Goal: Task Accomplishment & Management: Use online tool/utility

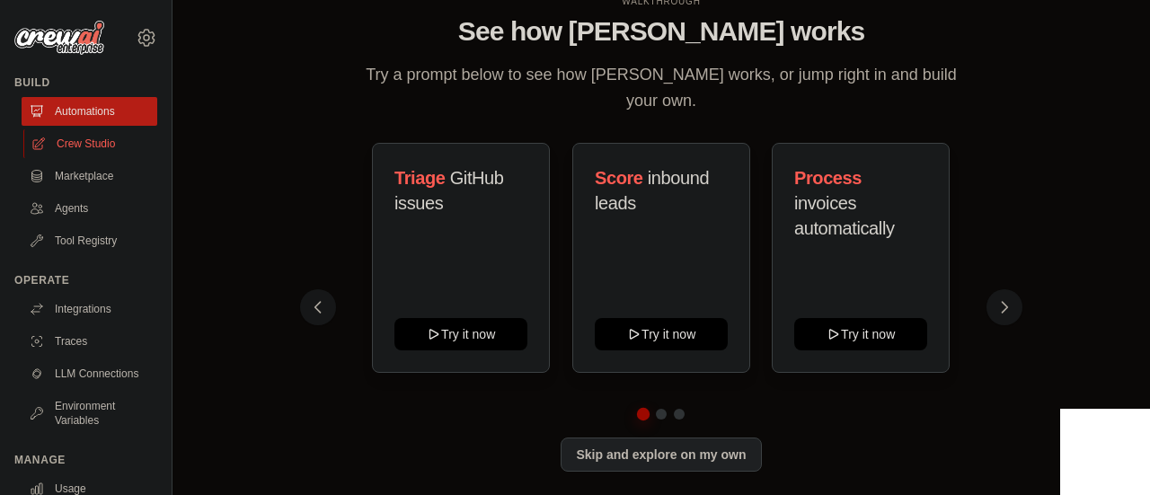
click at [93, 139] on link "Crew Studio" at bounding box center [91, 143] width 136 height 29
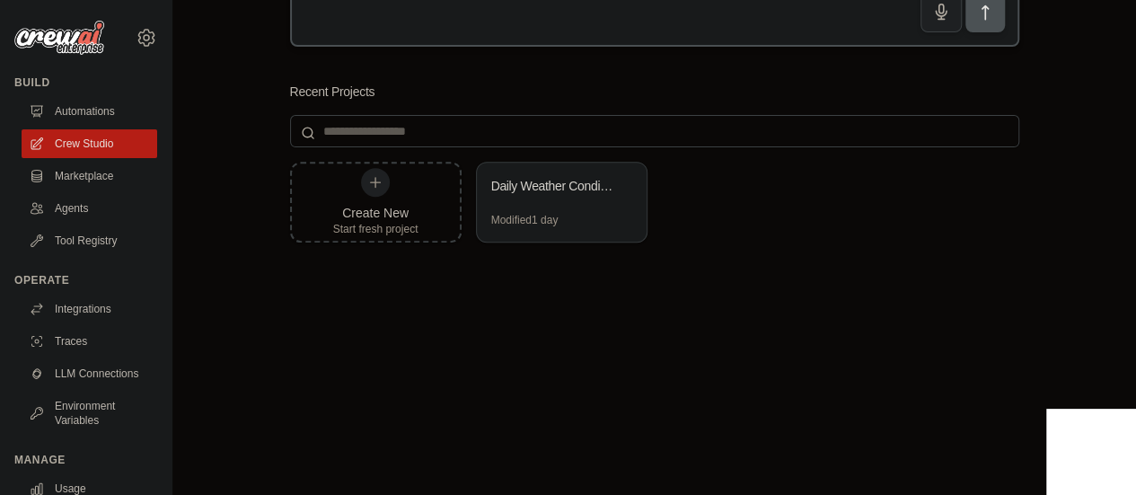
scroll to position [269, 0]
click at [630, 184] on button at bounding box center [623, 185] width 18 height 18
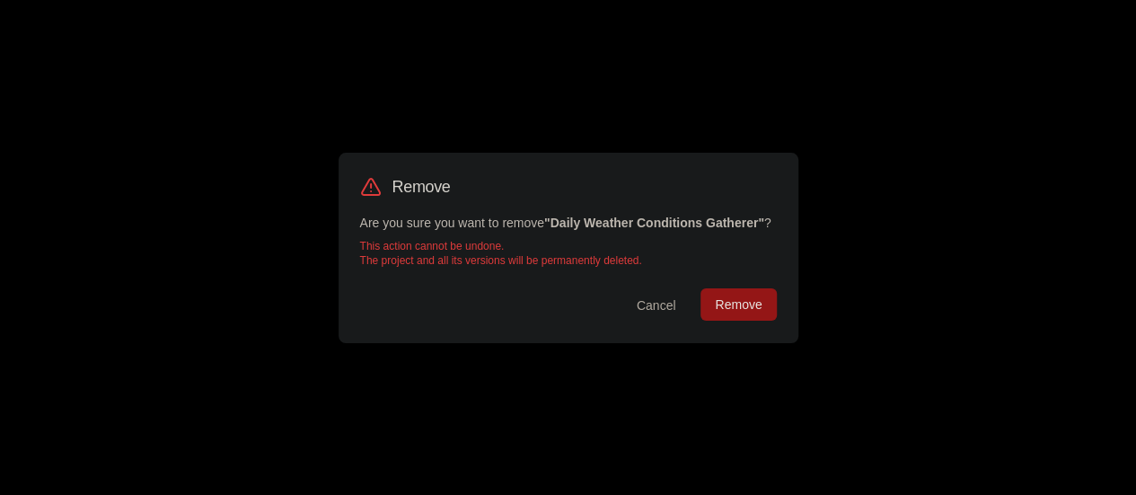
click at [751, 299] on button "Remove" at bounding box center [737, 304] width 75 height 32
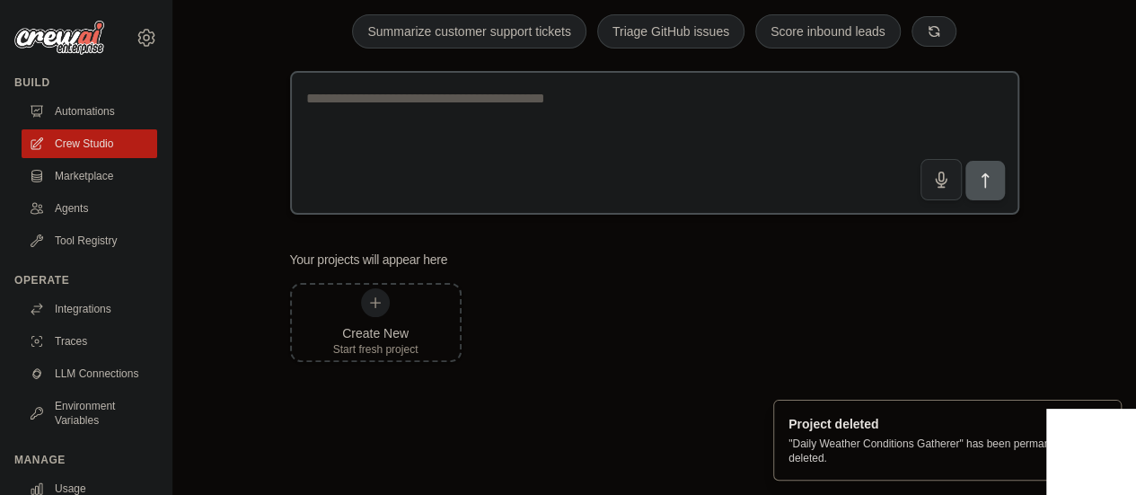
scroll to position [102, 0]
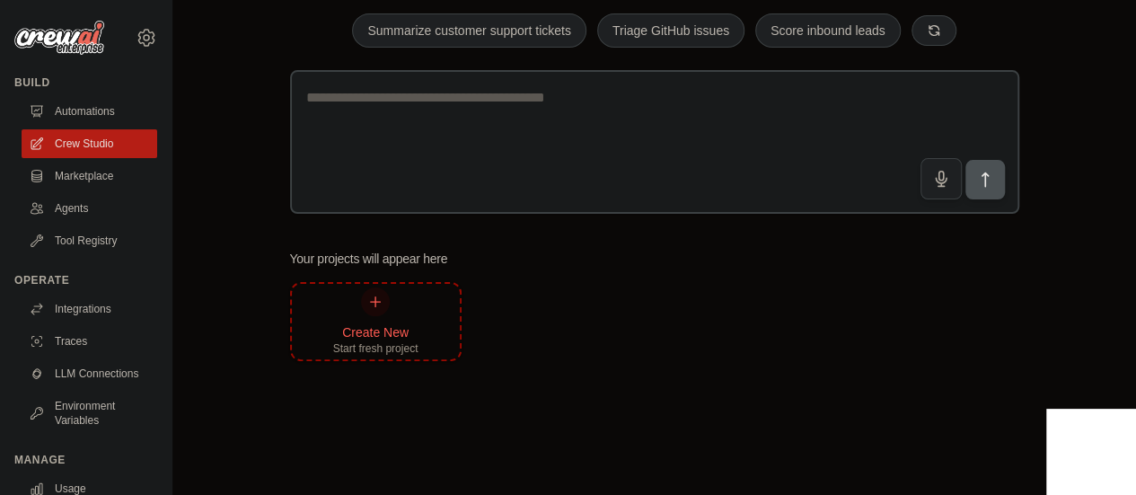
click at [387, 294] on div at bounding box center [375, 301] width 29 height 29
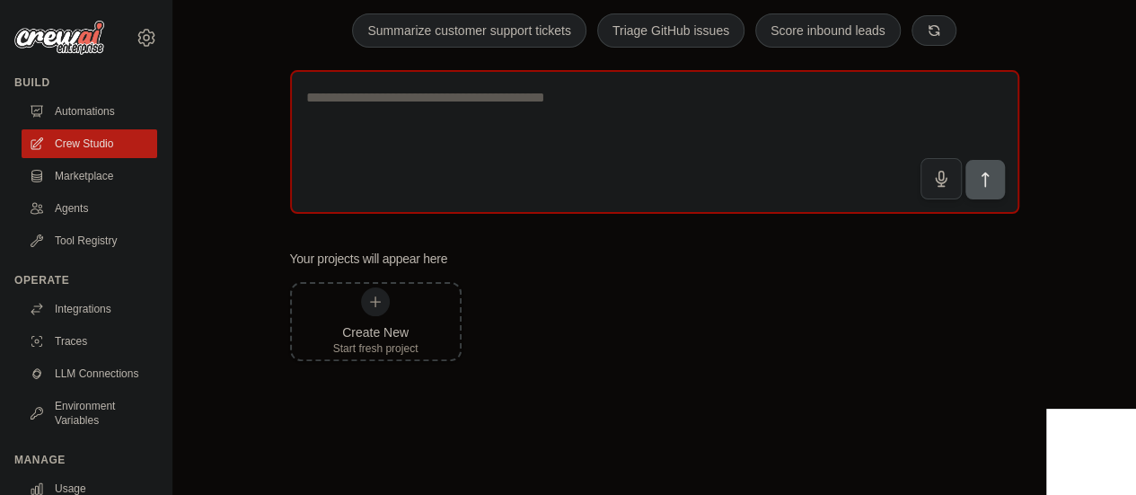
click at [481, 108] on textarea at bounding box center [654, 142] width 729 height 144
paste textarea "**********"
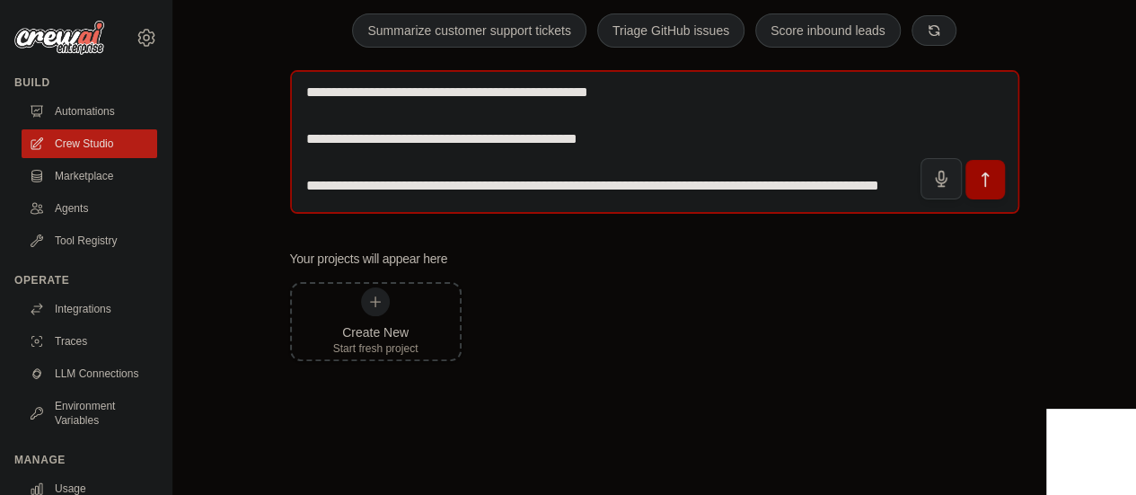
scroll to position [0, 0]
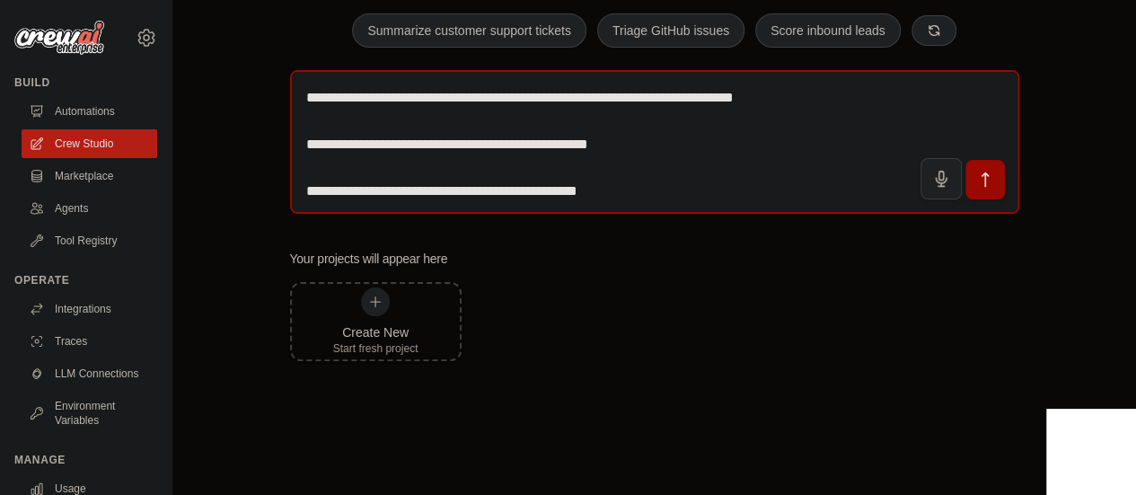
click at [334, 170] on textarea "**********" at bounding box center [654, 142] width 729 height 144
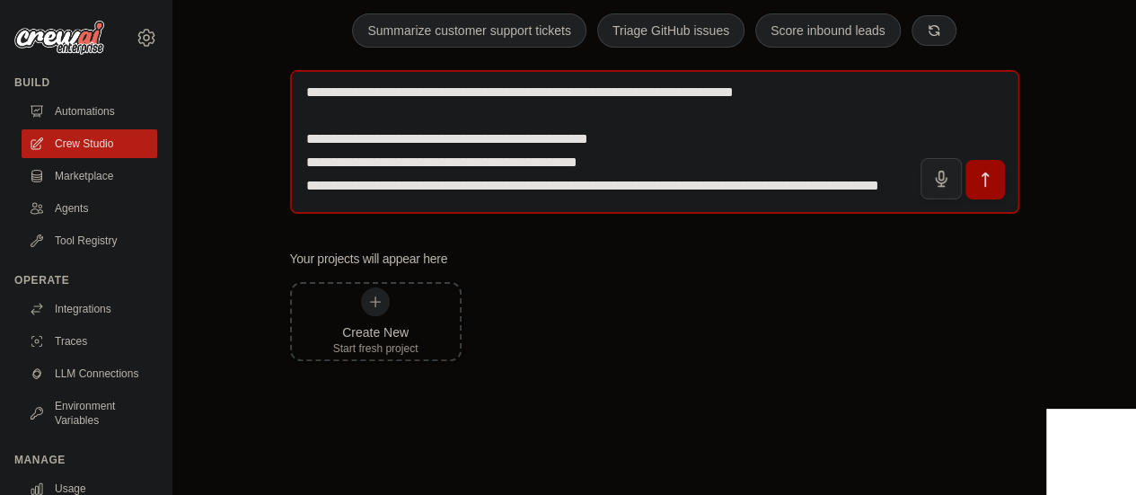
scroll to position [27, 0]
click at [306, 117] on textarea "**********" at bounding box center [654, 142] width 729 height 144
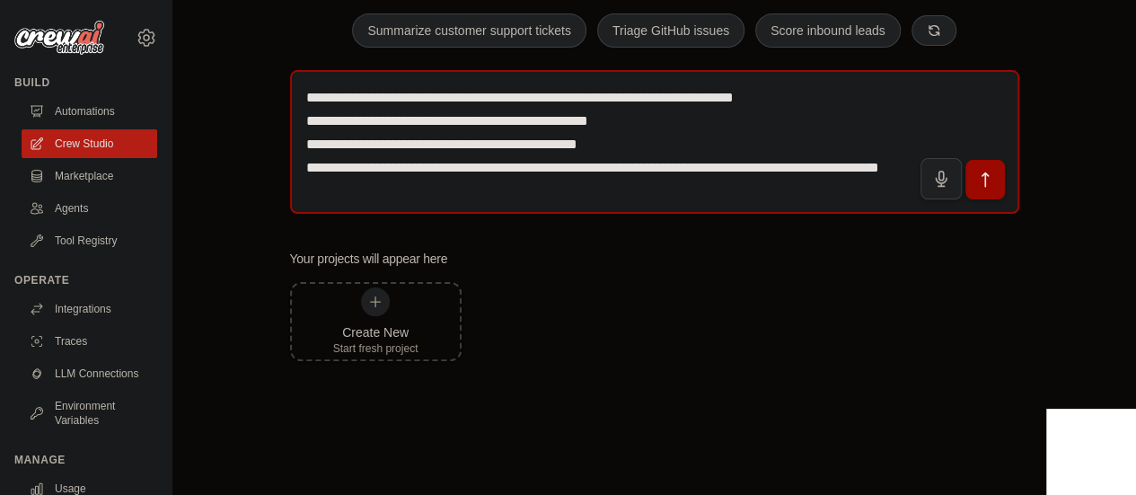
scroll to position [4, 0]
click at [306, 117] on textarea "**********" at bounding box center [654, 142] width 729 height 144
click at [433, 166] on textarea "**********" at bounding box center [654, 142] width 729 height 144
paste textarea "**********"
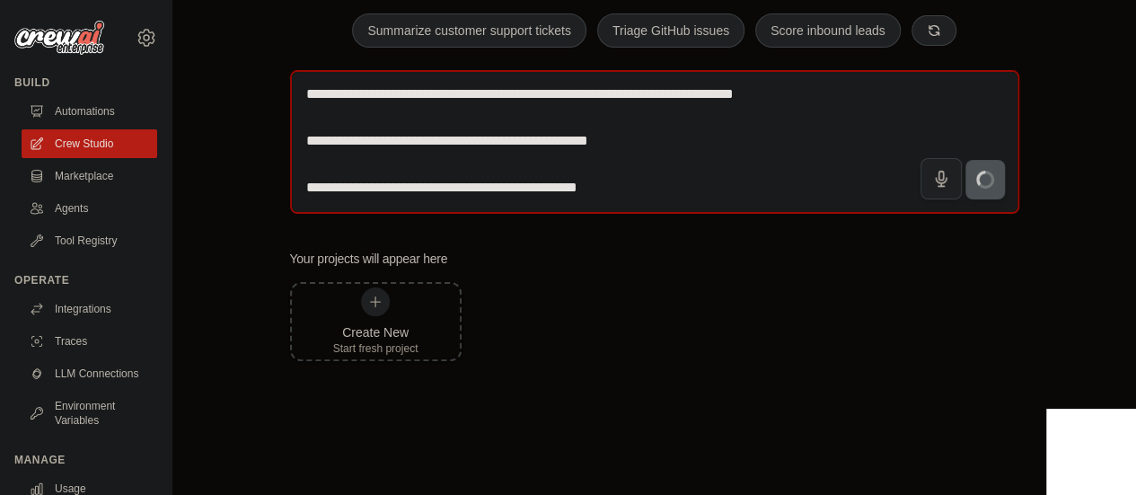
scroll to position [57, 0]
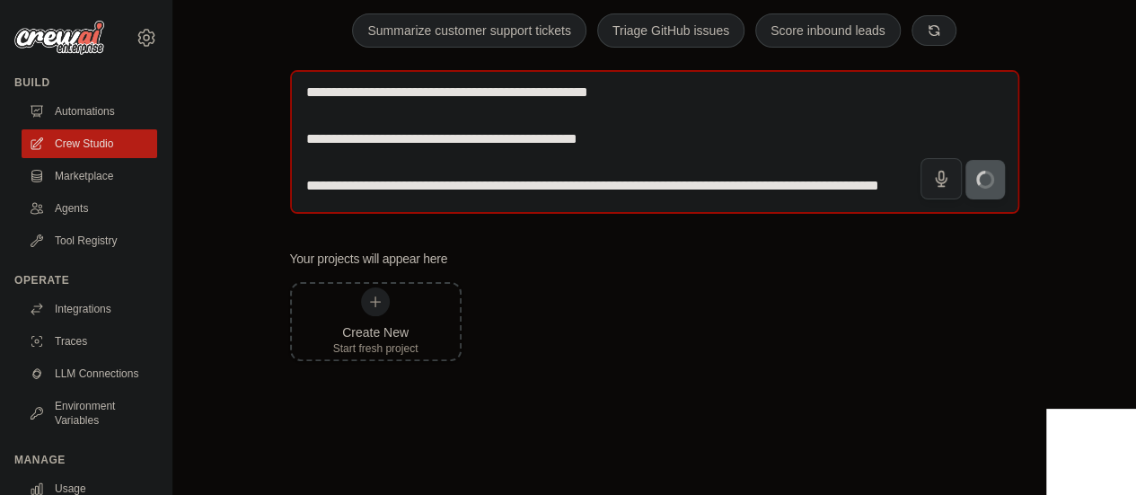
click at [332, 116] on textarea "**********" at bounding box center [654, 142] width 729 height 144
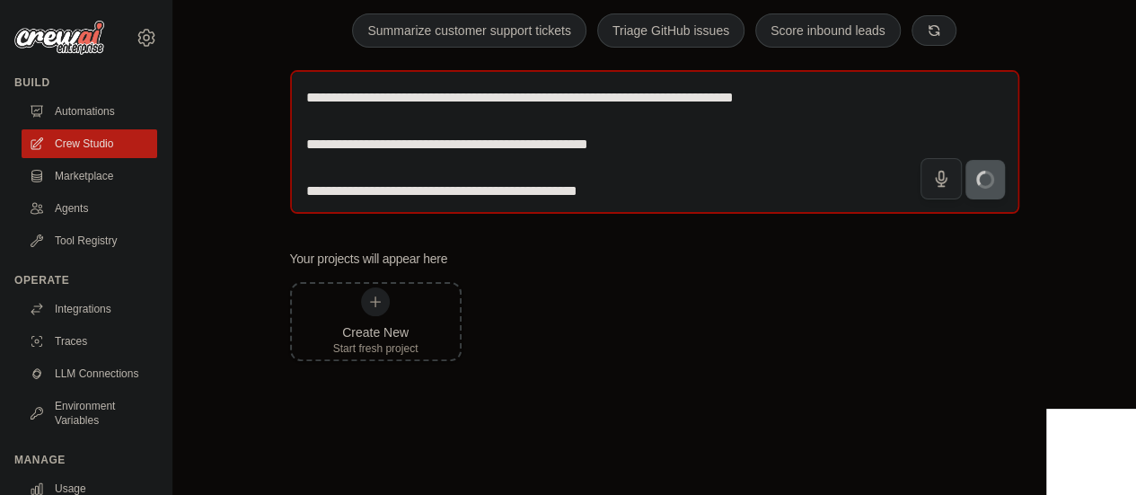
click at [334, 130] on textarea "**********" at bounding box center [654, 142] width 729 height 144
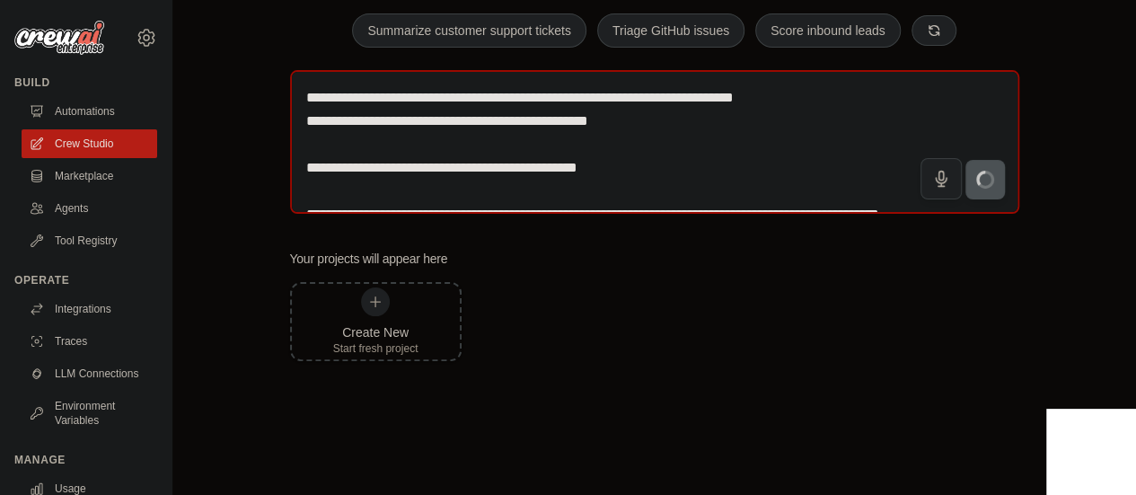
click at [304, 123] on textarea "**********" at bounding box center [654, 142] width 729 height 144
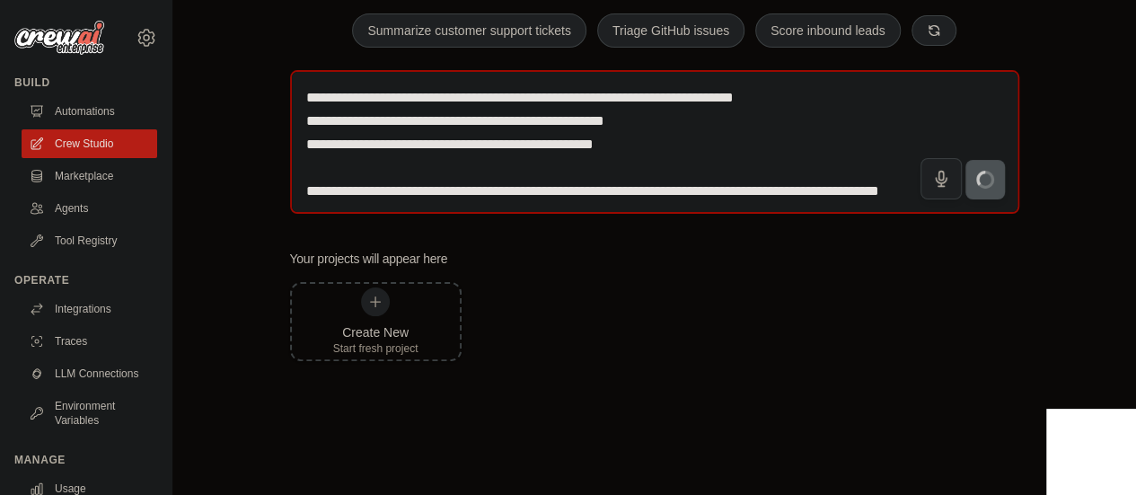
click at [311, 190] on textarea "**********" at bounding box center [654, 142] width 729 height 144
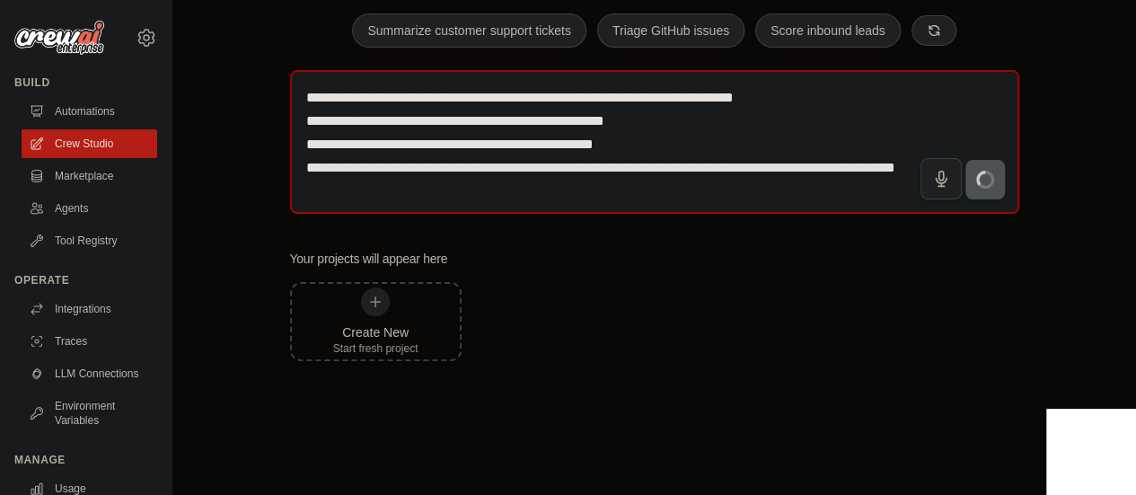
click at [857, 177] on textarea "**********" at bounding box center [654, 142] width 729 height 144
type textarea "**********"
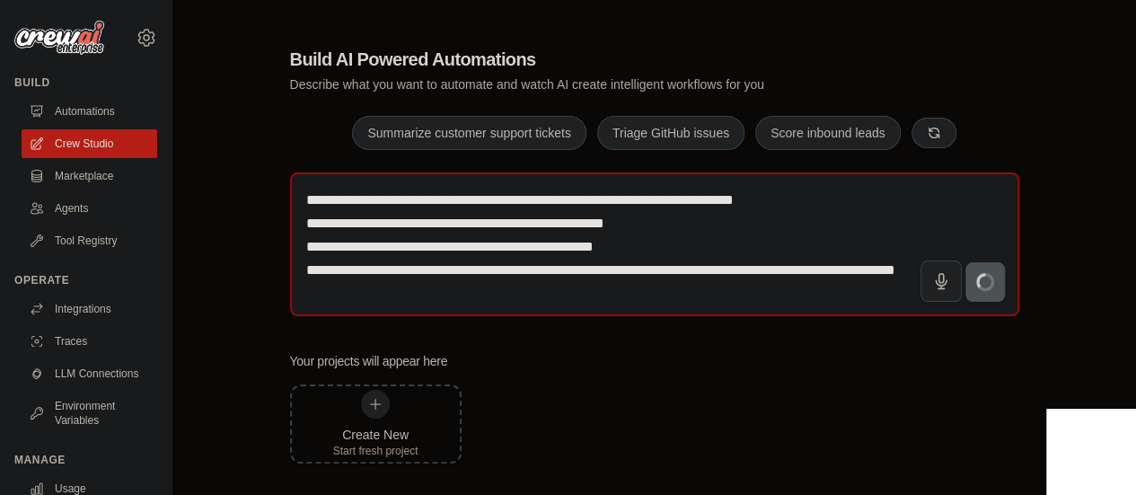
click at [727, 292] on textarea "**********" at bounding box center [654, 244] width 729 height 144
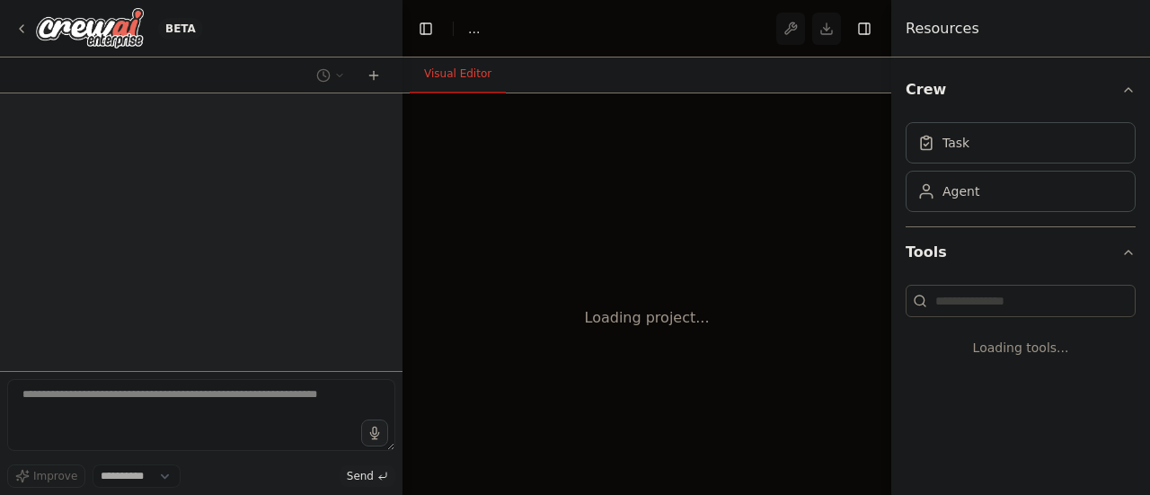
select select "****"
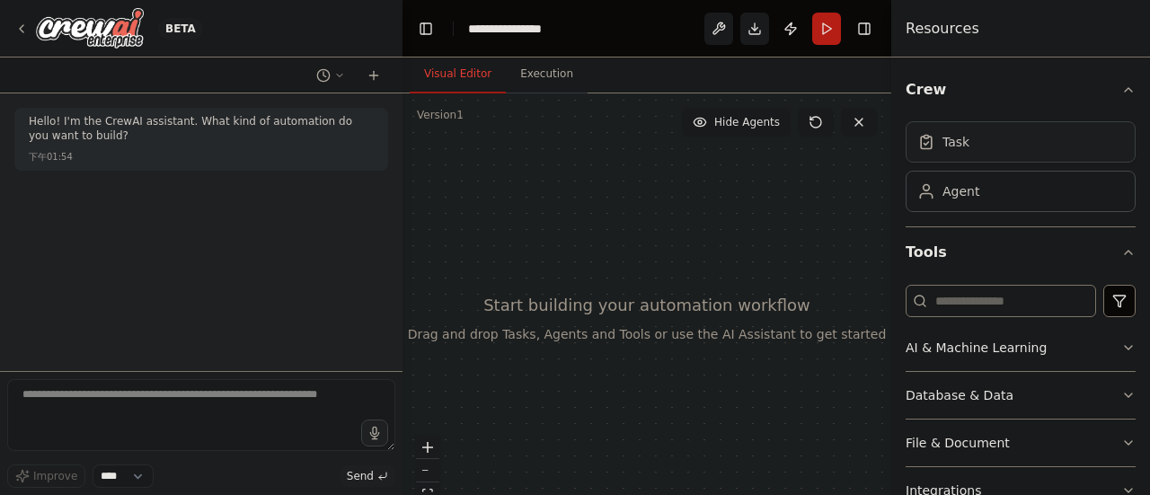
click at [992, 156] on div "Task" at bounding box center [1020, 141] width 230 height 41
click at [979, 146] on div "Task" at bounding box center [1020, 141] width 230 height 41
click at [941, 203] on div "Agent" at bounding box center [1020, 190] width 230 height 41
click at [855, 21] on button "Toggle Right Sidebar" at bounding box center [863, 28] width 25 height 25
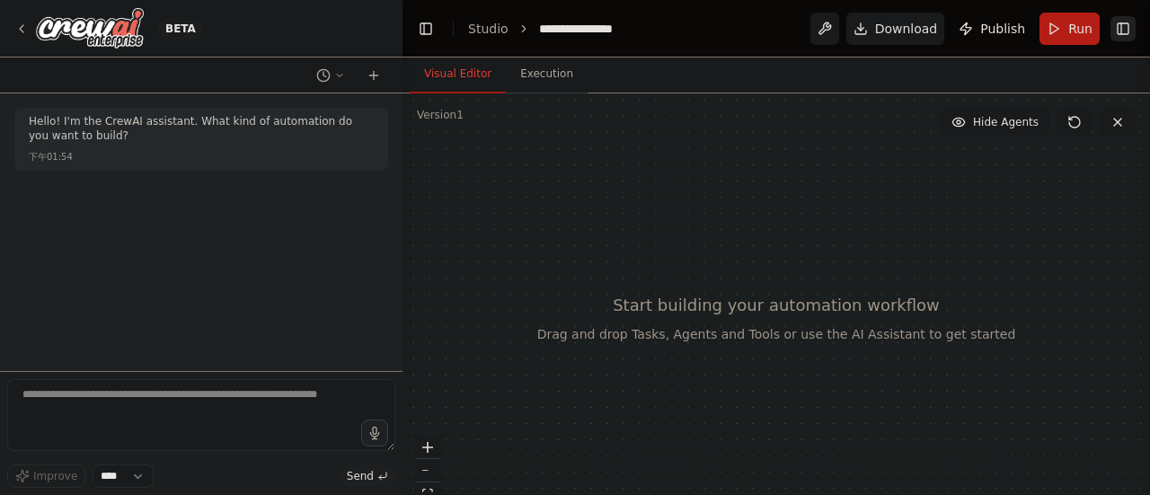
click at [1127, 23] on button "Toggle Right Sidebar" at bounding box center [1122, 28] width 25 height 25
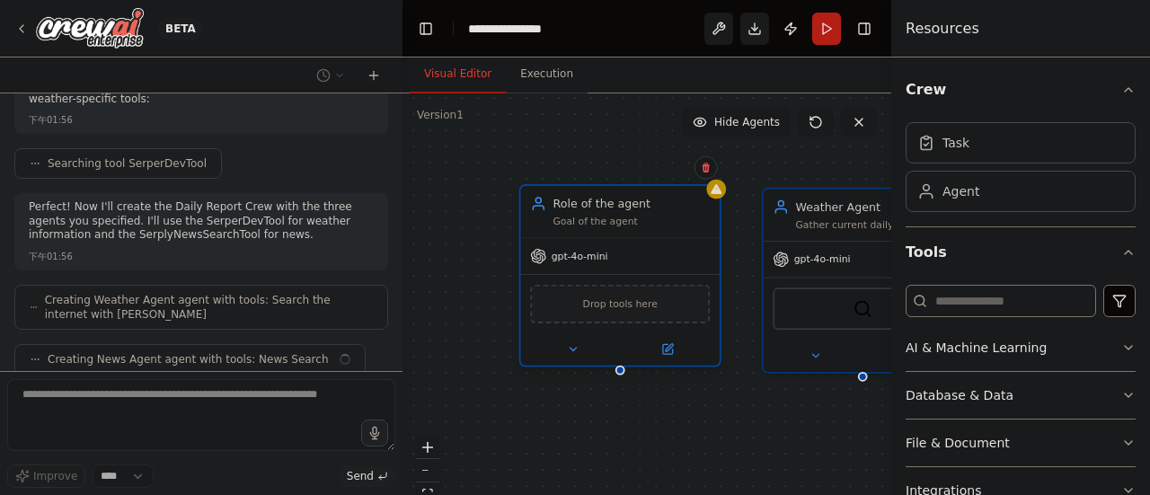
scroll to position [537, 0]
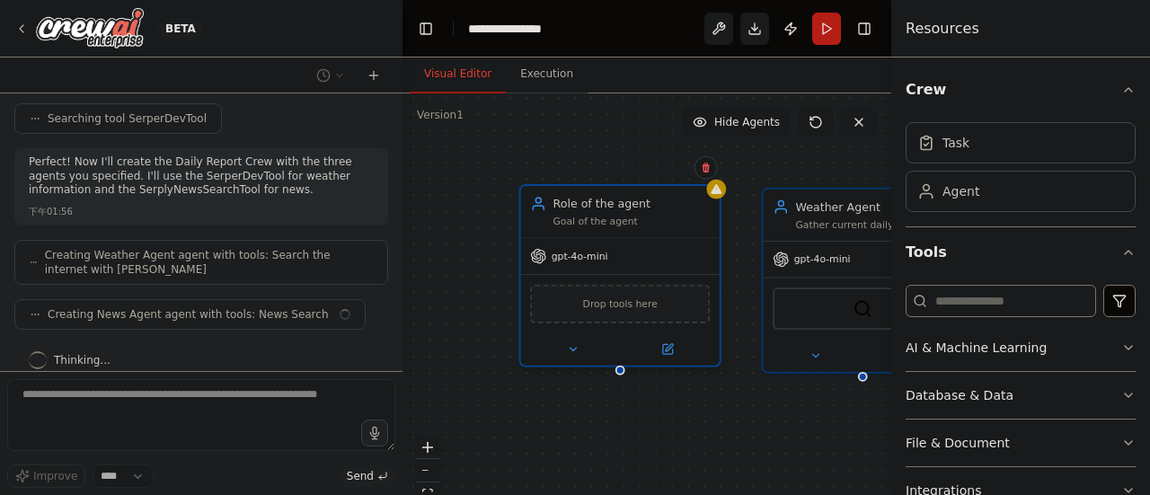
drag, startPoint x: 600, startPoint y: 233, endPoint x: 614, endPoint y: 234, distance: 14.5
click at [614, 234] on div "Role of the agent Goal of the agent" at bounding box center [619, 212] width 198 height 52
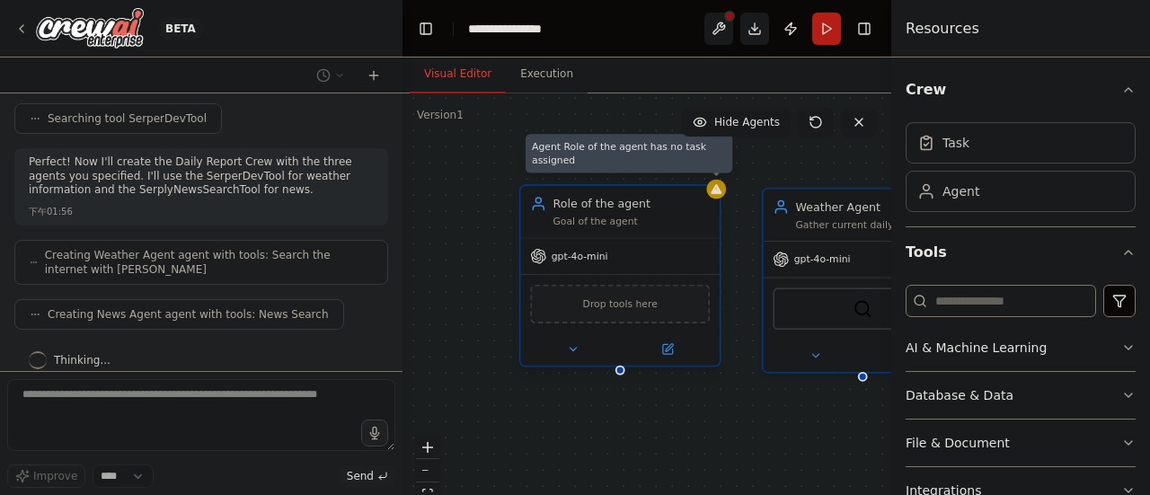
click at [723, 191] on div at bounding box center [717, 190] width 20 height 20
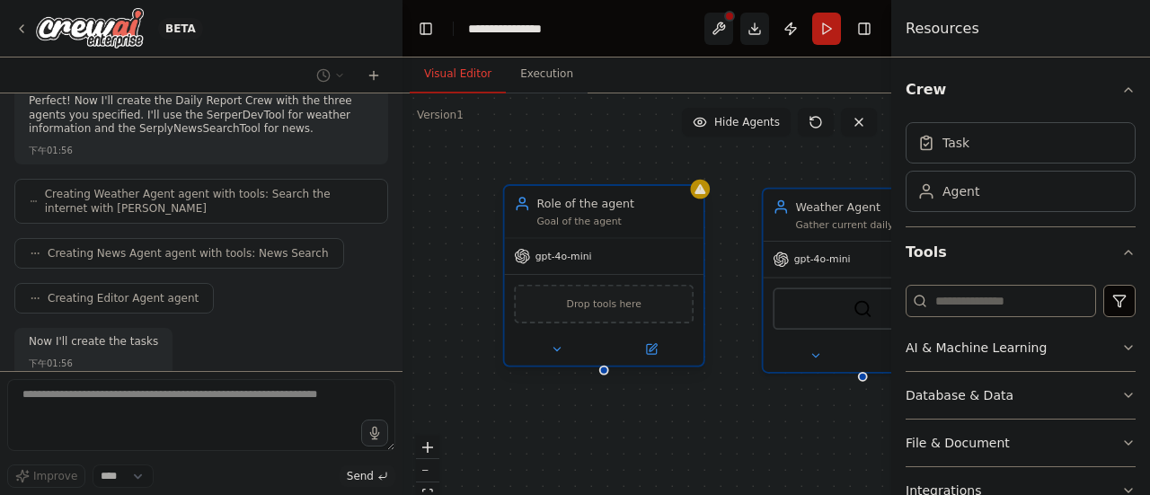
scroll to position [689, 0]
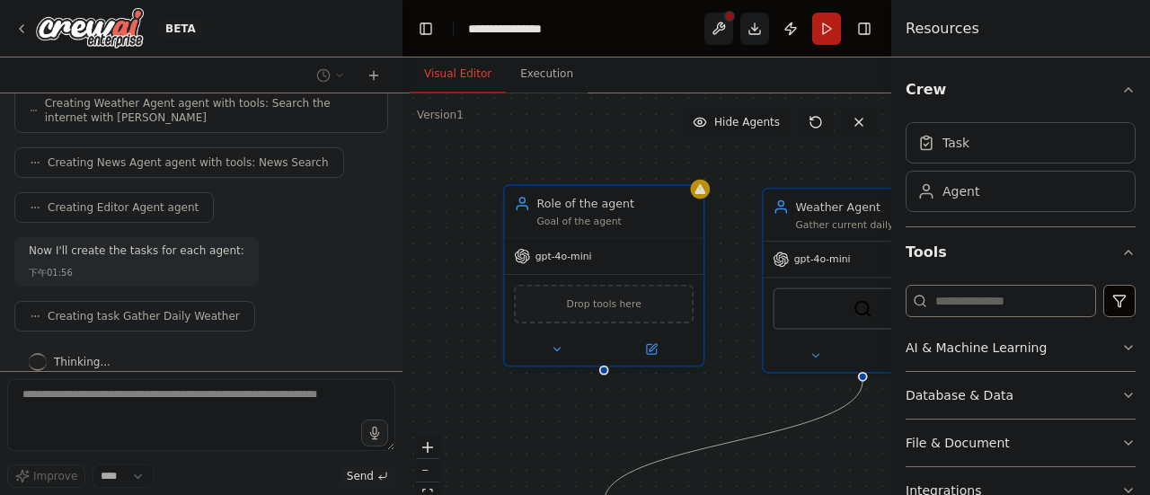
drag, startPoint x: 659, startPoint y: 225, endPoint x: 601, endPoint y: 242, distance: 60.8
click at [601, 242] on div "gpt-4o-mini" at bounding box center [603, 256] width 198 height 36
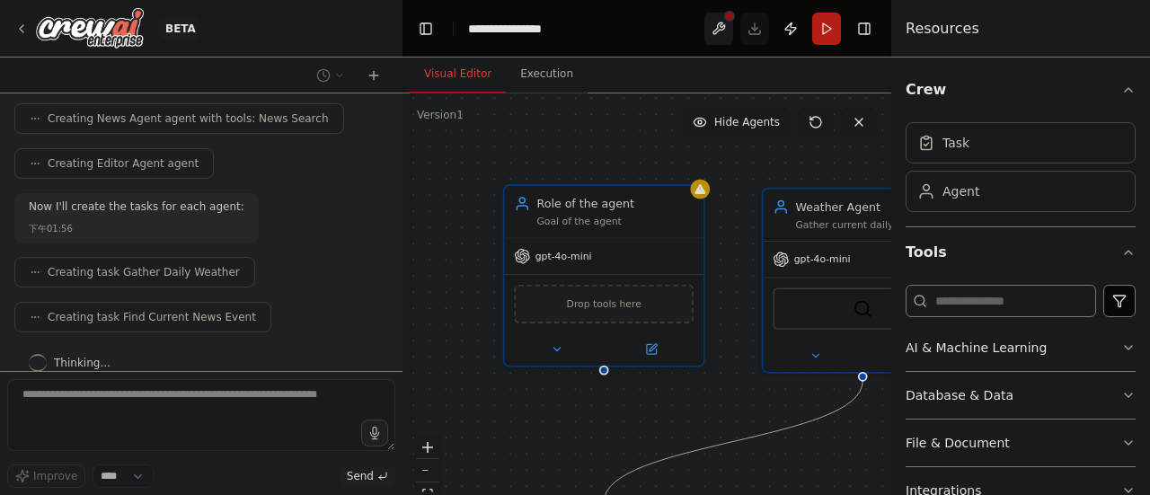
click at [668, 238] on div "gpt-4o-mini" at bounding box center [603, 256] width 198 height 36
click at [697, 163] on button at bounding box center [689, 167] width 23 height 23
click at [650, 163] on button "Confirm" at bounding box center [638, 168] width 64 height 22
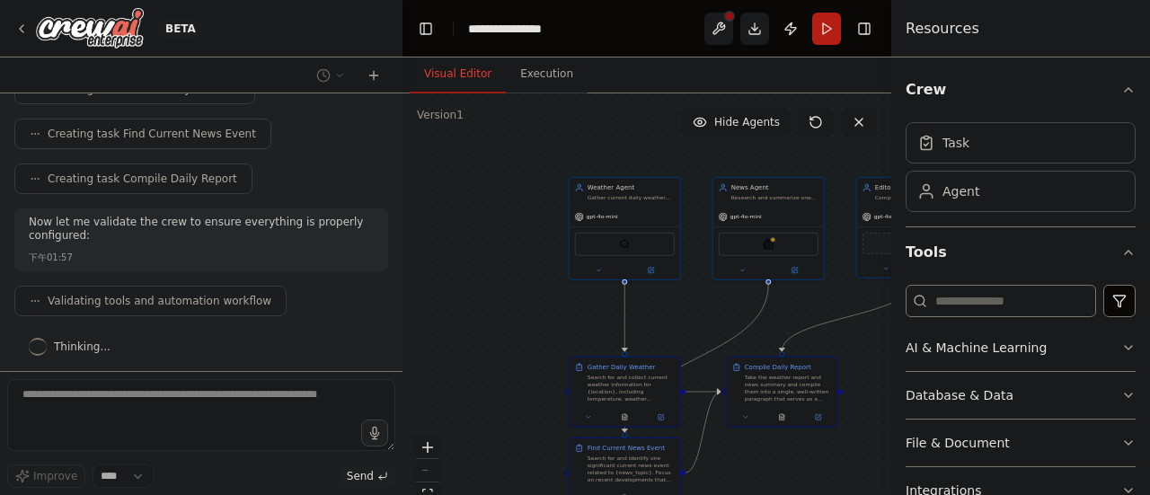
scroll to position [1007, 0]
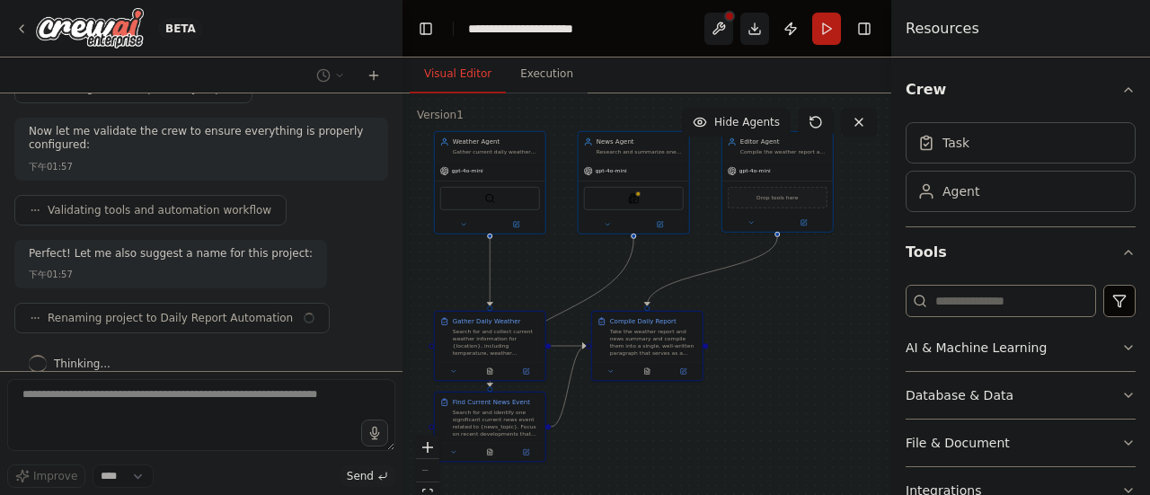
drag, startPoint x: 706, startPoint y: 313, endPoint x: 567, endPoint y: 266, distance: 146.8
click at [567, 266] on div ".deletable-edge-delete-btn { width: 20px; height: 20px; border: 0px solid #ffff…" at bounding box center [646, 317] width 489 height 449
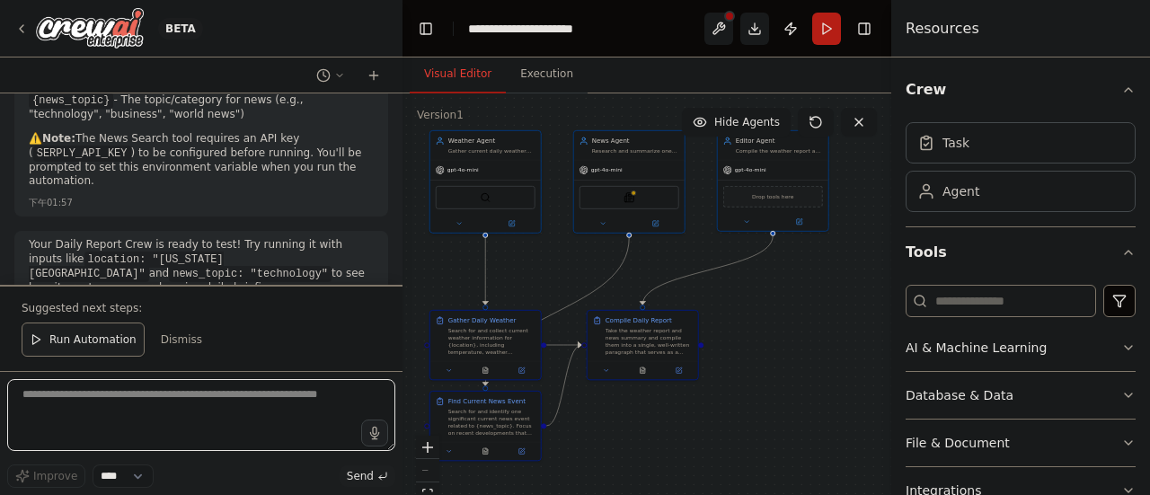
scroll to position [1596, 0]
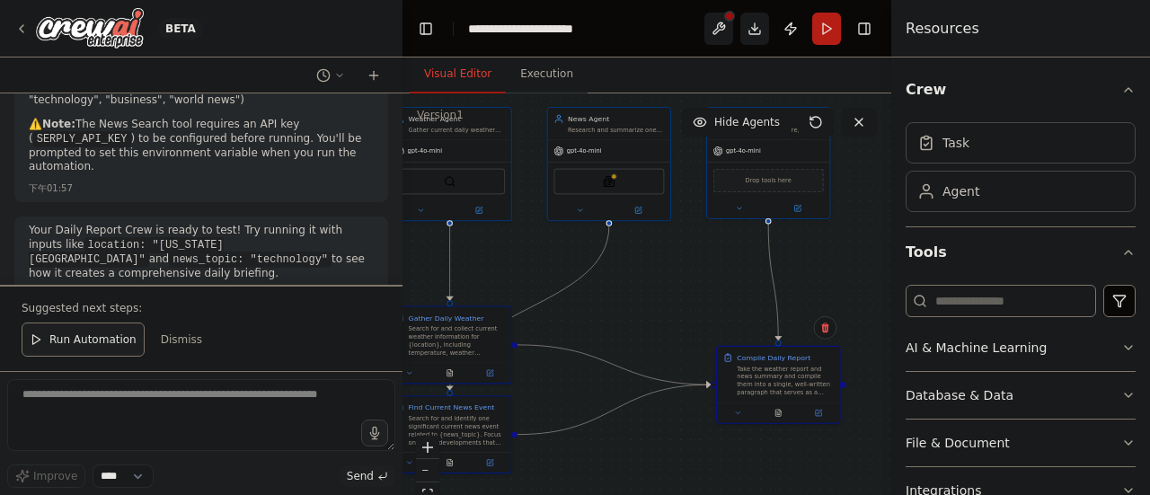
drag, startPoint x: 680, startPoint y: 310, endPoint x: 841, endPoint y: 353, distance: 166.4
click at [841, 353] on div ".deletable-edge-delete-btn { width: 20px; height: 20px; border: 0px solid #ffff…" at bounding box center [646, 317] width 489 height 449
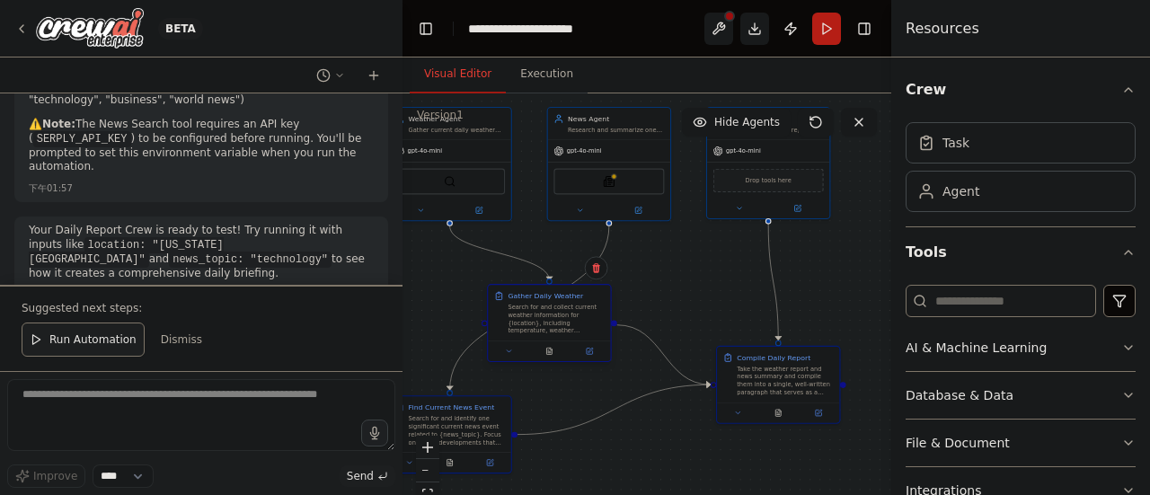
drag, startPoint x: 472, startPoint y: 358, endPoint x: 575, endPoint y: 334, distance: 105.2
click at [575, 334] on div "Gather Daily Weather Search for and collect current weather information for {lo…" at bounding box center [549, 313] width 122 height 56
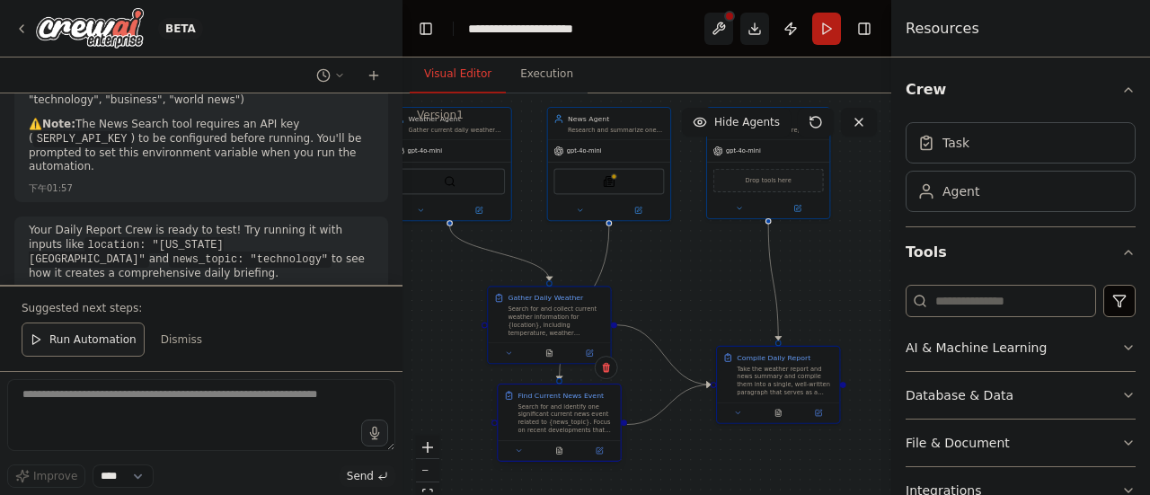
drag, startPoint x: 485, startPoint y: 437, endPoint x: 621, endPoint y: 421, distance: 137.5
click at [621, 421] on div "Find Current News Event Search for and identify one significant current news ev…" at bounding box center [559, 422] width 125 height 78
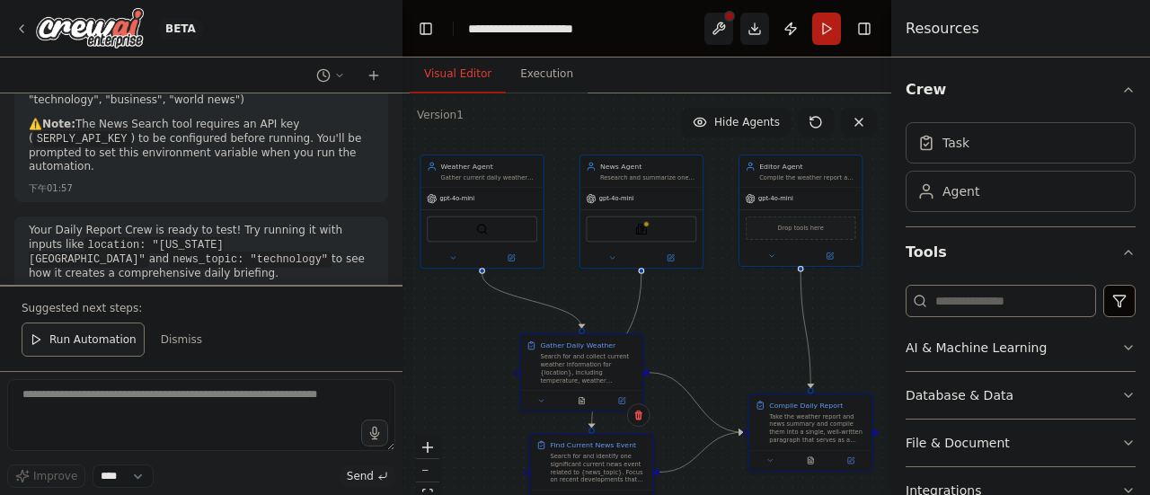
drag, startPoint x: 680, startPoint y: 272, endPoint x: 712, endPoint y: 320, distance: 57.5
click at [712, 320] on div ".deletable-edge-delete-btn { width: 20px; height: 20px; border: 0px solid #ffff…" at bounding box center [646, 317] width 489 height 449
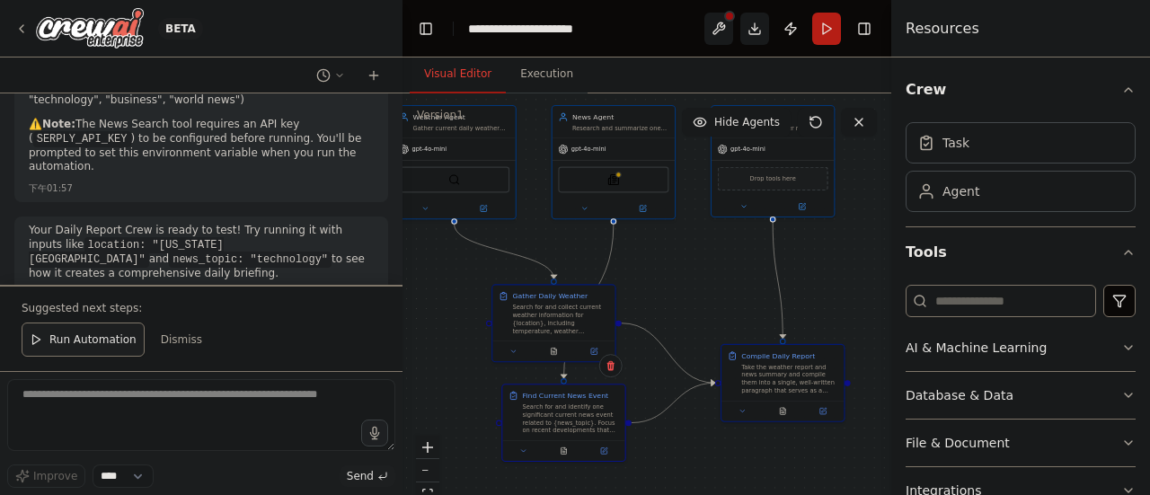
drag, startPoint x: 714, startPoint y: 343, endPoint x: 686, endPoint y: 294, distance: 56.7
click at [686, 294] on div ".deletable-edge-delete-btn { width: 20px; height: 20px; border: 0px solid #ffff…" at bounding box center [646, 317] width 489 height 449
click at [613, 369] on icon at bounding box center [610, 365] width 11 height 11
click at [683, 285] on div ".deletable-edge-delete-btn { width: 20px; height: 20px; border: 0px solid #ffff…" at bounding box center [646, 317] width 489 height 449
drag, startPoint x: 600, startPoint y: 184, endPoint x: 587, endPoint y: 180, distance: 13.4
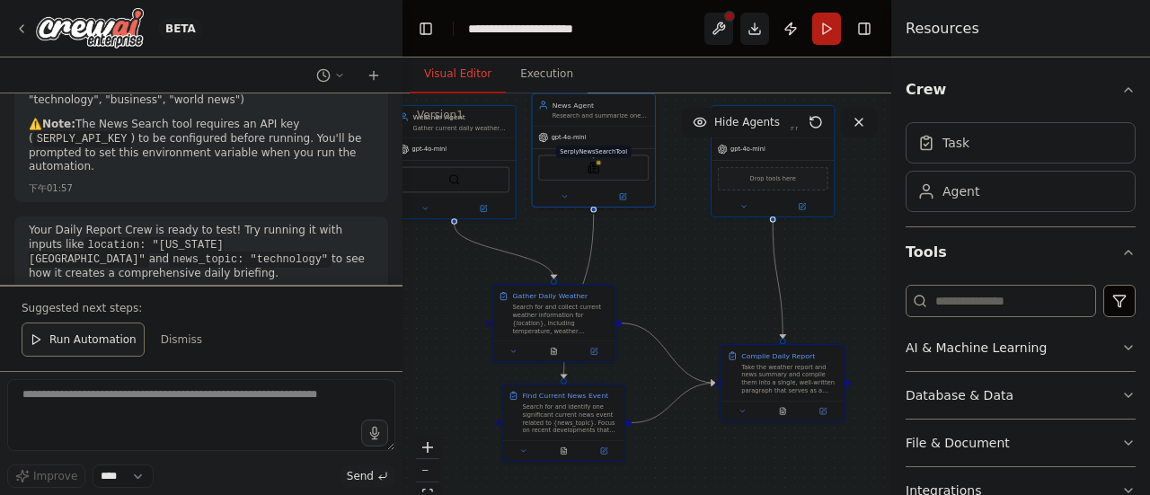
click at [587, 180] on div "SerplyNewsSearchTool" at bounding box center [593, 167] width 110 height 26
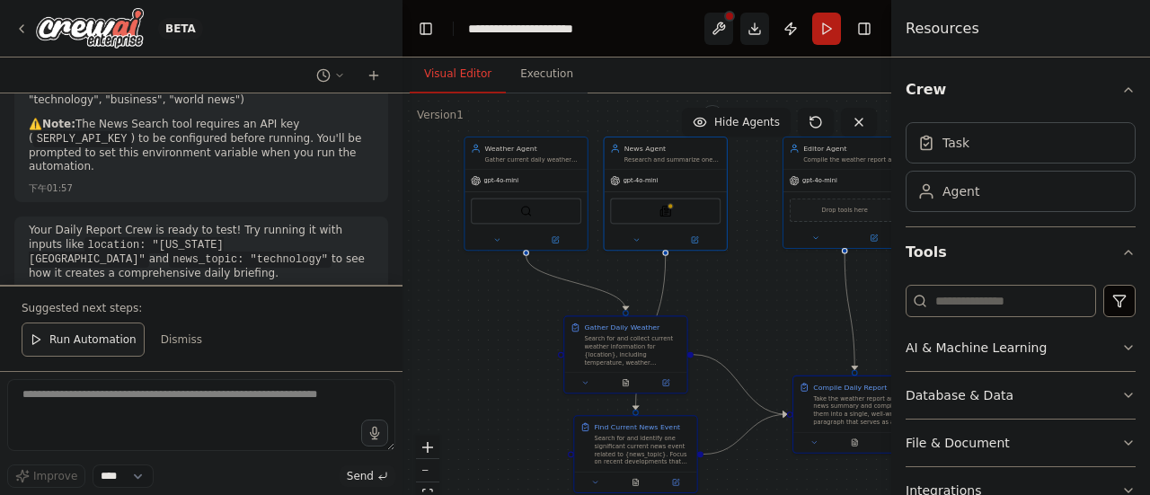
drag, startPoint x: 663, startPoint y: 278, endPoint x: 735, endPoint y: 310, distance: 78.4
click at [735, 310] on div ".deletable-edge-delete-btn { width: 20px; height: 20px; border: 0px solid #ffff…" at bounding box center [646, 317] width 489 height 449
click at [557, 179] on div "gpt-4o-mini" at bounding box center [525, 179] width 122 height 22
click at [571, 116] on icon at bounding box center [573, 116] width 11 height 11
click at [526, 121] on button "Confirm" at bounding box center [522, 117] width 64 height 22
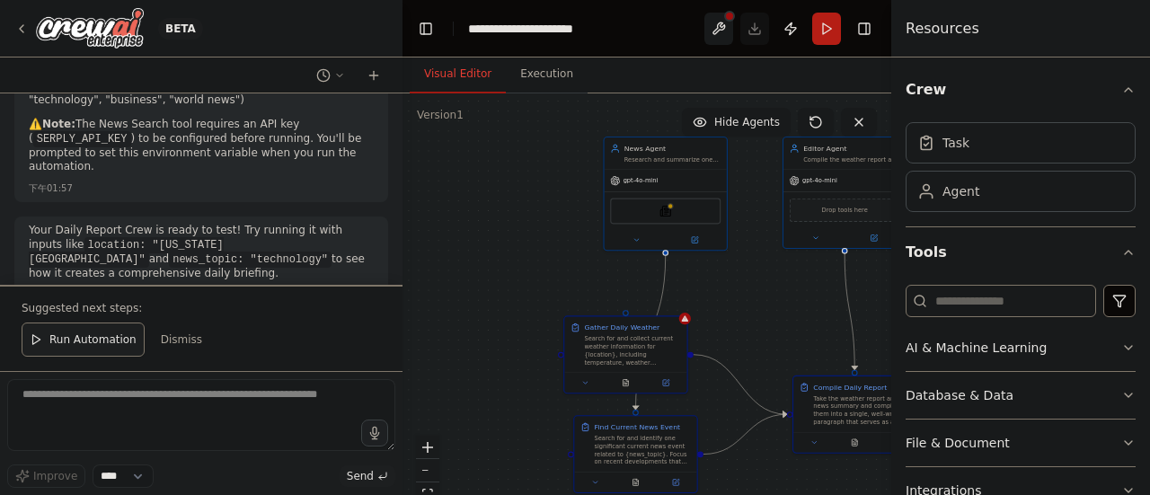
click at [519, 252] on div ".deletable-edge-delete-btn { width: 20px; height: 20px; border: 0px solid #ffff…" at bounding box center [646, 317] width 489 height 449
click at [855, 126] on icon at bounding box center [858, 122] width 7 height 7
click at [672, 343] on div "Search for and collect current weather information for {location}, including te…" at bounding box center [632, 347] width 96 height 31
click at [670, 306] on button at bounding box center [672, 297] width 23 height 23
drag, startPoint x: 616, startPoint y: 295, endPoint x: 526, endPoint y: 231, distance: 110.7
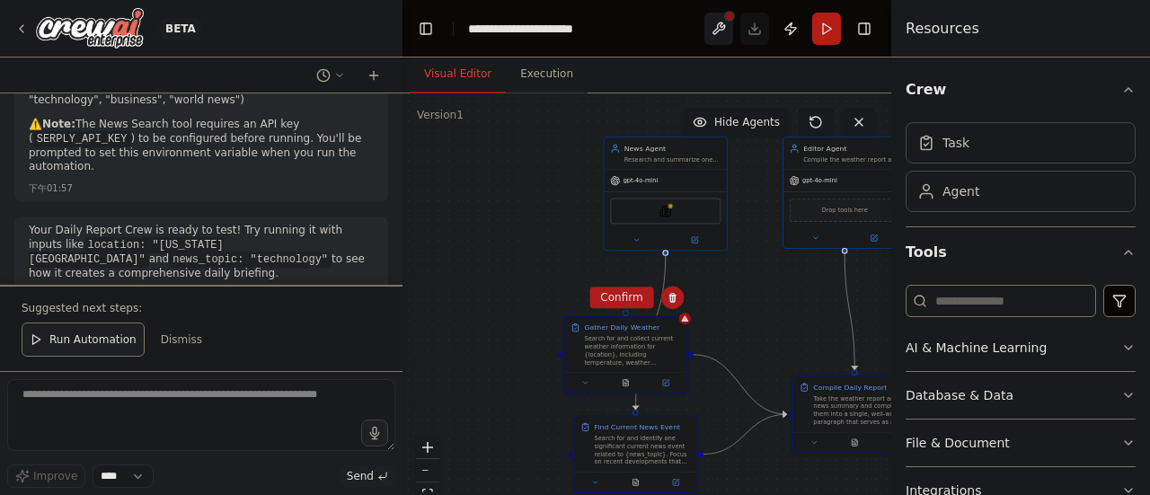
click at [526, 231] on div ".deletable-edge-delete-btn { width: 20px; height: 20px; border: 0px solid #ffff…" at bounding box center [646, 317] width 489 height 449
click at [611, 346] on div "Search for and collect current weather information for {location}, including te…" at bounding box center [632, 347] width 96 height 31
click at [681, 295] on button at bounding box center [672, 297] width 23 height 23
click at [630, 295] on button "Confirm" at bounding box center [621, 297] width 64 height 22
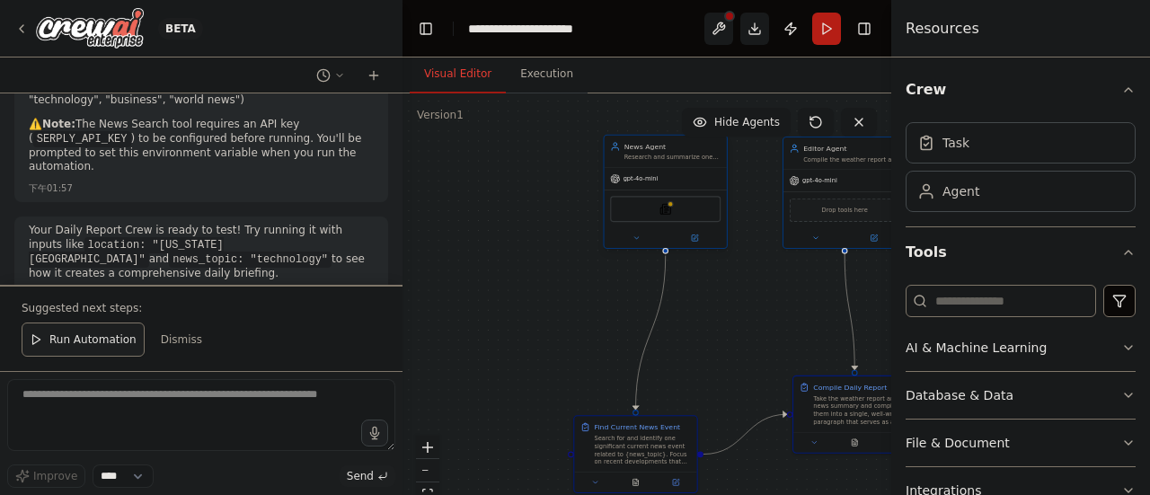
click at [684, 189] on div "SerplyNewsSearchTool" at bounding box center [665, 208] width 122 height 39
click at [700, 191] on div "SerplyNewsSearchTool" at bounding box center [665, 208] width 122 height 39
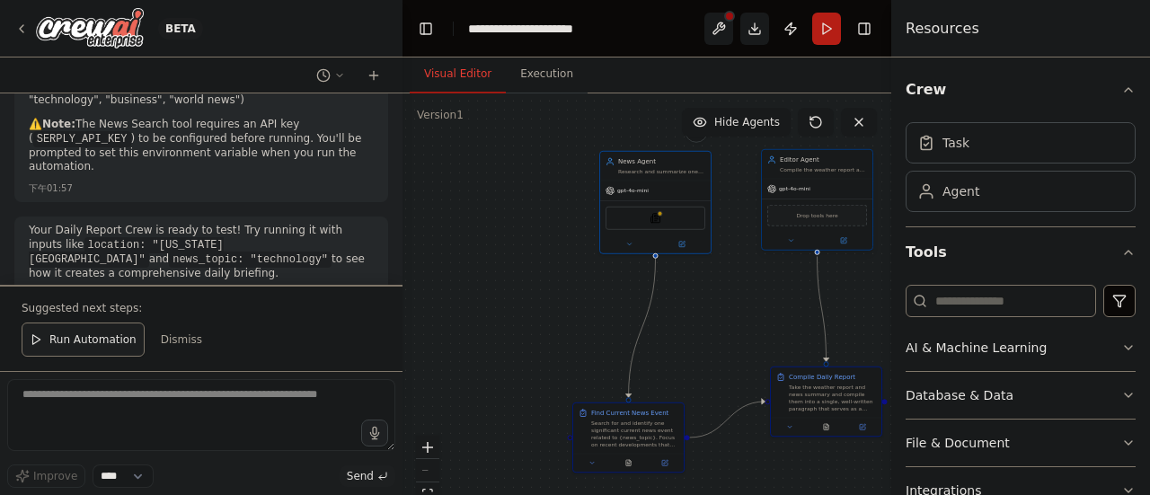
click at [787, 230] on div "Drop tools here" at bounding box center [817, 214] width 110 height 33
click at [855, 119] on icon at bounding box center [858, 122] width 7 height 7
click at [664, 198] on div "SerplyNewsSearchTool" at bounding box center [655, 215] width 110 height 35
click at [623, 430] on div "Search for and identify one significant current news event related to {news_top…" at bounding box center [634, 432] width 87 height 29
click at [670, 390] on button at bounding box center [668, 384] width 23 height 23
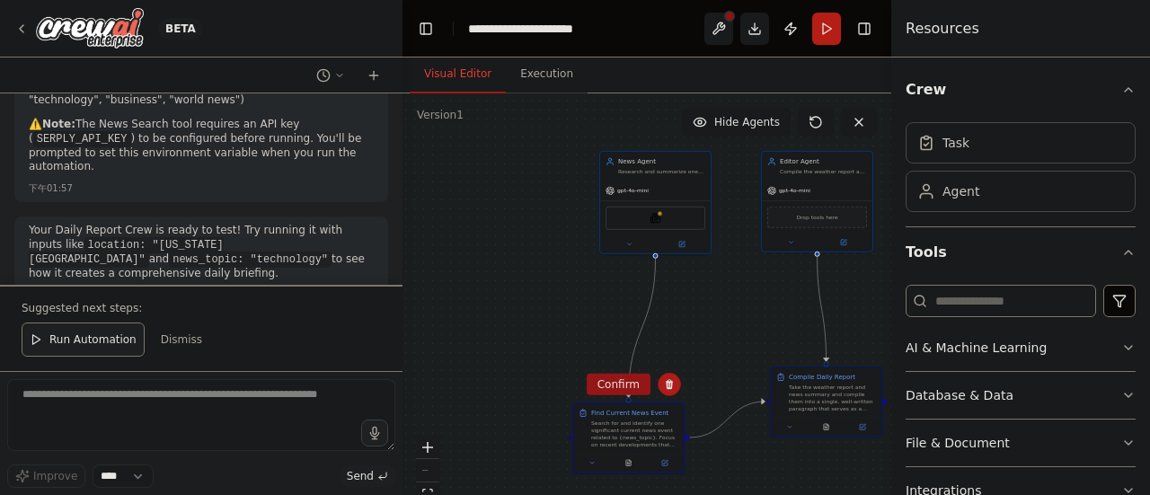
click at [608, 392] on button "Confirm" at bounding box center [618, 385] width 64 height 22
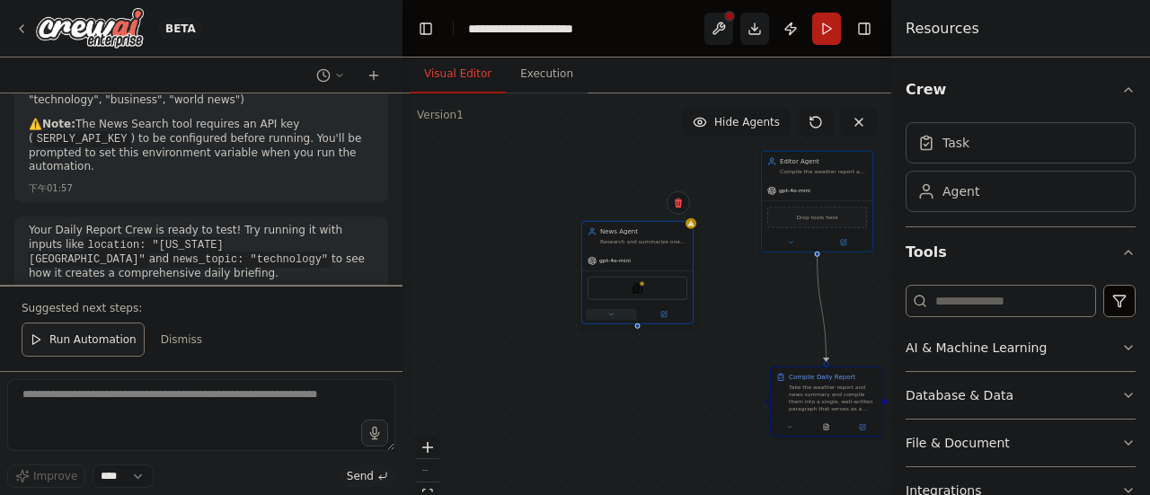
drag, startPoint x: 647, startPoint y: 235, endPoint x: 624, endPoint y: 316, distance: 83.9
click at [624, 316] on div at bounding box center [637, 314] width 110 height 18
click at [679, 200] on icon at bounding box center [677, 203] width 7 height 10
click at [636, 198] on button "Confirm" at bounding box center [627, 203] width 64 height 22
drag, startPoint x: 826, startPoint y: 199, endPoint x: 692, endPoint y: 297, distance: 166.5
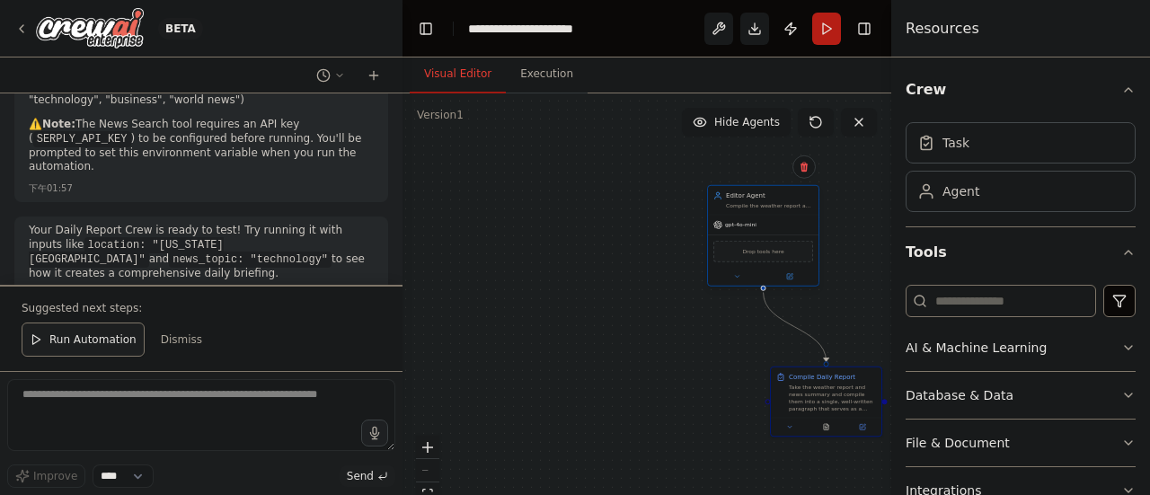
click at [708, 286] on div "gpt-4o-mini Drop tools here" at bounding box center [763, 250] width 110 height 71
click at [783, 188] on icon at bounding box center [785, 185] width 7 height 10
click at [743, 191] on button "Confirm" at bounding box center [735, 185] width 64 height 22
click at [806, 407] on div "Take the weather report and news summary and compile them into a single, well-w…" at bounding box center [832, 396] width 87 height 29
click at [867, 348] on icon at bounding box center [866, 348] width 7 height 10
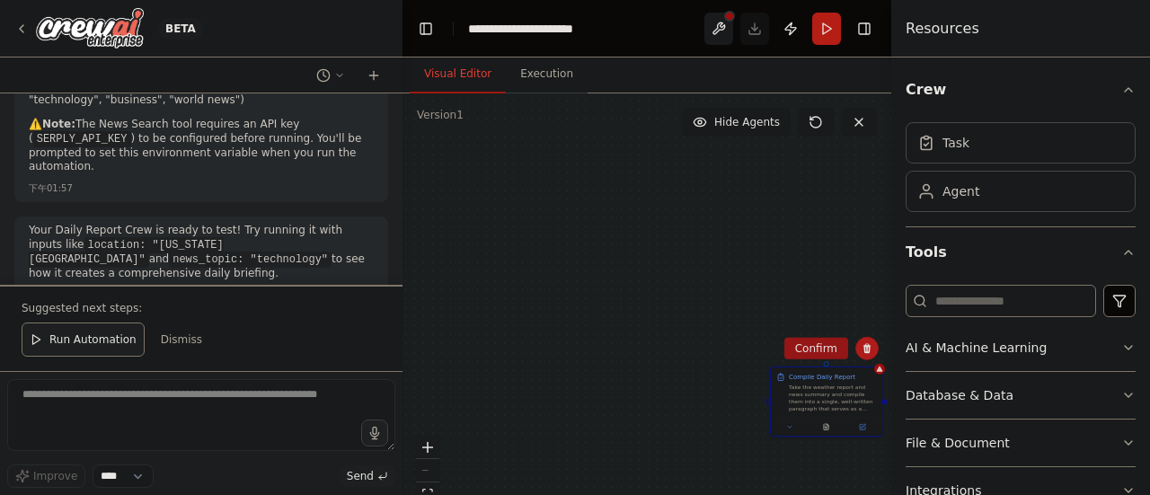
click at [805, 347] on button "Confirm" at bounding box center [816, 349] width 64 height 22
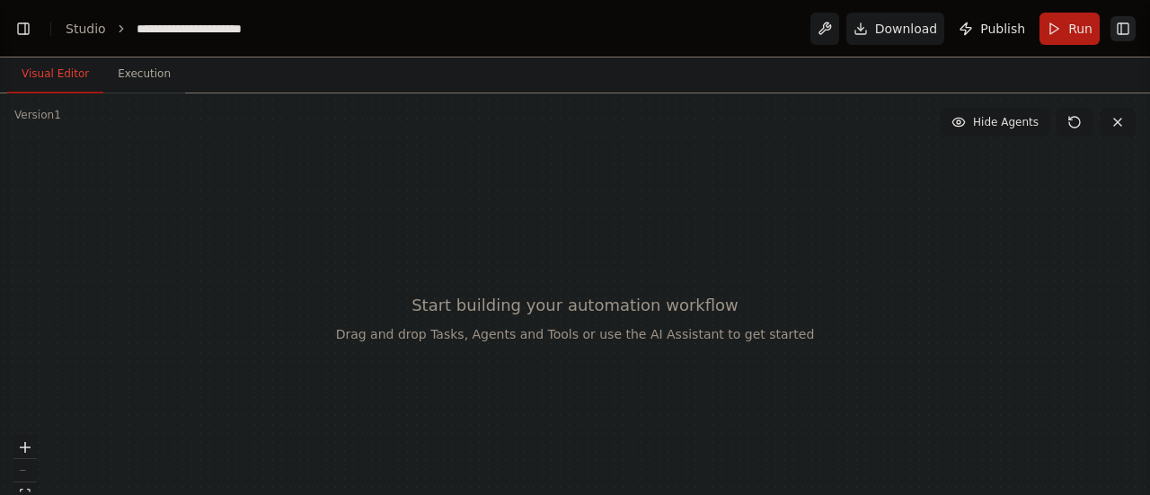
click at [1117, 25] on button "Toggle Right Sidebar" at bounding box center [1122, 28] width 25 height 25
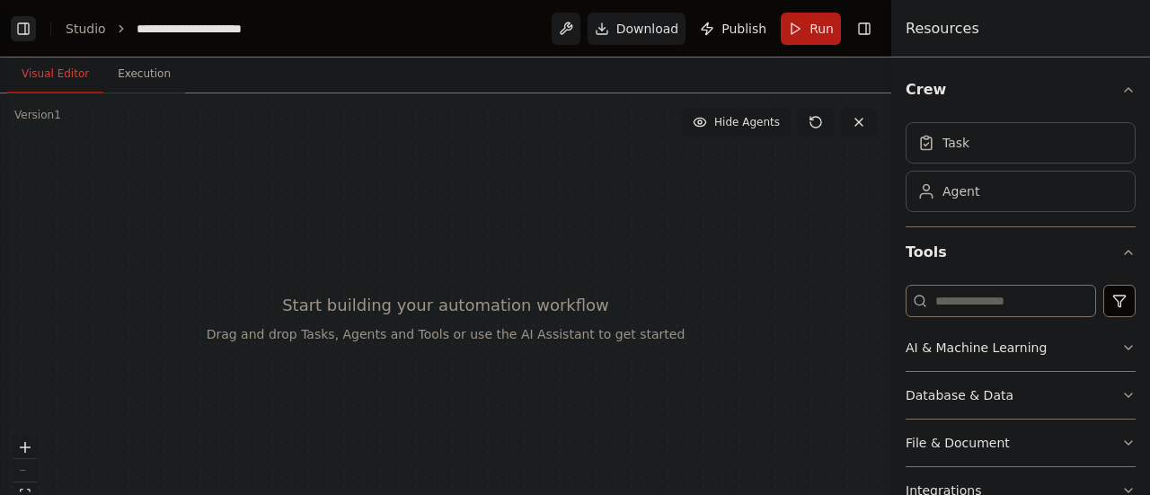
click at [34, 21] on button "Toggle Left Sidebar" at bounding box center [23, 28] width 25 height 25
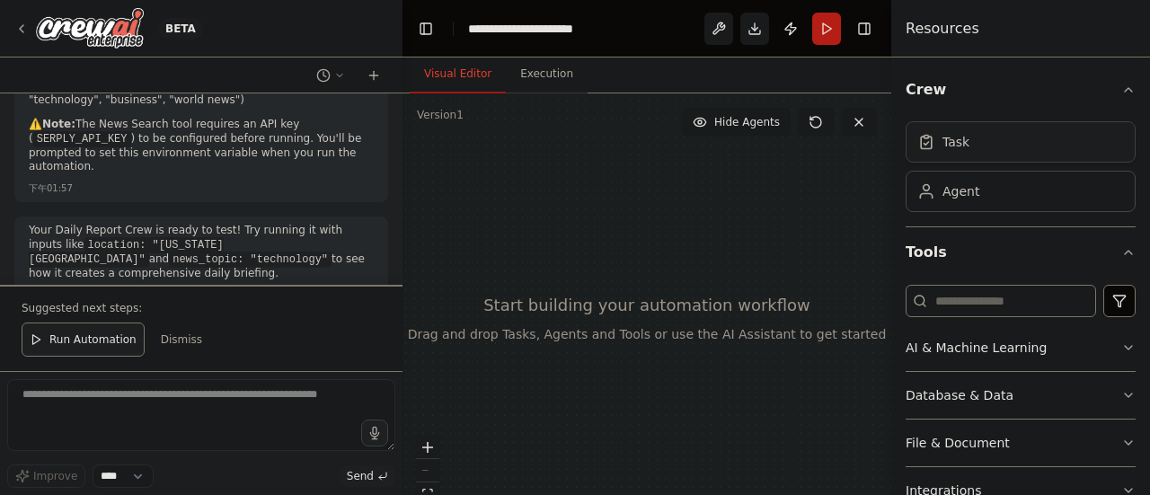
click at [947, 136] on div "Task" at bounding box center [955, 142] width 27 height 18
click at [942, 146] on div "Task" at bounding box center [955, 142] width 27 height 18
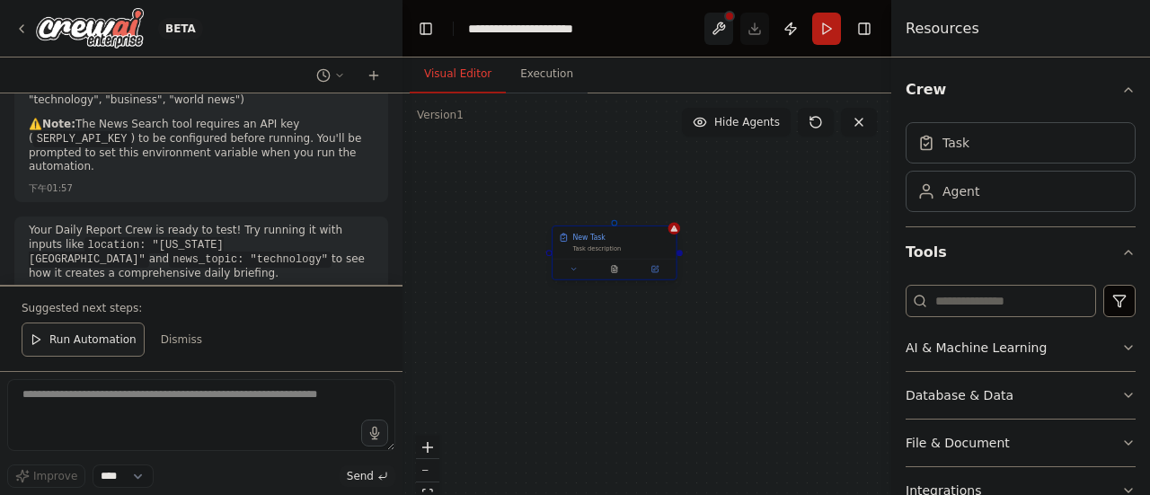
click at [581, 243] on div "New Task Task description" at bounding box center [620, 243] width 97 height 20
click at [657, 279] on div "New Task Task description" at bounding box center [614, 254] width 126 height 55
click at [654, 269] on icon at bounding box center [655, 268] width 4 height 4
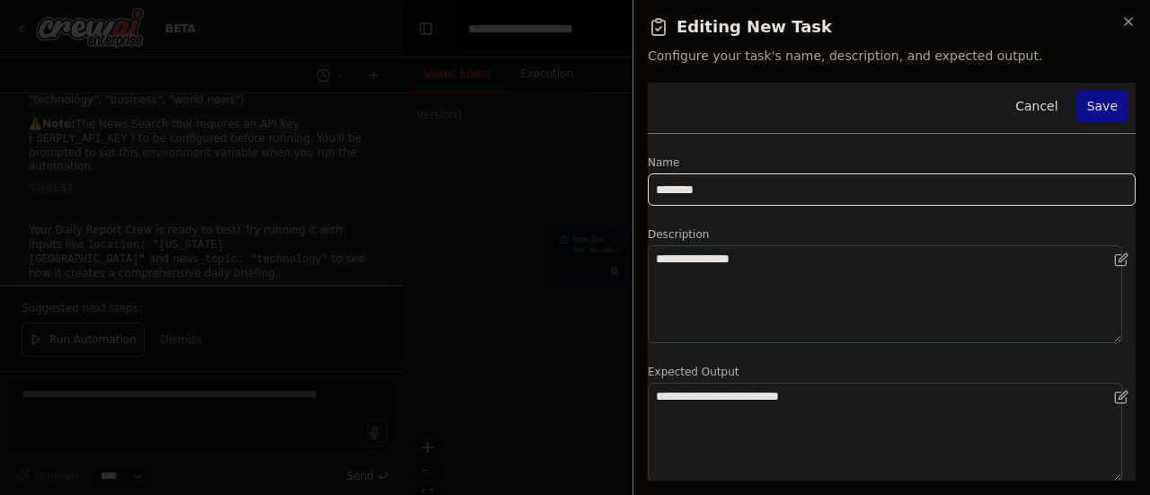
drag, startPoint x: 771, startPoint y: 192, endPoint x: 598, endPoint y: 150, distance: 177.5
click at [598, 150] on body "BETA Create a Daily Report Crew using Crew Studio consisting of these three age…" at bounding box center [575, 247] width 1150 height 495
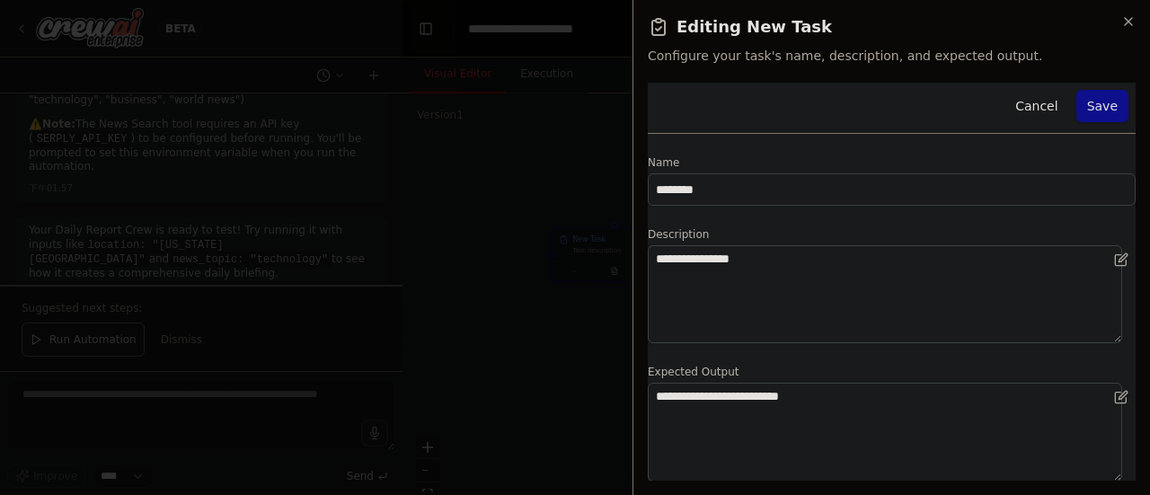
click at [1137, 24] on div "**********" at bounding box center [890, 247] width 517 height 495
click at [1132, 22] on icon "button" at bounding box center [1128, 21] width 14 height 14
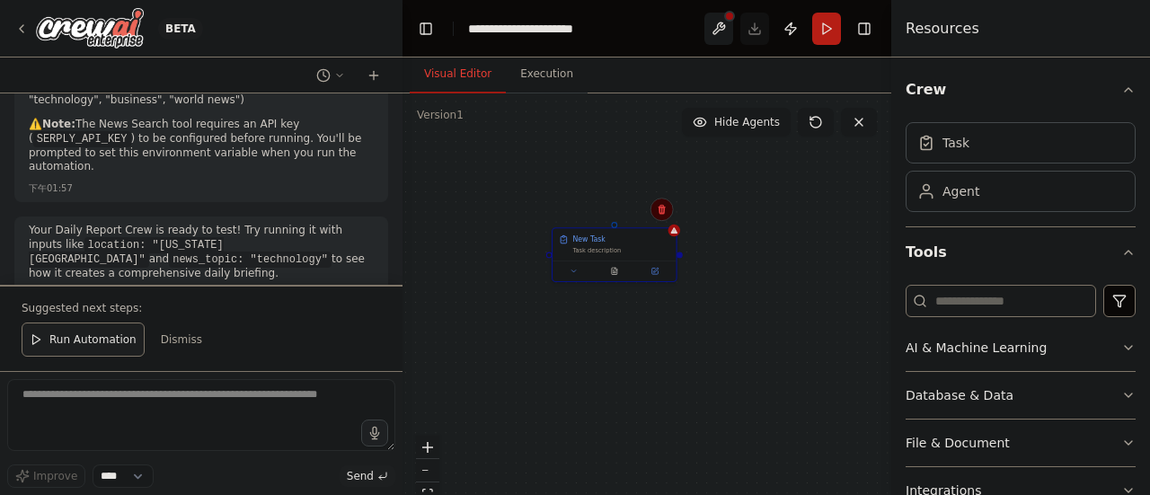
click at [657, 210] on icon at bounding box center [661, 209] width 11 height 11
click at [660, 212] on icon at bounding box center [660, 210] width 7 height 10
click at [658, 209] on icon at bounding box center [661, 209] width 11 height 11
click at [598, 209] on button "Confirm" at bounding box center [610, 209] width 64 height 22
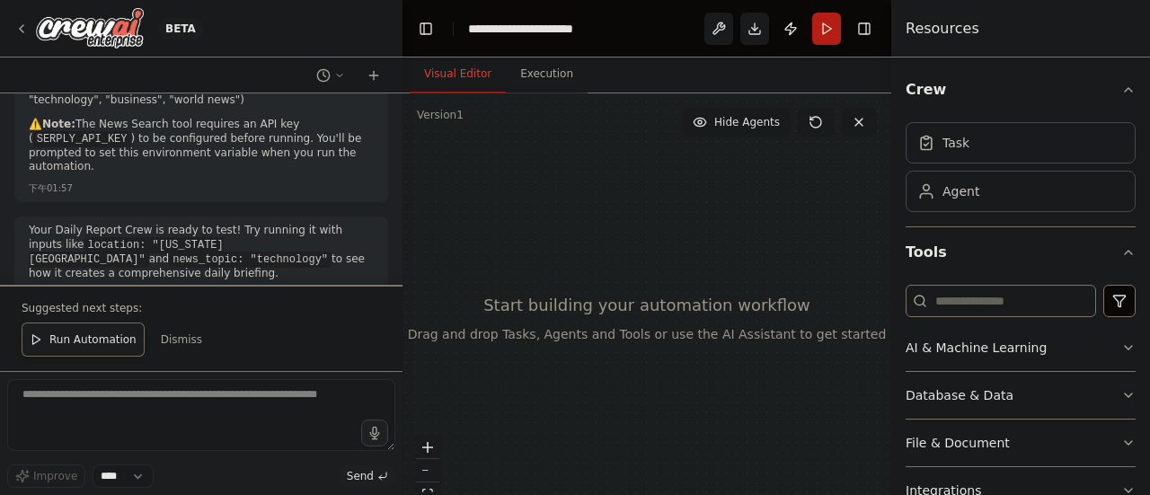
click at [92, 332] on button "Run Automation" at bounding box center [83, 339] width 123 height 34
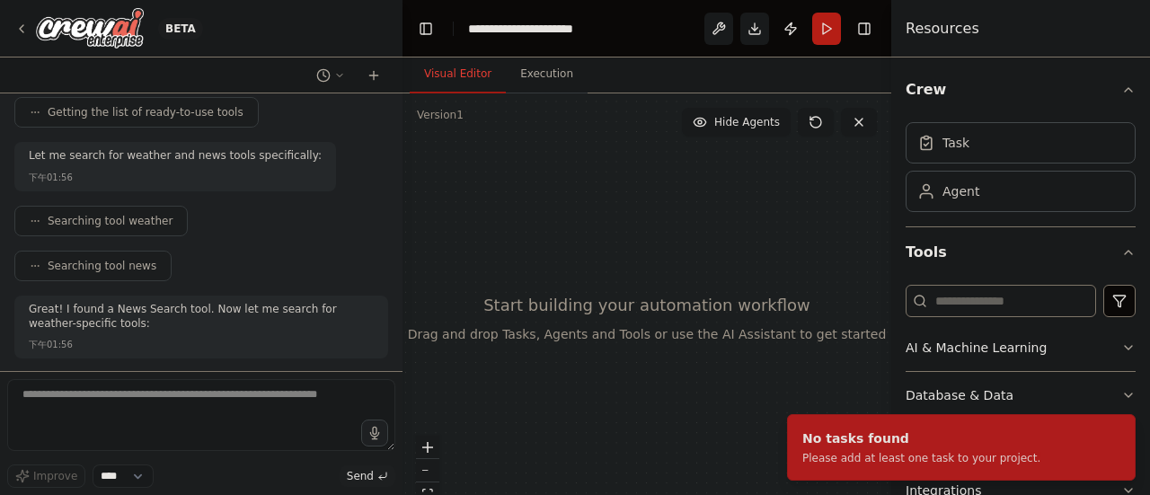
scroll to position [0, 0]
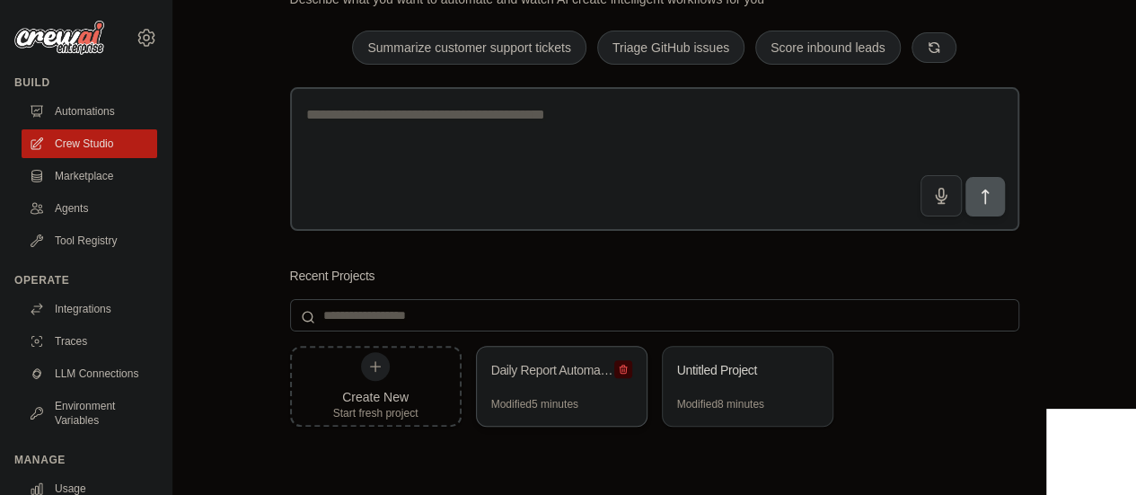
click at [618, 366] on icon at bounding box center [623, 369] width 11 height 11
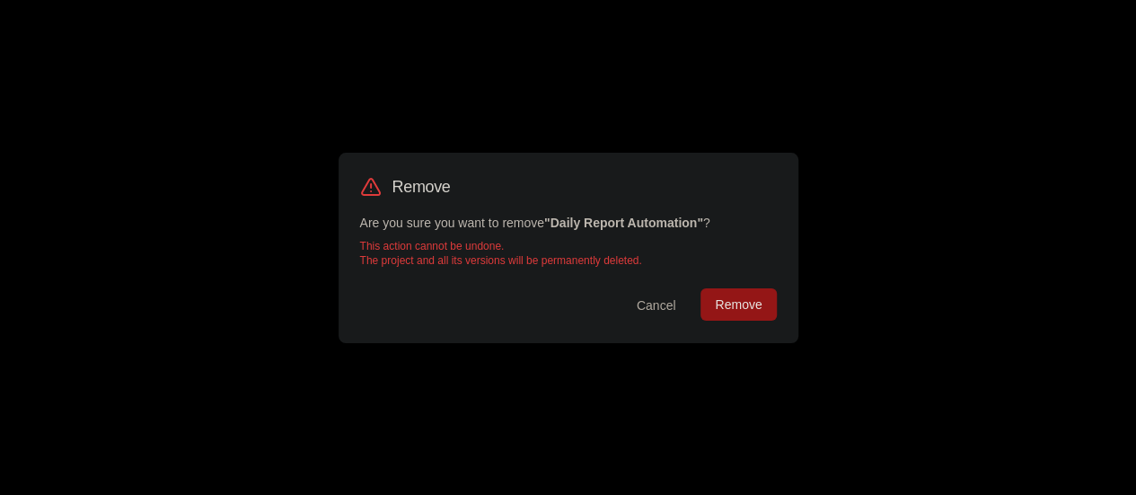
click at [754, 288] on button "Remove" at bounding box center [737, 304] width 75 height 32
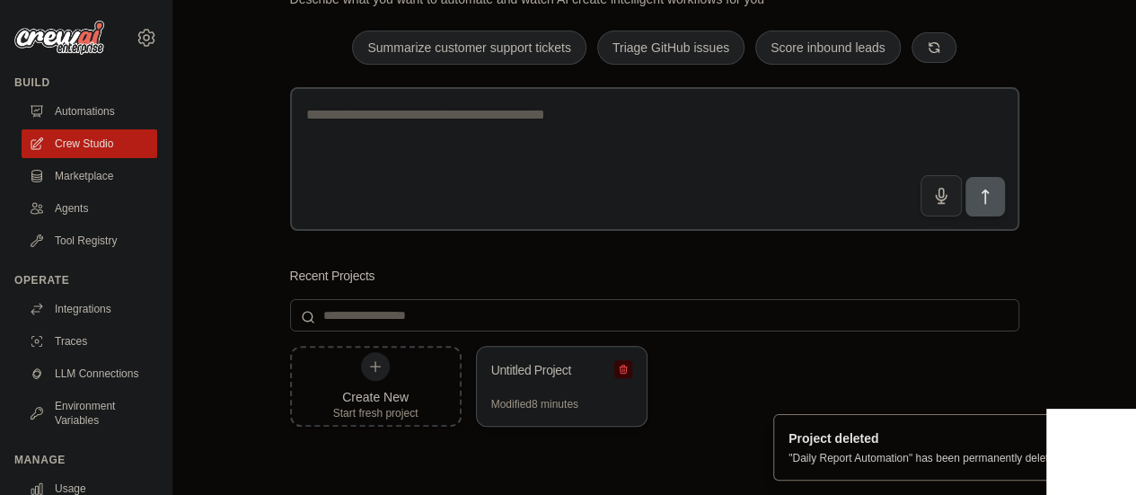
click at [622, 366] on icon at bounding box center [623, 370] width 7 height 8
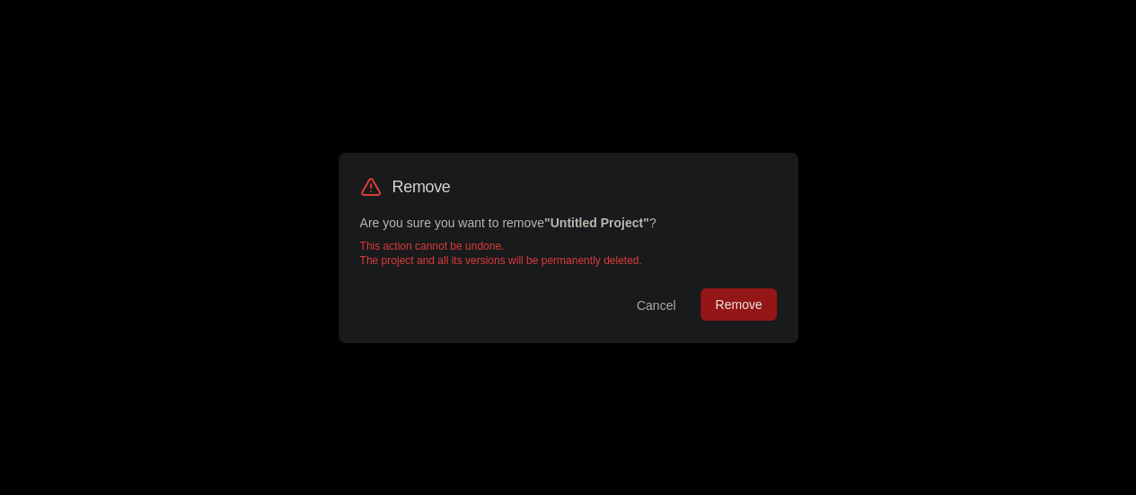
click at [725, 311] on button "Remove" at bounding box center [737, 304] width 75 height 32
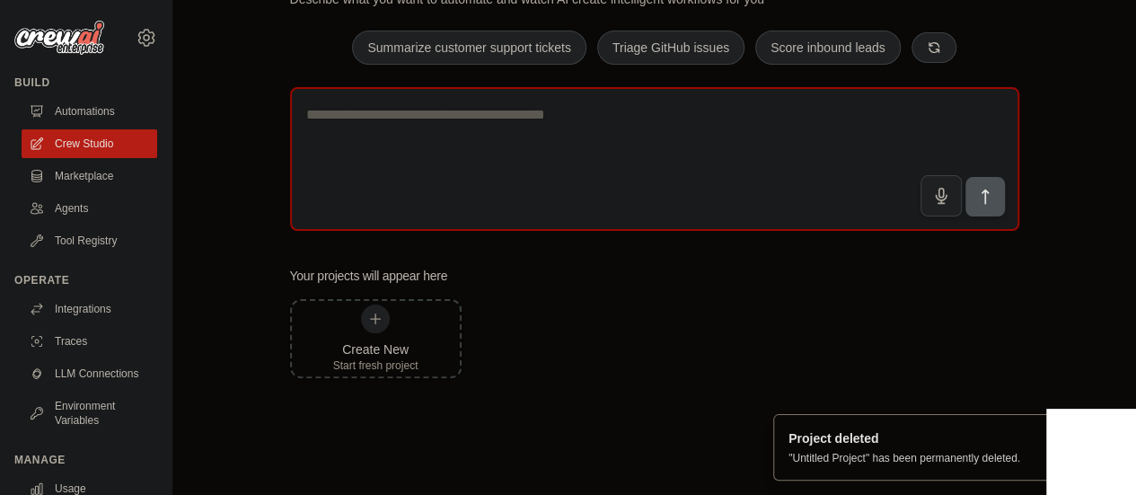
click at [596, 216] on textarea at bounding box center [654, 159] width 729 height 144
paste textarea "**********"
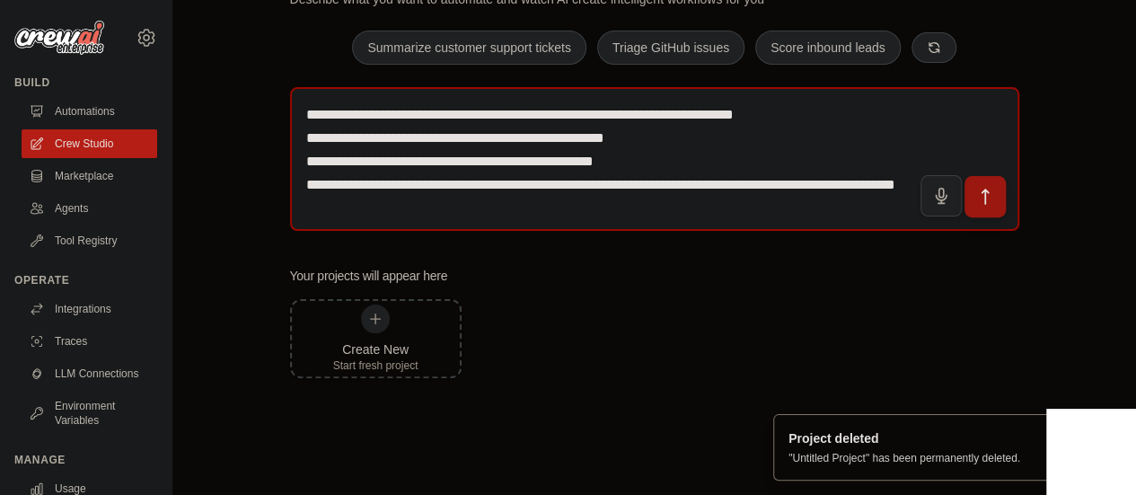
type textarea "**********"
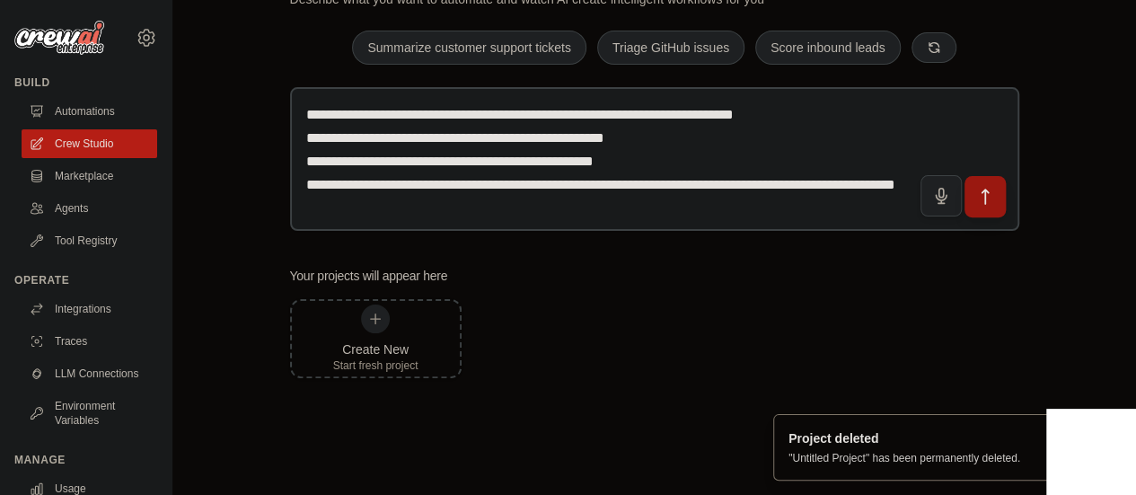
click at [978, 195] on icon "submit" at bounding box center [984, 197] width 19 height 19
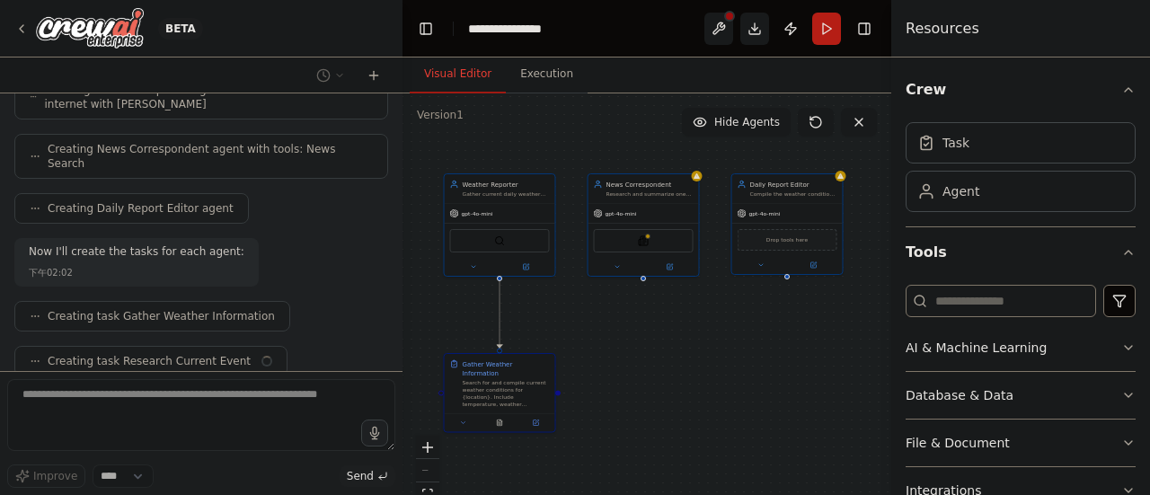
scroll to position [762, 0]
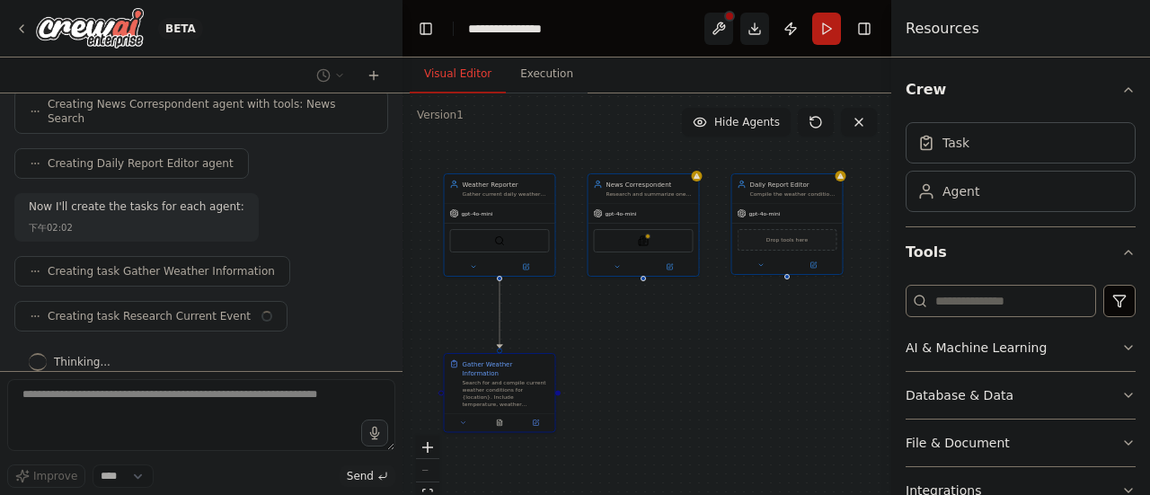
drag, startPoint x: 805, startPoint y: 382, endPoint x: 671, endPoint y: 378, distance: 133.9
click at [671, 378] on div ".deletable-edge-delete-btn { width: 20px; height: 20px; border: 0px solid #ffff…" at bounding box center [646, 317] width 489 height 449
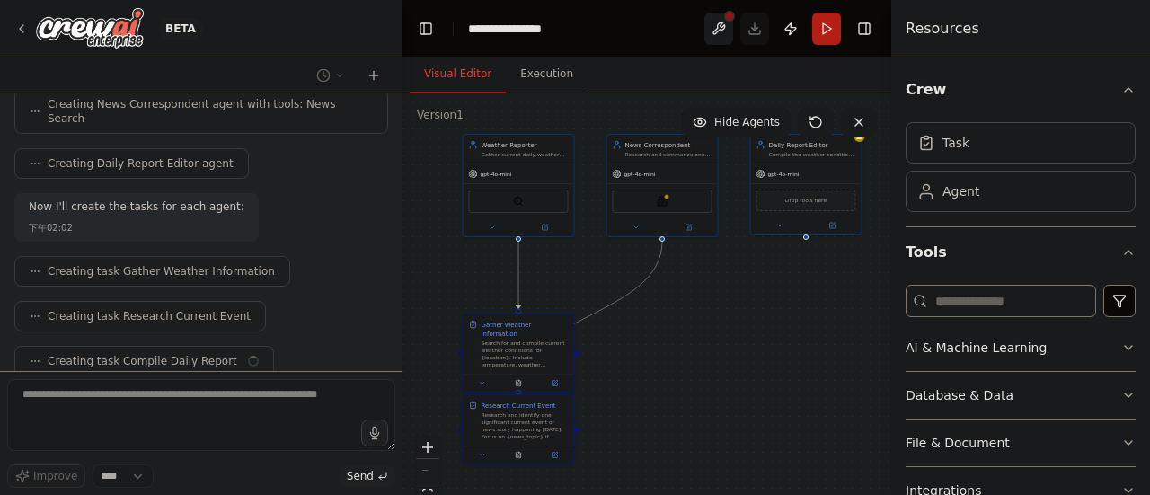
scroll to position [806, 0]
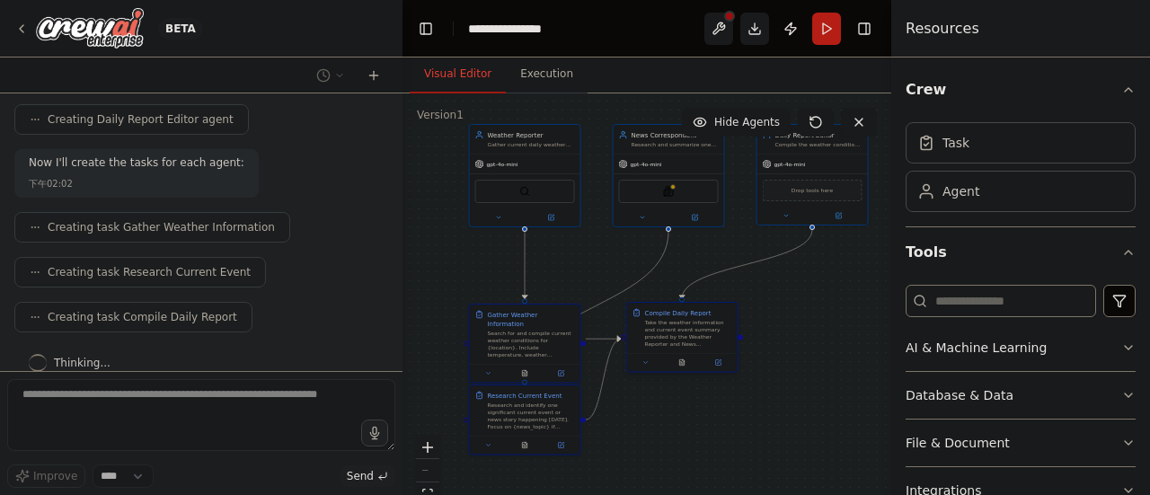
drag, startPoint x: 683, startPoint y: 391, endPoint x: 709, endPoint y: 341, distance: 55.8
click at [709, 341] on div ".deletable-edge-delete-btn { width: 20px; height: 20px; border: 0px solid #ffff…" at bounding box center [646, 317] width 489 height 449
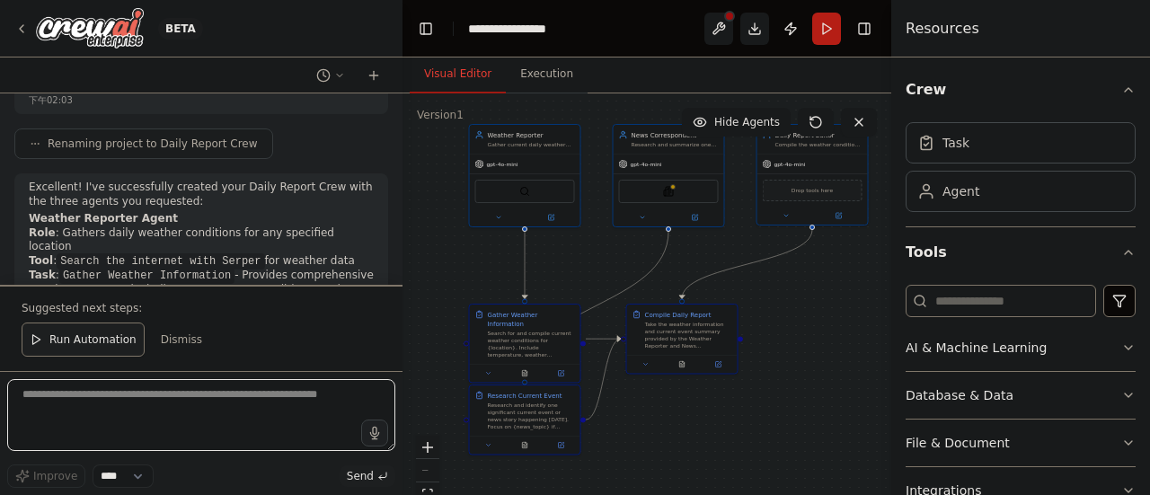
scroll to position [1575, 0]
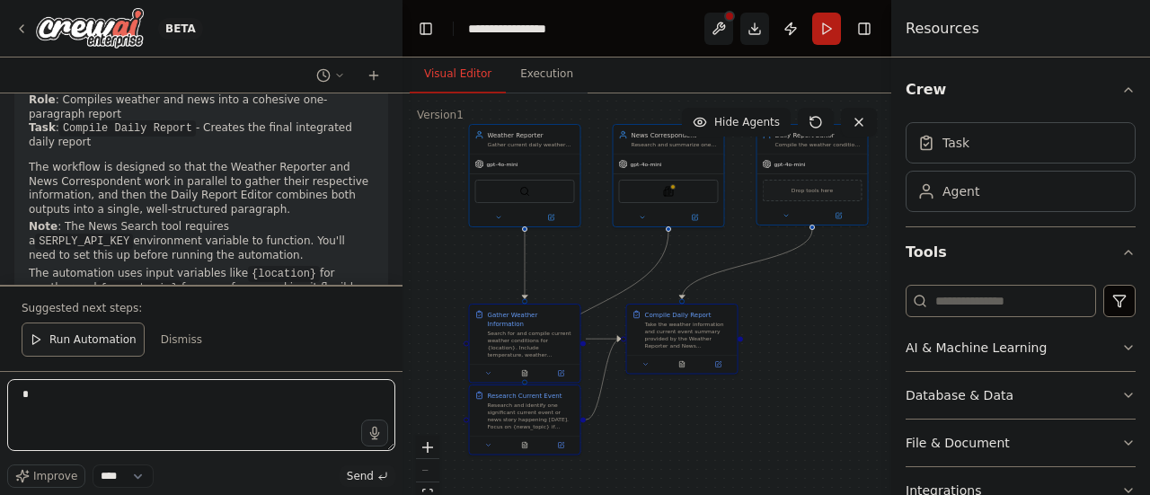
type textarea "*"
type textarea "**********"
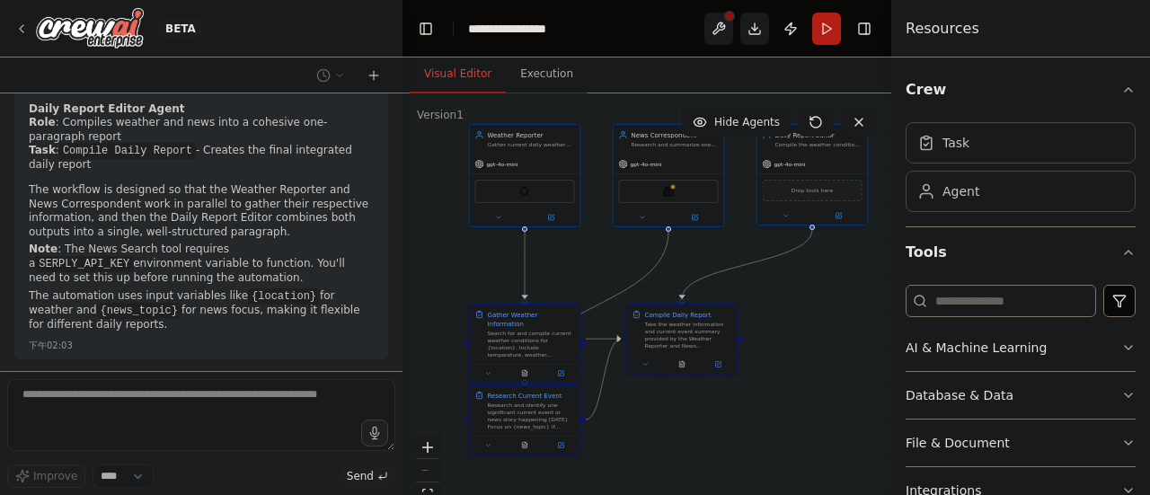
scroll to position [1599, 0]
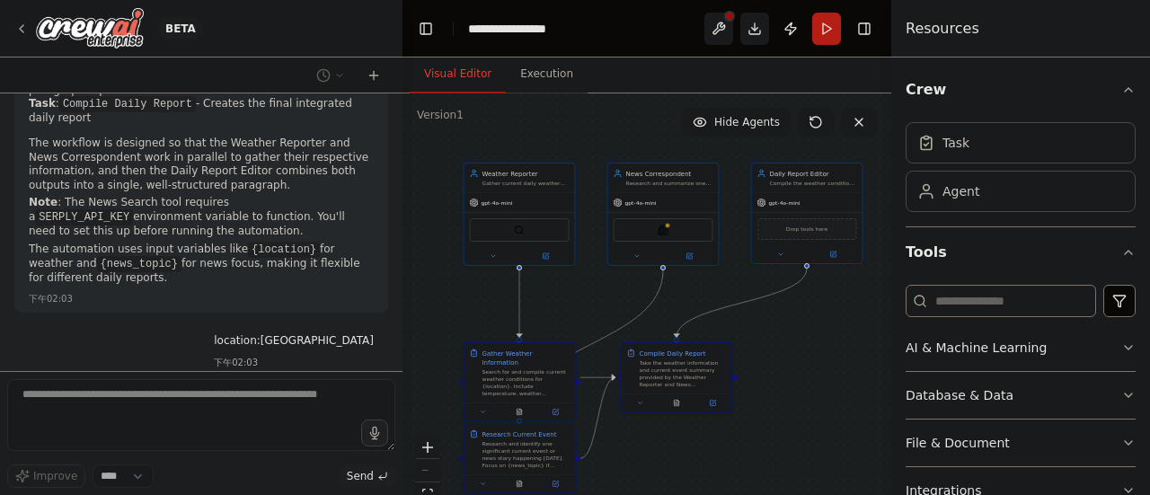
drag, startPoint x: 841, startPoint y: 326, endPoint x: 835, endPoint y: 365, distance: 39.0
click at [835, 365] on div ".deletable-edge-delete-btn { width: 20px; height: 20px; border: 0px solid #ffff…" at bounding box center [646, 317] width 489 height 449
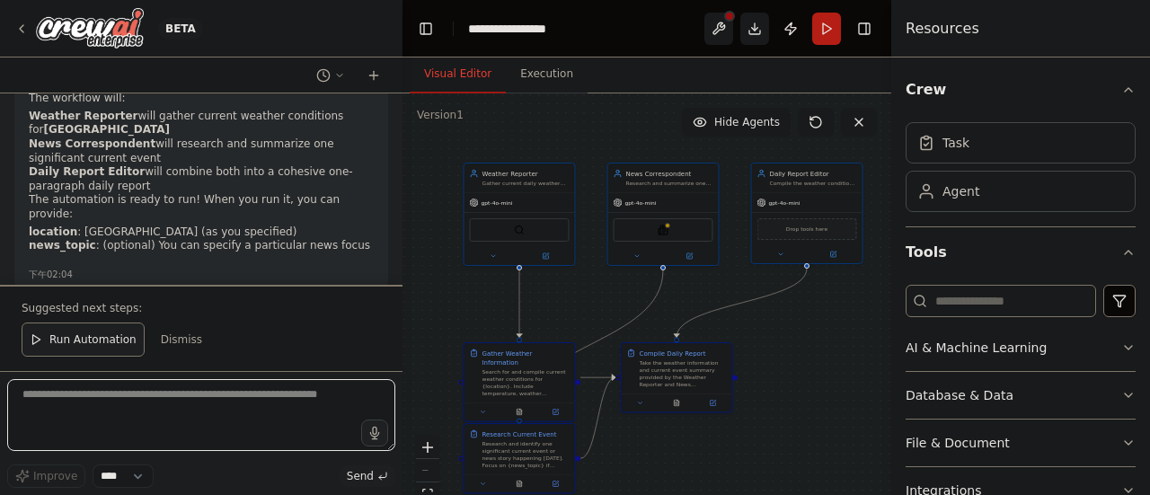
scroll to position [2109, 0]
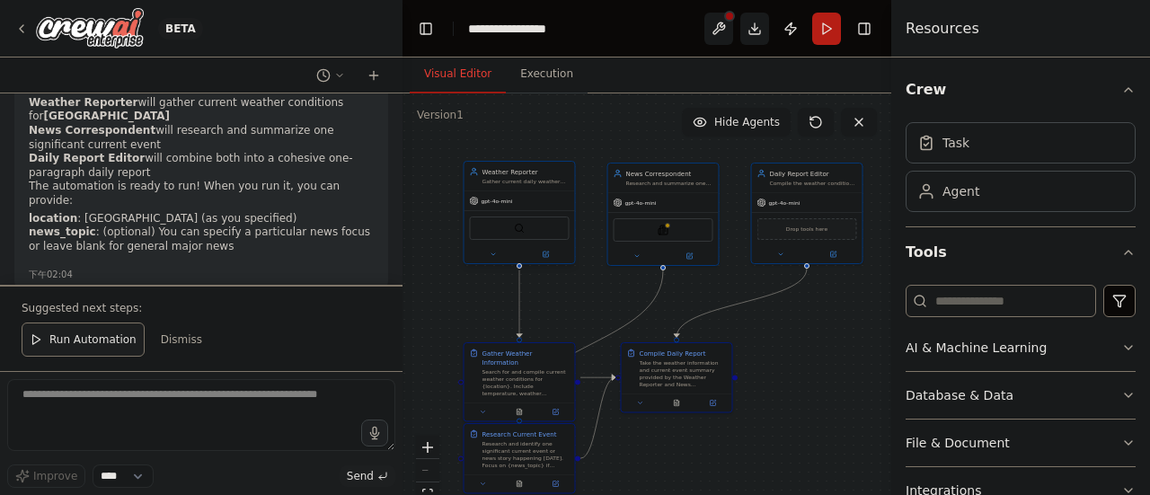
click at [537, 189] on div "Weather Reporter Gather current daily weather conditions for {location} and pro…" at bounding box center [519, 176] width 110 height 29
click at [550, 252] on button at bounding box center [545, 254] width 51 height 11
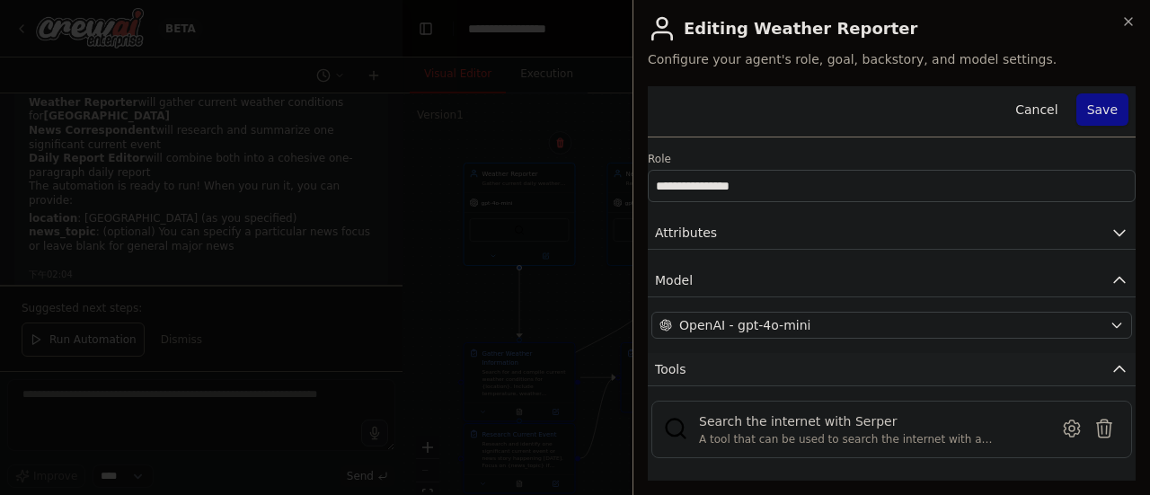
scroll to position [84, 0]
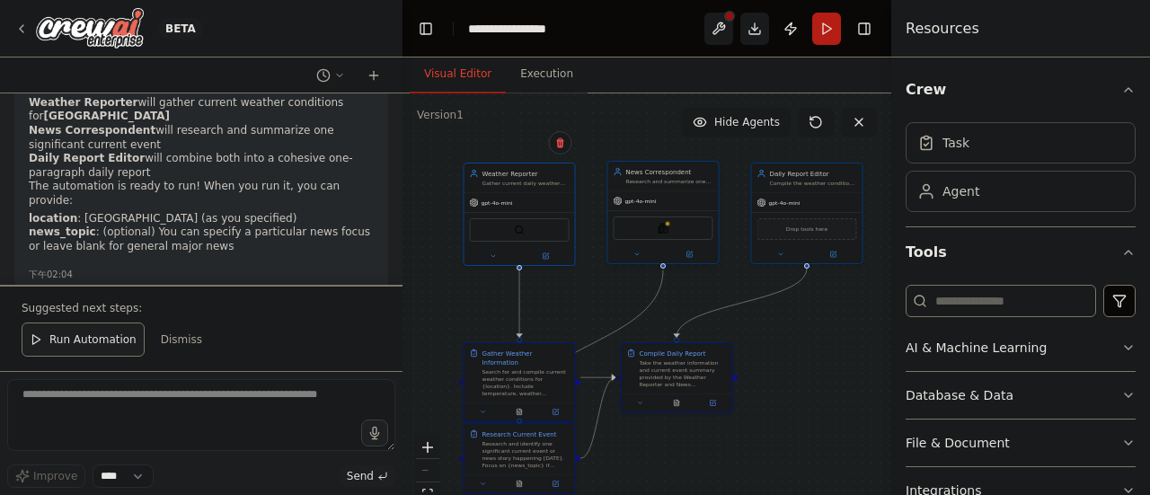
click at [672, 186] on div "News Correspondent Research and summarize one significant current event happeni…" at bounding box center [663, 176] width 110 height 29
click at [533, 369] on div "Search for and compile current weather conditions for {location}. Include tempe…" at bounding box center [525, 380] width 87 height 29
click at [565, 407] on div at bounding box center [519, 410] width 110 height 19
click at [550, 405] on button at bounding box center [555, 410] width 31 height 11
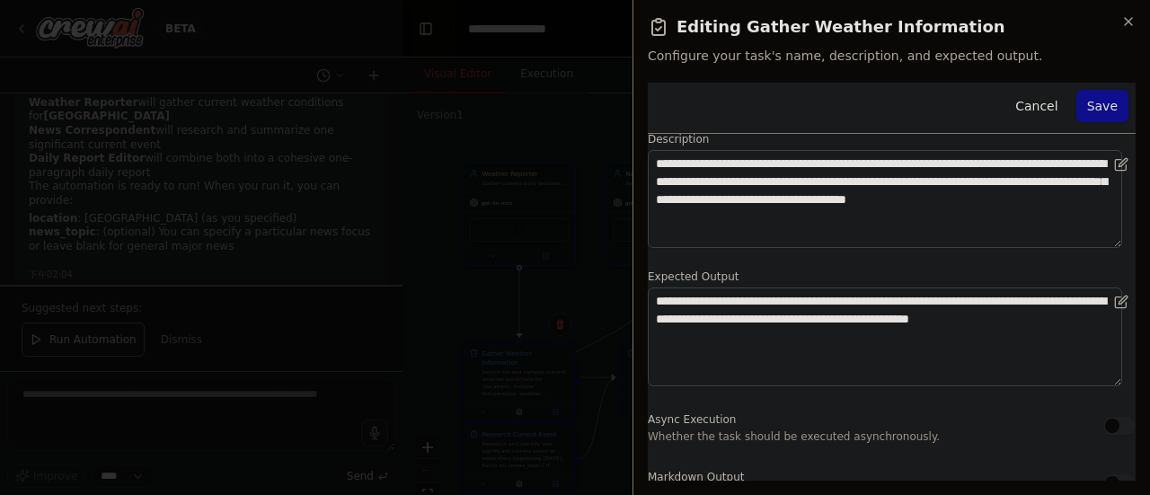
scroll to position [115, 0]
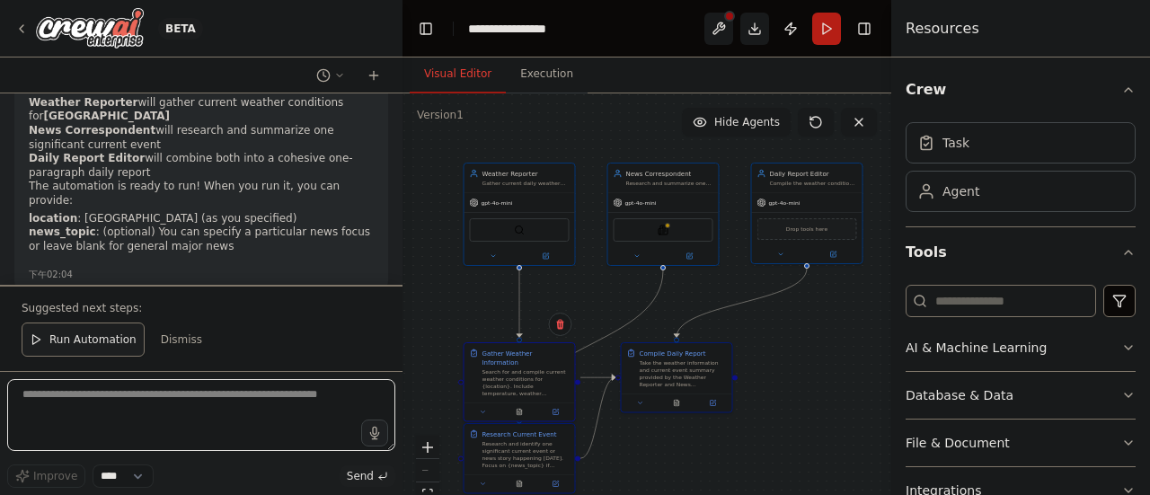
click at [230, 401] on textarea at bounding box center [201, 415] width 388 height 72
type textarea "**********"
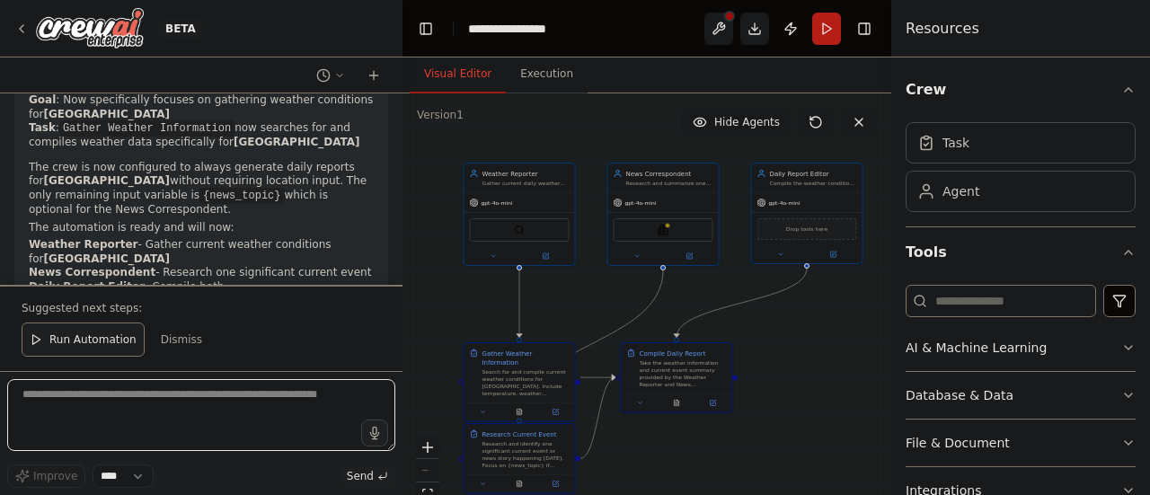
scroll to position [2827, 0]
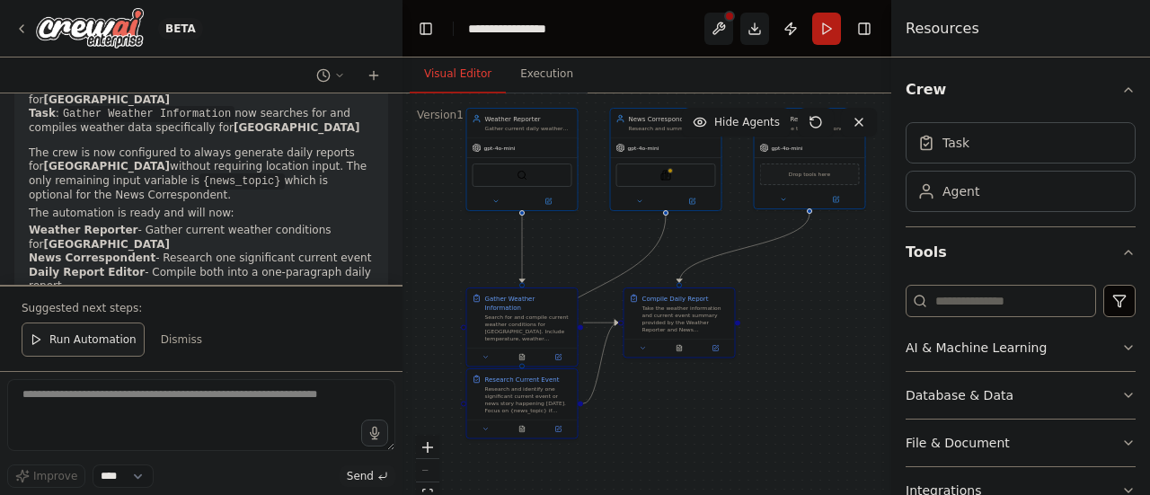
drag, startPoint x: 788, startPoint y: 409, endPoint x: 790, endPoint y: 353, distance: 55.7
click at [790, 353] on div ".deletable-edge-delete-btn { width: 20px; height: 20px; border: 0px solid #ffff…" at bounding box center [646, 317] width 489 height 449
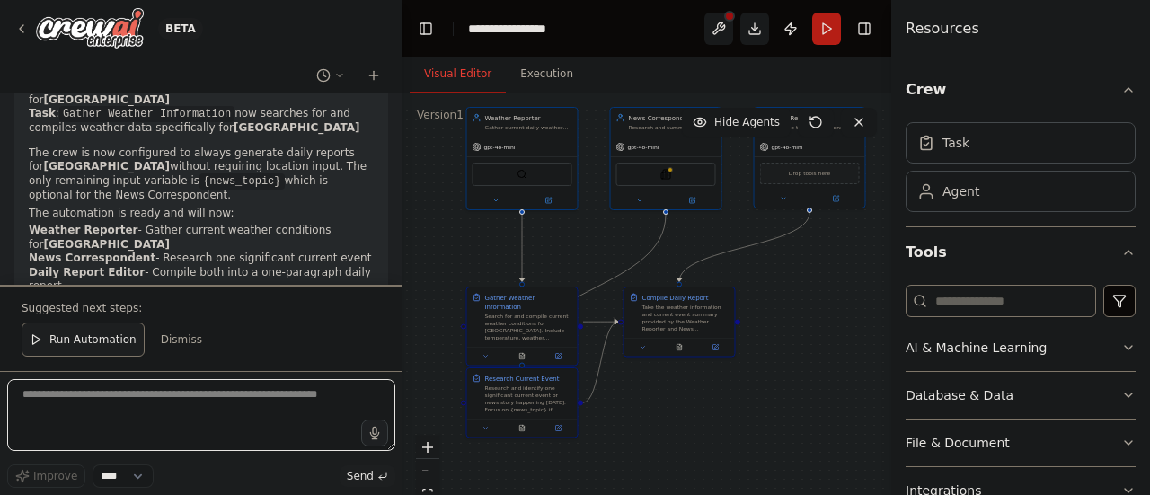
click at [171, 418] on textarea at bounding box center [201, 415] width 388 height 72
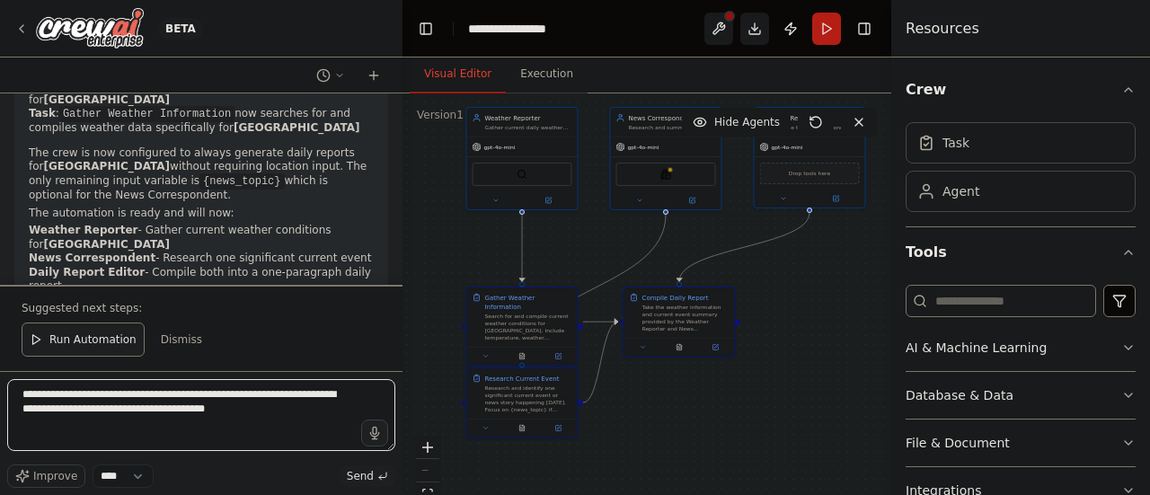
click at [278, 395] on textarea "**********" at bounding box center [201, 415] width 388 height 72
click at [79, 406] on textarea "**********" at bounding box center [201, 415] width 388 height 72
click at [147, 409] on textarea "**********" at bounding box center [201, 415] width 388 height 72
type textarea "**********"
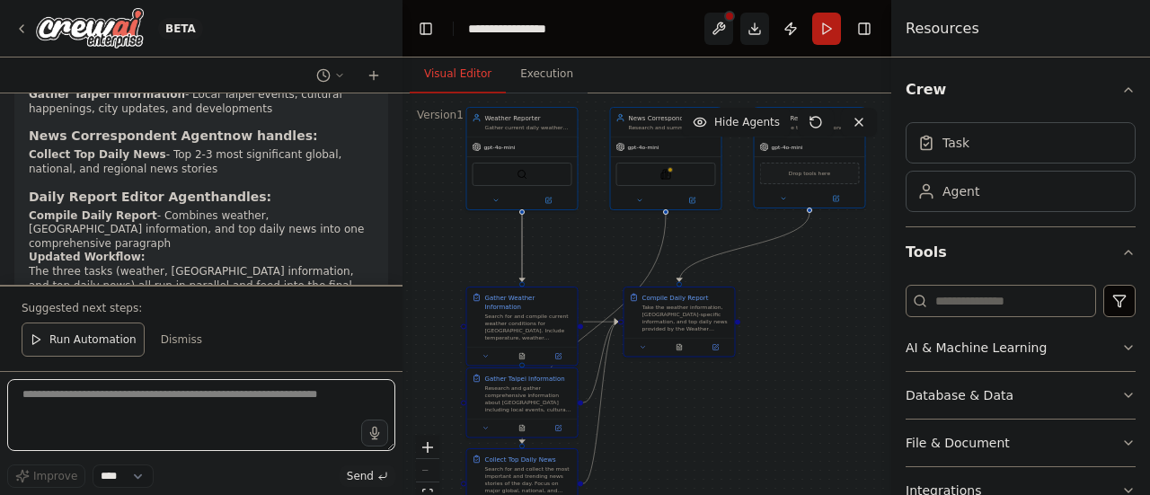
scroll to position [3926, 0]
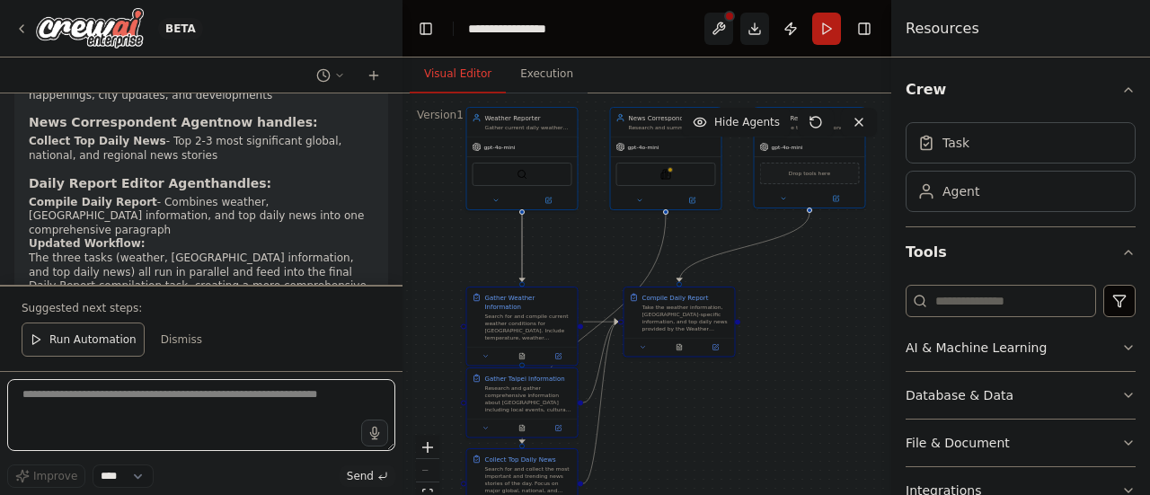
click at [86, 435] on textarea at bounding box center [201, 415] width 388 height 72
type textarea "*"
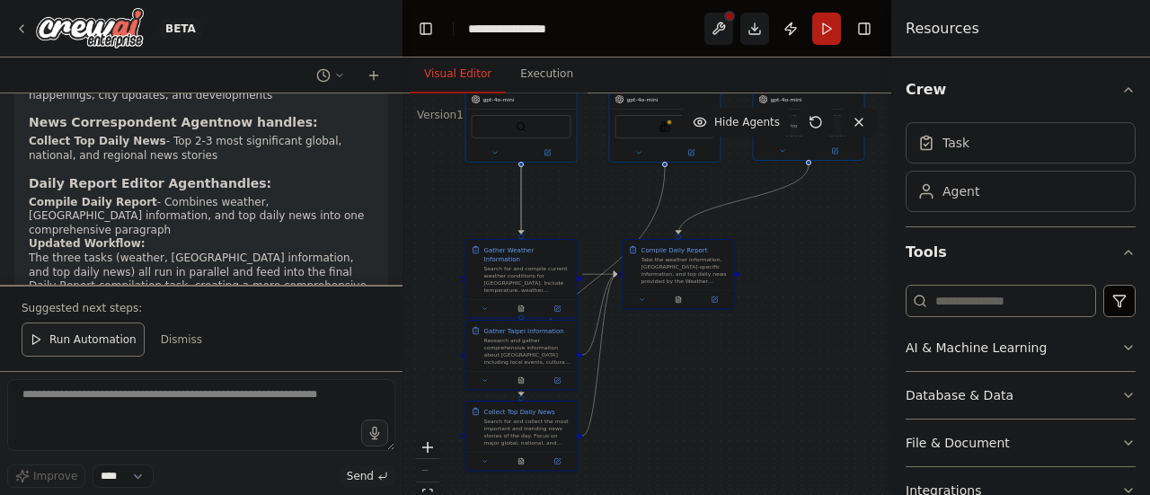
drag, startPoint x: 709, startPoint y: 454, endPoint x: 708, endPoint y: 406, distance: 47.6
click at [708, 406] on div ".deletable-edge-delete-btn { width: 20px; height: 20px; border: 0px solid #ffff…" at bounding box center [646, 317] width 489 height 449
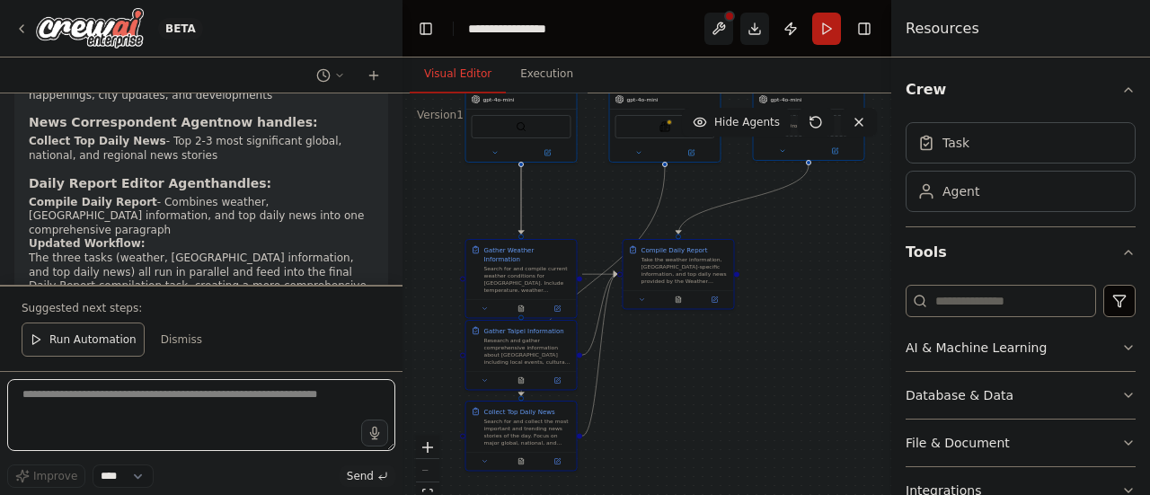
click at [196, 425] on textarea at bounding box center [201, 415] width 388 height 72
drag, startPoint x: 326, startPoint y: 396, endPoint x: 269, endPoint y: 397, distance: 57.5
click at [269, 397] on textarea "**********" at bounding box center [201, 415] width 388 height 72
type textarea "**********"
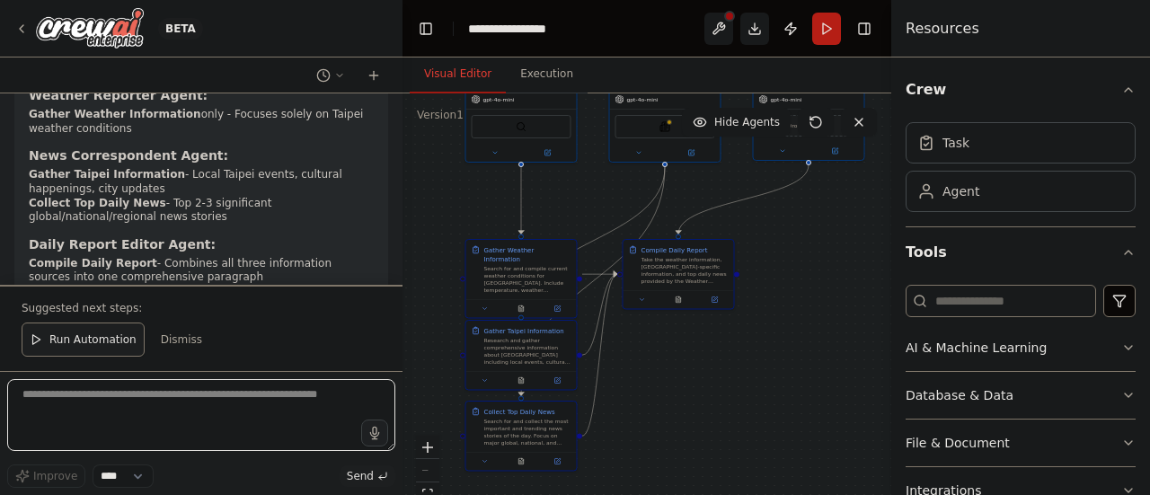
scroll to position [4929, 0]
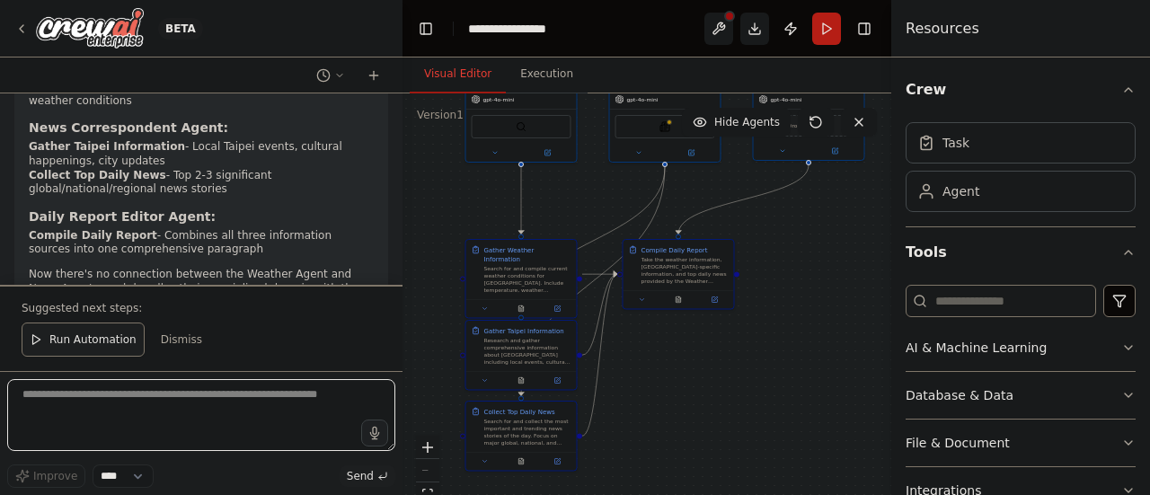
click at [218, 401] on textarea at bounding box center [201, 415] width 388 height 72
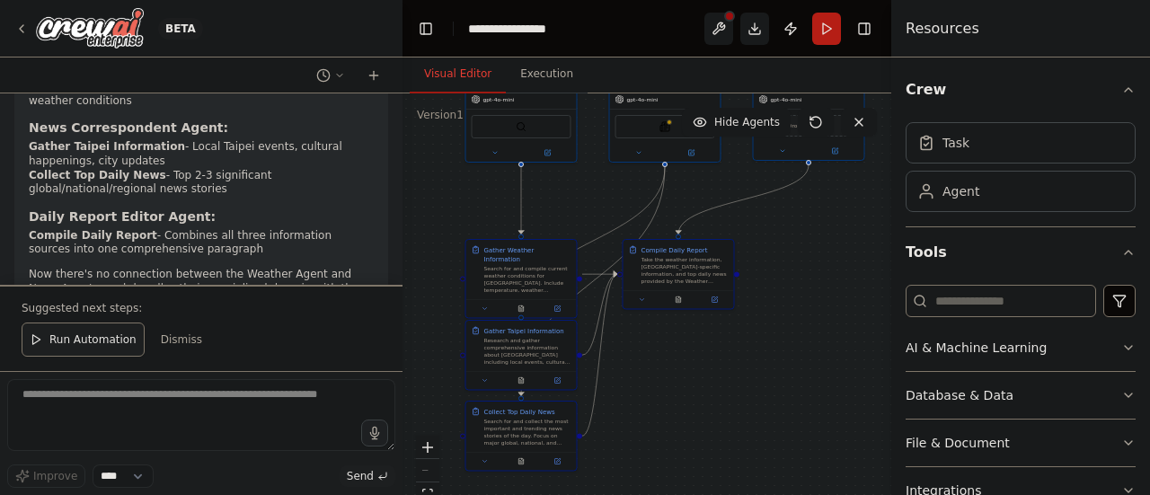
click at [609, 233] on icon "Edge from cd61409d-db4b-4383-b711-a325b8dd2d4b to e24d5b9e-a1de-4786-bee4-6c1bf…" at bounding box center [593, 241] width 144 height 148
click at [788, 362] on div ".deletable-edge-delete-btn { width: 20px; height: 20px; border: 0px solid #ffff…" at bounding box center [646, 317] width 489 height 449
drag, startPoint x: 505, startPoint y: 269, endPoint x: 462, endPoint y: 242, distance: 50.8
click at [462, 242] on div "Search for and compile current weather conditions for [GEOGRAPHIC_DATA]. Includ…" at bounding box center [482, 250] width 87 height 29
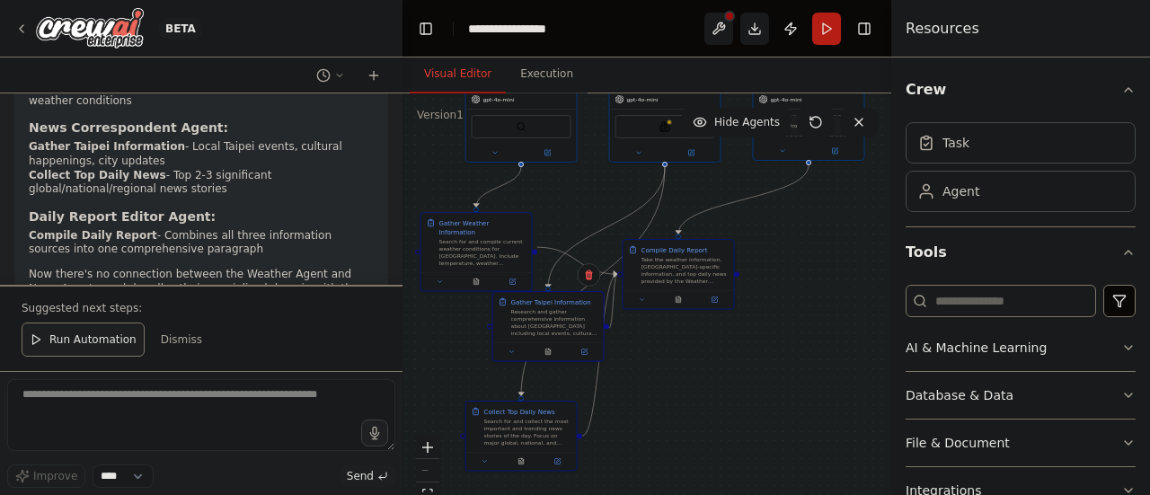
drag, startPoint x: 533, startPoint y: 366, endPoint x: 548, endPoint y: 332, distance: 37.0
click at [548, 332] on div "Gather Taipei Information Research and gather comprehensive information about T…" at bounding box center [548, 317] width 110 height 50
drag, startPoint x: 641, startPoint y: 137, endPoint x: 468, endPoint y: 366, distance: 286.5
click at [468, 366] on div ".deletable-edge-delete-btn { width: 20px; height: 20px; border: 0px solid #ffff…" at bounding box center [646, 317] width 489 height 449
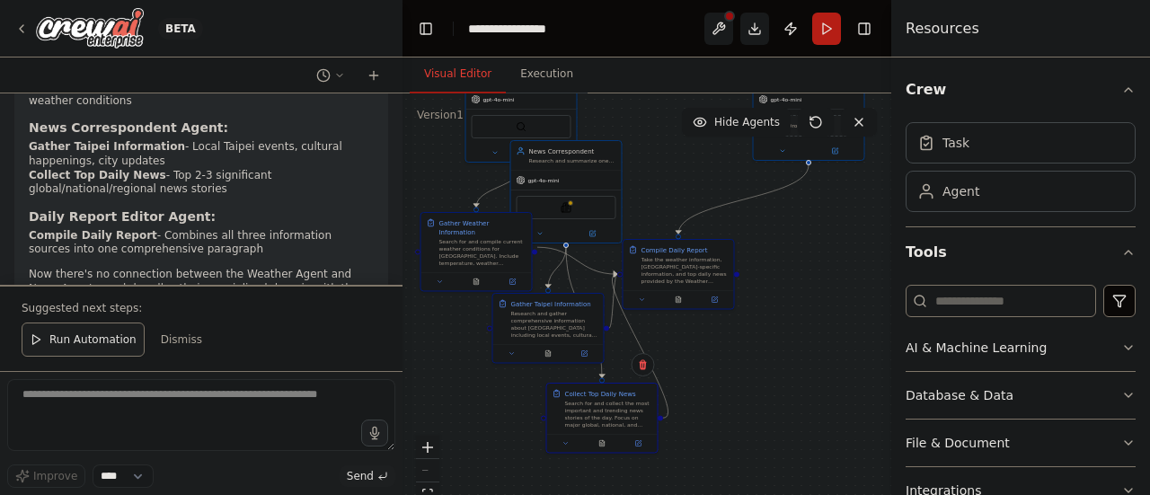
drag, startPoint x: 544, startPoint y: 438, endPoint x: 713, endPoint y: 397, distance: 173.8
click at [713, 397] on div ".deletable-edge-delete-btn { width: 20px; height: 20px; border: 0px solid #ffff…" at bounding box center [646, 317] width 489 height 449
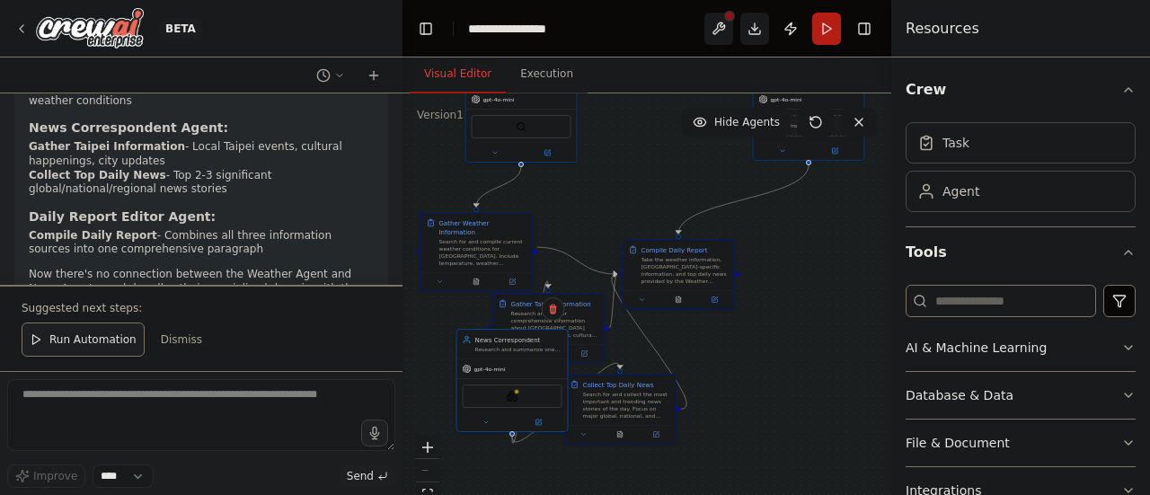
drag, startPoint x: 578, startPoint y: 221, endPoint x: 505, endPoint y: 466, distance: 256.0
click at [505, 466] on div ".deletable-edge-delete-btn { width: 20px; height: 20px; border: 0px solid #ffff…" at bounding box center [646, 317] width 489 height 449
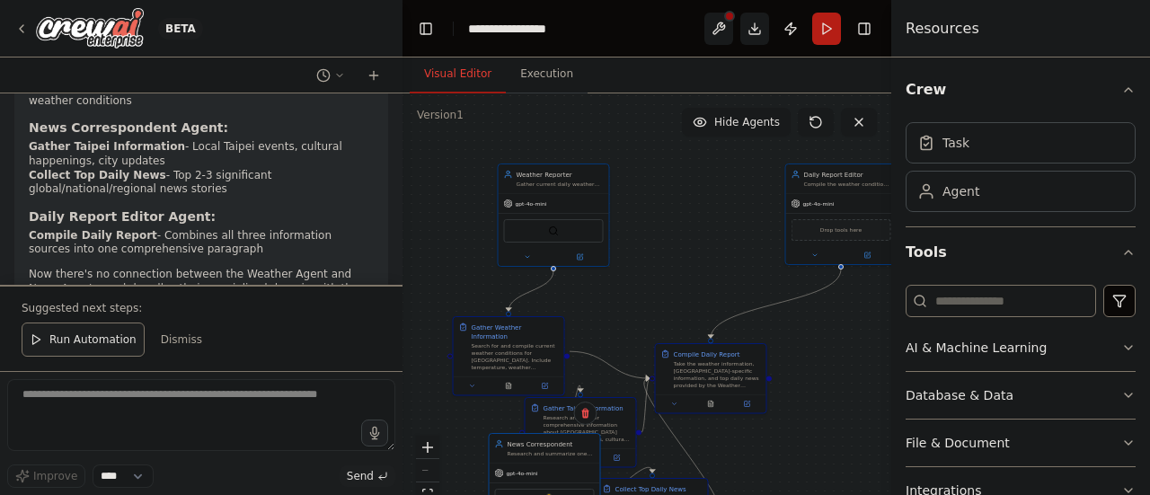
drag, startPoint x: 801, startPoint y: 283, endPoint x: 833, endPoint y: 385, distance: 107.1
click at [833, 385] on div ".deletable-edge-delete-btn { width: 20px; height: 20px; border: 0px solid #ffff…" at bounding box center [646, 317] width 489 height 449
drag, startPoint x: 571, startPoint y: 233, endPoint x: 521, endPoint y: 218, distance: 52.3
click at [521, 218] on div "SerperDevTool" at bounding box center [508, 218] width 100 height 23
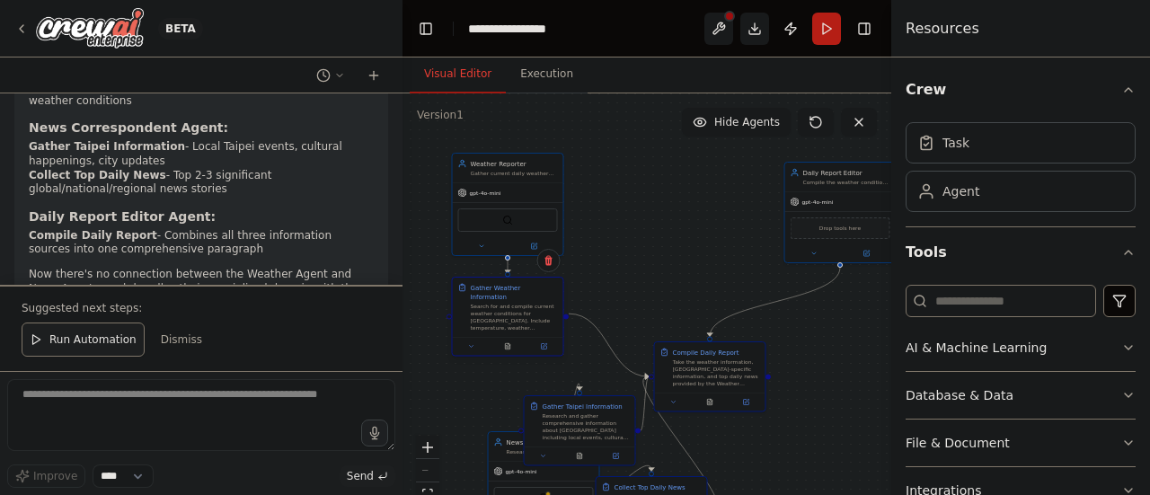
drag, startPoint x: 519, startPoint y: 344, endPoint x: 515, endPoint y: 295, distance: 48.6
click at [515, 303] on div "Search for and compile current weather conditions for [GEOGRAPHIC_DATA]. Includ…" at bounding box center [514, 317] width 87 height 29
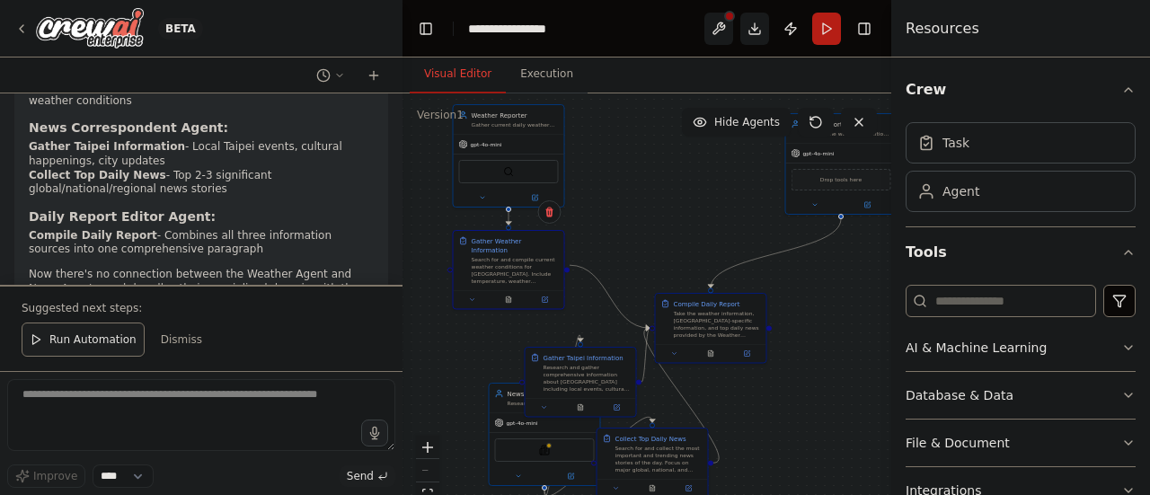
drag, startPoint x: 634, startPoint y: 267, endPoint x: 631, endPoint y: 210, distance: 56.6
click at [631, 210] on div ".deletable-edge-delete-btn { width: 20px; height: 20px; border: 0px solid #ffff…" at bounding box center [646, 317] width 489 height 449
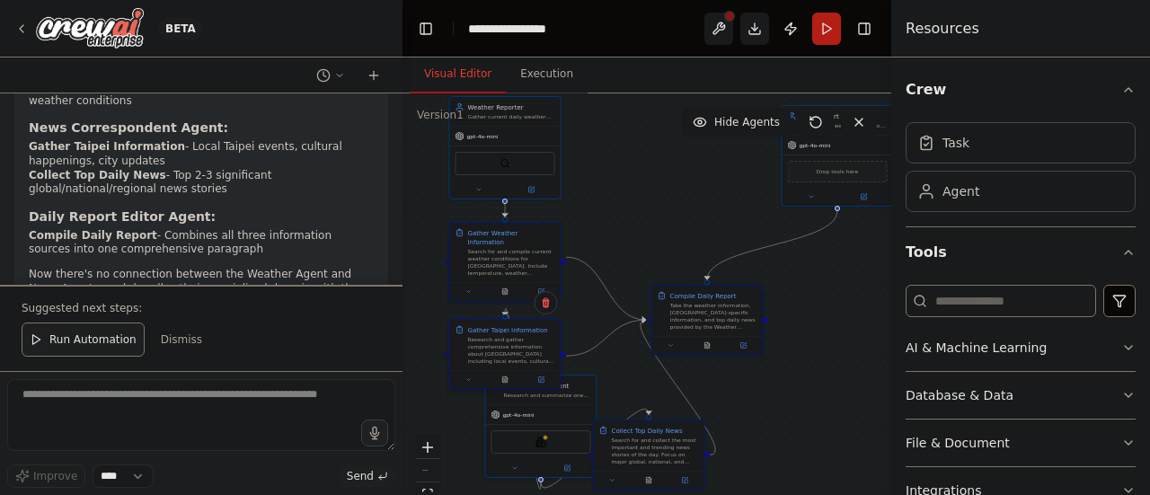
drag, startPoint x: 593, startPoint y: 388, endPoint x: 515, endPoint y: 364, distance: 81.0
click at [515, 364] on div "Gather Taipei Information Research and gather comprehensive information about T…" at bounding box center [505, 354] width 112 height 71
drag, startPoint x: 533, startPoint y: 367, endPoint x: 519, endPoint y: 367, distance: 14.4
click at [519, 367] on div "Gather Taipei Information Research and gather comprehensive information about T…" at bounding box center [505, 345] width 110 height 50
drag, startPoint x: 553, startPoint y: 413, endPoint x: 616, endPoint y: 335, distance: 100.3
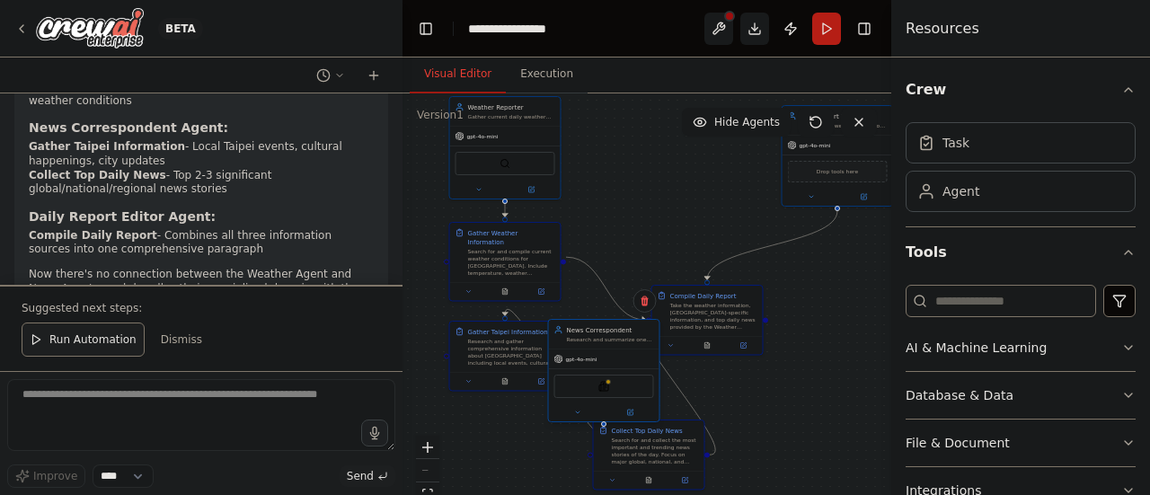
click at [616, 349] on div "gpt-4o-mini" at bounding box center [604, 359] width 110 height 20
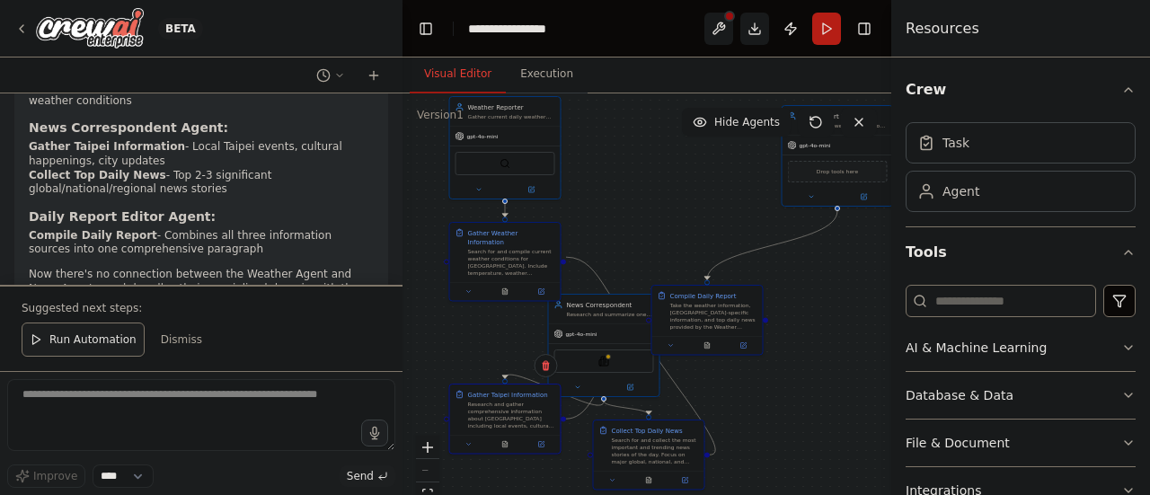
drag, startPoint x: 508, startPoint y: 357, endPoint x: 499, endPoint y: 484, distance: 127.8
click at [499, 484] on div ".deletable-edge-delete-btn { width: 20px; height: 20px; border: 0px solid #ffff…" at bounding box center [646, 317] width 489 height 449
drag, startPoint x: 611, startPoint y: 340, endPoint x: 444, endPoint y: 374, distance: 170.5
click at [444, 374] on div "gpt-4o-mini SerplyNewsSearchTool" at bounding box center [496, 375] width 110 height 73
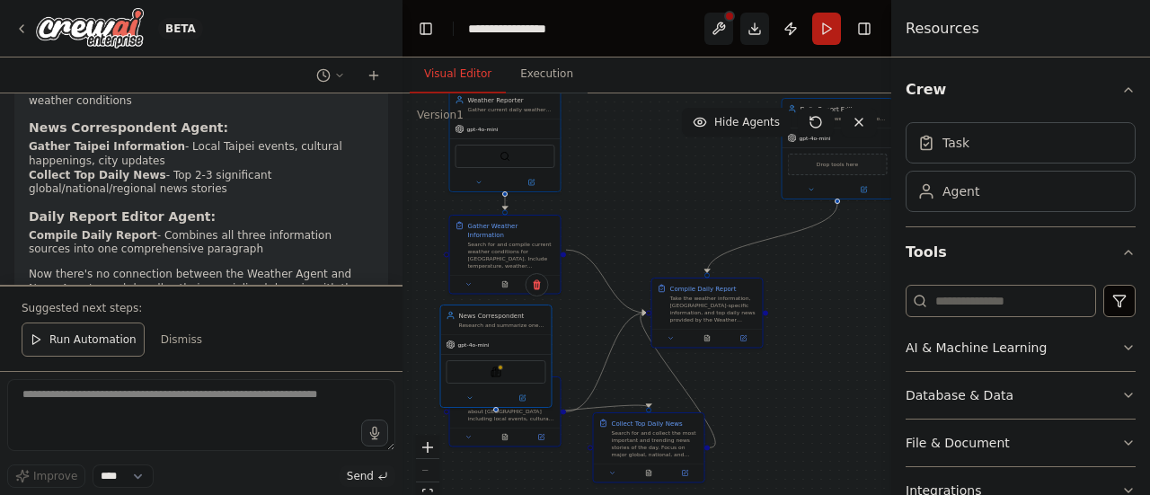
drag, startPoint x: 790, startPoint y: 398, endPoint x: 789, endPoint y: 277, distance: 121.3
click at [789, 277] on div ".deletable-edge-delete-btn { width: 20px; height: 20px; border: 0px solid #ffff…" at bounding box center [646, 317] width 489 height 449
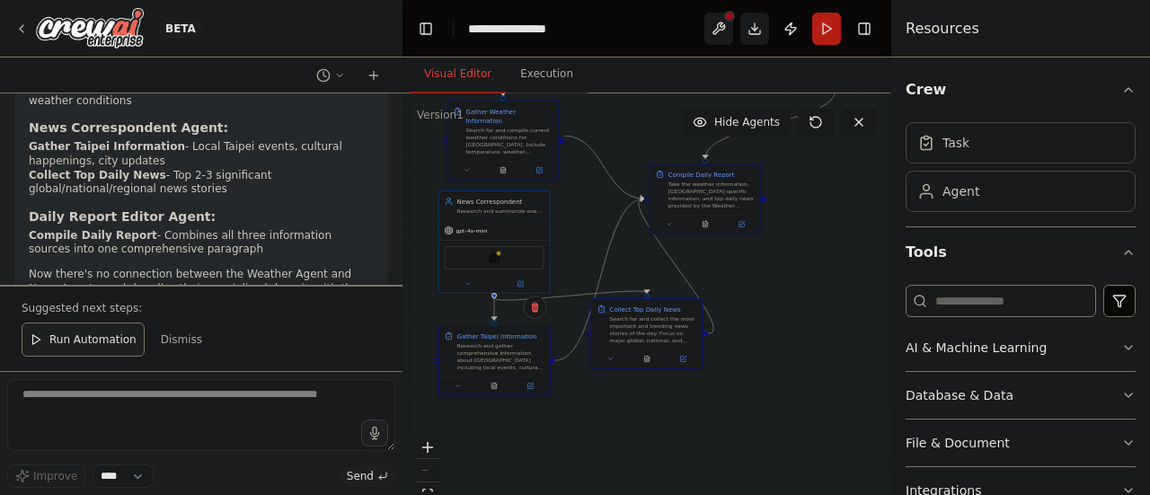
drag, startPoint x: 526, startPoint y: 306, endPoint x: 516, endPoint y: 425, distance: 119.0
click at [516, 425] on div ".deletable-edge-delete-btn { width: 20px; height: 20px; border: 0px solid #ffff…" at bounding box center [646, 317] width 489 height 449
drag, startPoint x: 666, startPoint y: 350, endPoint x: 610, endPoint y: 256, distance: 110.0
click at [610, 256] on div "Collect Top Daily News Search for and collect the most important and trending n…" at bounding box center [593, 242] width 112 height 71
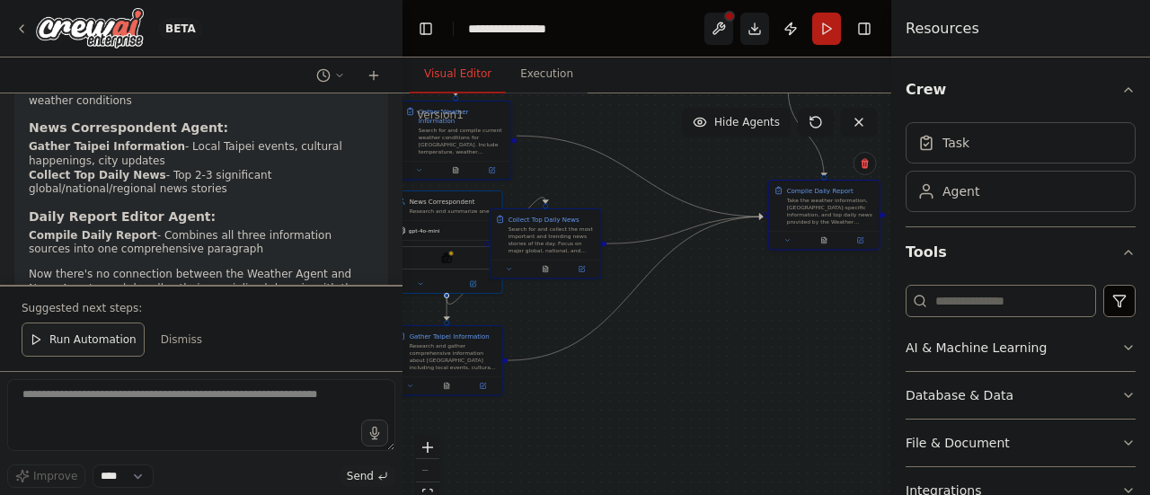
drag, startPoint x: 741, startPoint y: 203, endPoint x: 868, endPoint y: 223, distance: 128.2
click at [868, 223] on div "Take the weather information, Taipei-specific information, and top daily news p…" at bounding box center [830, 211] width 87 height 29
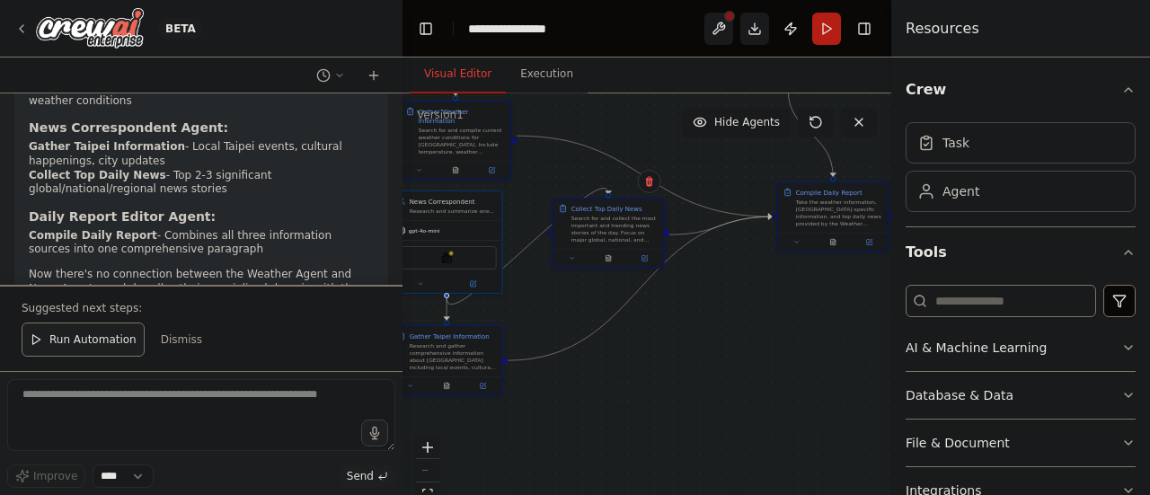
drag, startPoint x: 560, startPoint y: 238, endPoint x: 631, endPoint y: 228, distance: 71.6
click at [631, 228] on div "Search for and collect the most important and trending news stories of the day.…" at bounding box center [614, 229] width 87 height 29
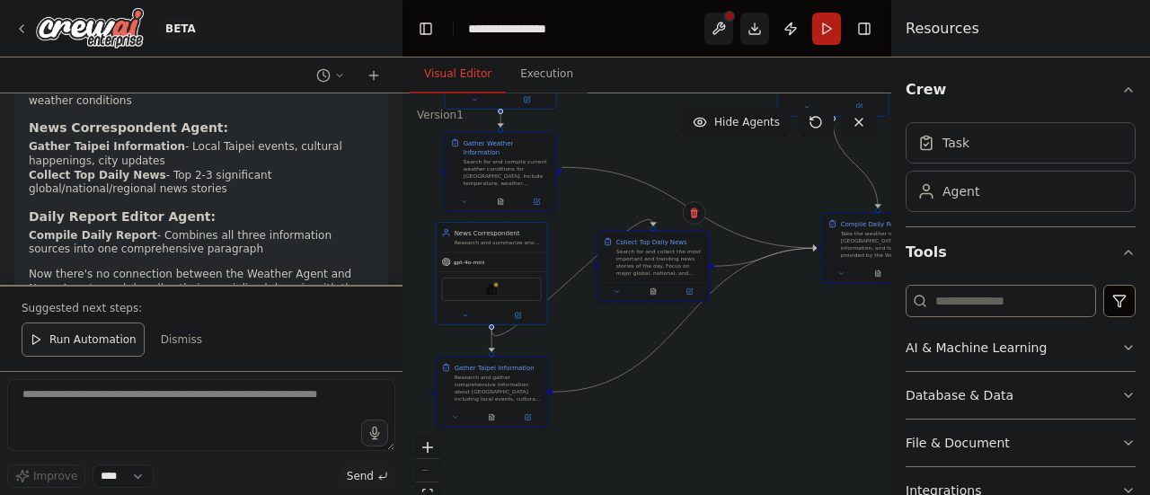
drag, startPoint x: 694, startPoint y: 360, endPoint x: 721, endPoint y: 389, distance: 39.4
click at [721, 389] on div ".deletable-edge-delete-btn { width: 20px; height: 20px; border: 0px solid #ffff…" at bounding box center [646, 317] width 489 height 449
drag, startPoint x: 718, startPoint y: 345, endPoint x: 733, endPoint y: 340, distance: 15.9
click at [733, 340] on div ".deletable-edge-delete-btn { width: 20px; height: 20px; border: 0px solid #ffff…" at bounding box center [646, 317] width 489 height 449
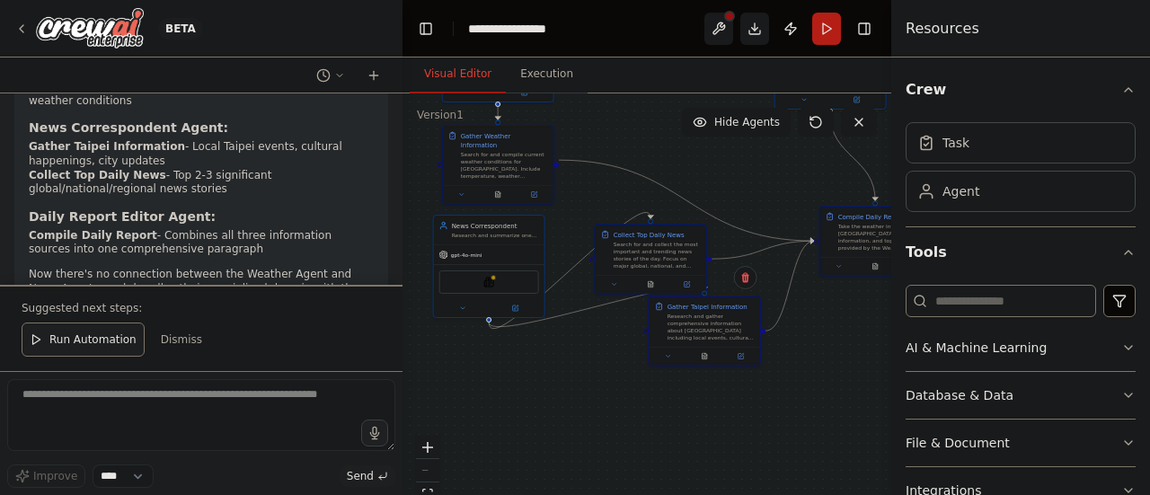
drag, startPoint x: 503, startPoint y: 377, endPoint x: 827, endPoint y: 305, distance: 332.1
click at [827, 305] on div ".deletable-edge-delete-btn { width: 20px; height: 20px; border: 0px solid #ffff…" at bounding box center [646, 317] width 489 height 449
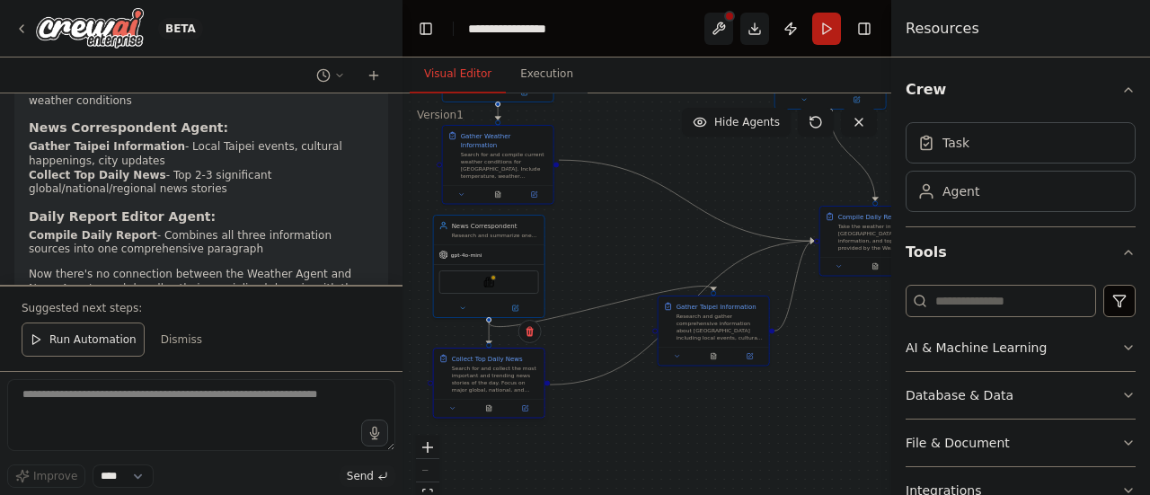
drag, startPoint x: 668, startPoint y: 252, endPoint x: 495, endPoint y: 391, distance: 221.7
click at [495, 391] on div "Search for and collect the most important and trending news stories of the day.…" at bounding box center [495, 379] width 87 height 29
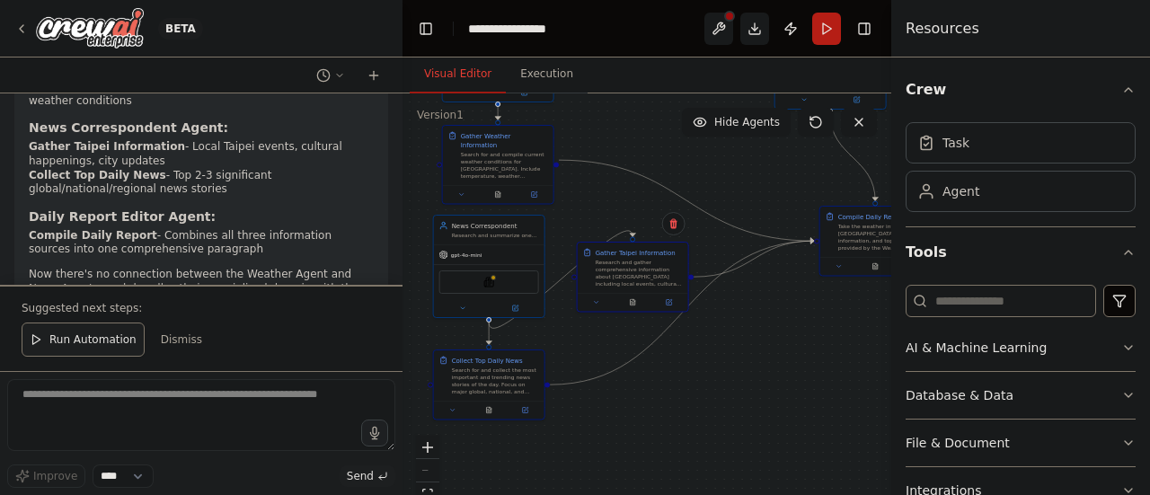
drag, startPoint x: 728, startPoint y: 316, endPoint x: 607, endPoint y: 195, distance: 171.5
click at [607, 195] on div ".deletable-edge-delete-btn { width: 20px; height: 20px; border: 0px solid #ffff…" at bounding box center [646, 317] width 489 height 449
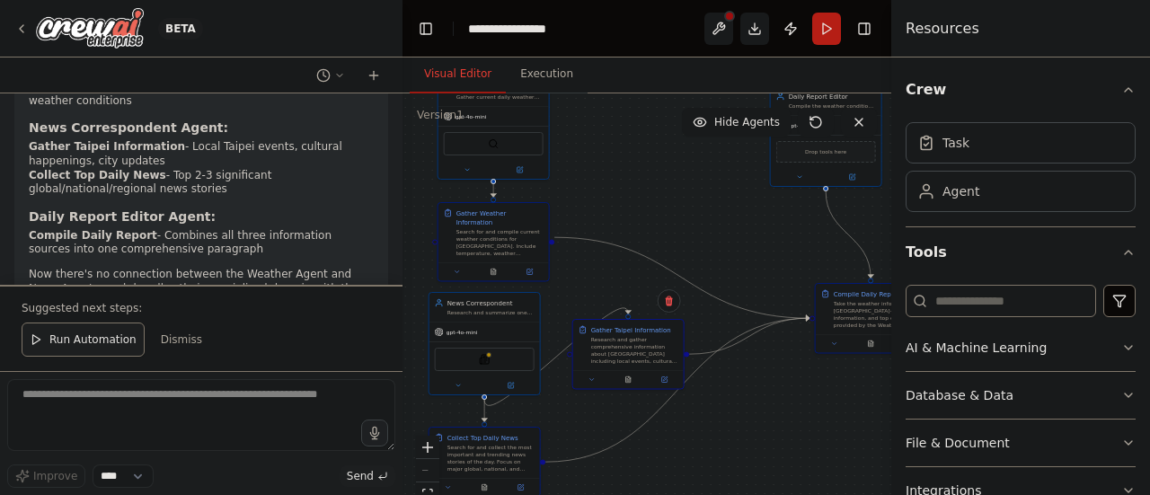
drag, startPoint x: 775, startPoint y: 312, endPoint x: 770, endPoint y: 391, distance: 79.2
click at [770, 391] on div ".deletable-edge-delete-btn { width: 20px; height: 20px; border: 0px solid #ffff…" at bounding box center [646, 317] width 489 height 449
drag, startPoint x: 812, startPoint y: 177, endPoint x: 774, endPoint y: 243, distance: 76.4
click at [774, 243] on button at bounding box center [762, 239] width 51 height 11
drag, startPoint x: 840, startPoint y: 304, endPoint x: 750, endPoint y: 312, distance: 90.1
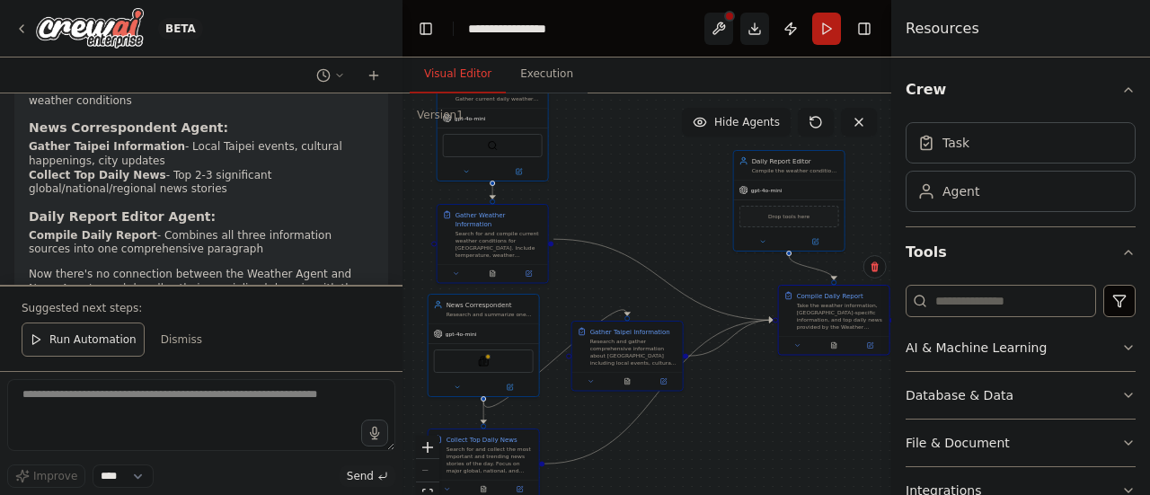
click at [750, 312] on div ".deletable-edge-delete-btn { width: 20px; height: 20px; border: 0px solid #ffff…" at bounding box center [646, 317] width 489 height 449
drag, startPoint x: 641, startPoint y: 338, endPoint x: 645, endPoint y: 312, distance: 26.3
click at [645, 312] on div "Gather Taipei Information Research and gather comprehensive information about T…" at bounding box center [633, 327] width 87 height 40
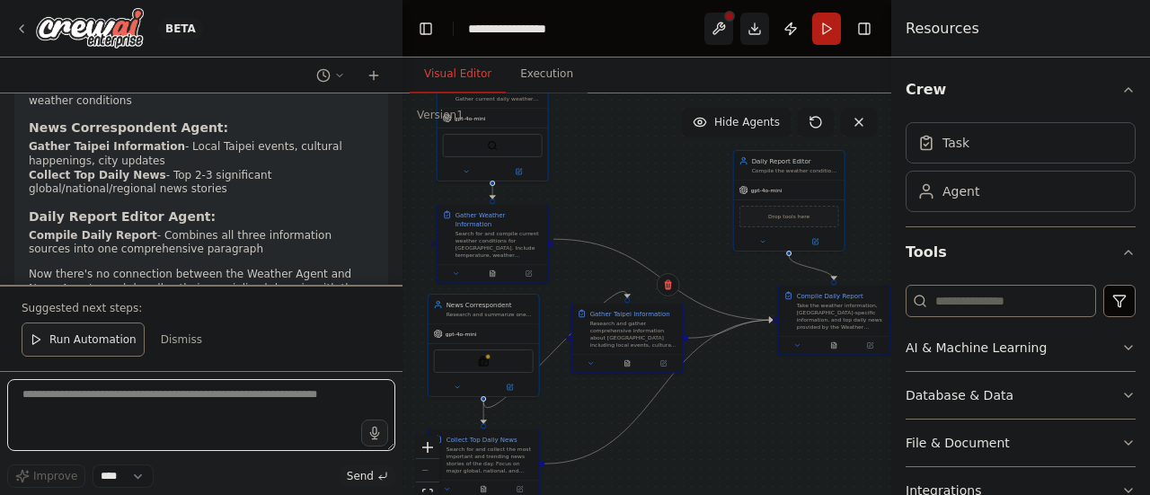
click at [240, 416] on textarea at bounding box center [201, 415] width 388 height 72
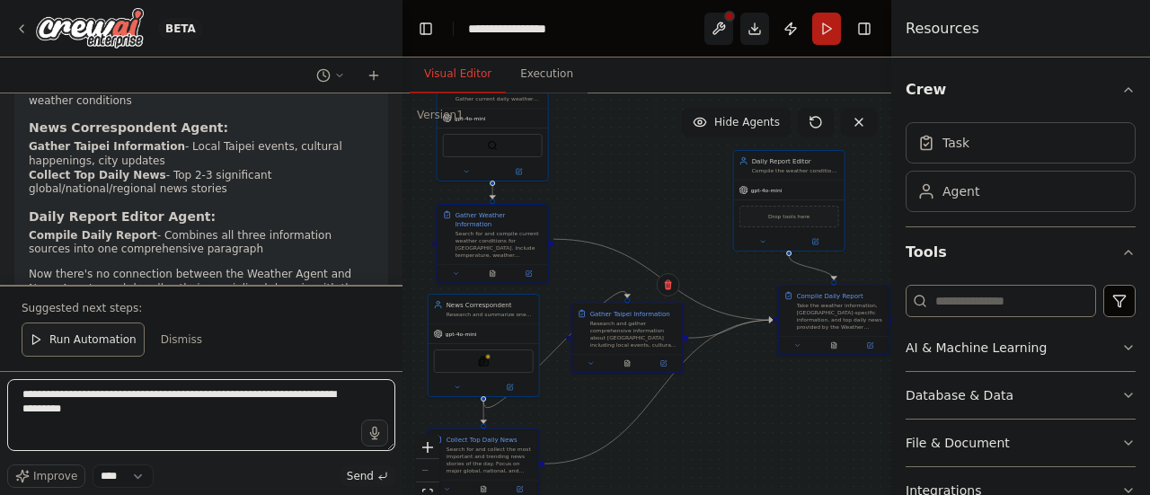
type textarea "**********"
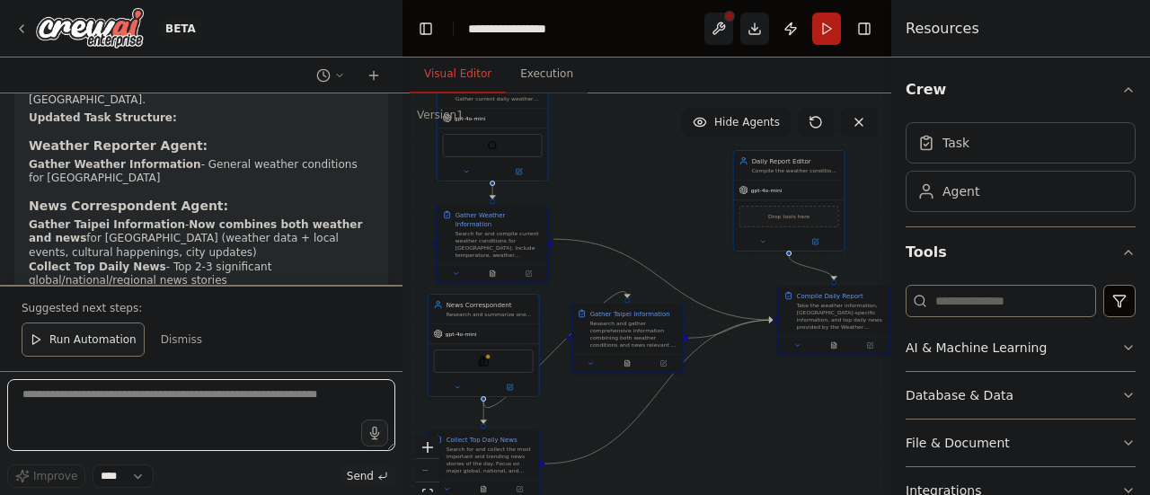
scroll to position [5554, 0]
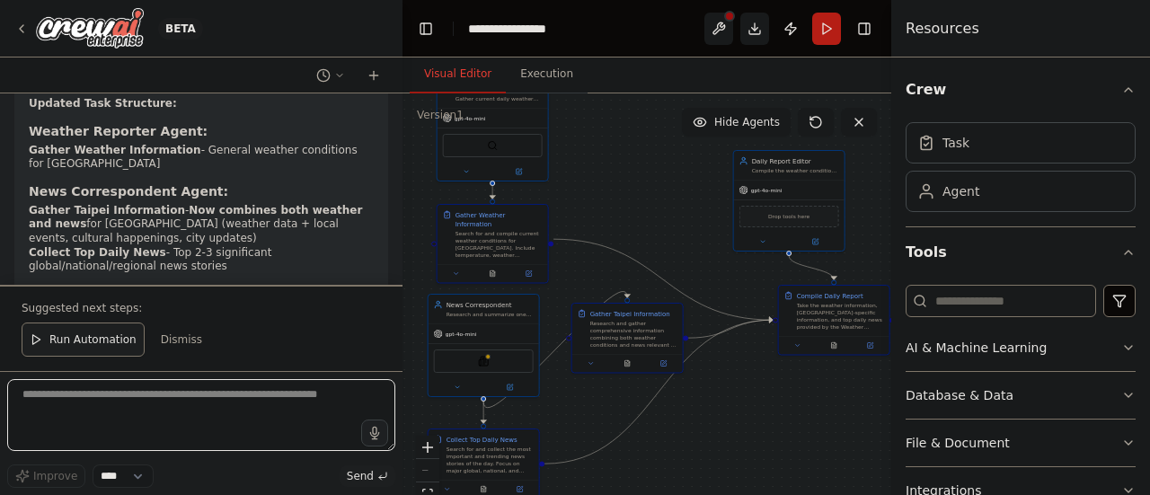
click at [205, 414] on textarea at bounding box center [201, 415] width 388 height 72
drag, startPoint x: 224, startPoint y: 394, endPoint x: 192, endPoint y: 392, distance: 31.5
click at [192, 392] on textarea "**********" at bounding box center [201, 415] width 388 height 72
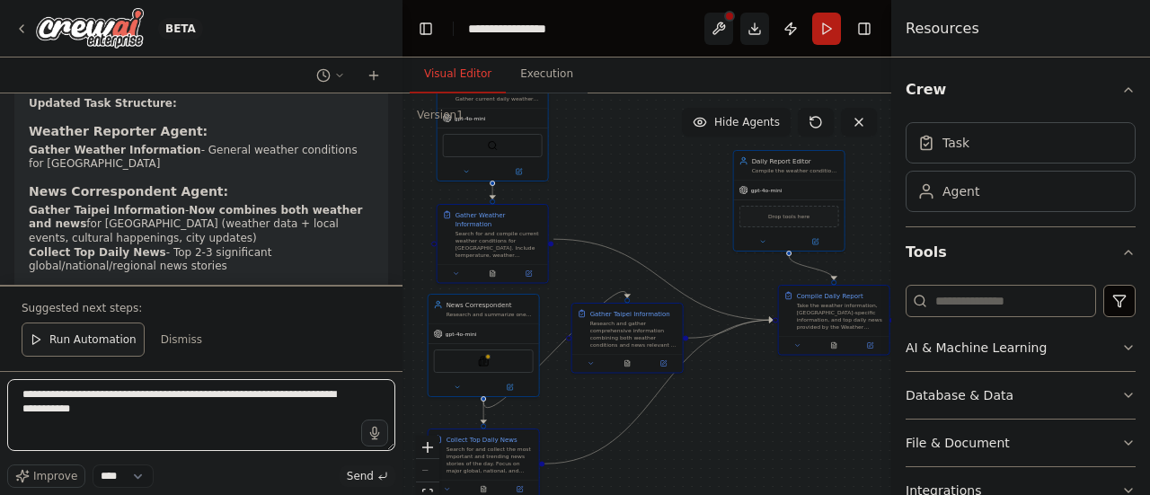
type textarea "**********"
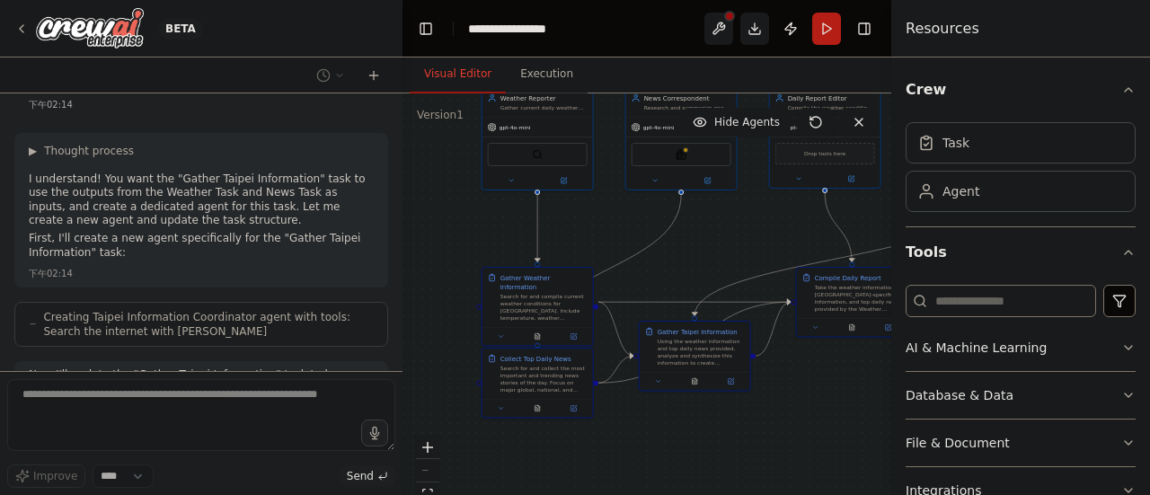
scroll to position [5955, 0]
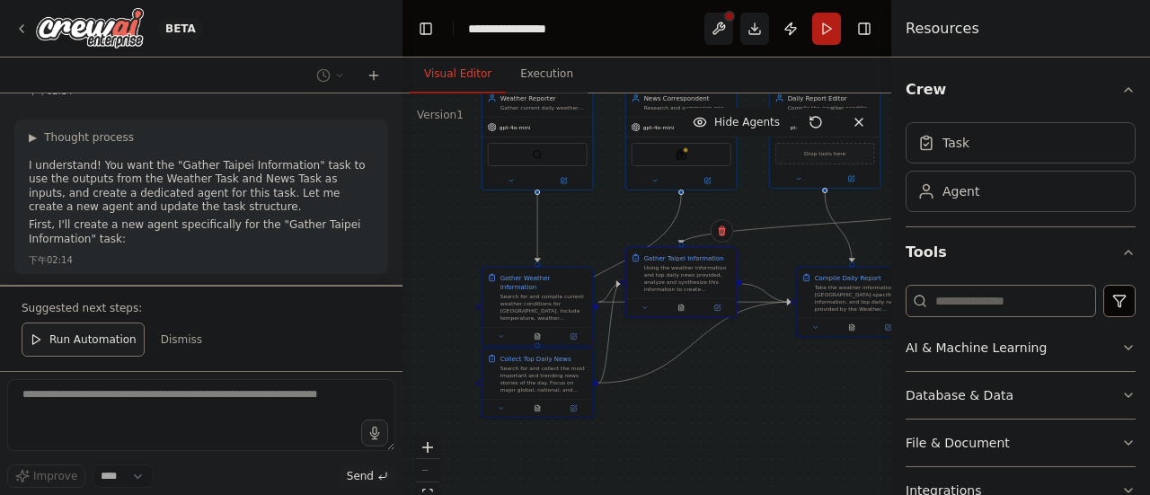
drag, startPoint x: 688, startPoint y: 341, endPoint x: 672, endPoint y: 267, distance: 76.3
click at [672, 267] on div "Using the weather information and top daily news provided, analyze and synthesi…" at bounding box center [687, 278] width 87 height 29
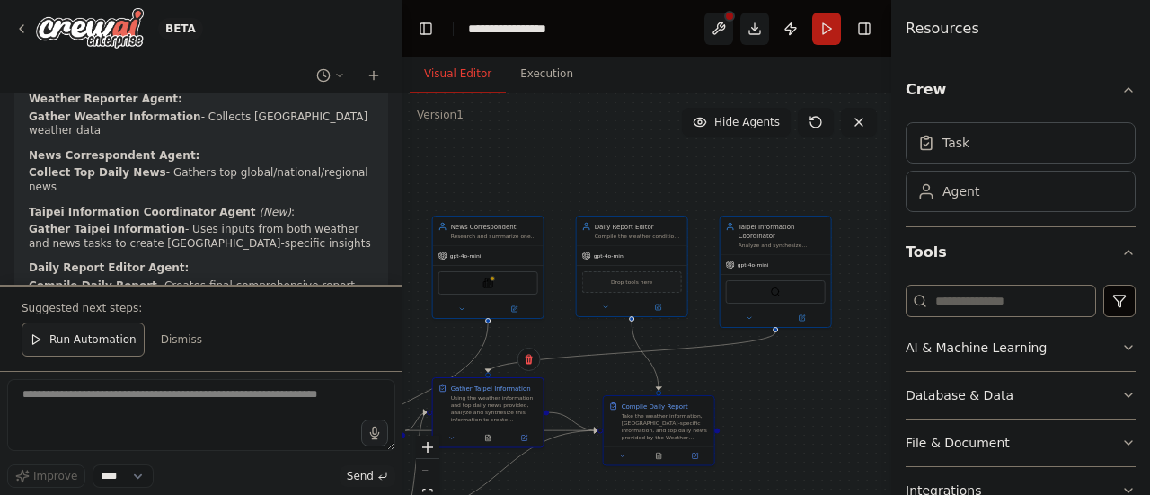
scroll to position [6438, 0]
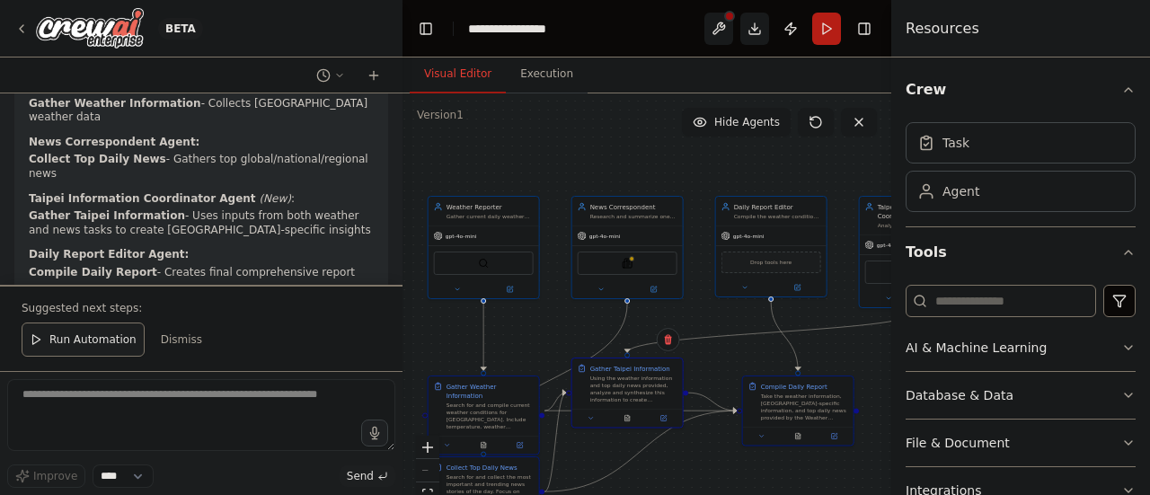
drag, startPoint x: 759, startPoint y: 169, endPoint x: 705, endPoint y: 278, distance: 121.3
click at [705, 278] on div ".deletable-edge-delete-btn { width: 20px; height: 20px; border: 0px solid #ffff…" at bounding box center [646, 317] width 489 height 449
drag, startPoint x: 506, startPoint y: 405, endPoint x: 510, endPoint y: 326, distance: 79.2
click at [510, 326] on div ".deletable-edge-delete-btn { width: 20px; height: 20px; border: 0px solid #ffff…" at bounding box center [646, 317] width 489 height 449
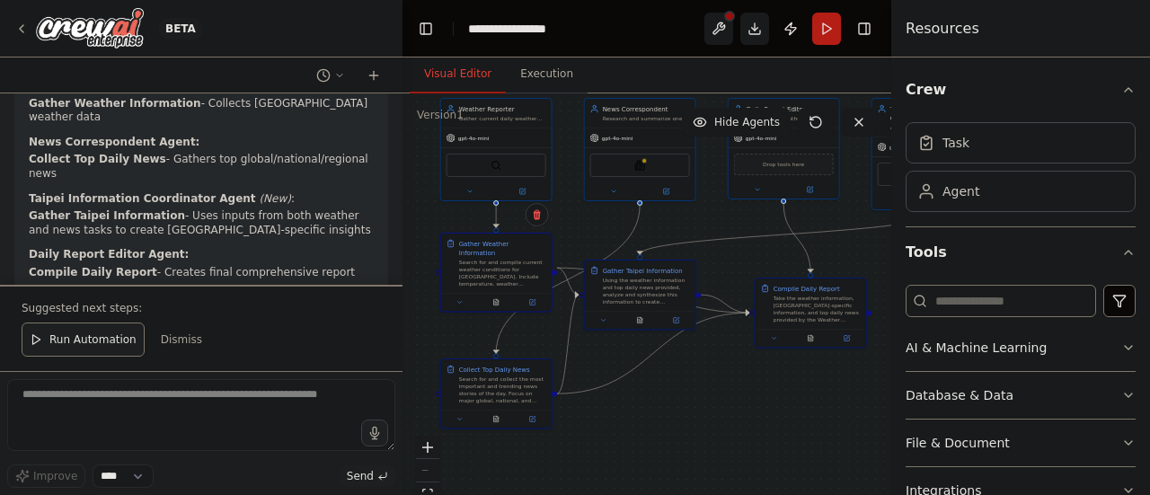
drag, startPoint x: 625, startPoint y: 447, endPoint x: 636, endPoint y: 348, distance: 100.3
click at [636, 348] on div ".deletable-edge-delete-btn { width: 20px; height: 20px; border: 0px solid #ffff…" at bounding box center [646, 317] width 489 height 449
drag, startPoint x: 515, startPoint y: 382, endPoint x: 516, endPoint y: 468, distance: 86.2
click at [516, 468] on div ".deletable-edge-delete-btn { width: 20px; height: 20px; border: 0px solid #ffff…" at bounding box center [646, 317] width 489 height 449
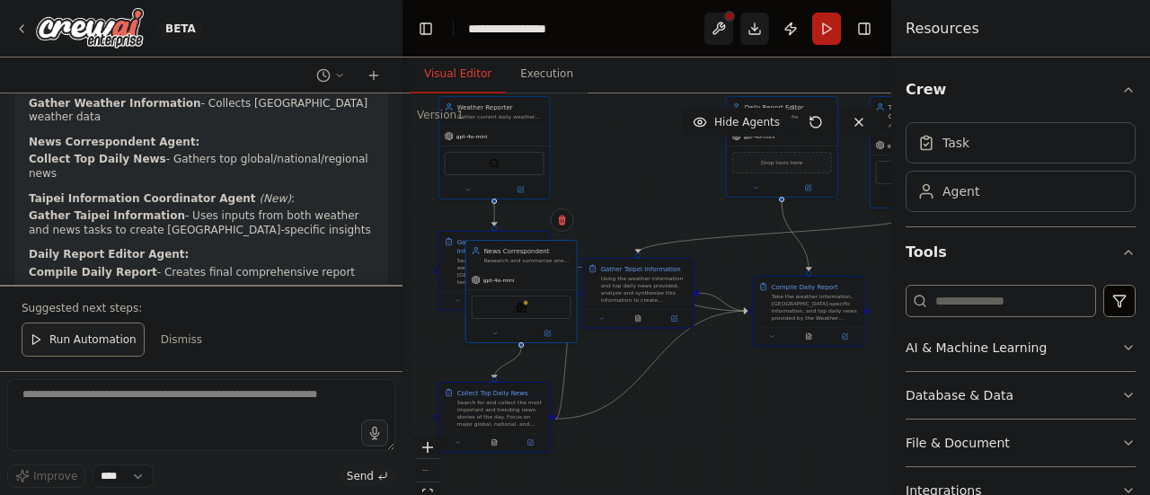
drag, startPoint x: 654, startPoint y: 150, endPoint x: 479, endPoint y: 423, distance: 324.4
click at [479, 276] on div "Weather Reporter Gather current daily weather conditions for Taipei and provide…" at bounding box center [515, 163] width 244 height 225
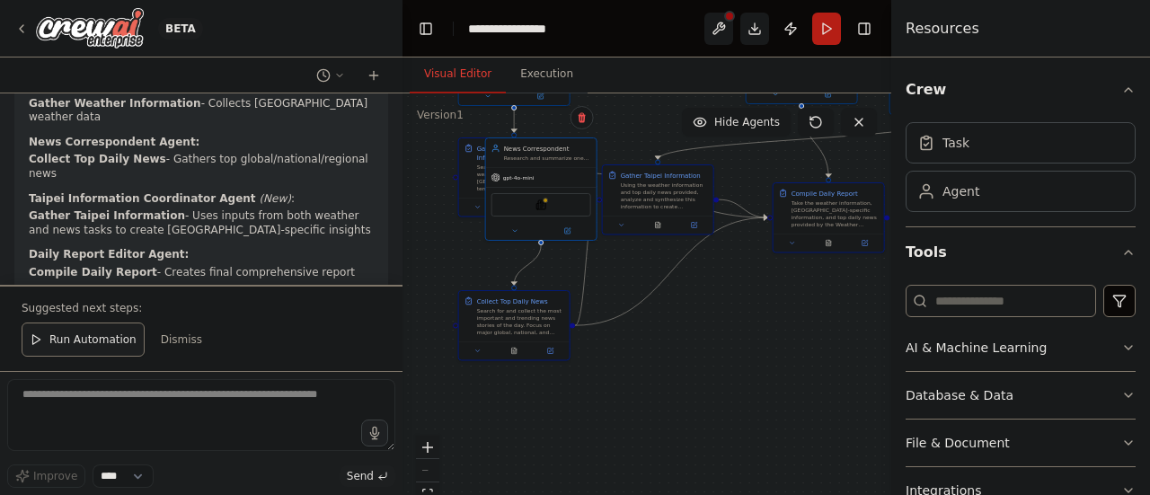
drag, startPoint x: 731, startPoint y: 425, endPoint x: 762, endPoint y: 312, distance: 117.2
click at [762, 312] on div ".deletable-edge-delete-btn { width: 20px; height: 20px; border: 0px solid #ffff…" at bounding box center [646, 317] width 489 height 449
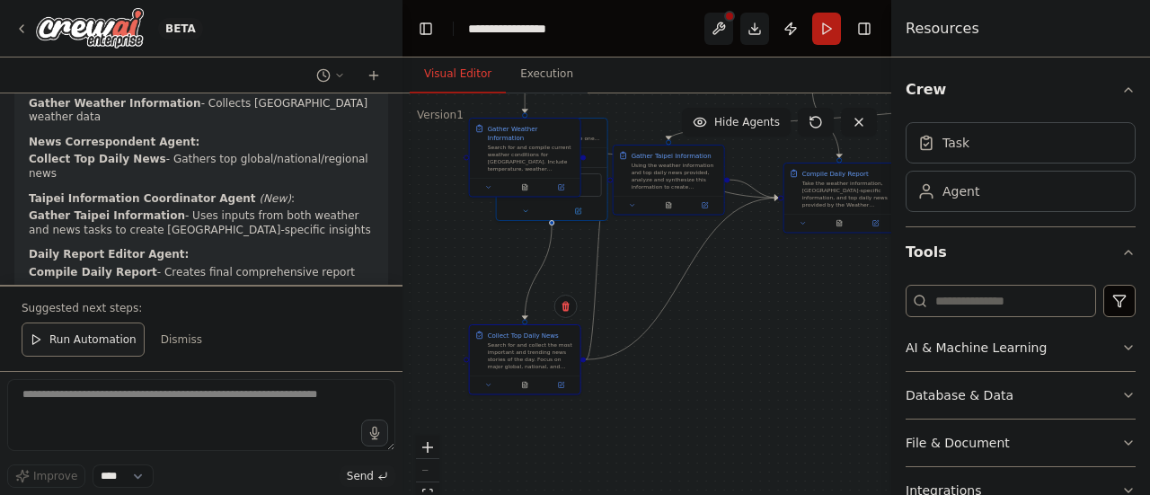
drag, startPoint x: 546, startPoint y: 295, endPoint x: 541, endPoint y: 455, distance: 159.9
click at [541, 455] on div ".deletable-edge-delete-btn { width: 20px; height: 20px; border: 0px solid #ffff…" at bounding box center [646, 317] width 489 height 449
click at [508, 145] on div "Gather Weather Information Search for and compile current weather conditions fo…" at bounding box center [525, 137] width 110 height 59
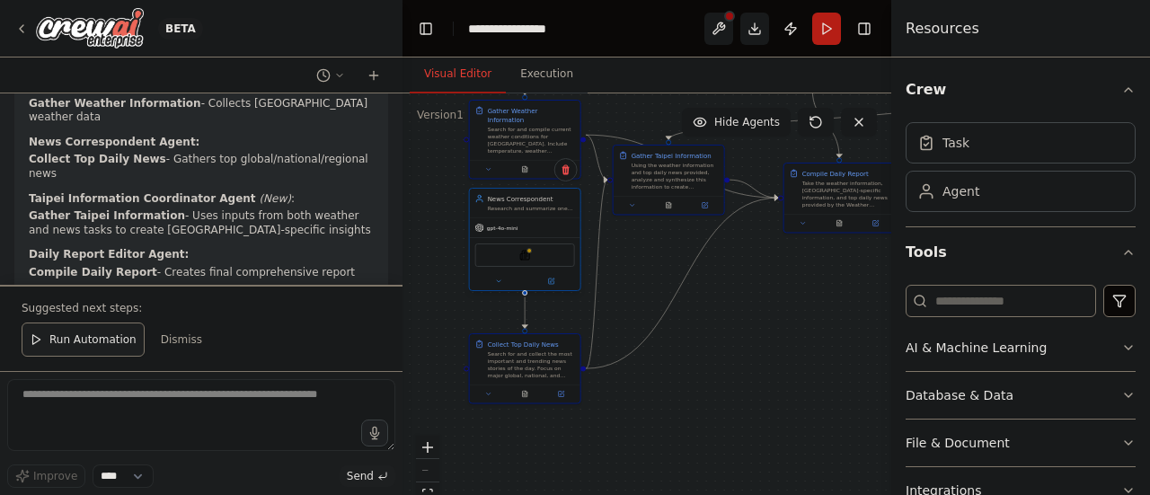
drag, startPoint x: 532, startPoint y: 192, endPoint x: 487, endPoint y: 290, distance: 107.7
click at [487, 290] on div "News Correspondent Research and summarize one significant current event happeni…" at bounding box center [525, 239] width 112 height 103
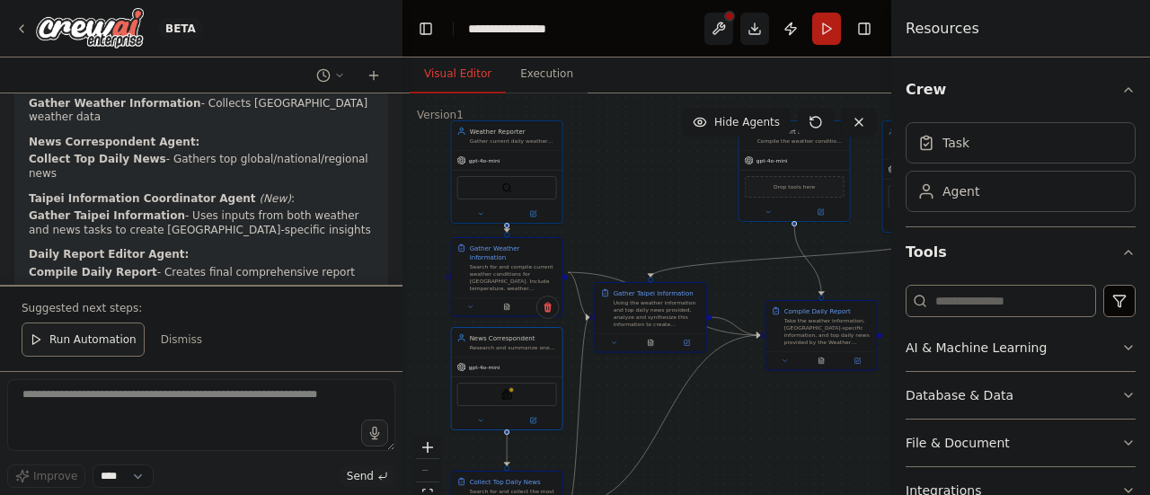
drag, startPoint x: 706, startPoint y: 337, endPoint x: 683, endPoint y: 480, distance: 145.4
click at [683, 480] on div ".deletable-edge-delete-btn { width: 20px; height: 20px; border: 0px solid #ffff…" at bounding box center [646, 317] width 489 height 449
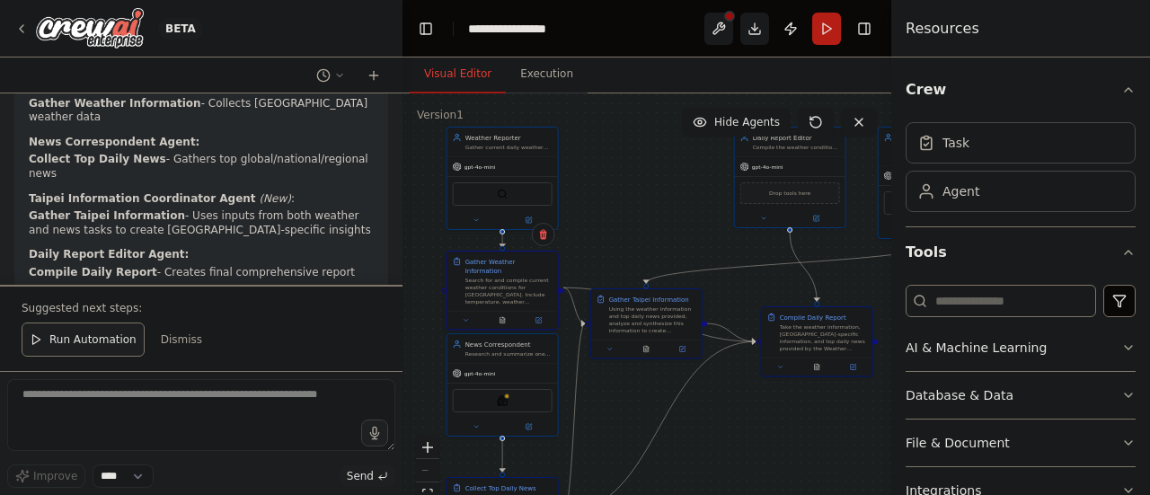
drag, startPoint x: 525, startPoint y: 276, endPoint x: 523, endPoint y: 286, distance: 11.1
click at [523, 286] on div "Search for and compile current weather conditions for [GEOGRAPHIC_DATA]. Includ…" at bounding box center [508, 291] width 87 height 29
click at [643, 405] on div ".deletable-edge-delete-btn { width: 20px; height: 20px; border: 0px solid #ffff…" at bounding box center [646, 317] width 489 height 449
drag, startPoint x: 643, startPoint y: 306, endPoint x: 647, endPoint y: 333, distance: 27.2
click at [647, 333] on div "Using the weather information and top daily news provided, analyze and synthesi…" at bounding box center [652, 336] width 87 height 29
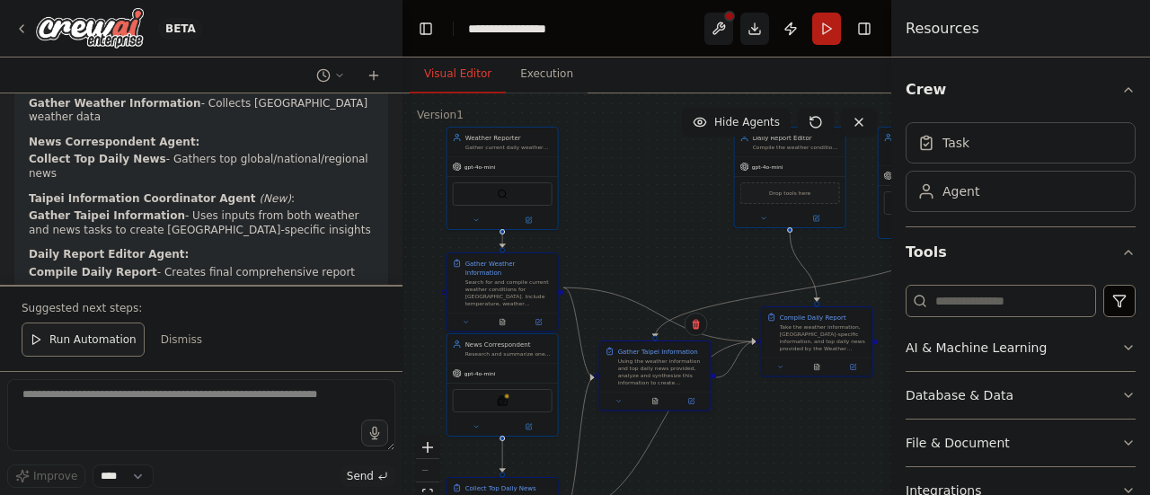
drag, startPoint x: 659, startPoint y: 330, endPoint x: 673, endPoint y: 371, distance: 43.5
click at [673, 371] on div "Using the weather information and top daily news provided, analyze and synthesi…" at bounding box center [661, 371] width 87 height 29
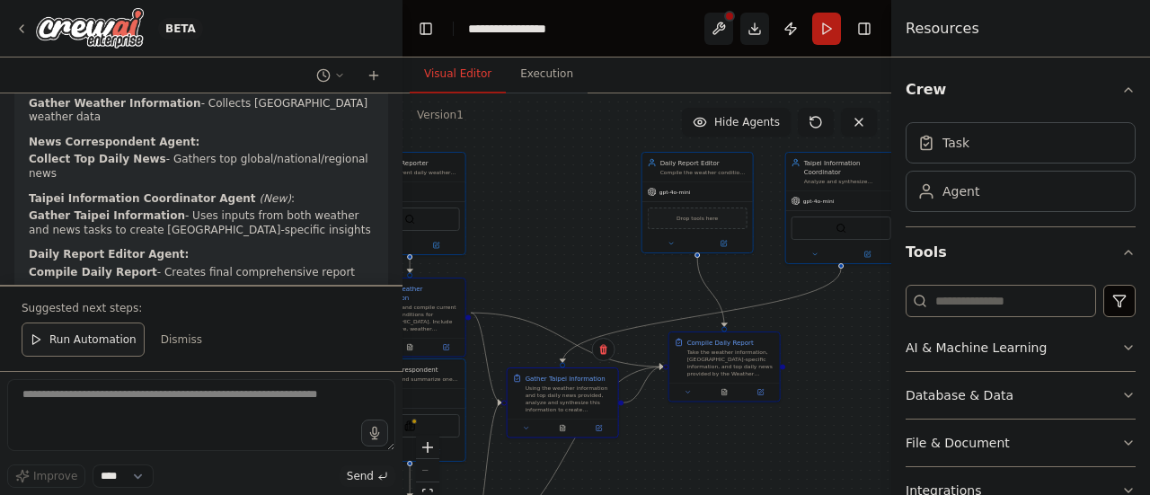
drag, startPoint x: 778, startPoint y: 423, endPoint x: 684, endPoint y: 448, distance: 96.7
click at [684, 448] on div ".deletable-edge-delete-btn { width: 20px; height: 20px; border: 0px solid #ffff…" at bounding box center [646, 317] width 489 height 449
drag, startPoint x: 839, startPoint y: 191, endPoint x: 436, endPoint y: 225, distance: 403.8
click at [436, 225] on div "Weather Reporter Gather current daily weather conditions for Taipei and provide…" at bounding box center [430, 219] width 244 height 225
drag, startPoint x: 589, startPoint y: 213, endPoint x: 570, endPoint y: 211, distance: 18.9
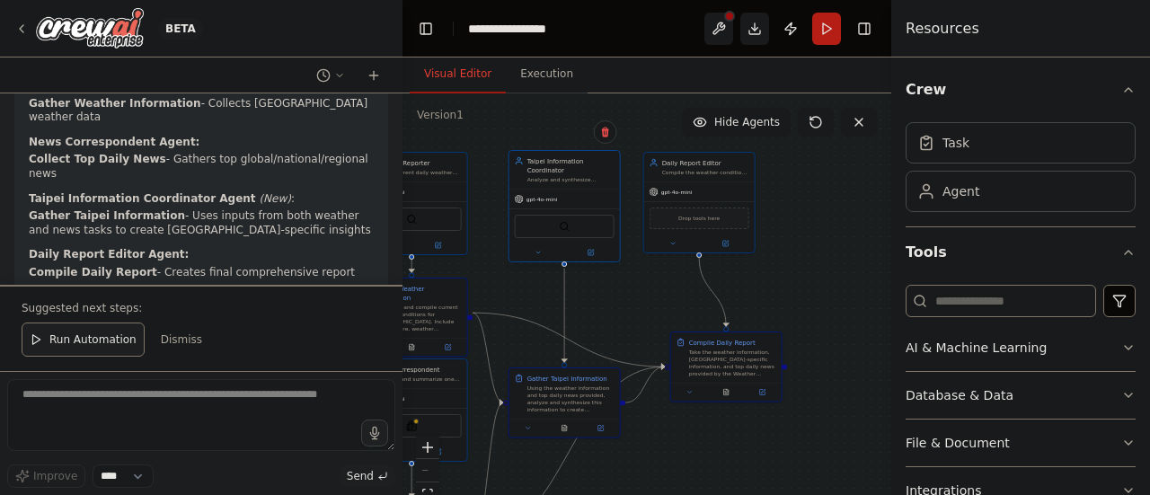
click at [570, 211] on div "SerperDevTool" at bounding box center [564, 226] width 110 height 35
drag, startPoint x: 675, startPoint y: 220, endPoint x: 703, endPoint y: 216, distance: 28.2
click at [703, 216] on div "Drop tools here" at bounding box center [726, 217] width 100 height 22
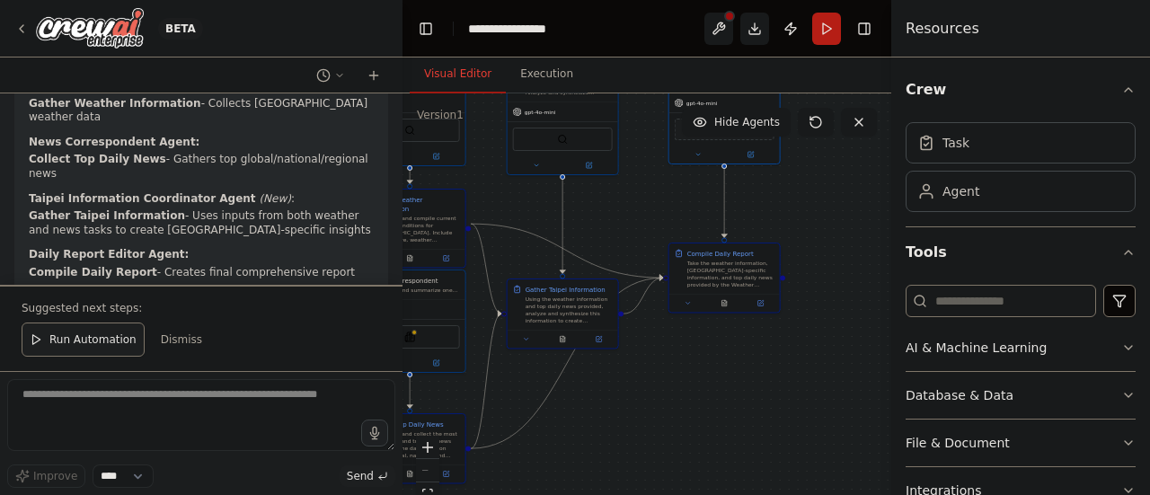
drag, startPoint x: 675, startPoint y: 417, endPoint x: 676, endPoint y: 332, distance: 84.4
click at [676, 332] on div ".deletable-edge-delete-btn { width: 20px; height: 20px; border: 0px solid #ffff…" at bounding box center [646, 317] width 489 height 449
click at [512, 443] on icon "Edge from a6b6432f-88ab-4319-8e6e-82cb72a56369 to 27cd7c8c-55d5-4bf0-a459-aac0c…" at bounding box center [569, 367] width 192 height 171
click at [629, 450] on div ".deletable-edge-delete-btn { width: 20px; height: 20px; border: 0px solid #ffff…" at bounding box center [646, 317] width 489 height 449
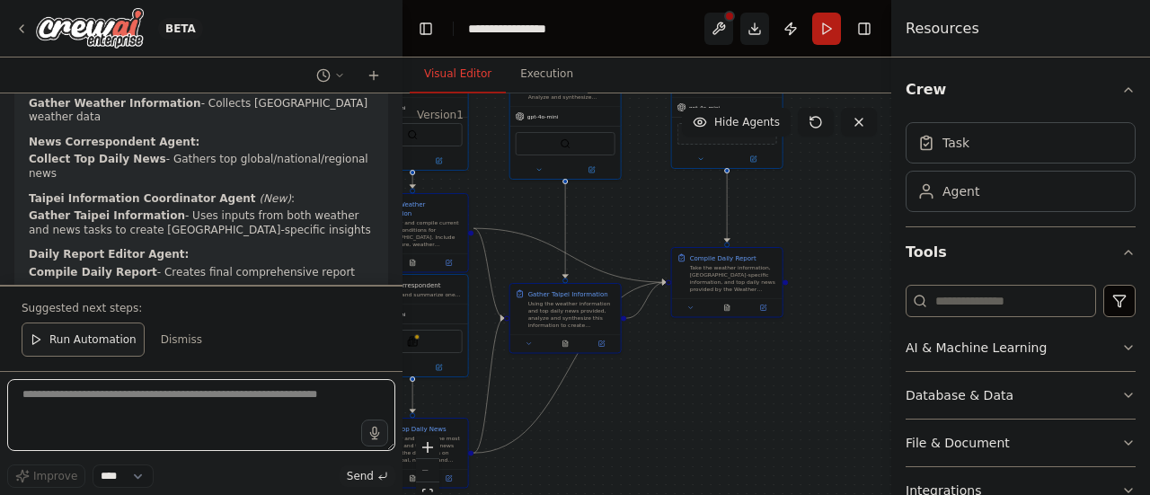
click at [241, 421] on textarea at bounding box center [201, 415] width 388 height 72
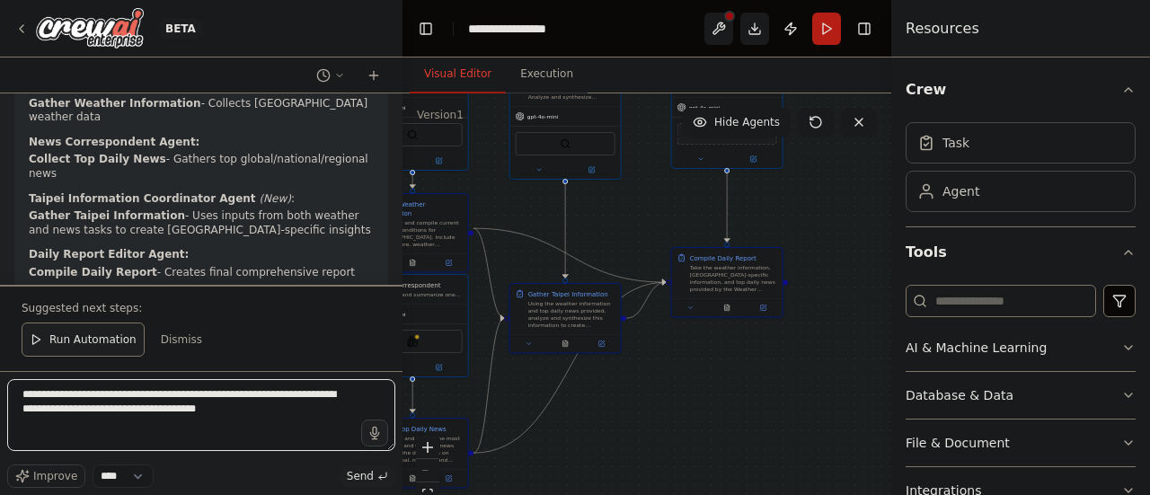
click at [197, 414] on textarea "**********" at bounding box center [201, 415] width 388 height 72
type textarea "**********"
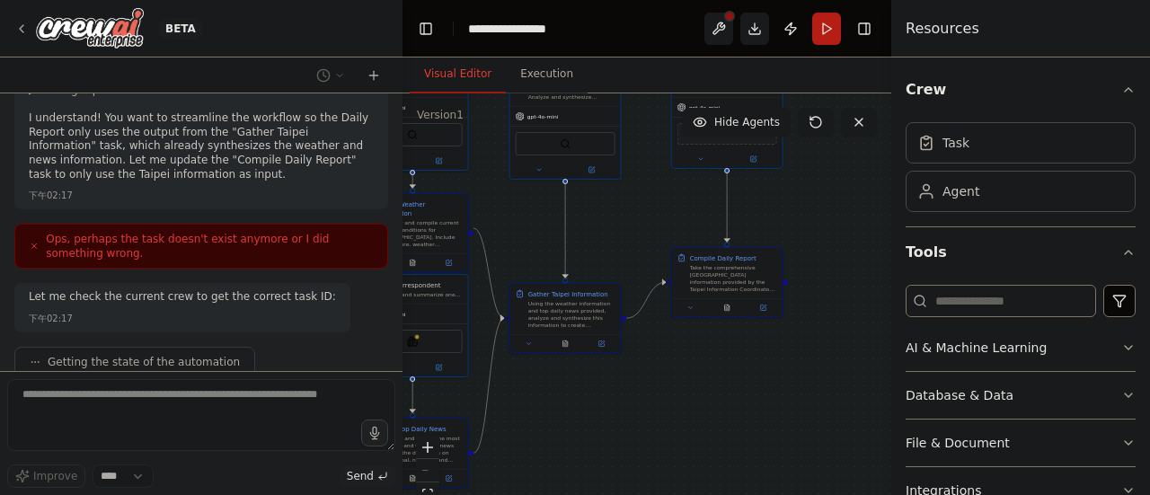
scroll to position [6917, 0]
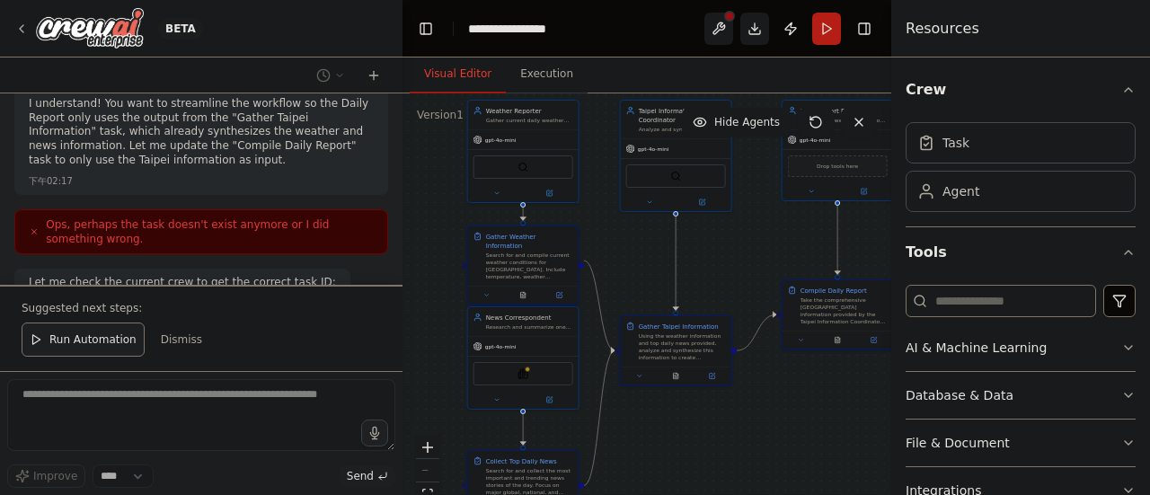
drag, startPoint x: 628, startPoint y: 204, endPoint x: 737, endPoint y: 238, distance: 114.8
click at [737, 238] on div ".deletable-edge-delete-btn { width: 20px; height: 20px; border: 0px solid #ffff…" at bounding box center [646, 317] width 489 height 449
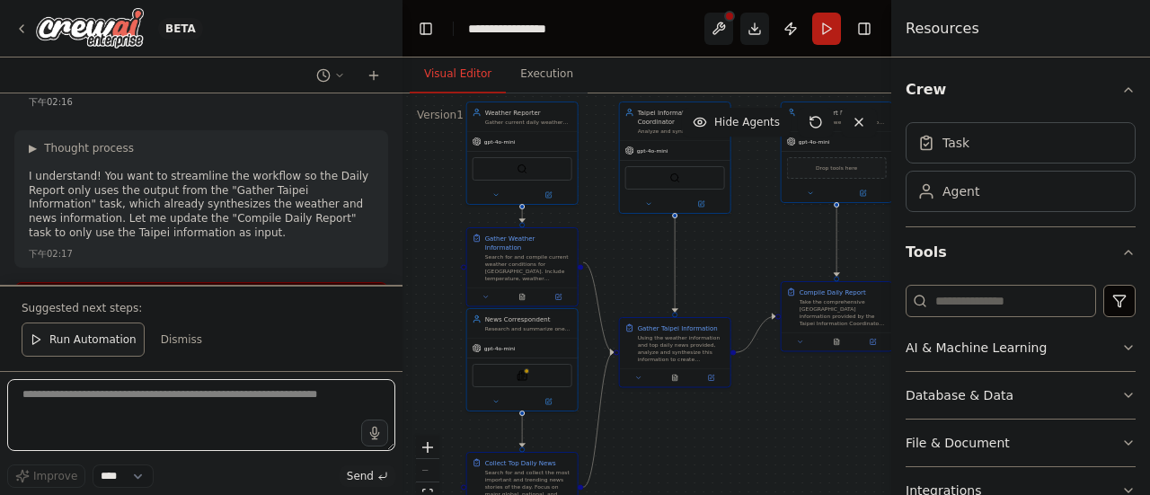
scroll to position [7355, 0]
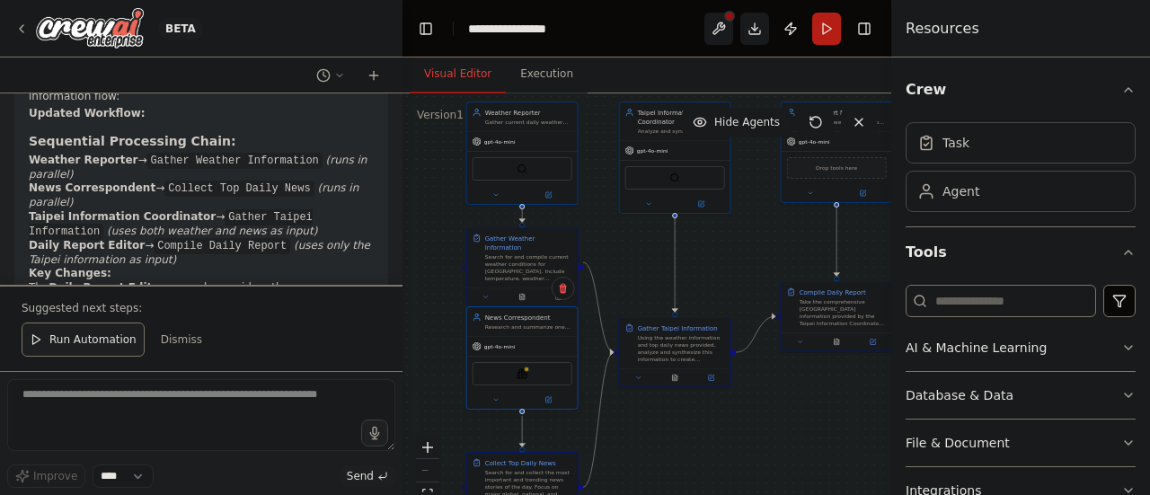
click at [550, 356] on div "gpt-4o-mini SerplyNewsSearchTool" at bounding box center [522, 372] width 110 height 73
click at [552, 464] on div "Collect Top Daily News Search for and collect the most important and trending n…" at bounding box center [528, 476] width 87 height 40
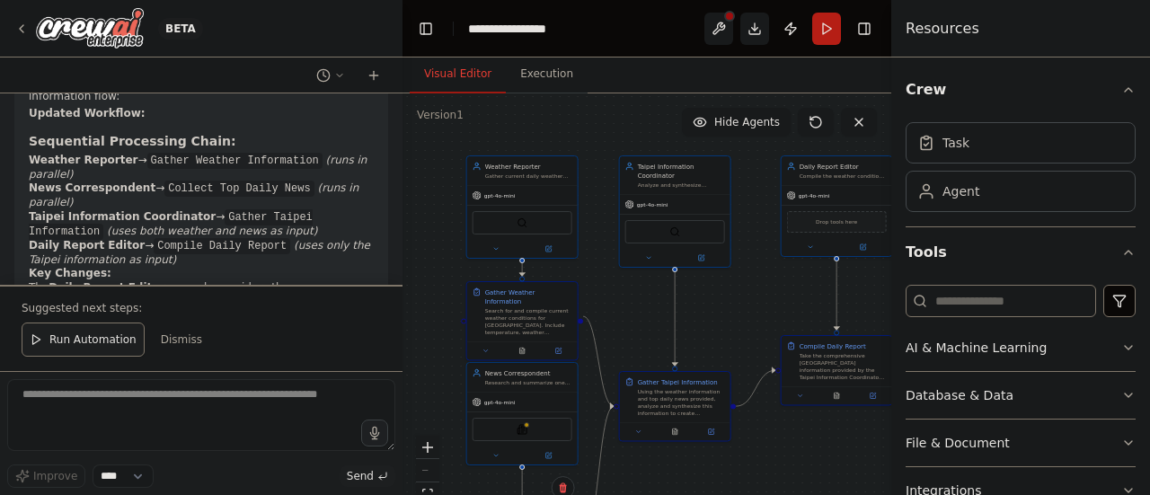
drag, startPoint x: 632, startPoint y: 421, endPoint x: 631, endPoint y: 475, distance: 53.9
click at [631, 475] on div ".deletable-edge-delete-btn { width: 20px; height: 20px; border: 0px solid #ffff…" at bounding box center [646, 317] width 489 height 449
drag, startPoint x: 555, startPoint y: 321, endPoint x: 551, endPoint y: 310, distance: 11.4
click at [551, 310] on div "Search for and compile current weather conditions for [GEOGRAPHIC_DATA]. Includ…" at bounding box center [527, 310] width 87 height 29
drag, startPoint x: 524, startPoint y: 217, endPoint x: 523, endPoint y: 186, distance: 31.5
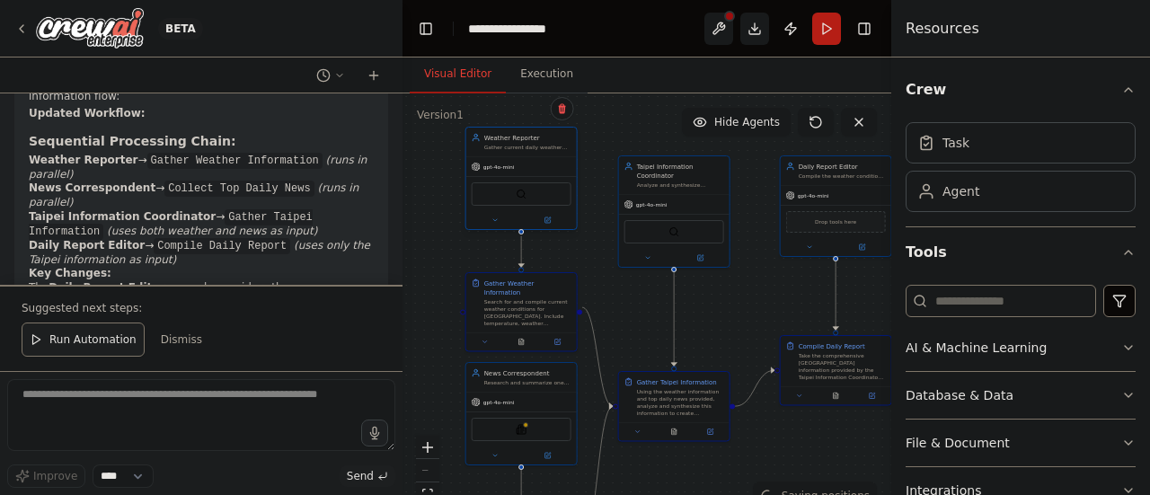
click at [523, 186] on div "SerperDevTool" at bounding box center [521, 193] width 100 height 23
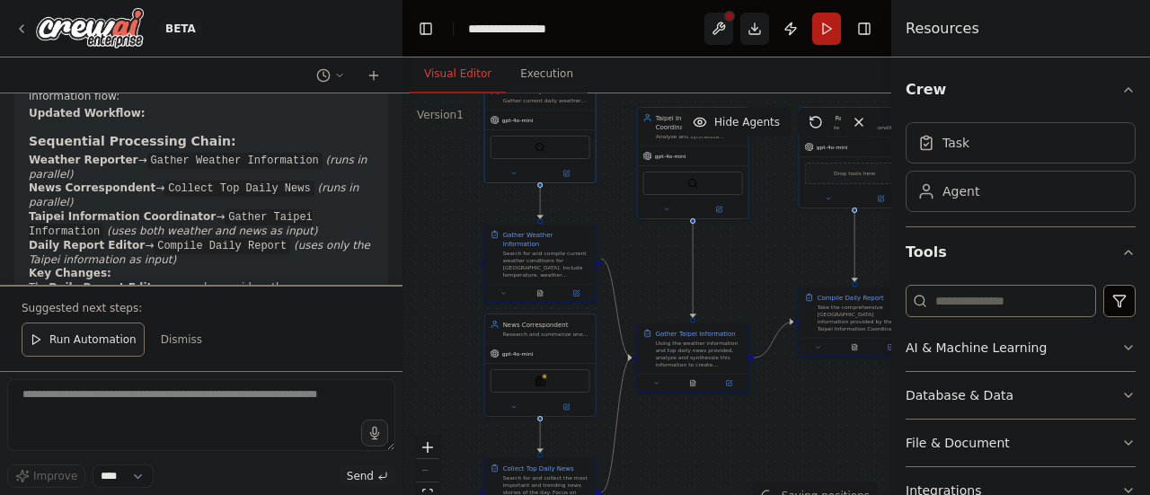
drag, startPoint x: 609, startPoint y: 318, endPoint x: 627, endPoint y: 269, distance: 51.7
click at [627, 269] on div ".deletable-edge-delete-btn { width: 20px; height: 20px; border: 0px solid #ffff…" at bounding box center [646, 317] width 489 height 449
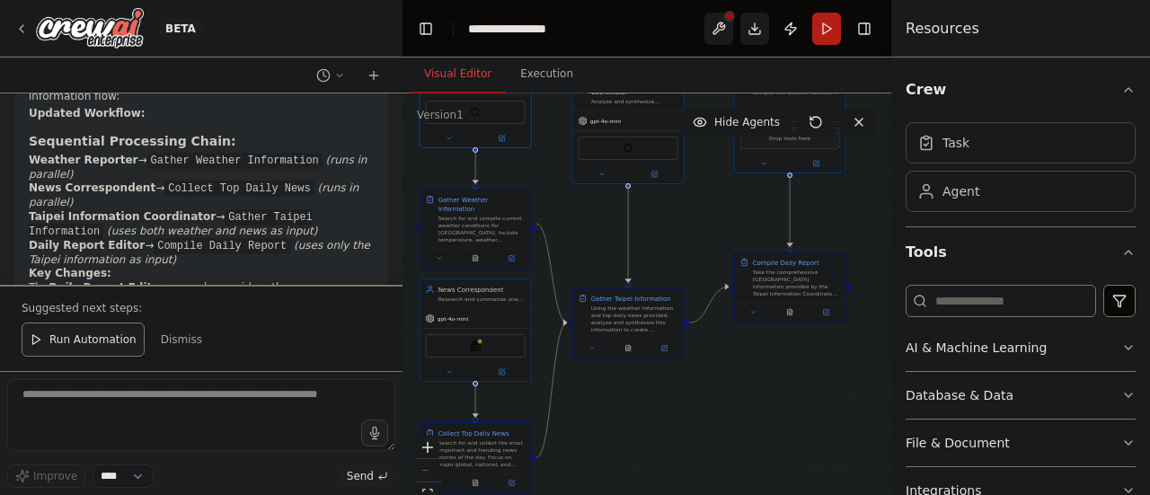
drag, startPoint x: 707, startPoint y: 463, endPoint x: 643, endPoint y: 427, distance: 72.7
click at [643, 427] on div ".deletable-edge-delete-btn { width: 20px; height: 20px; border: 0px solid #ffff…" at bounding box center [646, 317] width 489 height 449
drag, startPoint x: 634, startPoint y: 313, endPoint x: 644, endPoint y: 322, distance: 13.4
click at [644, 322] on div "Using the weather information and top daily news provided, analyze and synthesi…" at bounding box center [643, 326] width 87 height 29
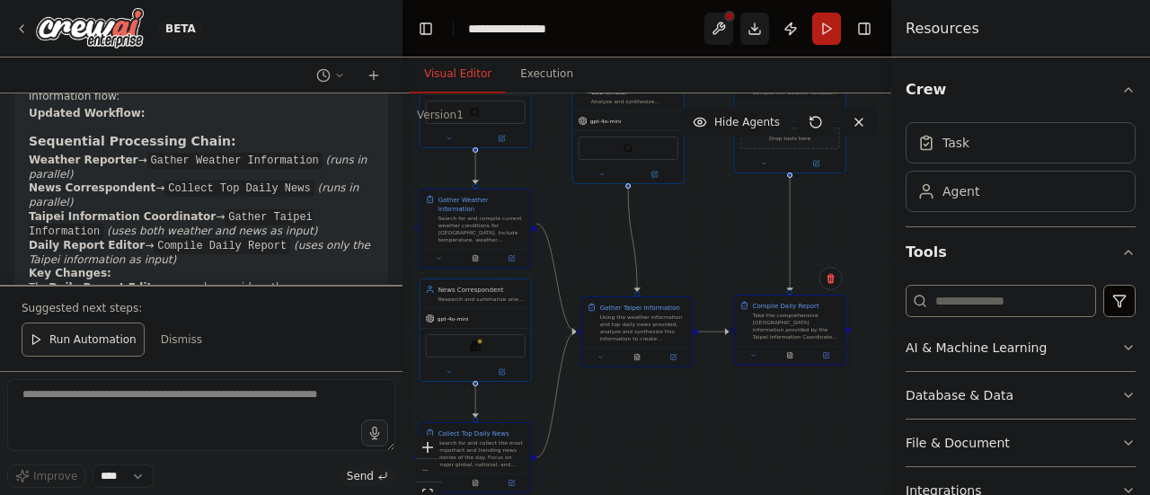
drag, startPoint x: 754, startPoint y: 276, endPoint x: 760, endPoint y: 330, distance: 54.2
click at [760, 330] on div "Take the comprehensive [GEOGRAPHIC_DATA] information provided by the Taipei Inf…" at bounding box center [796, 326] width 87 height 29
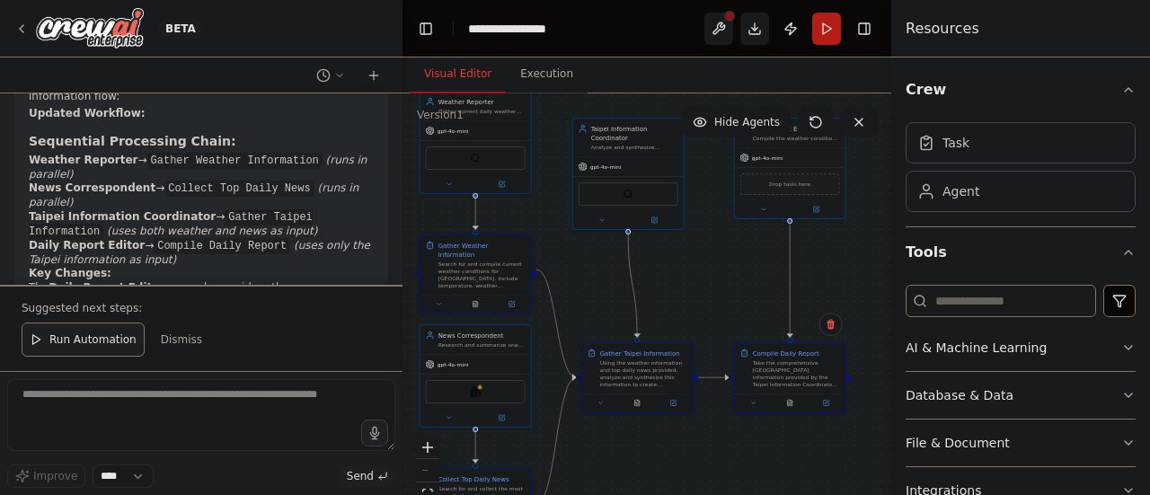
drag, startPoint x: 700, startPoint y: 244, endPoint x: 699, endPoint y: 290, distance: 45.8
click at [699, 290] on div ".deletable-edge-delete-btn { width: 20px; height: 20px; border: 0px solid #ffff…" at bounding box center [646, 317] width 489 height 449
drag, startPoint x: 630, startPoint y: 179, endPoint x: 638, endPoint y: 233, distance: 54.5
click at [638, 233] on div "SerperDevTool" at bounding box center [636, 246] width 110 height 35
drag, startPoint x: 767, startPoint y: 181, endPoint x: 763, endPoint y: 240, distance: 59.4
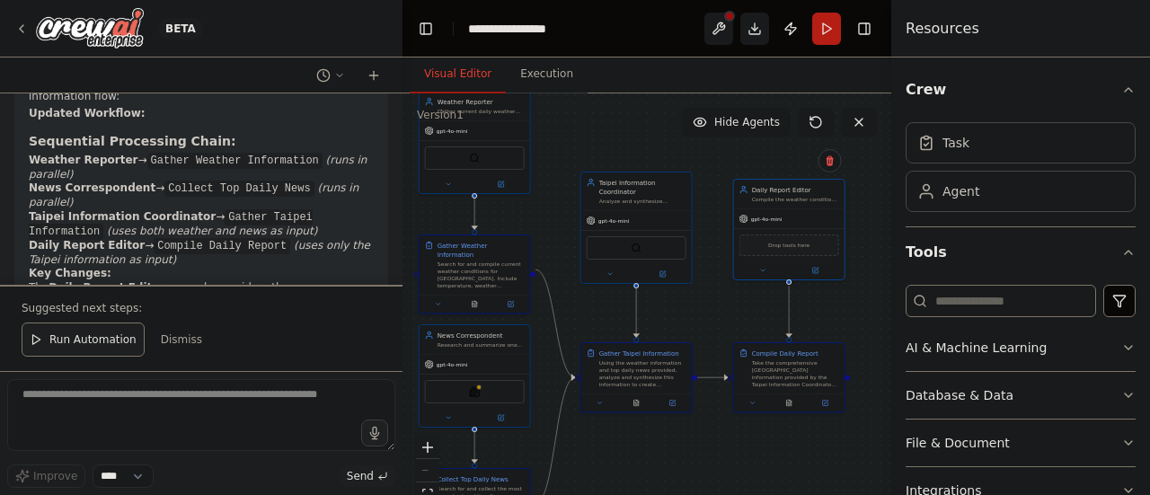
click at [763, 240] on div "Drop tools here" at bounding box center [789, 245] width 100 height 22
click at [462, 259] on div "Search for and compile current weather conditions for [GEOGRAPHIC_DATA]. Includ…" at bounding box center [480, 273] width 87 height 29
click at [515, 297] on button at bounding box center [510, 302] width 31 height 11
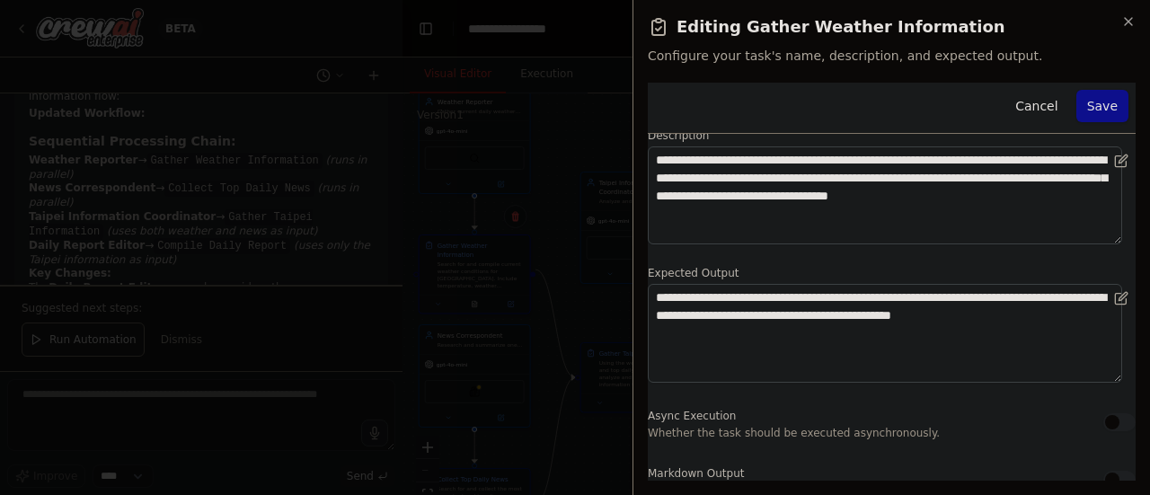
scroll to position [115, 0]
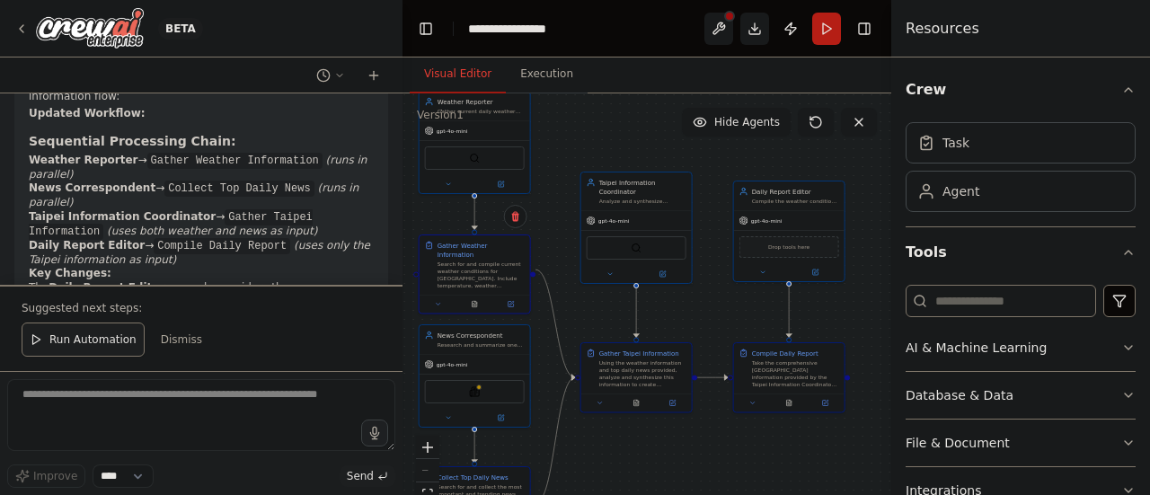
click at [492, 493] on div "Search for and collect the most important and trending news stories of the day.…" at bounding box center [480, 497] width 87 height 29
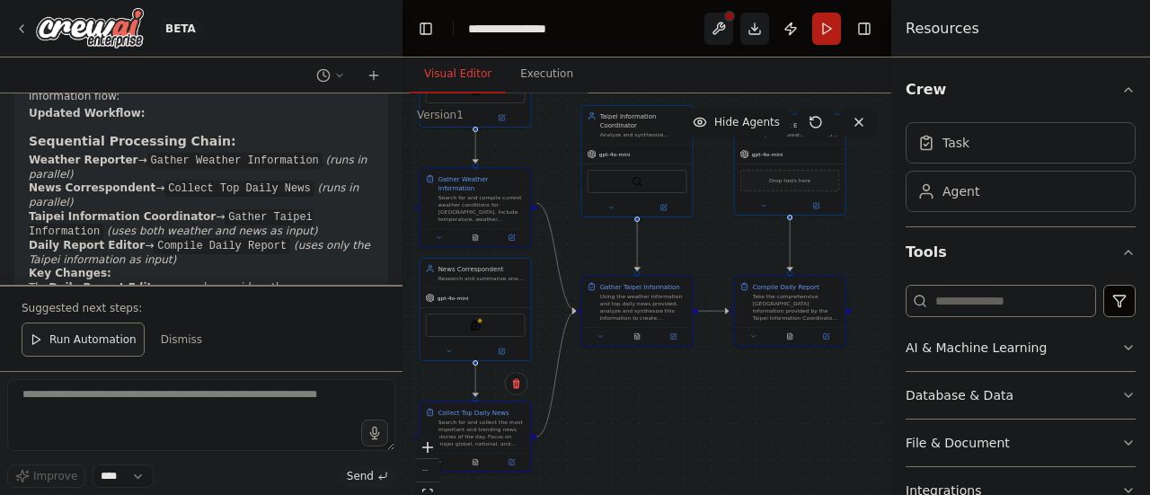
drag, startPoint x: 656, startPoint y: 473, endPoint x: 656, endPoint y: 407, distance: 66.5
click at [656, 407] on div ".deletable-edge-delete-btn { width: 20px; height: 20px; border: 0px solid #ffff…" at bounding box center [646, 317] width 489 height 449
click at [514, 465] on div at bounding box center [475, 460] width 110 height 19
click at [508, 457] on icon at bounding box center [510, 460] width 7 height 7
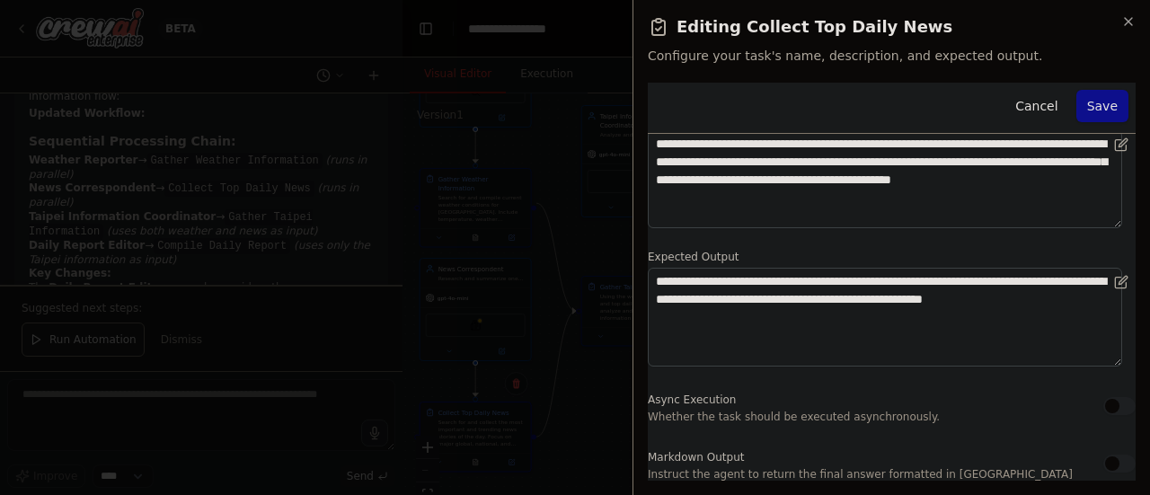
click at [584, 274] on div at bounding box center [575, 247] width 1150 height 495
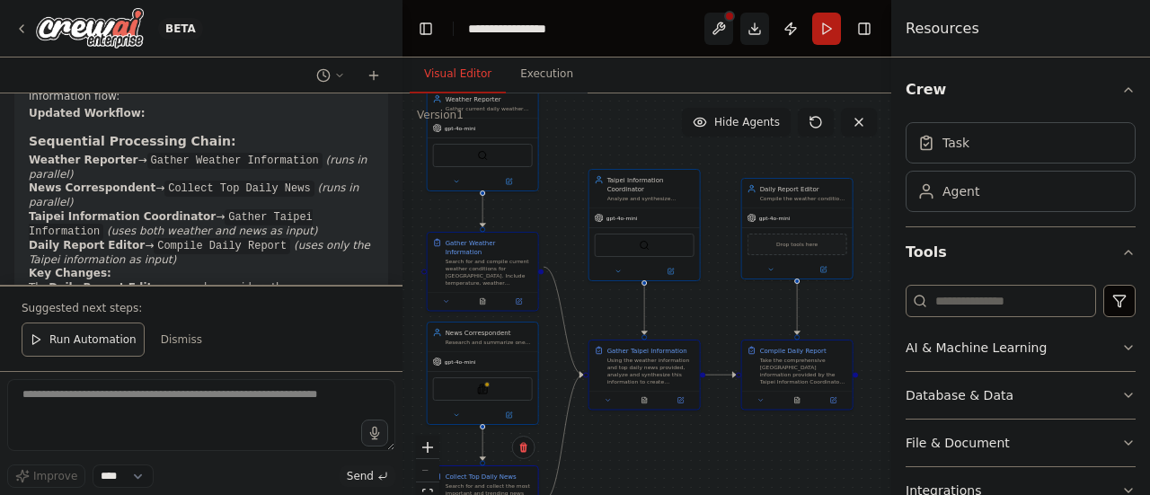
drag, startPoint x: 548, startPoint y: 158, endPoint x: 554, endPoint y: 223, distance: 65.0
click at [554, 223] on div ".deletable-edge-delete-btn { width: 20px; height: 20px; border: 0px solid #ffff…" at bounding box center [646, 317] width 489 height 449
click at [510, 129] on div "gpt-4o-mini" at bounding box center [482, 128] width 110 height 20
click at [501, 184] on button at bounding box center [507, 180] width 51 height 11
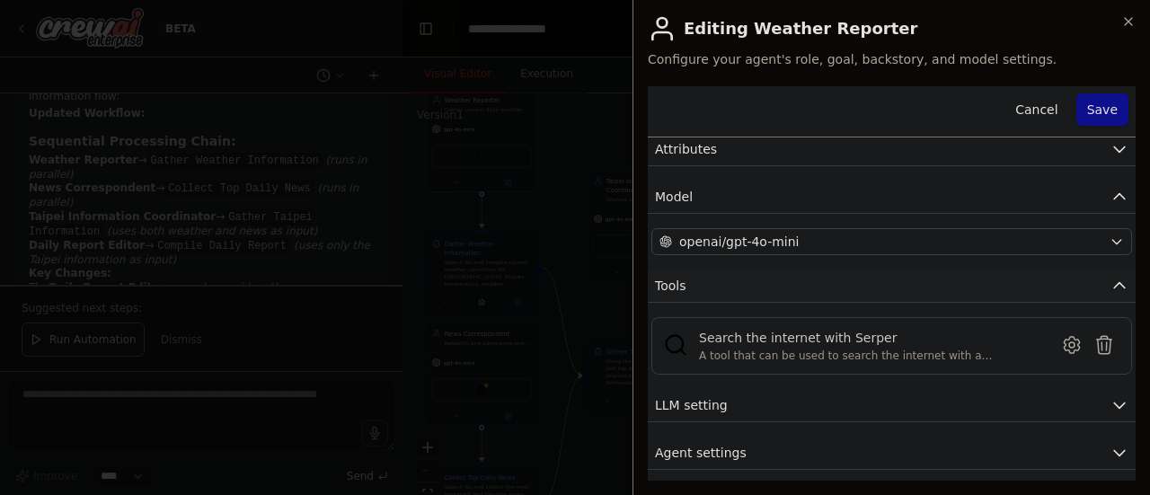
scroll to position [0, 0]
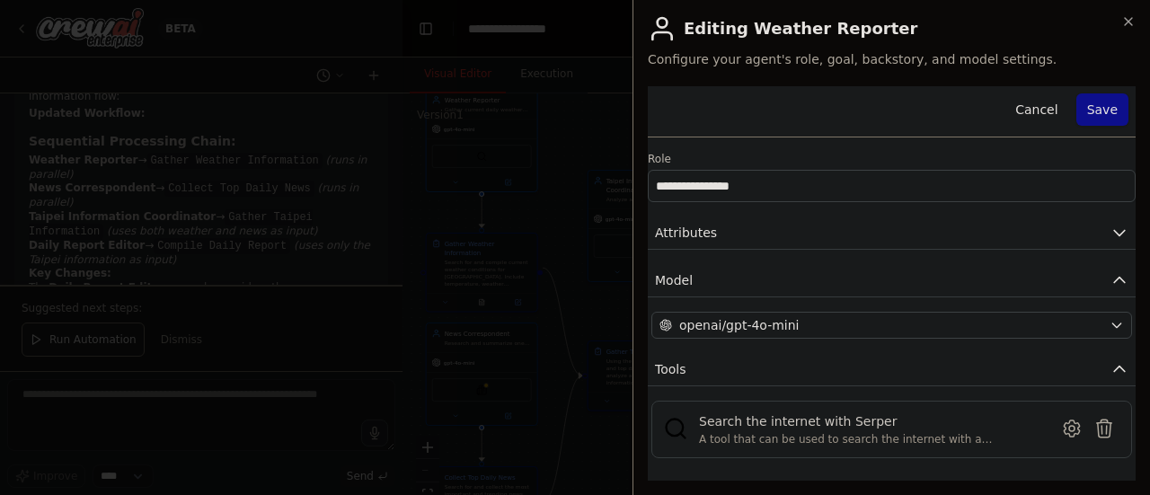
click at [542, 292] on div at bounding box center [575, 247] width 1150 height 495
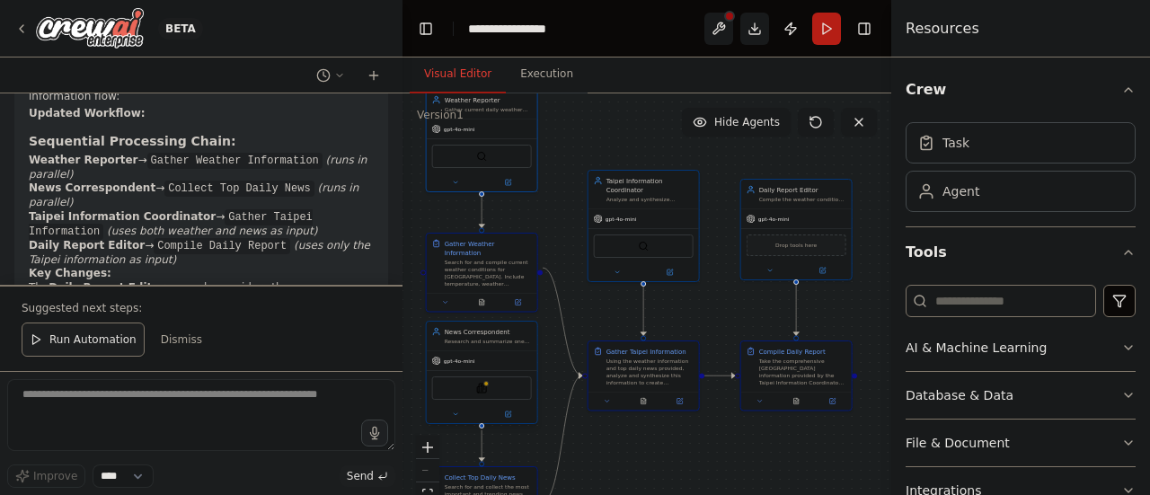
click at [507, 374] on div "SerplyNewsSearchTool" at bounding box center [482, 388] width 110 height 35
click at [514, 414] on button at bounding box center [507, 414] width 51 height 11
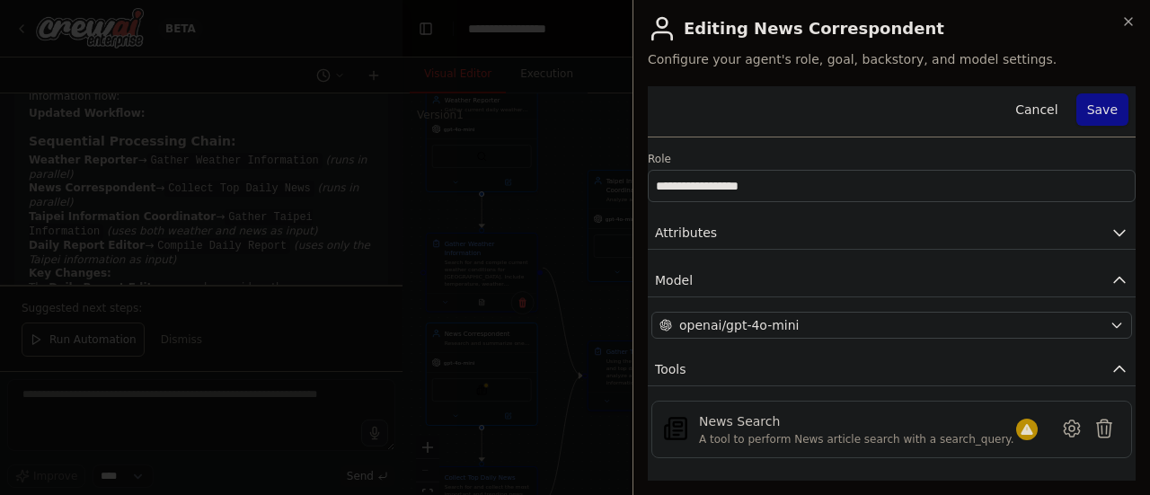
click at [528, 330] on div at bounding box center [575, 247] width 1150 height 495
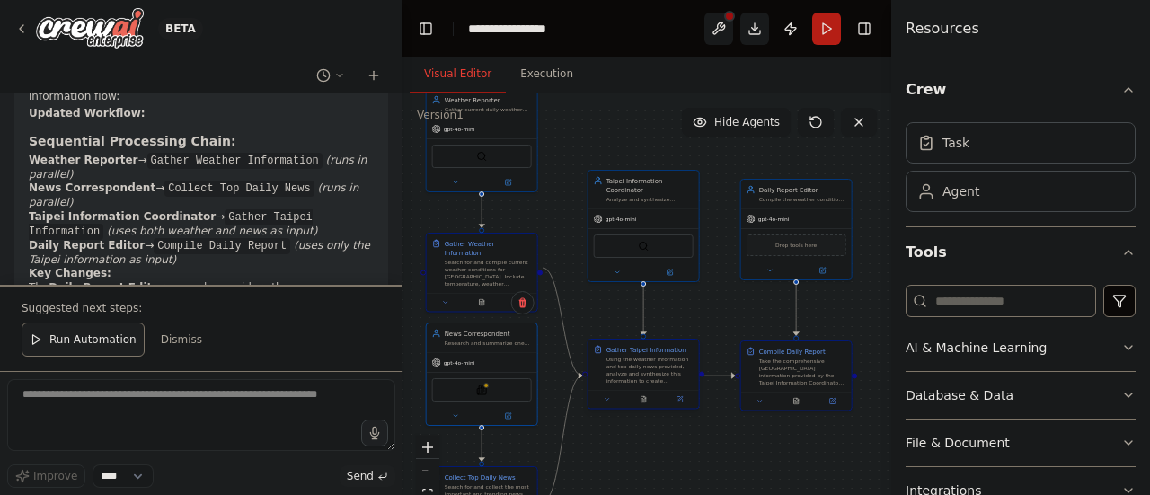
click at [661, 367] on div "Using the weather information and top daily news provided, analyze and synthesi…" at bounding box center [649, 370] width 87 height 29
click at [683, 410] on div ".deletable-edge-delete-btn { width: 20px; height: 20px; border: 0px solid #ffff…" at bounding box center [646, 317] width 489 height 449
click at [675, 401] on icon at bounding box center [678, 399] width 7 height 7
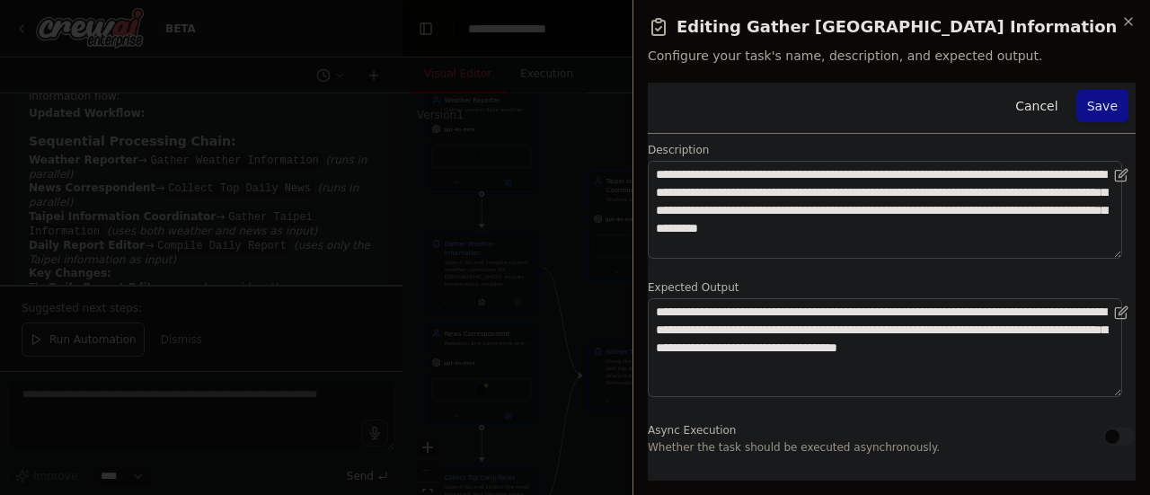
scroll to position [115, 0]
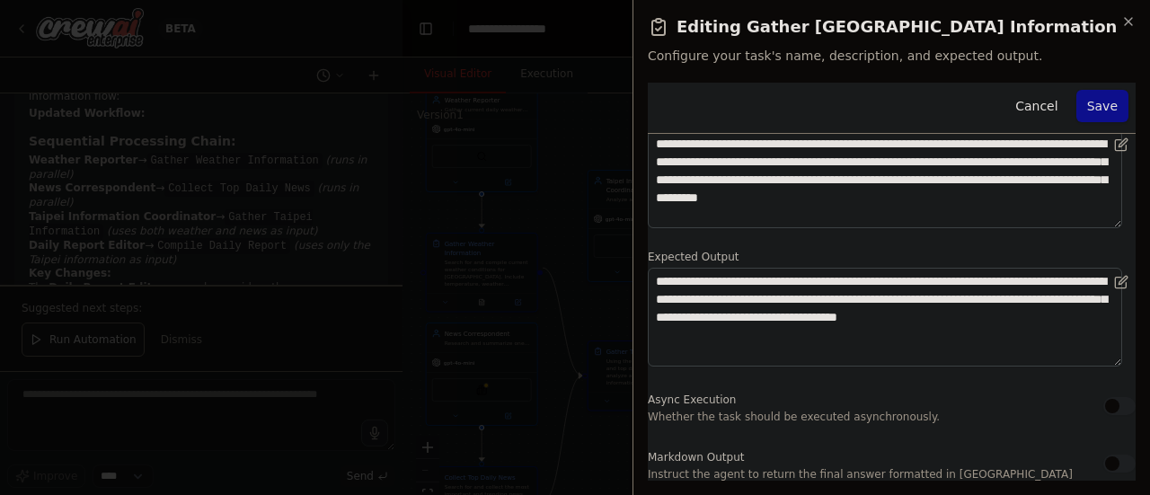
click at [514, 412] on div at bounding box center [575, 247] width 1150 height 495
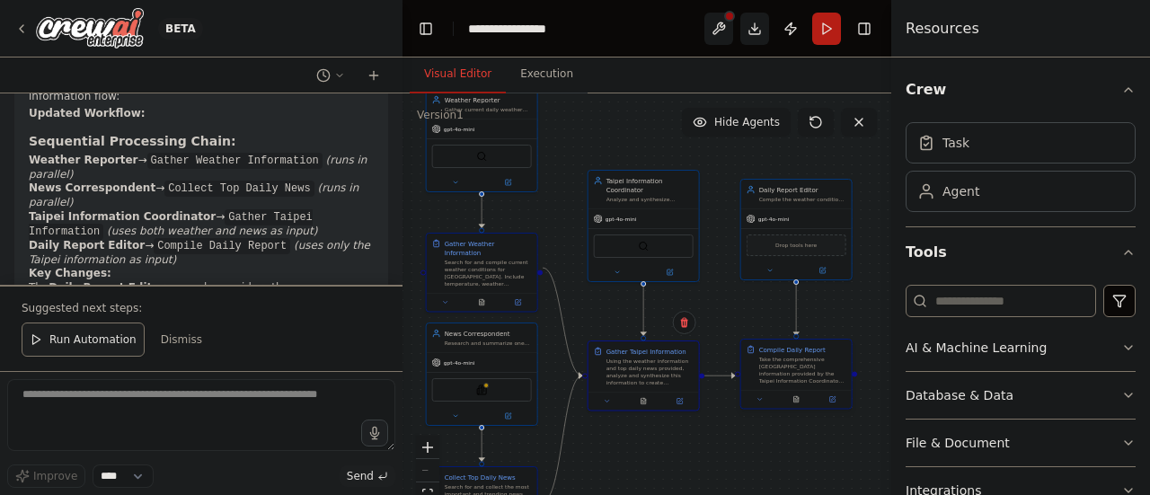
click at [765, 382] on div "Take the comprehensive Taipei information provided by the Taipei Information Co…" at bounding box center [802, 370] width 87 height 29
click at [832, 401] on icon at bounding box center [831, 399] width 5 height 5
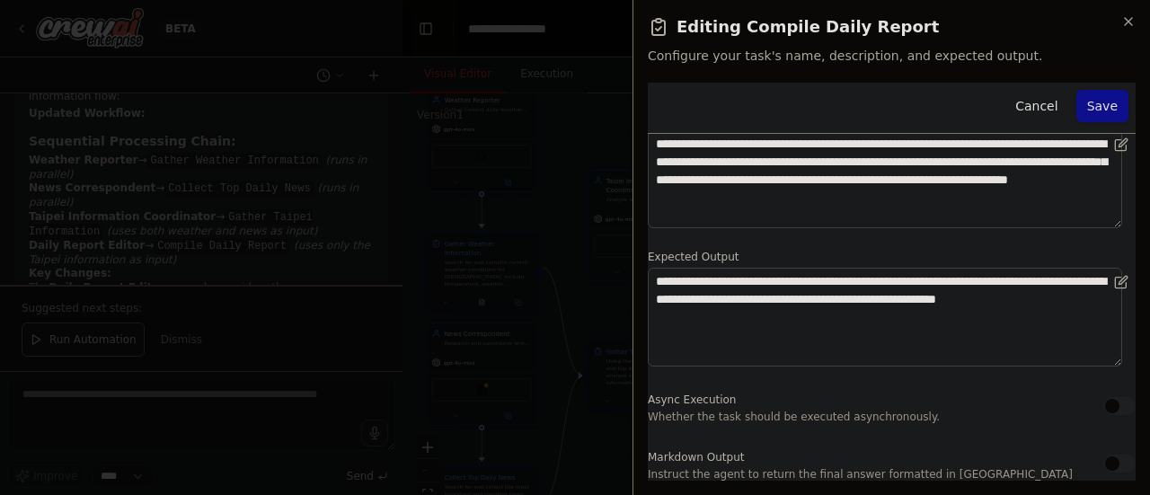
click at [537, 270] on div at bounding box center [575, 247] width 1150 height 495
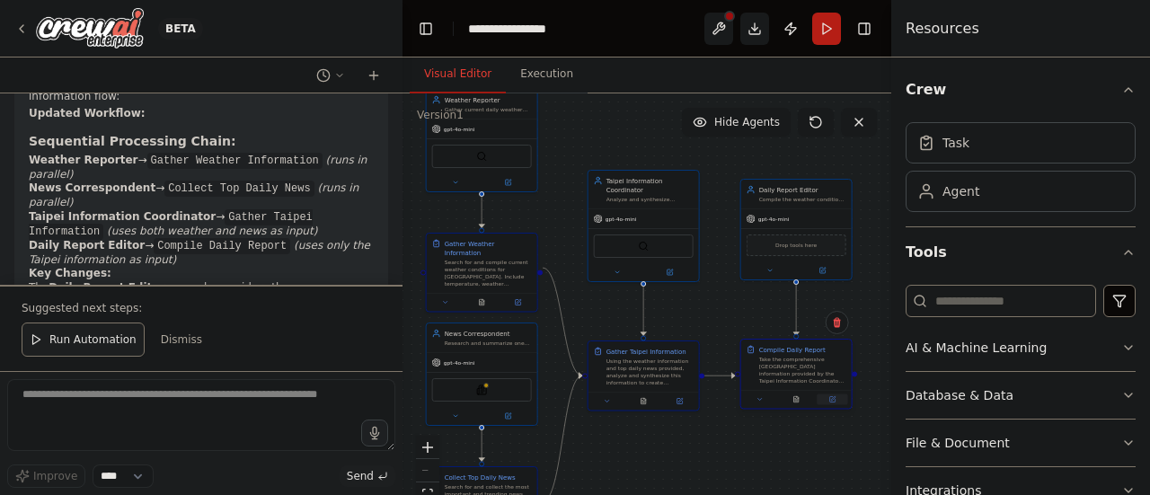
click at [832, 399] on icon at bounding box center [833, 398] width 4 height 4
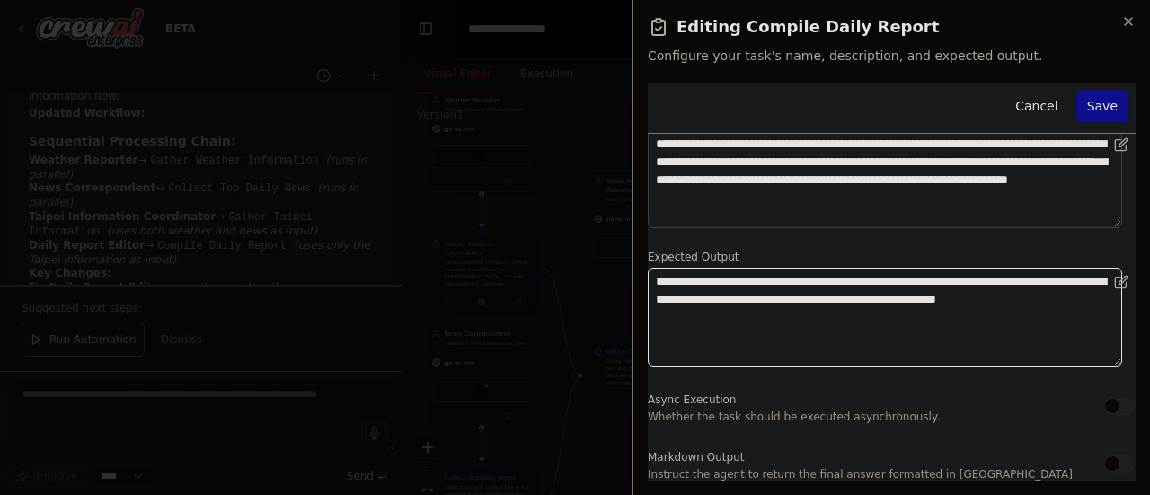
drag, startPoint x: 799, startPoint y: 283, endPoint x: 860, endPoint y: 285, distance: 61.1
click at [860, 285] on textarea "**********" at bounding box center [885, 317] width 474 height 98
paste textarea "****"
type textarea "**********"
click at [1077, 113] on button "Save" at bounding box center [1102, 106] width 52 height 32
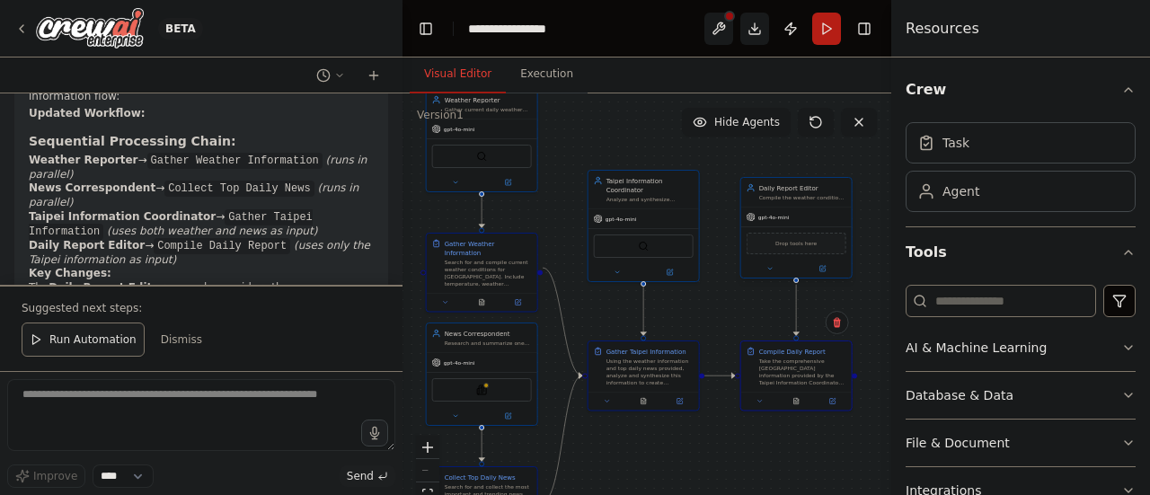
click at [815, 212] on div "gpt-4o-mini" at bounding box center [796, 217] width 110 height 20
click at [826, 270] on button at bounding box center [822, 268] width 51 height 11
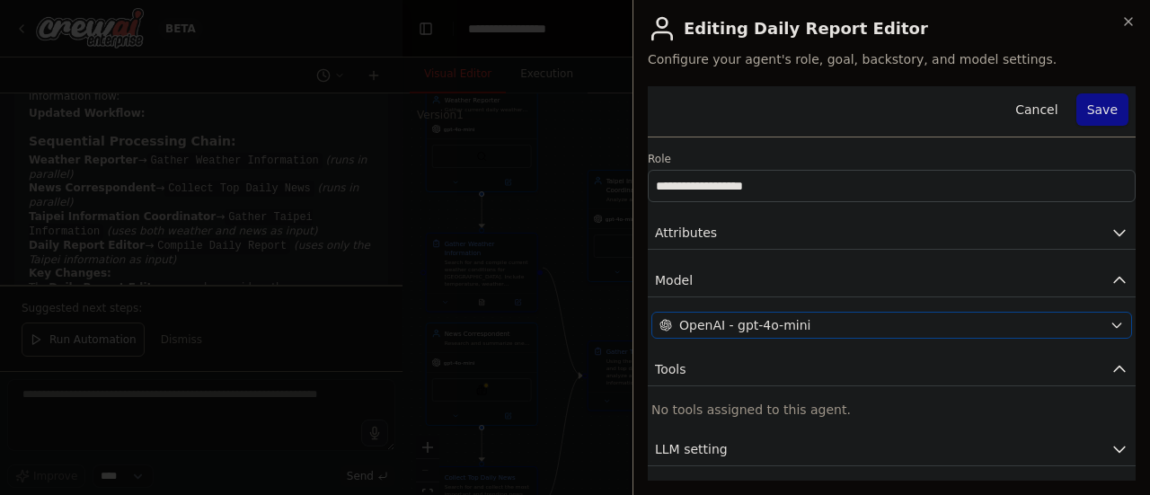
scroll to position [45, 0]
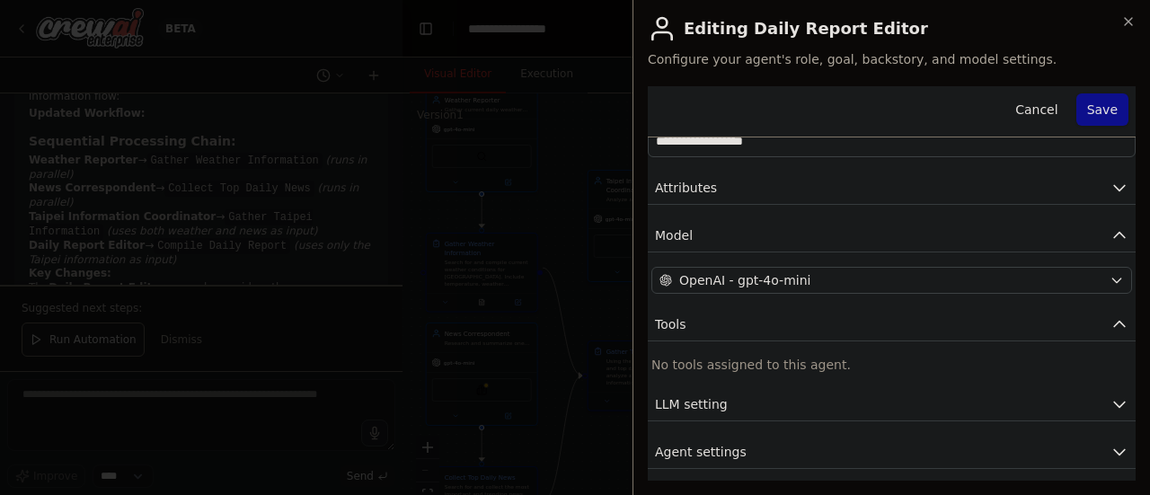
click at [1133, 4] on div "**********" at bounding box center [890, 247] width 517 height 495
click at [1123, 37] on h2 "Editing Daily Report Editor" at bounding box center [892, 28] width 488 height 29
click at [1126, 25] on icon "button" at bounding box center [1128, 21] width 14 height 14
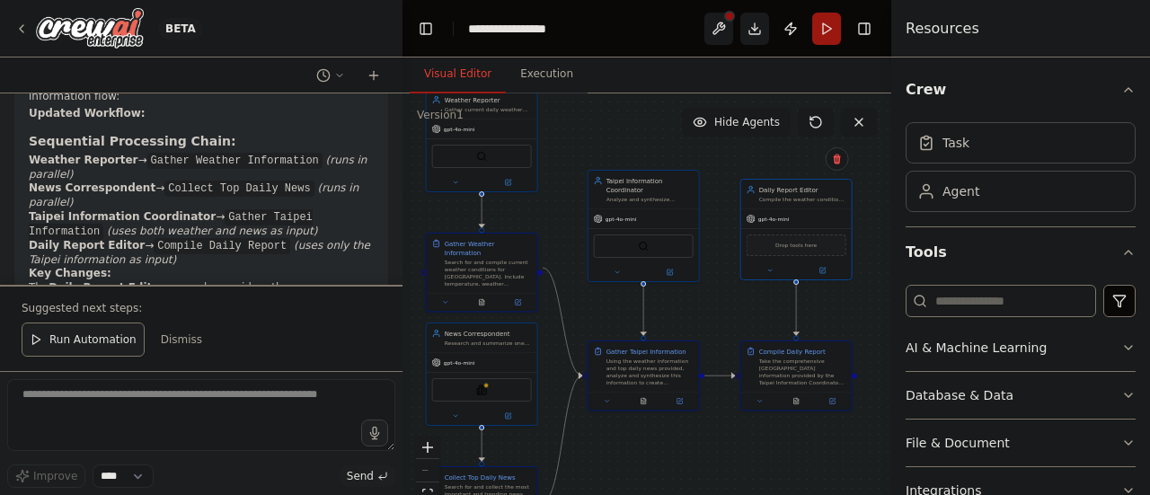
click at [822, 26] on button "Run" at bounding box center [826, 29] width 29 height 32
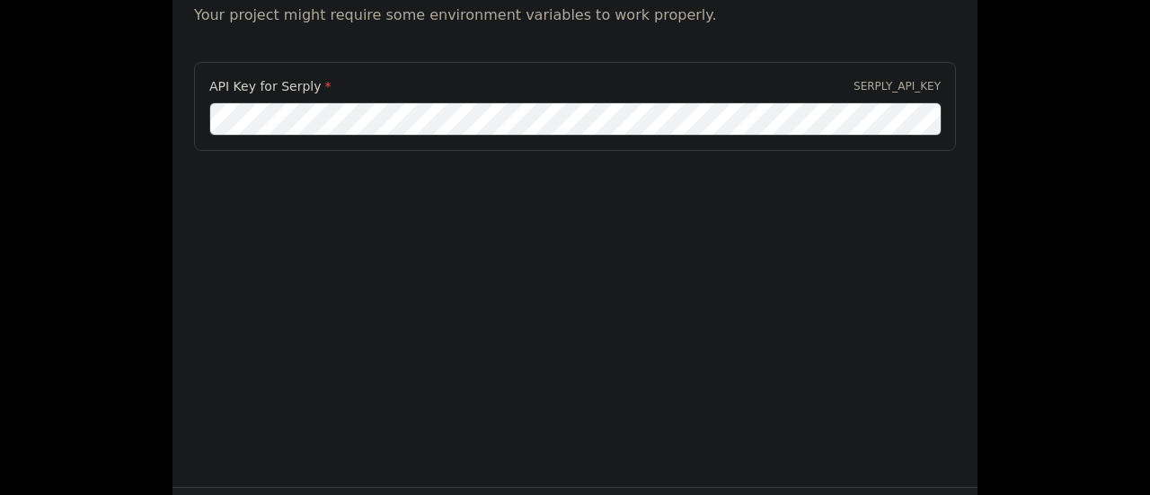
click at [1036, 178] on div "Environment configuration Your project might require some environment variables…" at bounding box center [575, 247] width 1150 height 495
drag, startPoint x: 323, startPoint y: 34, endPoint x: 342, endPoint y: -8, distance: 46.2
click at [342, 0] on html "BETA Create a Daily Report Crew using Crew Studio consisting of these three age…" at bounding box center [575, 247] width 1150 height 495
click at [1020, 175] on div "Environment configuration Your project might require some environment variables…" at bounding box center [575, 247] width 1150 height 495
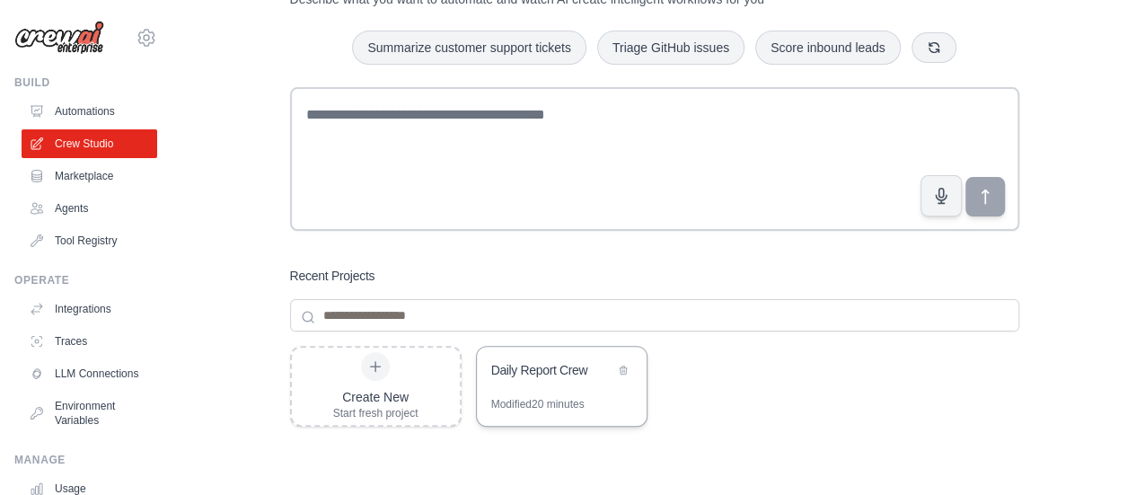
click at [548, 376] on div "Daily Report Crew" at bounding box center [552, 370] width 123 height 18
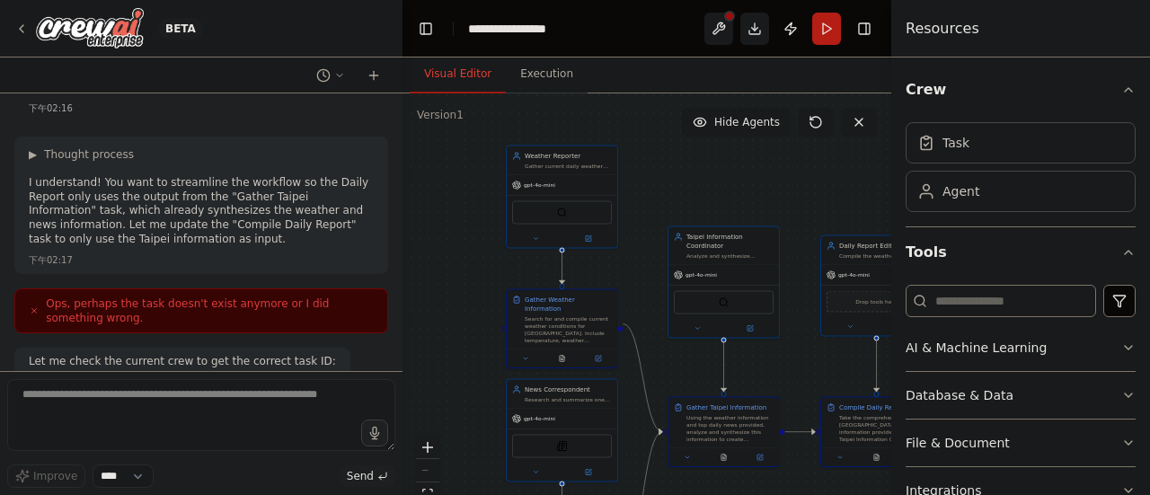
scroll to position [6867, 0]
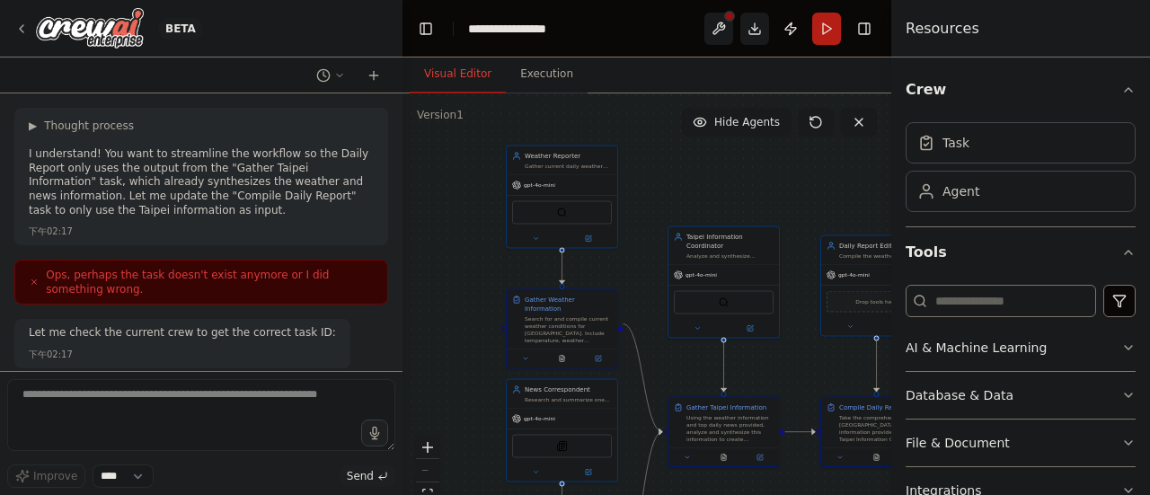
drag, startPoint x: 729, startPoint y: 290, endPoint x: 703, endPoint y: 154, distance: 139.0
click at [703, 154] on div ".deletable-edge-delete-btn { width: 20px; height: 20px; border: 0px solid #ffff…" at bounding box center [646, 317] width 489 height 449
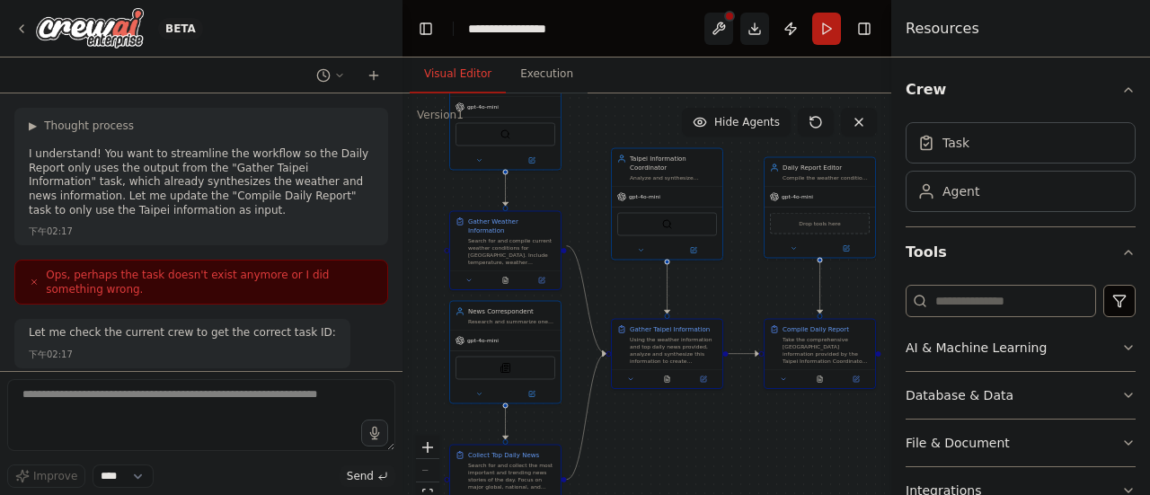
drag, startPoint x: 812, startPoint y: 356, endPoint x: 767, endPoint y: 309, distance: 64.8
click at [767, 309] on div ".deletable-edge-delete-btn { width: 20px; height: 20px; border: 0px solid #ffff…" at bounding box center [646, 317] width 489 height 449
click at [825, 24] on button "Run" at bounding box center [826, 29] width 29 height 32
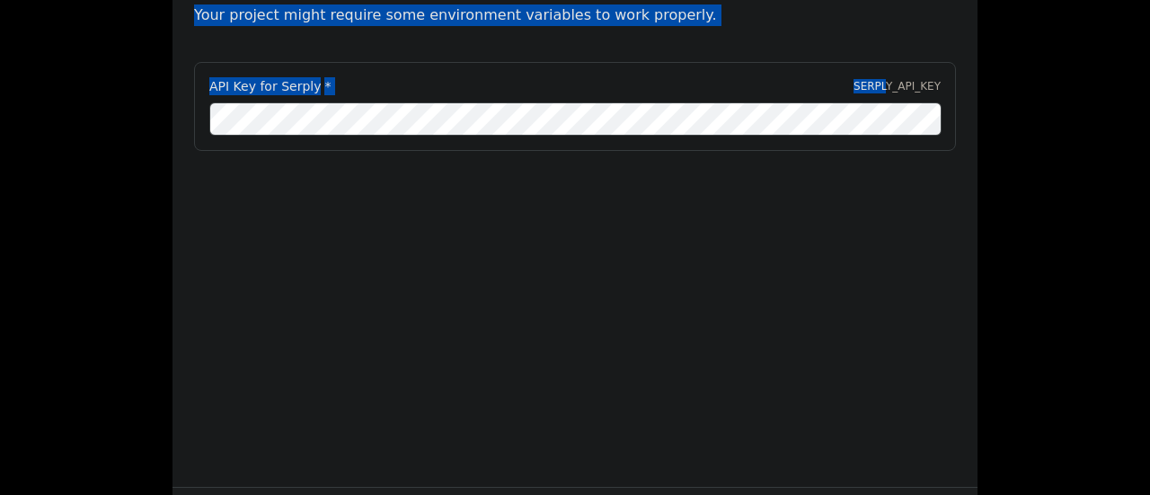
drag, startPoint x: 891, startPoint y: 93, endPoint x: 370, endPoint y: -109, distance: 558.4
click at [370, 0] on html "BETA Create a Daily Report Crew using Crew Studio consisting of these three age…" at bounding box center [575, 247] width 1150 height 495
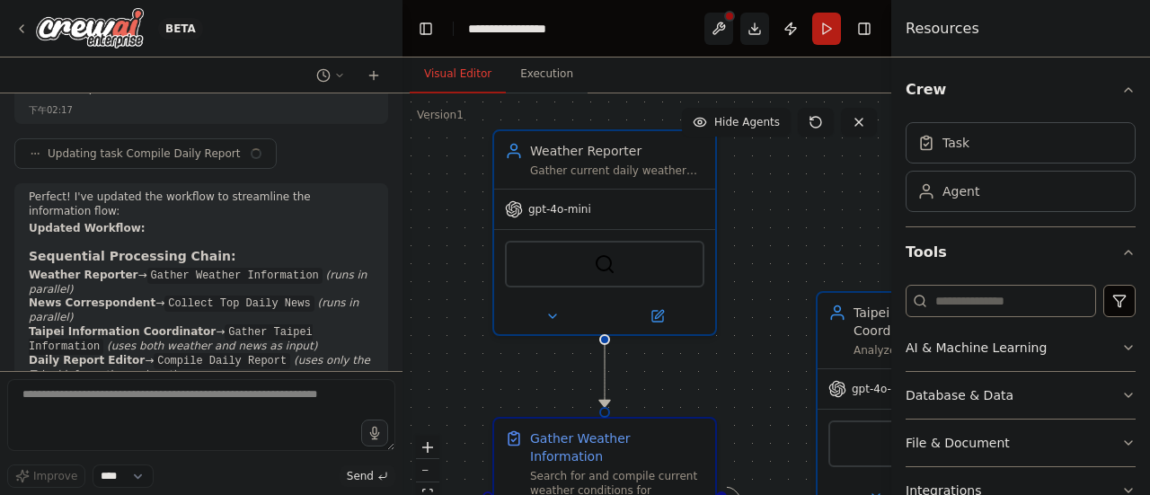
scroll to position [7269, 0]
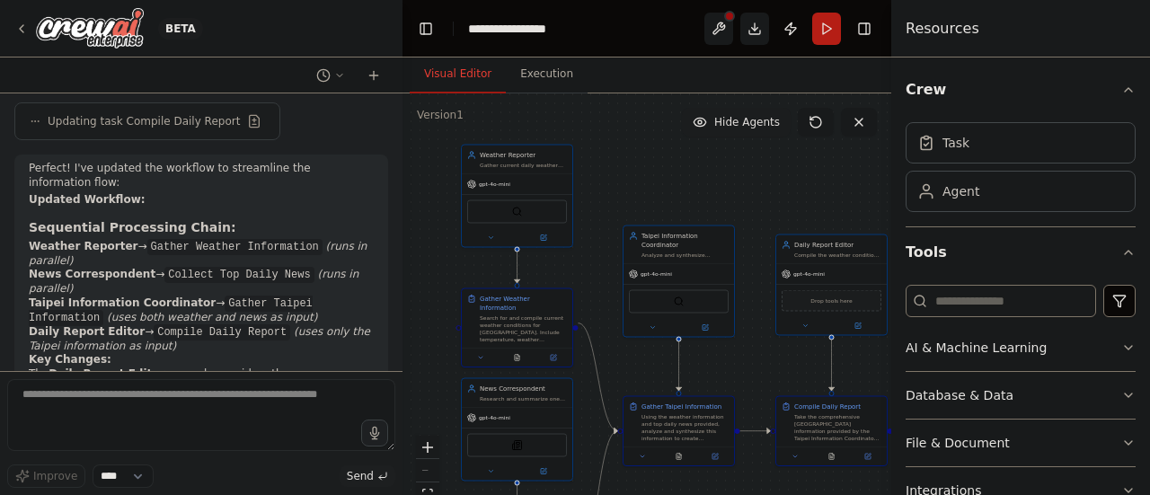
drag, startPoint x: 701, startPoint y: 220, endPoint x: 698, endPoint y: 123, distance: 97.1
click at [698, 123] on div "Version 1 Show Tools Hide Agents .deletable-edge-delete-btn { width: 20px; heig…" at bounding box center [646, 317] width 489 height 449
click at [865, 245] on div "Daily Report Editor" at bounding box center [837, 241] width 87 height 9
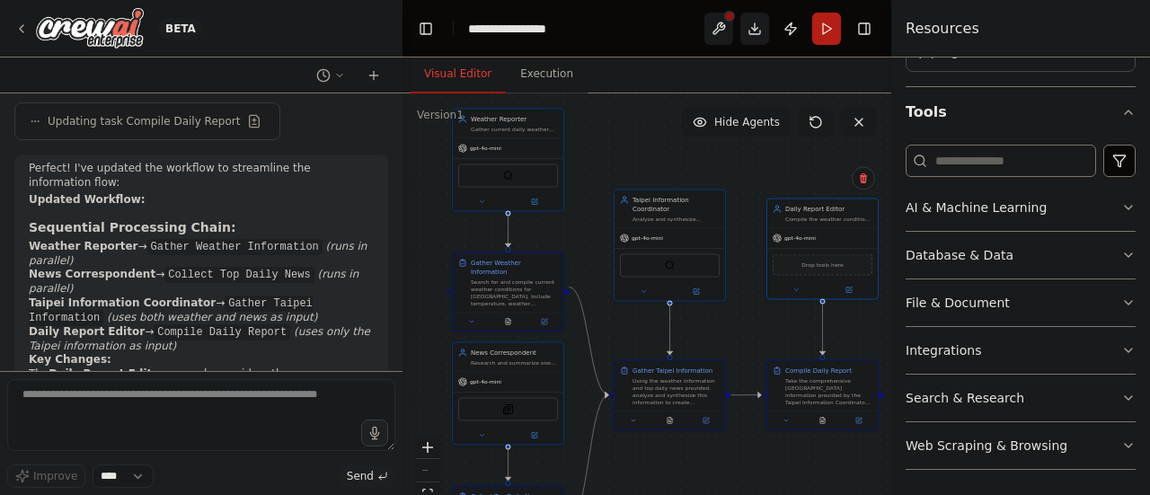
drag, startPoint x: 767, startPoint y: 209, endPoint x: 751, endPoint y: 151, distance: 60.6
click at [751, 151] on div ".deletable-edge-delete-btn { width: 20px; height: 20px; border: 0px solid #ffff…" at bounding box center [646, 317] width 489 height 449
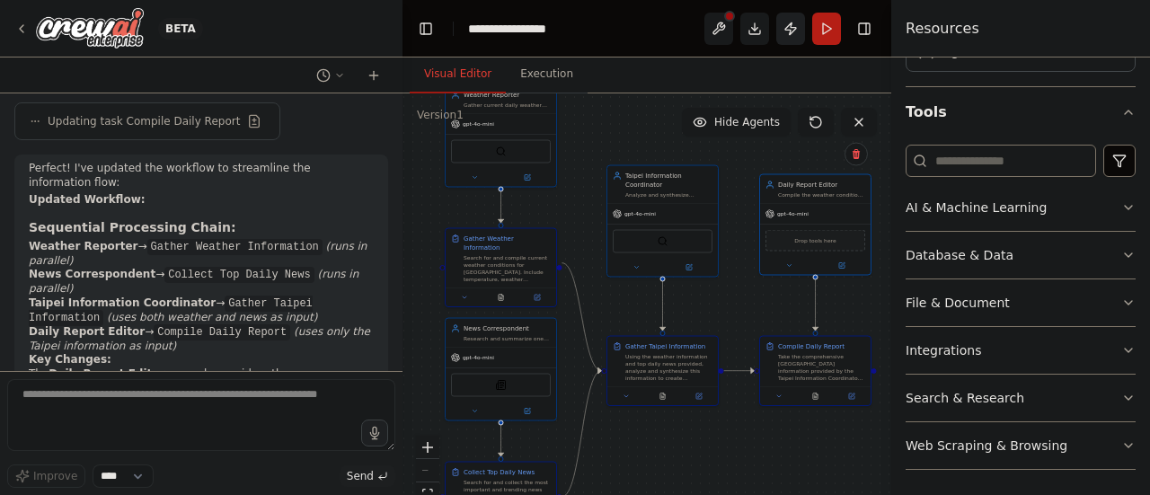
click at [796, 27] on button "Publish" at bounding box center [790, 29] width 29 height 32
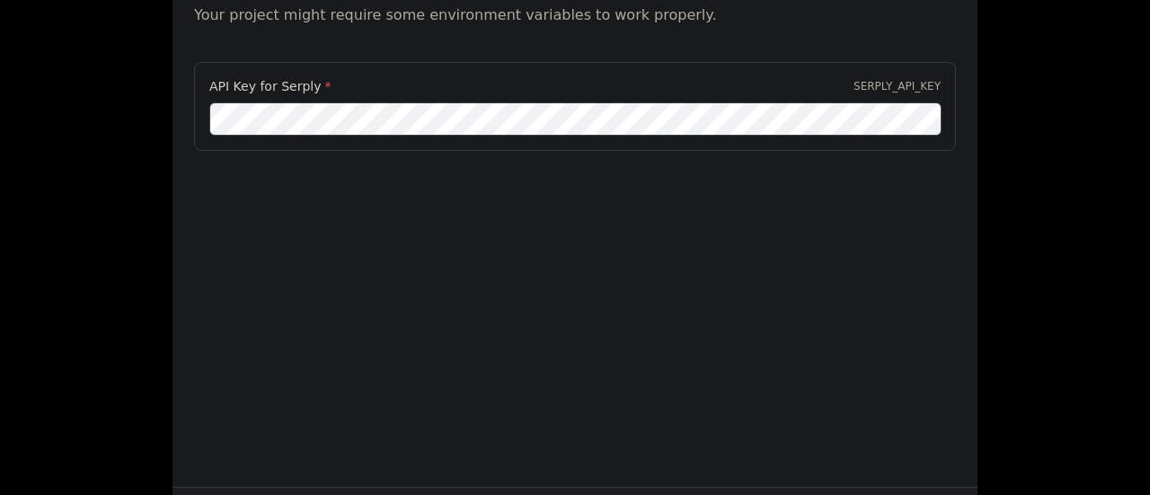
click at [117, 189] on div "Environment configuration Your project might require some environment variables…" at bounding box center [575, 247] width 1150 height 495
click at [1149, 113] on div "Environment configuration Your project might require some environment variables…" at bounding box center [575, 247] width 1150 height 495
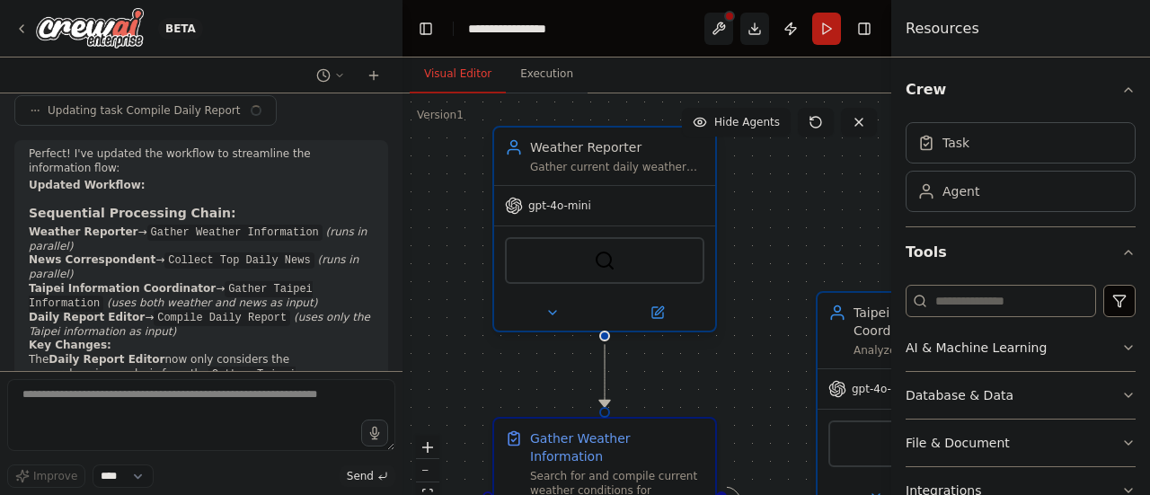
scroll to position [7269, 0]
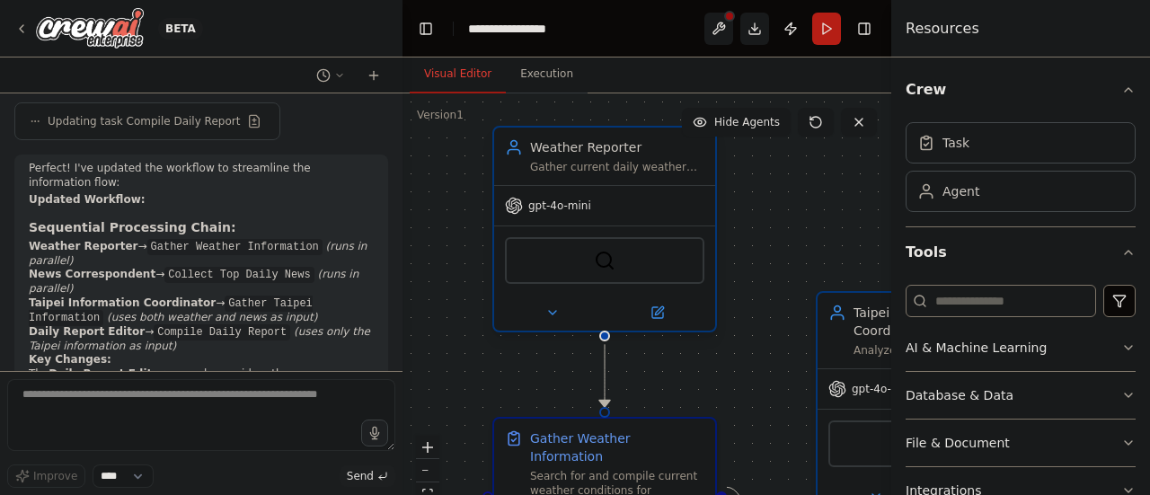
click at [585, 203] on span "gpt-4o-mini" at bounding box center [559, 205] width 63 height 14
click at [670, 310] on button at bounding box center [656, 313] width 101 height 22
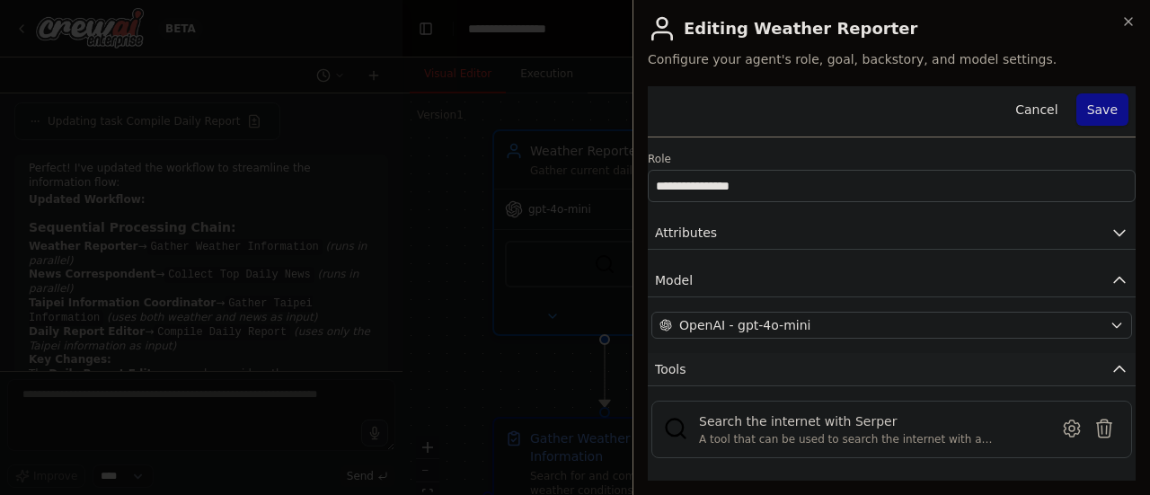
scroll to position [84, 0]
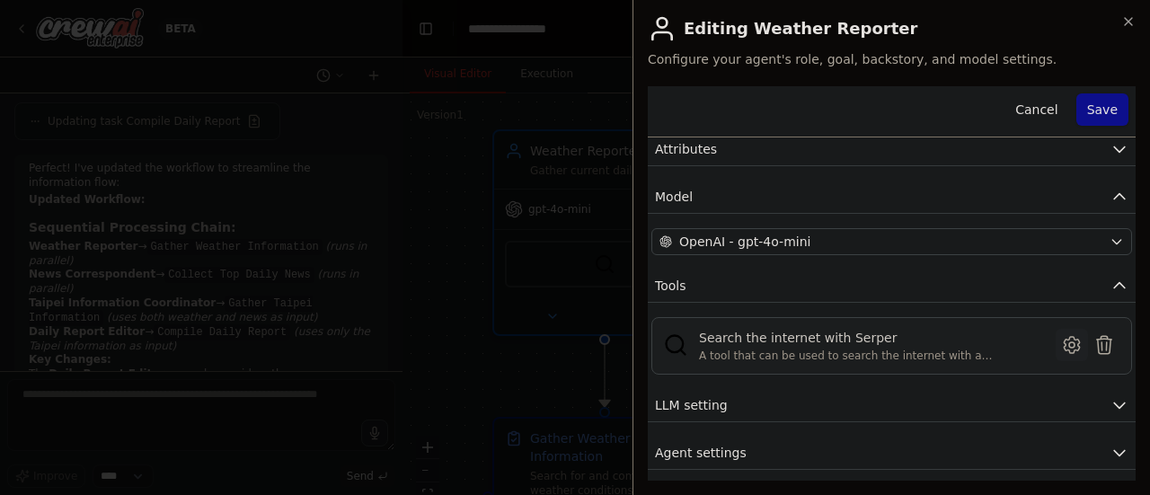
click at [1063, 337] on icon at bounding box center [1070, 345] width 15 height 16
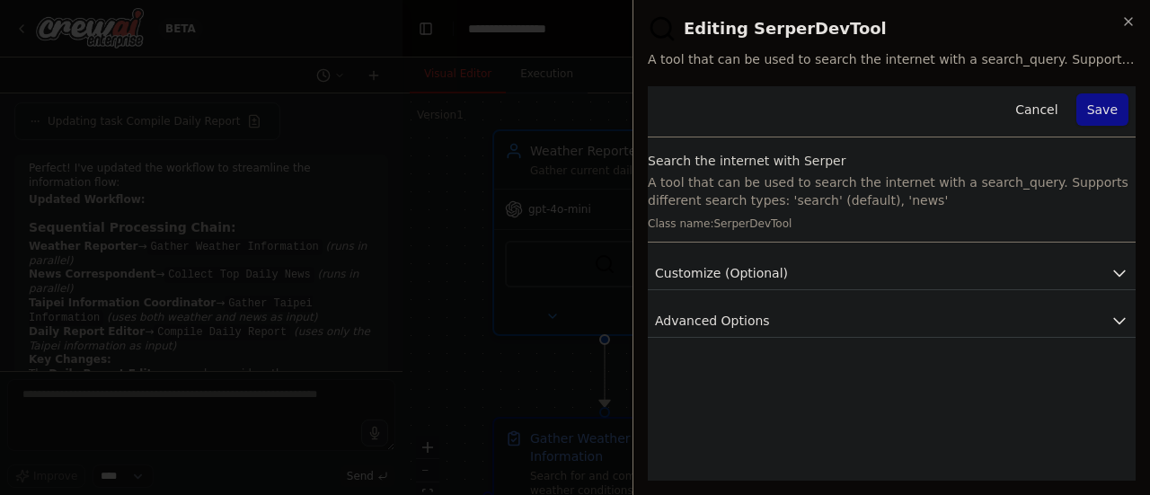
click at [1142, 21] on div "**********" at bounding box center [890, 247] width 517 height 495
drag, startPoint x: 1126, startPoint y: 12, endPoint x: 1117, endPoint y: 24, distance: 15.5
click at [1117, 24] on div "**********" at bounding box center [890, 247] width 517 height 495
click at [1124, 22] on icon "button" at bounding box center [1128, 21] width 14 height 14
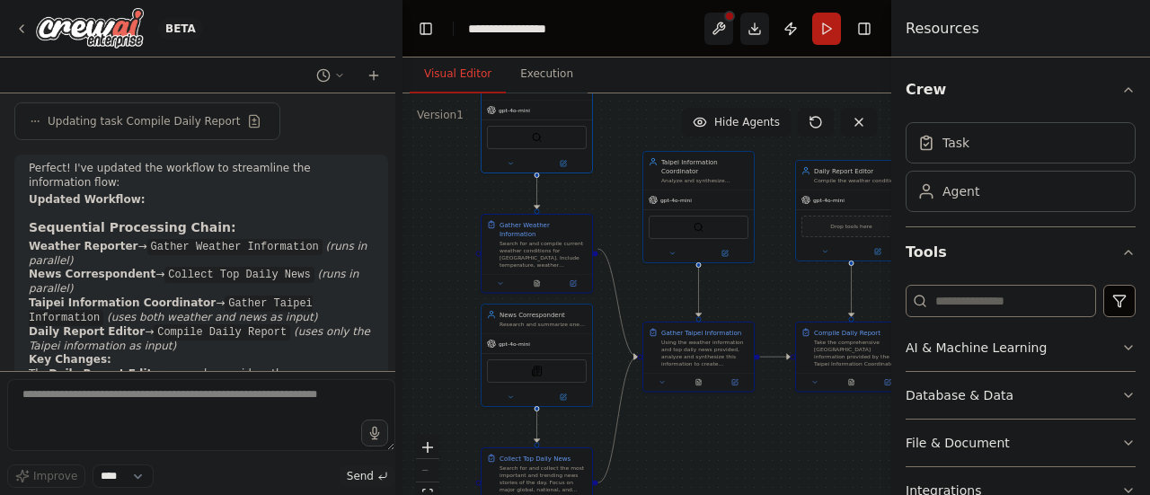
drag, startPoint x: 483, startPoint y: 299, endPoint x: 400, endPoint y: 199, distance: 130.0
click at [400, 199] on div "BETA Create a Daily Report Crew using Crew Studio consisting of these three age…" at bounding box center [575, 247] width 1150 height 495
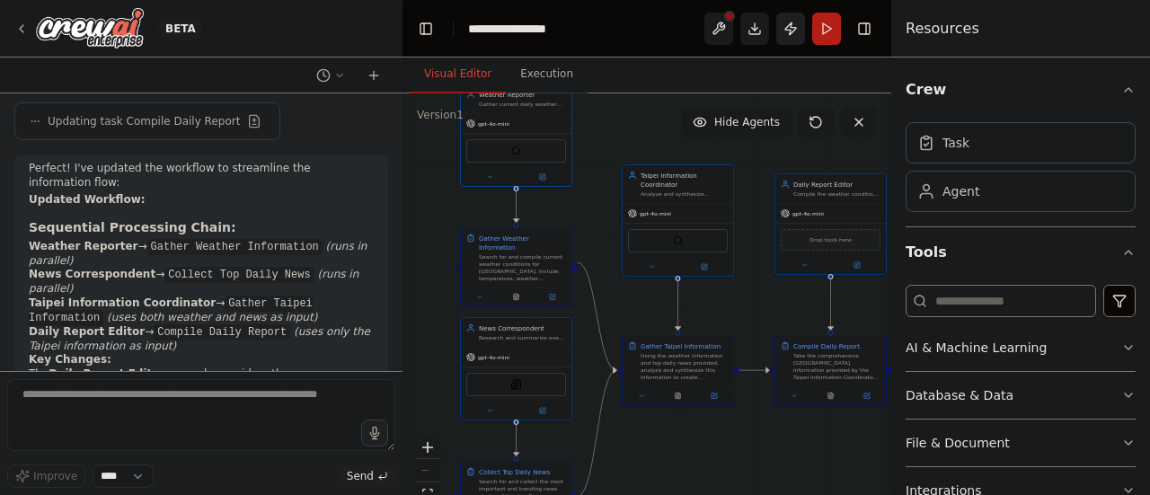
click at [802, 22] on button "Publish" at bounding box center [790, 29] width 29 height 32
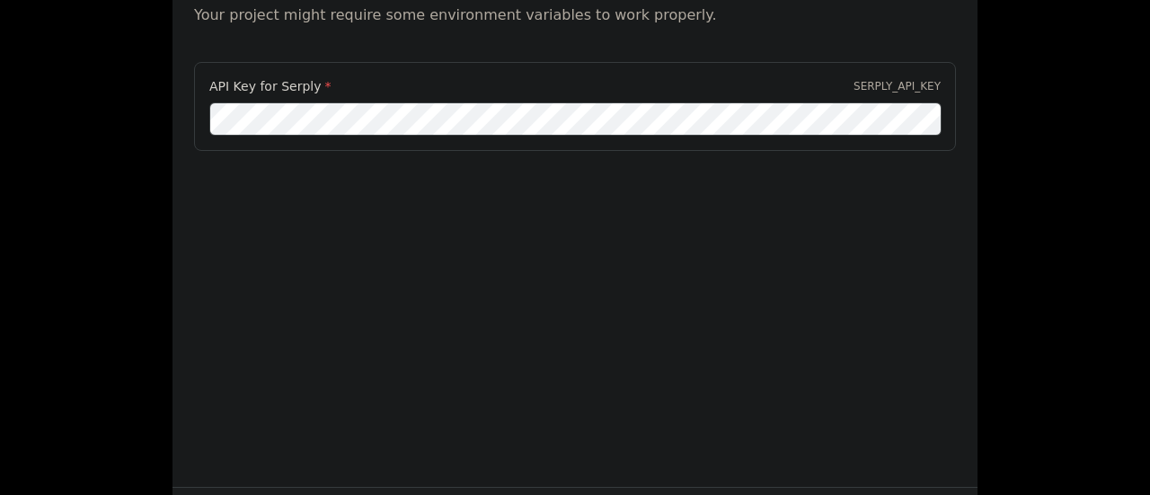
click at [1087, 124] on div "Environment configuration Your project might require some environment variables…" at bounding box center [575, 247] width 1150 height 495
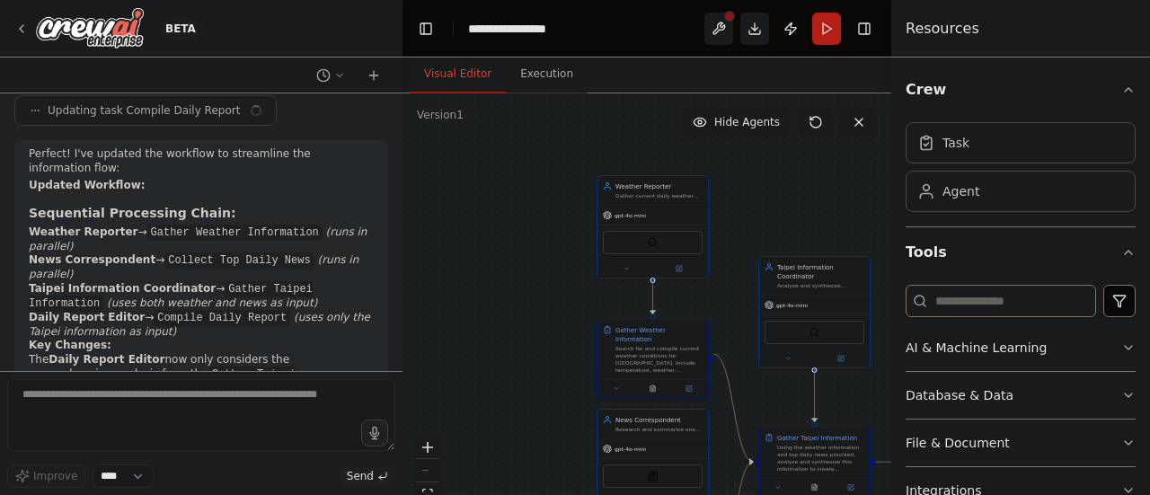
scroll to position [7269, 0]
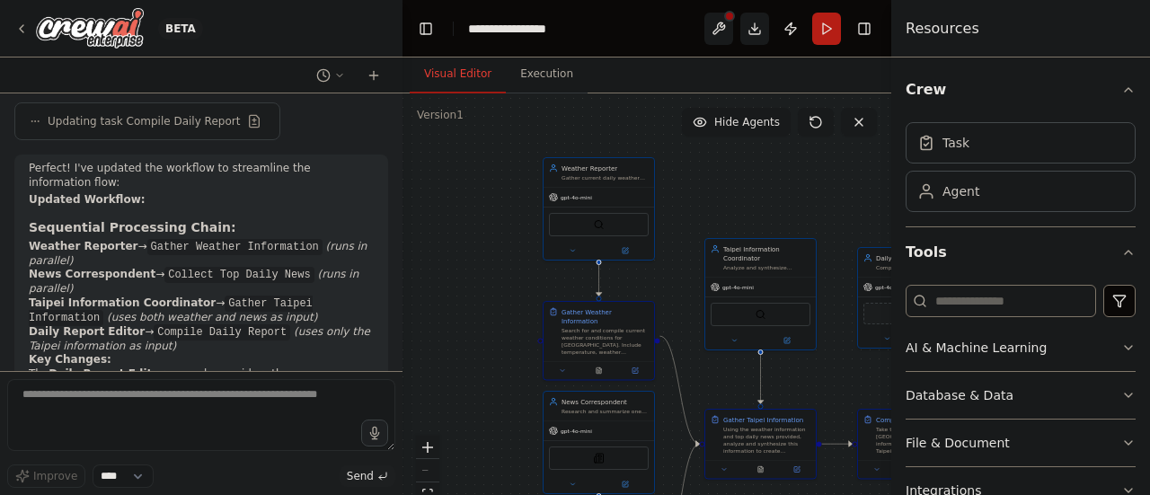
drag, startPoint x: 720, startPoint y: 380, endPoint x: 665, endPoint y: 362, distance: 57.7
click at [665, 362] on div ".deletable-edge-delete-btn { width: 20px; height: 20px; border: 0px solid #ffff…" at bounding box center [646, 317] width 489 height 449
click at [636, 366] on icon at bounding box center [633, 369] width 7 height 7
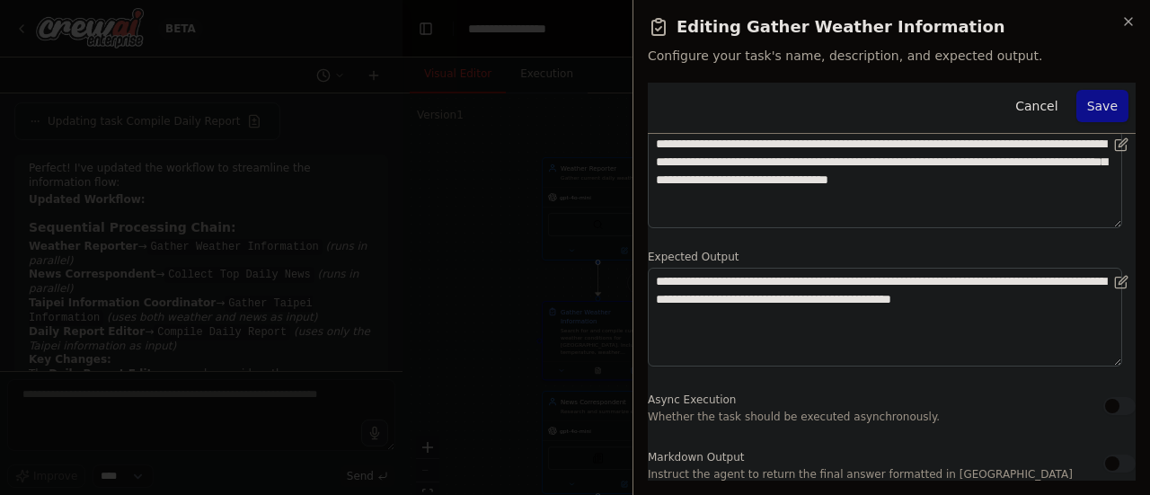
scroll to position [0, 0]
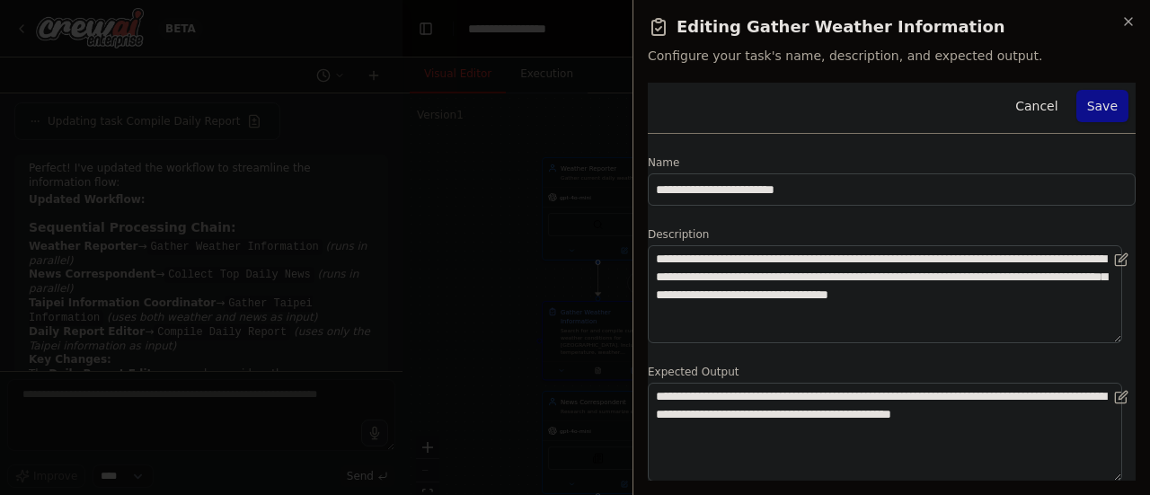
click at [580, 330] on div at bounding box center [575, 247] width 1150 height 495
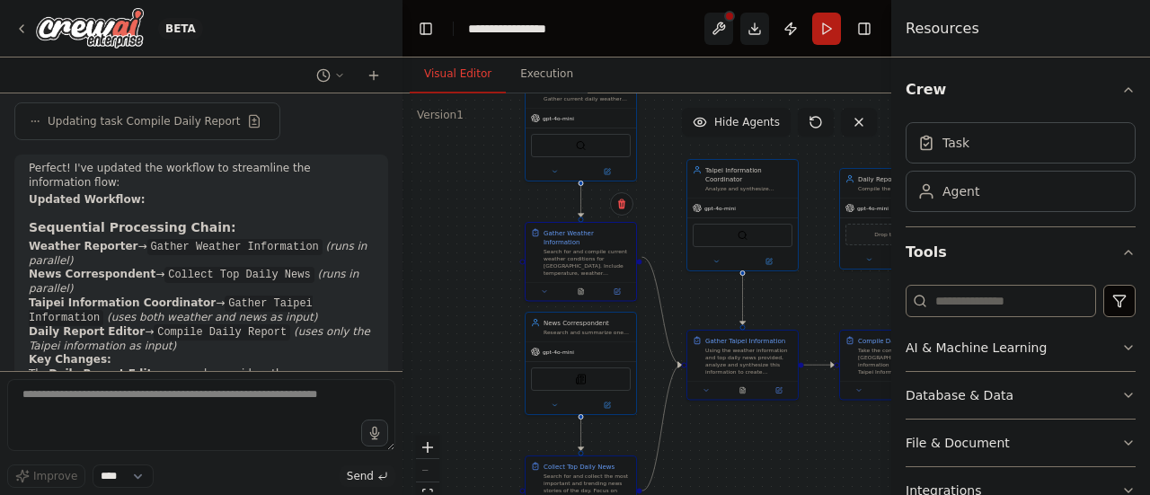
drag, startPoint x: 674, startPoint y: 349, endPoint x: 654, endPoint y: 252, distance: 99.2
click at [654, 252] on div ".deletable-edge-delete-btn { width: 20px; height: 20px; border: 0px solid #ffff…" at bounding box center [646, 317] width 489 height 449
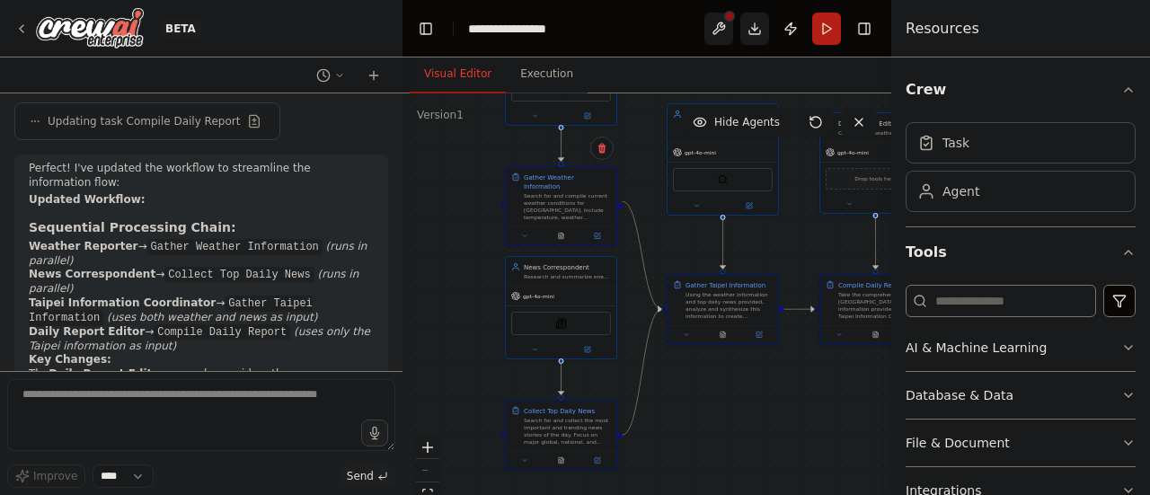
drag, startPoint x: 684, startPoint y: 457, endPoint x: 667, endPoint y: 418, distance: 42.2
click at [667, 418] on div ".deletable-edge-delete-btn { width: 20px; height: 20px; border: 0px solid #ffff…" at bounding box center [646, 317] width 489 height 449
click at [595, 462] on button at bounding box center [596, 458] width 31 height 11
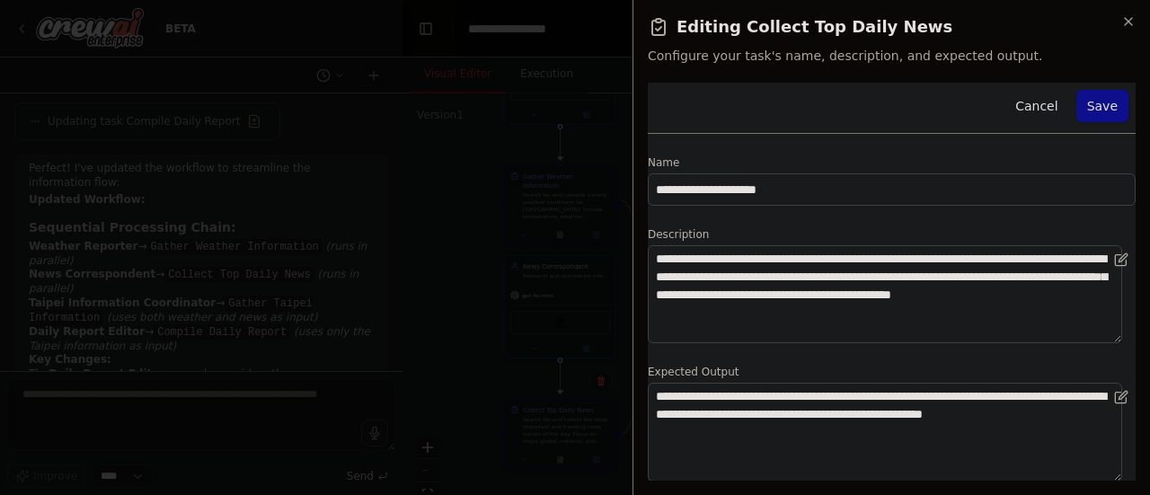
scroll to position [115, 0]
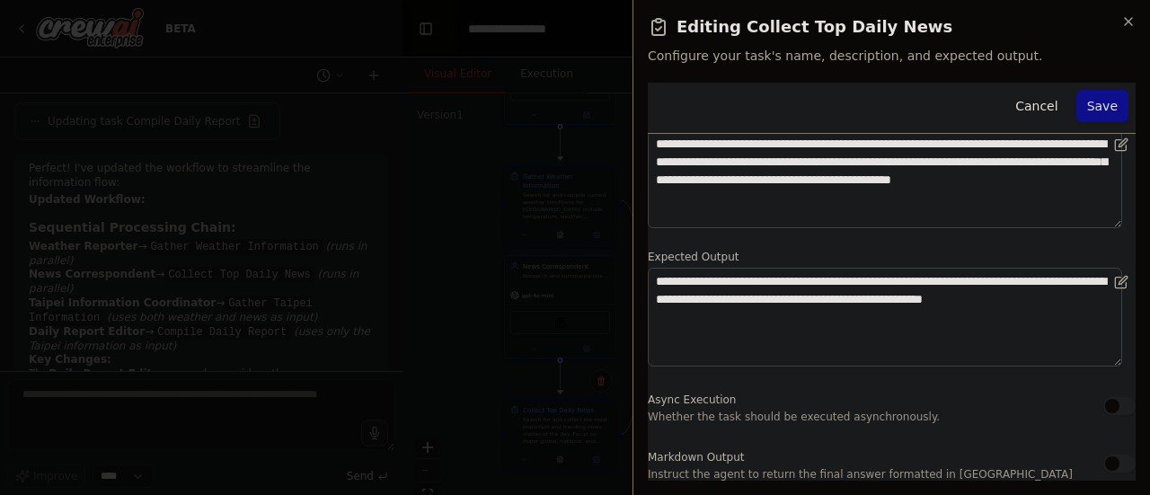
click at [503, 391] on div at bounding box center [575, 247] width 1150 height 495
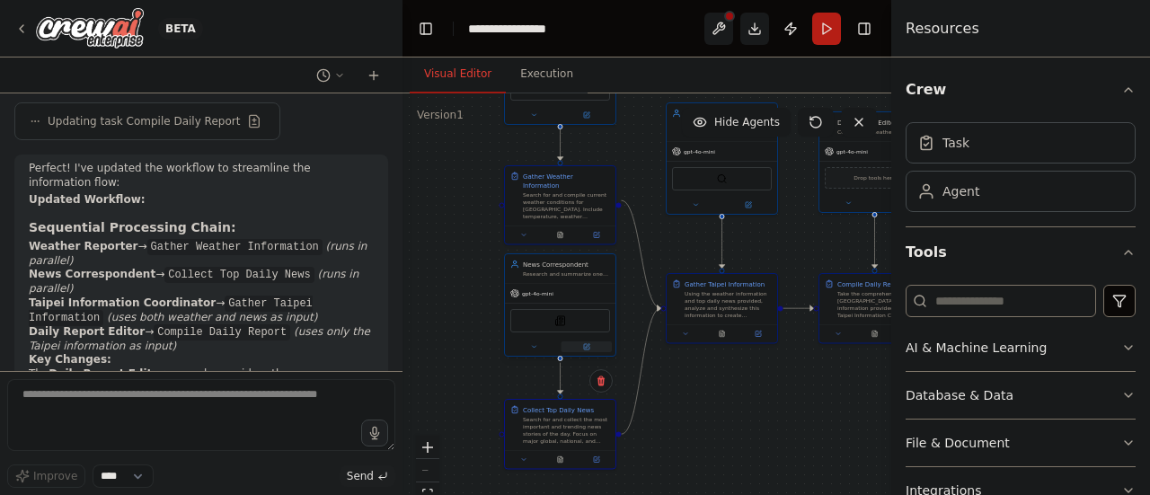
click at [582, 349] on button at bounding box center [586, 346] width 51 height 11
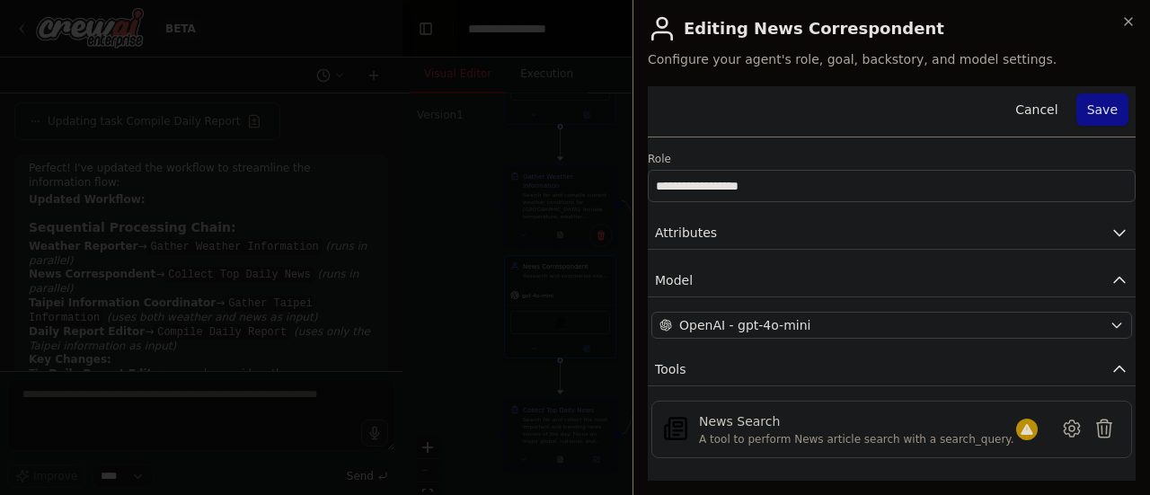
scroll to position [84, 0]
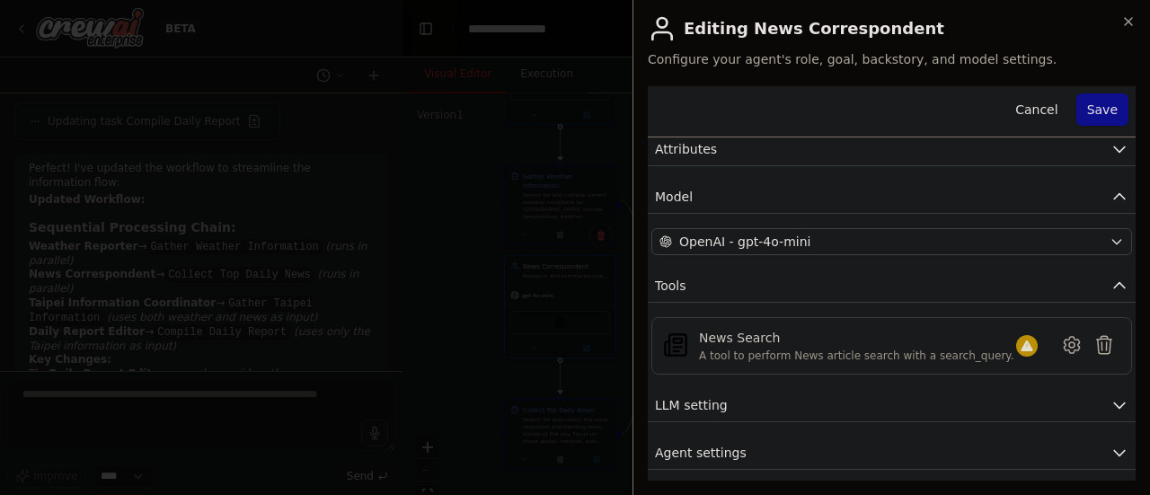
click at [511, 310] on div at bounding box center [575, 247] width 1150 height 495
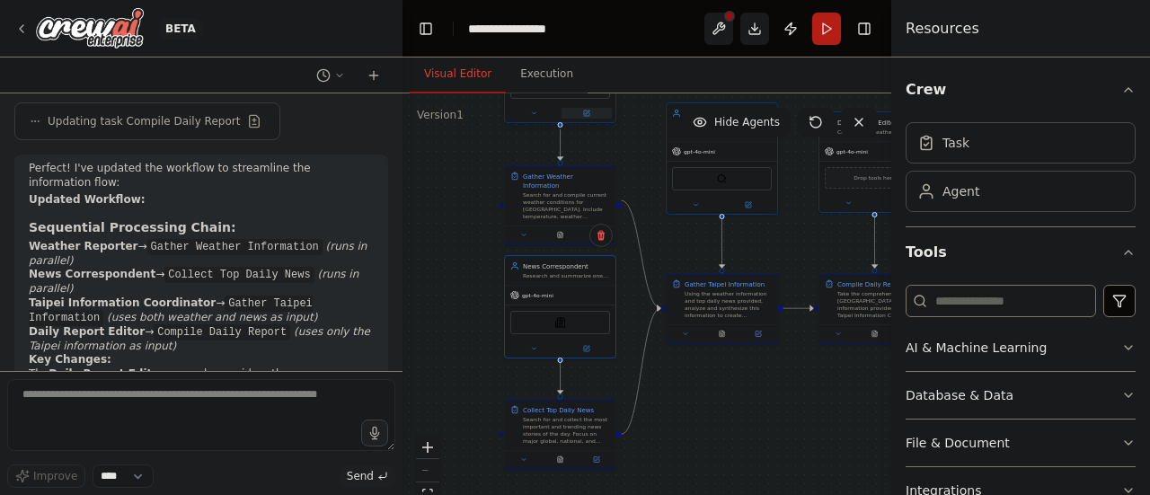
click at [586, 112] on icon at bounding box center [587, 112] width 4 height 4
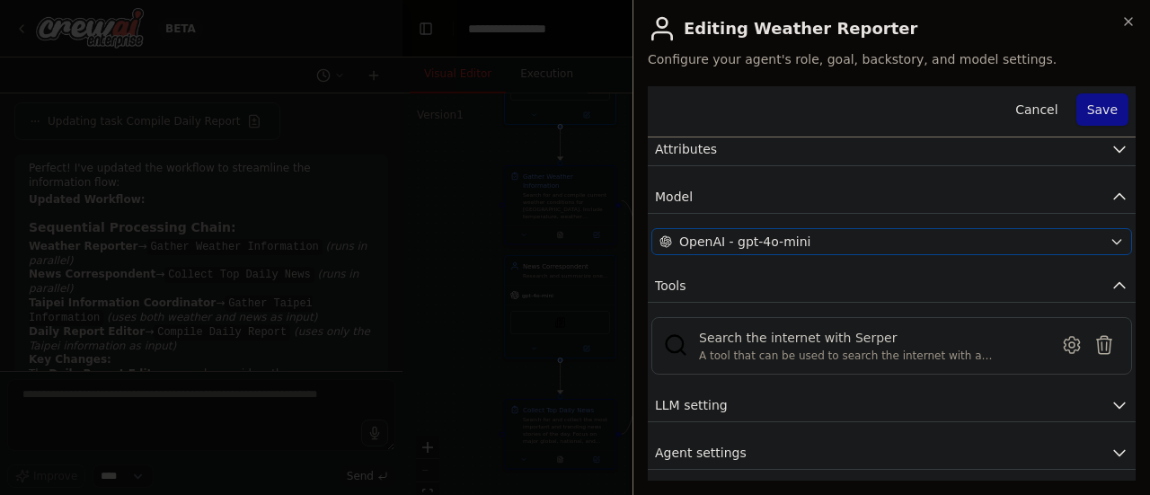
click at [833, 229] on button "OpenAI - gpt-4o-mini" at bounding box center [891, 241] width 480 height 27
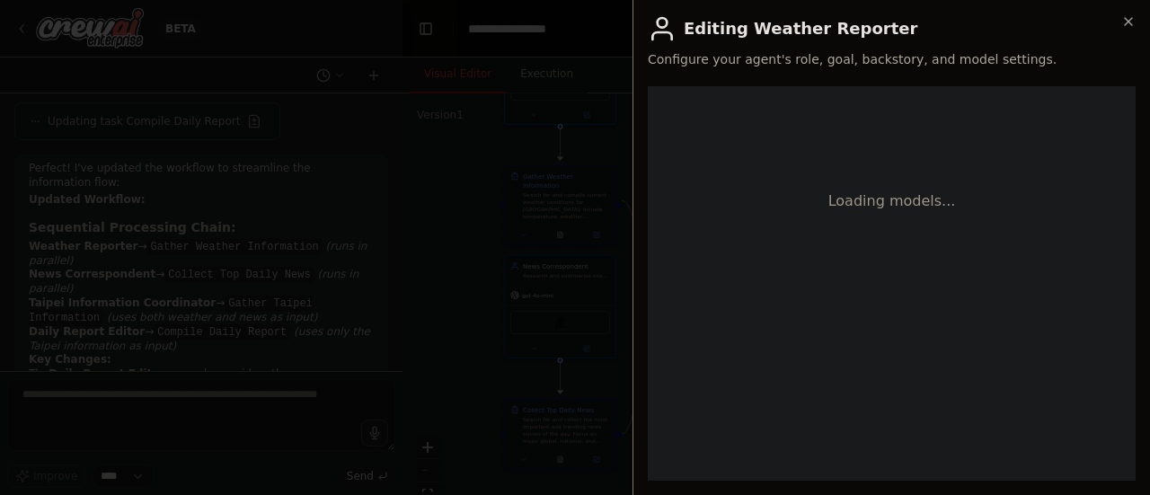
scroll to position [0, 0]
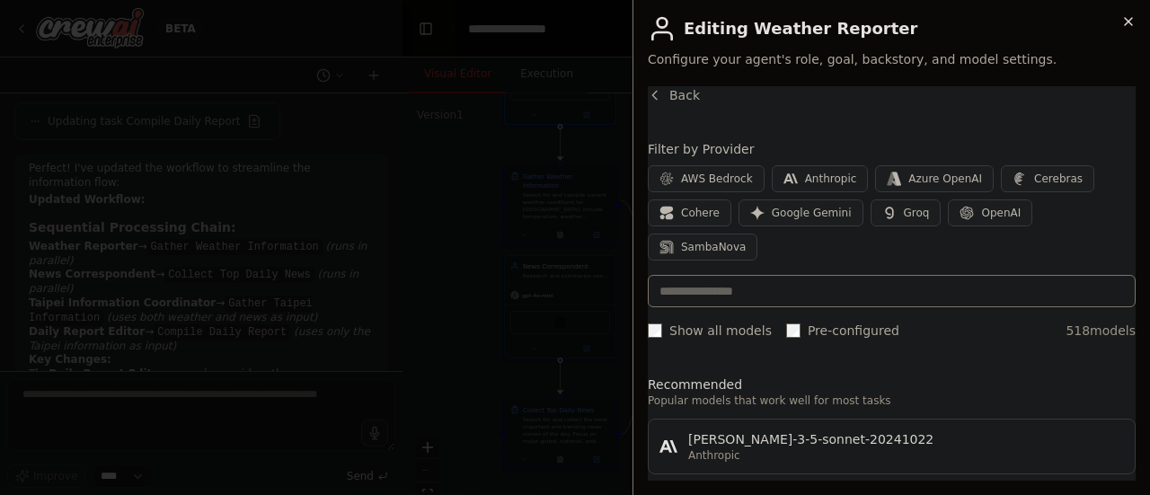
click at [1130, 21] on icon "button" at bounding box center [1128, 21] width 14 height 14
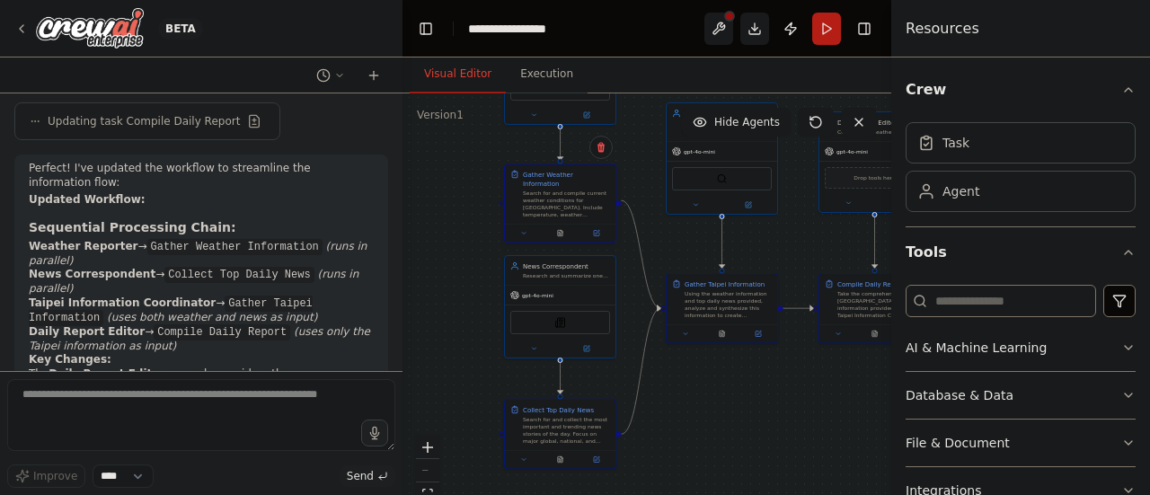
drag, startPoint x: 595, startPoint y: 225, endPoint x: 576, endPoint y: 207, distance: 26.7
click at [576, 207] on div "Search for and compile current weather conditions for [GEOGRAPHIC_DATA]. Includ…" at bounding box center [566, 203] width 87 height 29
click at [595, 228] on button at bounding box center [596, 233] width 31 height 11
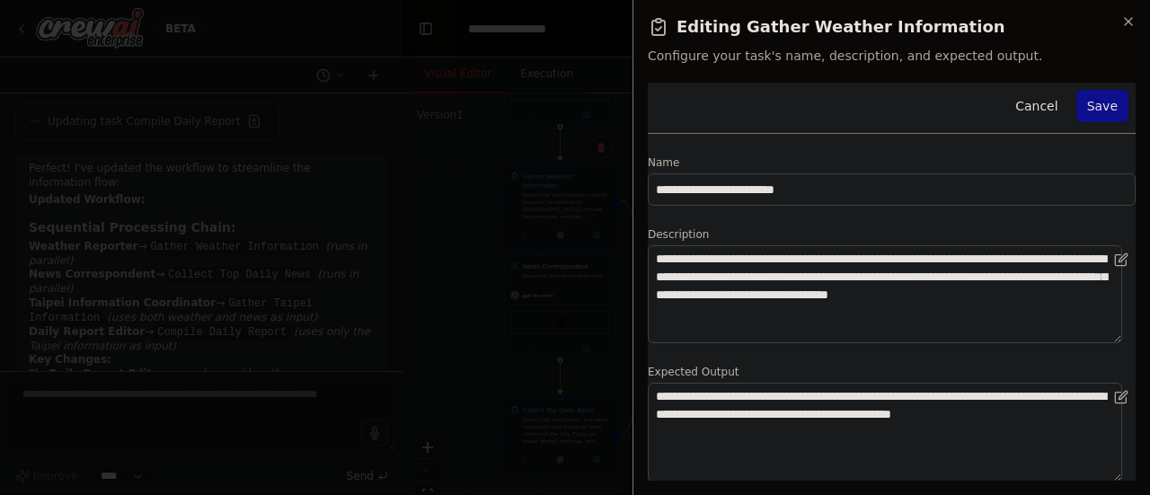
scroll to position [115, 0]
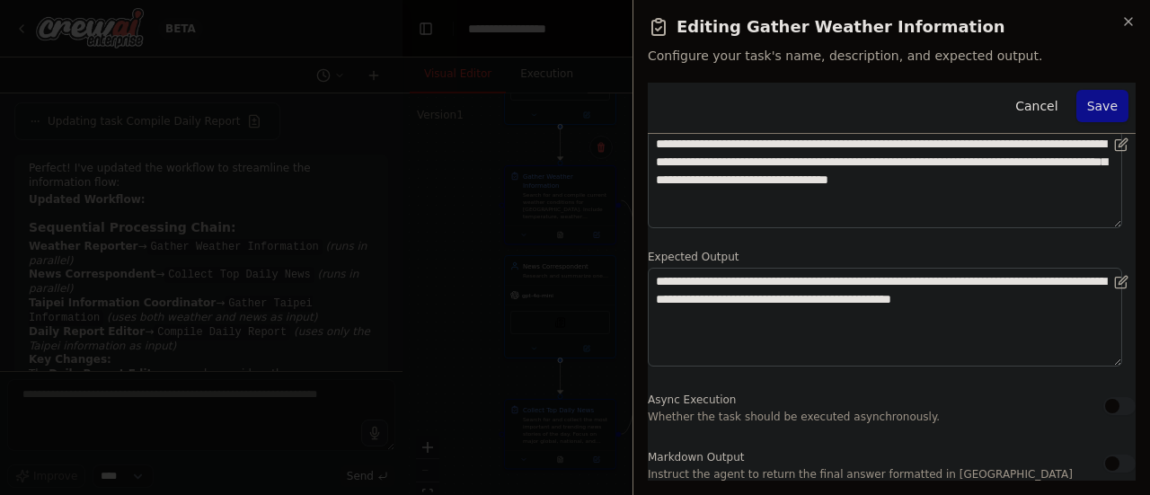
click at [515, 384] on div at bounding box center [575, 247] width 1150 height 495
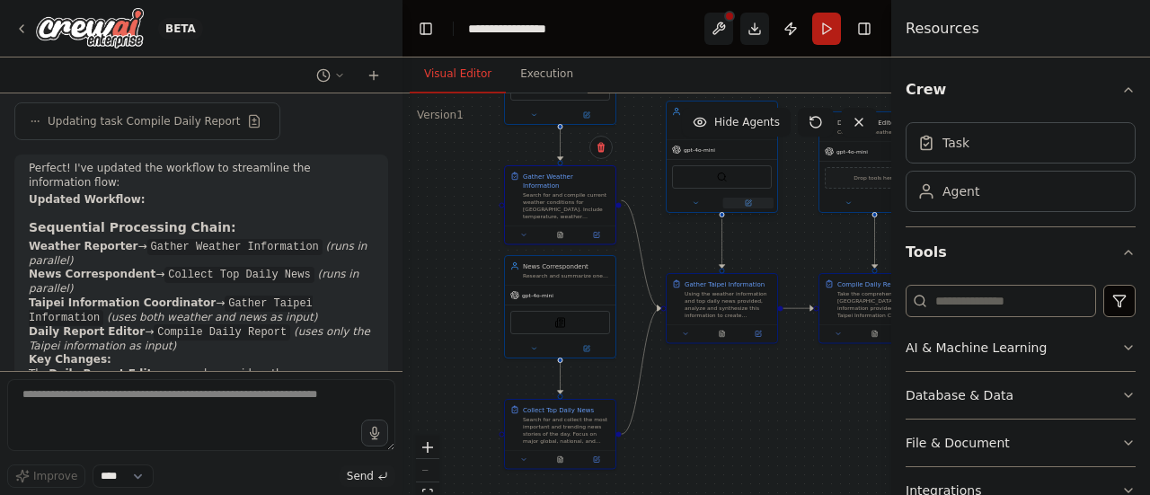
click at [745, 205] on icon at bounding box center [747, 202] width 5 height 5
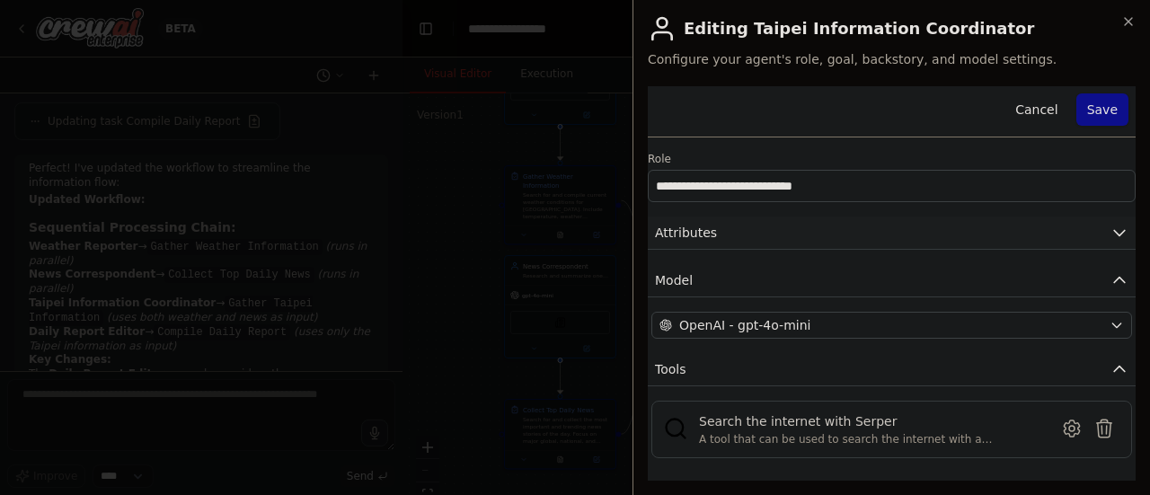
scroll to position [84, 0]
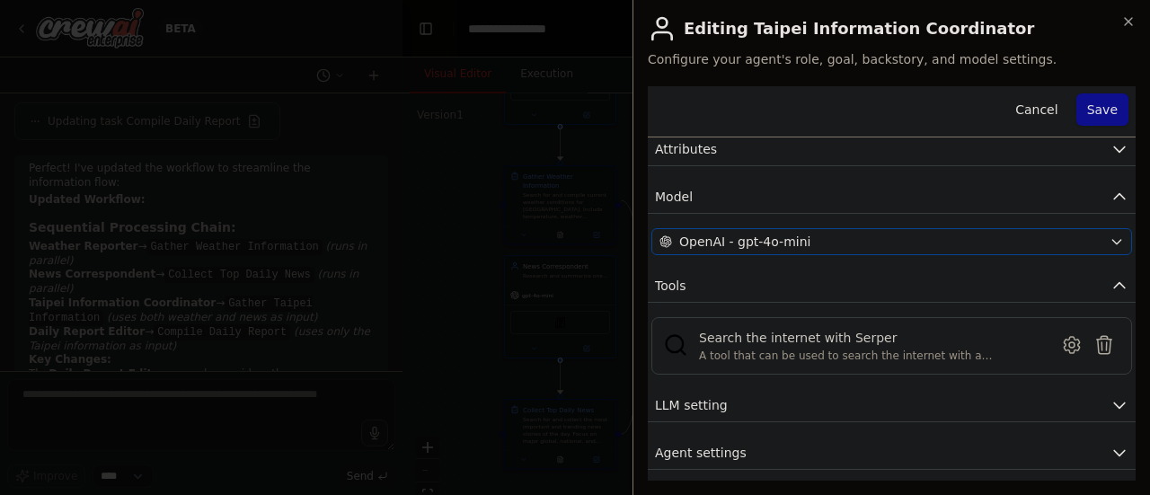
click at [754, 235] on span "OpenAI - gpt-4o-mini" at bounding box center [744, 242] width 131 height 18
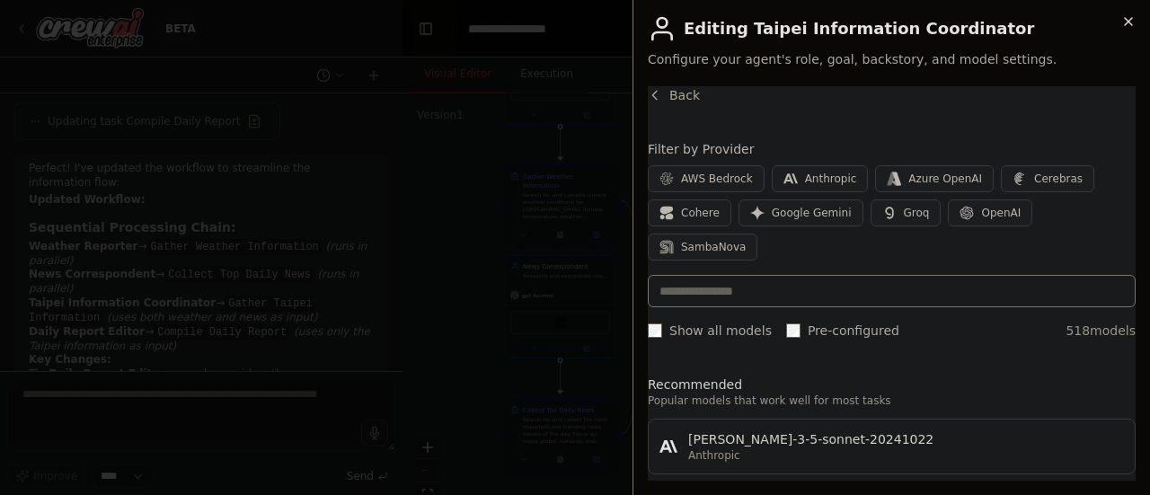
click at [1132, 28] on icon "button" at bounding box center [1128, 21] width 14 height 14
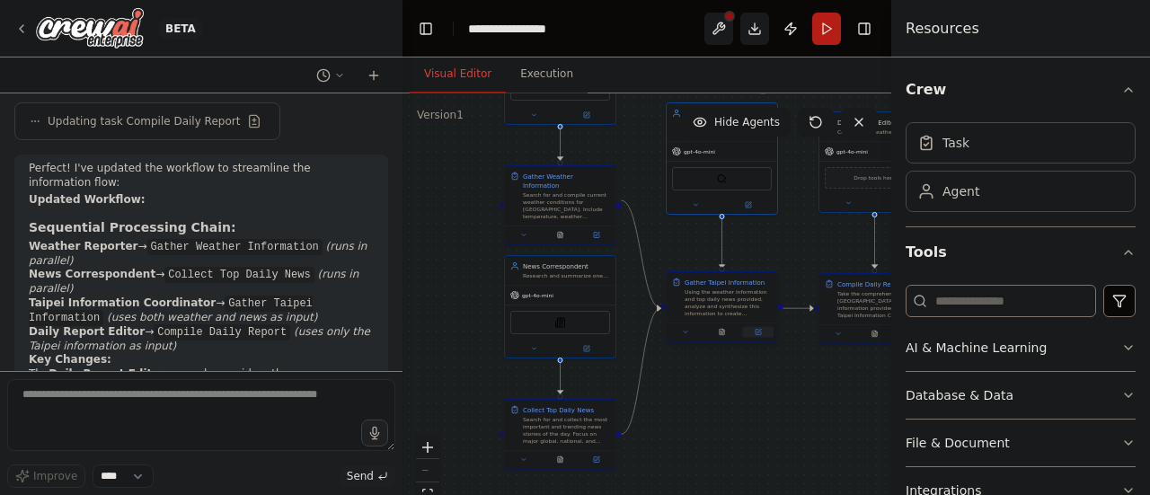
click at [760, 335] on icon at bounding box center [757, 332] width 7 height 7
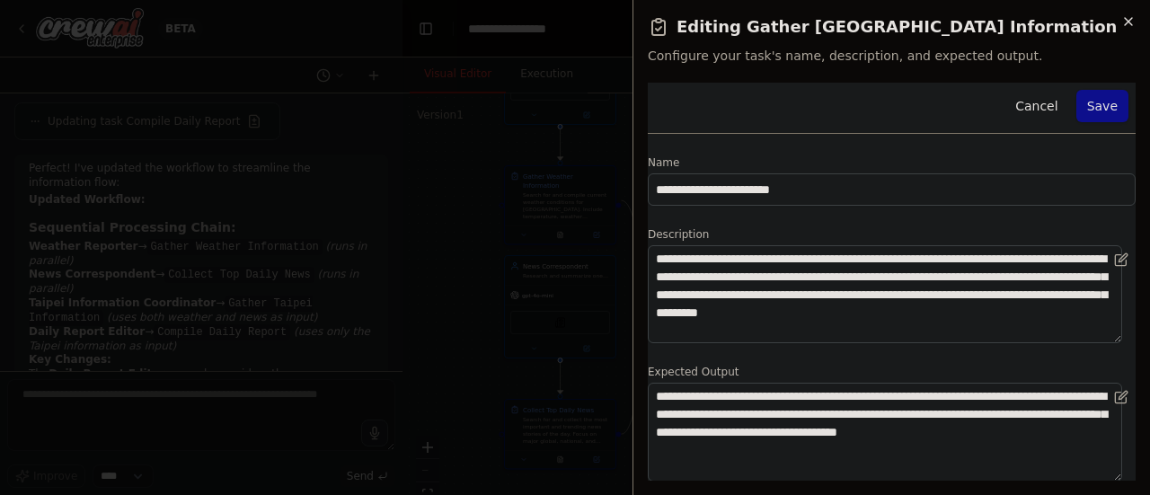
click at [1133, 26] on icon "button" at bounding box center [1128, 21] width 14 height 14
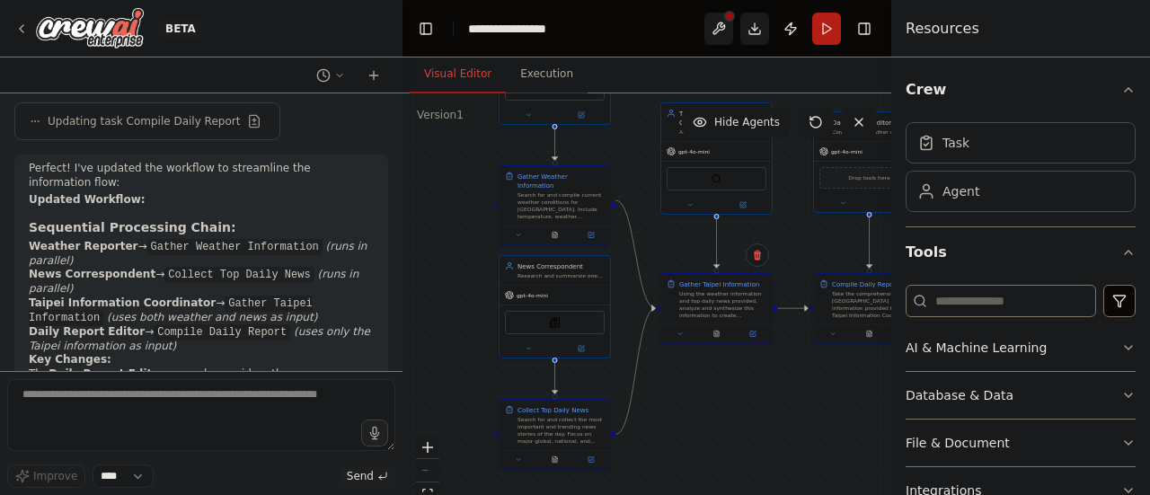
drag, startPoint x: 828, startPoint y: 250, endPoint x: 750, endPoint y: 260, distance: 78.8
click at [750, 260] on div ".deletable-edge-delete-btn { width: 20px; height: 20px; border: 0px solid #ffff…" at bounding box center [646, 317] width 489 height 449
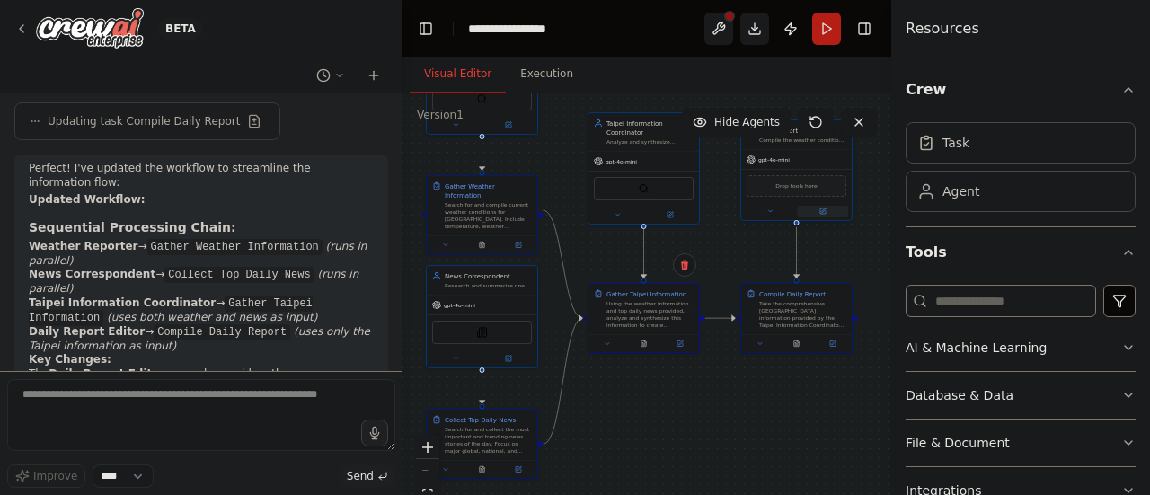
click at [832, 213] on button at bounding box center [822, 211] width 51 height 11
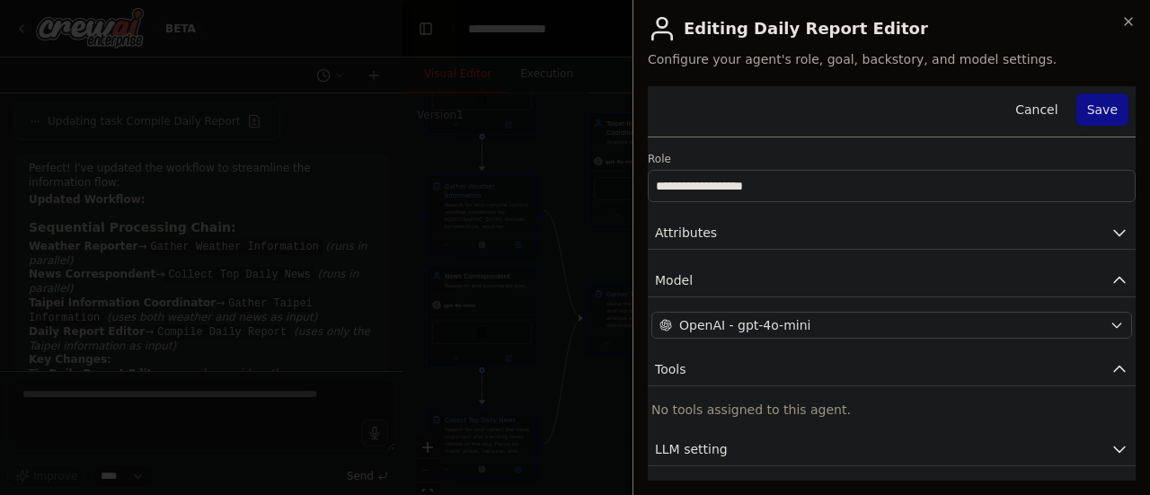
scroll to position [45, 0]
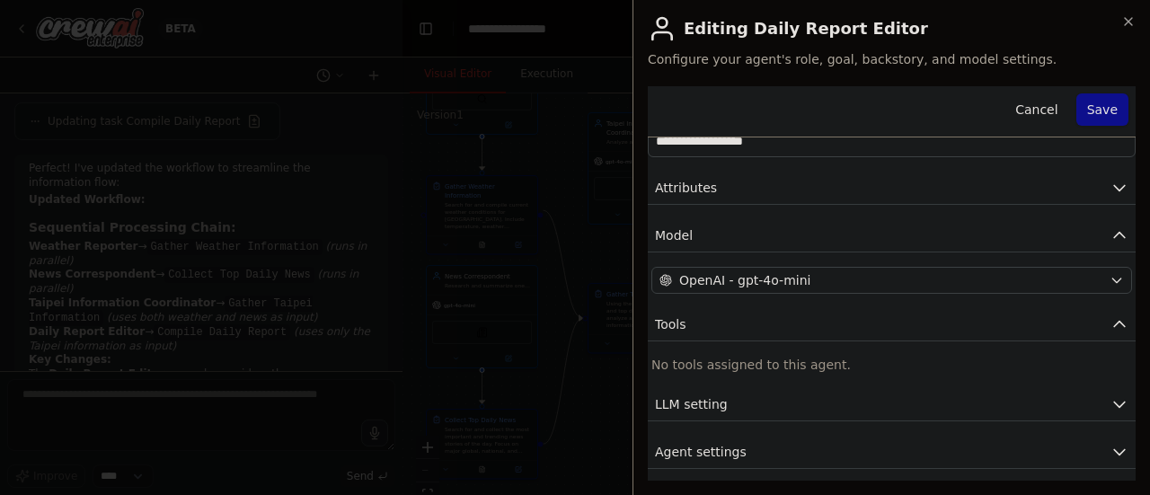
click at [1115, 8] on div "**********" at bounding box center [890, 247] width 517 height 495
click at [1121, 15] on icon "button" at bounding box center [1128, 21] width 14 height 14
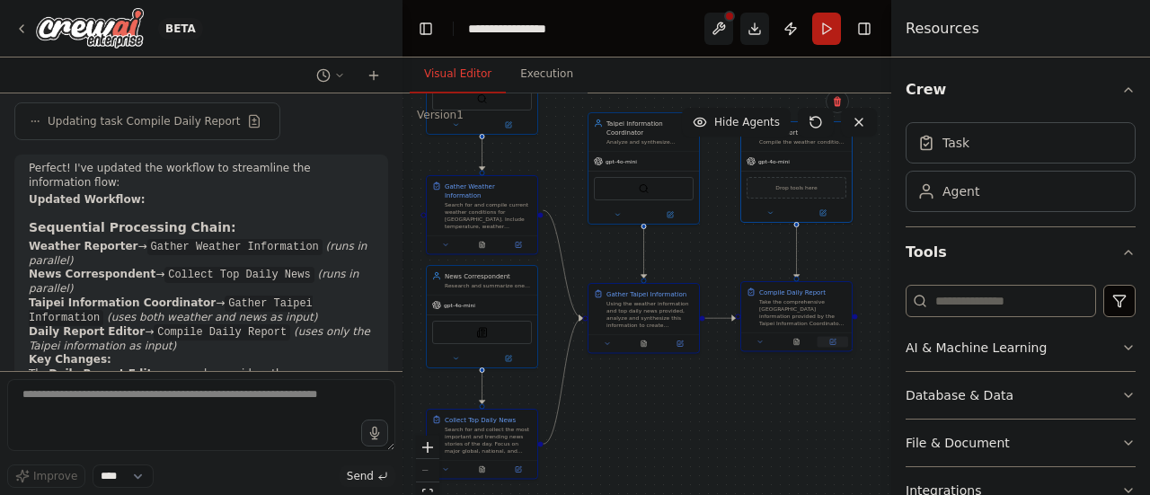
click at [832, 346] on button at bounding box center [832, 342] width 31 height 11
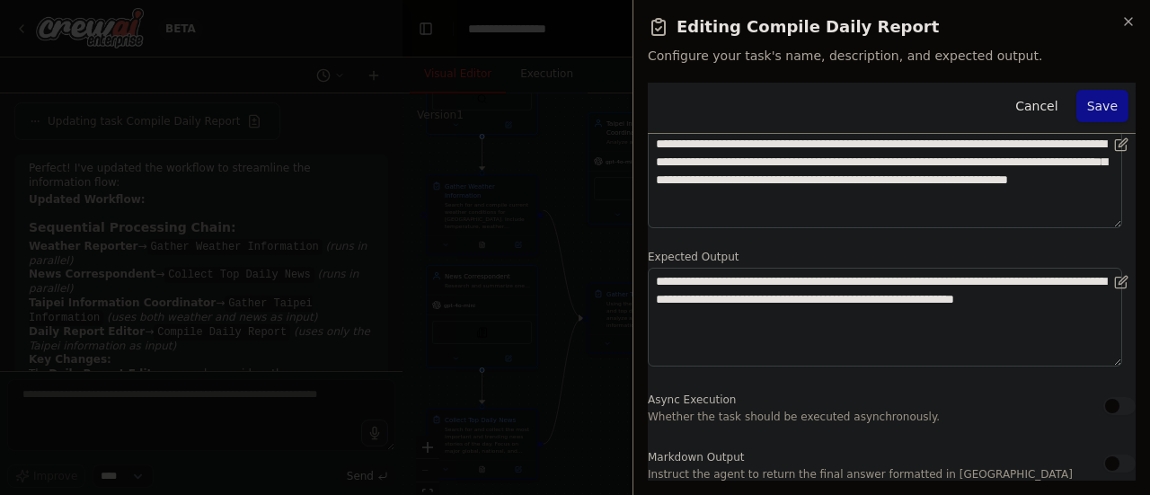
scroll to position [0, 0]
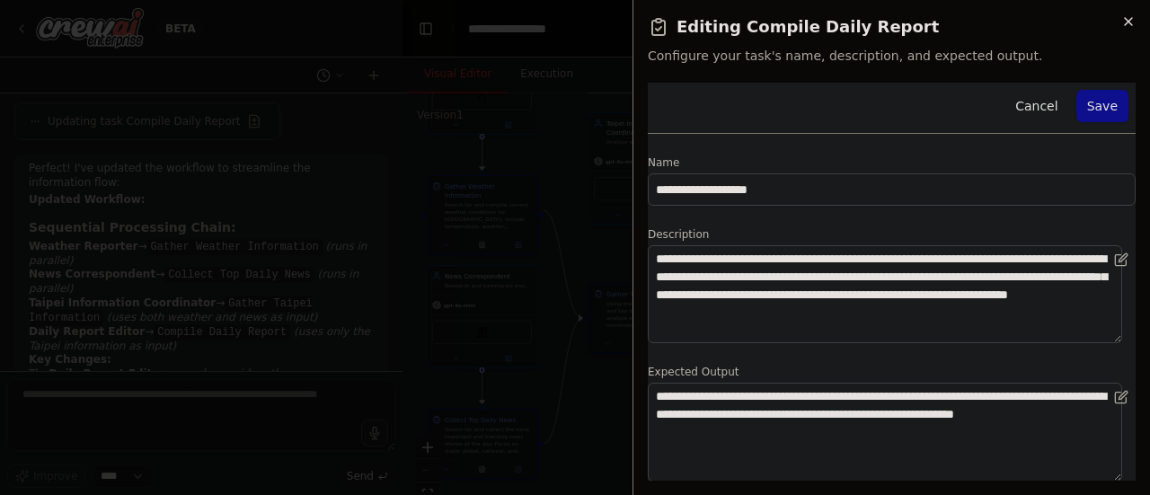
click at [1128, 22] on icon "button" at bounding box center [1128, 21] width 14 height 14
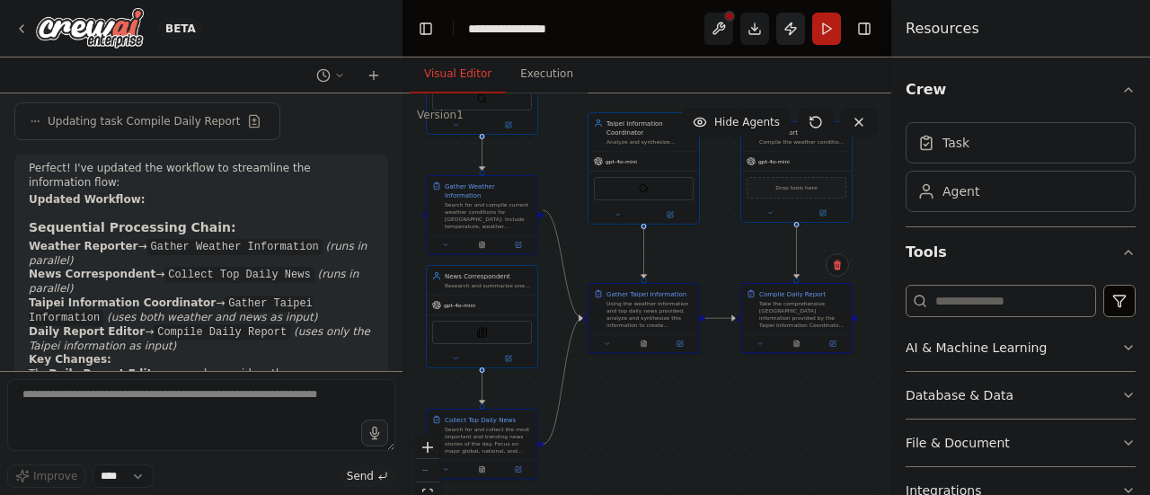
click at [801, 37] on button "Publish" at bounding box center [790, 29] width 29 height 32
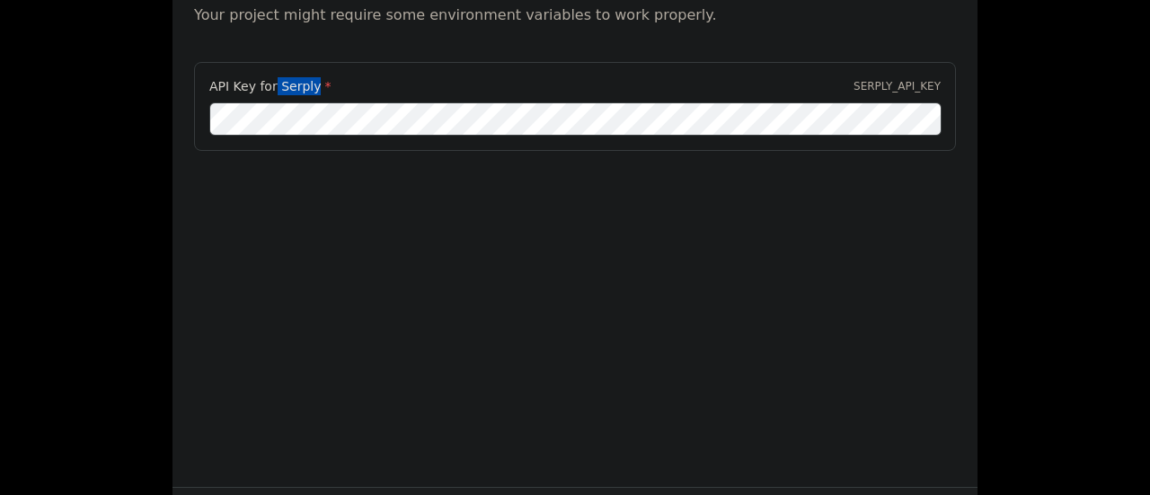
drag, startPoint x: 313, startPoint y: 87, endPoint x: 274, endPoint y: 87, distance: 38.6
click at [274, 87] on label "API Key for Serply *" at bounding box center [269, 86] width 121 height 18
copy label "Serply"
click at [451, 181] on div "API Key for Serply * SERPLY_API_KEY" at bounding box center [574, 152] width 805 height 180
click at [1030, 231] on div "Environment configuration Your project might require some environment variables…" at bounding box center [575, 247] width 1150 height 495
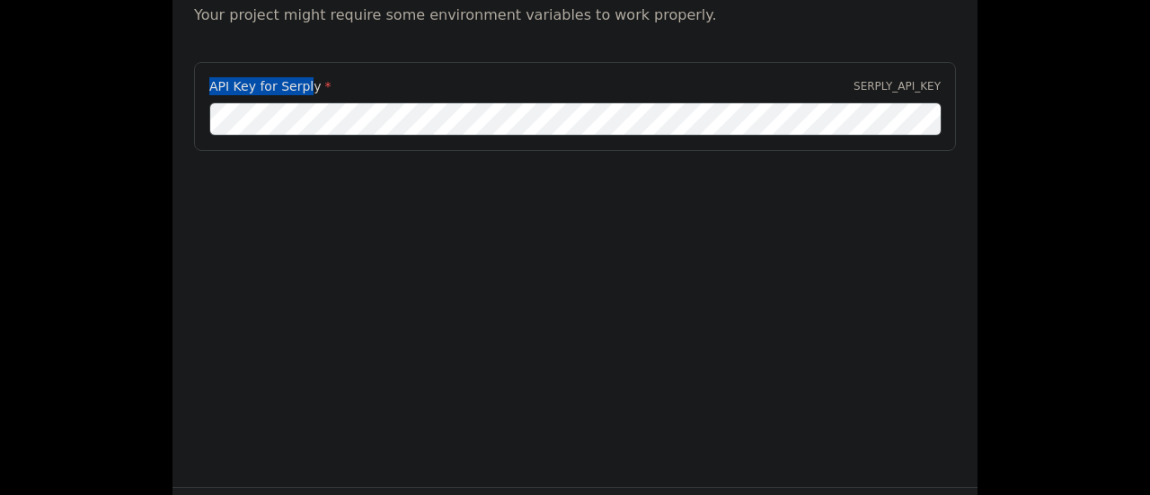
drag, startPoint x: 306, startPoint y: 84, endPoint x: 178, endPoint y: 75, distance: 128.7
click at [178, 75] on div "API Key for Serply * SERPLY_API_KEY" at bounding box center [574, 117] width 805 height 110
drag, startPoint x: 317, startPoint y: 85, endPoint x: 195, endPoint y: 90, distance: 122.2
click at [195, 90] on div "API Key for Serply * SERPLY_API_KEY" at bounding box center [575, 106] width 762 height 89
copy label "API Key for Serply"
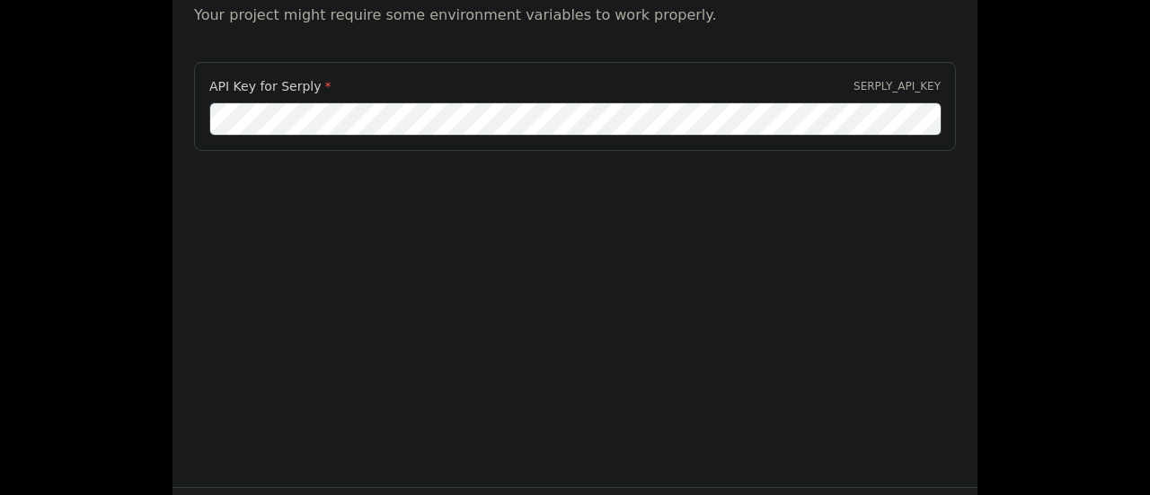
click at [198, 98] on div "API Key for Serply * SERPLY_API_KEY" at bounding box center [575, 106] width 762 height 89
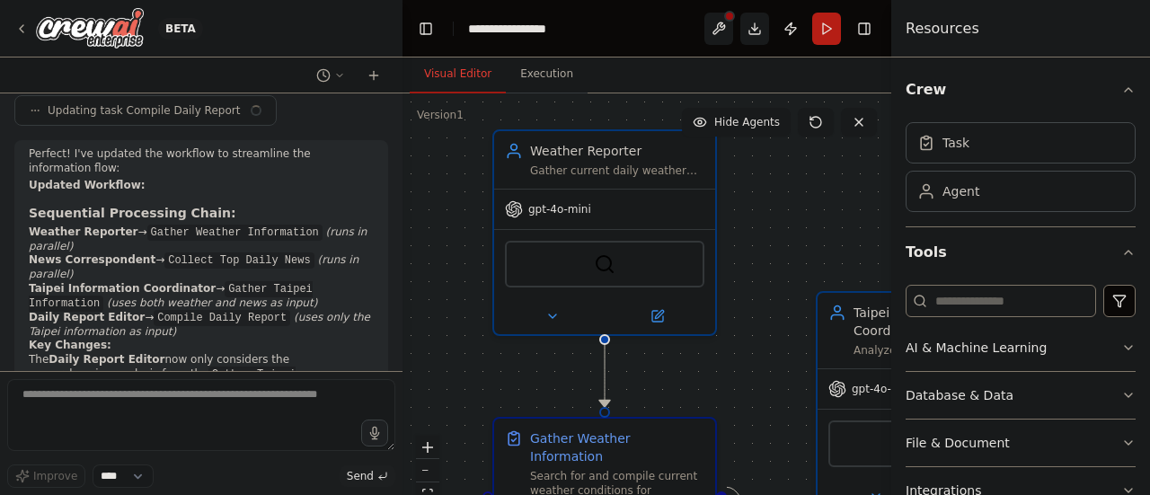
scroll to position [7269, 0]
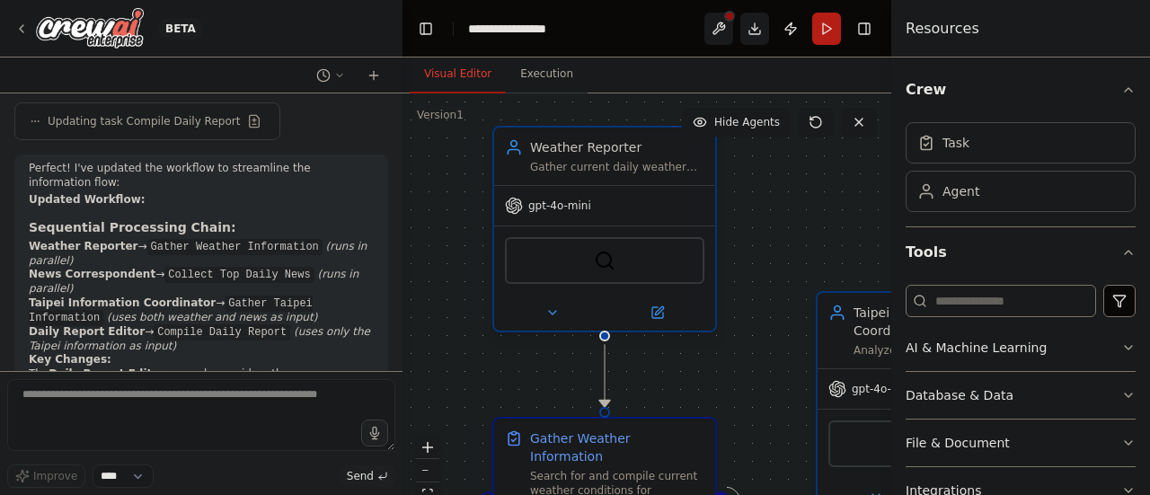
click at [573, 266] on div "SerperDevTool" at bounding box center [604, 260] width 199 height 47
click at [664, 319] on button at bounding box center [656, 313] width 101 height 22
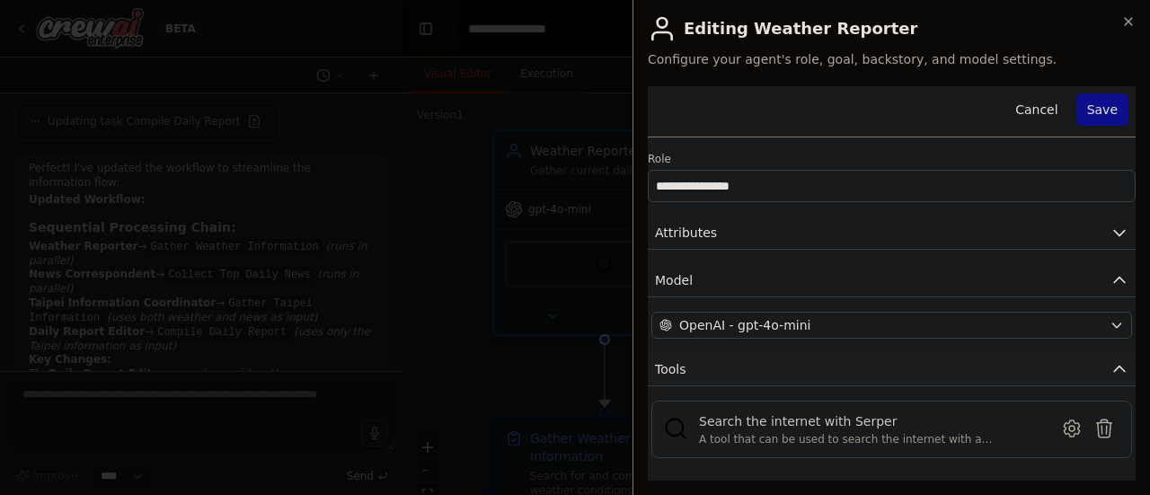
scroll to position [84, 0]
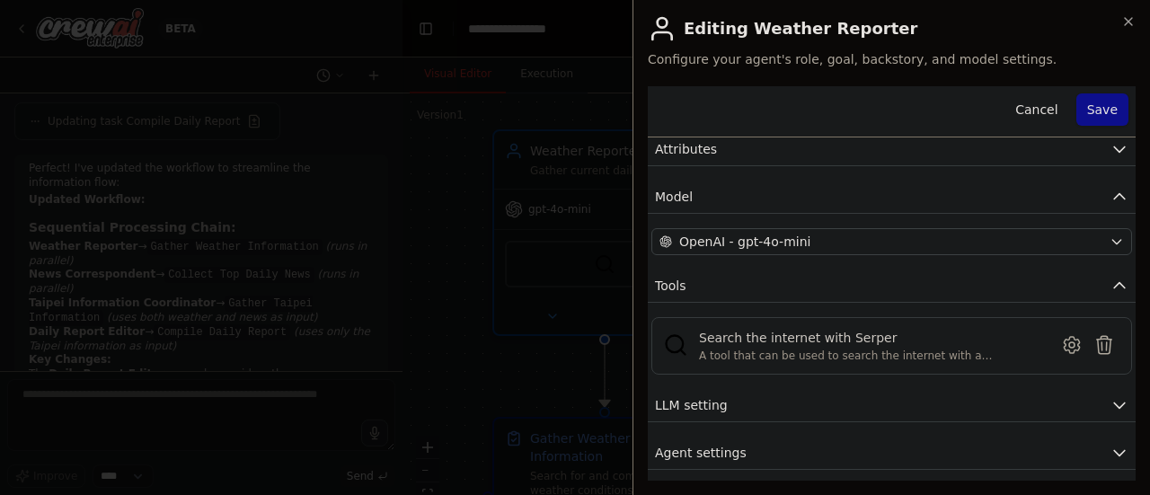
click at [515, 321] on div at bounding box center [575, 247] width 1150 height 495
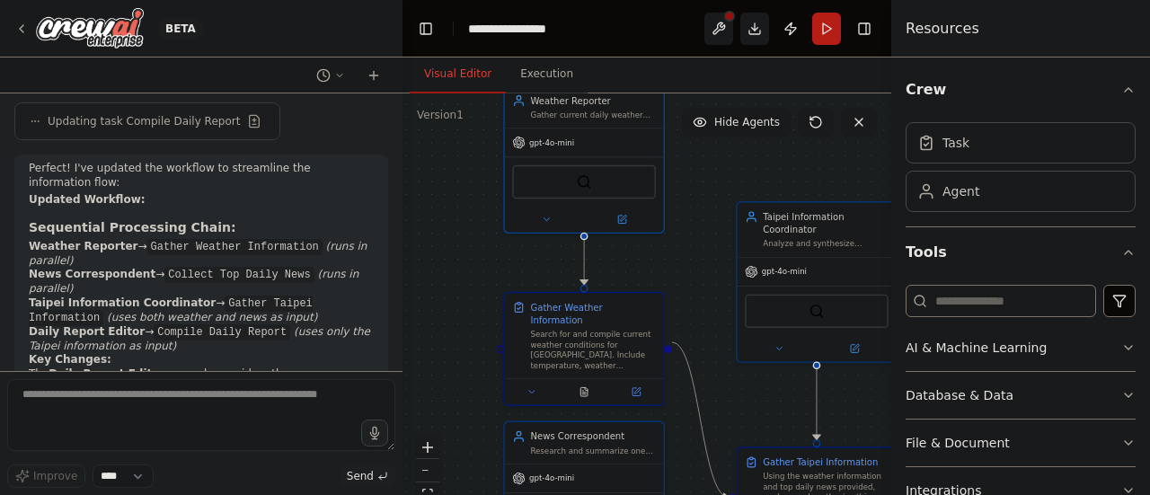
drag, startPoint x: 740, startPoint y: 364, endPoint x: 673, endPoint y: 236, distance: 144.2
click at [673, 236] on div ".deletable-edge-delete-btn { width: 20px; height: 20px; border: 0px solid #ffff…" at bounding box center [646, 317] width 489 height 449
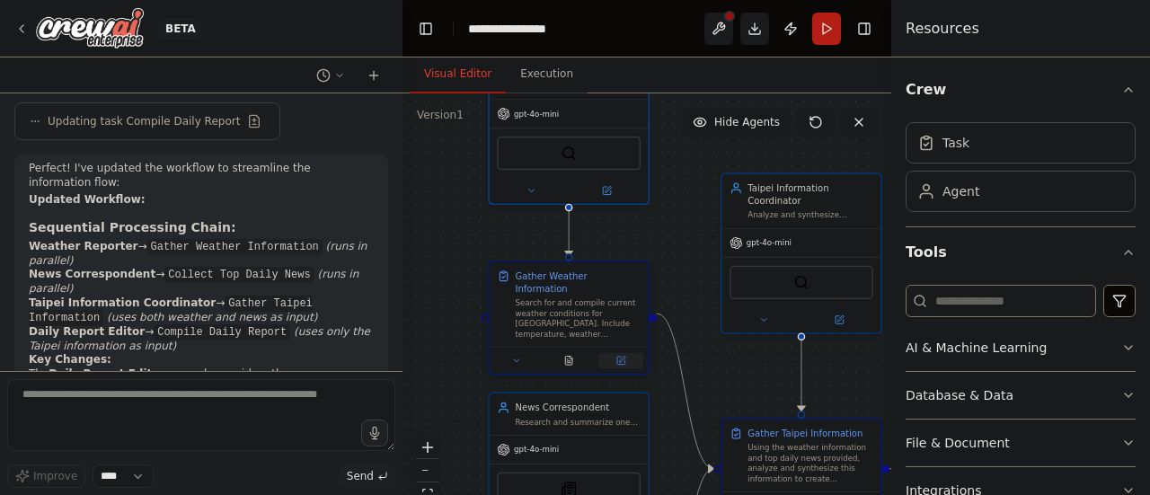
click at [620, 357] on icon at bounding box center [621, 361] width 8 height 8
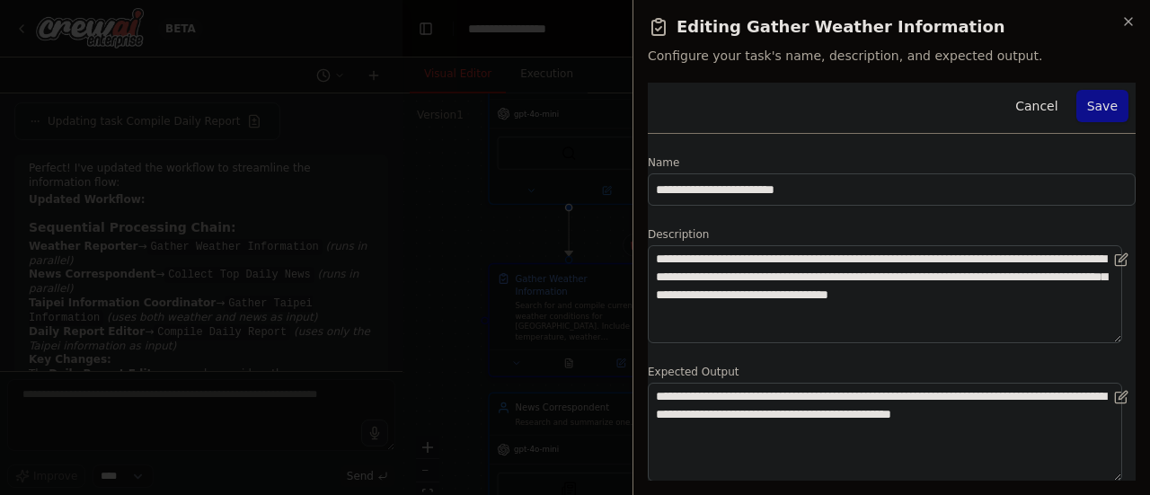
scroll to position [115, 0]
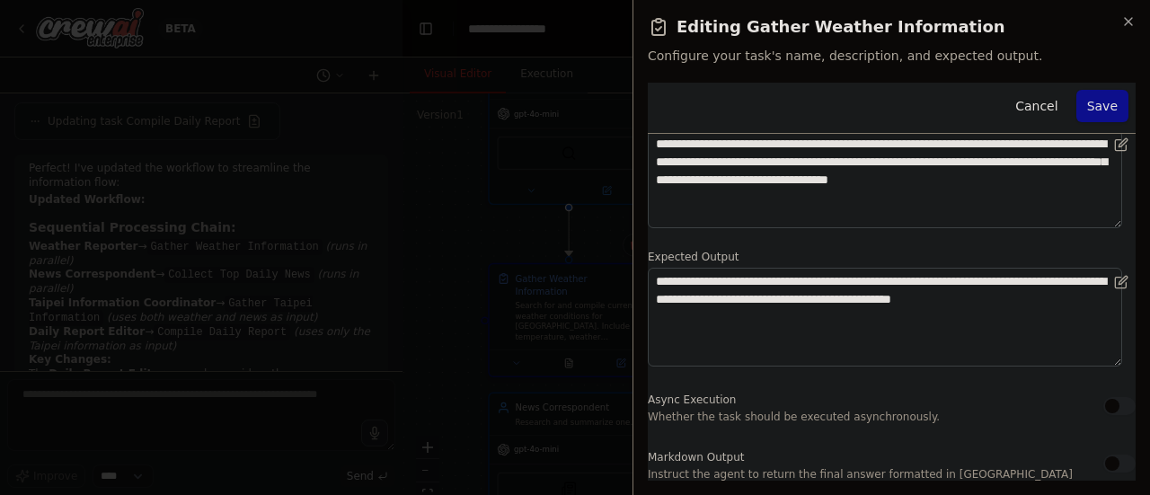
click at [551, 330] on div at bounding box center [575, 247] width 1150 height 495
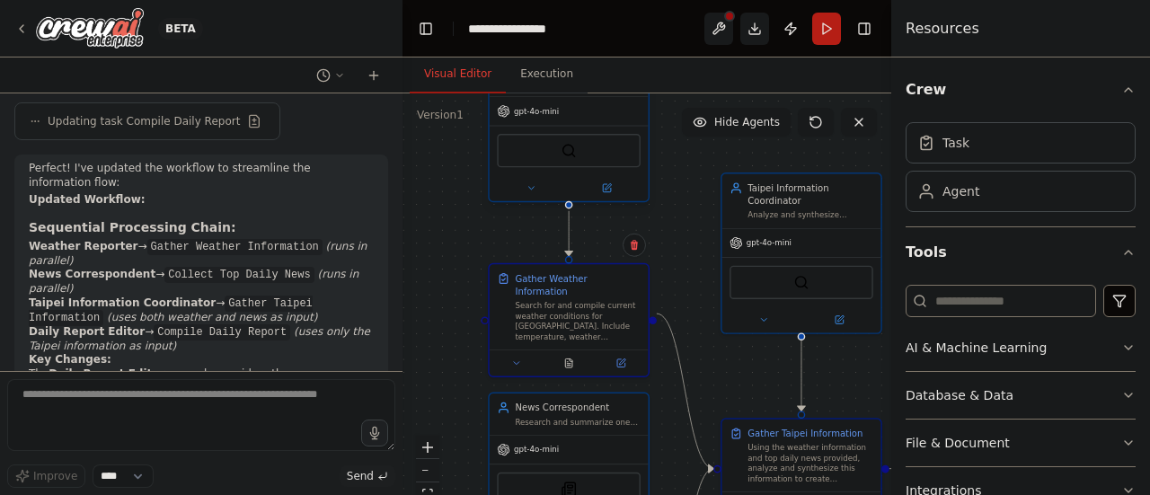
click at [603, 195] on button at bounding box center [606, 188] width 73 height 15
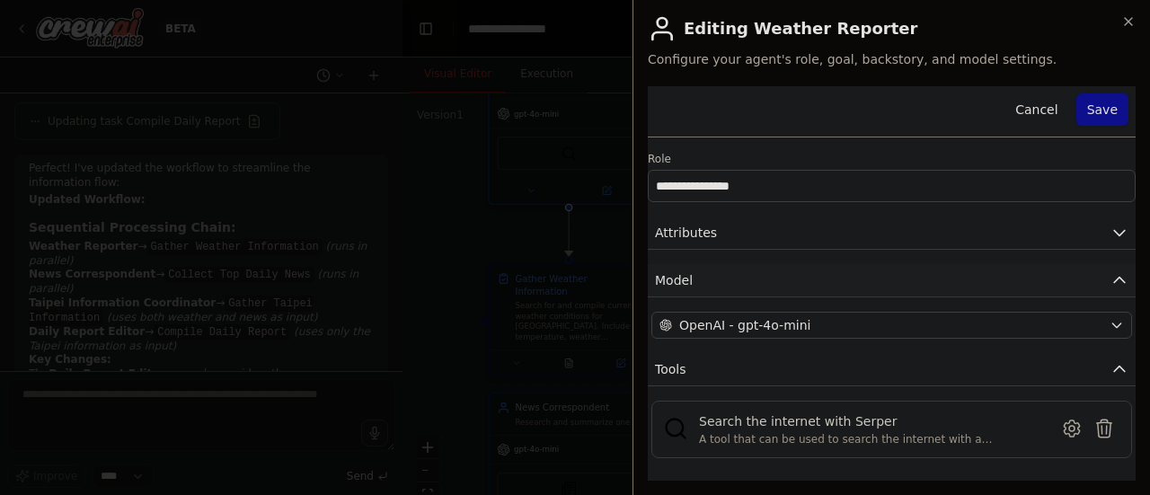
scroll to position [84, 0]
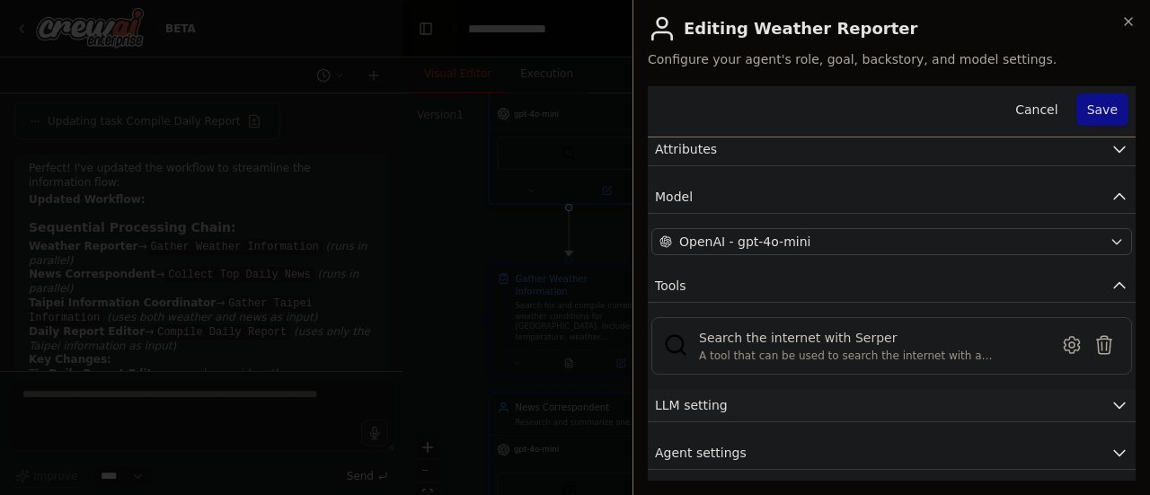
click at [831, 408] on button "LLM setting" at bounding box center [892, 405] width 488 height 33
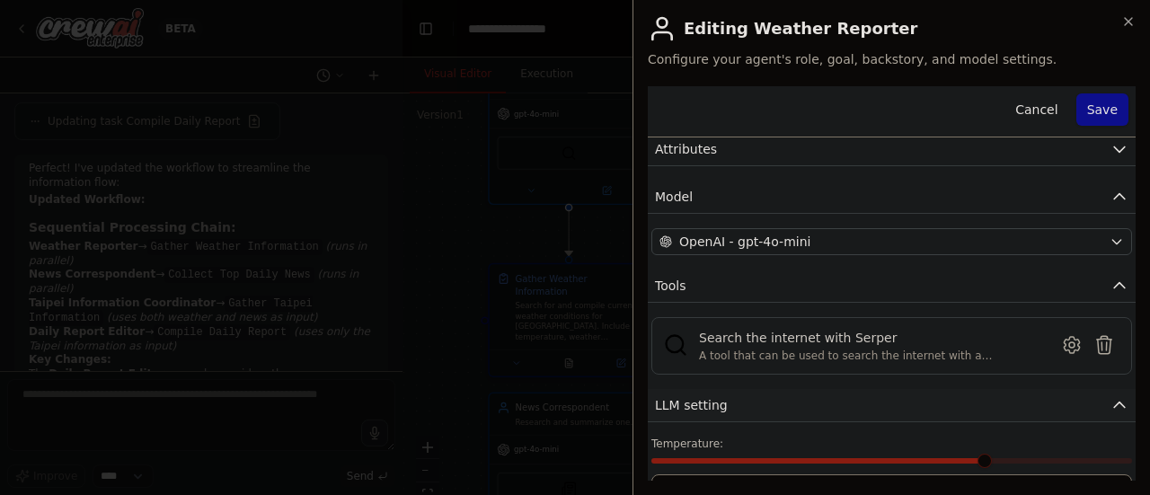
scroll to position [212, 0]
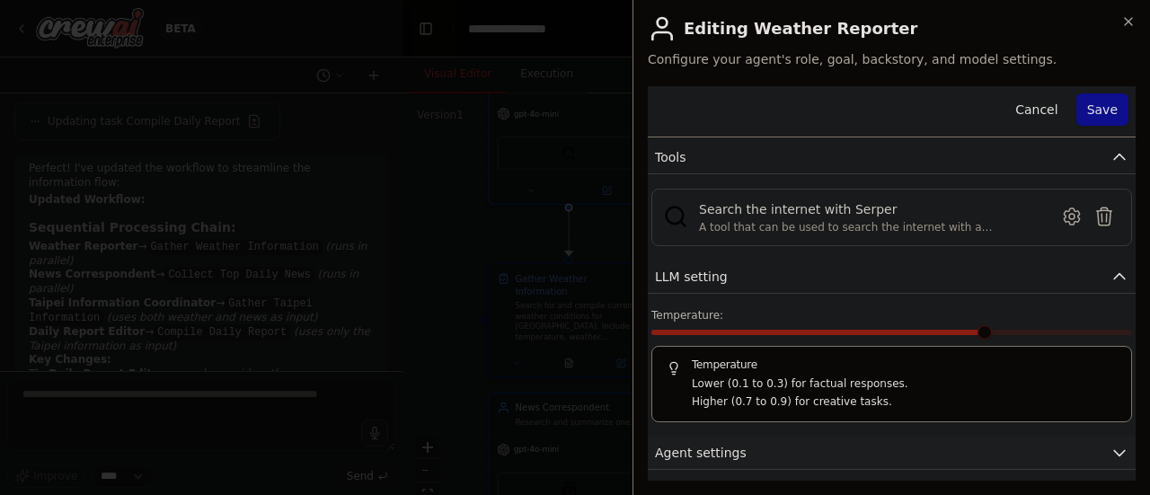
click at [837, 436] on button "Agent settings" at bounding box center [892, 452] width 488 height 33
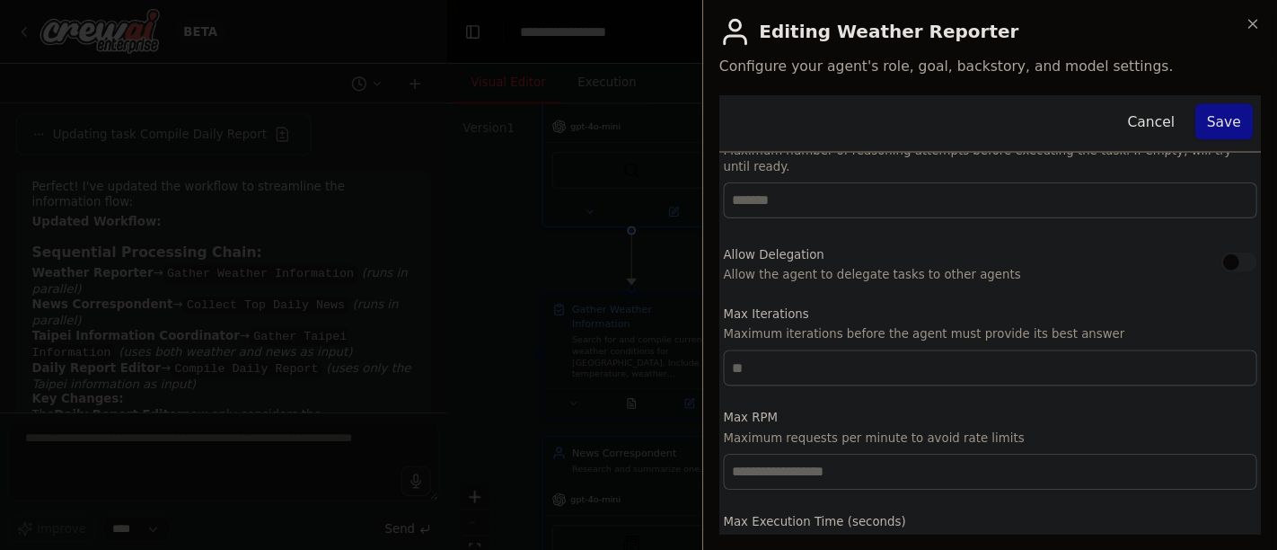
scroll to position [693, 0]
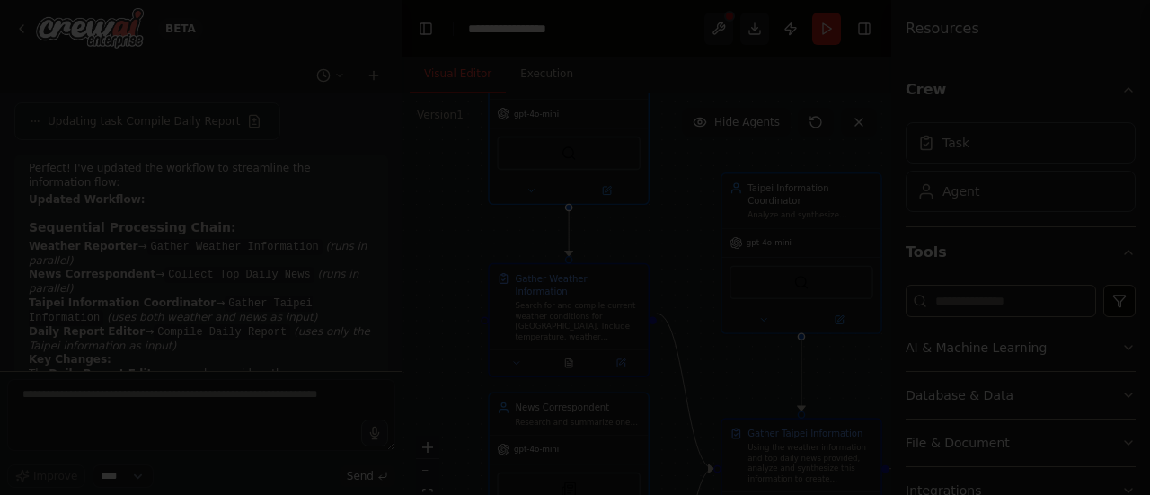
click at [518, 353] on div at bounding box center [575, 247] width 1150 height 495
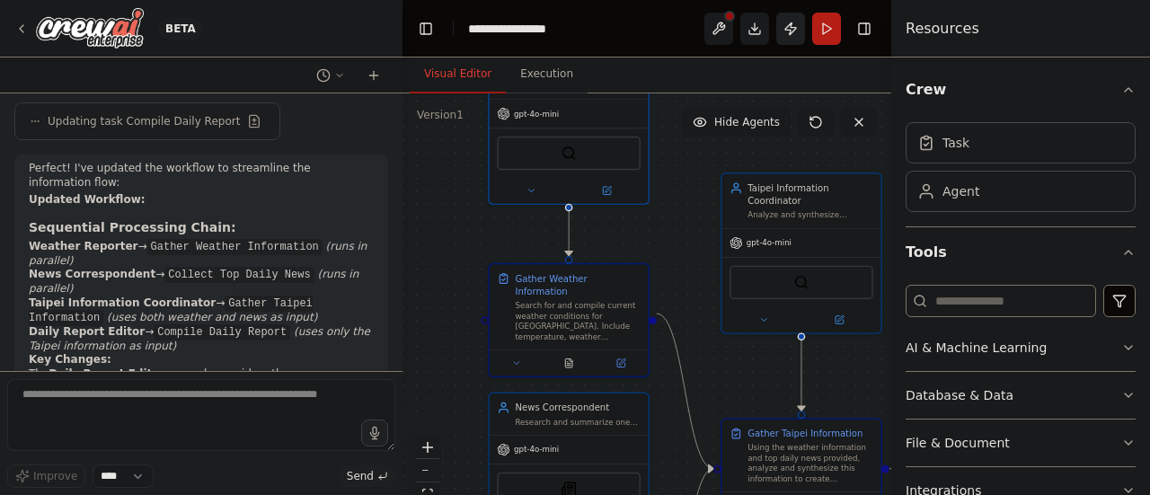
click at [801, 33] on button "Publish" at bounding box center [790, 29] width 29 height 32
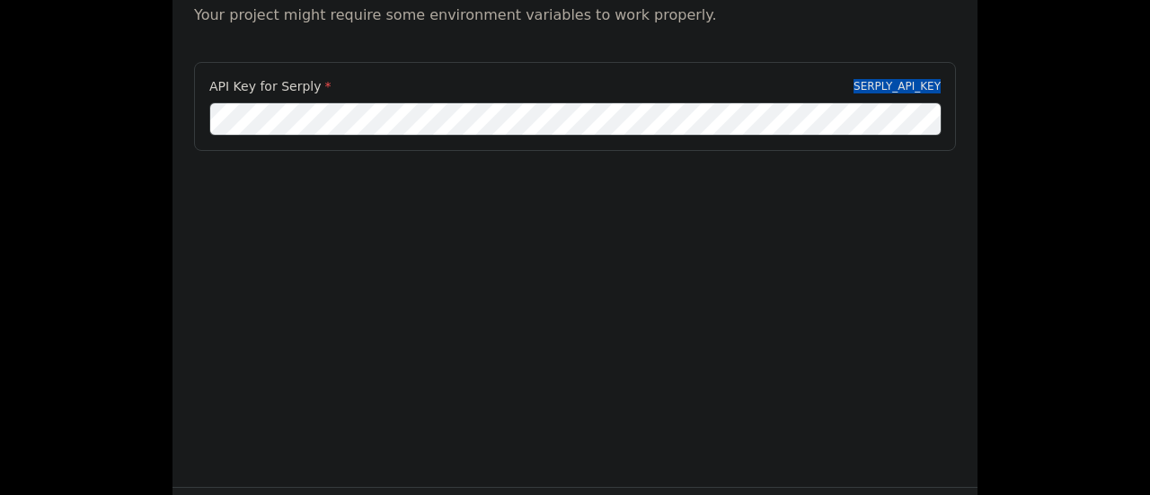
drag, startPoint x: 849, startPoint y: 84, endPoint x: 1029, endPoint y: 69, distance: 181.1
click at [1029, 69] on div "Environment configuration Your project might require some environment variables…" at bounding box center [575, 247] width 1150 height 495
copy p "SERPLY_API_KEY"
click at [274, 215] on div "API Key for Serply * SERPLY_API_KEY" at bounding box center [574, 152] width 805 height 180
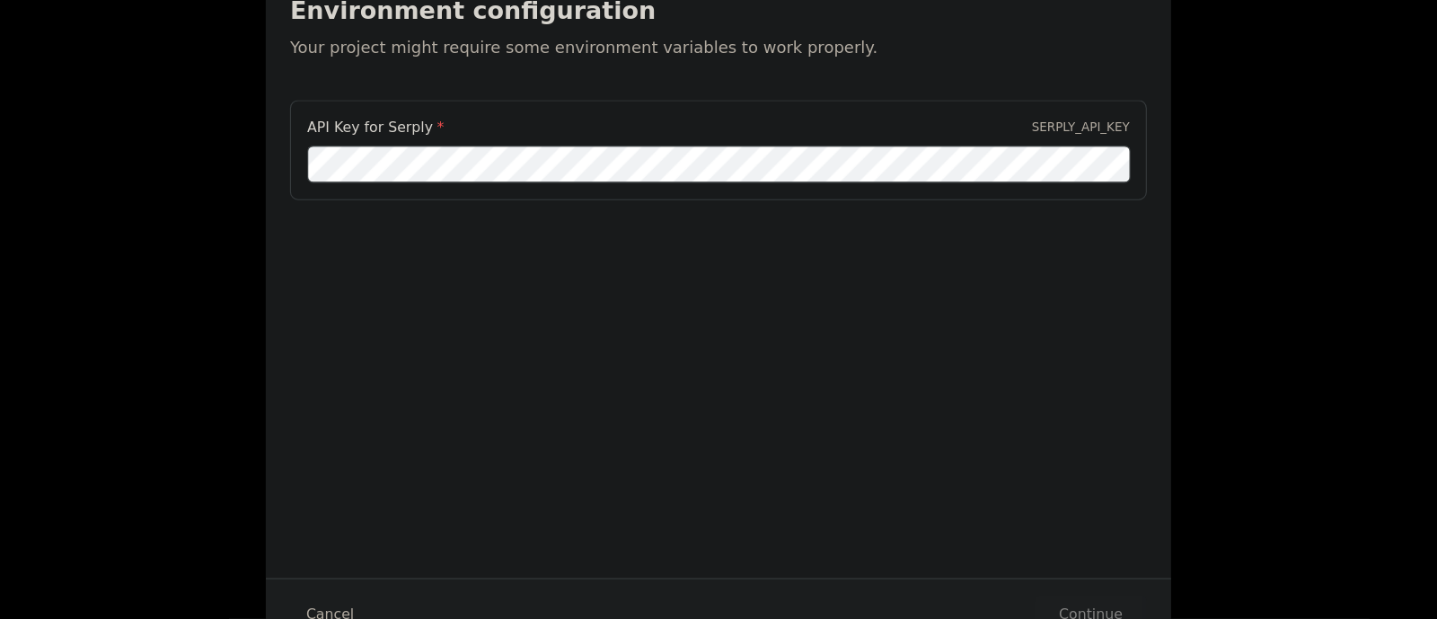
scroll to position [7168, 0]
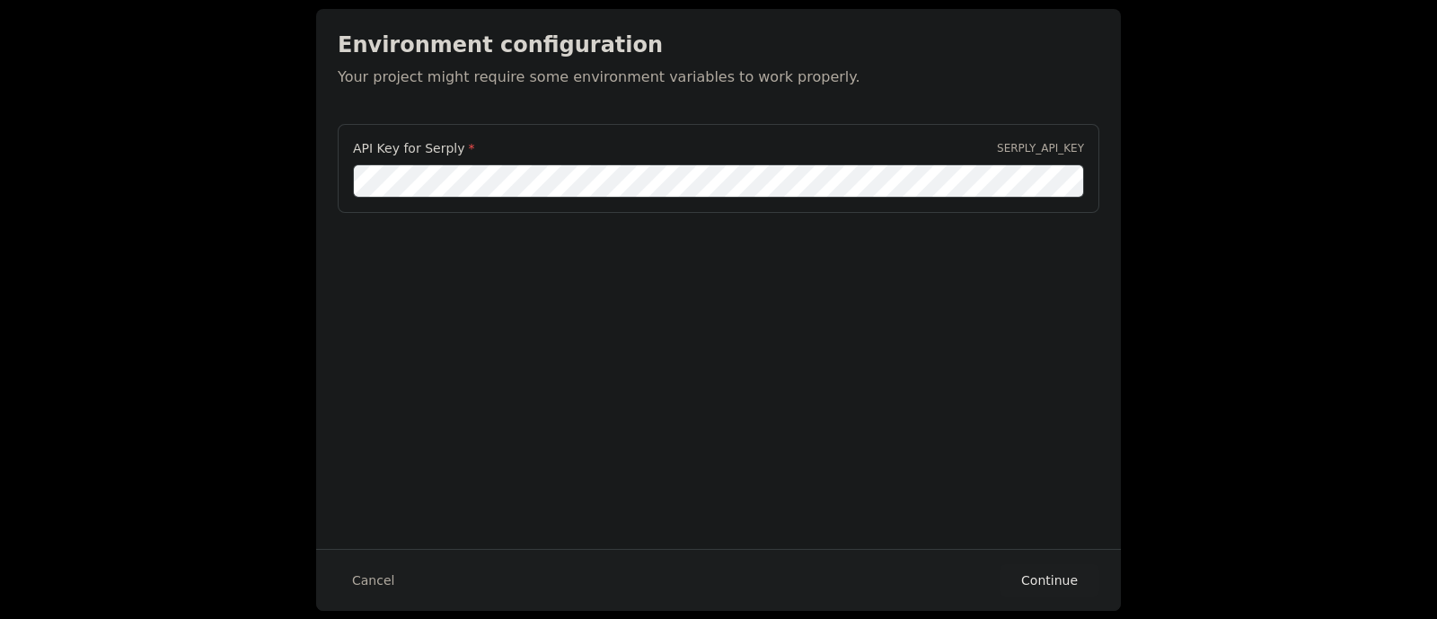
click at [1030, 494] on button "Continue" at bounding box center [1050, 580] width 100 height 32
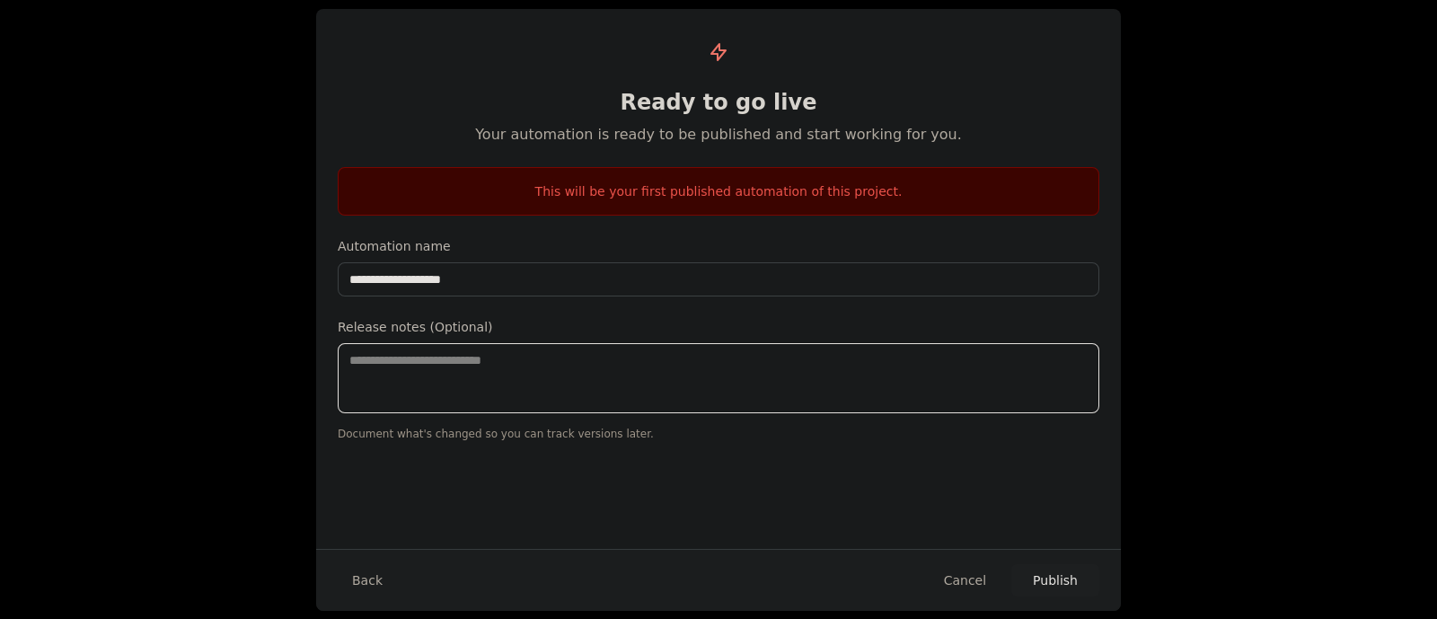
click at [549, 397] on textarea at bounding box center [719, 378] width 762 height 70
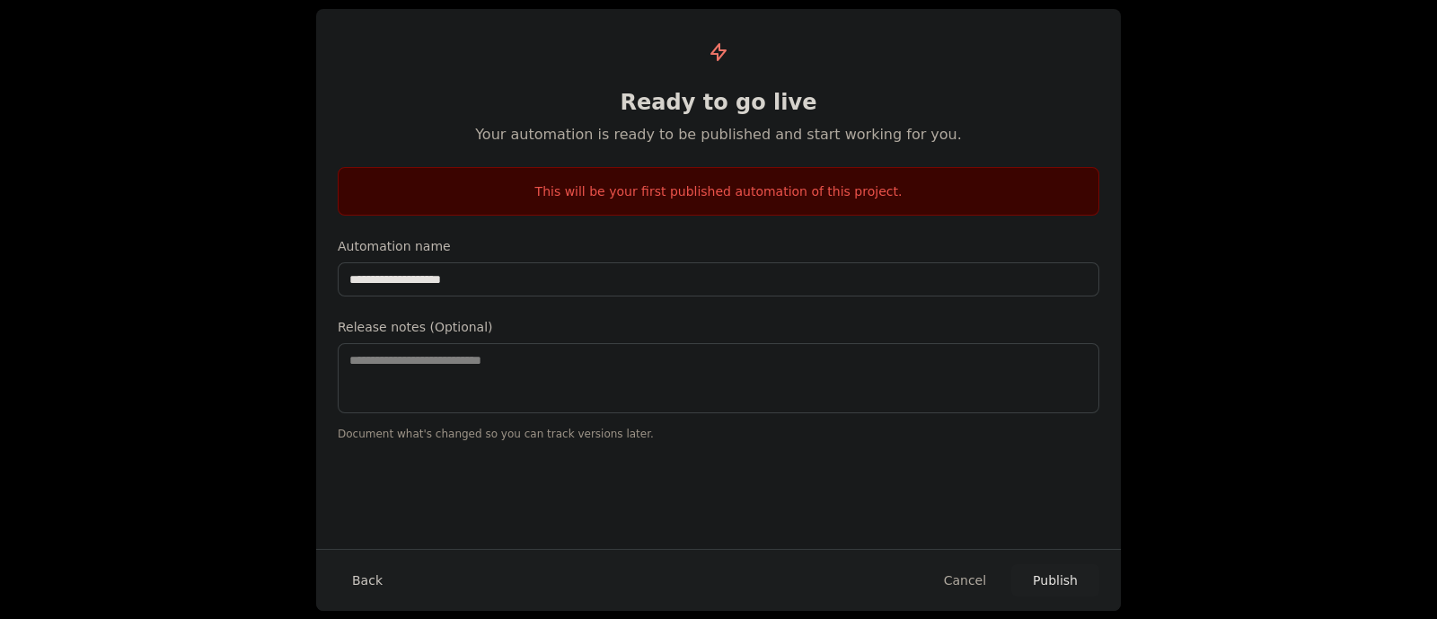
click at [359, 494] on button "Back" at bounding box center [367, 580] width 59 height 32
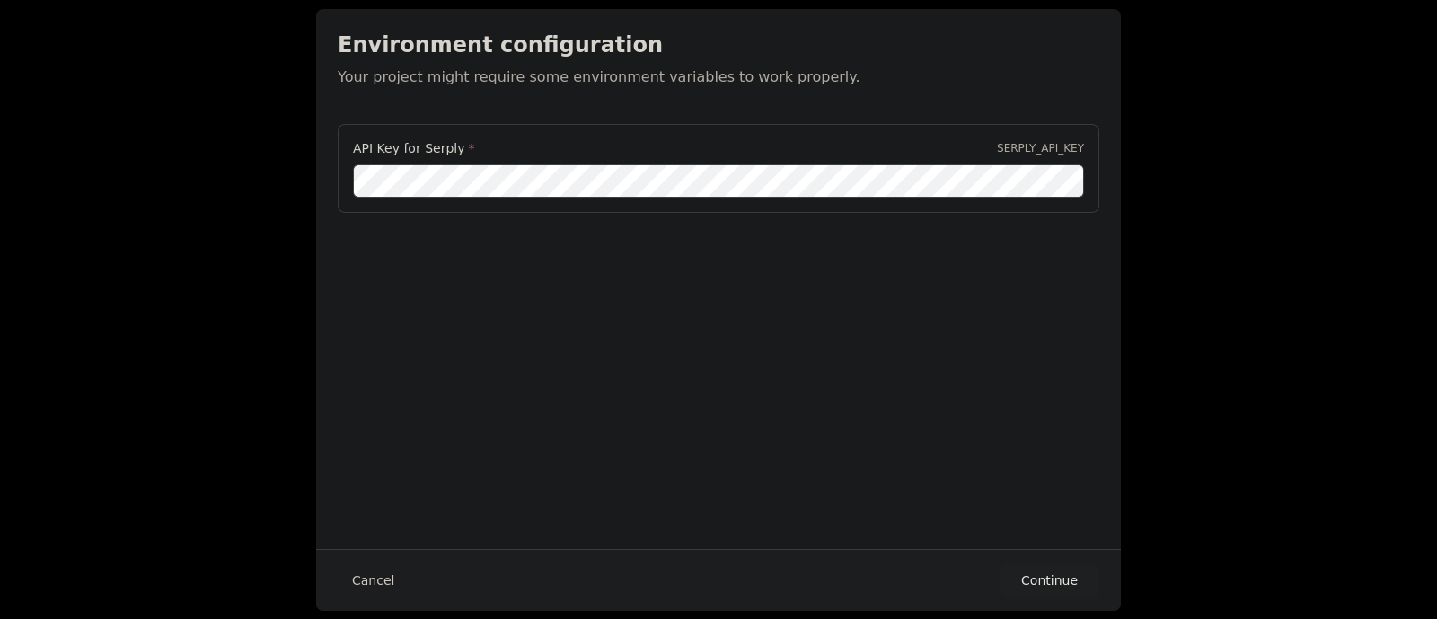
click at [359, 494] on button "Cancel" at bounding box center [373, 580] width 71 height 32
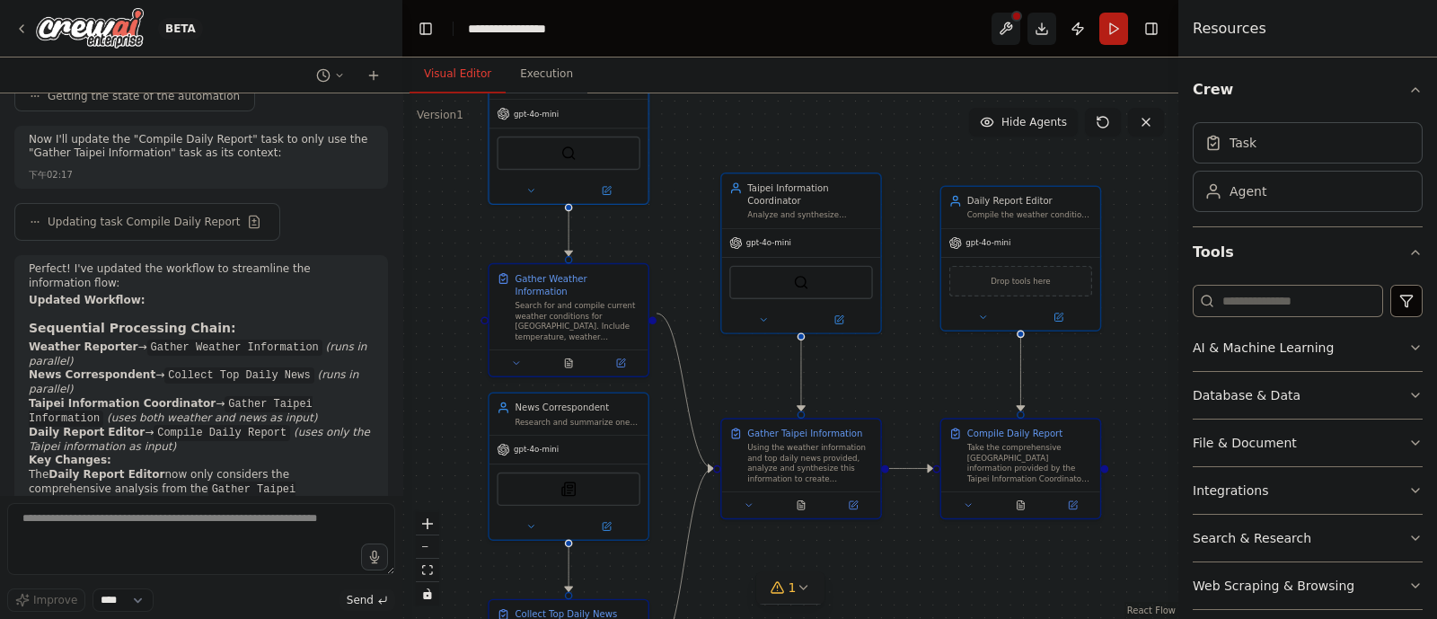
click at [796, 494] on icon at bounding box center [803, 587] width 14 height 14
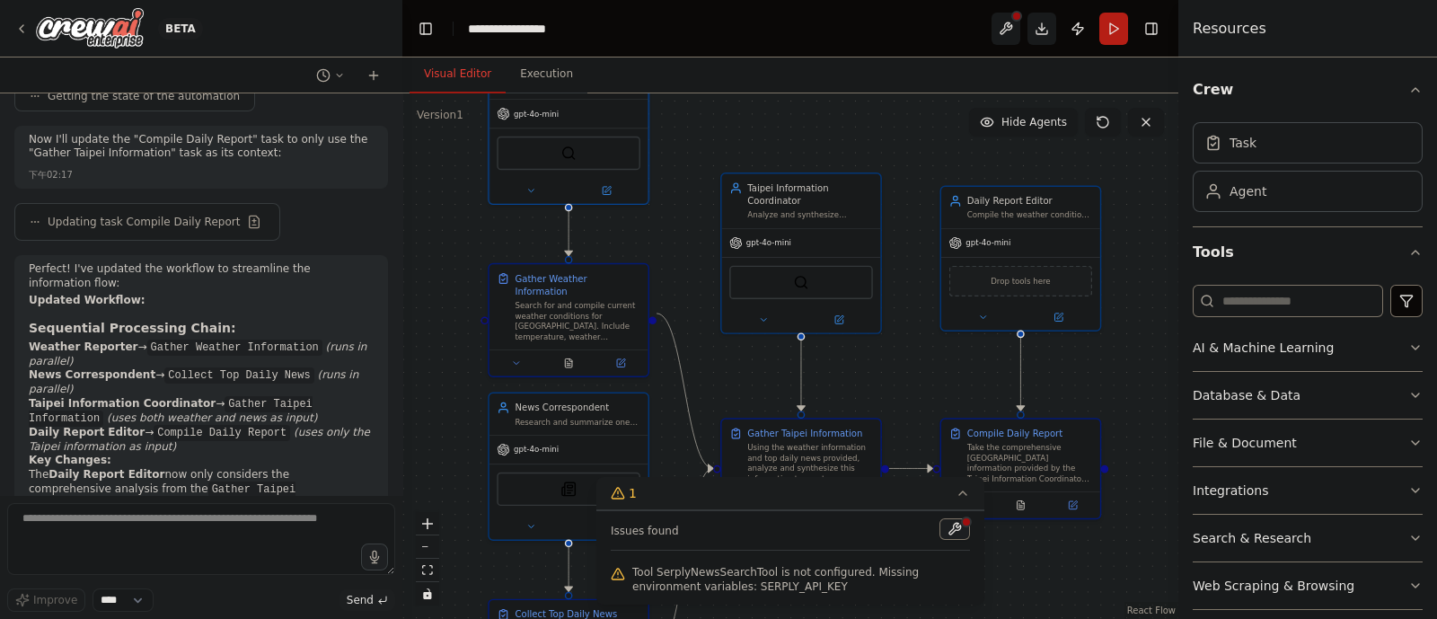
click at [956, 494] on button at bounding box center [954, 529] width 31 height 22
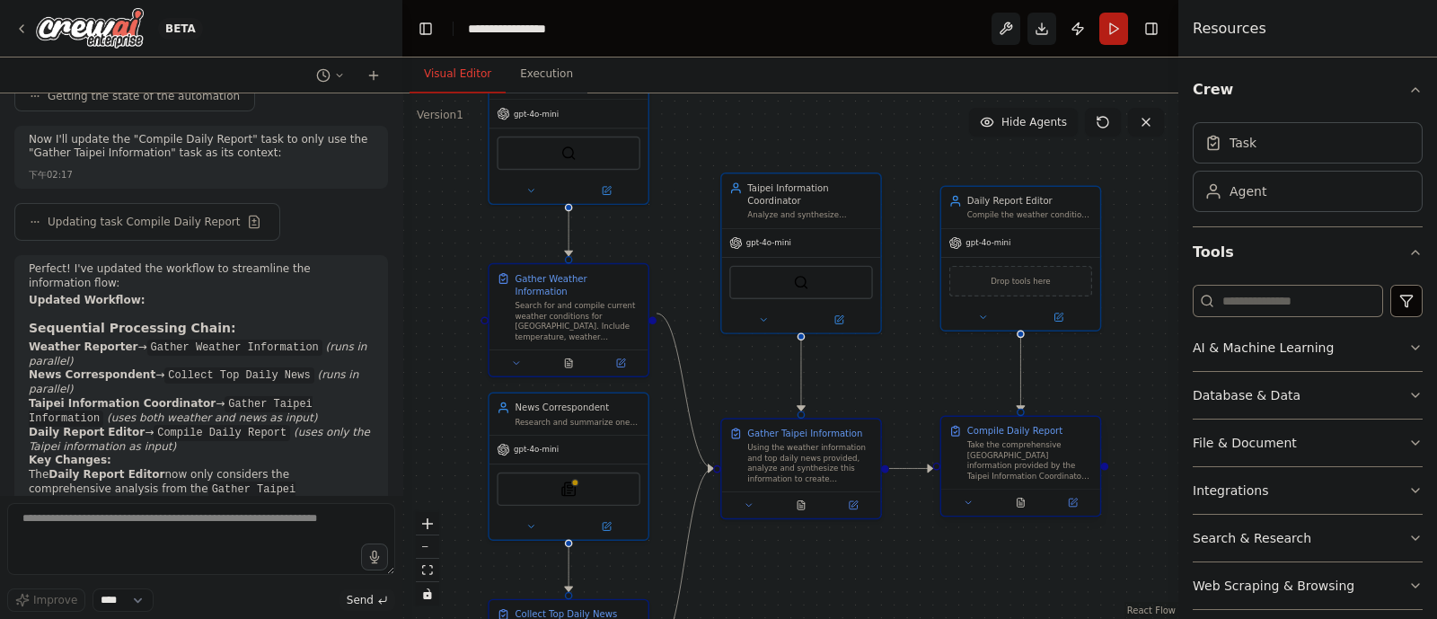
drag, startPoint x: 948, startPoint y: 567, endPoint x: 939, endPoint y: 471, distance: 96.5
drag, startPoint x: 939, startPoint y: 471, endPoint x: 870, endPoint y: 553, distance: 107.7
click at [870, 494] on div ".deletable-edge-delete-btn { width: 20px; height: 20px; border: 0px solid #ffff…" at bounding box center [790, 355] width 776 height 525
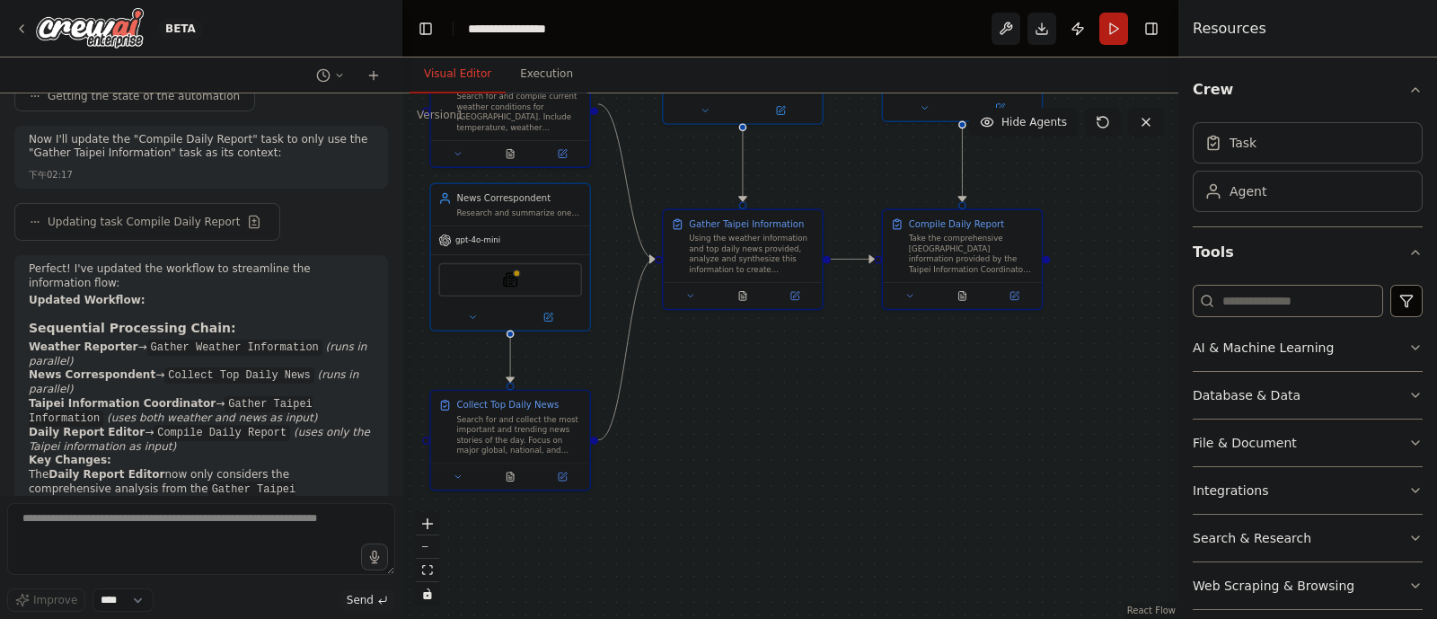
drag, startPoint x: 838, startPoint y: 564, endPoint x: 807, endPoint y: 332, distance: 233.7
click at [807, 332] on div ".deletable-edge-delete-btn { width: 20px; height: 20px; border: 0px solid #ffff…" at bounding box center [790, 355] width 776 height 525
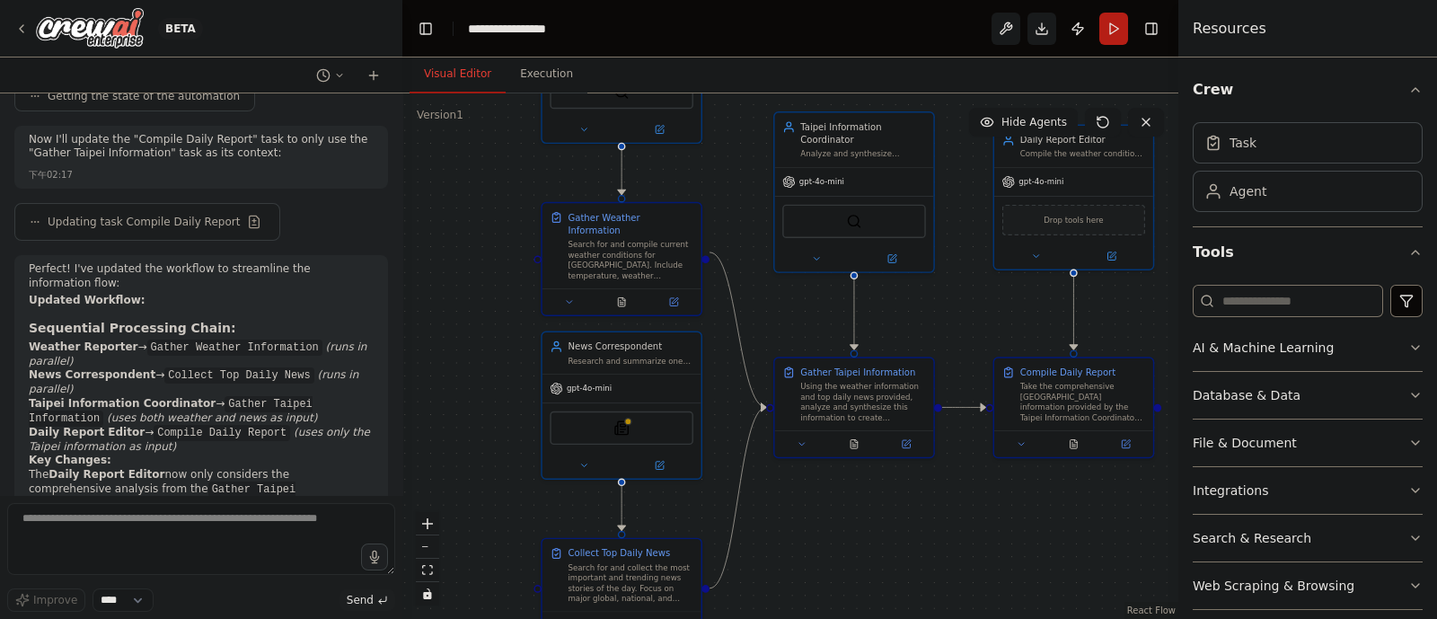
drag, startPoint x: 852, startPoint y: 491, endPoint x: 877, endPoint y: 619, distance: 130.0
click at [877, 494] on html "BETA Create a Daily Report Crew using Crew Studio consisting of these three age…" at bounding box center [718, 309] width 1437 height 619
click at [615, 431] on img at bounding box center [614, 426] width 15 height 15
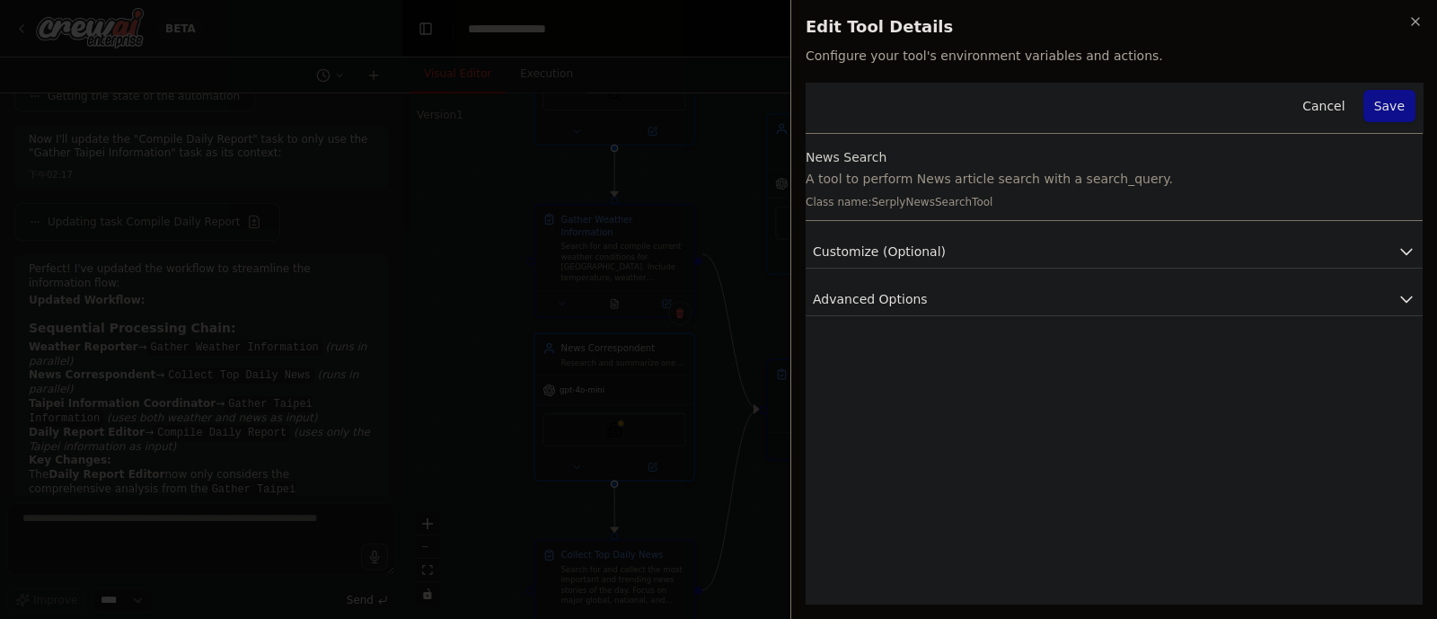
click at [1149, 232] on div "Cancel Save News Search A tool to perform News article search with a search_que…" at bounding box center [1114, 199] width 617 height 233
click at [1149, 258] on button "Customize (Optional)" at bounding box center [1114, 251] width 617 height 33
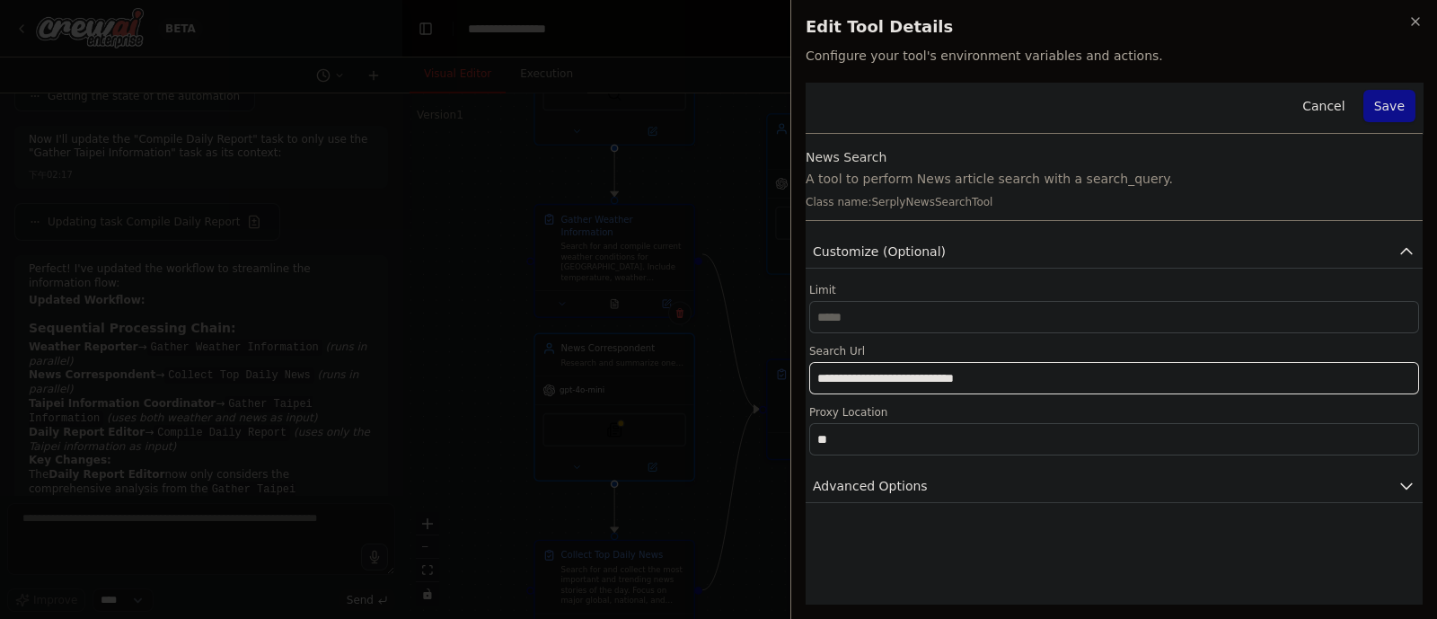
drag, startPoint x: 1026, startPoint y: 382, endPoint x: 656, endPoint y: 423, distance: 373.2
click at [656, 423] on body "BETA Create a Daily Report Crew using Crew Studio consisting of these three age…" at bounding box center [718, 309] width 1437 height 619
click at [947, 392] on input "text" at bounding box center [1114, 378] width 610 height 32
click at [940, 447] on input "**" at bounding box center [1114, 439] width 610 height 32
type input "*"
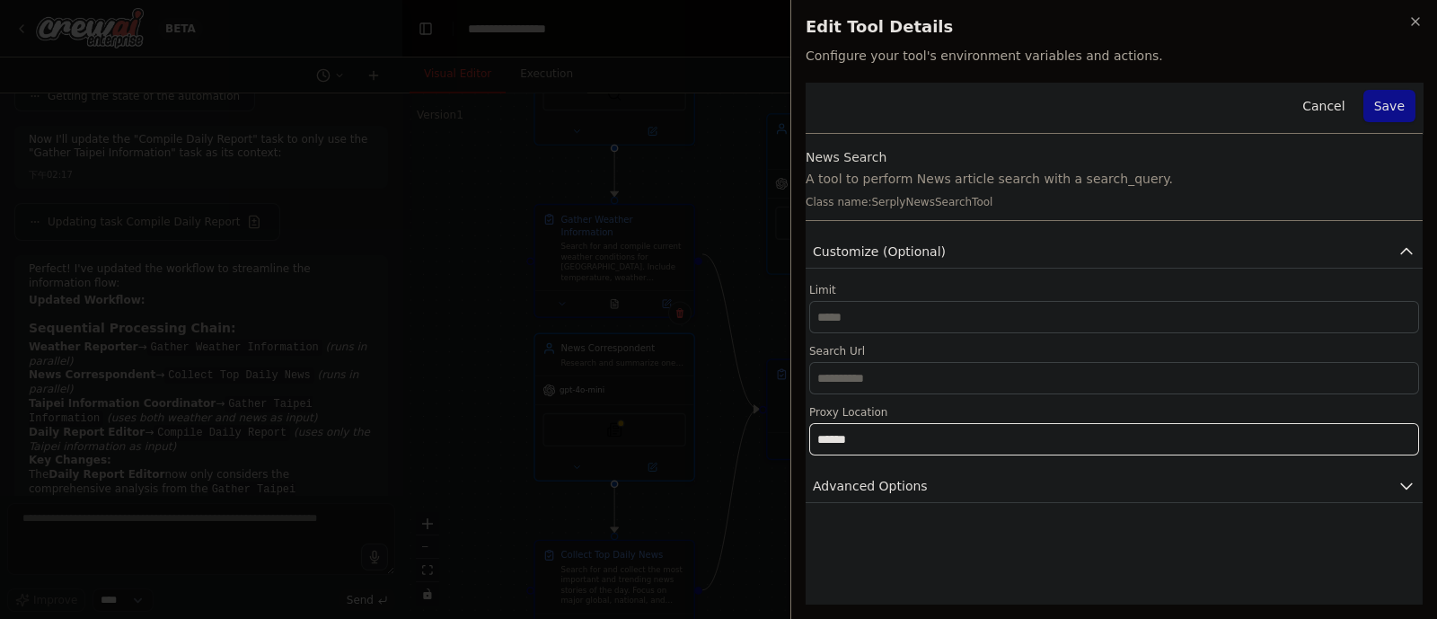
type input "******"
click at [1149, 15] on h2 "Edit Tool Details" at bounding box center [1114, 26] width 617 height 25
click at [1149, 15] on icon "button" at bounding box center [1415, 21] width 14 height 14
type input "**********"
type input "**"
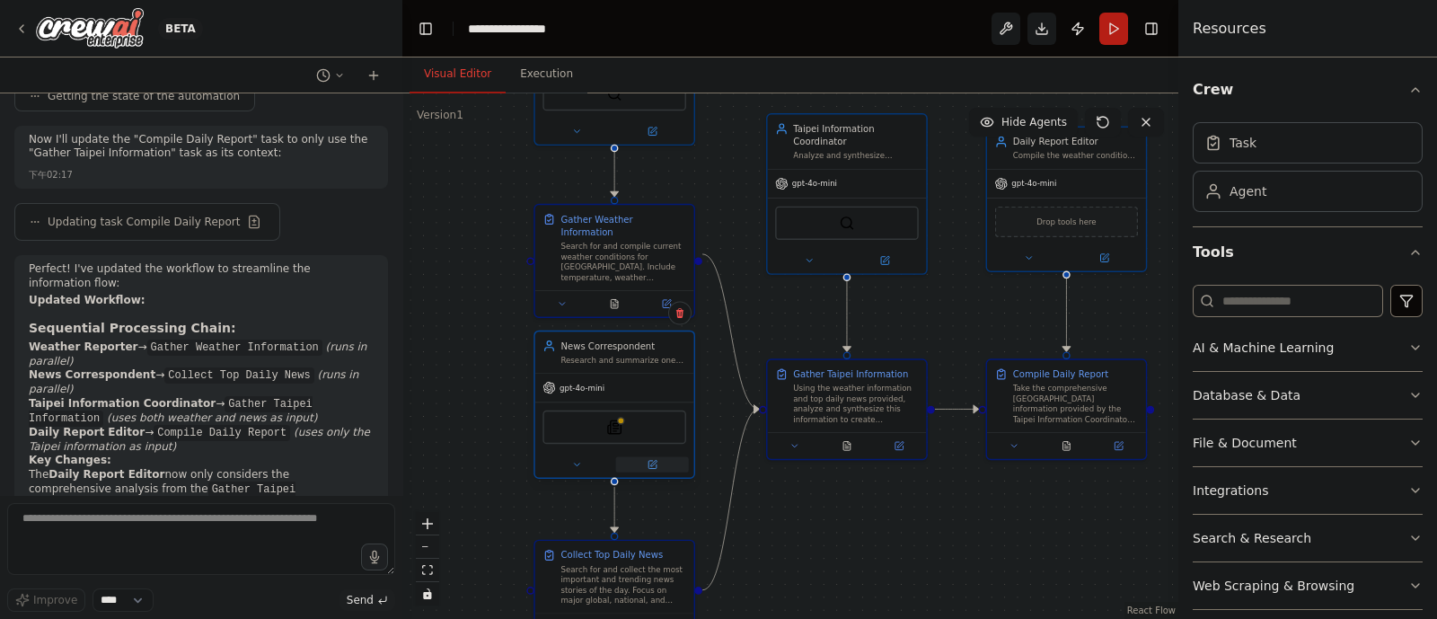
click at [675, 465] on button at bounding box center [652, 464] width 73 height 15
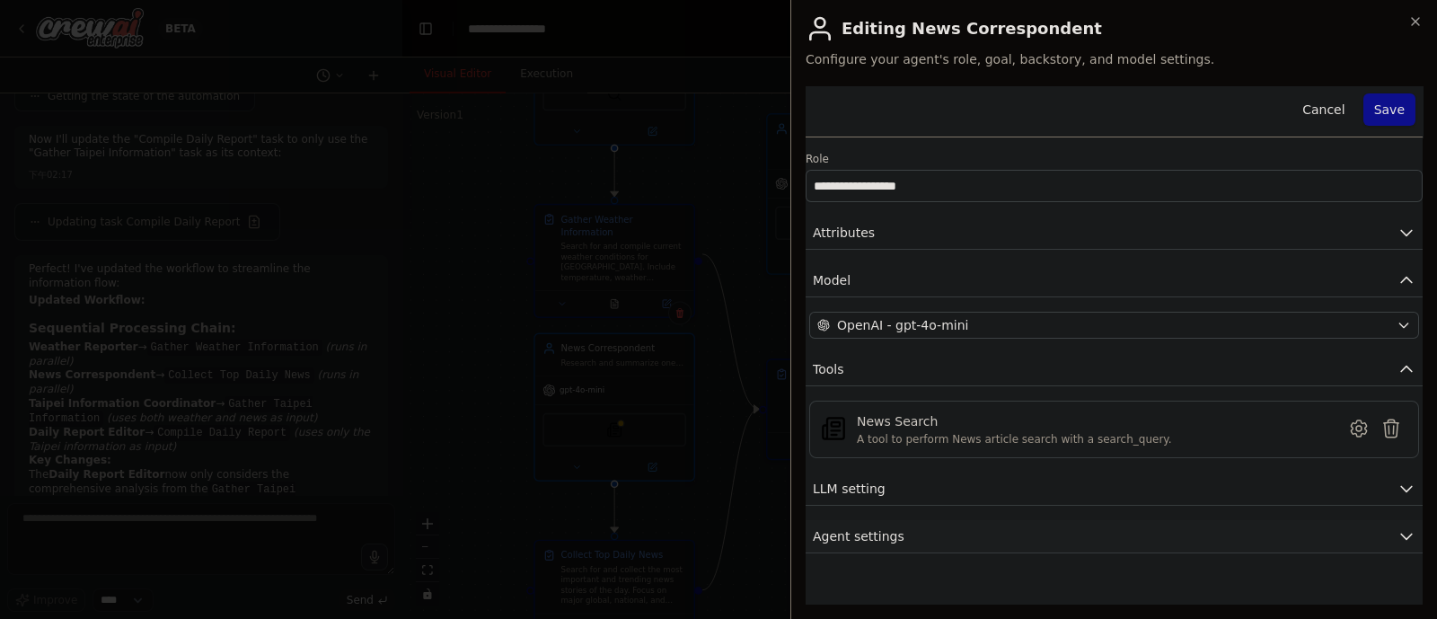
click at [1118, 494] on button "Agent settings" at bounding box center [1114, 536] width 617 height 33
click at [1097, 490] on button "LLM setting" at bounding box center [1114, 488] width 617 height 33
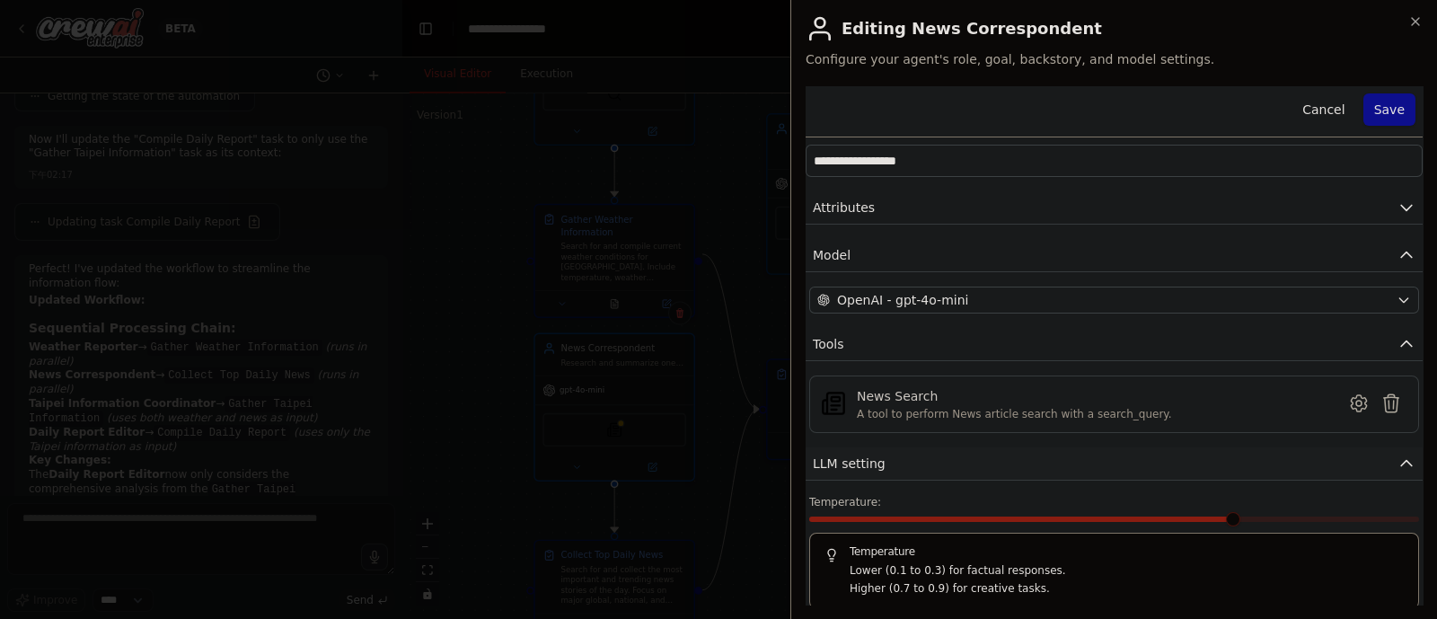
scroll to position [23, 0]
click at [1149, 394] on icon at bounding box center [1359, 405] width 22 height 22
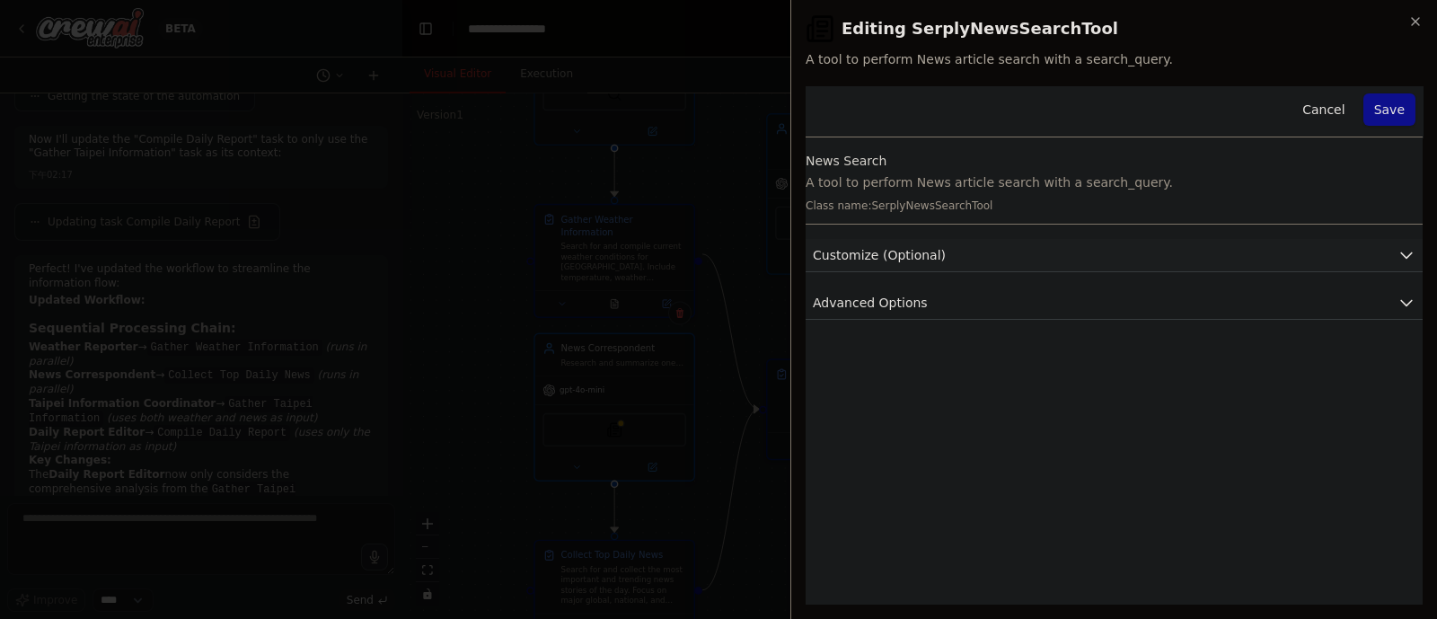
click at [1090, 262] on button "Customize (Optional)" at bounding box center [1114, 255] width 617 height 33
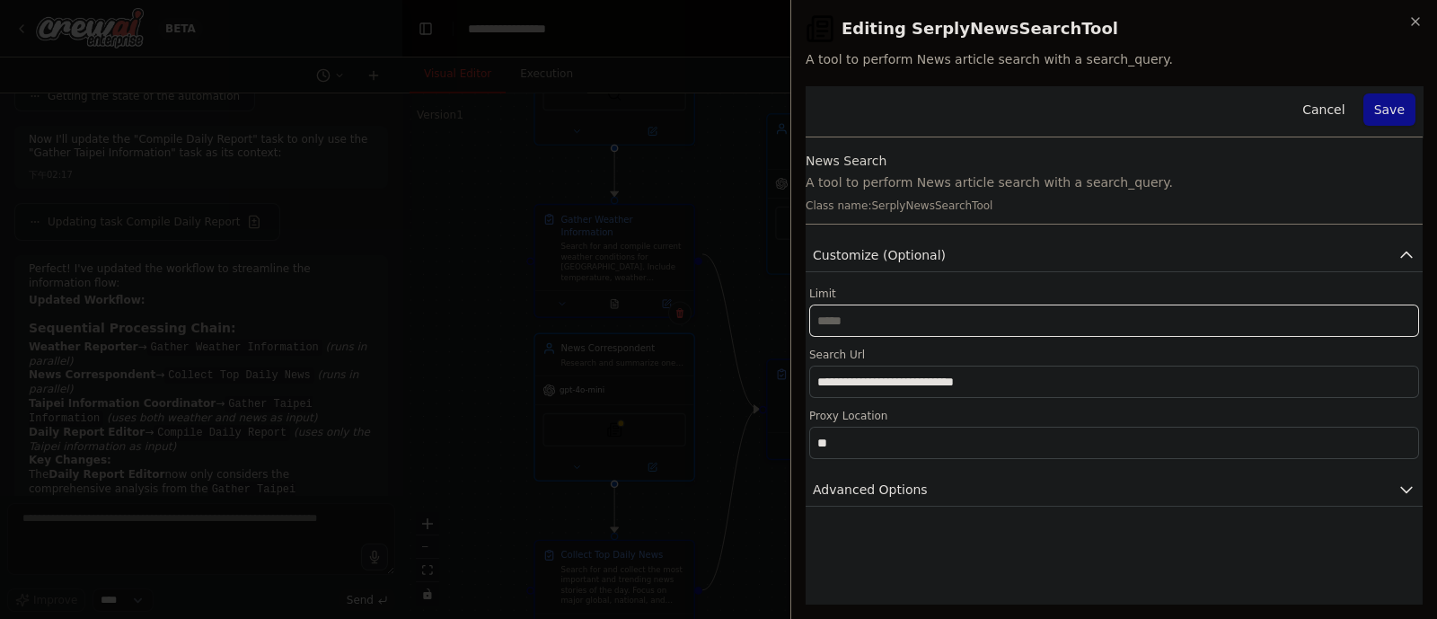
drag, startPoint x: 1031, startPoint y: 312, endPoint x: 658, endPoint y: 381, distance: 379.1
click at [658, 381] on body "BETA Create a Daily Report Crew using Crew Studio consisting of these three age…" at bounding box center [718, 309] width 1437 height 619
type input "**"
drag, startPoint x: 1051, startPoint y: 392, endPoint x: 711, endPoint y: 403, distance: 339.7
click at [711, 403] on body "BETA Create a Daily Report Crew using Crew Studio consisting of these three age…" at bounding box center [718, 309] width 1437 height 619
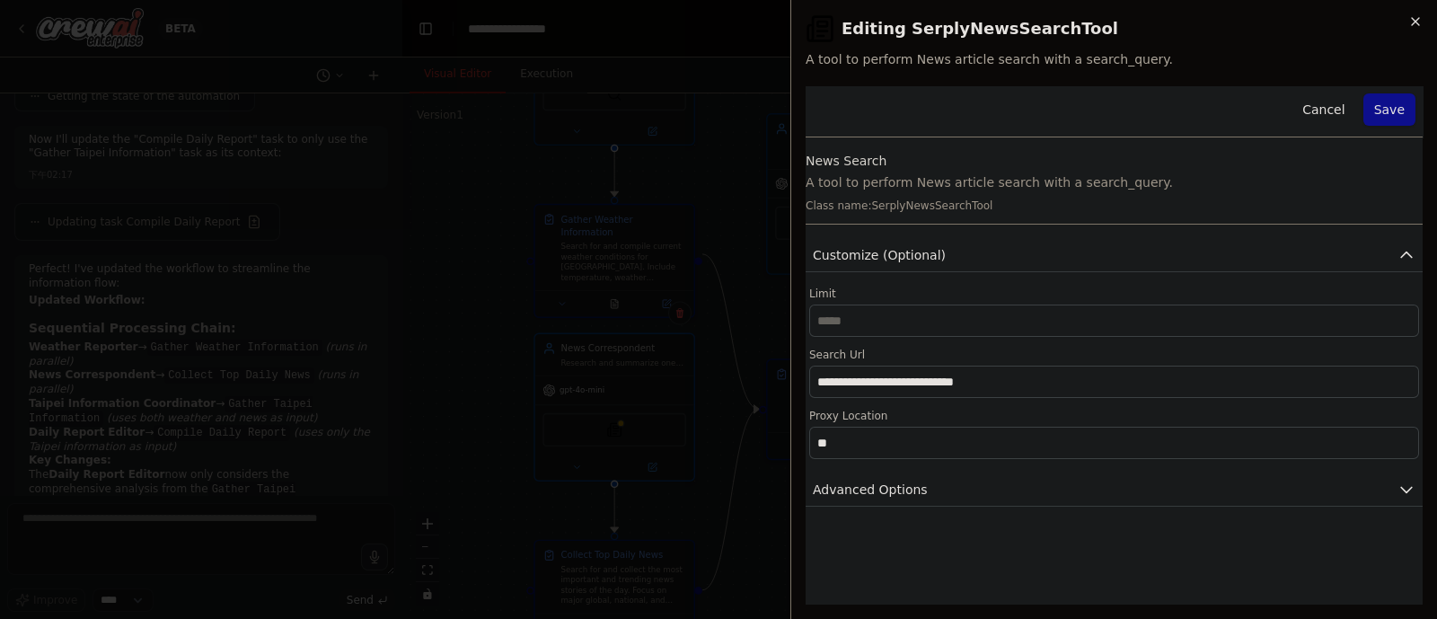
click at [1149, 22] on icon "button" at bounding box center [1415, 21] width 14 height 14
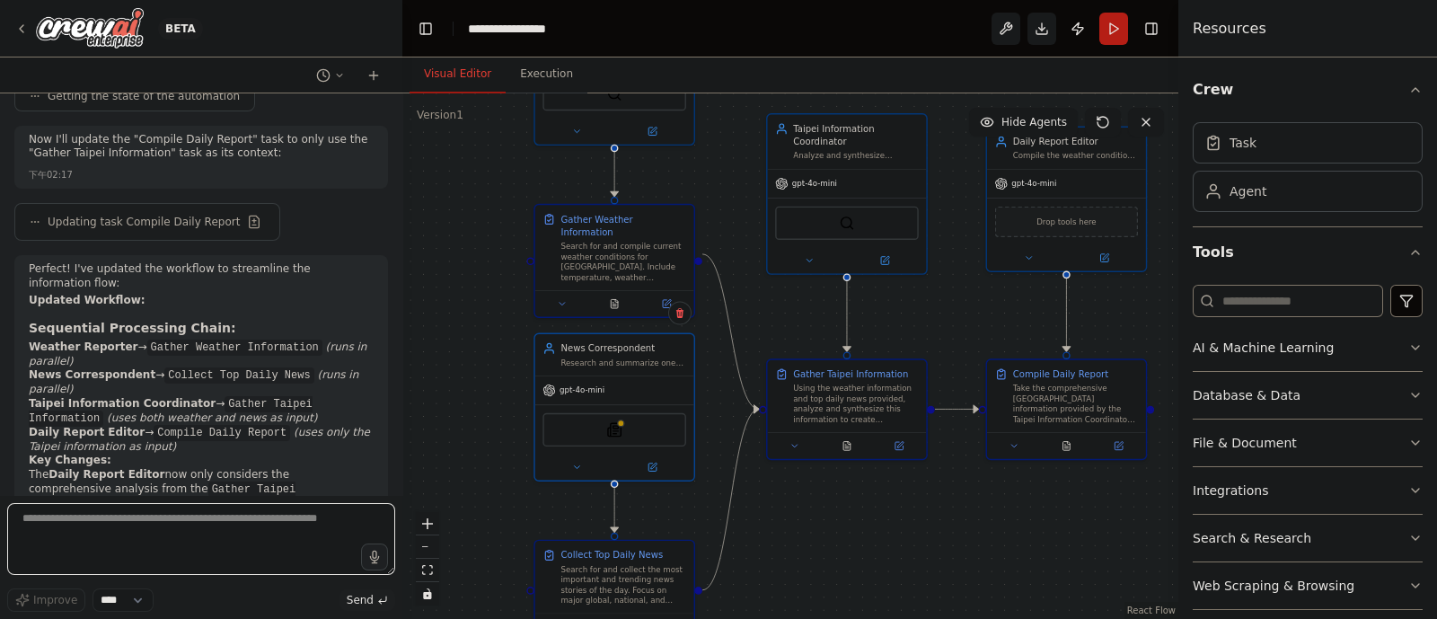
click at [49, 494] on textarea at bounding box center [201, 539] width 388 height 72
type textarea "**********"
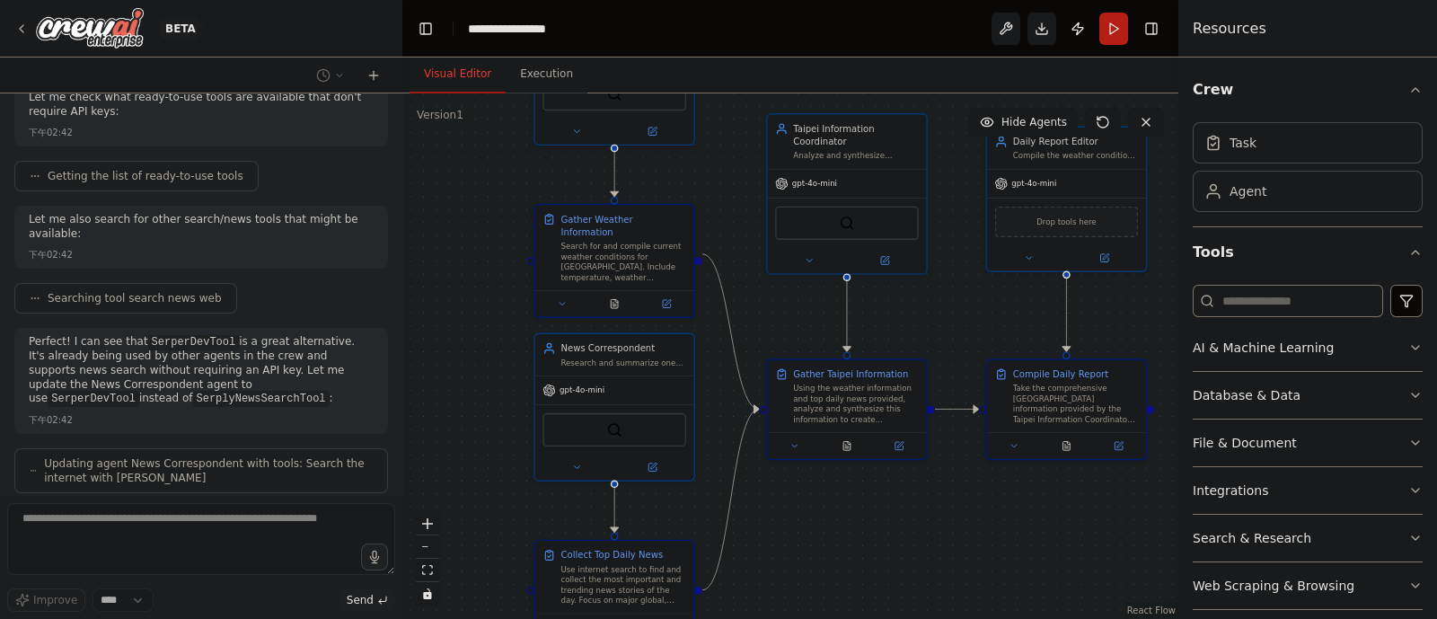
scroll to position [7871, 0]
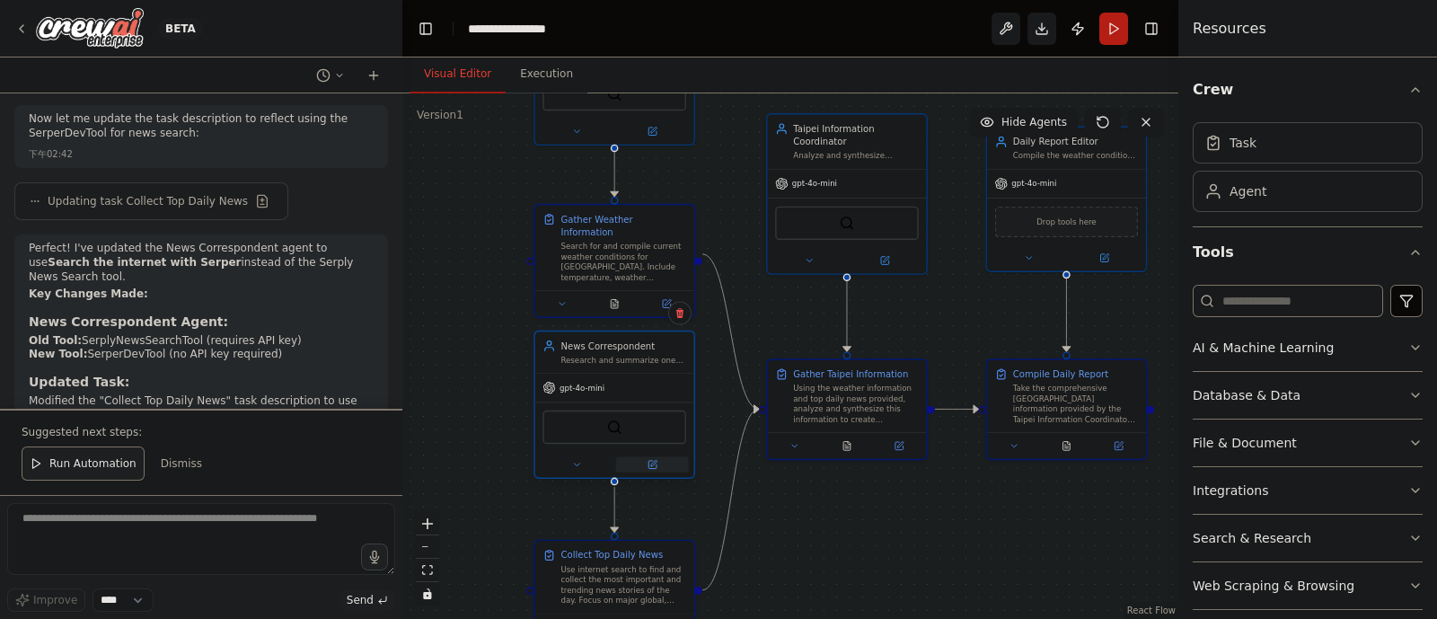
click at [653, 468] on icon at bounding box center [652, 464] width 11 height 11
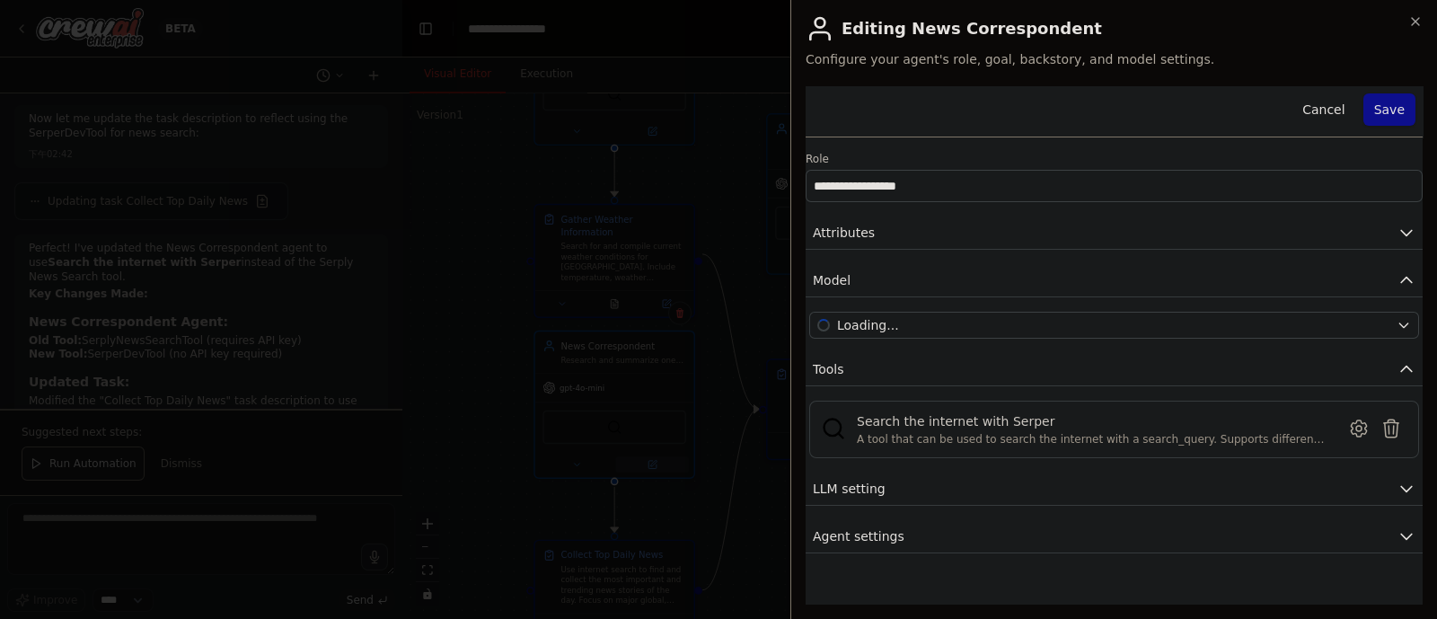
scroll to position [8273, 0]
click at [1149, 422] on icon at bounding box center [1359, 429] width 22 height 22
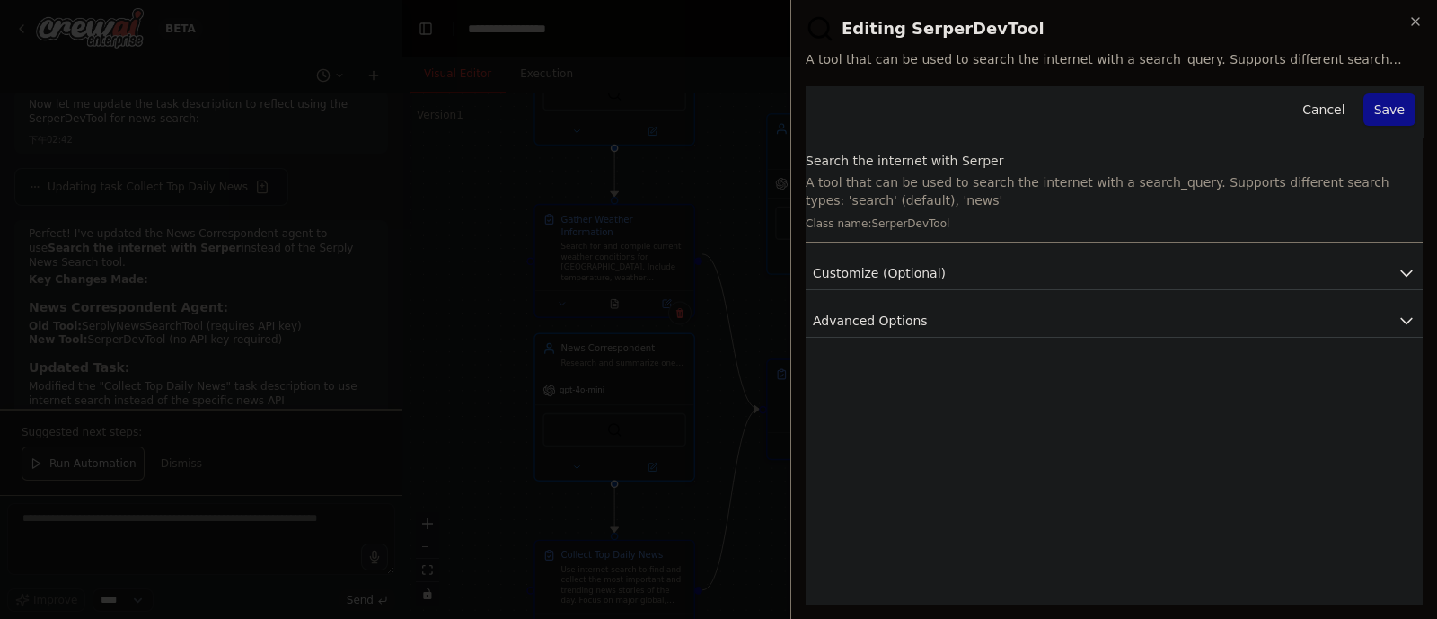
click at [1149, 11] on div "**********" at bounding box center [1113, 309] width 647 height 619
click at [1149, 14] on icon "button" at bounding box center [1415, 21] width 14 height 14
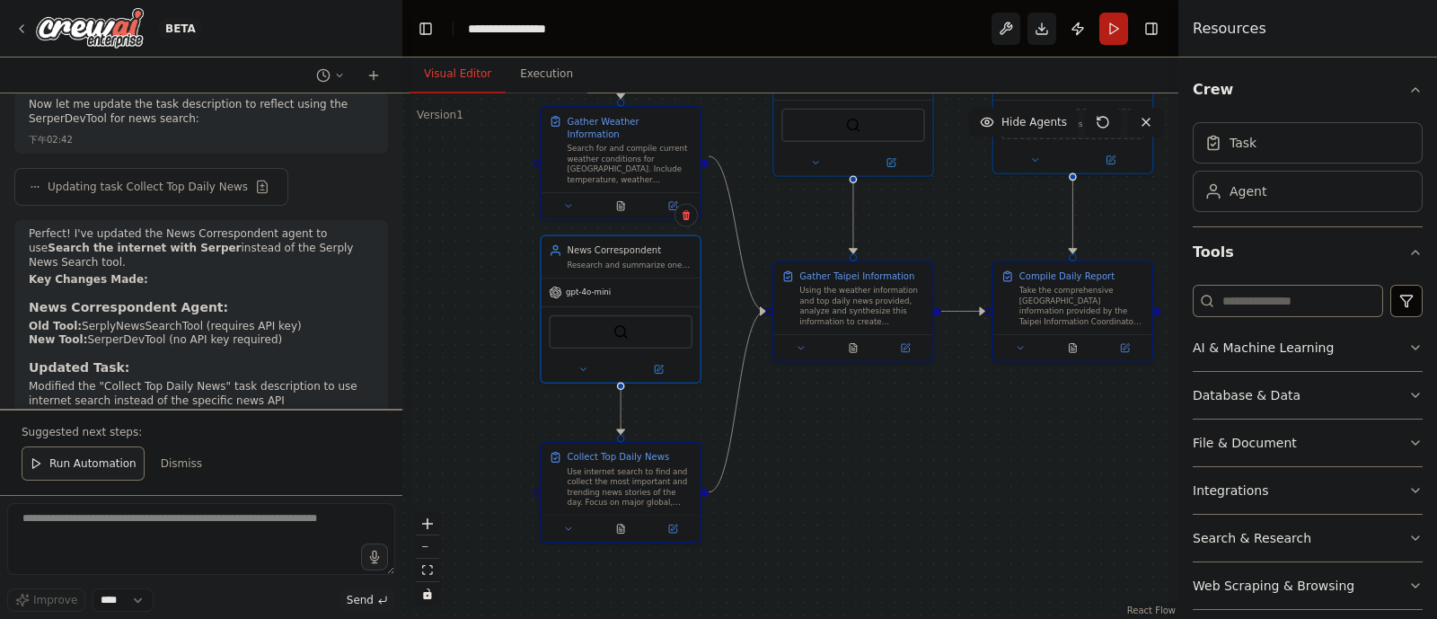
drag, startPoint x: 498, startPoint y: 516, endPoint x: 505, endPoint y: 417, distance: 99.9
click at [505, 417] on div ".deletable-edge-delete-btn { width: 20px; height: 20px; border: 0px solid #ffff…" at bounding box center [790, 355] width 776 height 525
click at [682, 494] on div at bounding box center [621, 524] width 159 height 26
click at [682, 494] on div "Collect Top Daily News Use internet search to find and collect the most importa…" at bounding box center [621, 487] width 162 height 101
click at [674, 494] on icon at bounding box center [673, 525] width 8 height 8
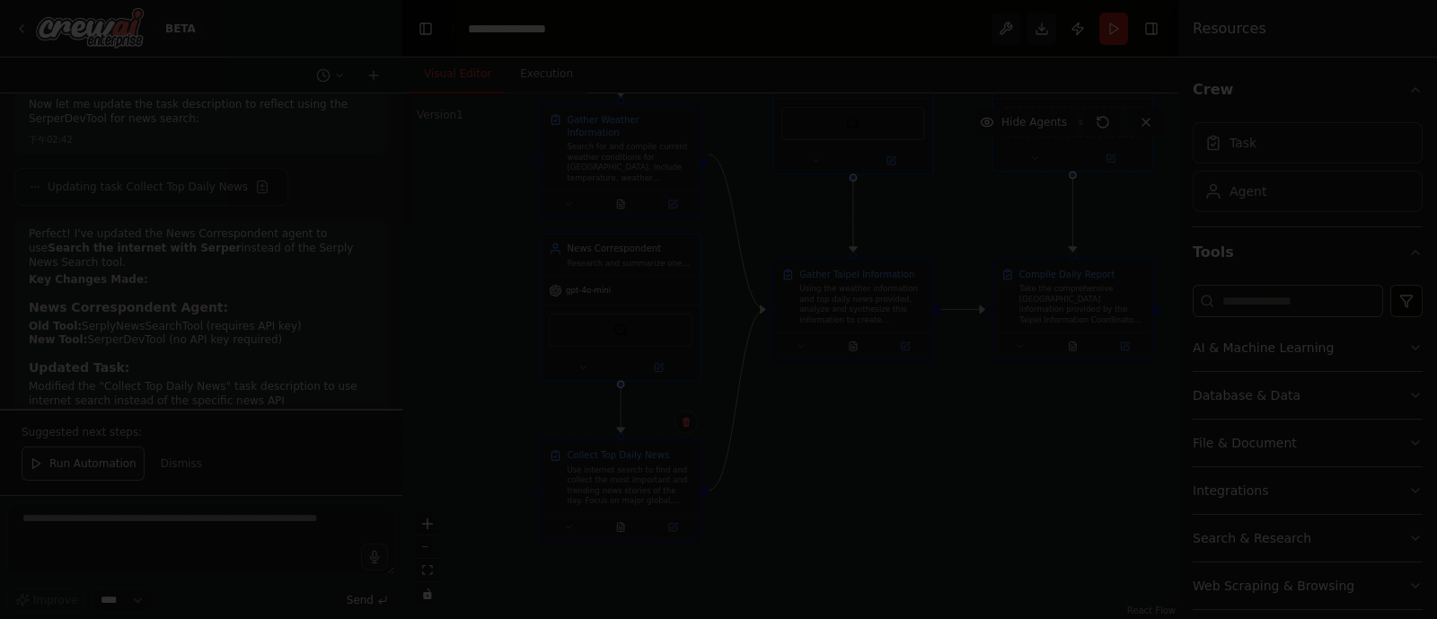
click at [684, 334] on div at bounding box center [718, 309] width 1437 height 619
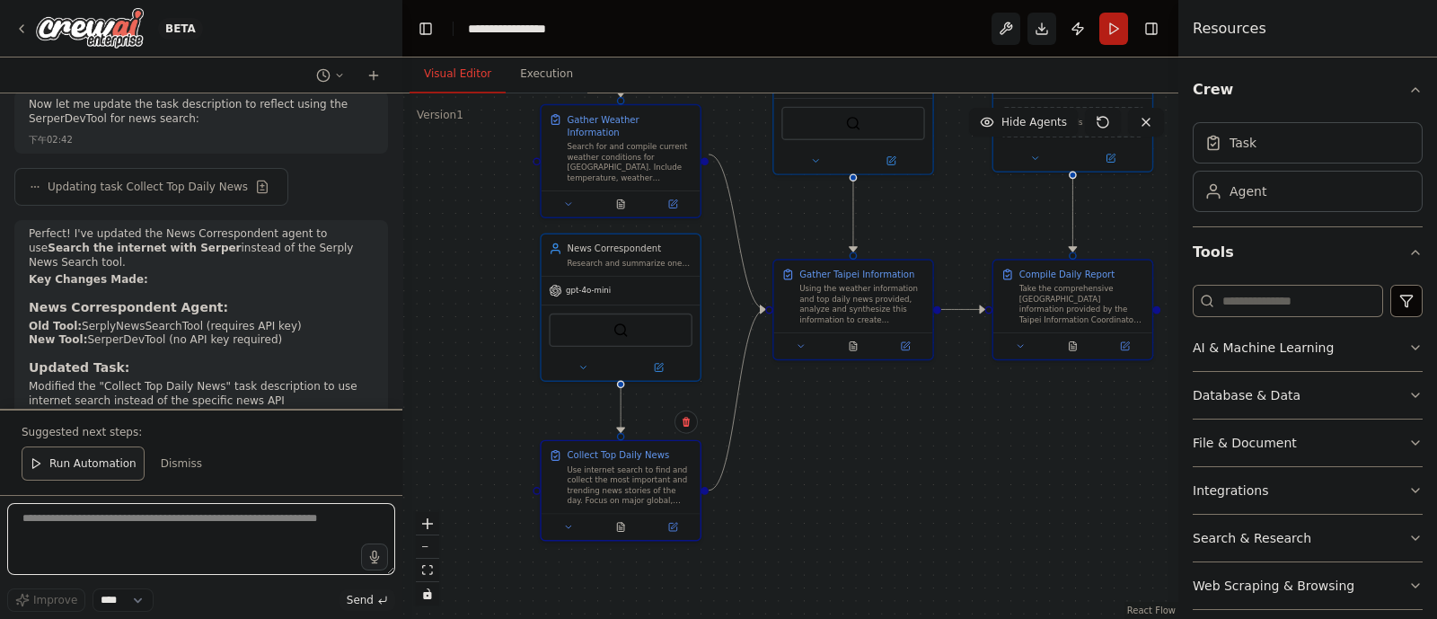
click at [242, 494] on textarea at bounding box center [201, 539] width 388 height 72
type textarea "*"
type textarea "**********"
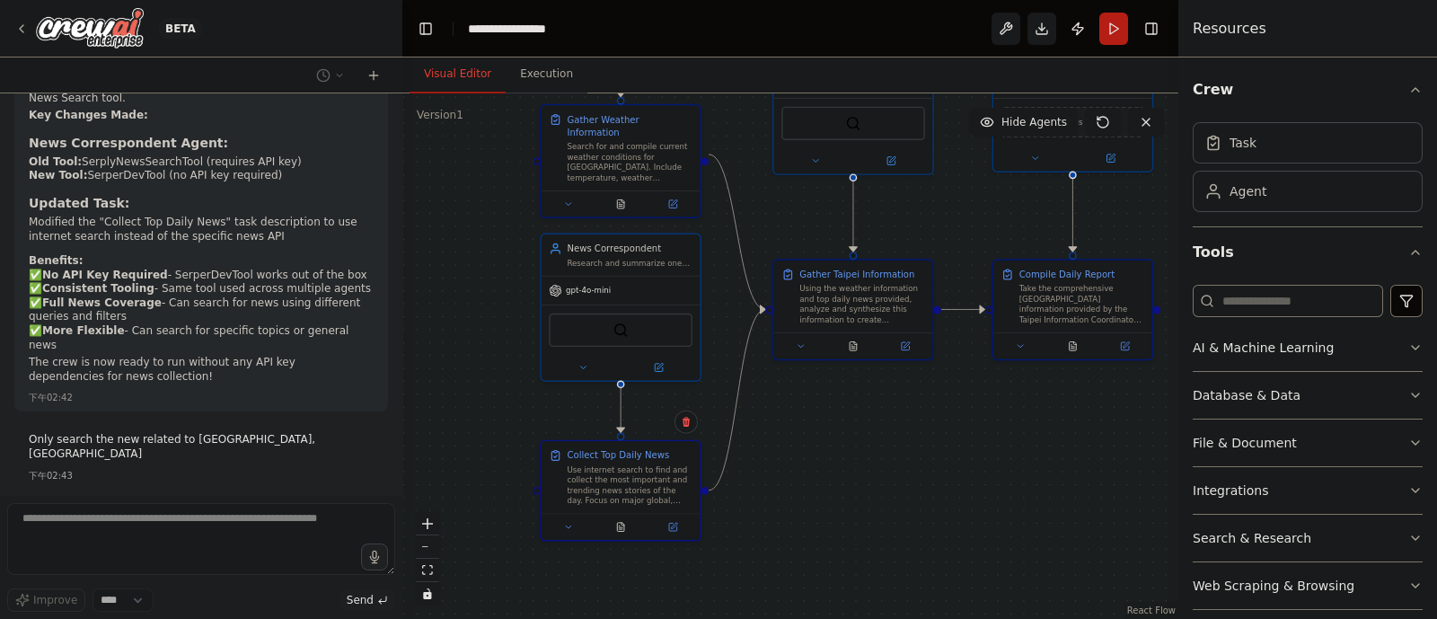
scroll to position [8451, 0]
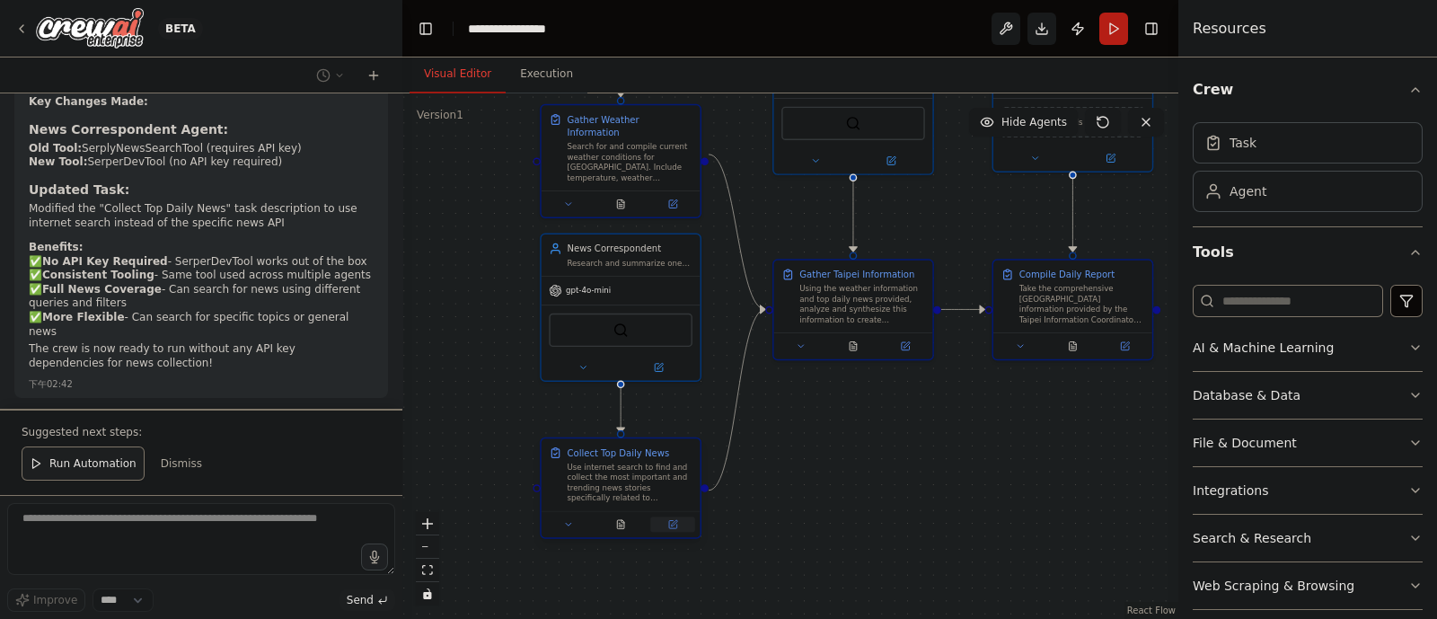
click at [672, 494] on button at bounding box center [672, 523] width 44 height 15
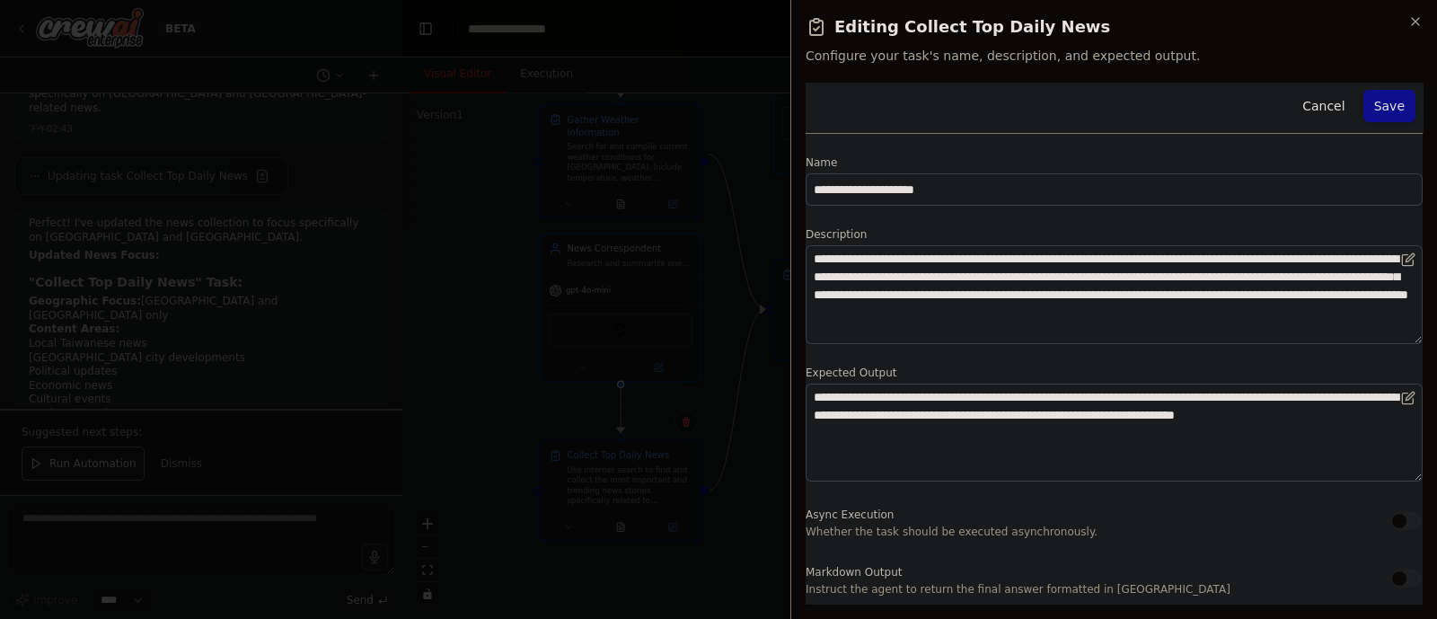
click at [691, 455] on div at bounding box center [718, 309] width 1437 height 619
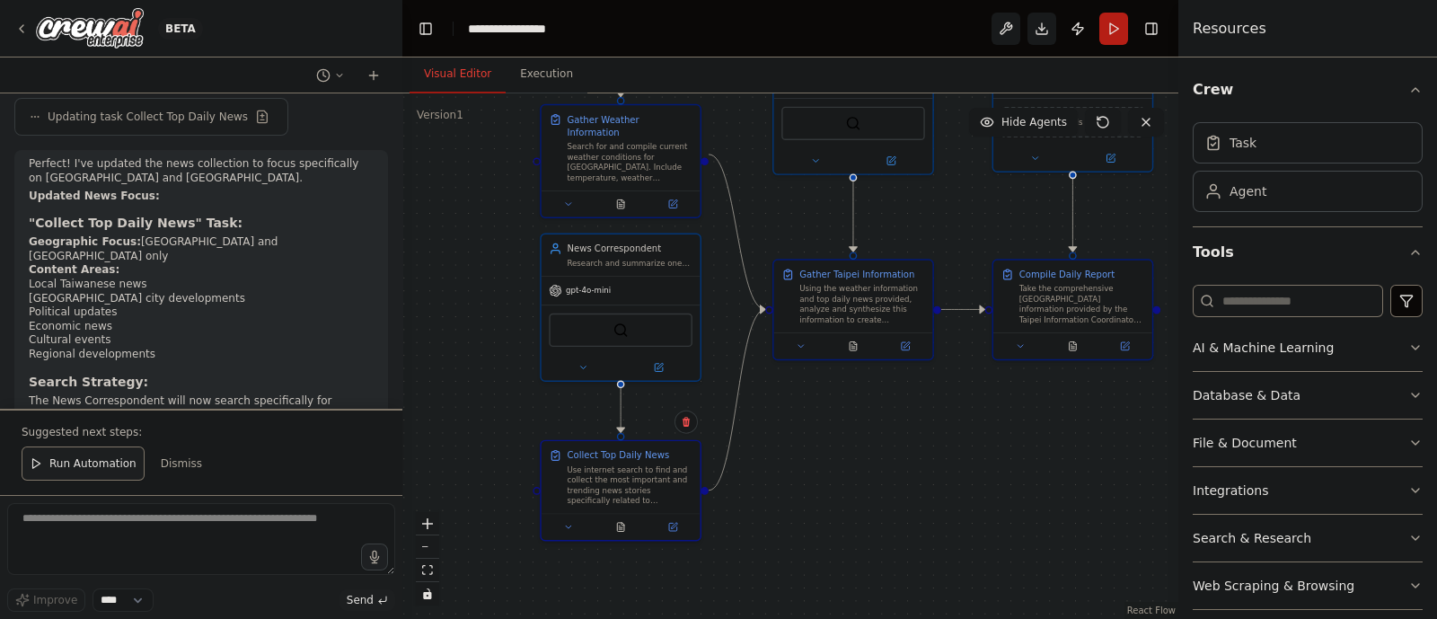
scroll to position [8981, 0]
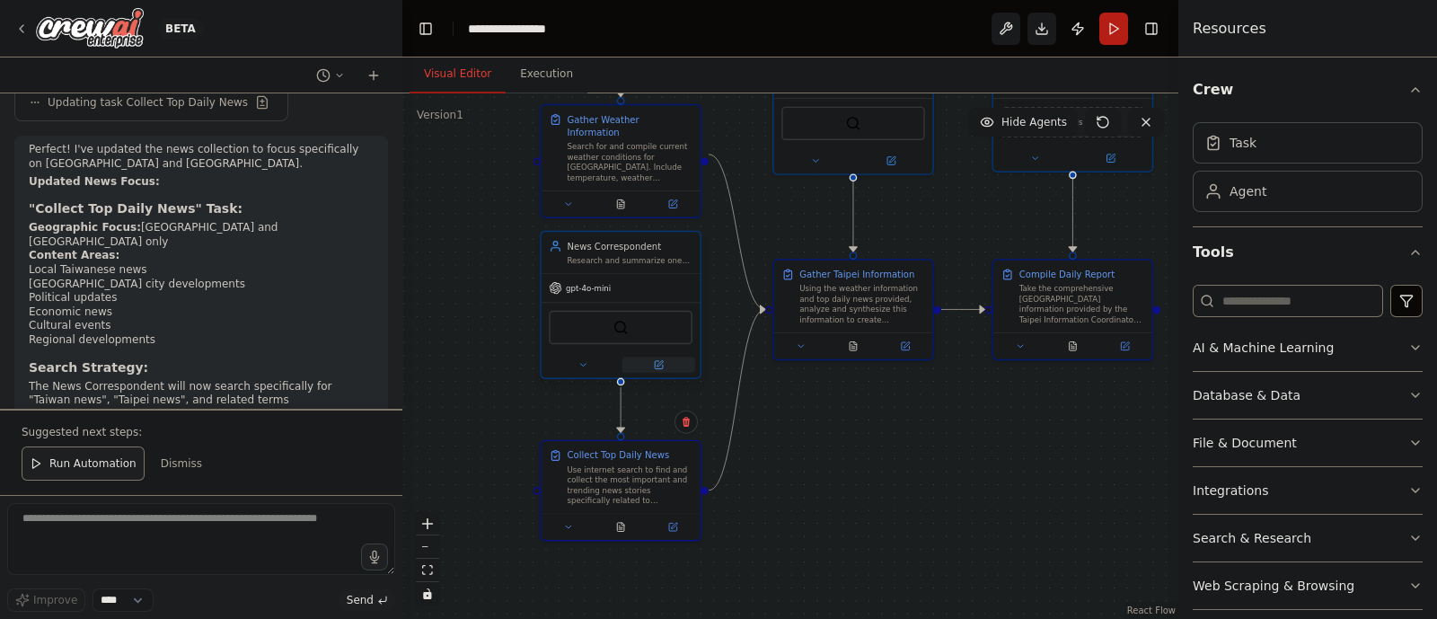
click at [665, 362] on button at bounding box center [658, 364] width 73 height 15
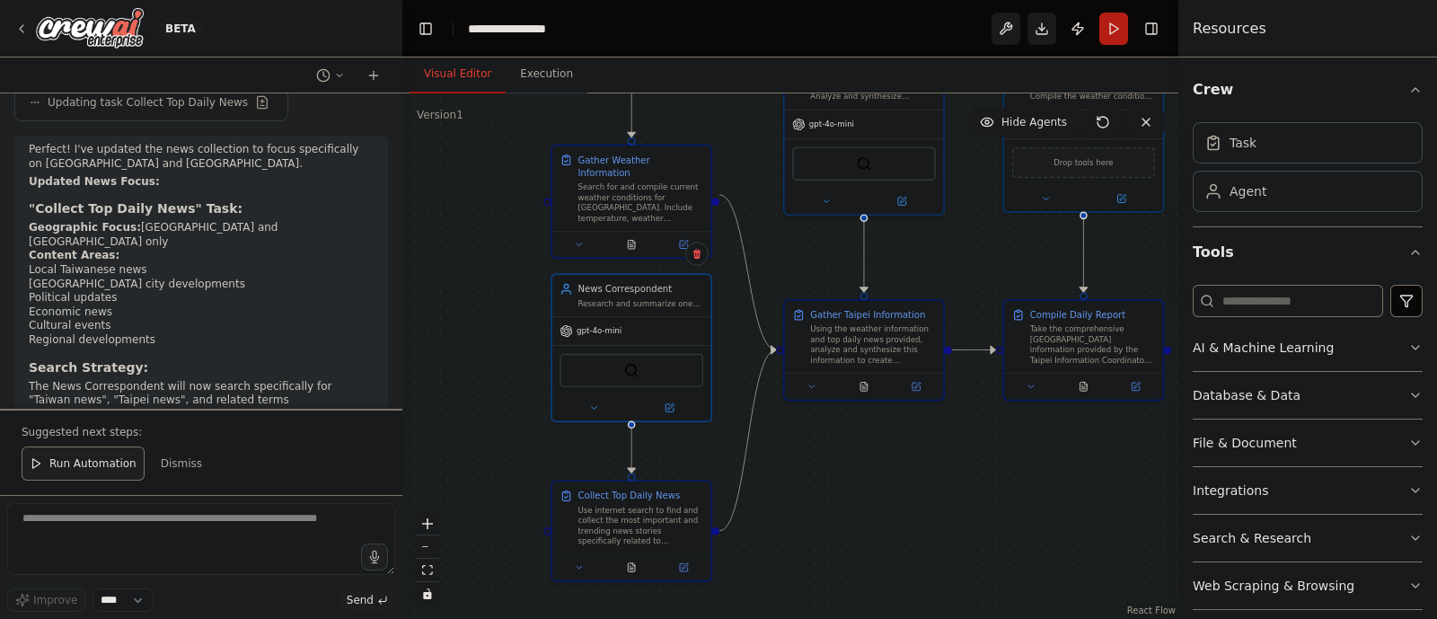
drag, startPoint x: 474, startPoint y: 301, endPoint x: 483, endPoint y: 339, distance: 38.8
click at [483, 339] on div ".deletable-edge-delete-btn { width: 20px; height: 20px; border: 0px solid #ffff…" at bounding box center [790, 355] width 776 height 525
click at [672, 401] on icon at bounding box center [667, 402] width 11 height 11
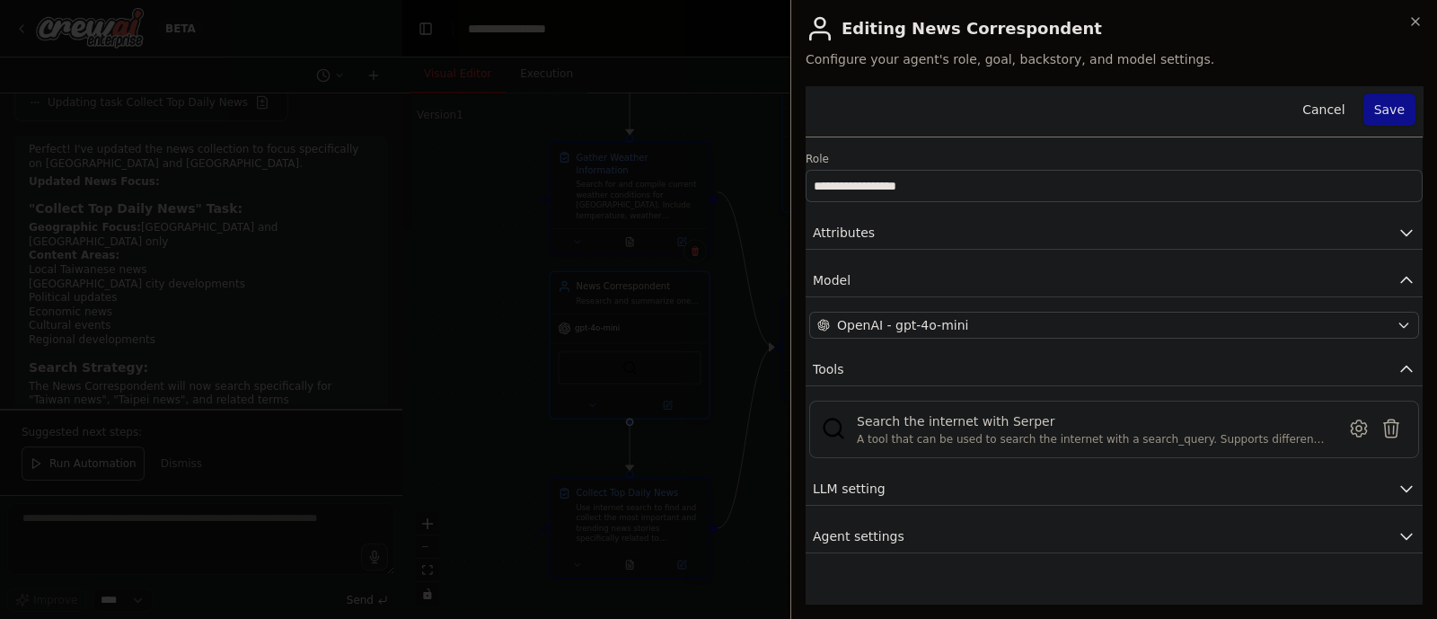
click at [1149, 26] on h2 "Editing News Correspondent" at bounding box center [1114, 28] width 617 height 29
click at [1149, 20] on icon "button" at bounding box center [1415, 21] width 7 height 7
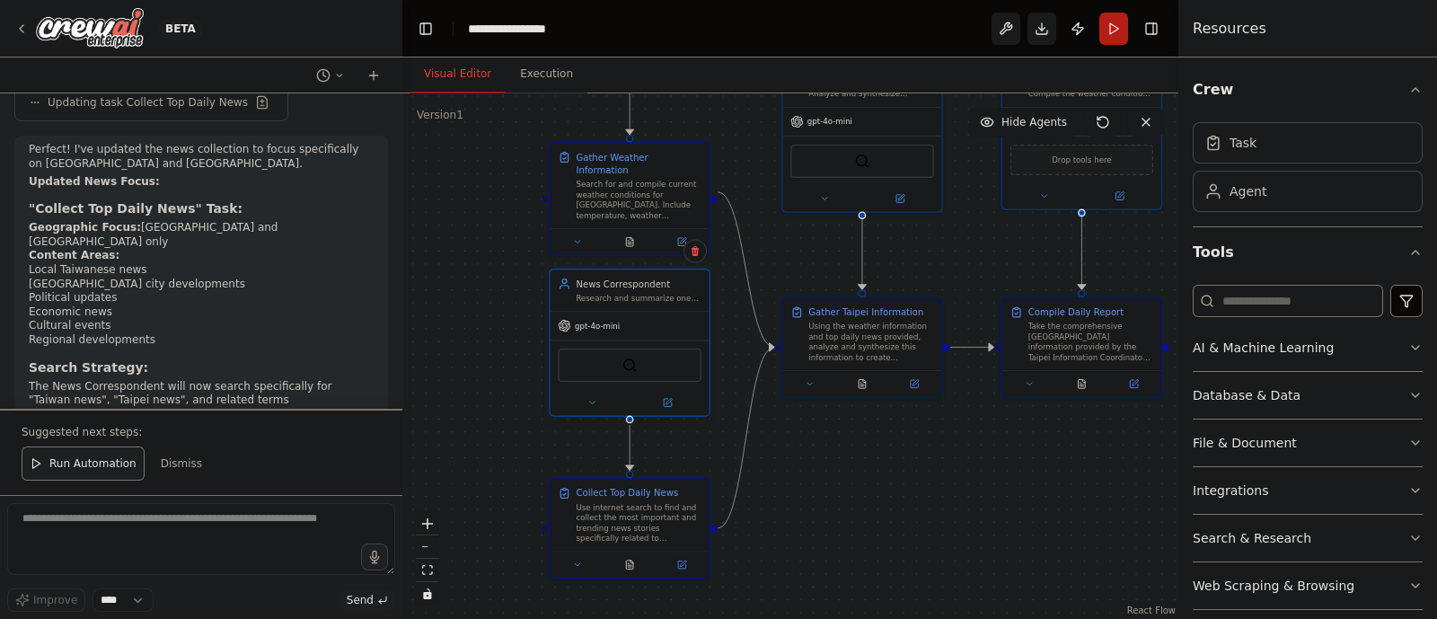
click at [612, 305] on div "News Correspondent Research and summarize one significant current event happeni…" at bounding box center [630, 289] width 159 height 41
click at [670, 406] on icon at bounding box center [667, 402] width 11 height 11
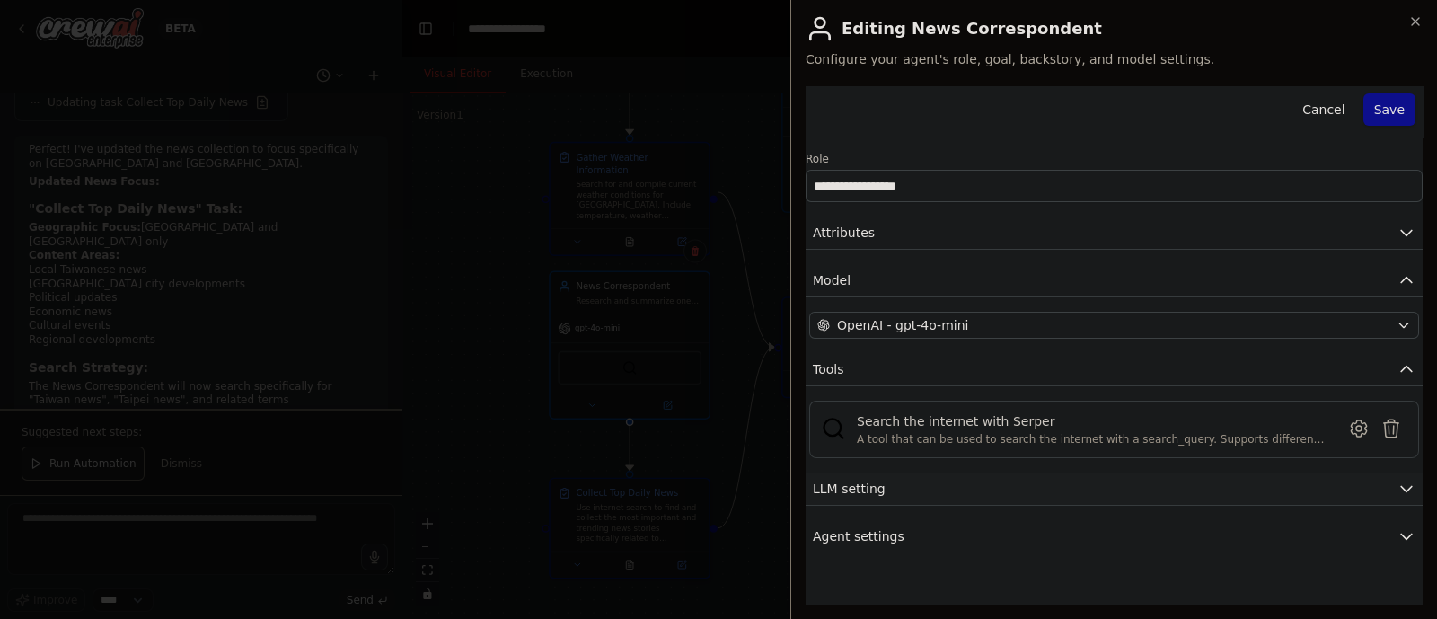
click at [943, 487] on button "LLM setting" at bounding box center [1114, 488] width 617 height 33
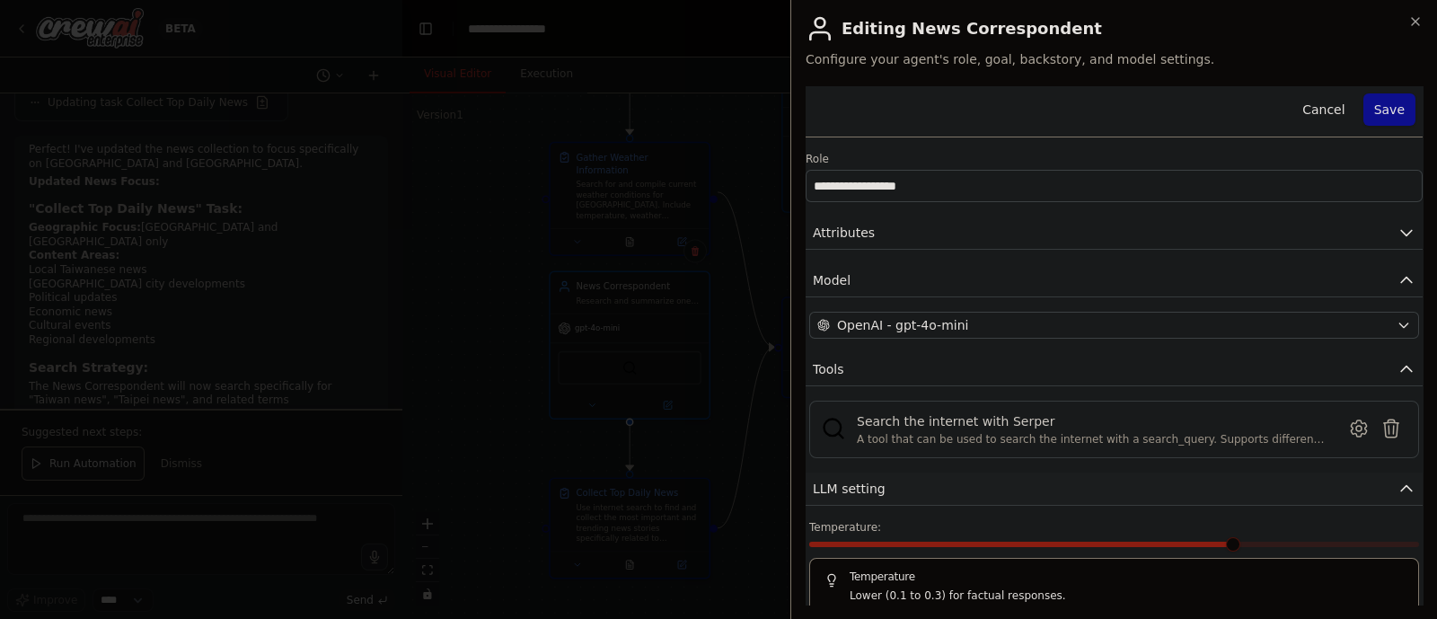
scroll to position [89, 0]
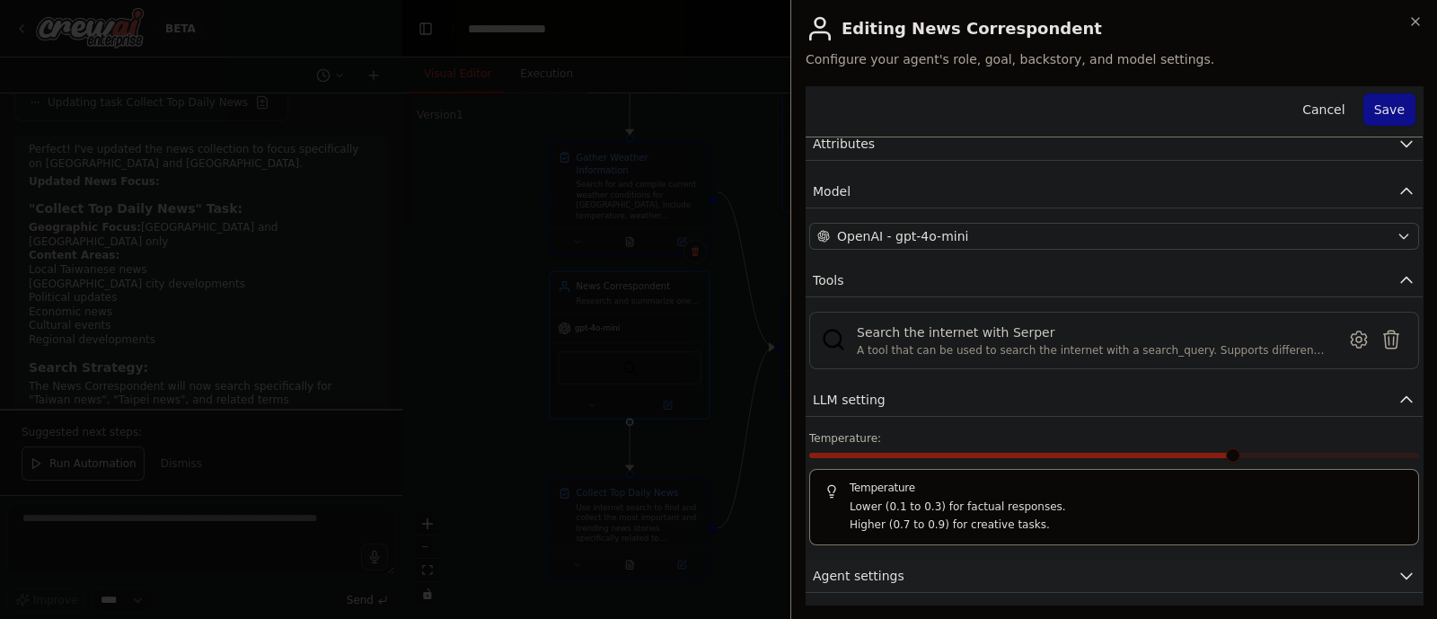
click at [926, 494] on button "Agent settings" at bounding box center [1114, 575] width 617 height 33
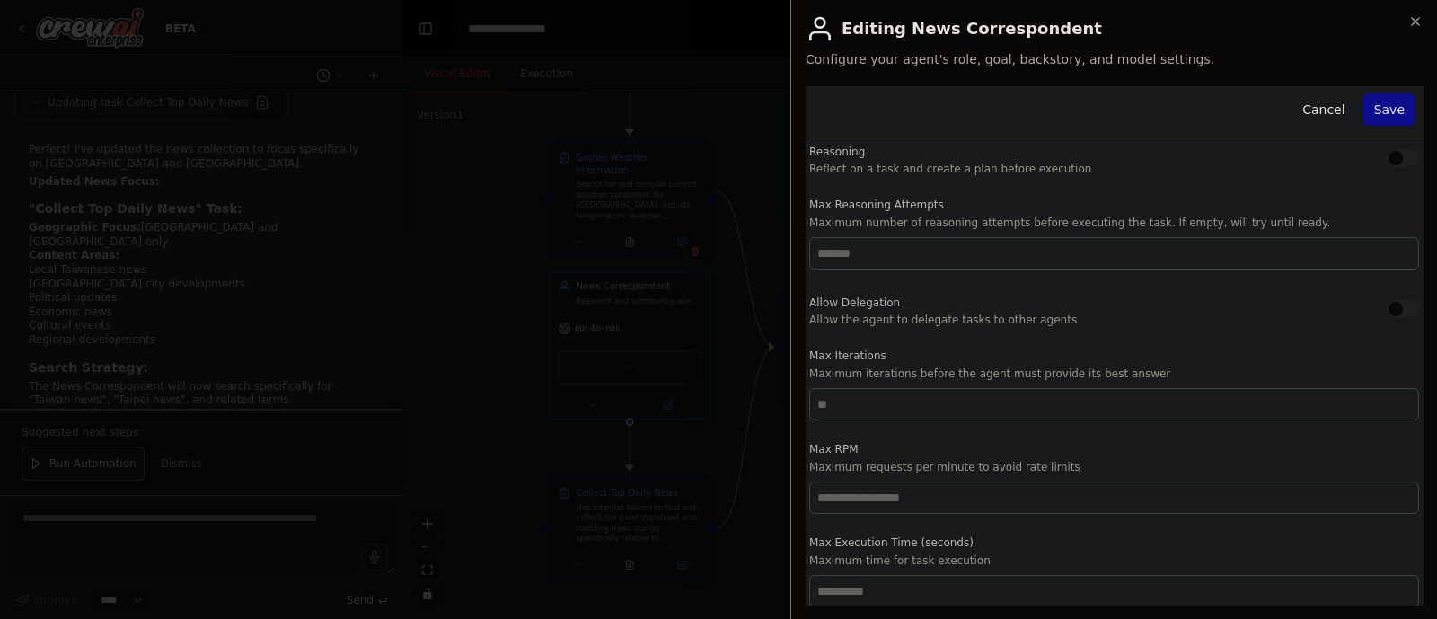
scroll to position [0, 0]
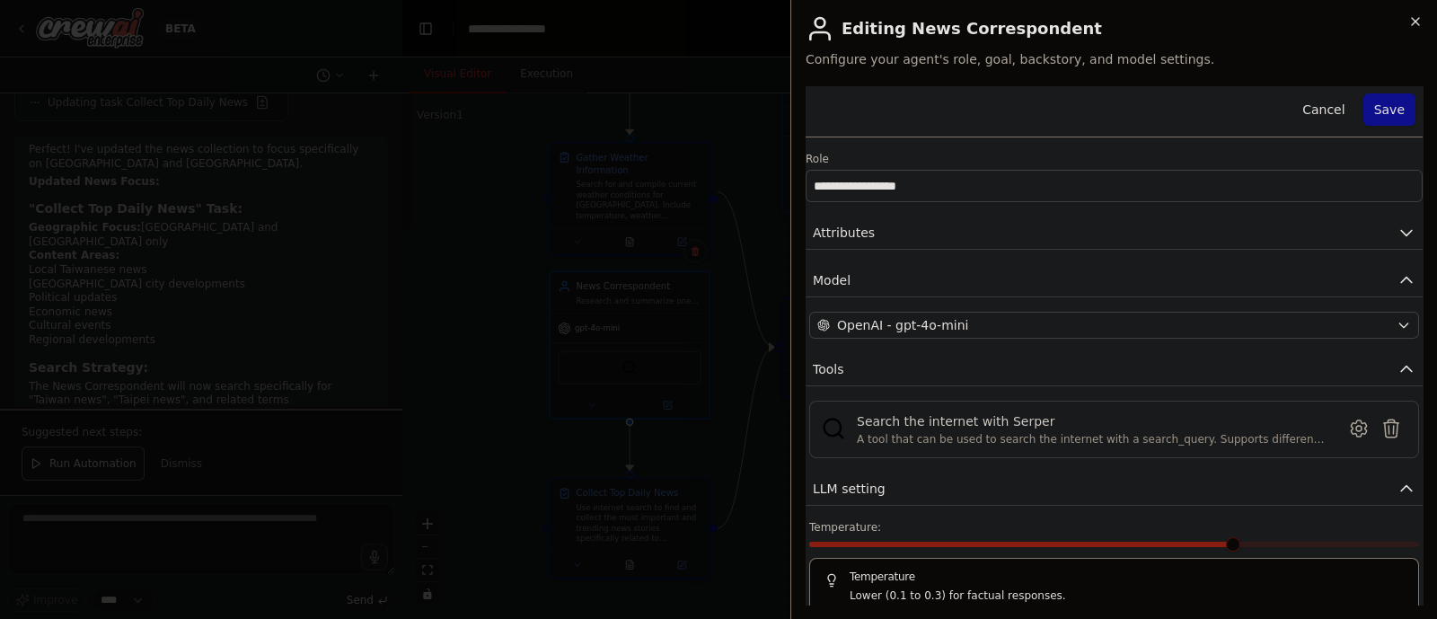
click at [1149, 26] on icon "button" at bounding box center [1415, 21] width 14 height 14
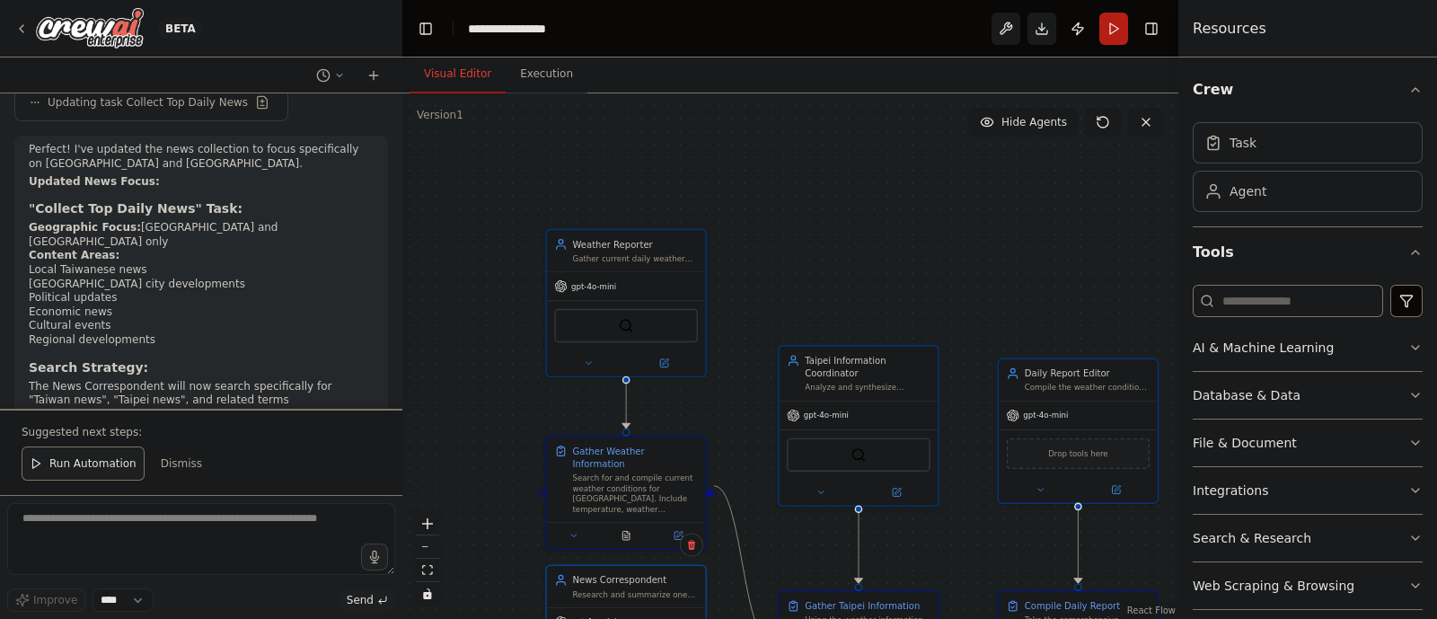
drag, startPoint x: 499, startPoint y: 295, endPoint x: 491, endPoint y: 624, distance: 329.7
click at [491, 494] on html "BETA Create a Daily Report Crew using Crew Studio consisting of these three age…" at bounding box center [718, 309] width 1437 height 619
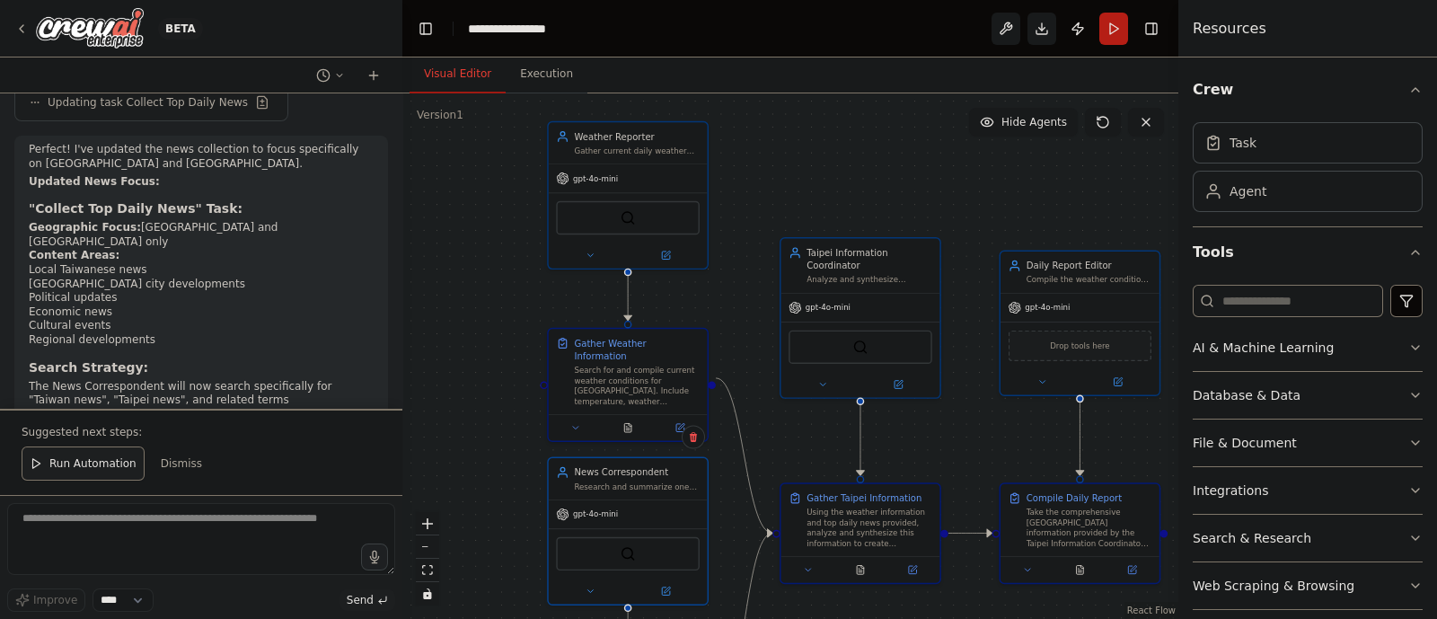
drag, startPoint x: 515, startPoint y: 505, endPoint x: 521, endPoint y: 336, distance: 169.0
click at [521, 336] on div ".deletable-edge-delete-btn { width: 20px; height: 20px; border: 0px solid #ffff…" at bounding box center [790, 355] width 776 height 525
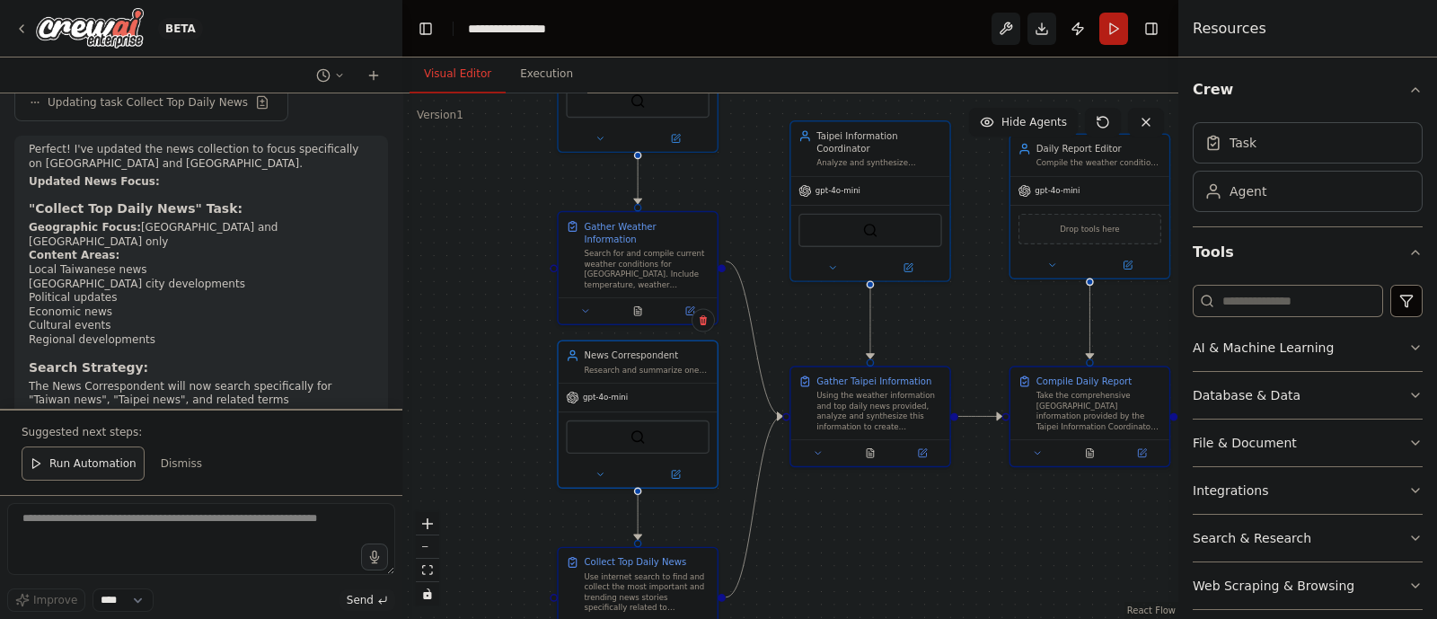
drag, startPoint x: 503, startPoint y: 447, endPoint x: 514, endPoint y: 344, distance: 103.8
click at [514, 344] on div ".deletable-edge-delete-btn { width: 20px; height: 20px; border: 0px solid #ffff…" at bounding box center [790, 355] width 776 height 525
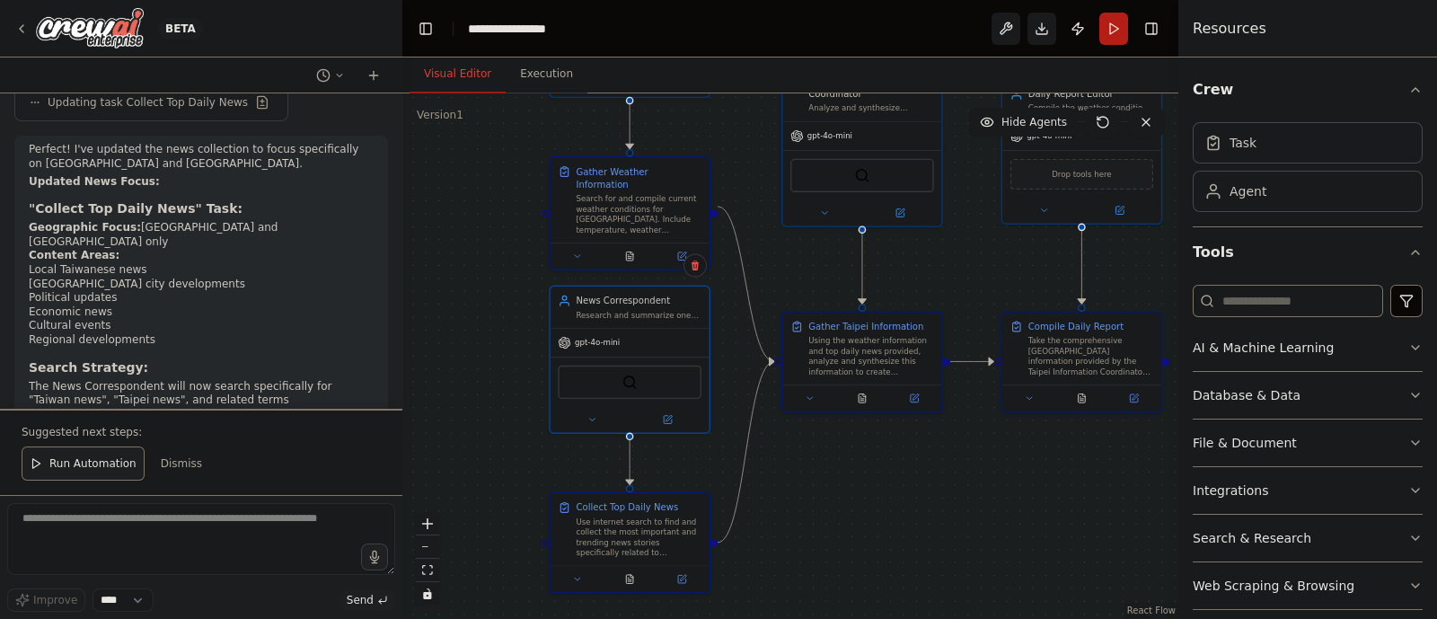
drag, startPoint x: 488, startPoint y: 520, endPoint x: 478, endPoint y: 473, distance: 47.7
click at [478, 473] on div ".deletable-edge-delete-btn { width: 20px; height: 20px; border: 0px solid #ffff…" at bounding box center [790, 355] width 776 height 525
click at [678, 494] on icon at bounding box center [681, 574] width 8 height 8
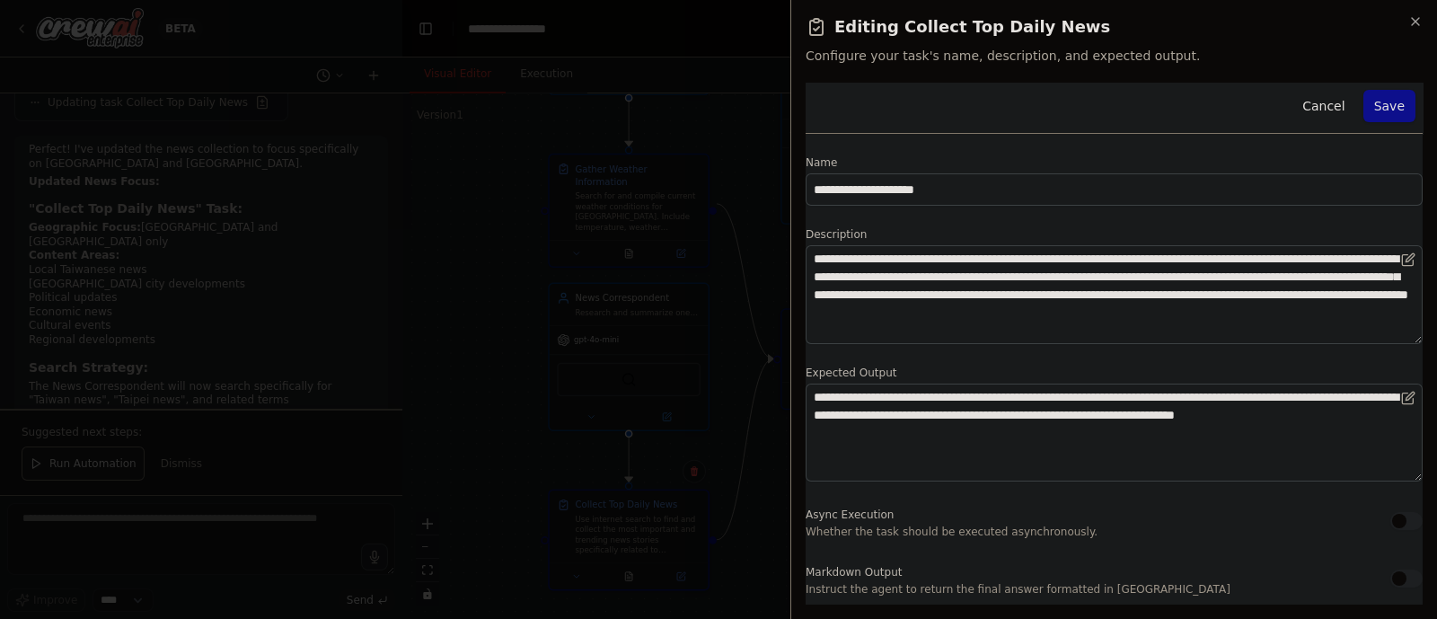
click at [797, 476] on div "**********" at bounding box center [1113, 309] width 647 height 619
click at [1149, 20] on icon "button" at bounding box center [1415, 21] width 7 height 7
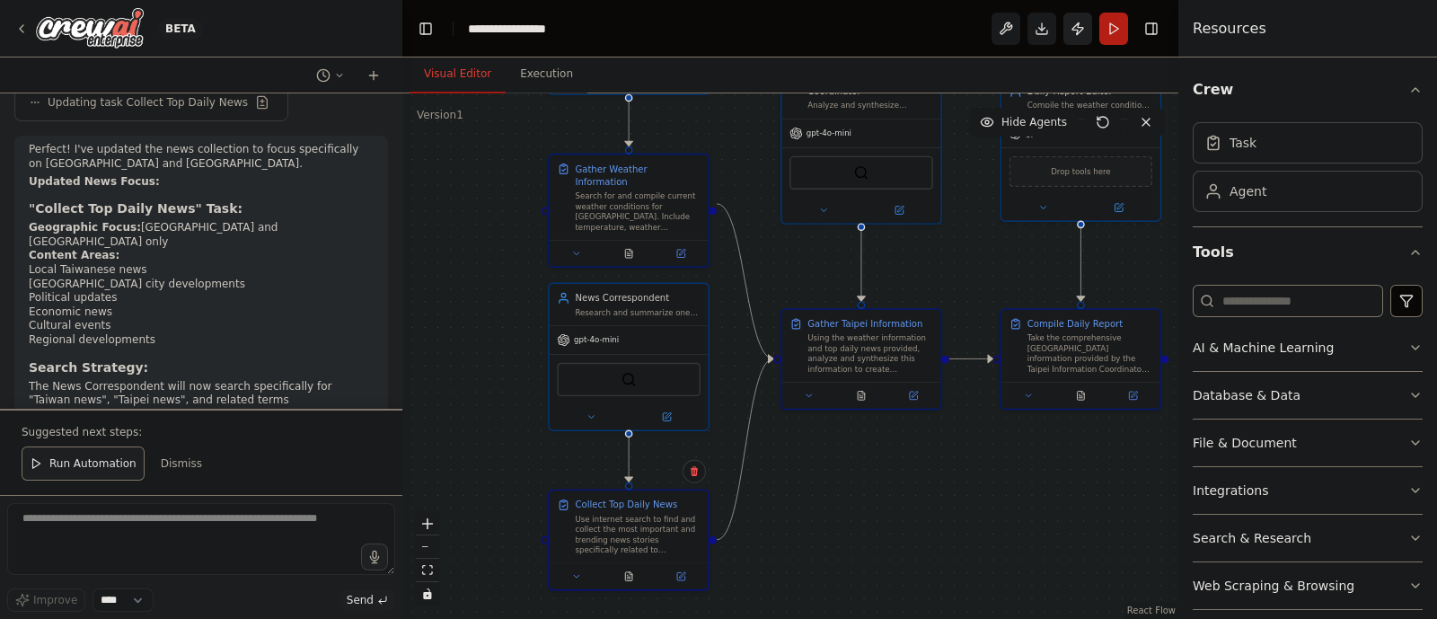
click at [1078, 27] on button "Publish" at bounding box center [1077, 29] width 29 height 32
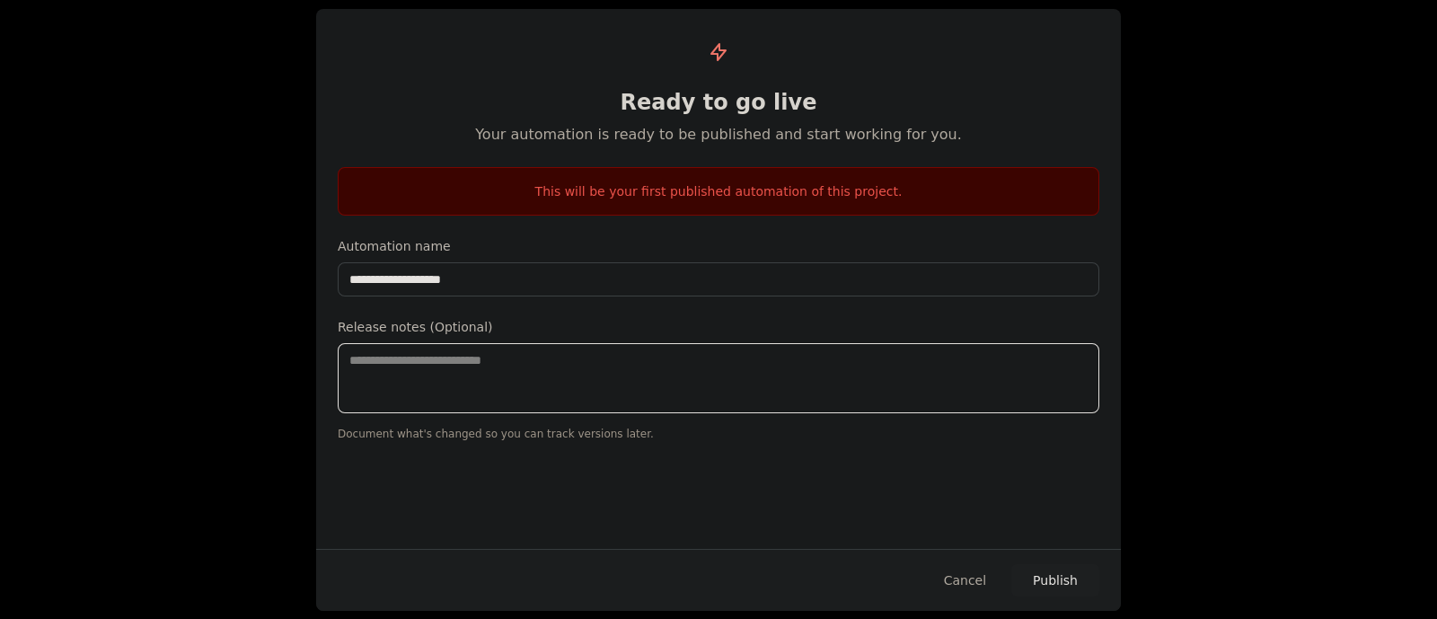
click at [578, 388] on textarea at bounding box center [719, 378] width 762 height 70
type textarea "**********"
drag, startPoint x: 459, startPoint y: 372, endPoint x: 288, endPoint y: 348, distance: 172.3
click at [288, 348] on div "**********" at bounding box center [718, 309] width 1437 height 619
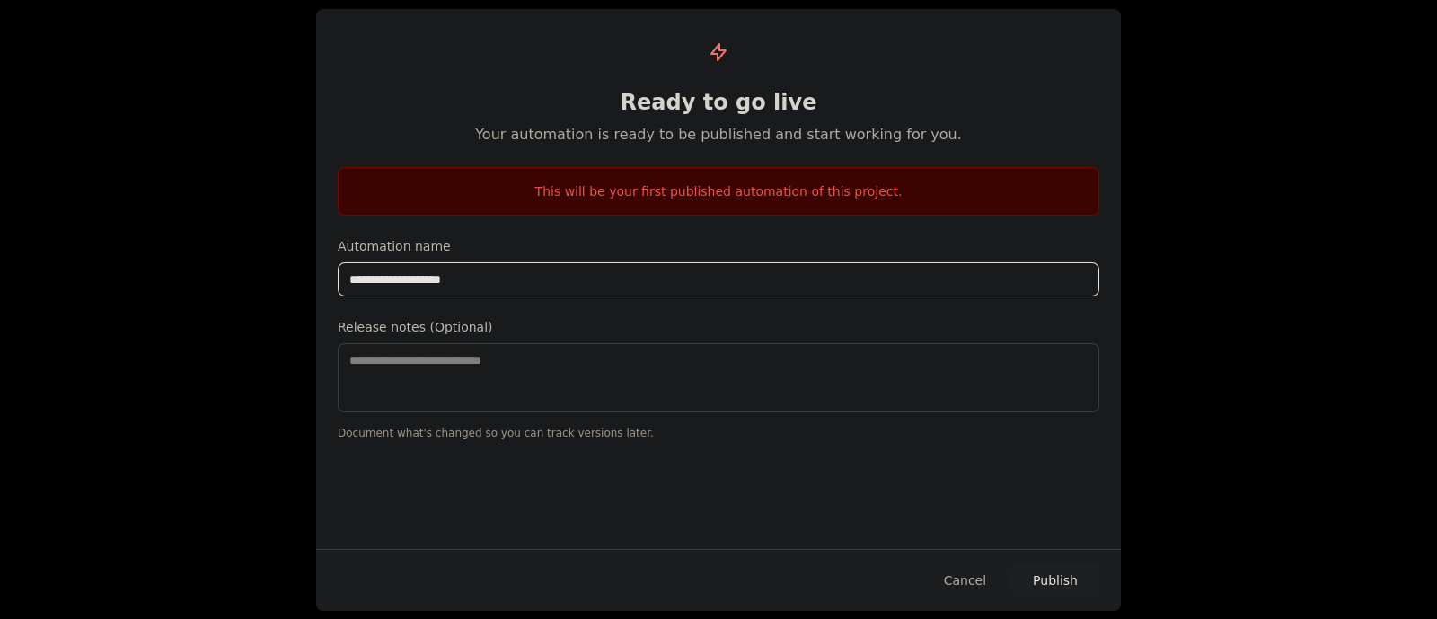
drag, startPoint x: 549, startPoint y: 274, endPoint x: 81, endPoint y: 217, distance: 471.3
click at [81, 217] on div "**********" at bounding box center [718, 309] width 1437 height 619
paste input "text"
type input "**********"
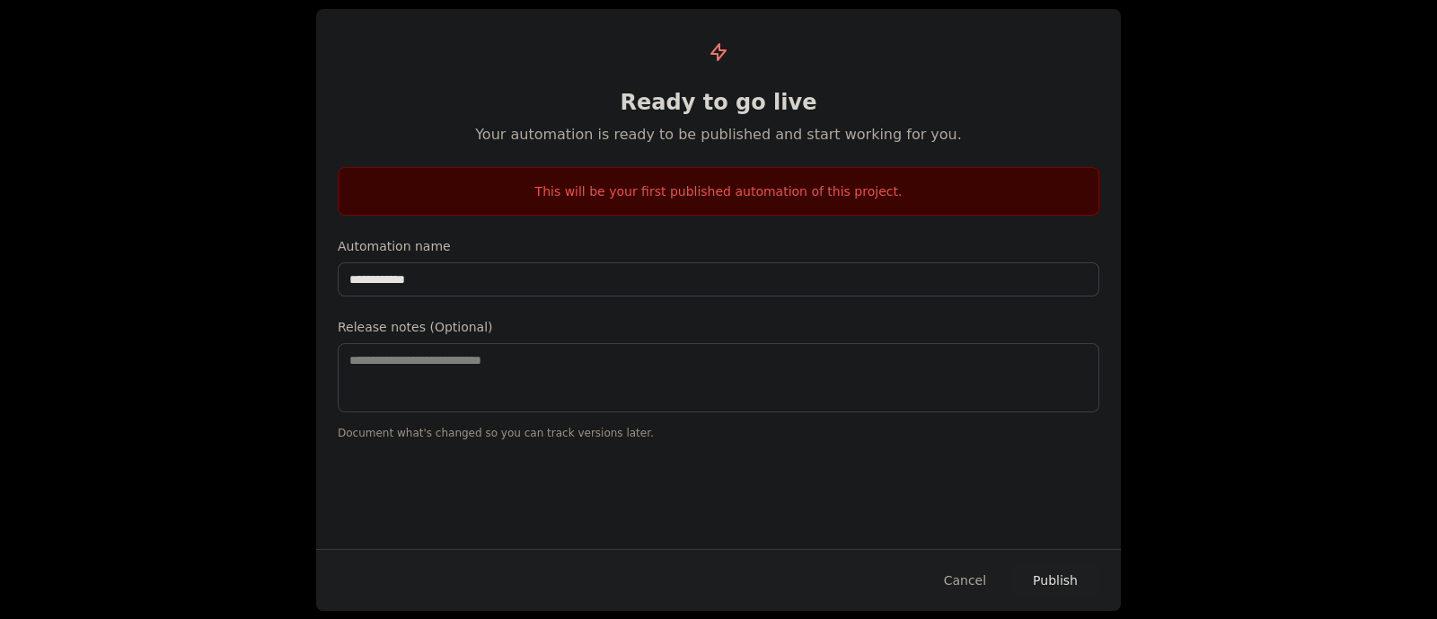
click at [1059, 494] on button "Publish" at bounding box center [1055, 580] width 88 height 32
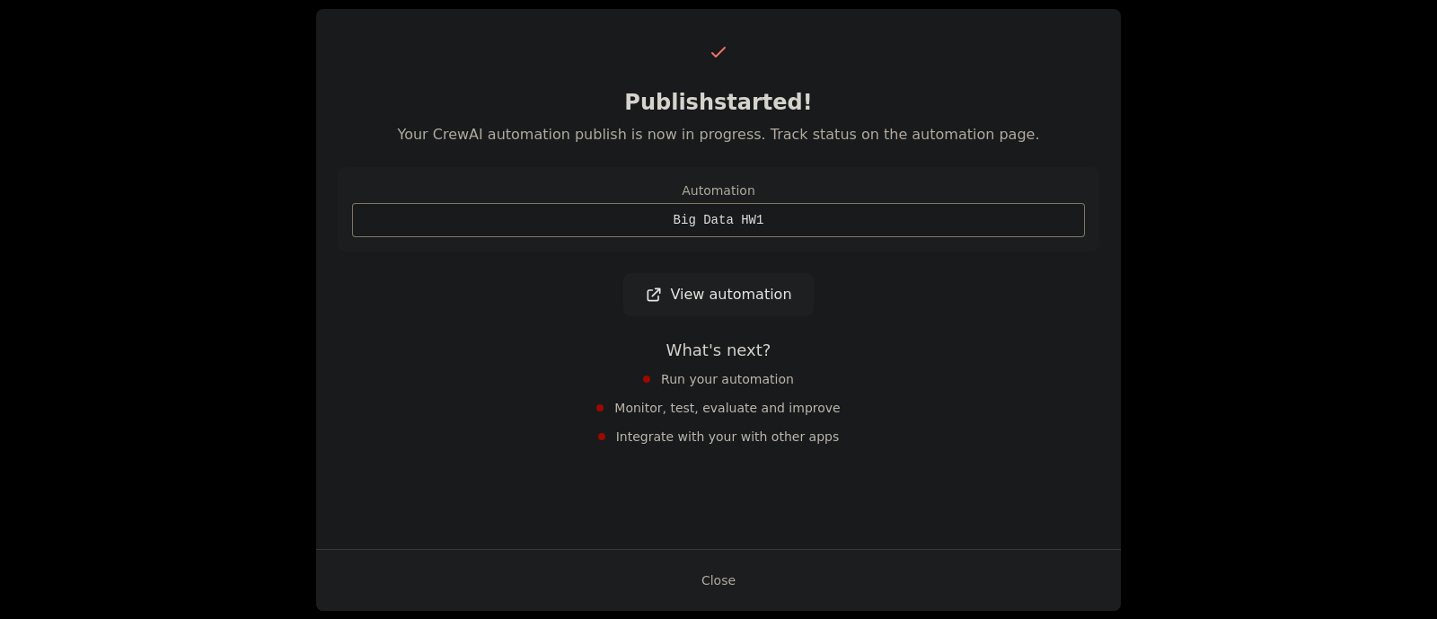
click at [707, 285] on link "View automation" at bounding box center [717, 294] width 189 height 43
click at [709, 494] on button "Close" at bounding box center [718, 580] width 63 height 32
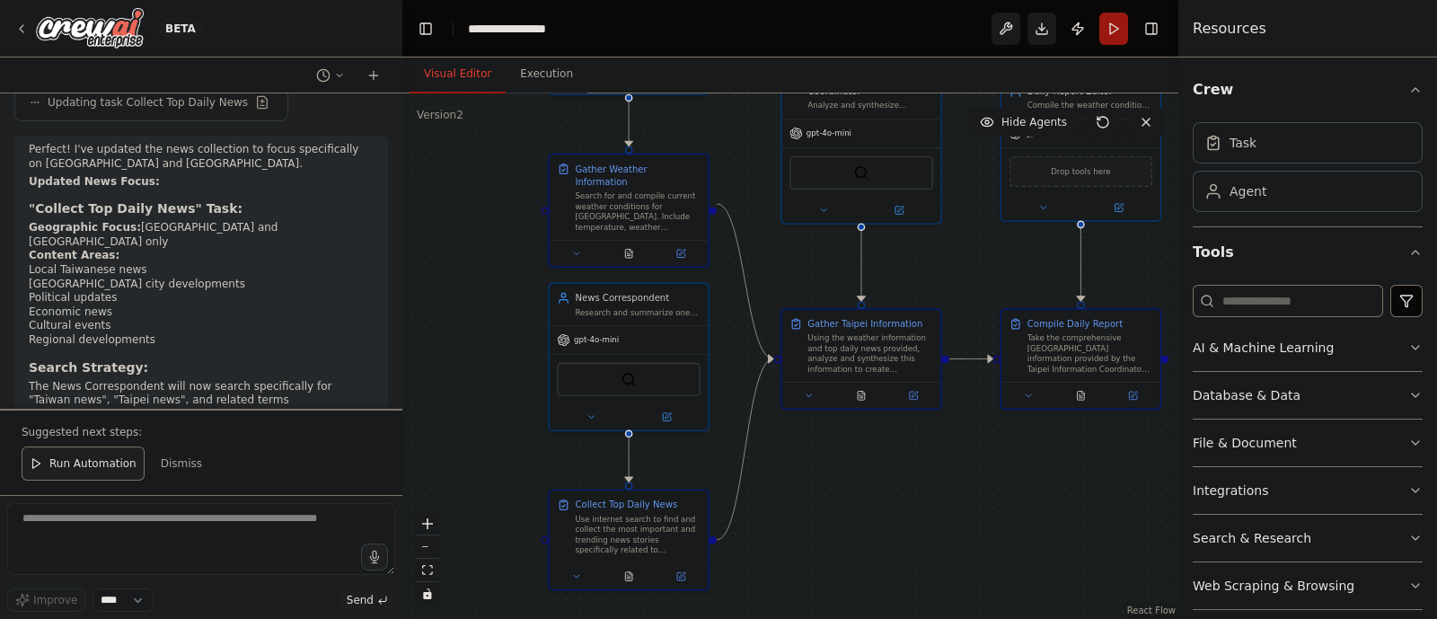
click at [1118, 21] on button "Run" at bounding box center [1113, 29] width 29 height 32
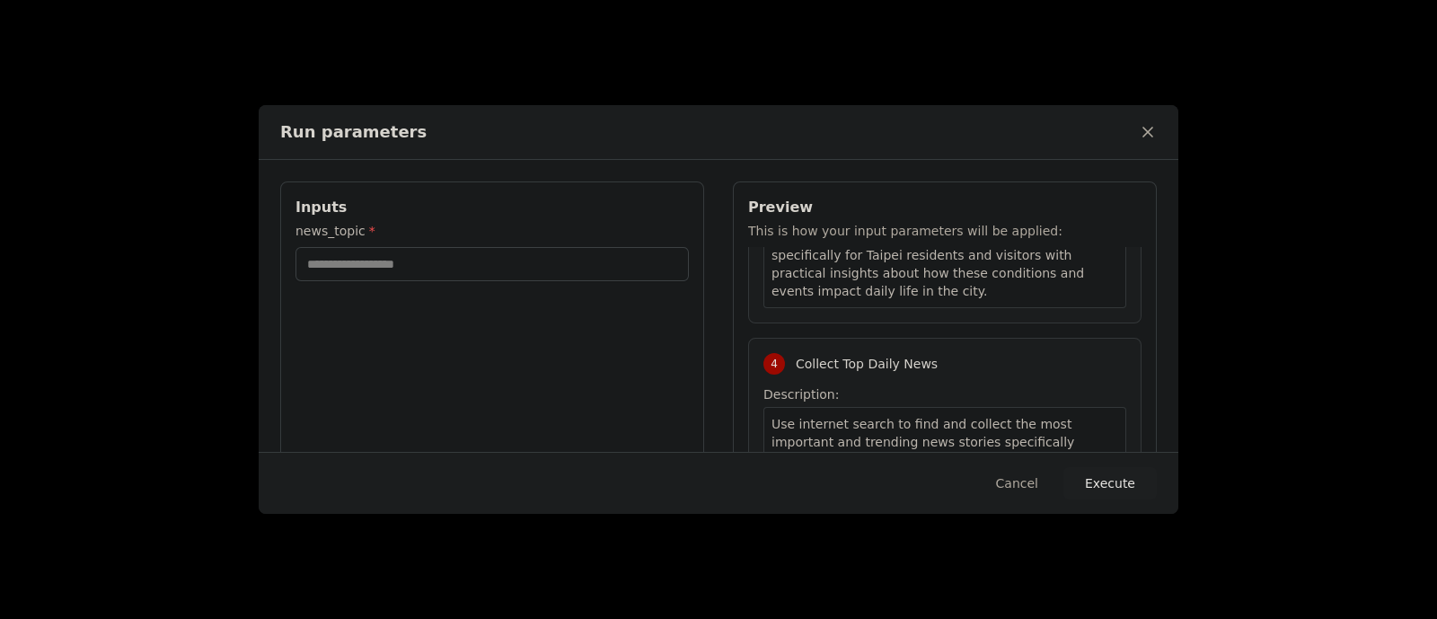
scroll to position [1026, 0]
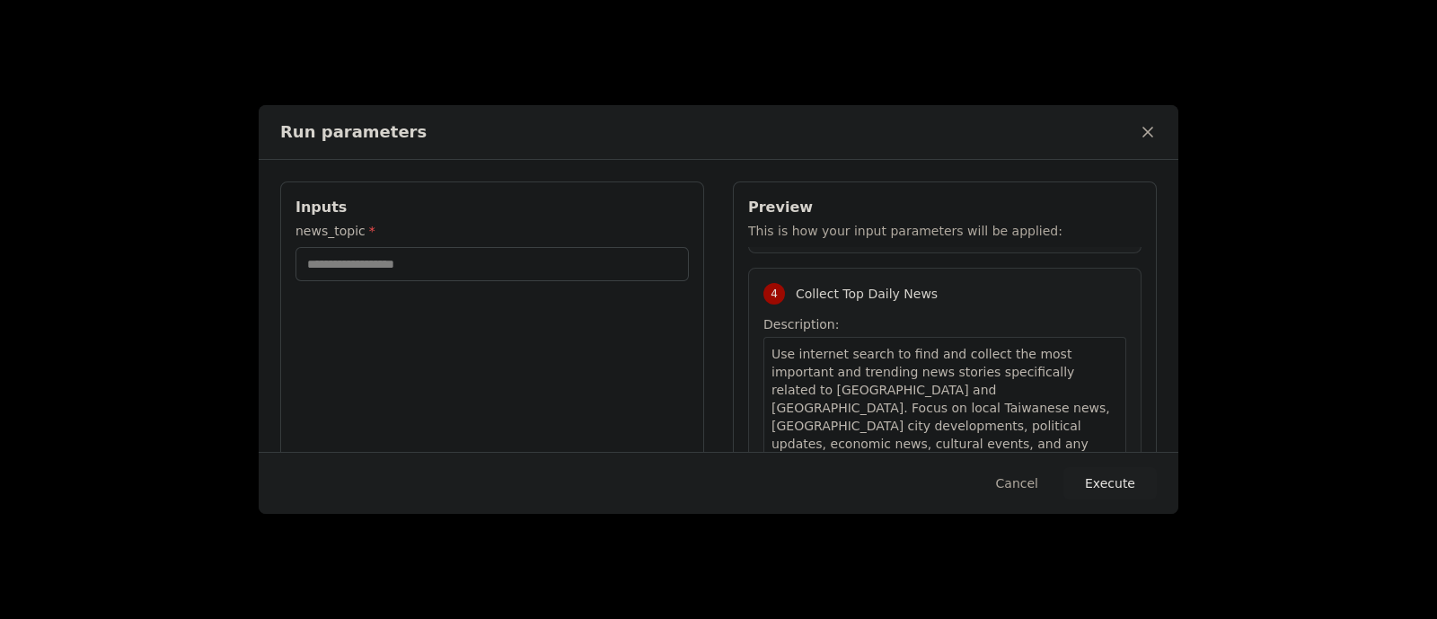
click at [1139, 138] on icon at bounding box center [1148, 132] width 18 height 18
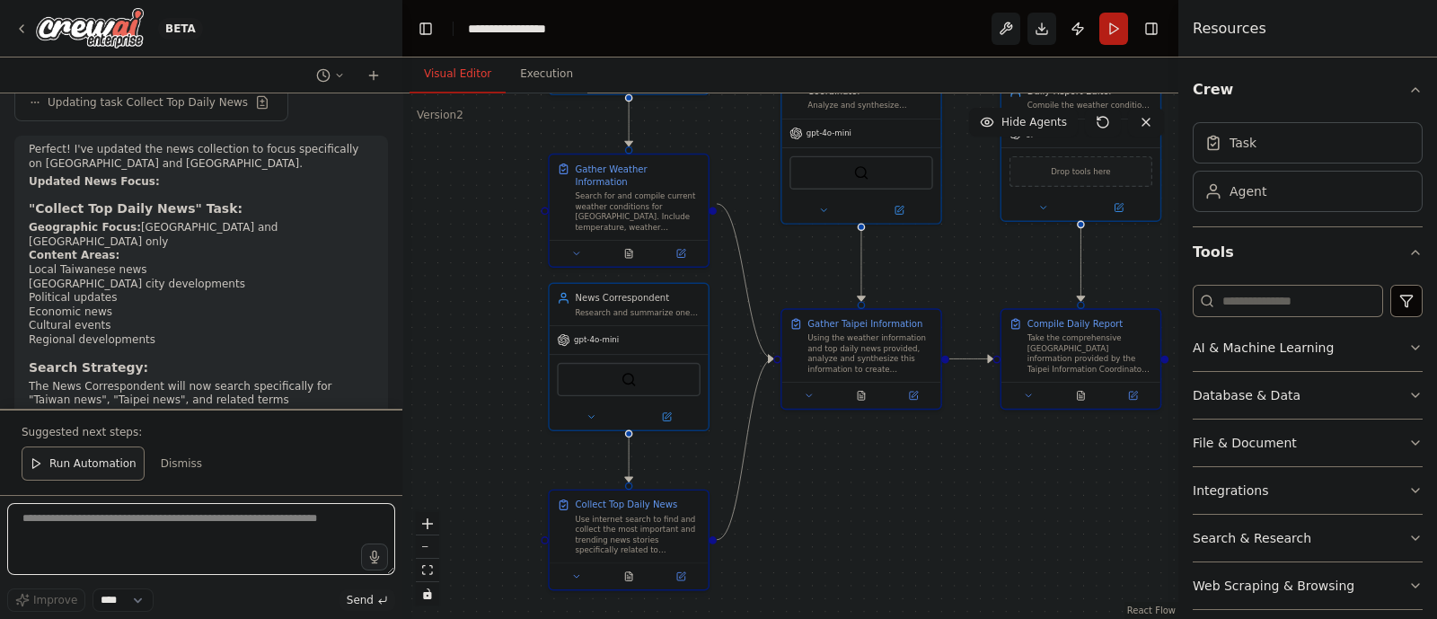
click at [138, 494] on textarea at bounding box center [201, 539] width 388 height 72
type textarea "**********"
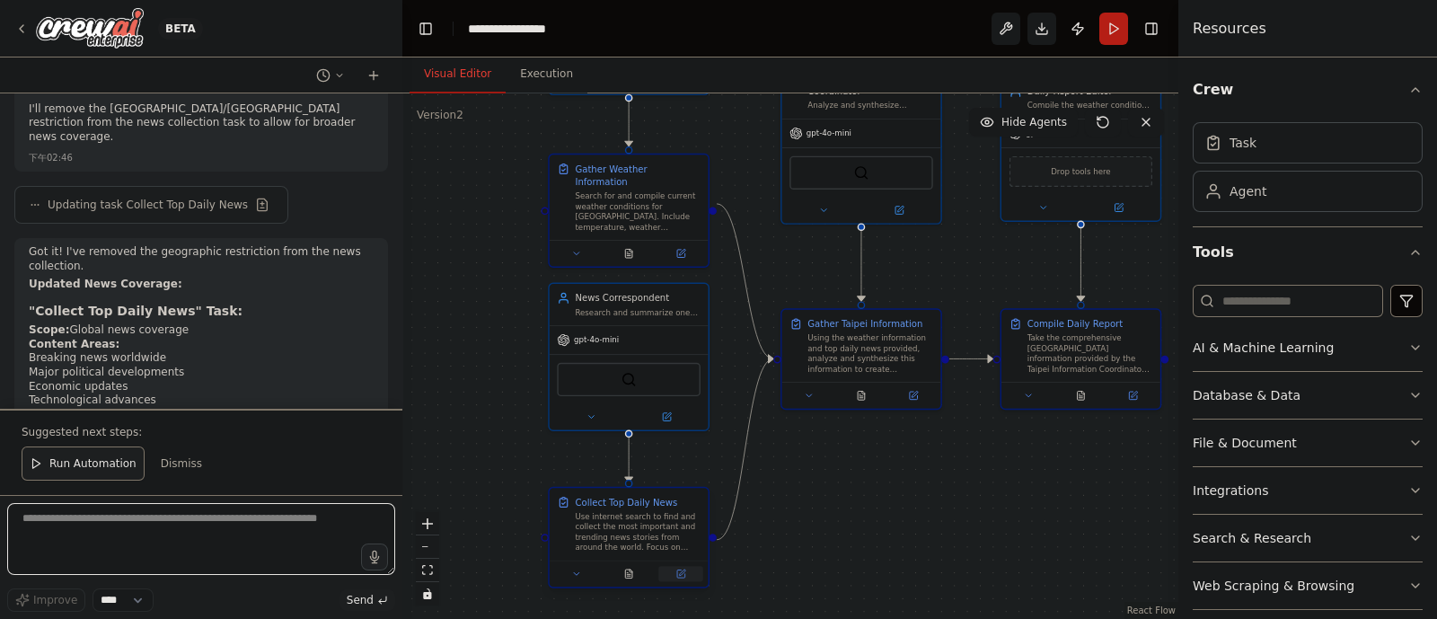
scroll to position [9656, 0]
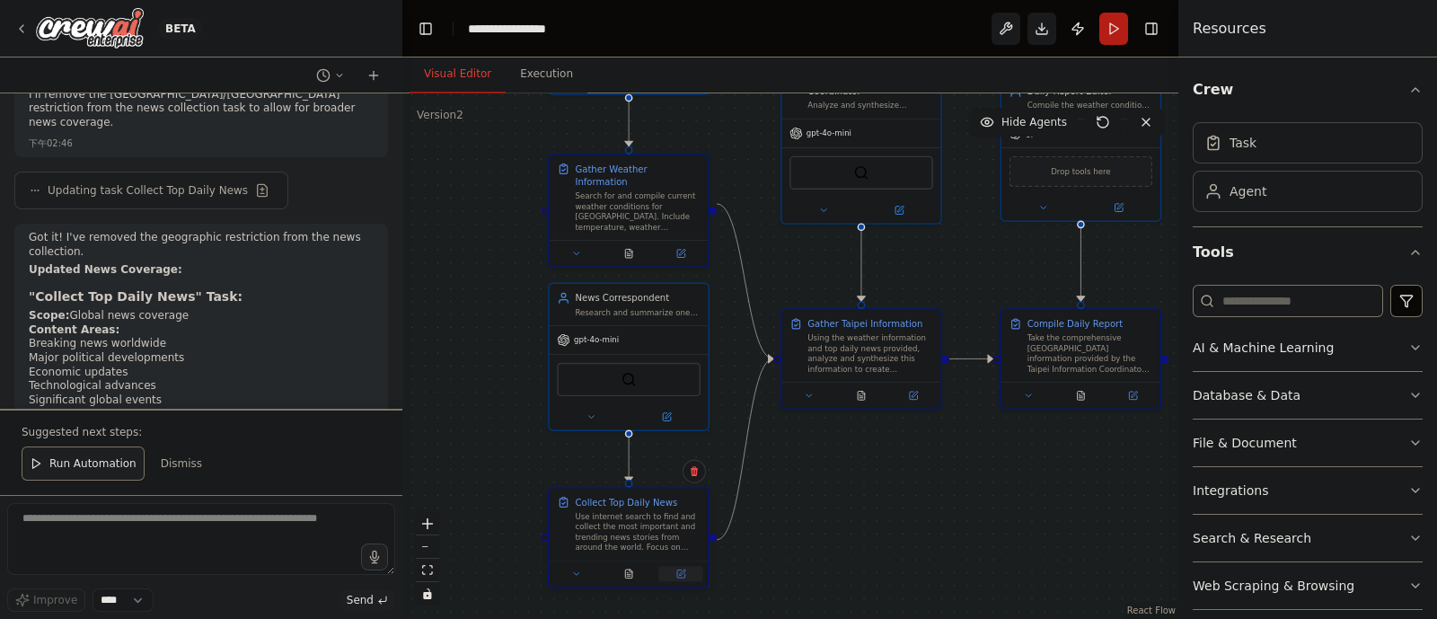
click at [678, 494] on icon at bounding box center [681, 574] width 8 height 8
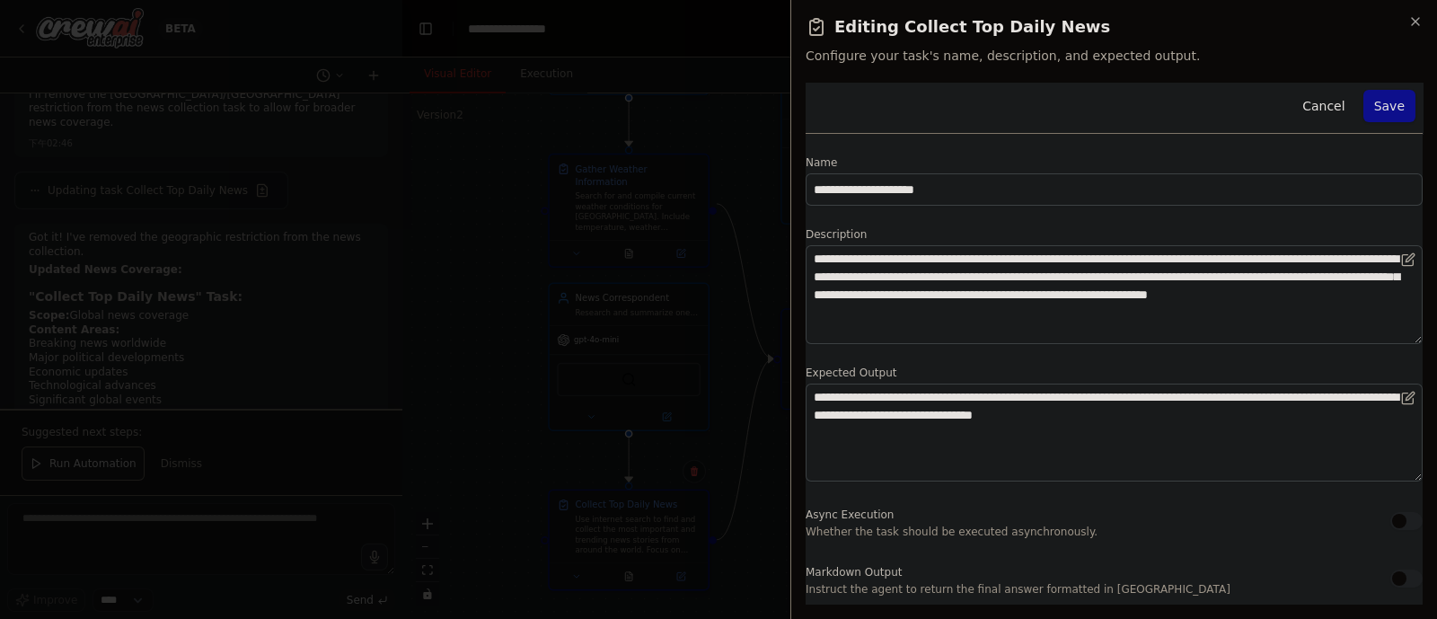
click at [485, 467] on div at bounding box center [718, 309] width 1437 height 619
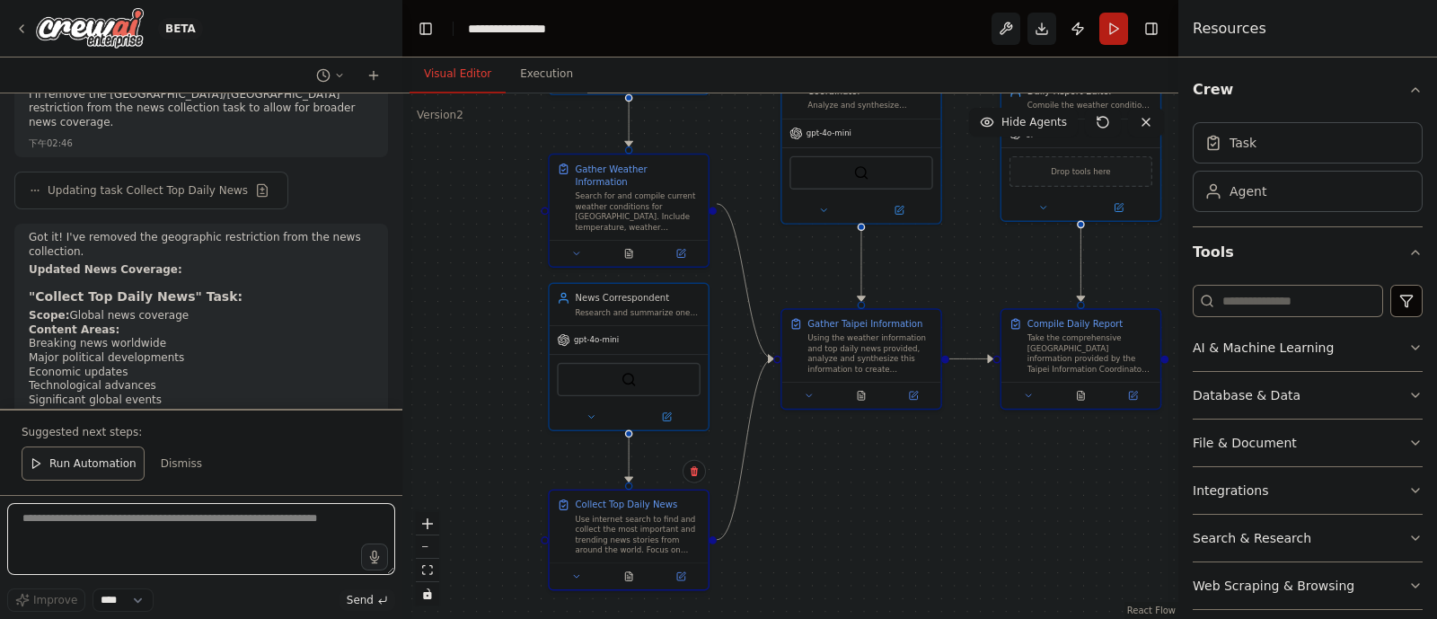
click at [270, 494] on textarea at bounding box center [201, 539] width 388 height 72
type textarea "**********"
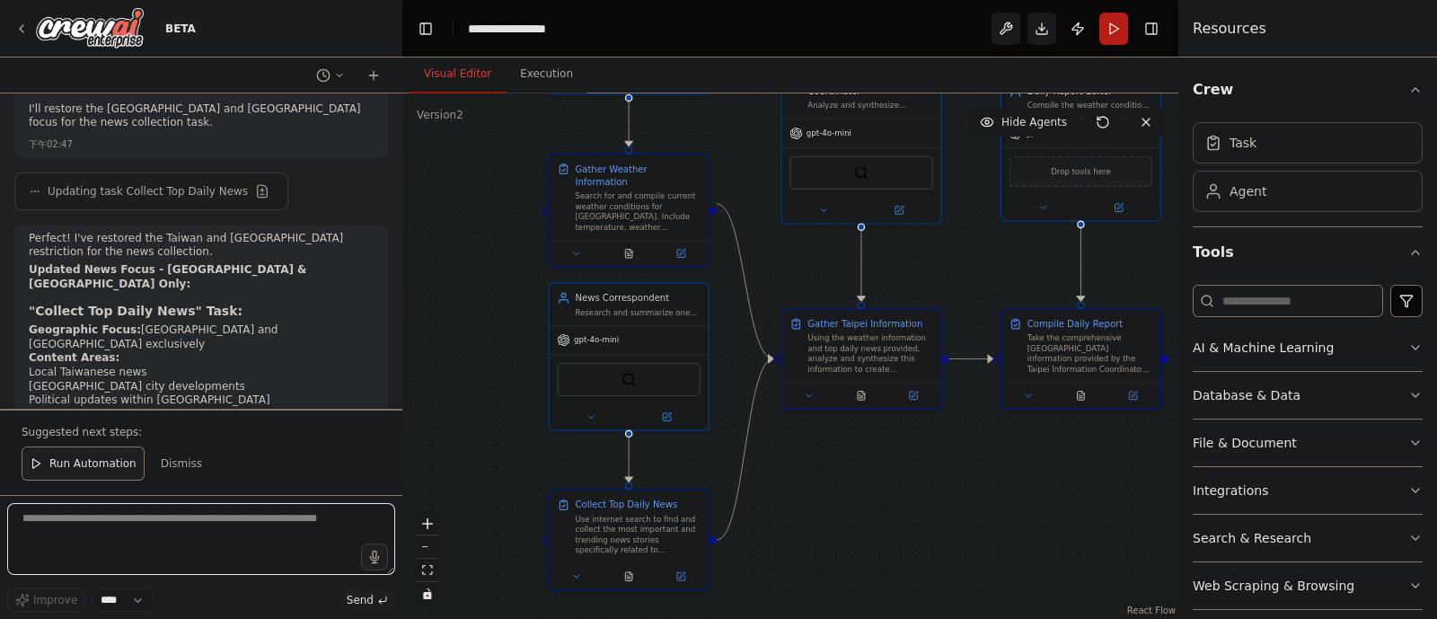
scroll to position [10359, 0]
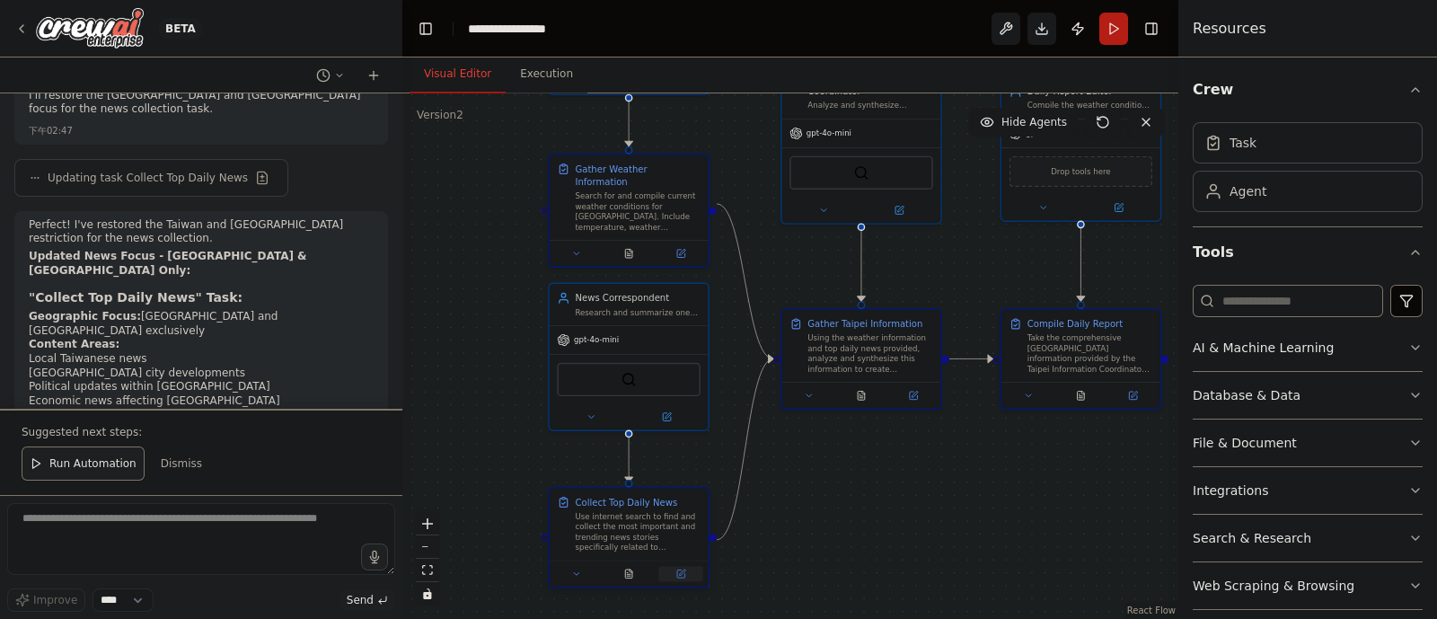
click at [688, 494] on button at bounding box center [680, 573] width 44 height 15
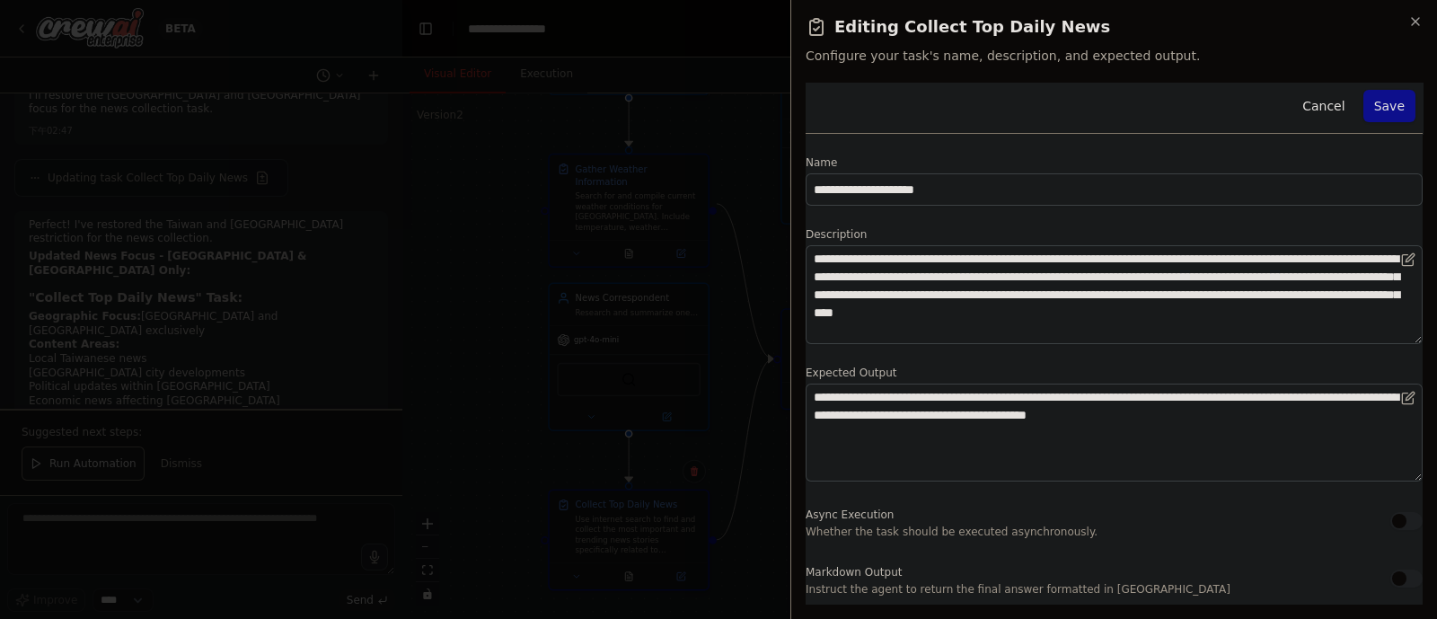
click at [796, 470] on div "**********" at bounding box center [1113, 309] width 647 height 619
click at [1149, 24] on icon "button" at bounding box center [1415, 21] width 7 height 7
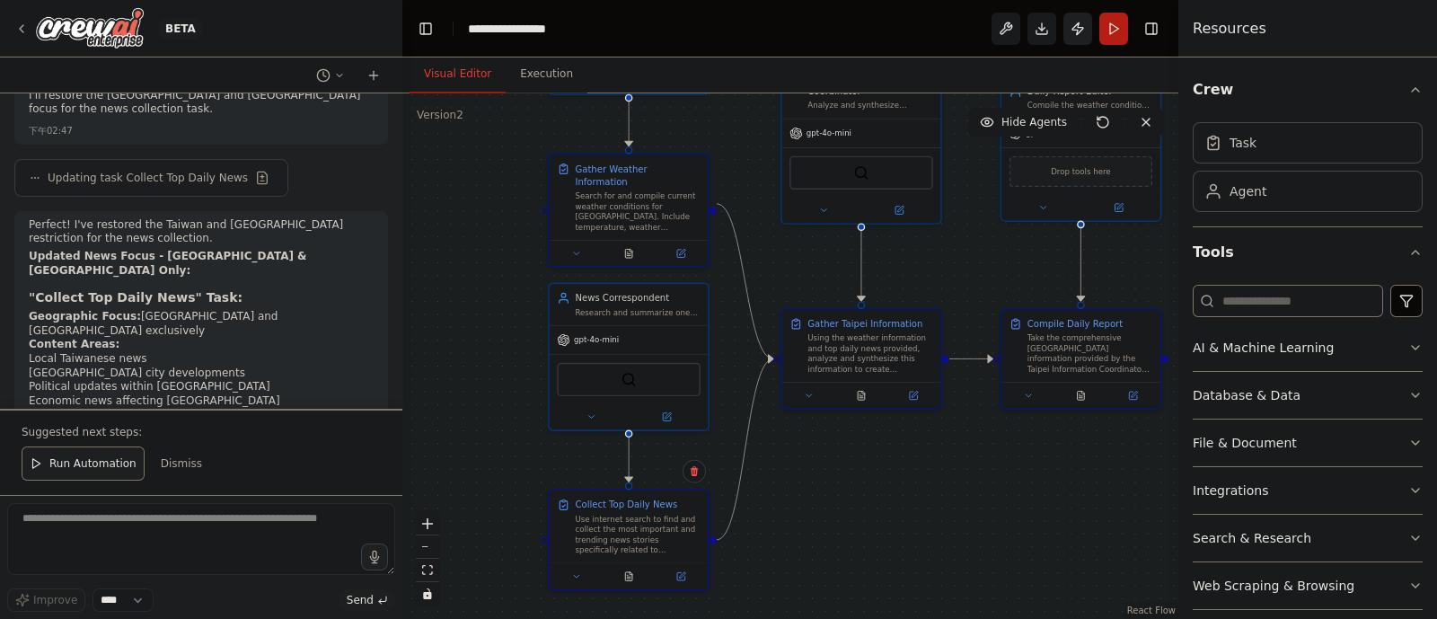
click at [1065, 34] on button "Publish" at bounding box center [1077, 29] width 29 height 32
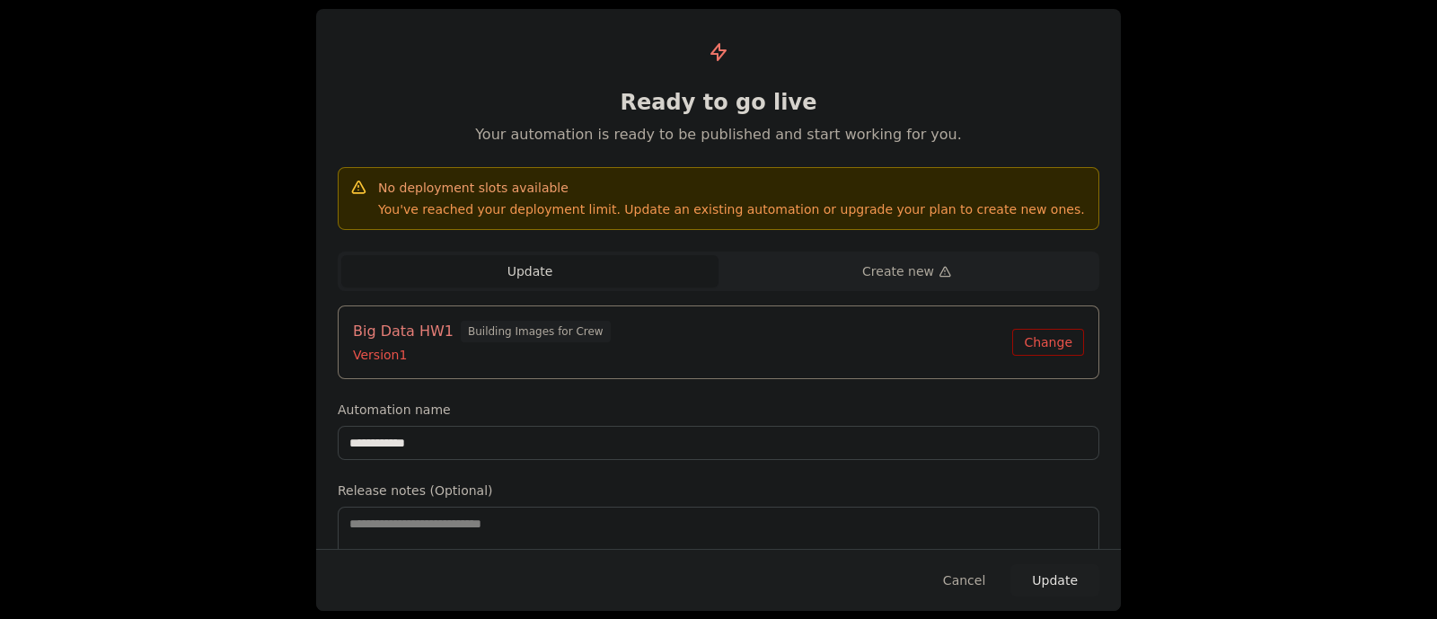
click at [1044, 342] on button "Change" at bounding box center [1048, 342] width 72 height 27
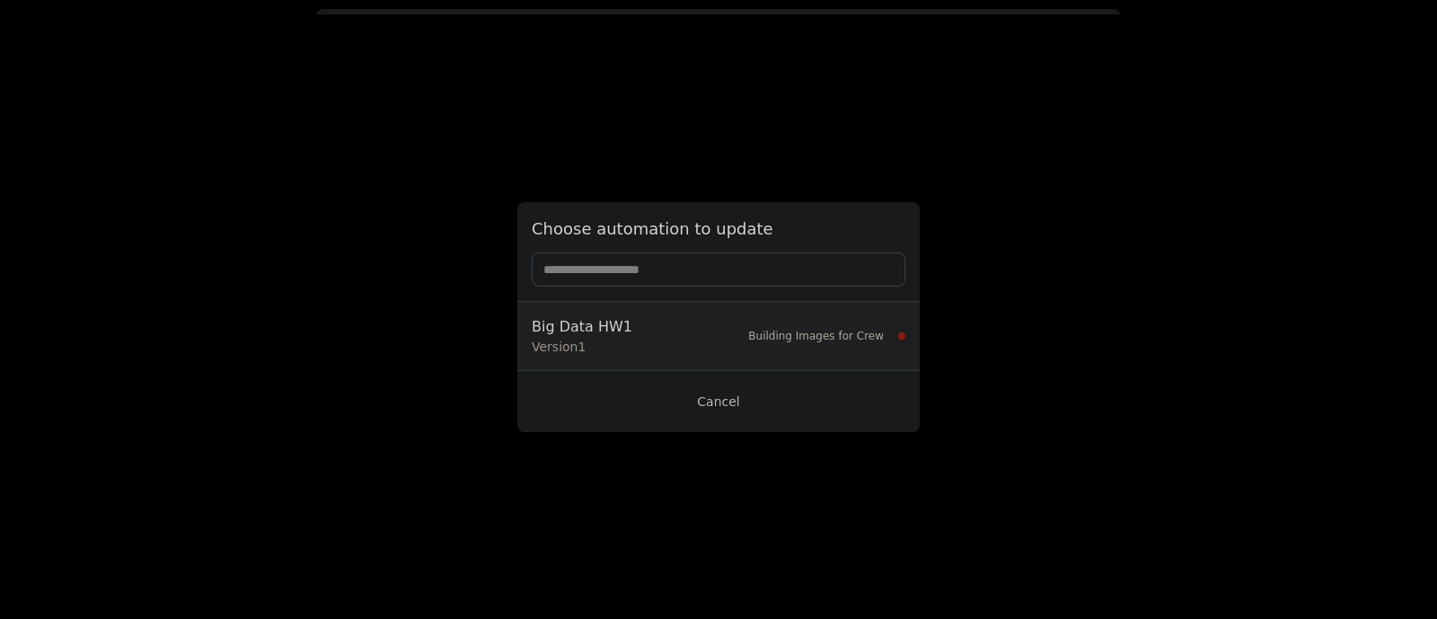
click at [829, 392] on button "Cancel" at bounding box center [719, 401] width 374 height 32
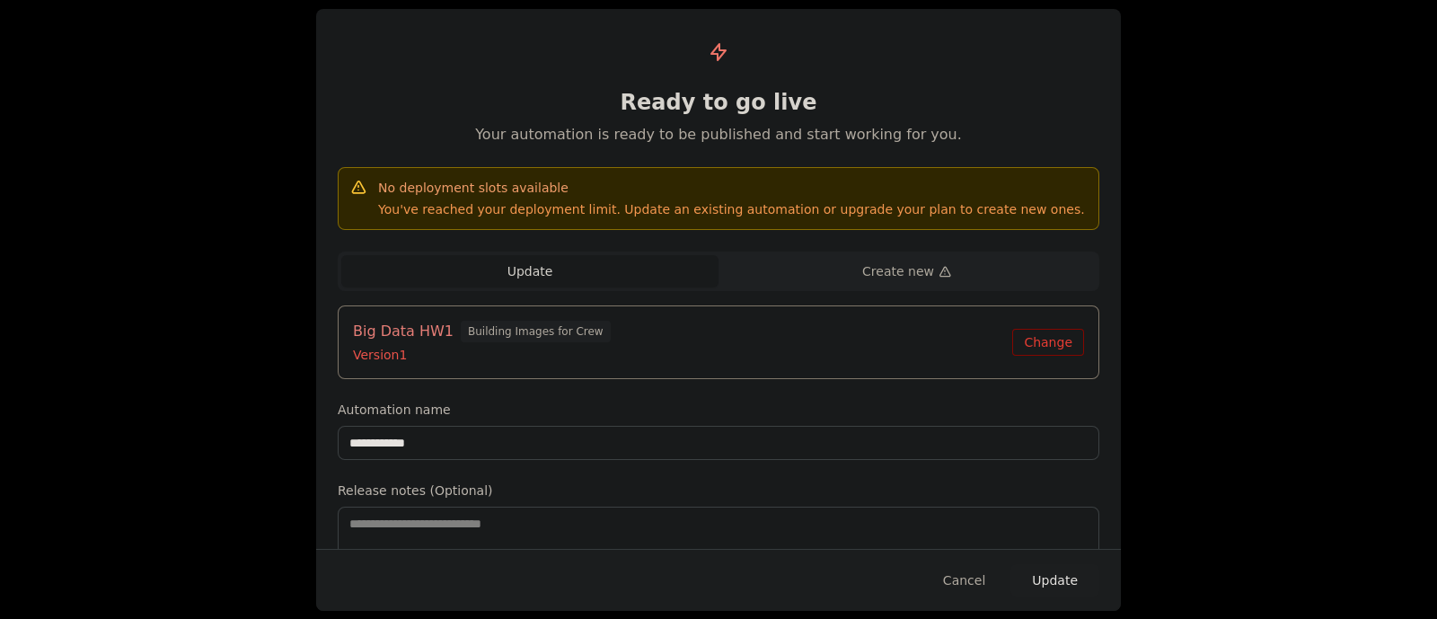
click at [1070, 494] on button "Update" at bounding box center [1054, 580] width 89 height 32
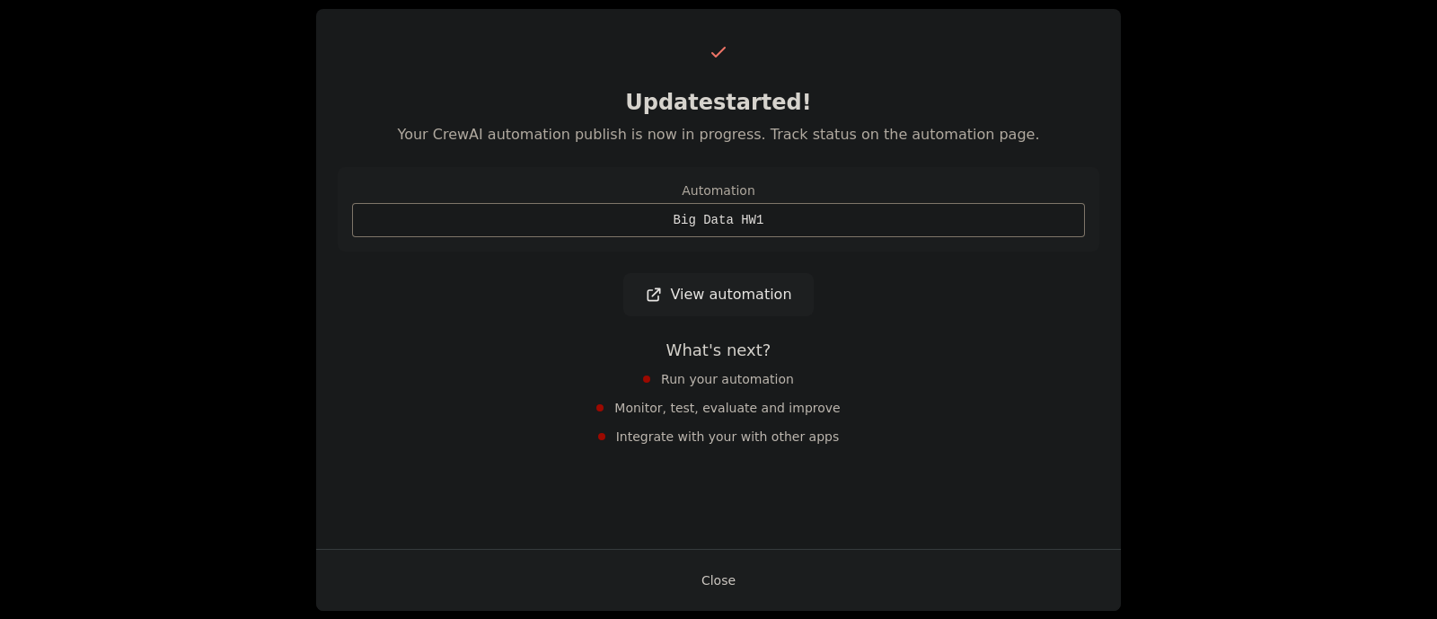
click at [713, 494] on button "Close" at bounding box center [718, 580] width 63 height 32
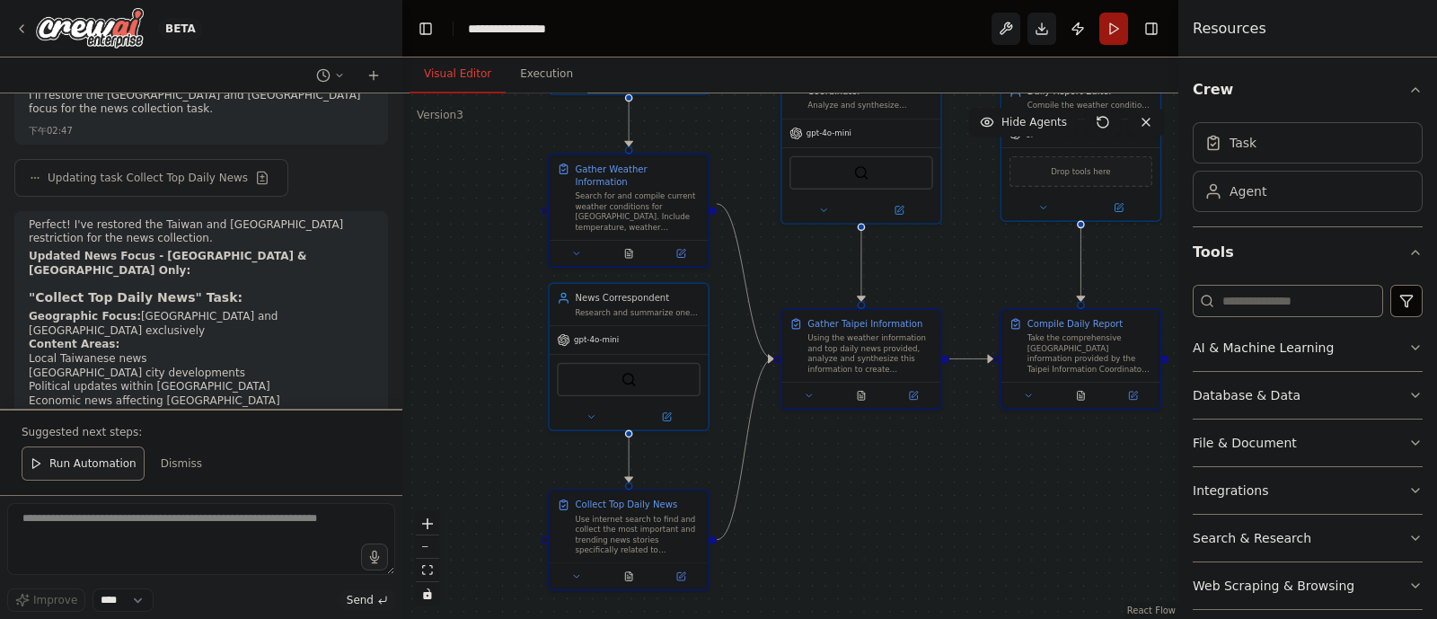
click at [1125, 26] on button "Run" at bounding box center [1113, 29] width 29 height 32
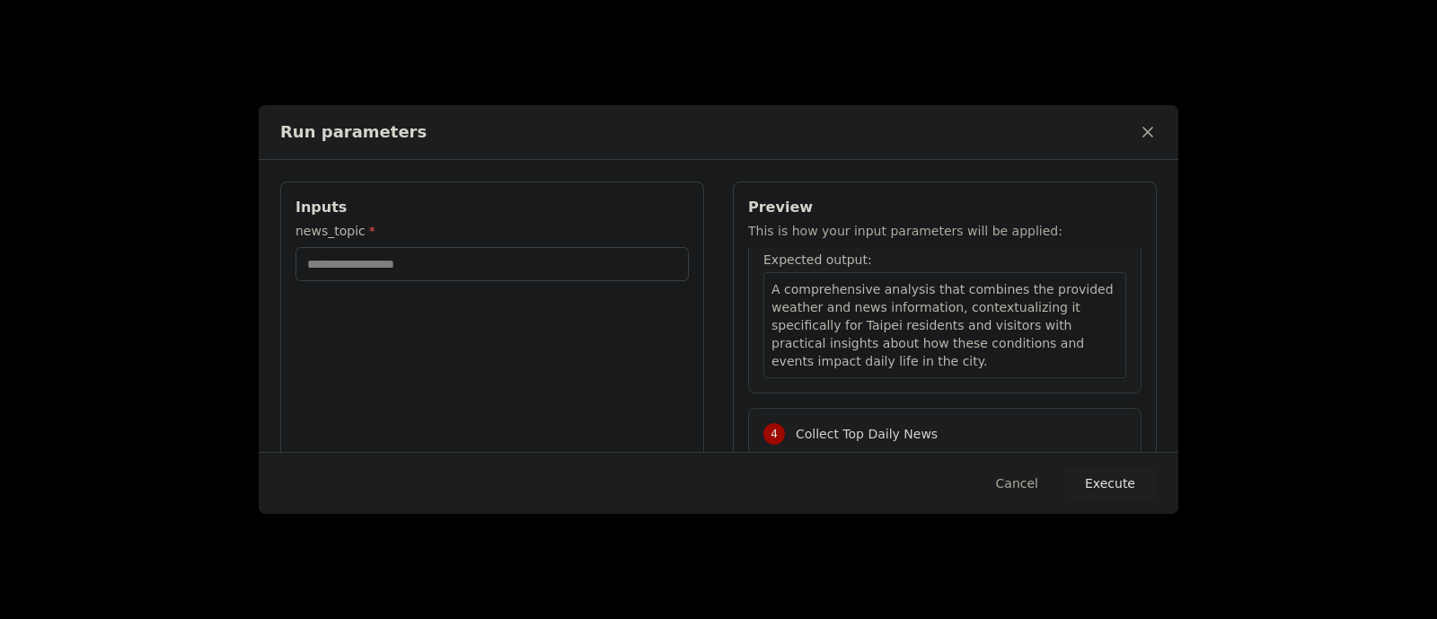
scroll to position [897, 0]
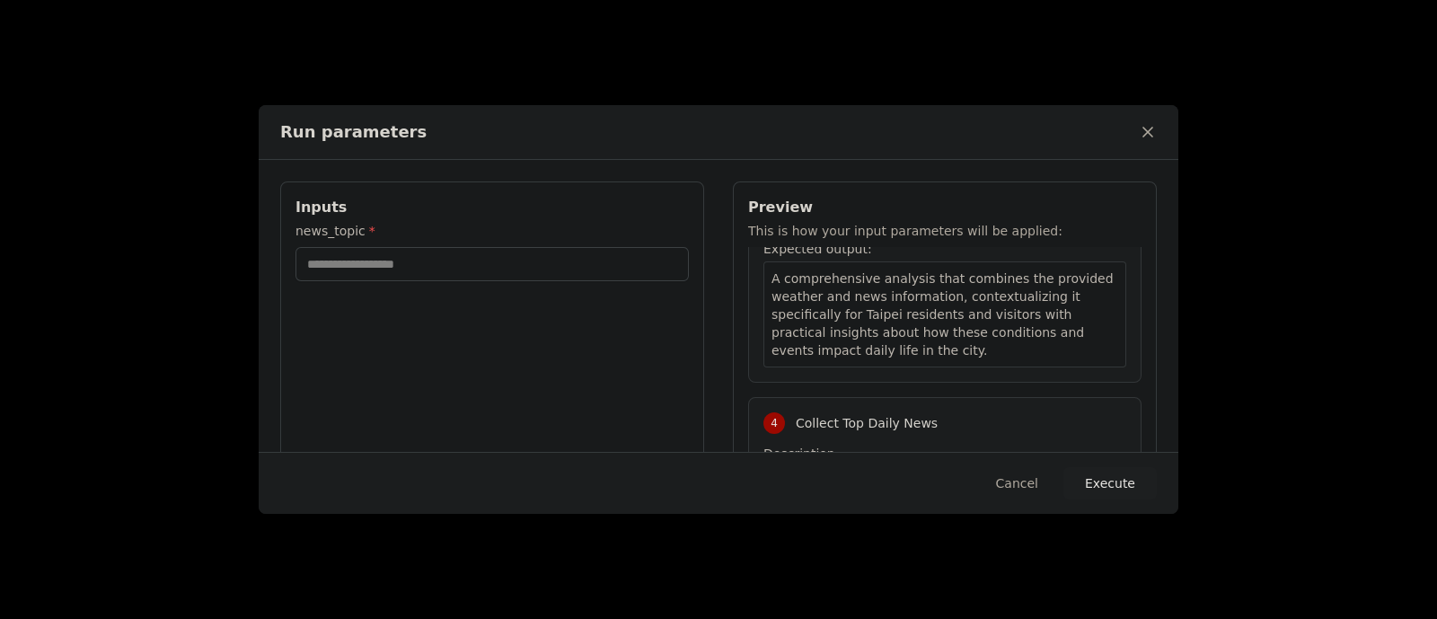
click at [950, 348] on div "1 Gather Weather Information Description: Search for and compile current weathe…" at bounding box center [944, 419] width 393 height 345
click at [1141, 141] on icon at bounding box center [1148, 132] width 18 height 18
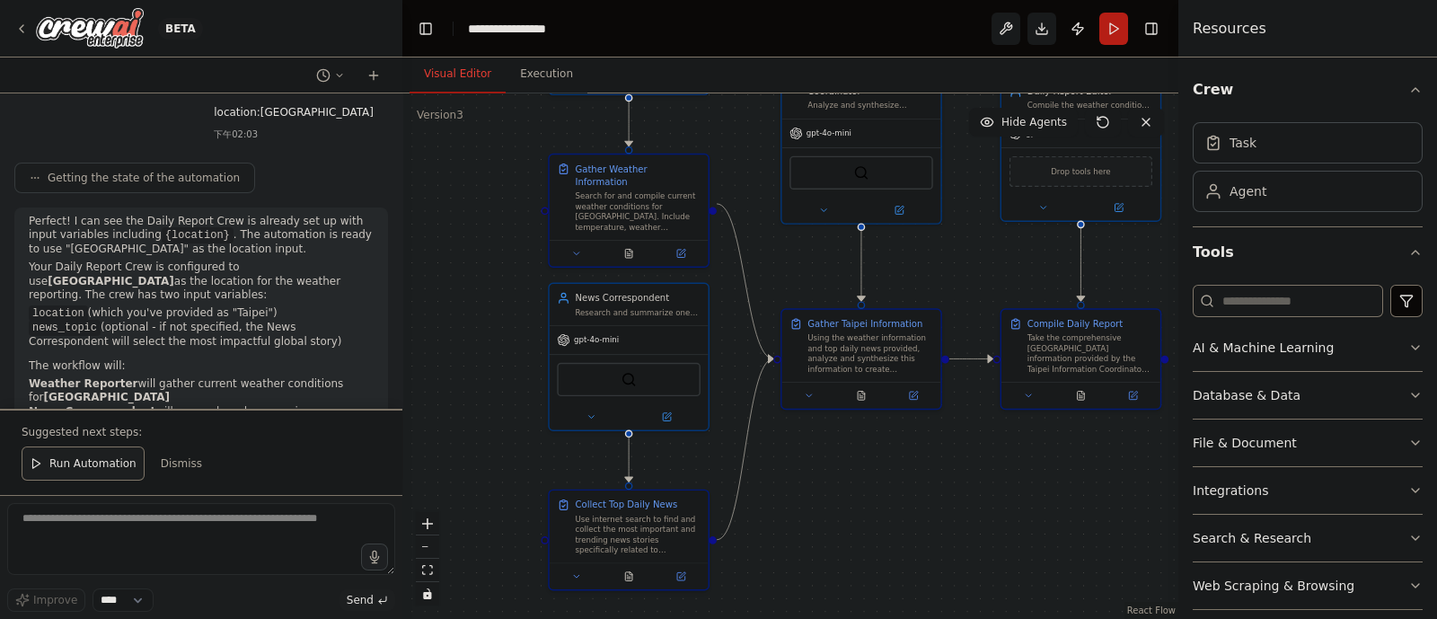
scroll to position [2013, 0]
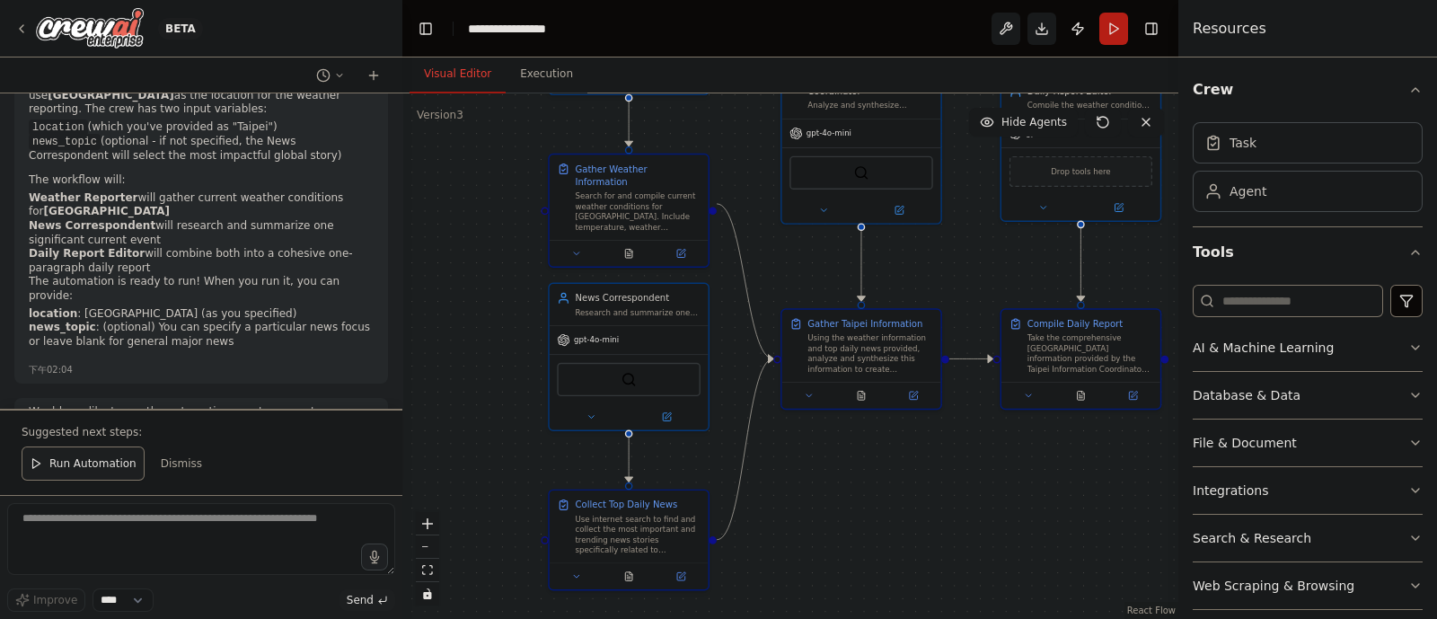
click at [189, 363] on div "下午02:04" at bounding box center [201, 369] width 345 height 13
drag, startPoint x: 22, startPoint y: 250, endPoint x: 86, endPoint y: 258, distance: 64.3
click at [86, 258] on div "Perfect! I can see the Daily Report Crew is already set up with input variables…" at bounding box center [201, 203] width 374 height 363
copy strong "news_topic"
click at [182, 494] on textarea at bounding box center [201, 539] width 388 height 72
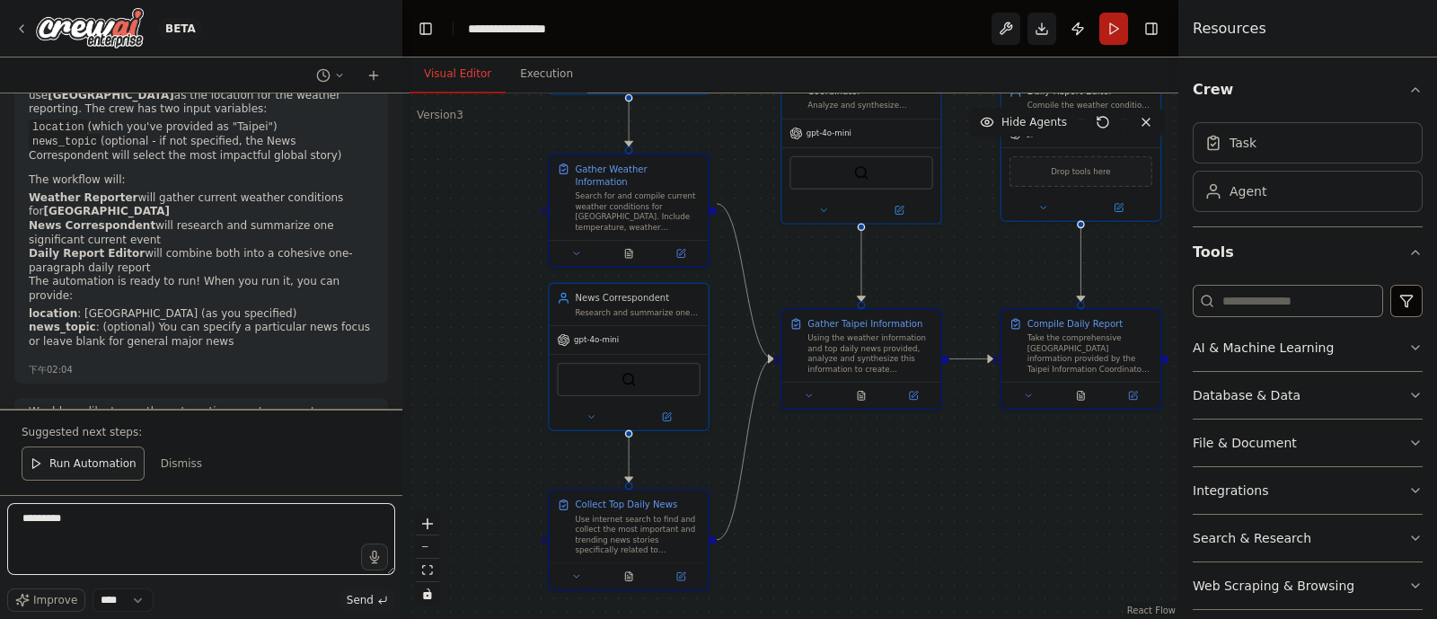
paste textarea "**********"
type textarea "**********"
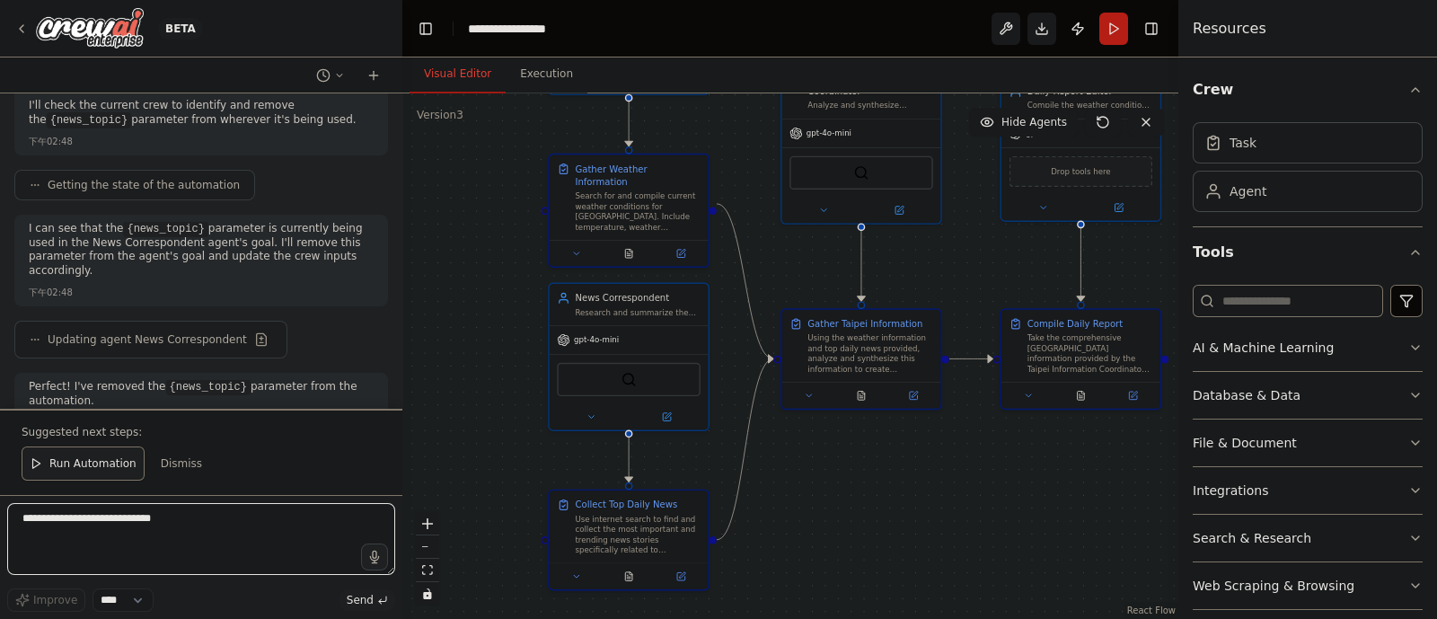
scroll to position [11151, 0]
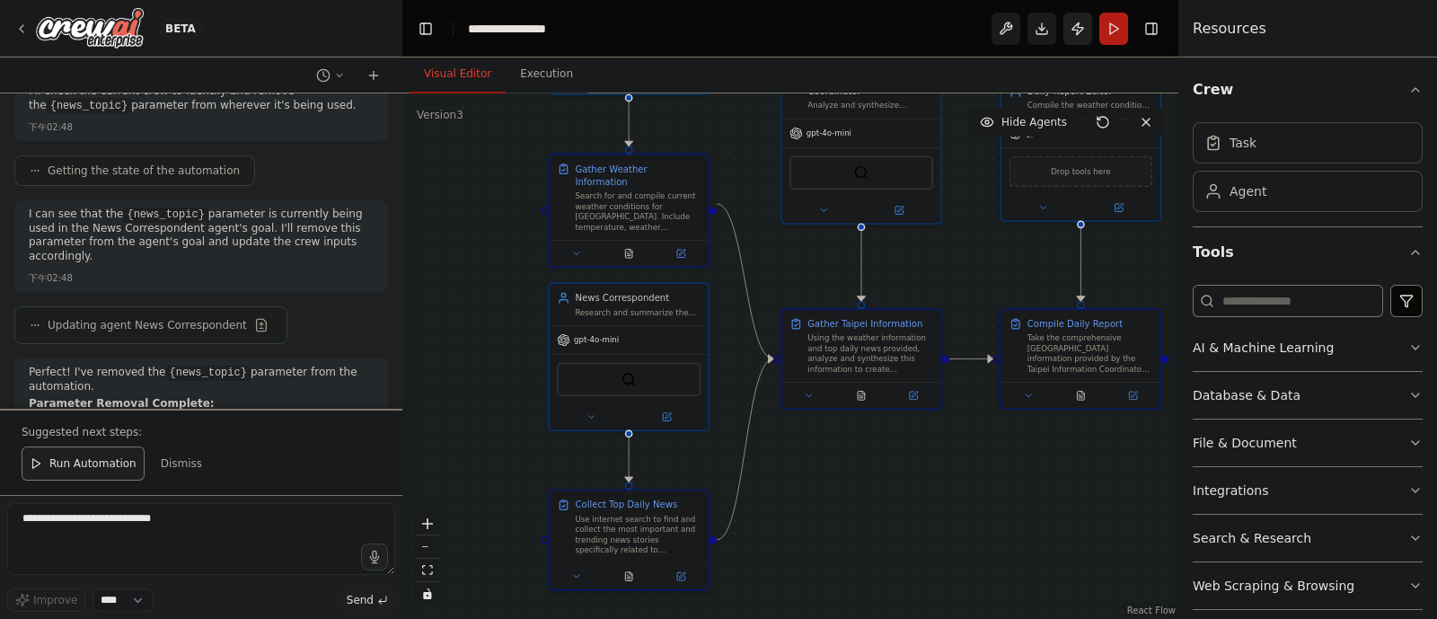
click at [1070, 31] on button "Publish" at bounding box center [1077, 29] width 29 height 32
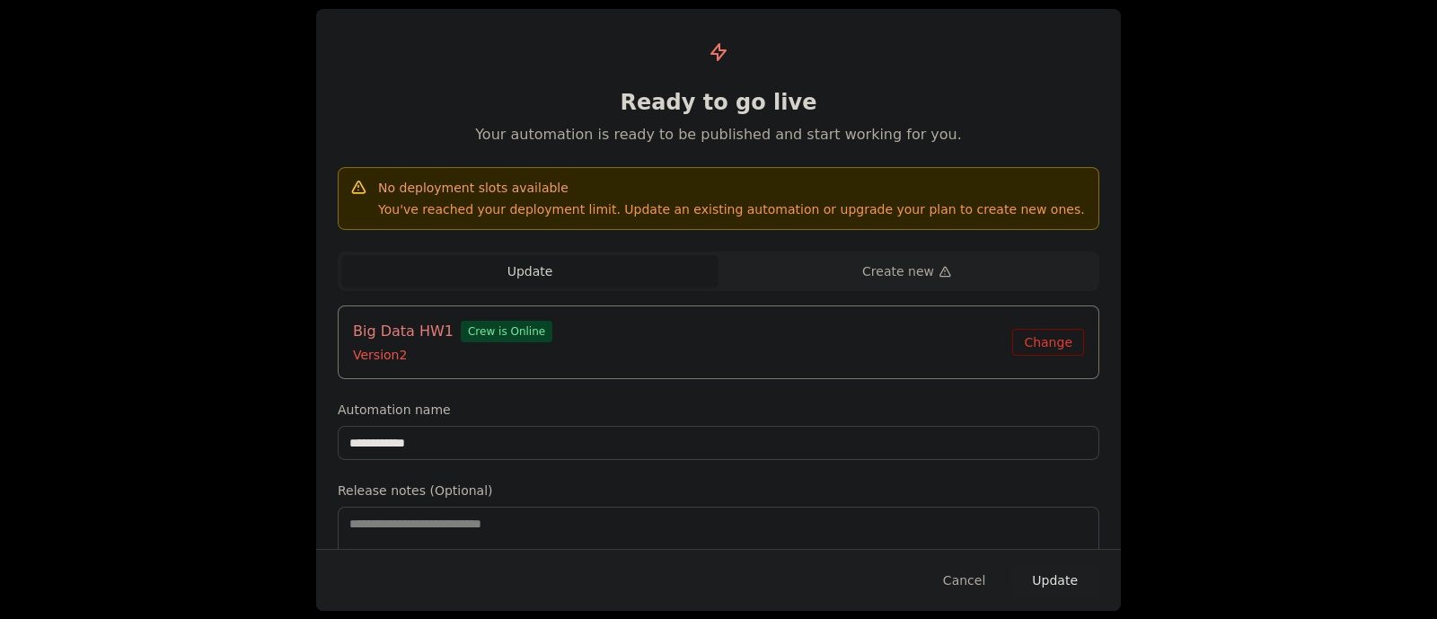
click at [1046, 494] on button "Update" at bounding box center [1054, 580] width 89 height 32
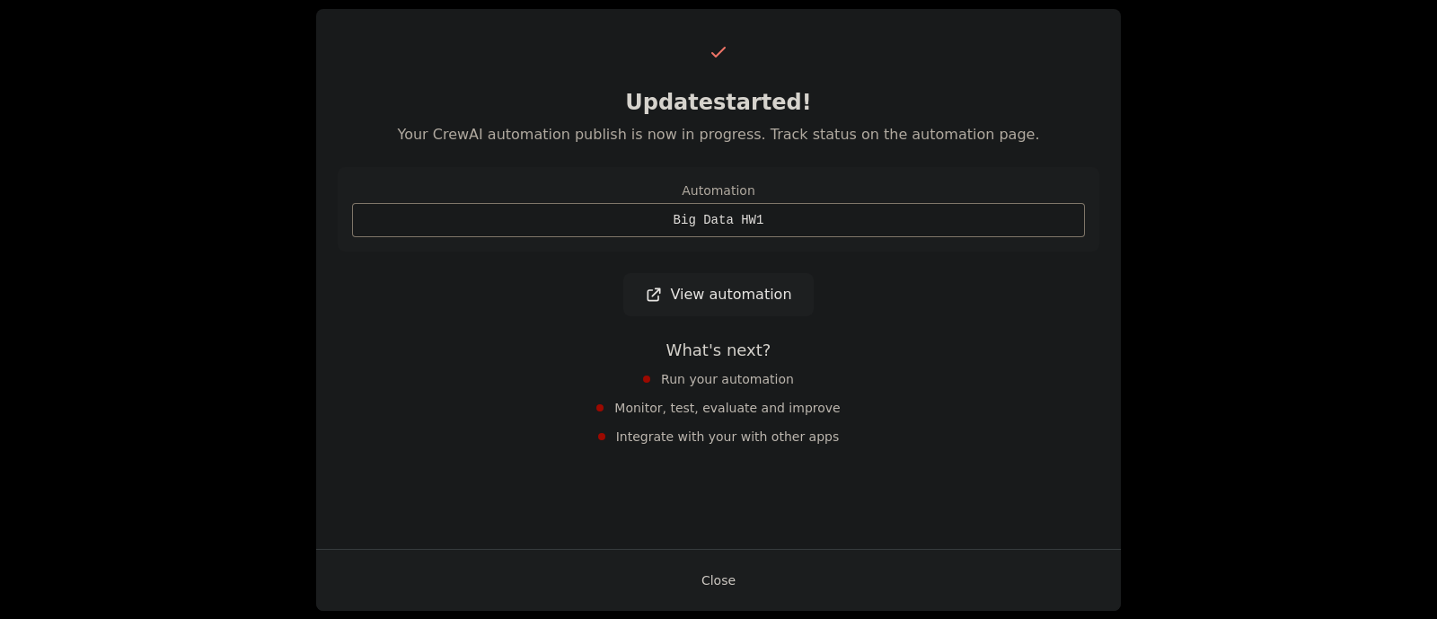
click at [715, 494] on button "Close" at bounding box center [718, 580] width 63 height 32
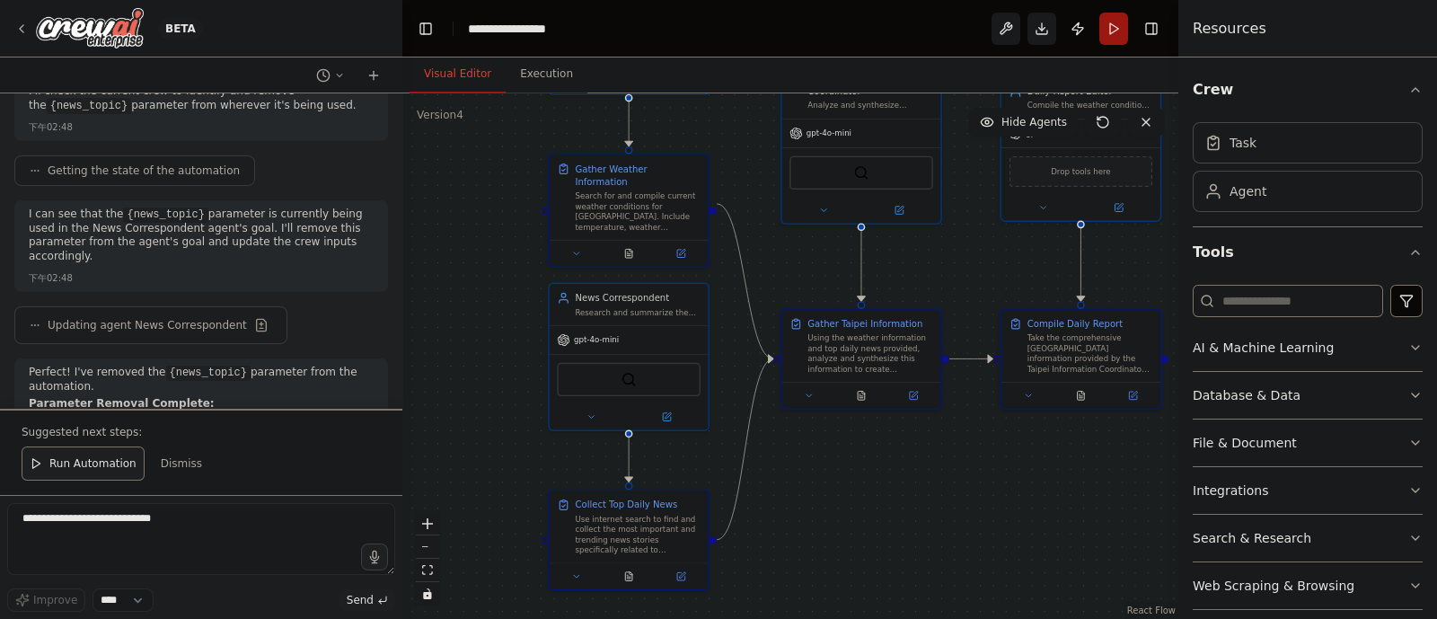
click at [1110, 36] on button "Run" at bounding box center [1113, 29] width 29 height 32
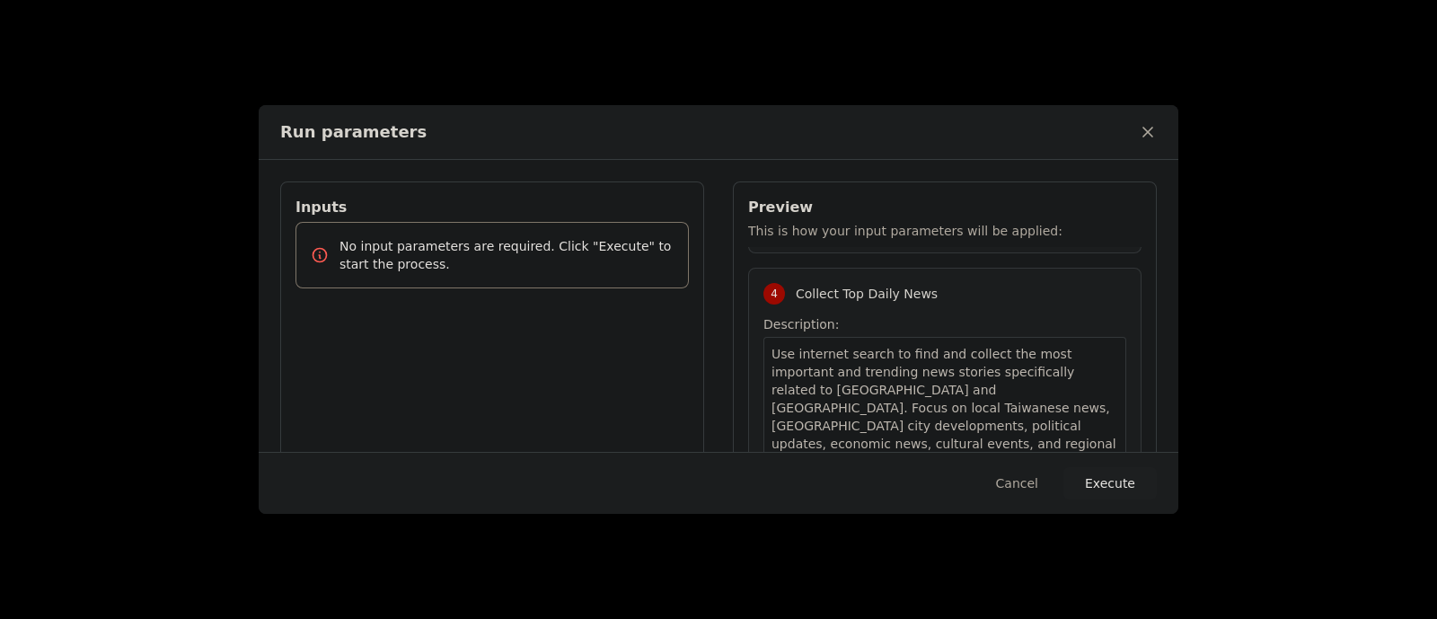
scroll to position [176, 0]
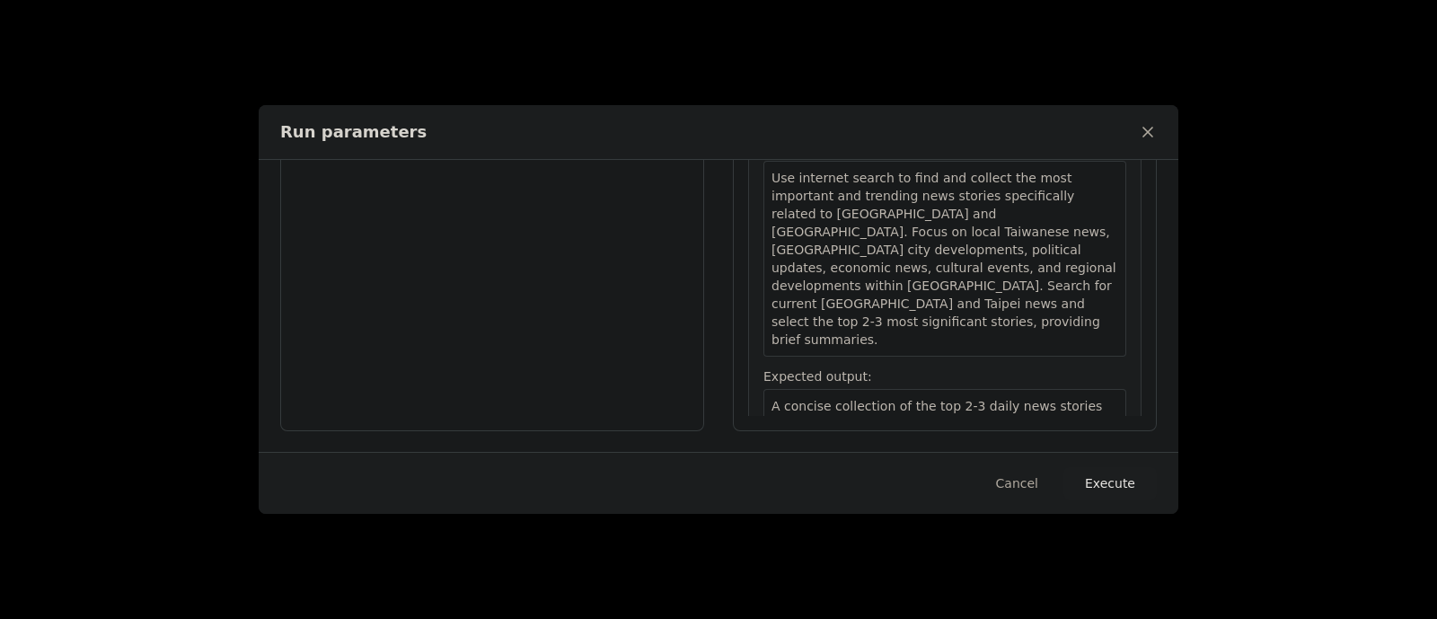
click at [1124, 482] on button "Execute" at bounding box center [1109, 483] width 93 height 32
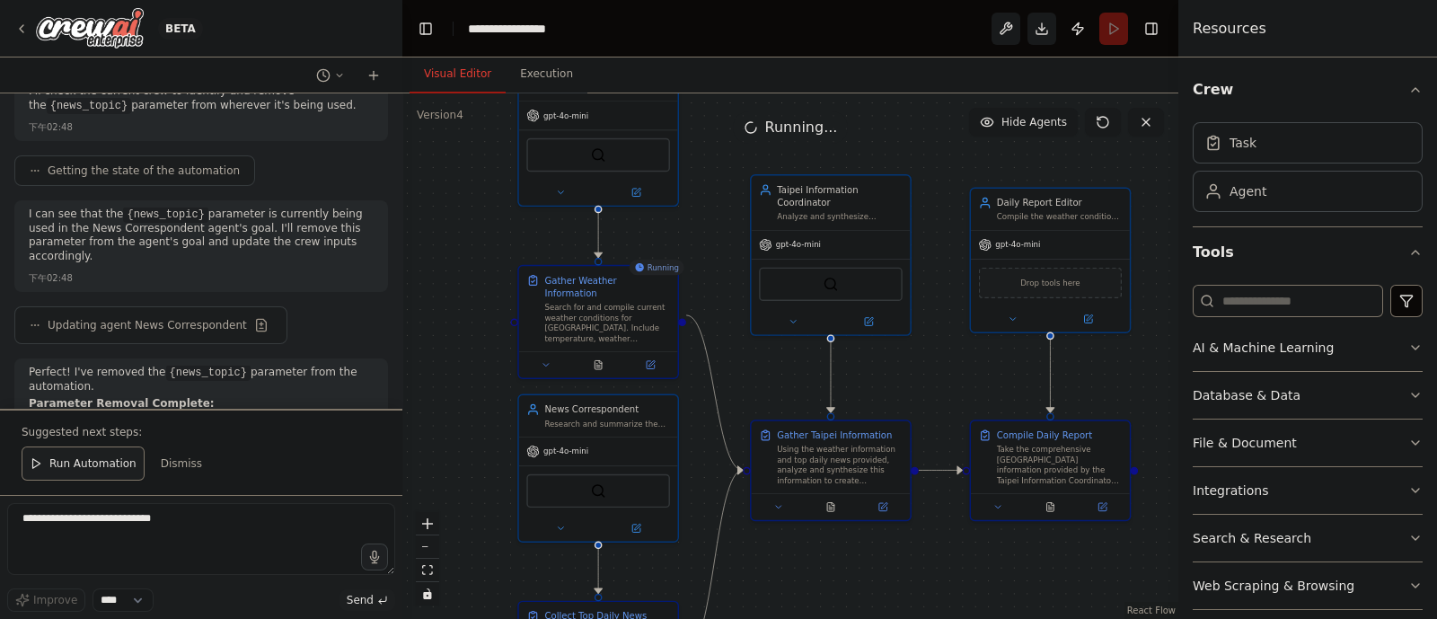
drag, startPoint x: 463, startPoint y: 283, endPoint x: 431, endPoint y: 340, distance: 65.5
click at [431, 340] on div ".deletable-edge-delete-btn { width: 20px; height: 20px; border: 0px solid #ffff…" at bounding box center [790, 355] width 776 height 525
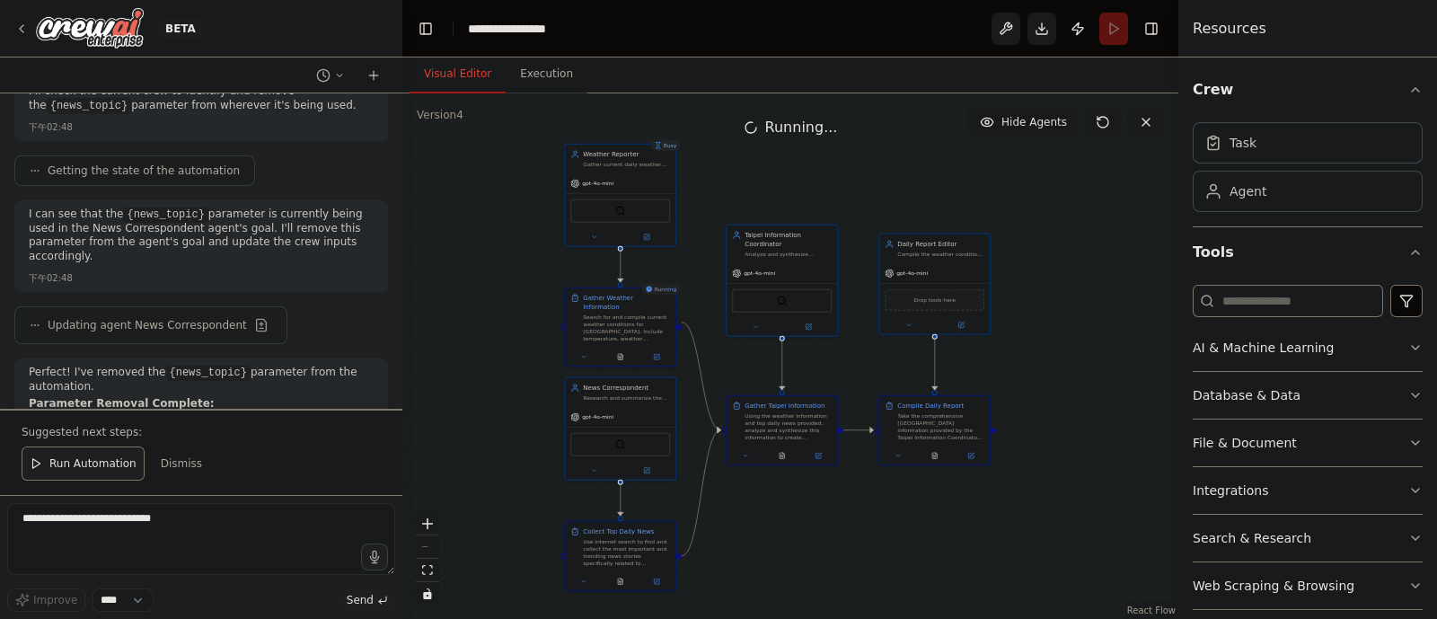
drag, startPoint x: 442, startPoint y: 337, endPoint x: 516, endPoint y: 337, distance: 74.5
click at [516, 337] on div ".deletable-edge-delete-btn { width: 20px; height: 20px; border: 0px solid #ffff…" at bounding box center [790, 355] width 776 height 525
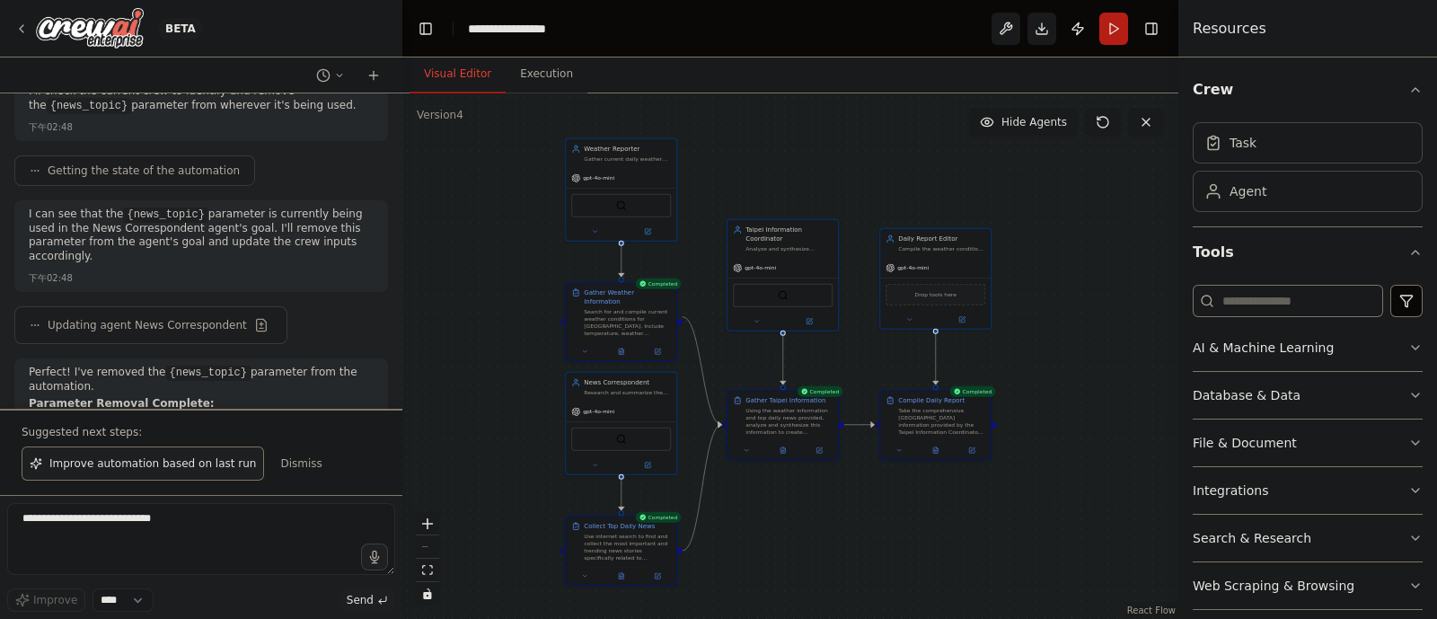
click at [989, 494] on div ".deletable-edge-delete-btn { width: 20px; height: 20px; border: 0px solid #ffff…" at bounding box center [790, 355] width 776 height 525
click at [83, 28] on img at bounding box center [90, 28] width 108 height 40
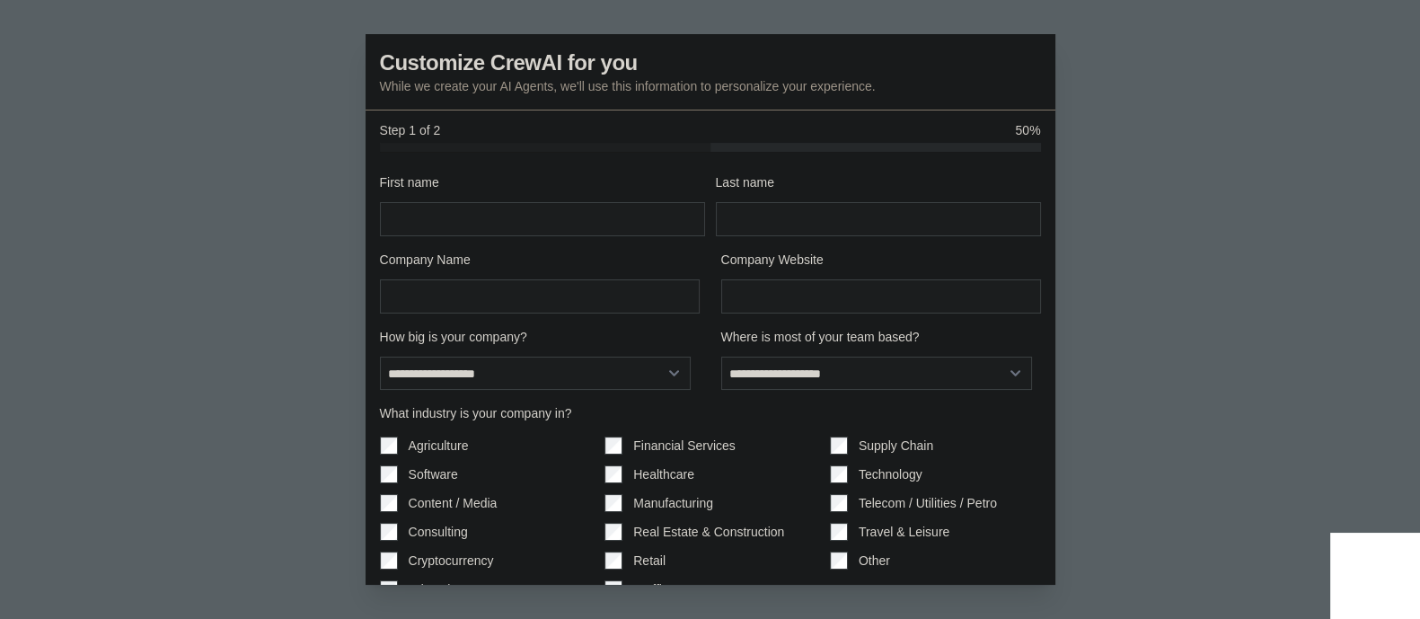
scroll to position [81, 0]
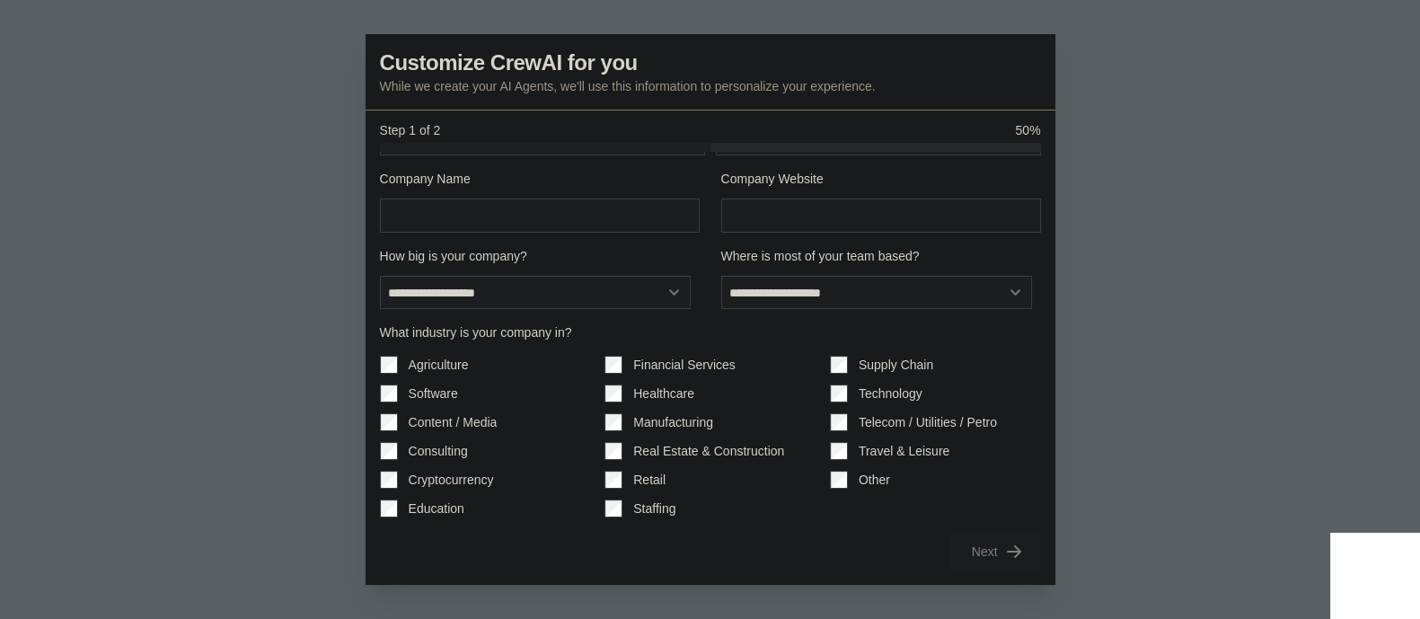
click at [1181, 595] on div at bounding box center [710, 309] width 1420 height 619
click at [1163, 546] on div at bounding box center [710, 309] width 1420 height 619
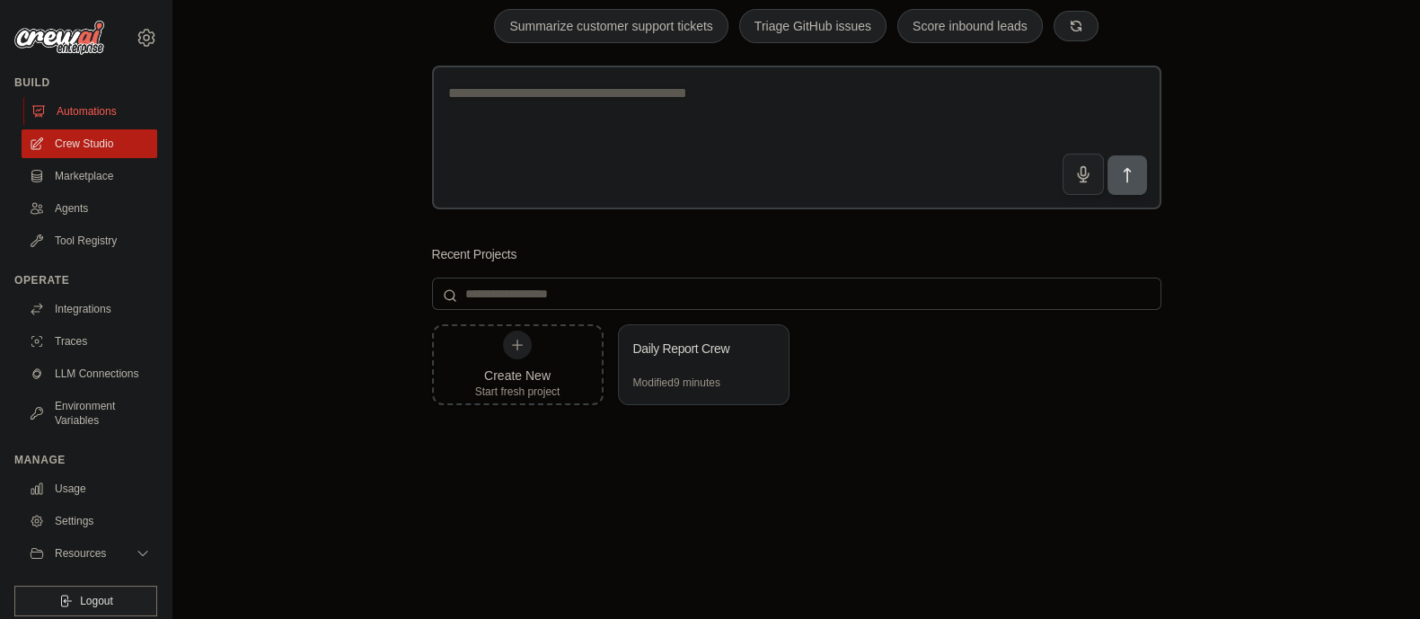
click at [99, 114] on link "Automations" at bounding box center [91, 111] width 136 height 29
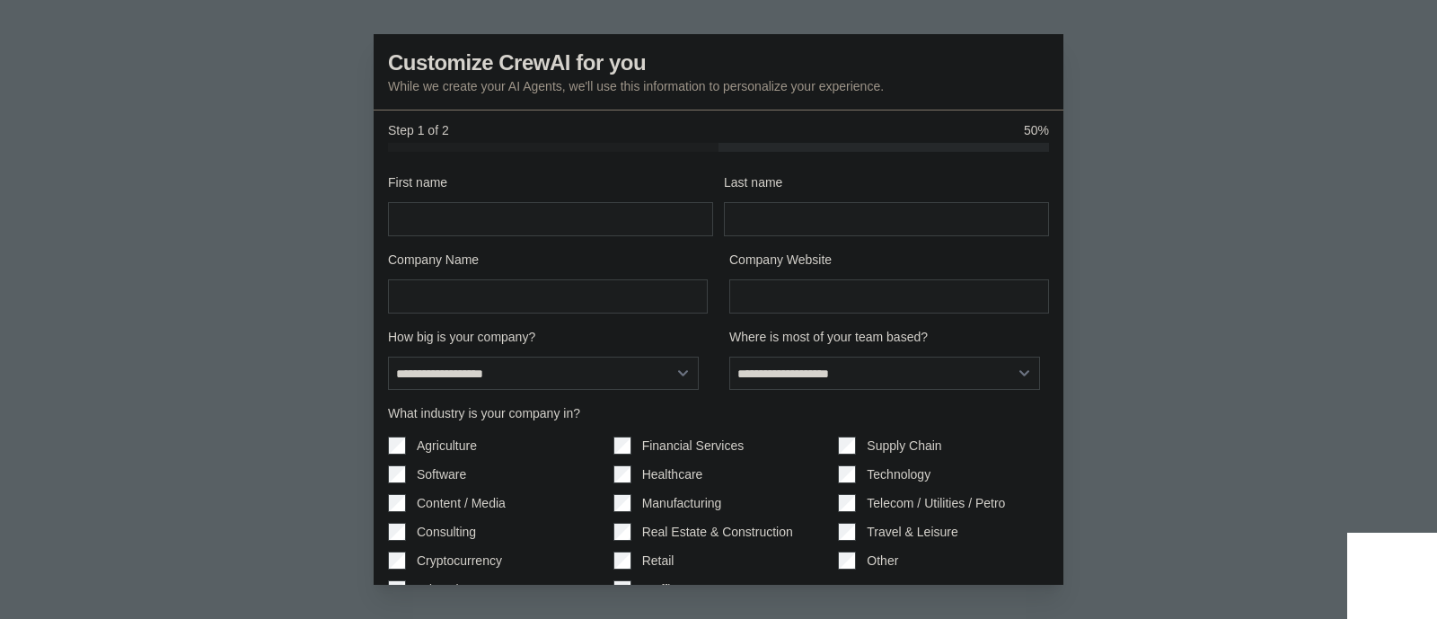
scroll to position [81, 0]
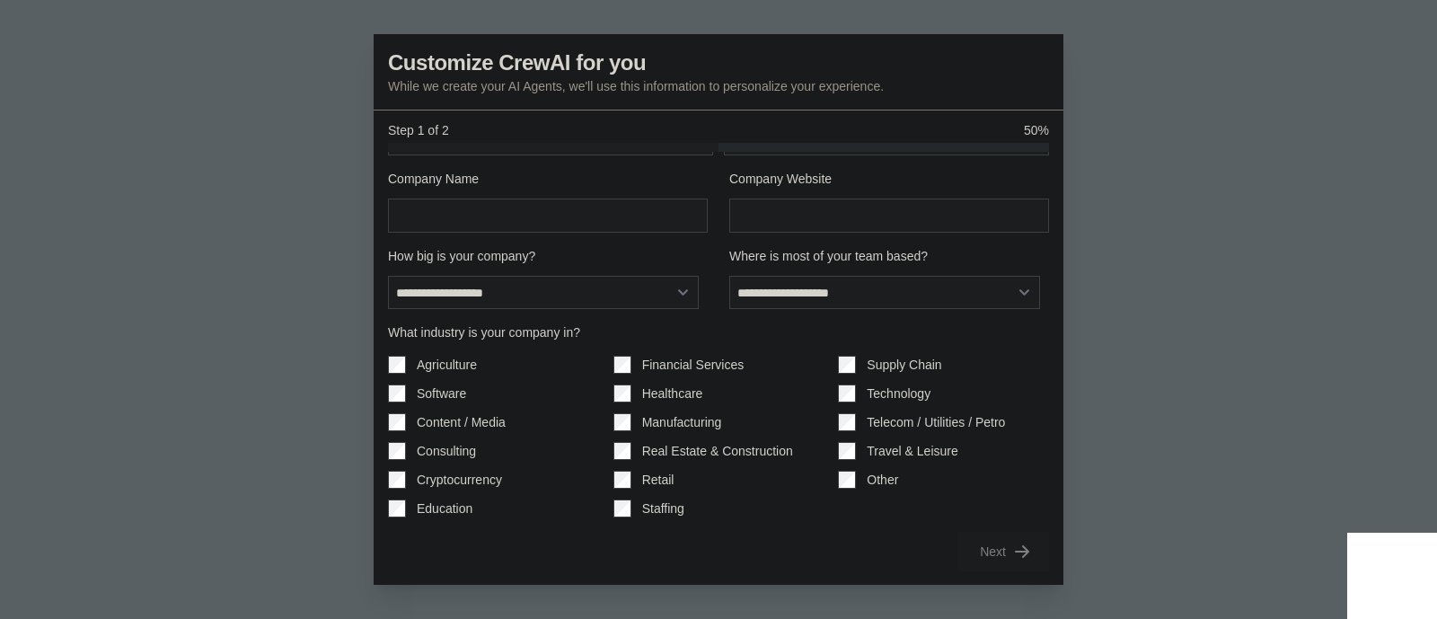
click at [1159, 417] on div at bounding box center [718, 309] width 1437 height 619
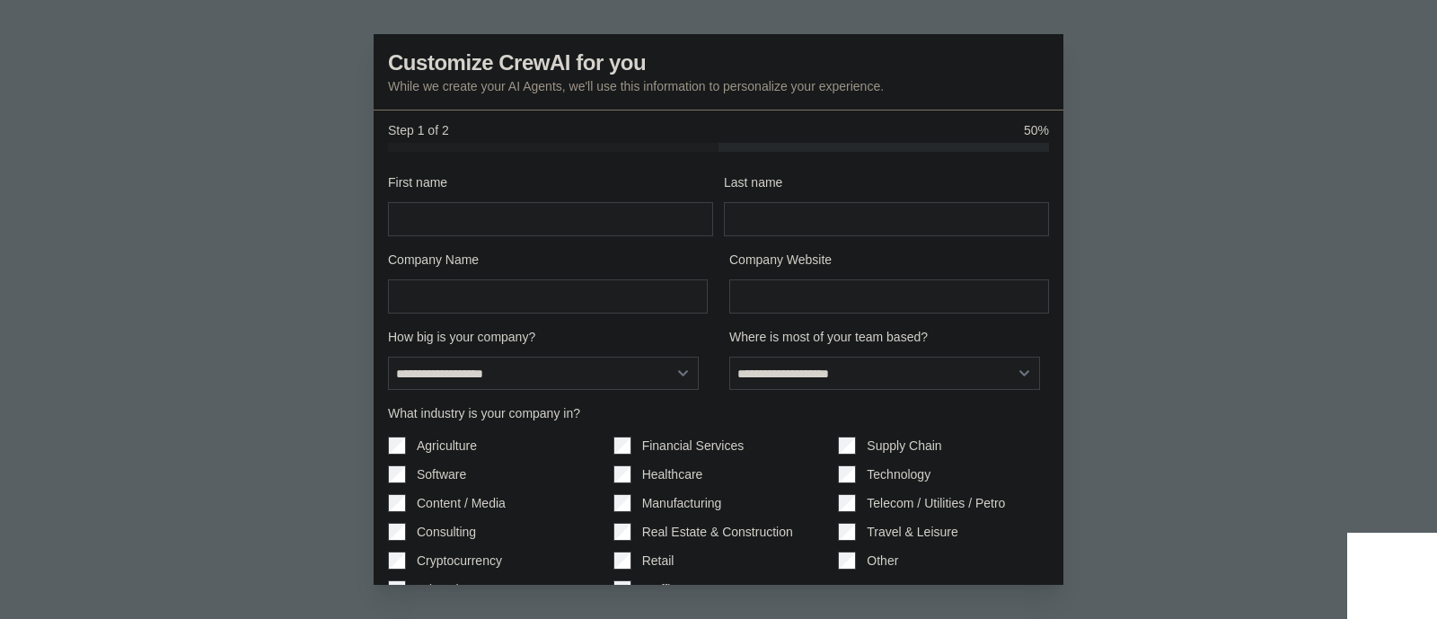
scroll to position [1, 0]
click at [444, 215] on input "First name" at bounding box center [550, 218] width 325 height 34
type input "******"
click at [744, 233] on input "Last name" at bounding box center [886, 218] width 325 height 34
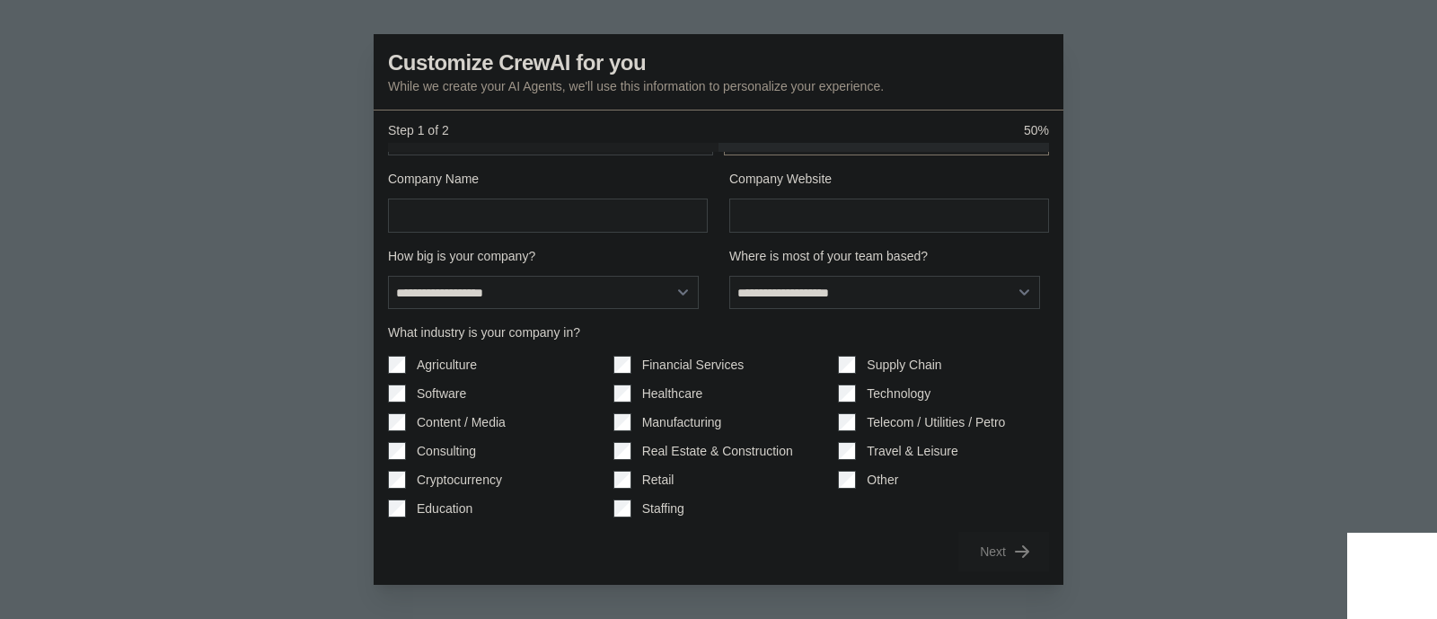
type input "*****"
click at [1094, 154] on div at bounding box center [718, 309] width 1437 height 619
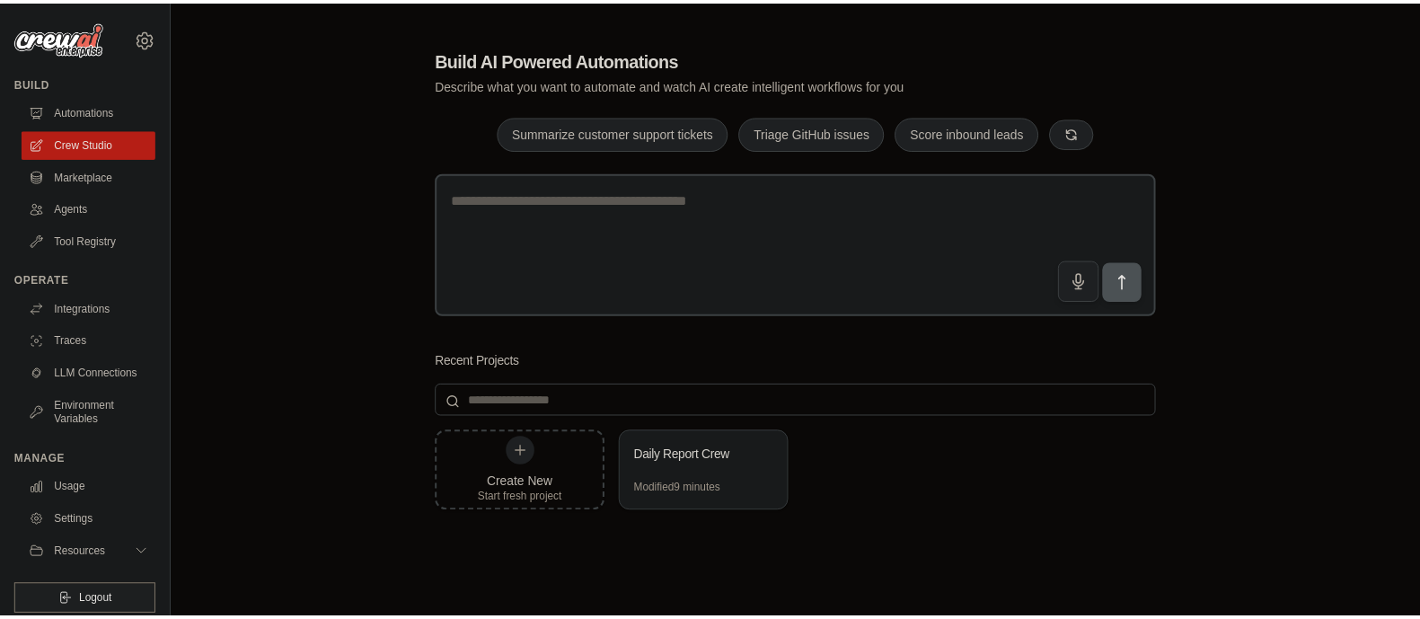
scroll to position [107, 0]
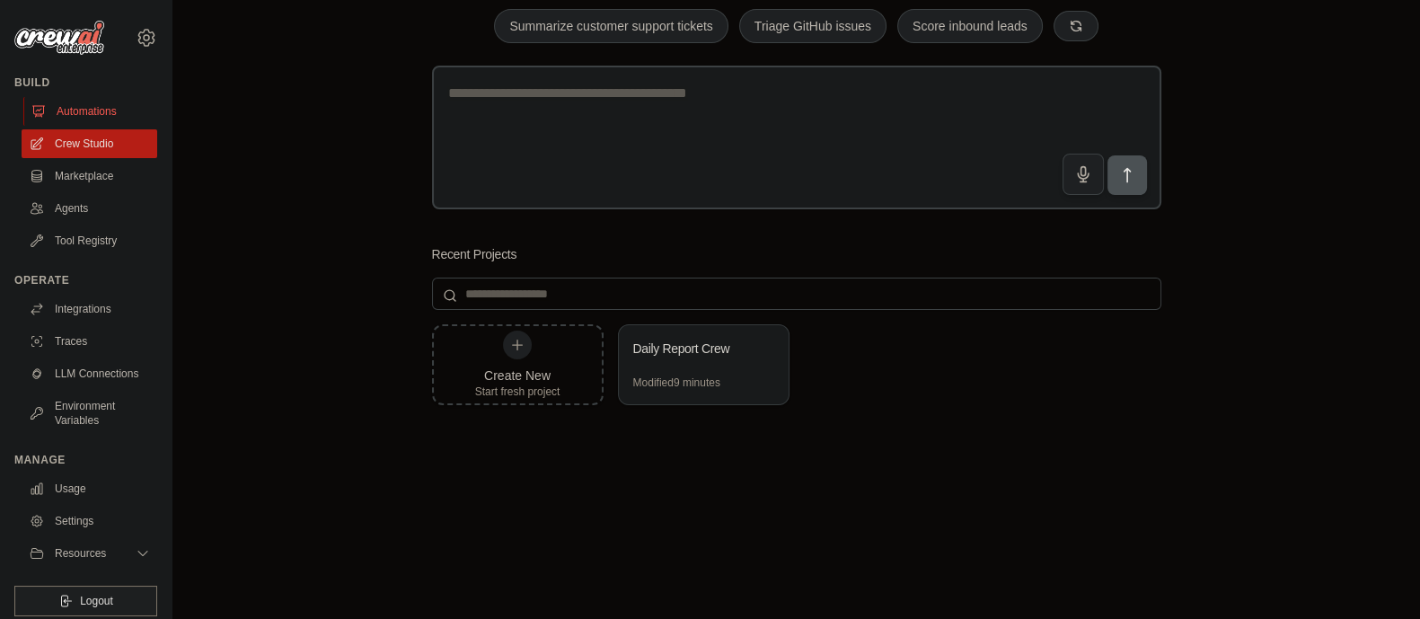
click at [51, 109] on link "Automations" at bounding box center [91, 111] width 136 height 29
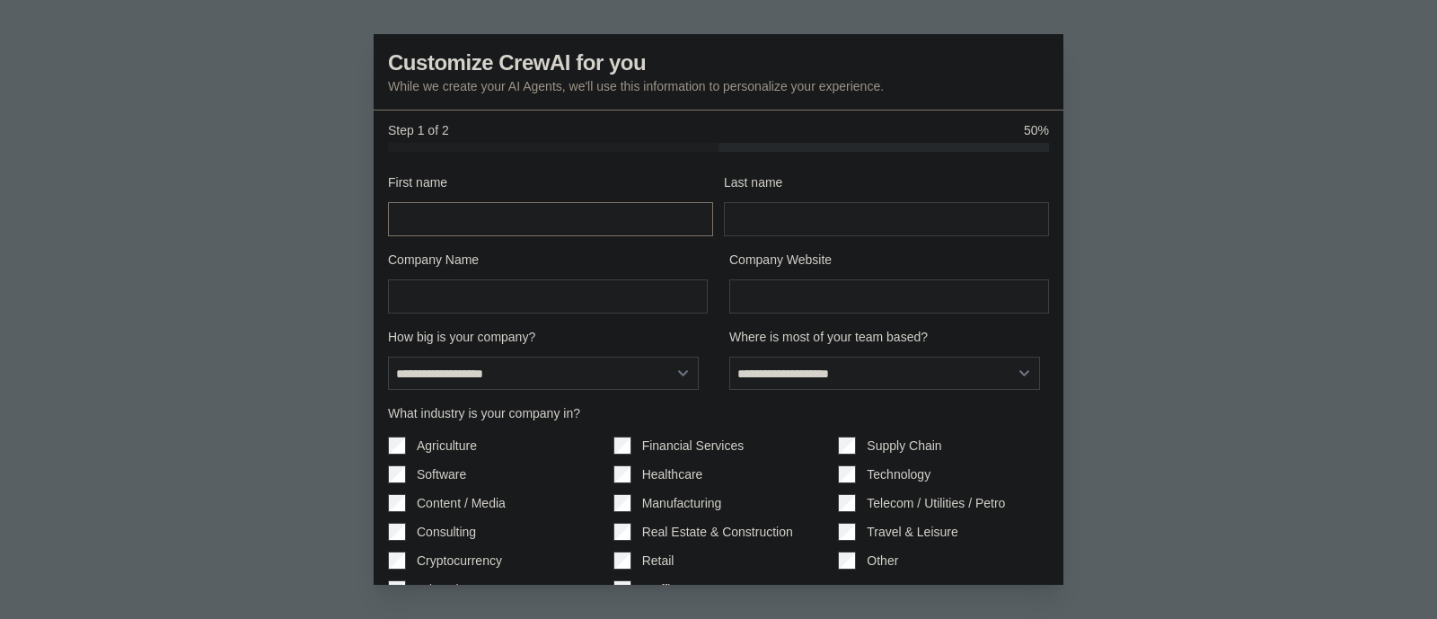
click at [532, 223] on input "First name" at bounding box center [550, 219] width 325 height 34
type input "******"
click at [807, 217] on input "Last name" at bounding box center [886, 219] width 325 height 34
type input "*****"
click at [484, 308] on input "Company Name" at bounding box center [548, 296] width 320 height 34
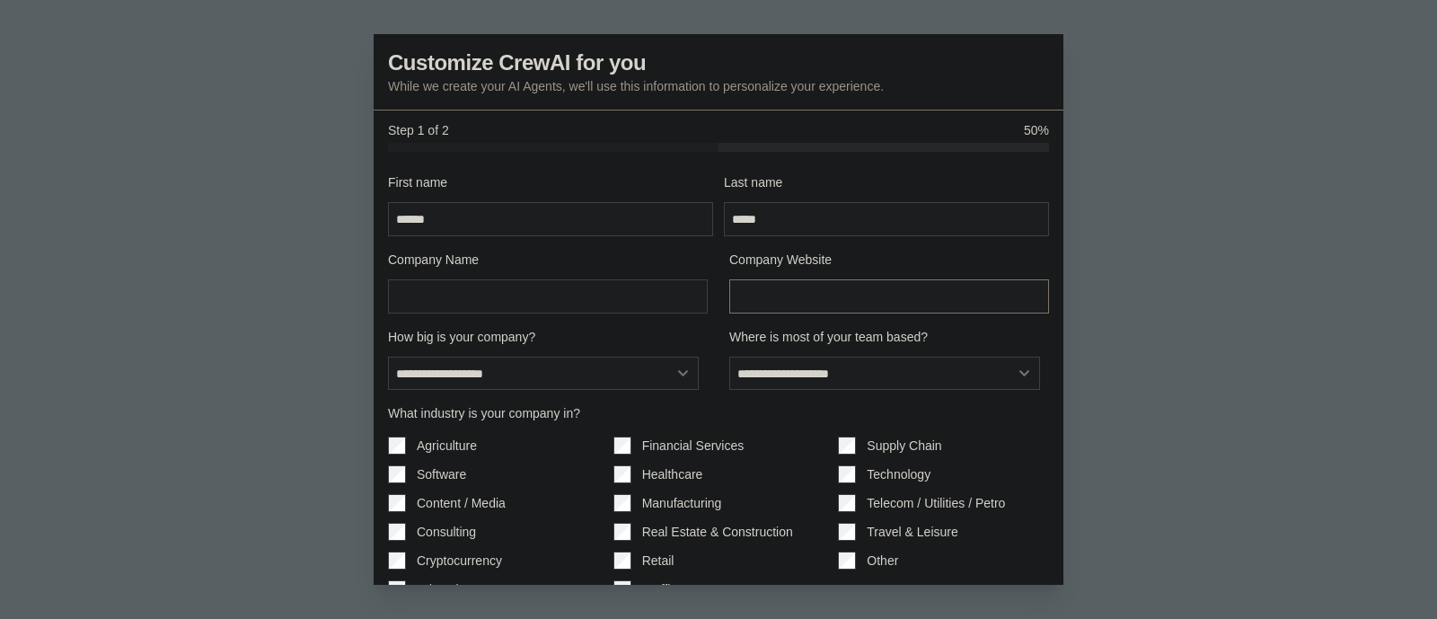
click at [746, 306] on input "Company Website" at bounding box center [889, 296] width 320 height 34
click at [516, 299] on input "Company Name" at bounding box center [548, 296] width 320 height 34
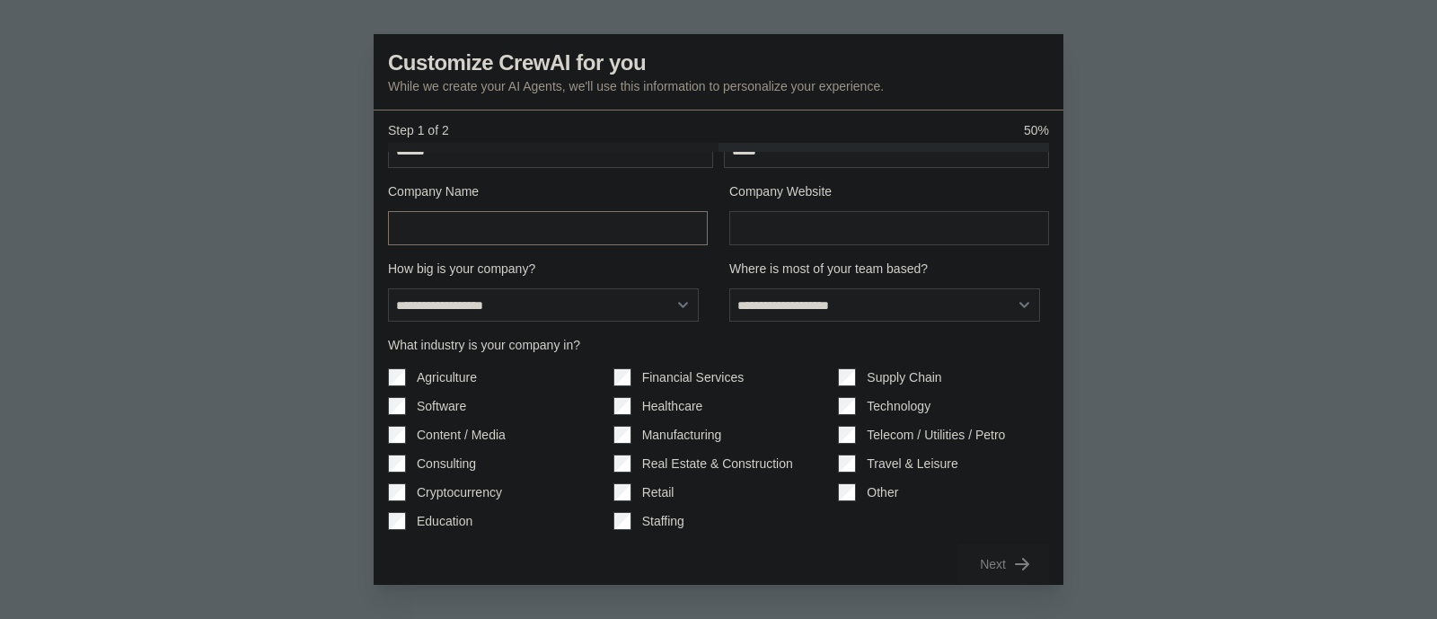
scroll to position [69, 0]
click at [515, 298] on select "**********" at bounding box center [543, 304] width 311 height 34
select select "**********"
click at [388, 287] on select "**********" at bounding box center [543, 304] width 311 height 34
click at [757, 307] on select "**********" at bounding box center [884, 304] width 311 height 34
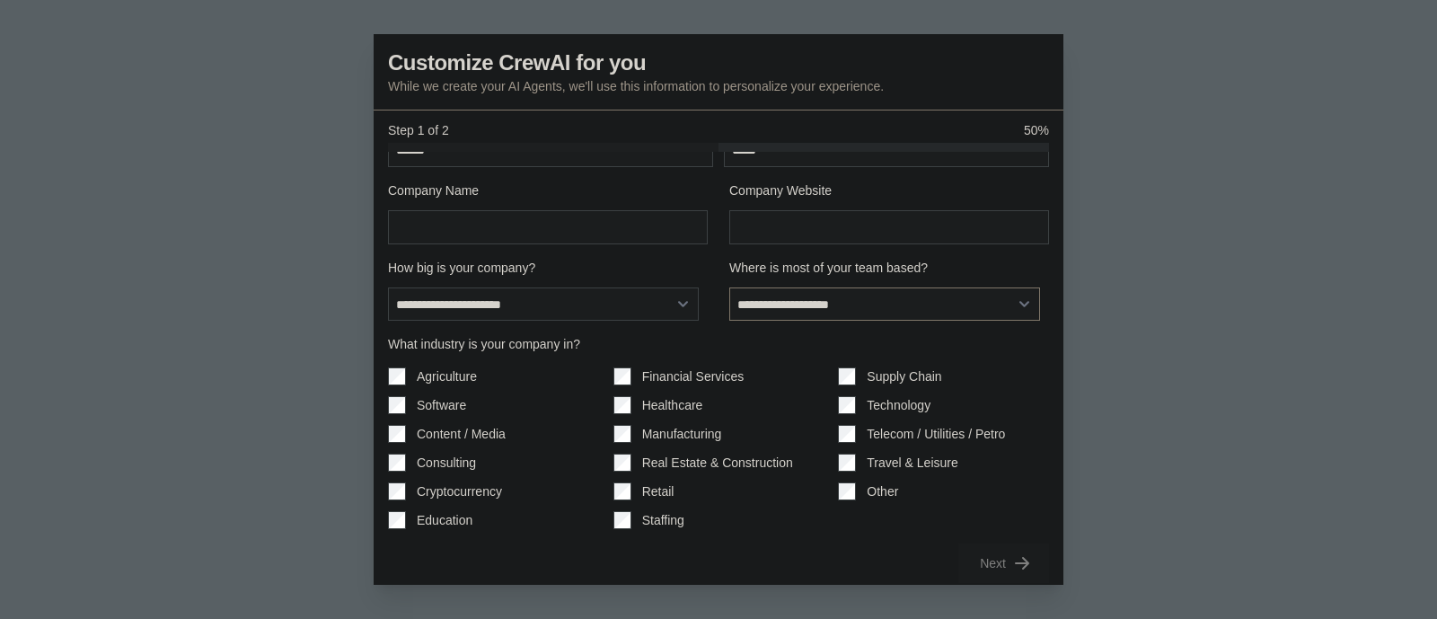
select select "**********"
click at [729, 287] on select "**********" at bounding box center [884, 304] width 311 height 34
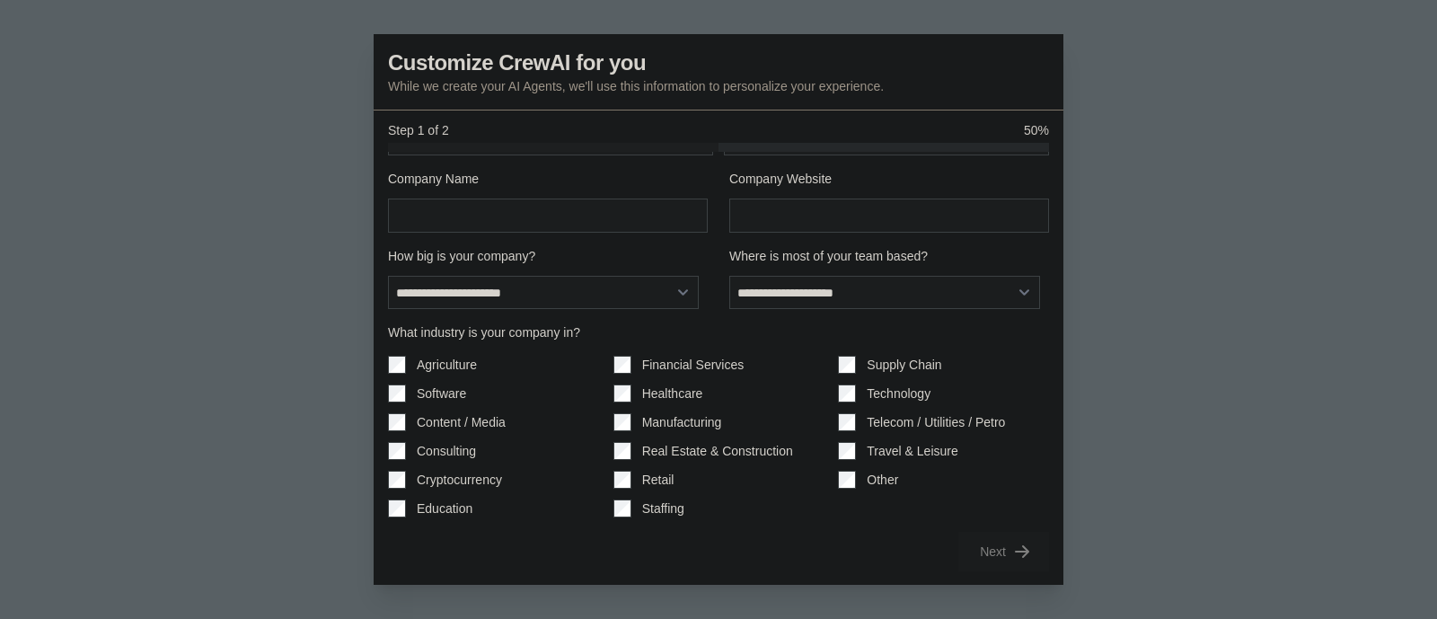
click at [867, 483] on label "Other" at bounding box center [882, 480] width 31 height 18
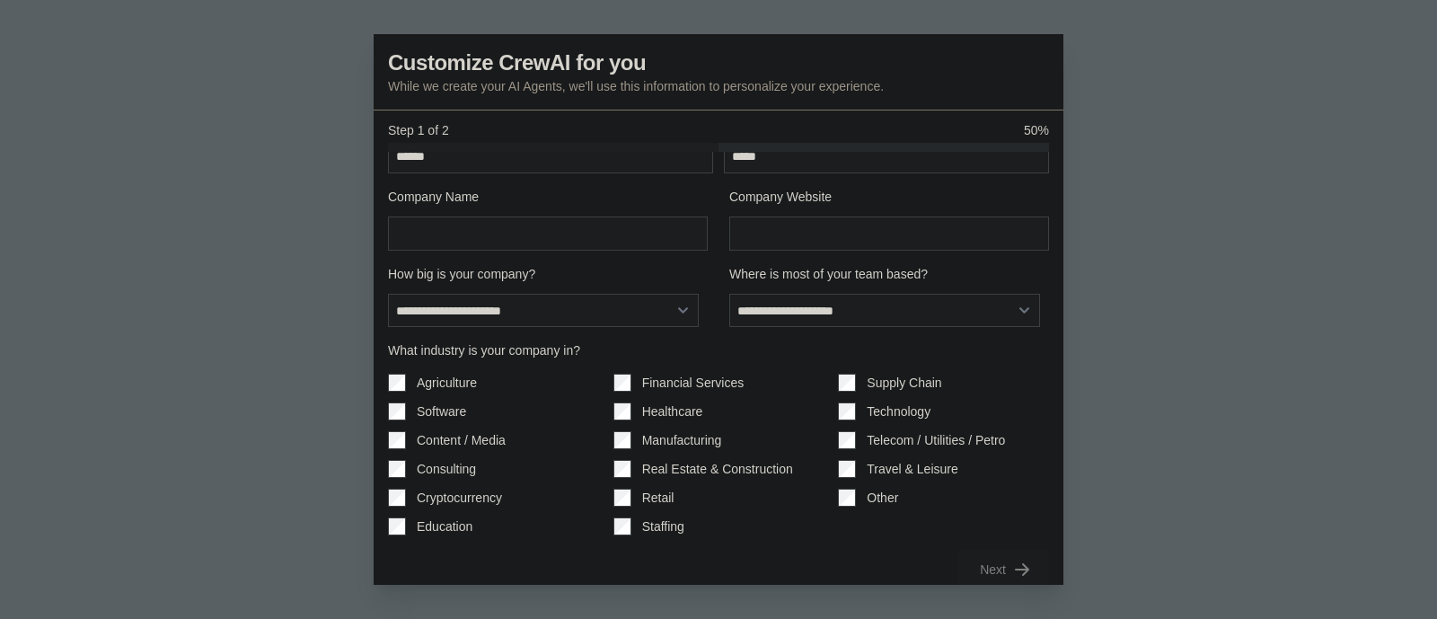
scroll to position [0, 0]
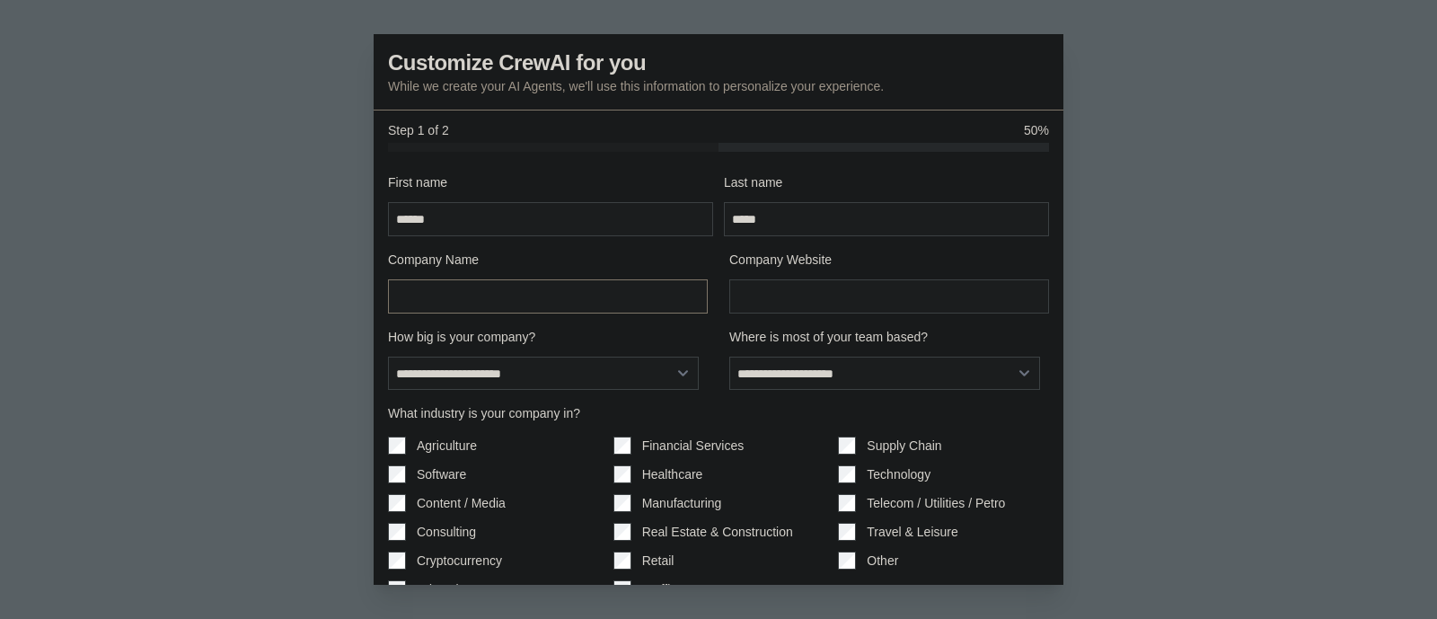
click at [561, 279] on input "Company Name" at bounding box center [548, 296] width 320 height 34
type input "****"
click at [762, 304] on input "Company Website" at bounding box center [889, 296] width 320 height 34
type input "****"
click at [750, 238] on div "**********" at bounding box center [718, 413] width 661 height 480
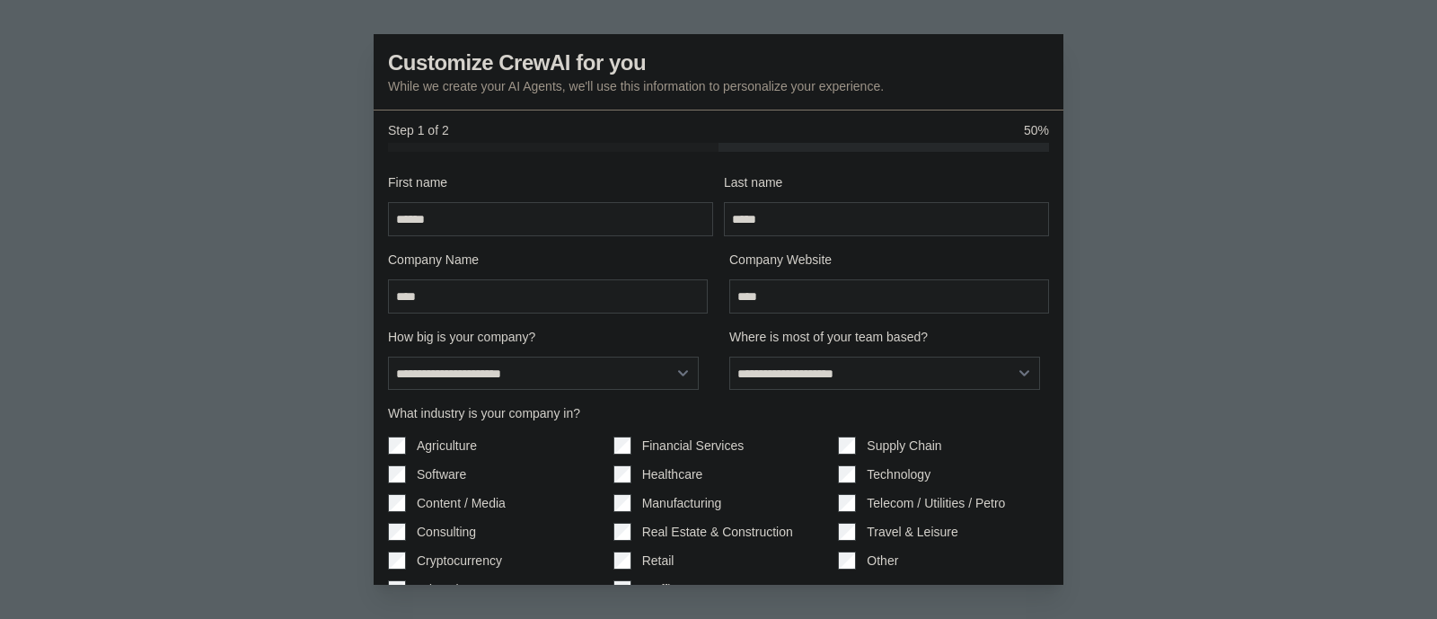
scroll to position [81, 0]
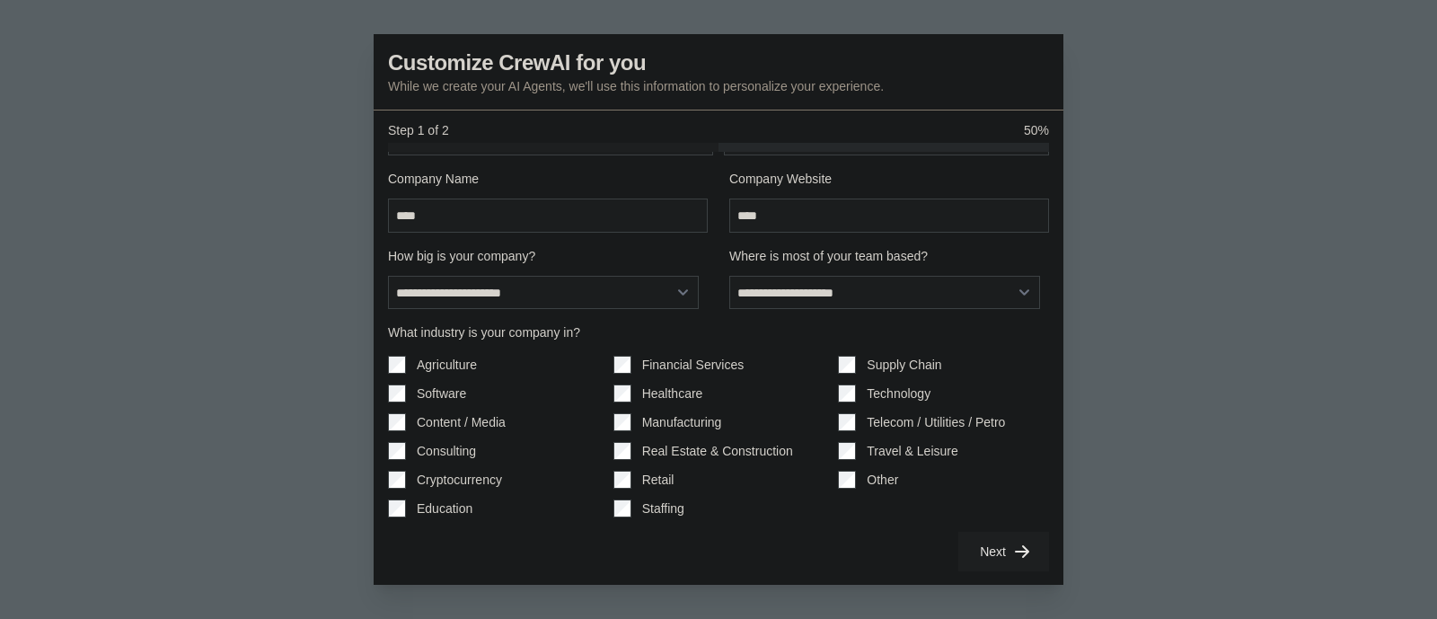
click at [848, 437] on div "Supply Chain Technology Telecom / Utilities / Petro Travel & Leisure Other" at bounding box center [943, 437] width 211 height 162
click at [824, 475] on div "Agriculture Software Content / Media Consulting Cryptocurrency Education Financ…" at bounding box center [718, 437] width 661 height 162
click at [850, 388] on div "Technology" at bounding box center [943, 393] width 211 height 18
drag, startPoint x: 611, startPoint y: 222, endPoint x: 289, endPoint y: 235, distance: 321.8
click at [289, 235] on div "**********" at bounding box center [718, 309] width 1437 height 619
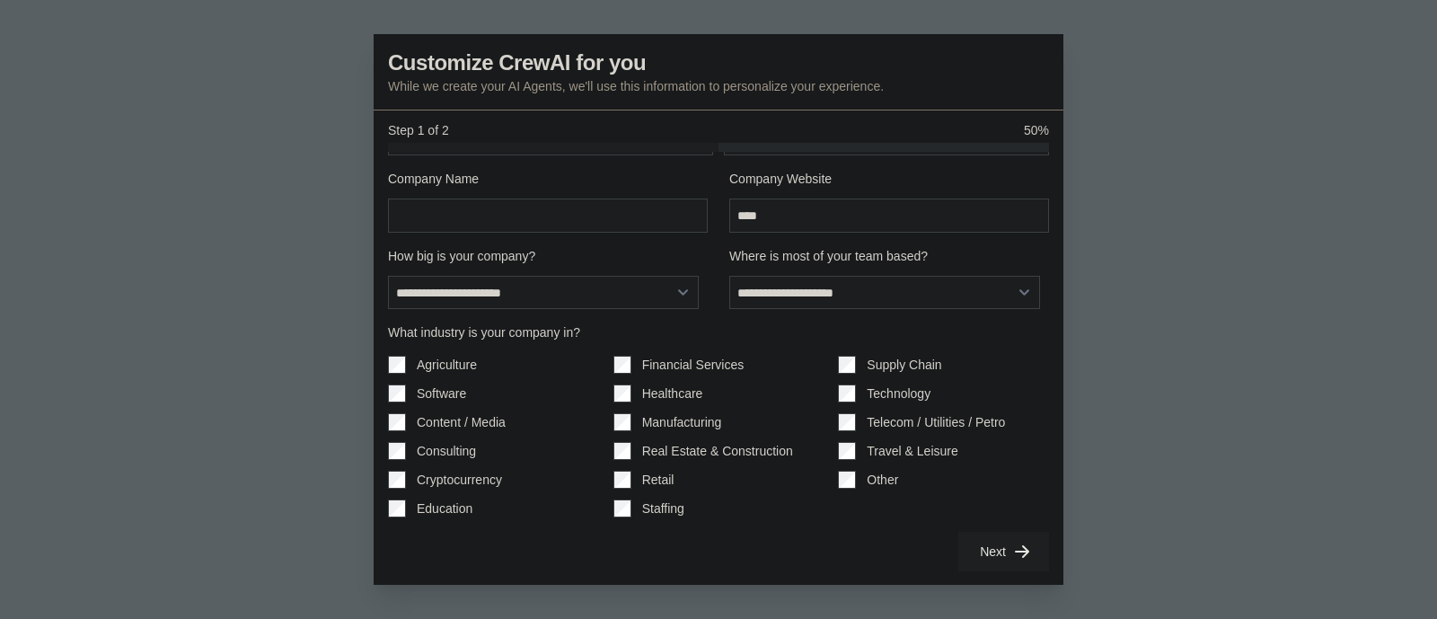
click at [667, 320] on div "**********" at bounding box center [718, 333] width 661 height 480
click at [535, 199] on input "Company Name" at bounding box center [548, 215] width 320 height 34
type input "****"
click at [909, 557] on div "Next" at bounding box center [718, 552] width 661 height 40
click at [960, 556] on button "Next" at bounding box center [1003, 551] width 91 height 40
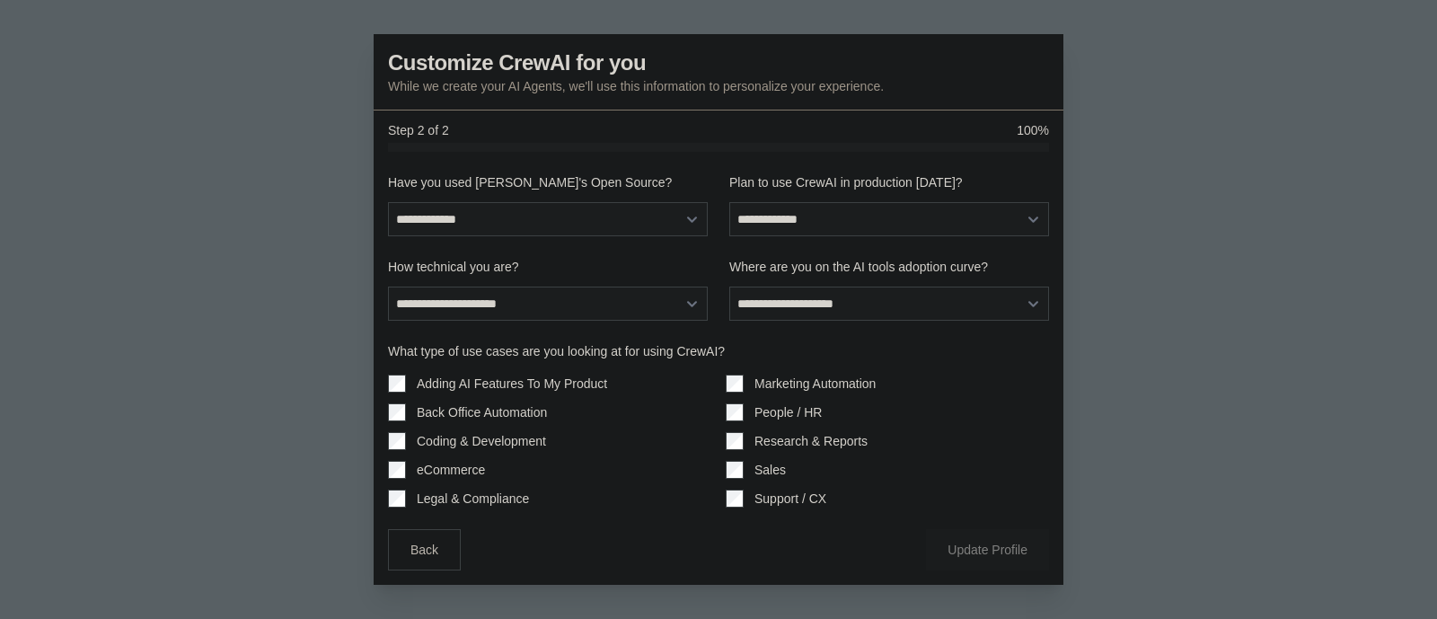
scroll to position [0, 0]
click at [610, 219] on select "**********" at bounding box center [548, 219] width 320 height 34
select select "**"
click at [388, 202] on select "**********" at bounding box center [548, 219] width 320 height 34
click at [586, 306] on select "**********" at bounding box center [548, 303] width 320 height 34
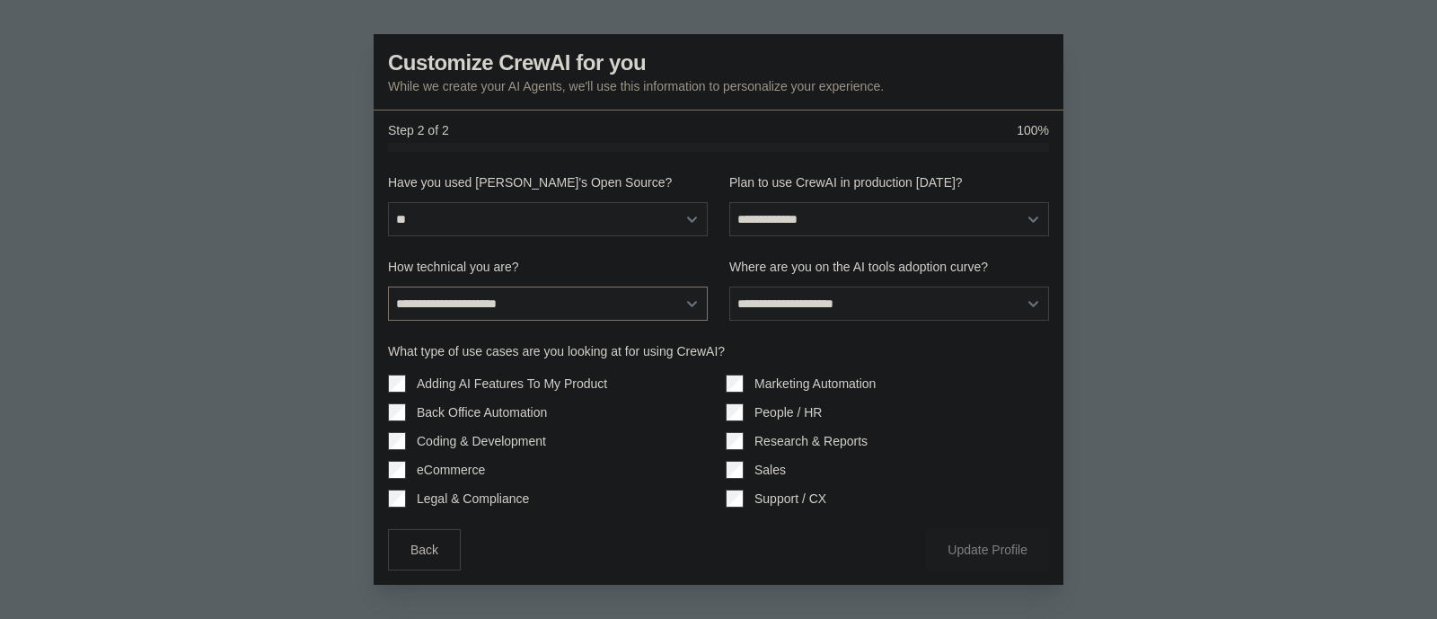
select select "**********"
click at [388, 286] on select "**********" at bounding box center [548, 303] width 320 height 34
click at [798, 222] on select "**********" at bounding box center [889, 219] width 320 height 34
select select "****"
click at [729, 202] on select "**********" at bounding box center [889, 219] width 320 height 34
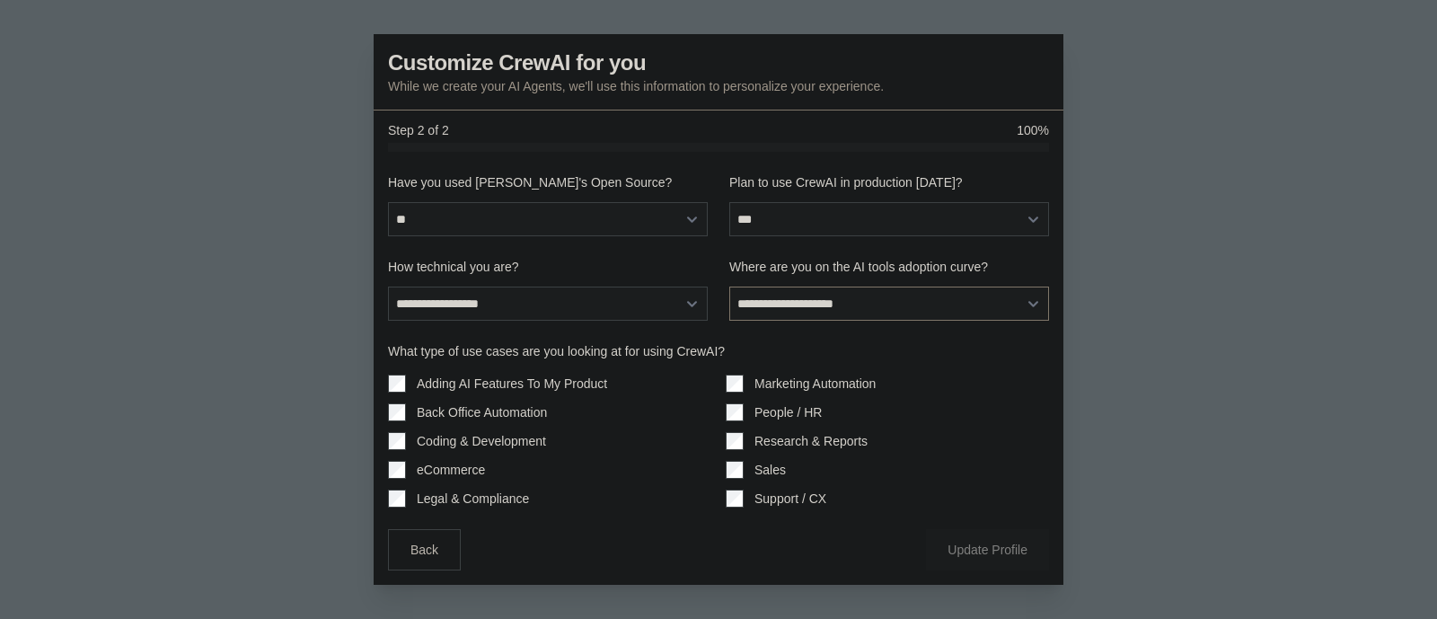
click at [770, 320] on select "**********" at bounding box center [889, 303] width 320 height 34
select select "**********"
click at [729, 286] on select "**********" at bounding box center [889, 303] width 320 height 34
click at [548, 389] on label "Adding AI Features To My Product" at bounding box center [512, 383] width 190 height 18
click at [944, 551] on button "Update Profile" at bounding box center [987, 548] width 123 height 41
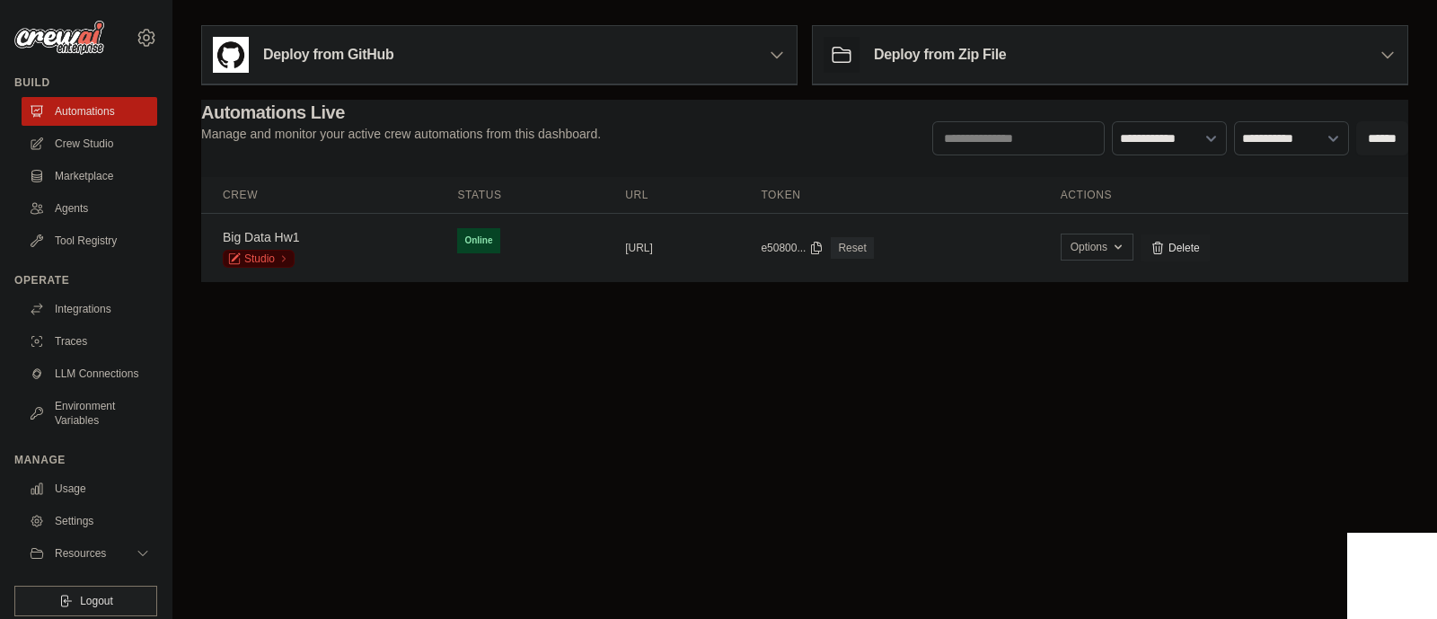
click at [1133, 249] on button "Options" at bounding box center [1097, 246] width 73 height 27
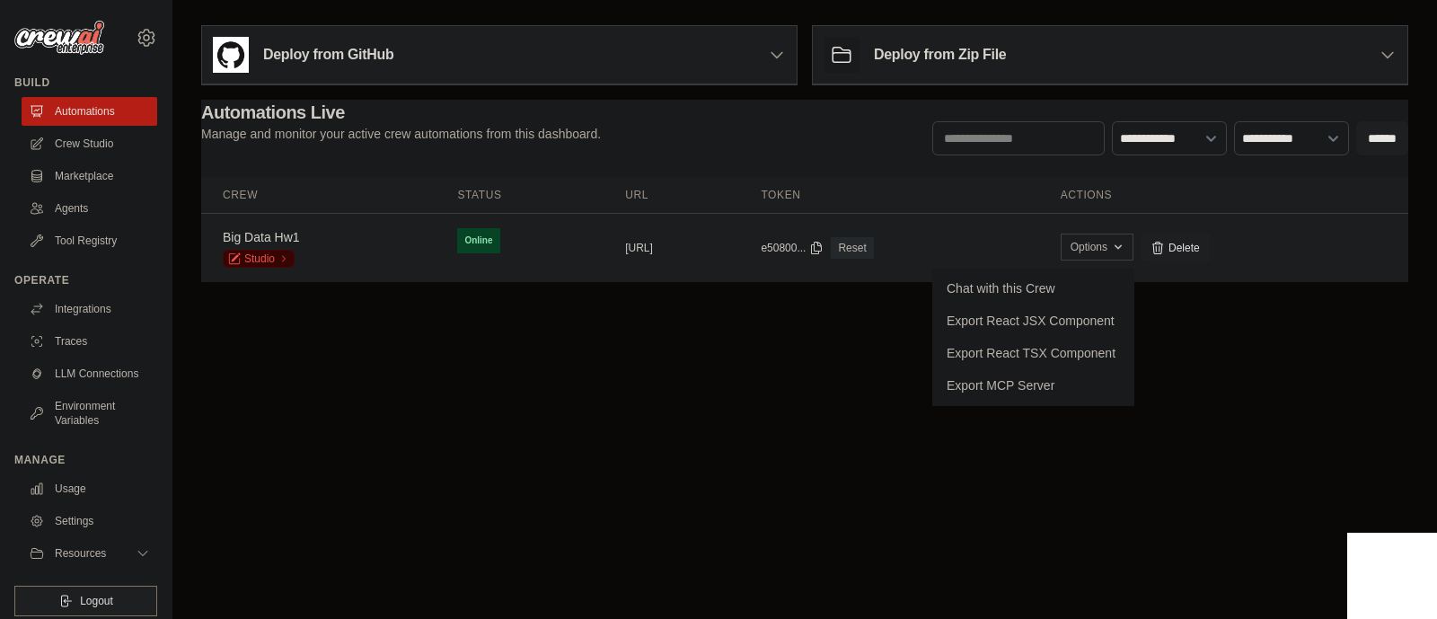
click at [1133, 249] on button "Options" at bounding box center [1097, 246] width 73 height 27
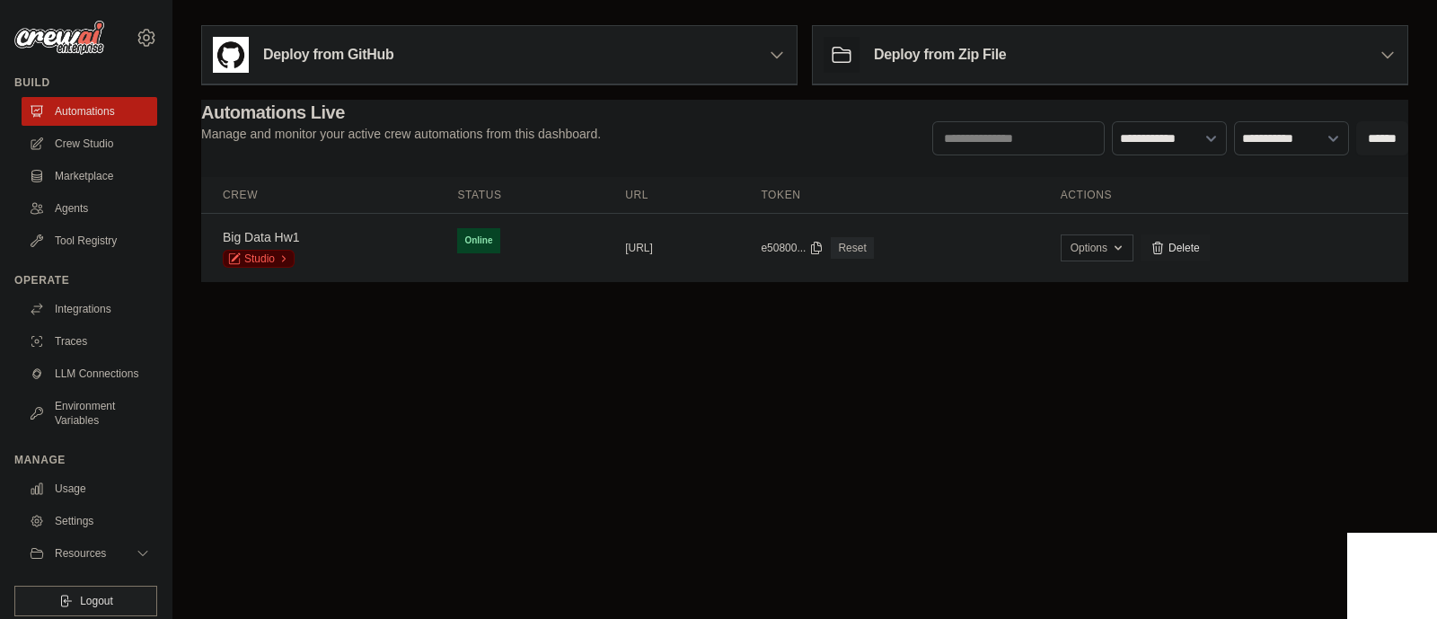
click at [262, 257] on link "Studio" at bounding box center [259, 259] width 72 height 18
click at [253, 257] on link "Studio" at bounding box center [259, 259] width 72 height 18
click at [457, 229] on span "Online" at bounding box center [478, 240] width 42 height 25
click at [278, 234] on link "Big Data Hw1" at bounding box center [261, 237] width 77 height 14
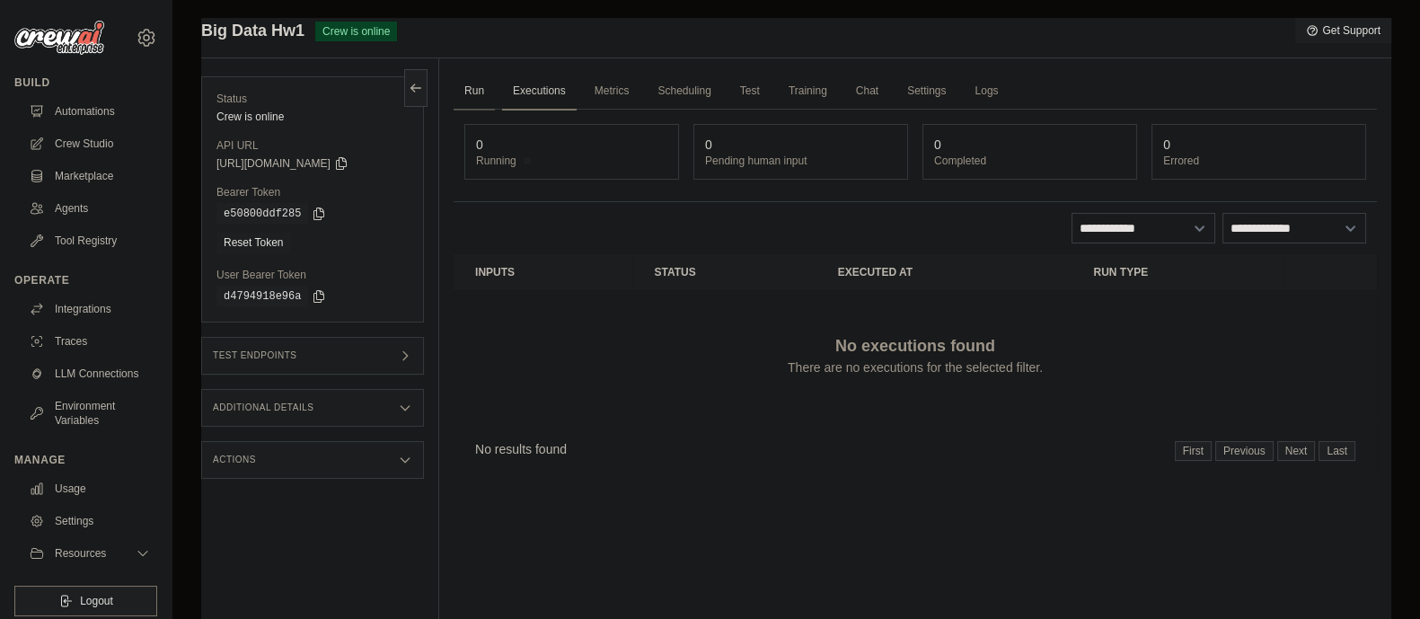
click at [472, 83] on link "Run" at bounding box center [474, 92] width 41 height 38
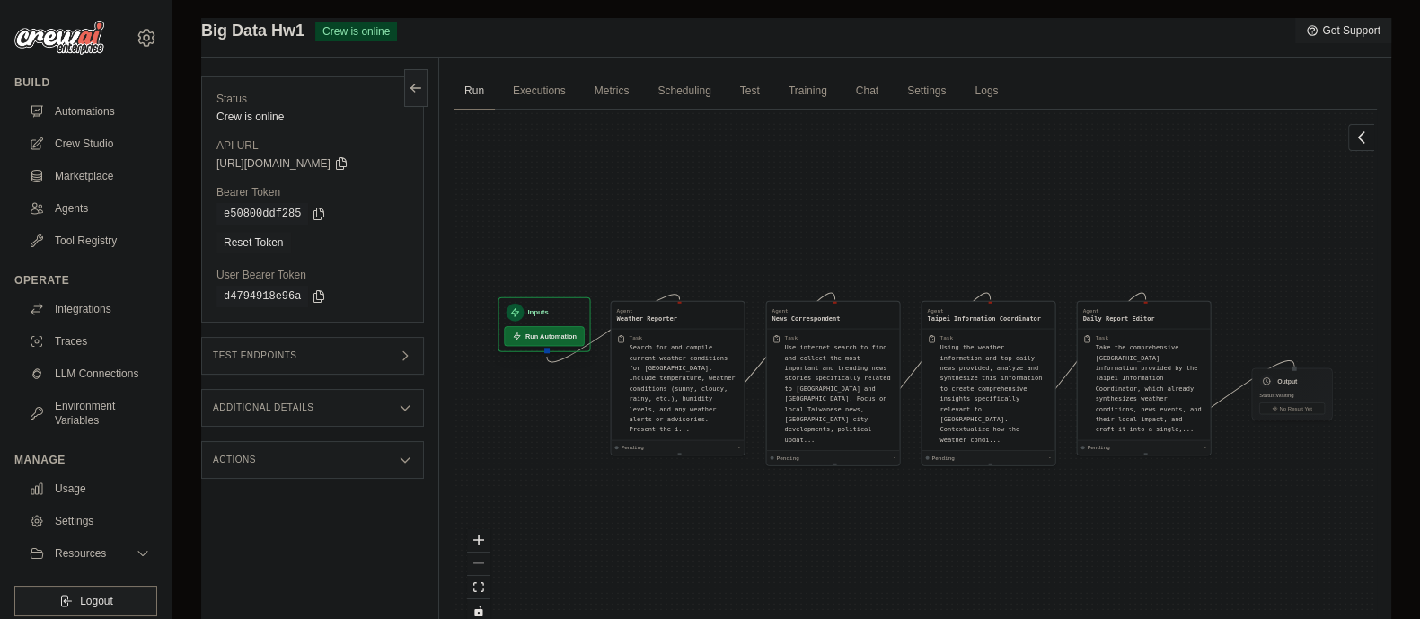
click at [542, 341] on button "Run Automation" at bounding box center [544, 336] width 80 height 20
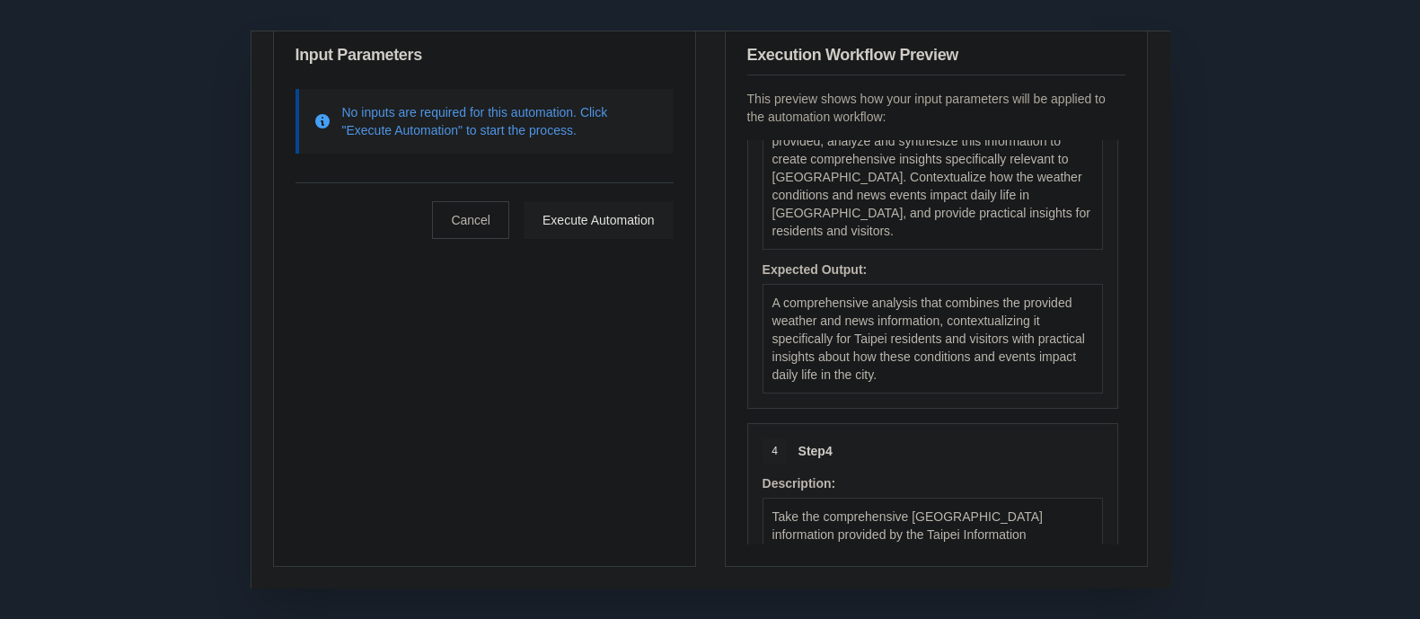
scroll to position [1043, 0]
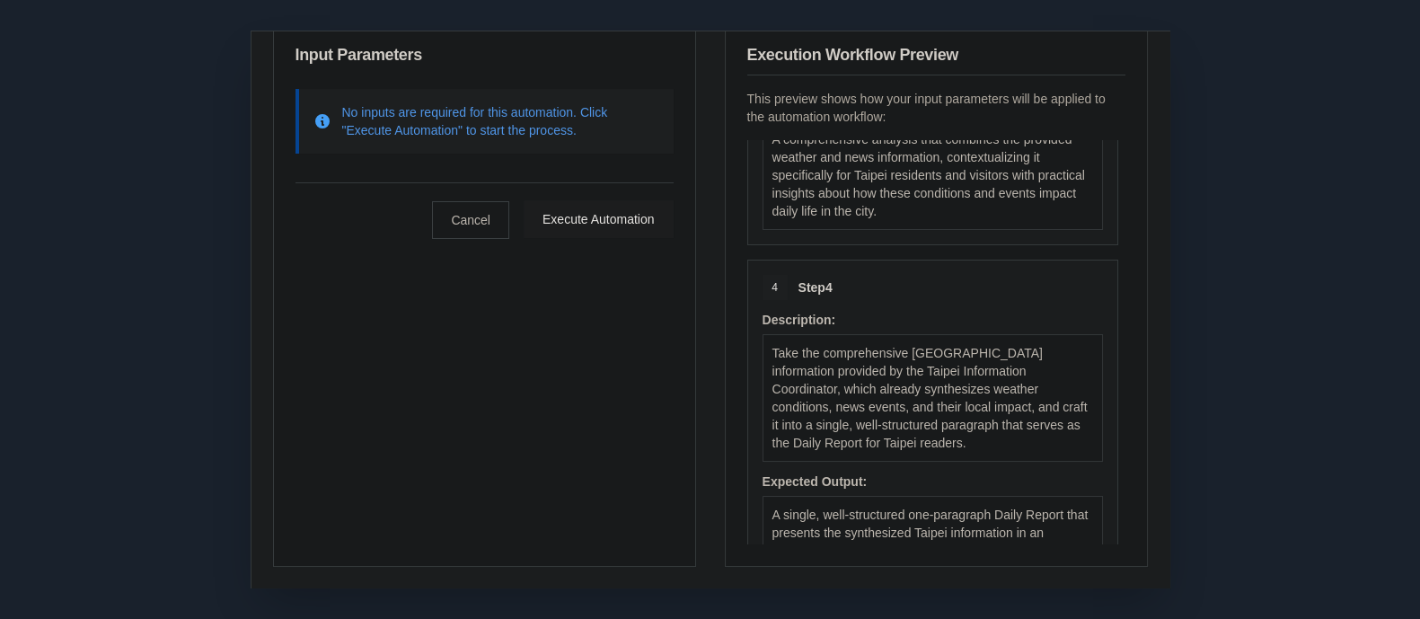
click at [626, 211] on button "Execute Automation" at bounding box center [599, 219] width 150 height 38
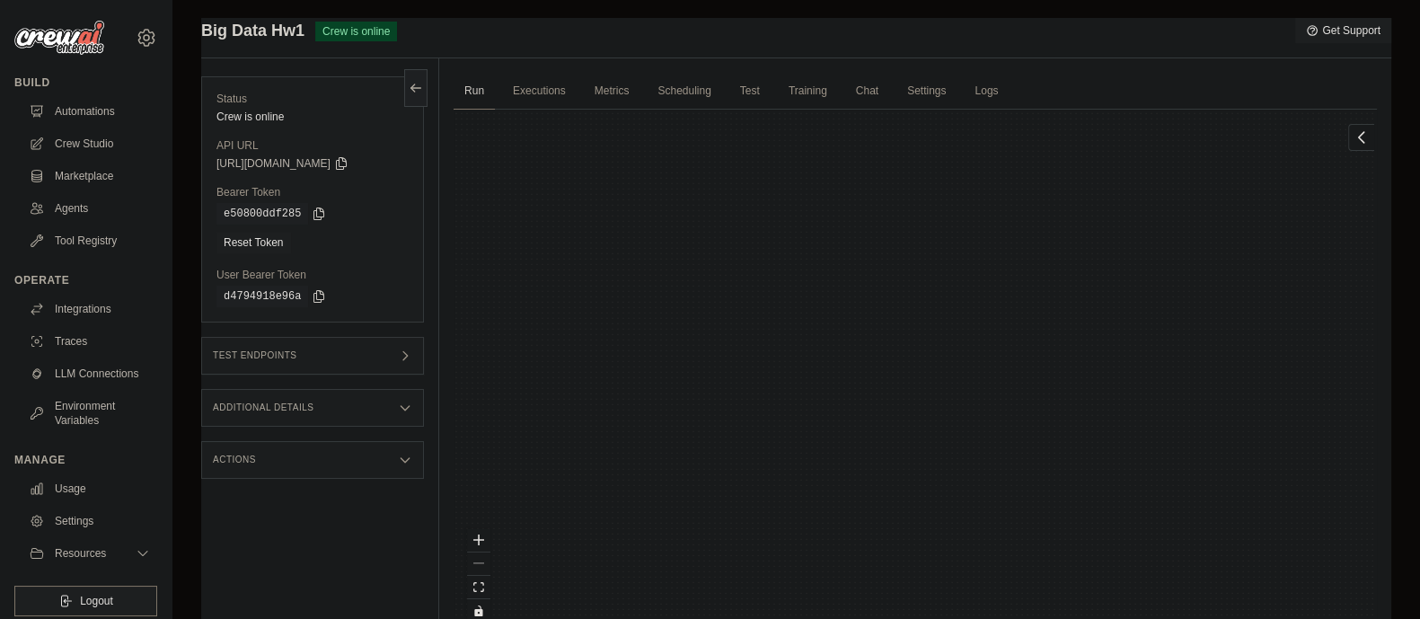
scroll to position [5220, 0]
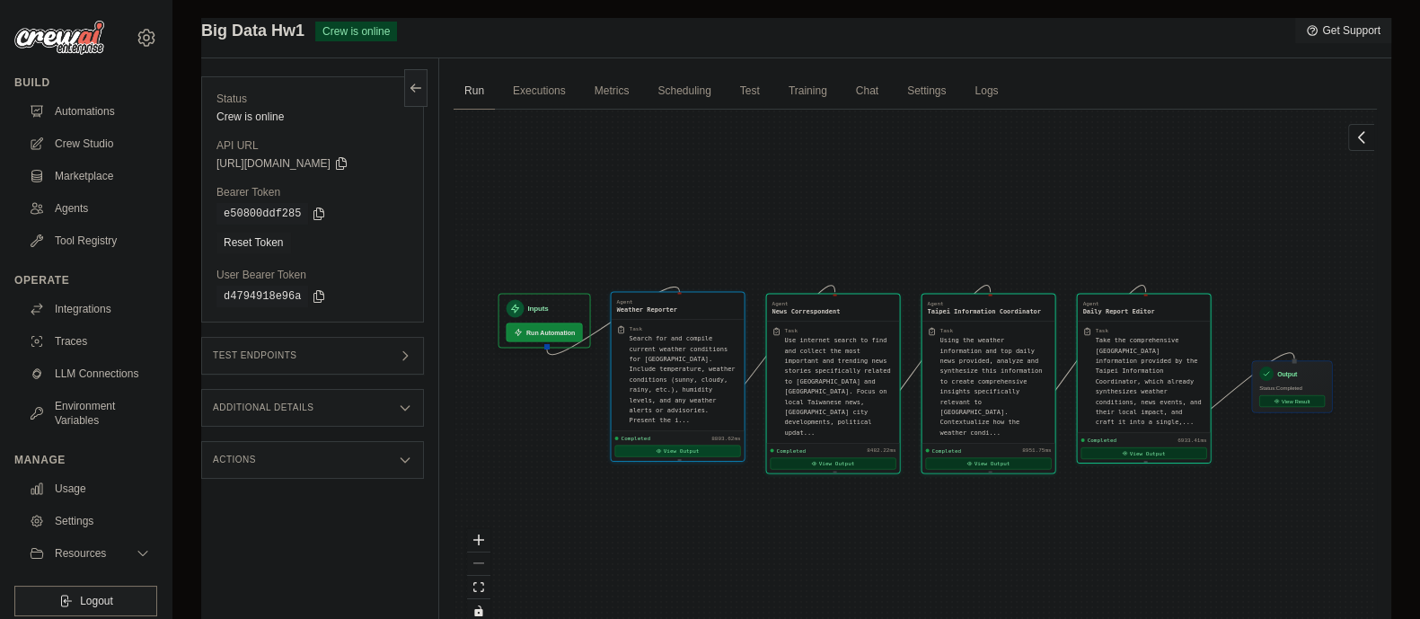
click at [666, 445] on button "View Output" at bounding box center [678, 451] width 126 height 12
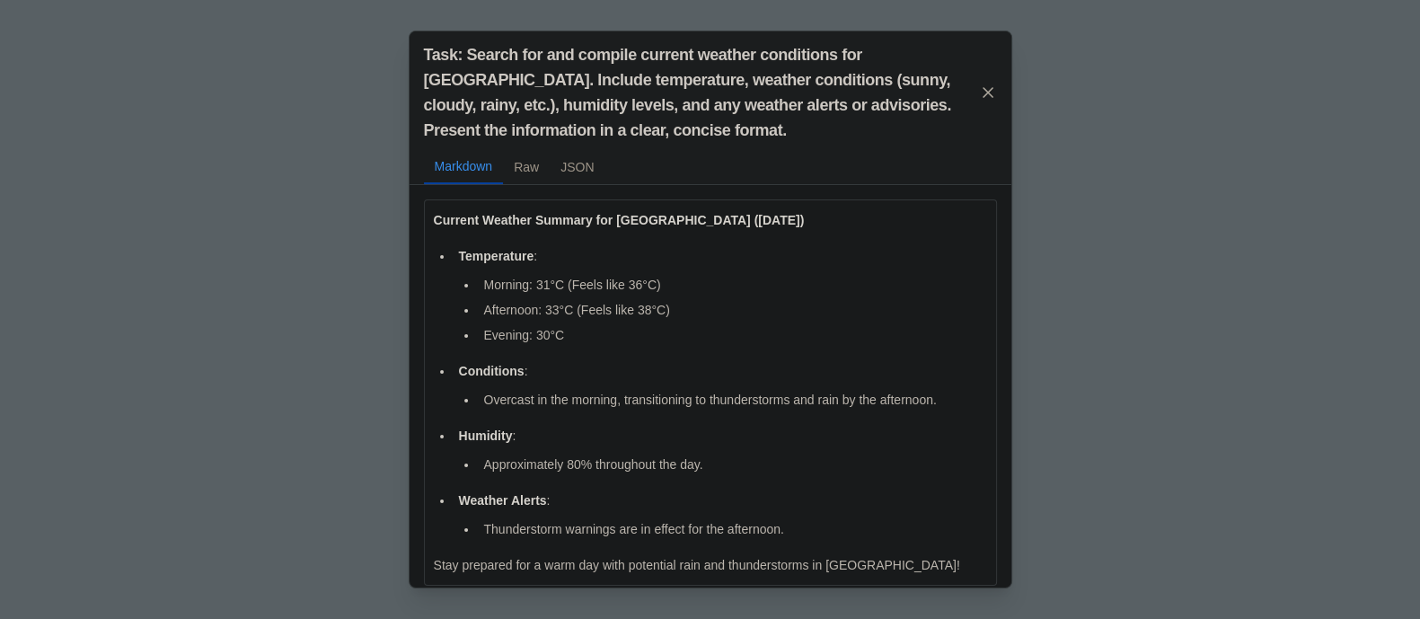
scroll to position [12, 0]
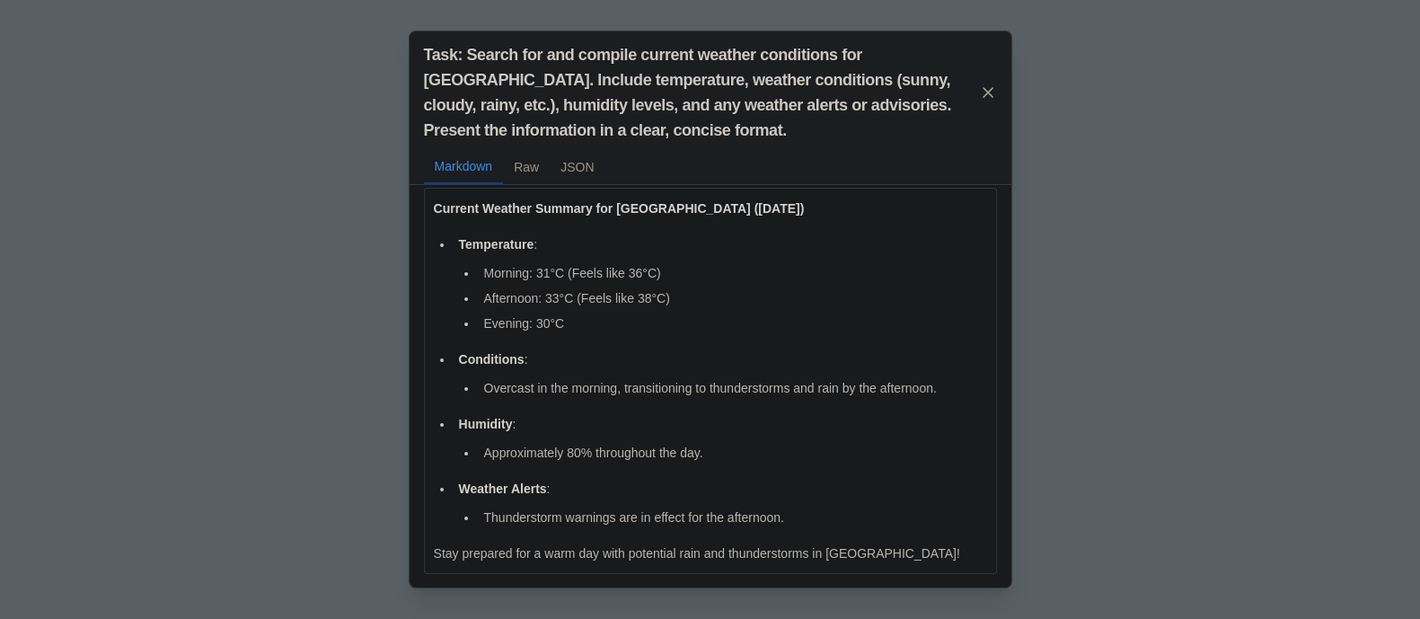
click at [1195, 532] on div "Task: Search for and compile current weather conditions for Taipei. Include tem…" at bounding box center [710, 309] width 1420 height 619
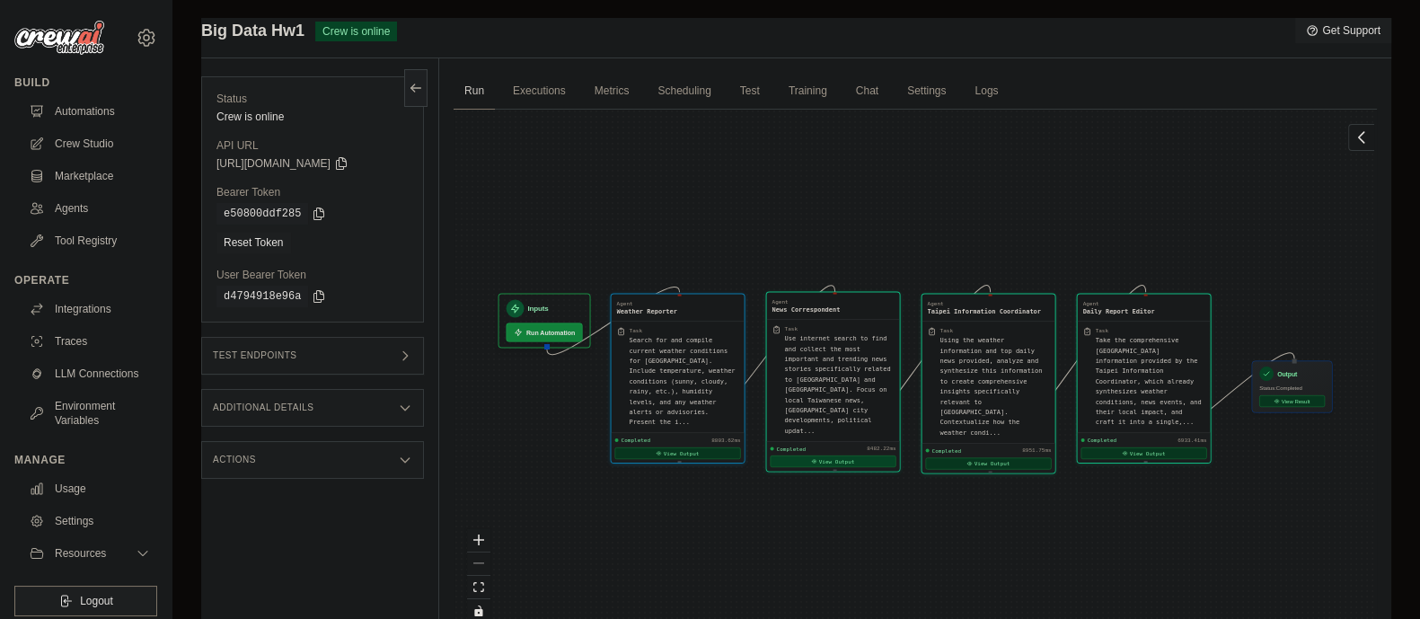
click at [832, 455] on button "View Output" at bounding box center [834, 461] width 126 height 12
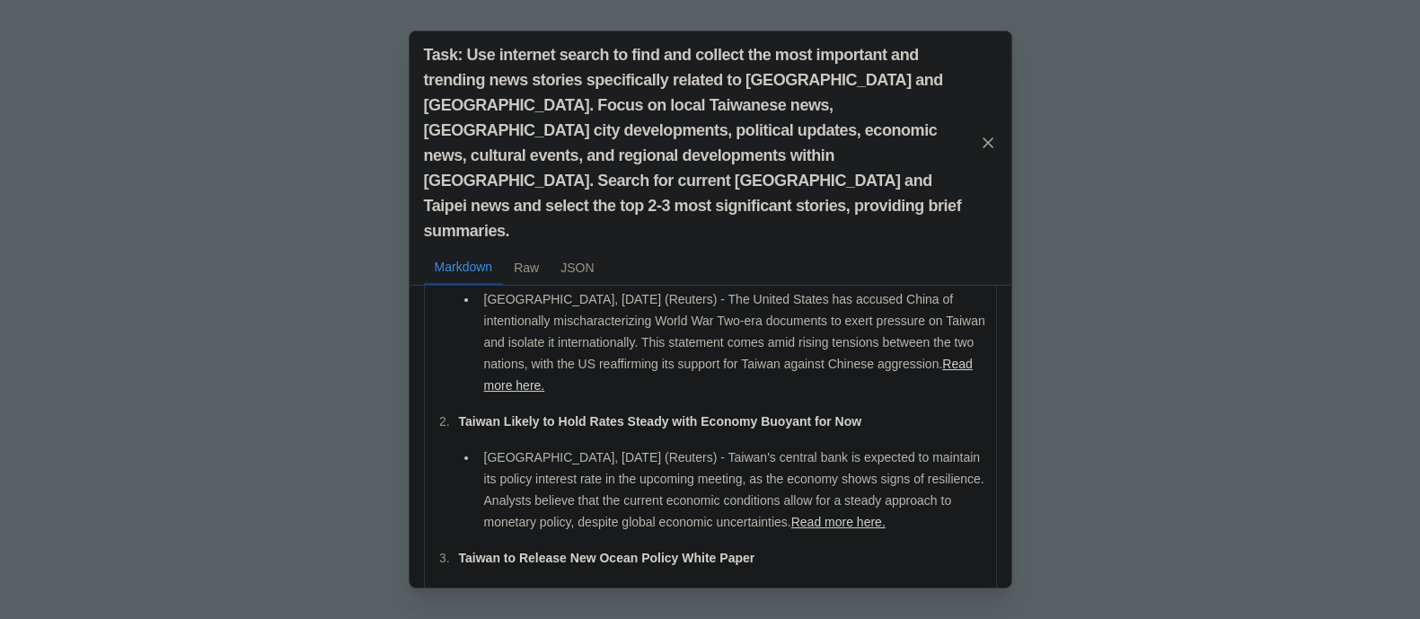
scroll to position [134, 0]
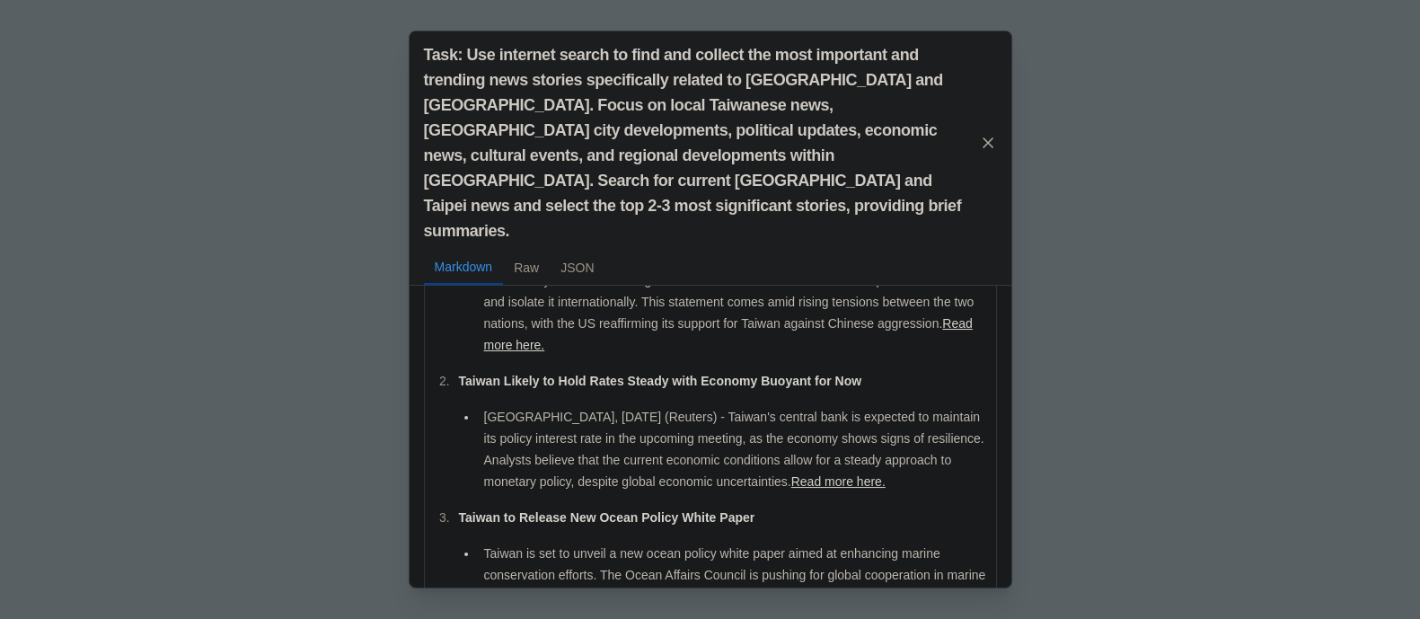
click at [1131, 486] on div "Task: Use internet search to find and collect the most important and trending n…" at bounding box center [710, 309] width 1420 height 619
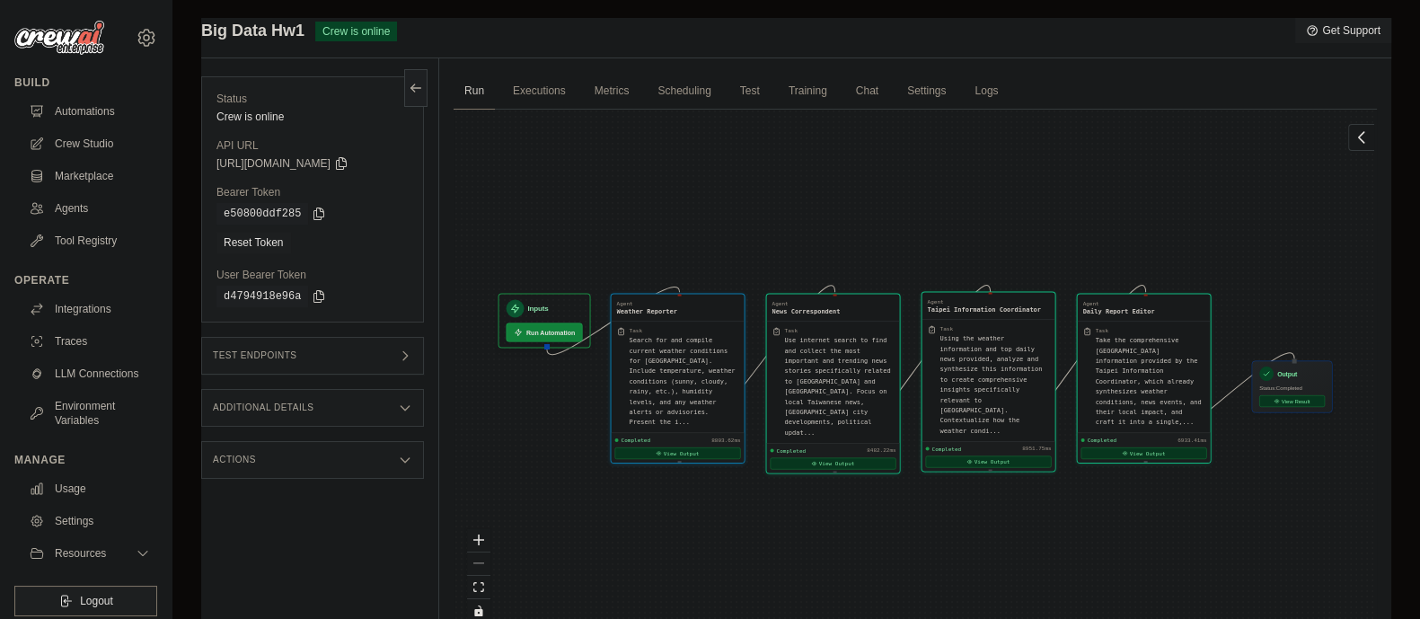
click at [975, 448] on div "Completed 8951.75ms View Output" at bounding box center [988, 456] width 133 height 31
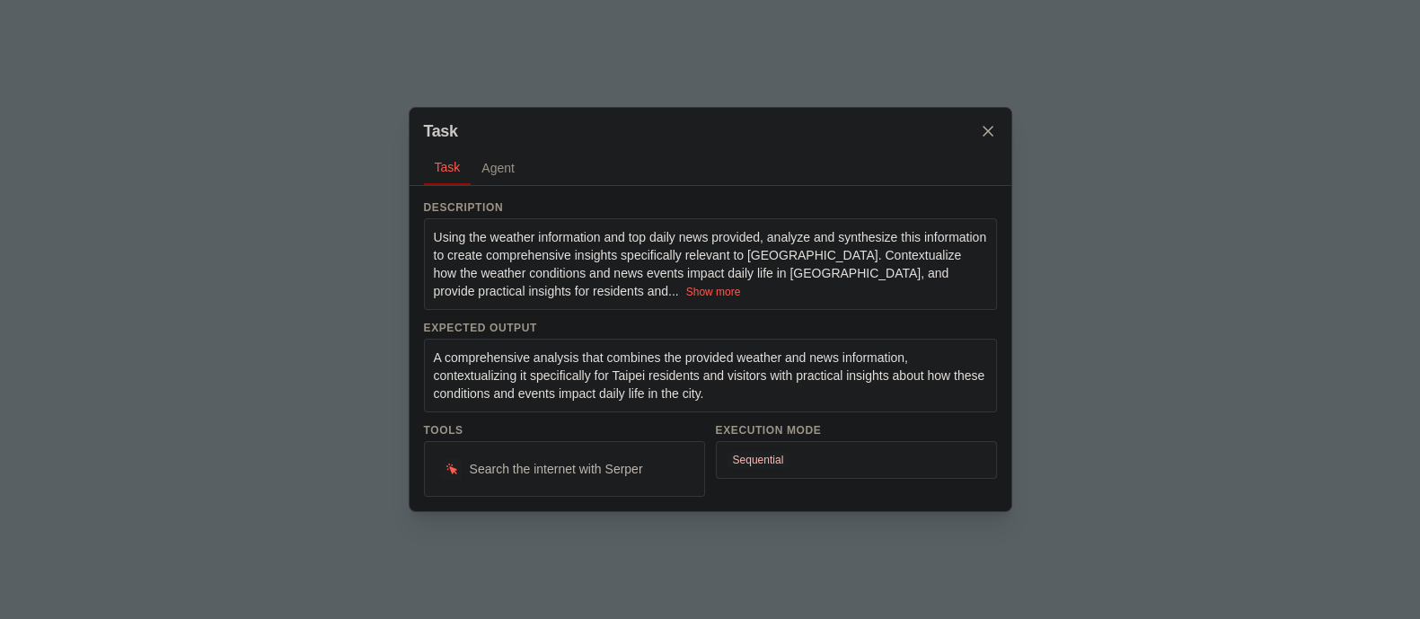
scroll to position [0, 0]
click at [300, 198] on div "Task Task Agent Description Using the weather information and top daily news pr…" at bounding box center [710, 309] width 1420 height 619
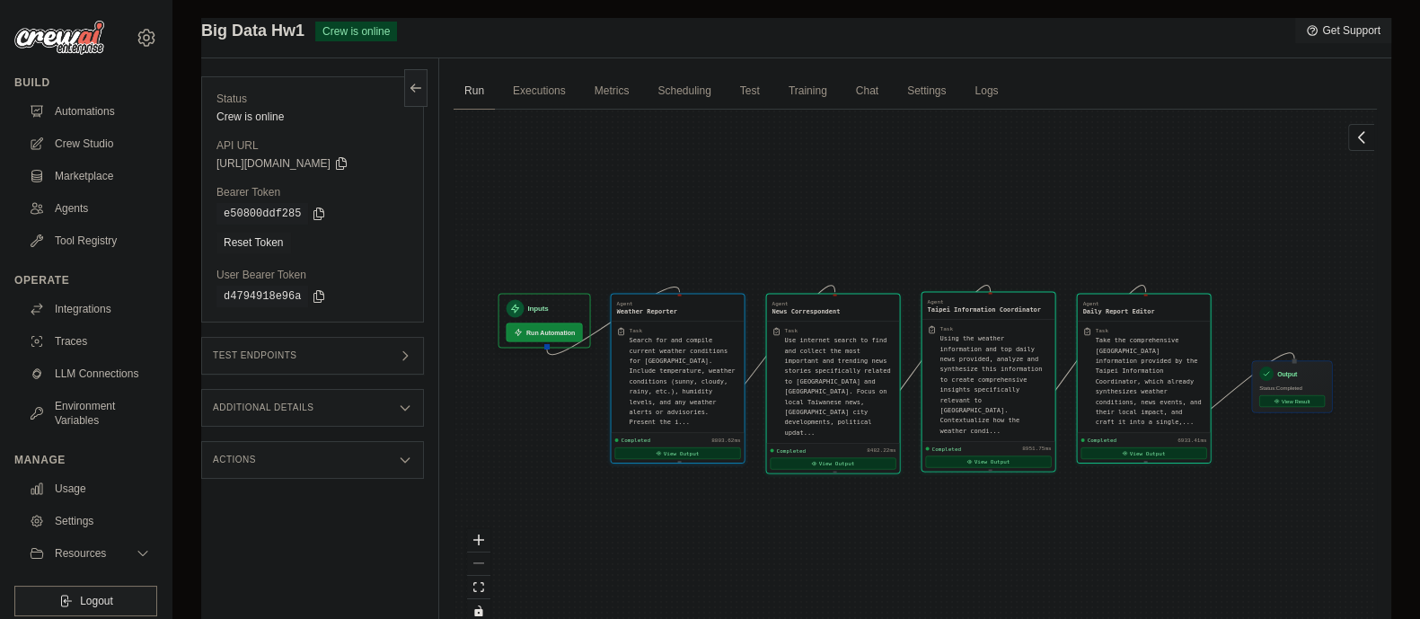
click at [983, 446] on div "Completed 8951.75ms View Output" at bounding box center [988, 456] width 133 height 31
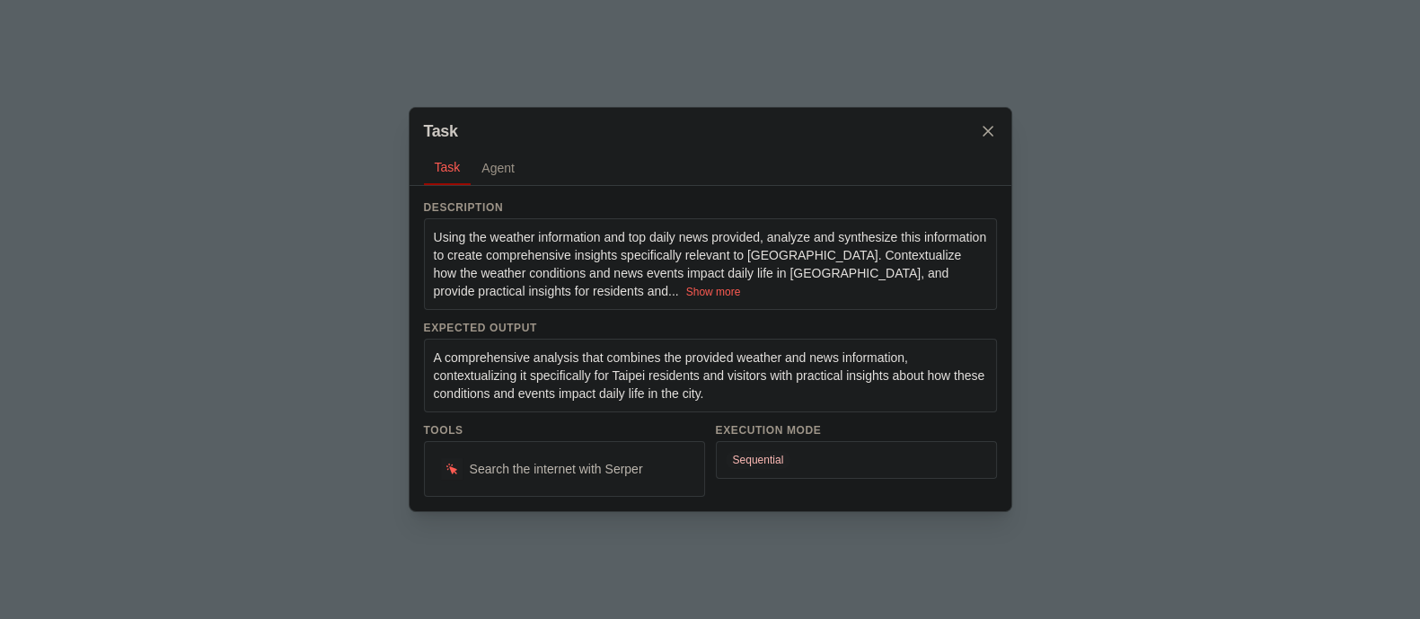
click at [1114, 233] on div "Task Task Agent Description Using the weather information and top daily news pr…" at bounding box center [710, 309] width 1420 height 619
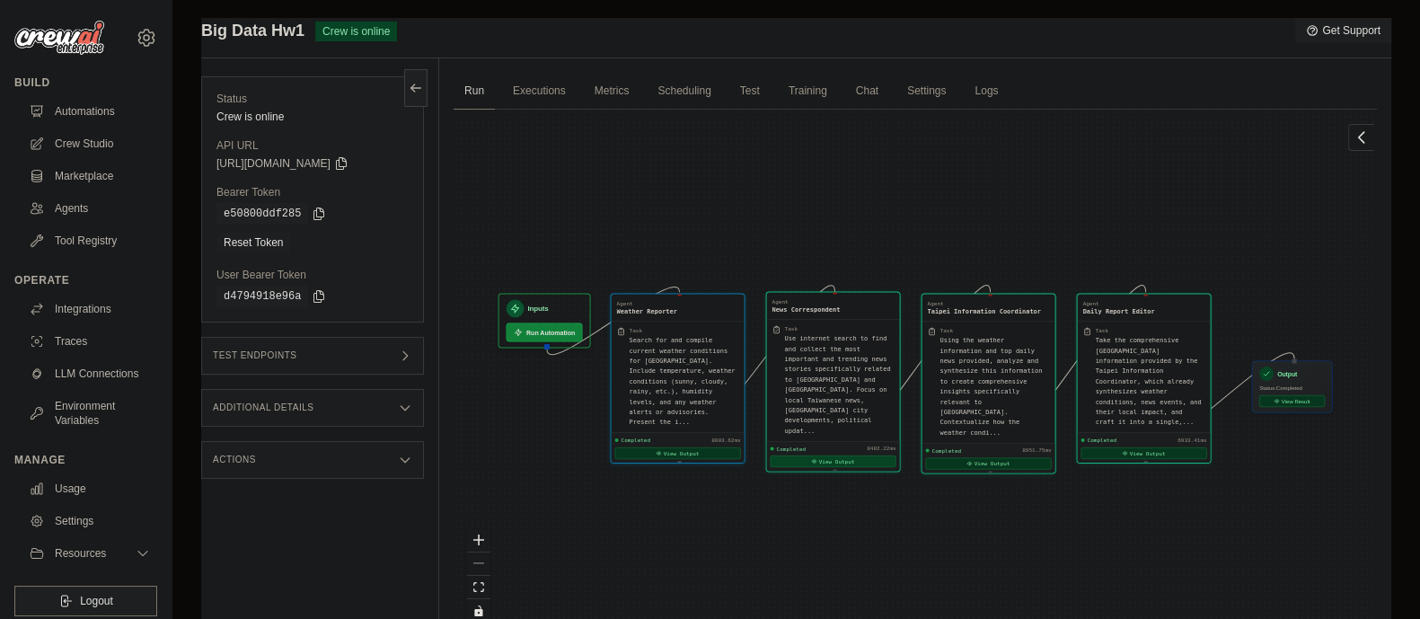
click at [817, 455] on button "View Output" at bounding box center [834, 461] width 126 height 12
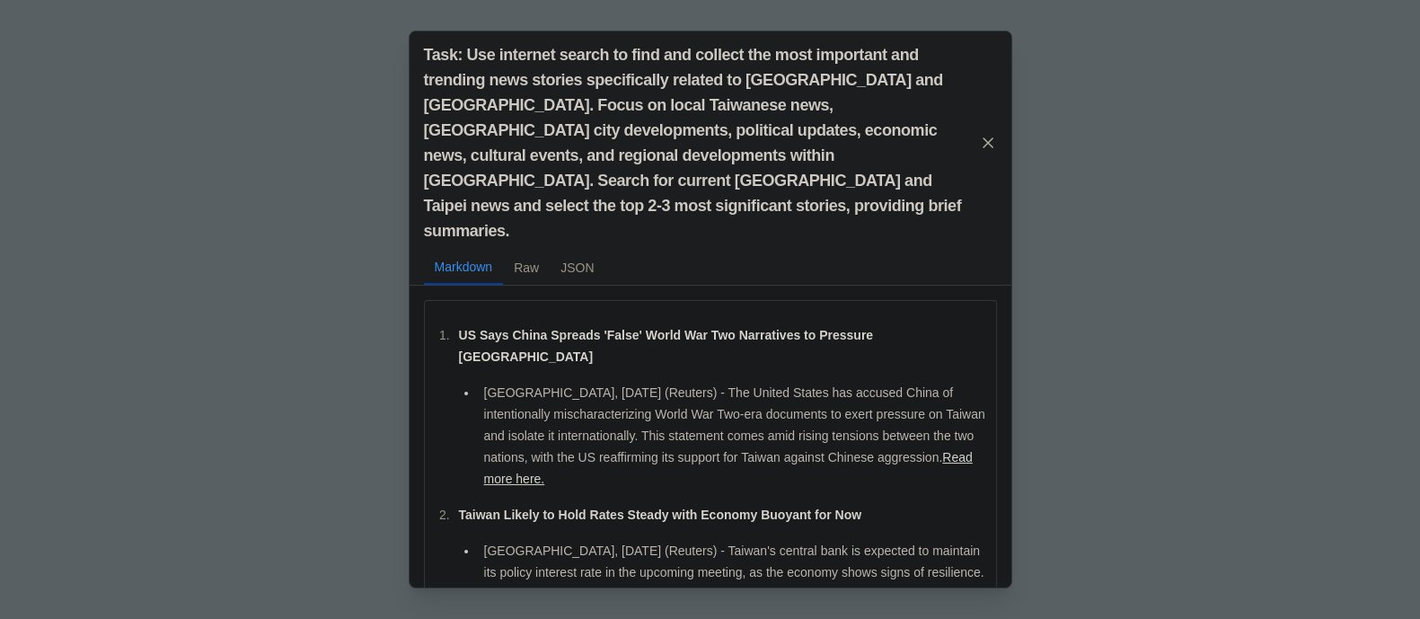
scroll to position [134, 0]
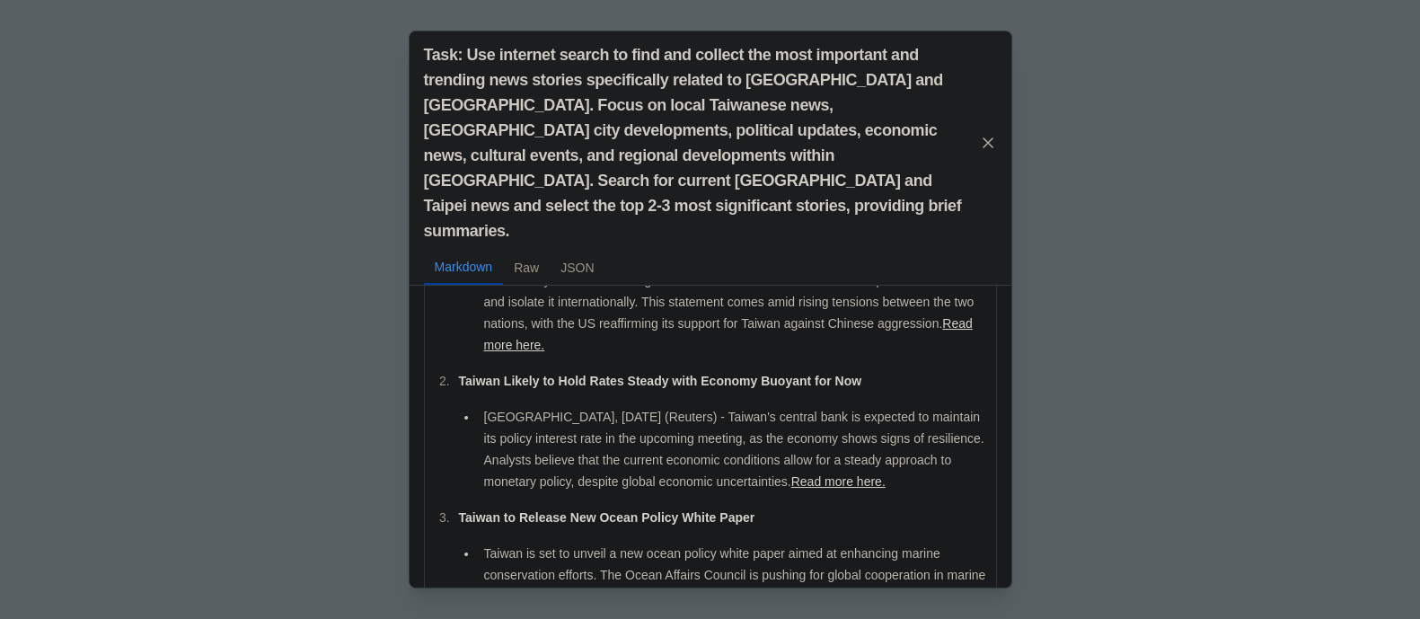
click at [1253, 501] on div "Task: Use internet search to find and collect the most important and trending n…" at bounding box center [710, 309] width 1420 height 619
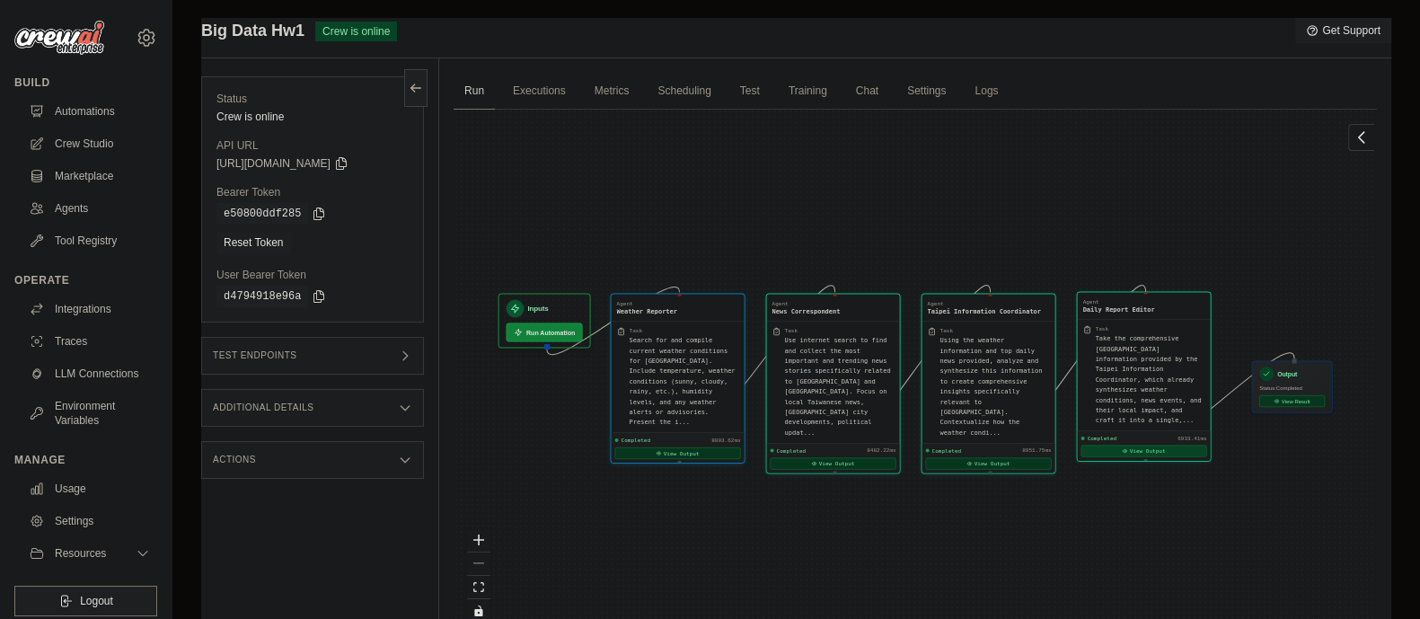
click at [1154, 445] on button "View Output" at bounding box center [1144, 451] width 126 height 12
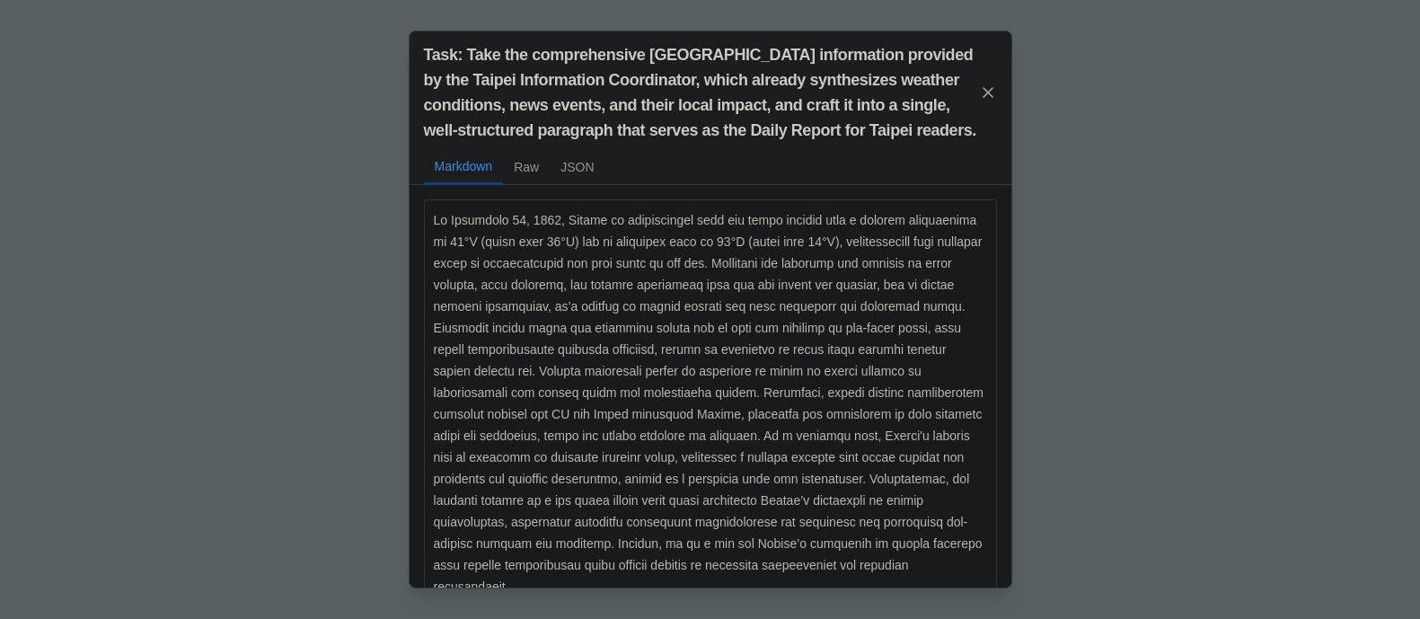
scroll to position [32, 0]
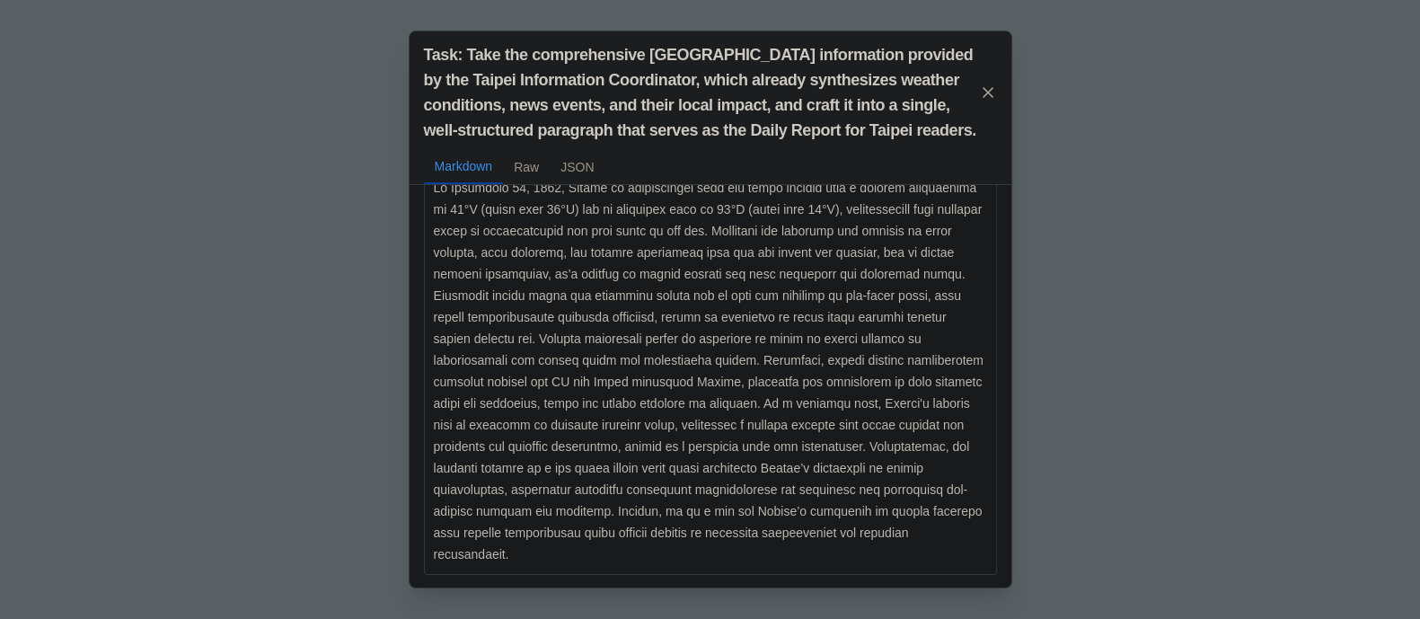
click at [1076, 426] on div "Task: Take the comprehensive Taipei information provided by the Taipei Informat…" at bounding box center [710, 309] width 1420 height 619
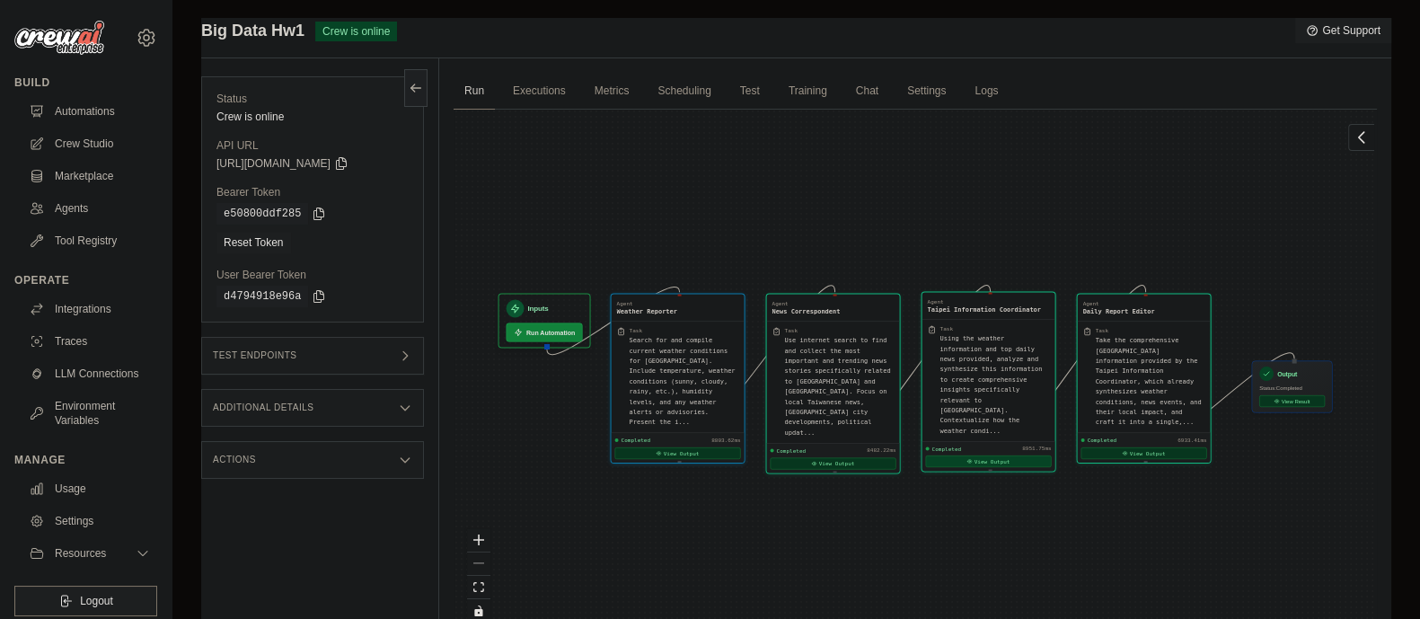
click at [975, 455] on button "View Output" at bounding box center [989, 461] width 126 height 12
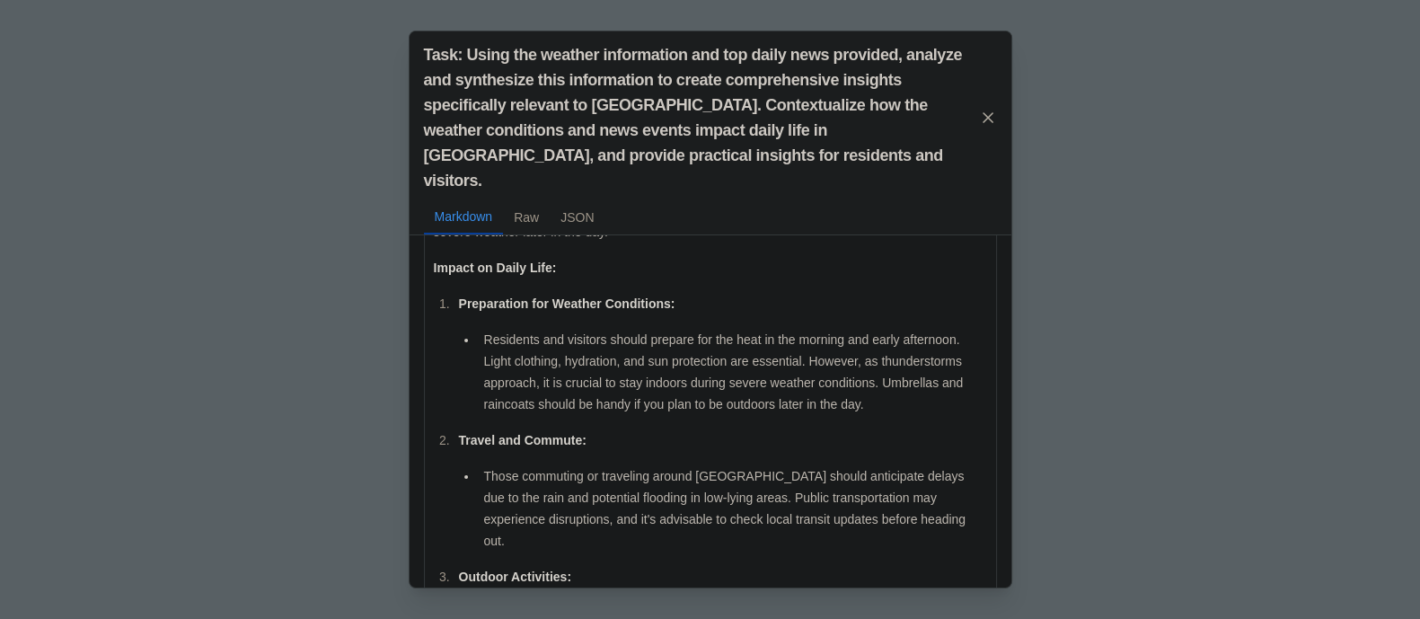
scroll to position [126, 0]
click at [880, 428] on p "Travel and Commute:" at bounding box center [722, 439] width 528 height 22
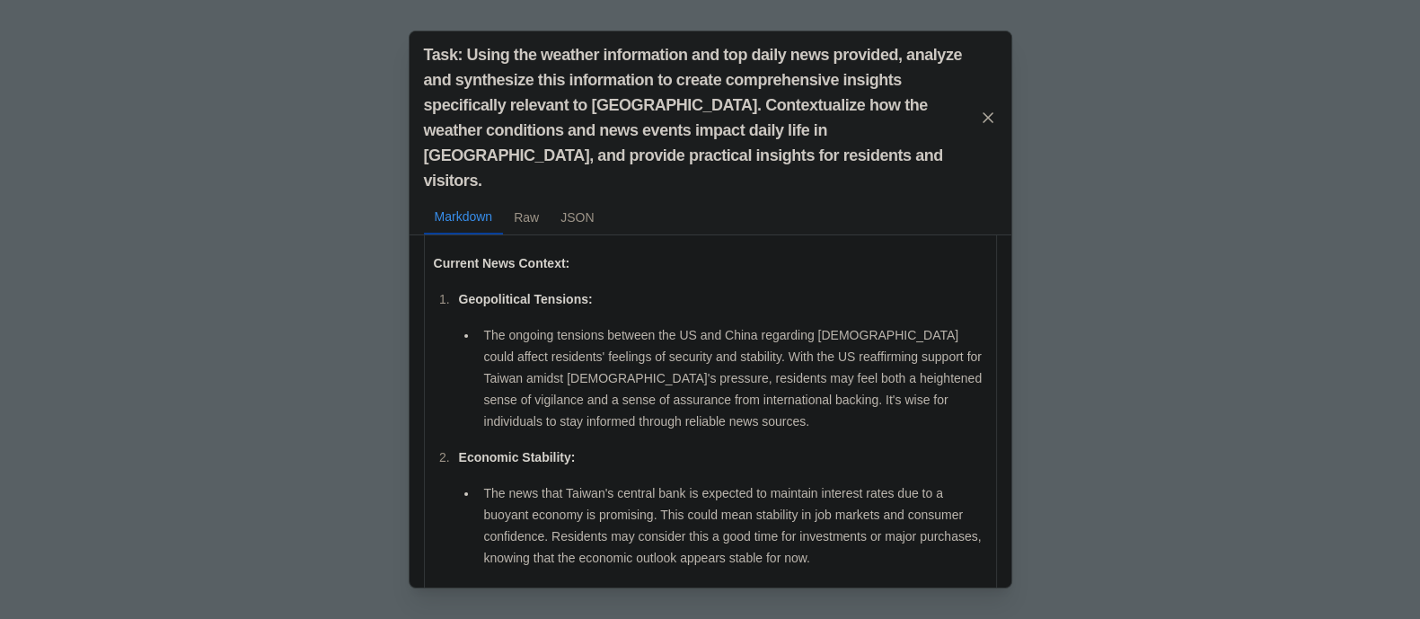
scroll to position [726, 0]
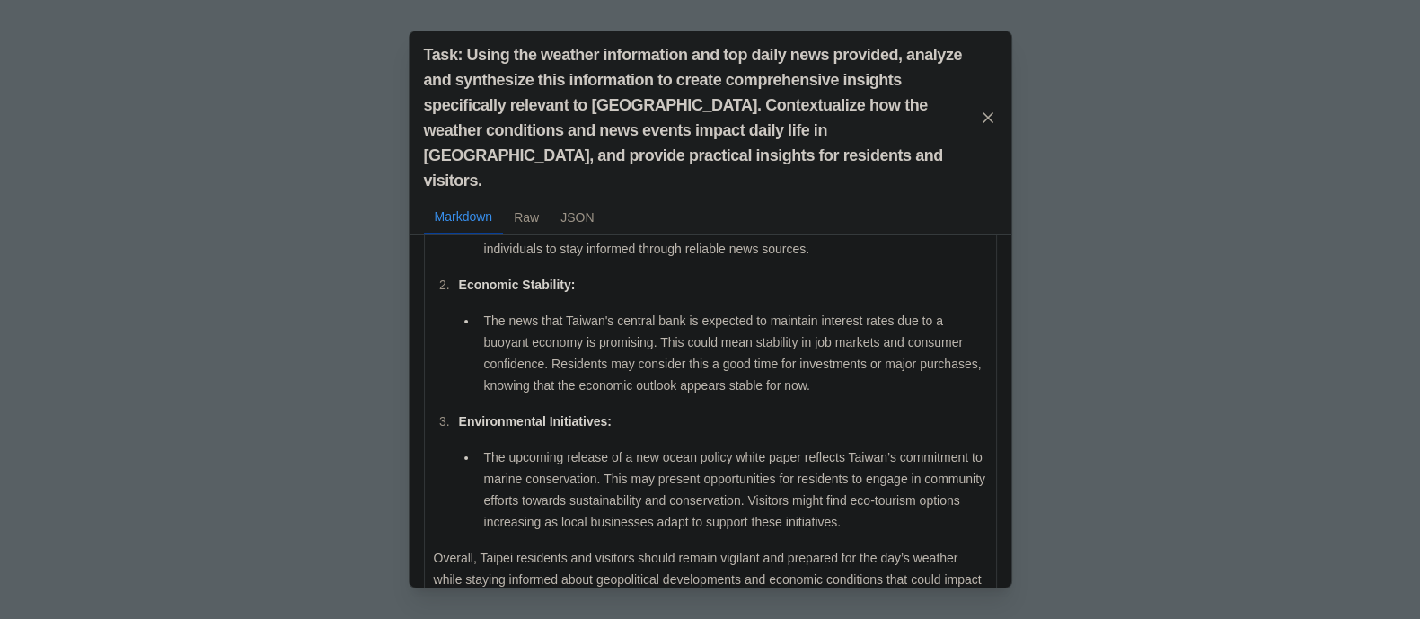
click at [1141, 397] on div "Task: Using the weather information and top daily news provided, analyze and sy…" at bounding box center [710, 309] width 1420 height 619
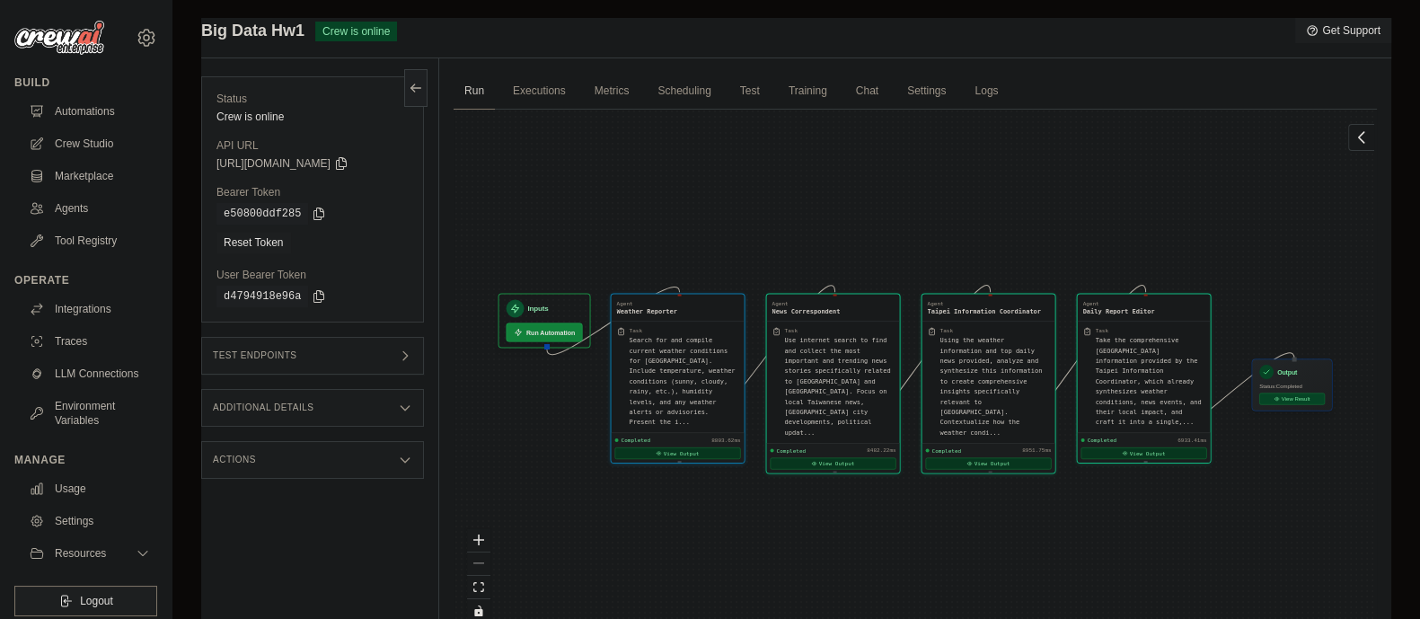
click at [1306, 394] on button "View Result" at bounding box center [1292, 399] width 66 height 12
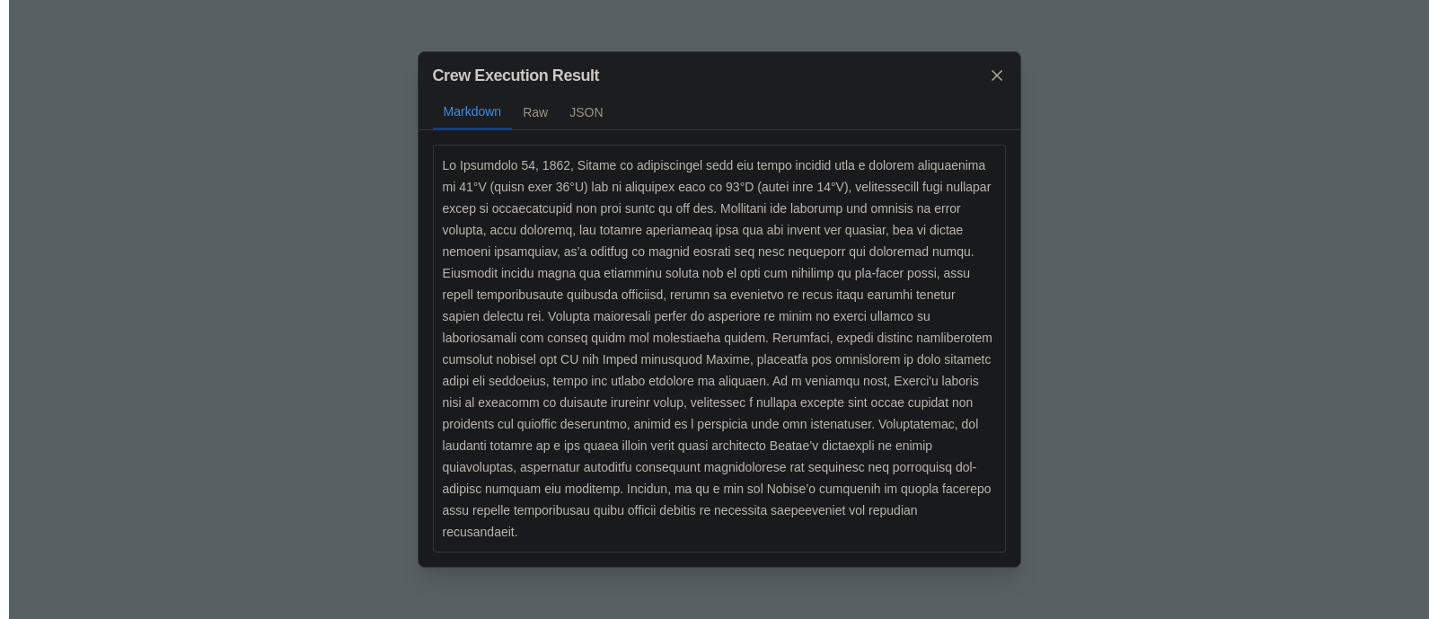
scroll to position [0, 0]
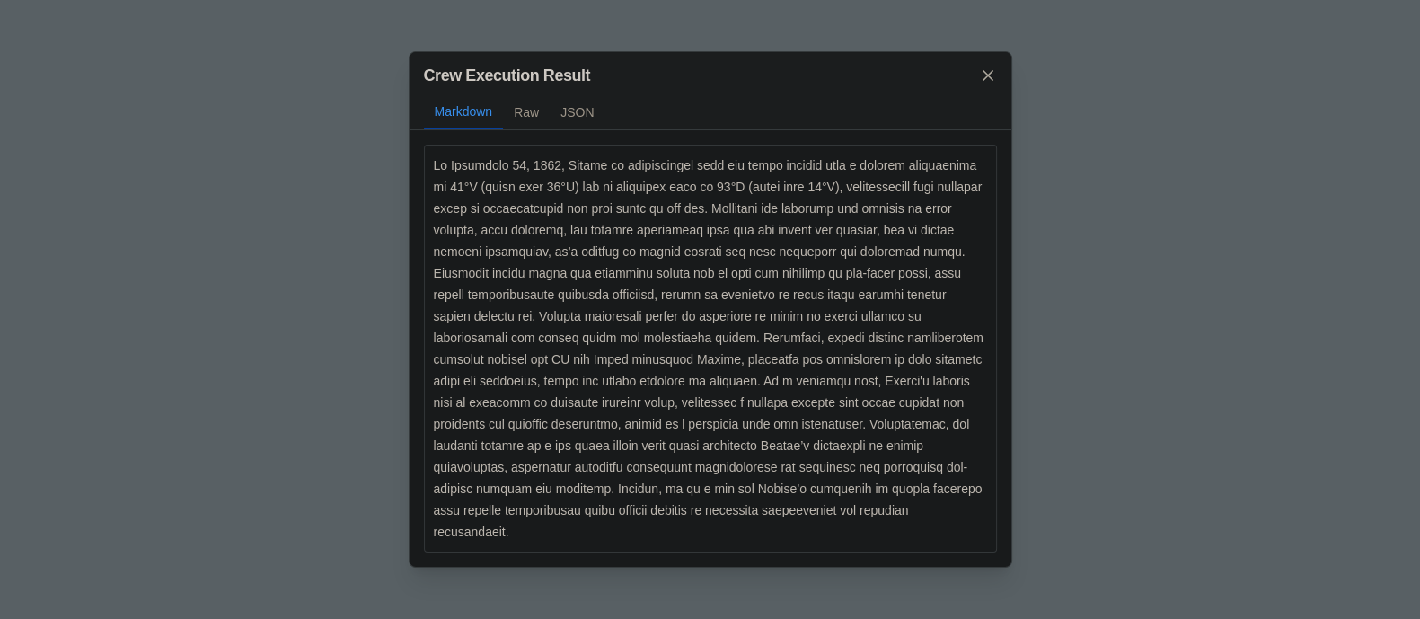
click at [1215, 424] on div "Crew Execution Result Markdown Raw JSON ... Show more Not valid JSON" at bounding box center [710, 309] width 1420 height 619
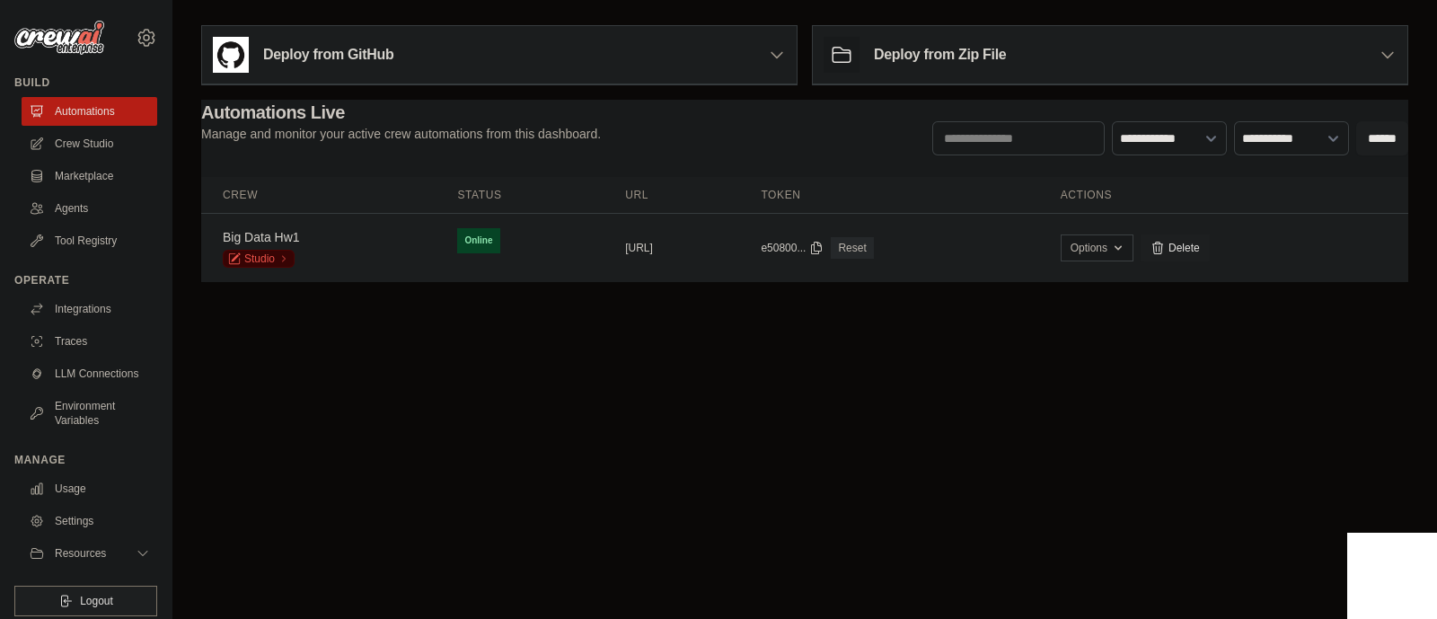
click at [282, 215] on td "Big Data Hw1 Studio" at bounding box center [318, 248] width 234 height 69
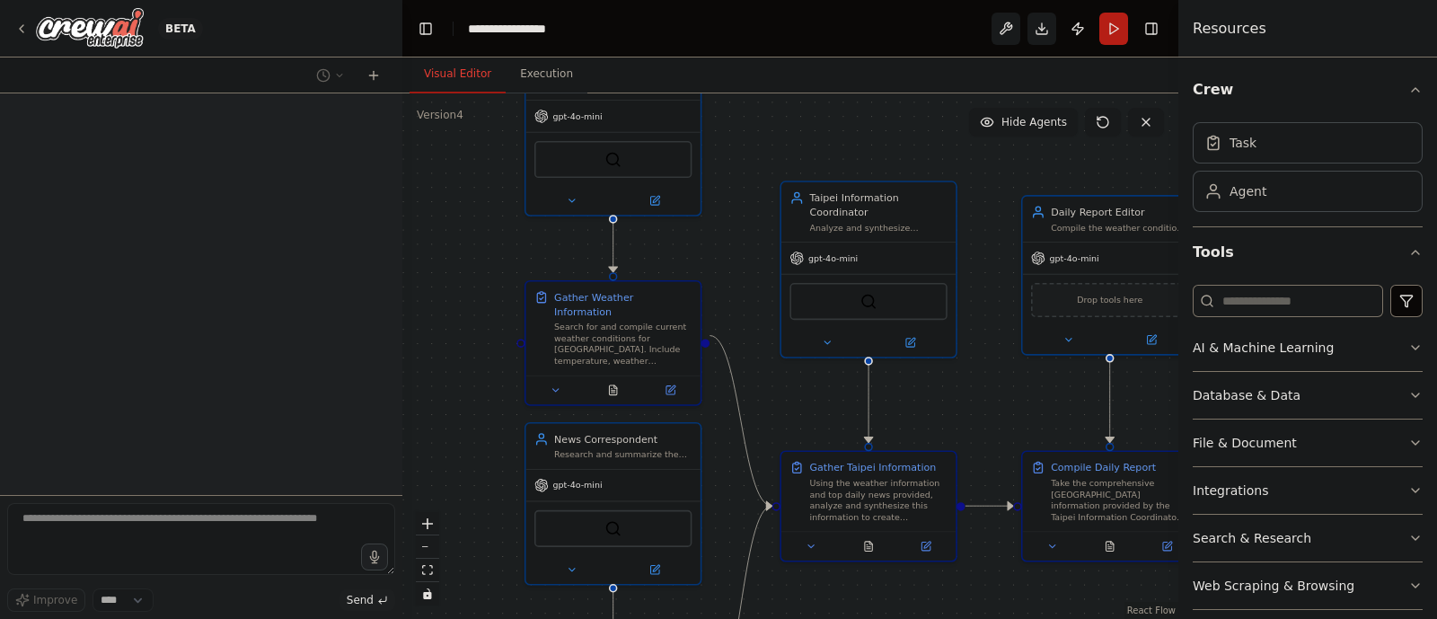
drag, startPoint x: 742, startPoint y: 440, endPoint x: 745, endPoint y: 257, distance: 183.2
click at [745, 257] on div ".deletable-edge-delete-btn { width: 20px; height: 20px; border: 0px solid #ffff…" at bounding box center [790, 355] width 776 height 525
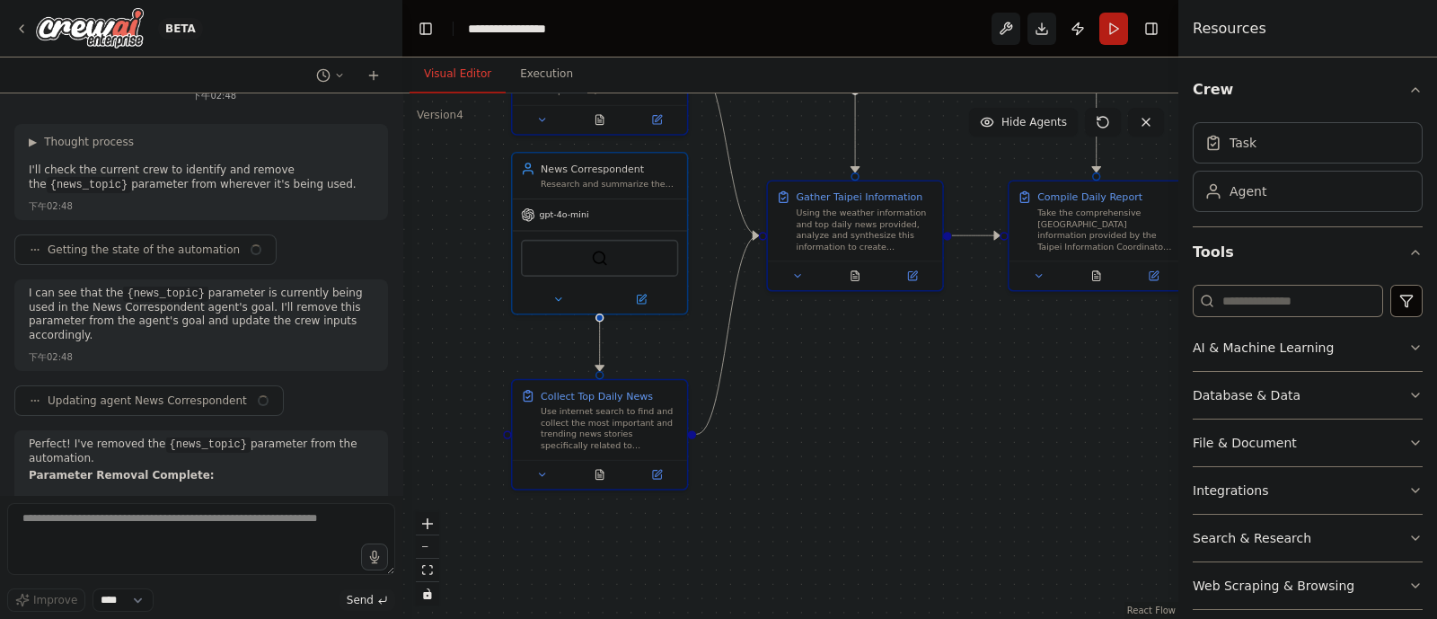
drag, startPoint x: 773, startPoint y: 585, endPoint x: 760, endPoint y: 374, distance: 210.6
click at [760, 374] on div ".deletable-edge-delete-btn { width: 20px; height: 20px; border: 0px solid #ffff…" at bounding box center [790, 355] width 776 height 525
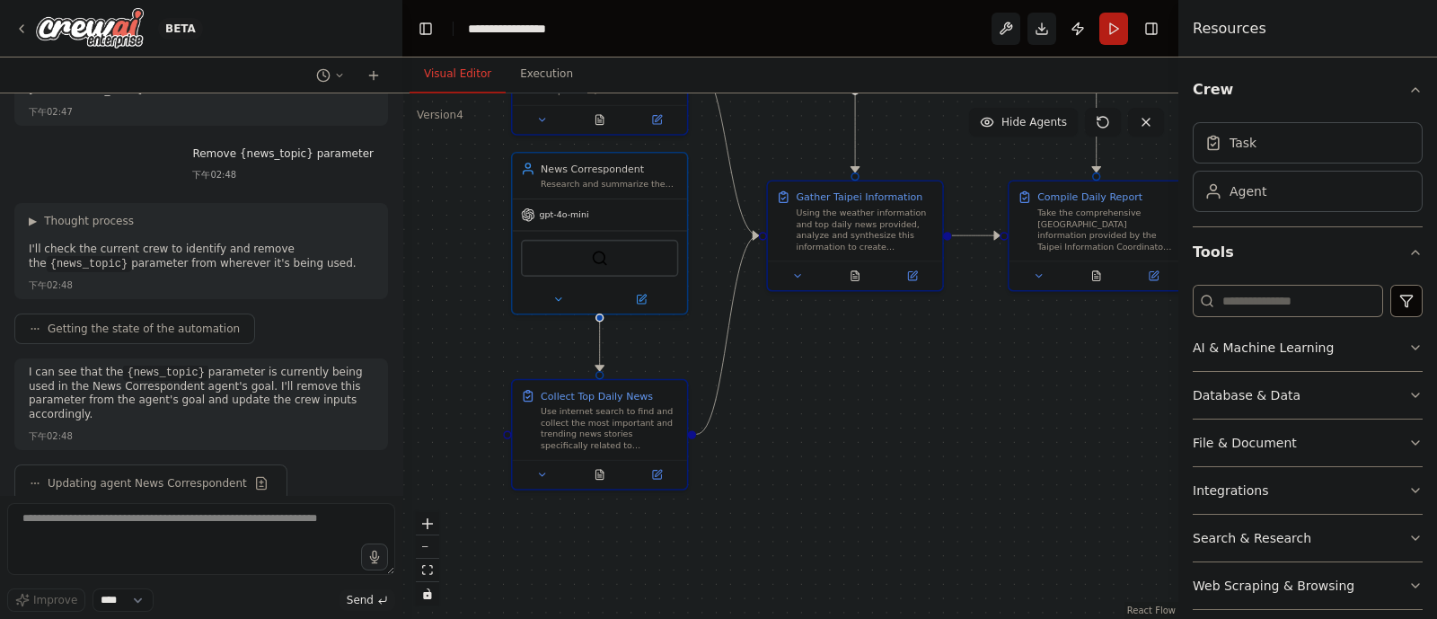
scroll to position [11065, 0]
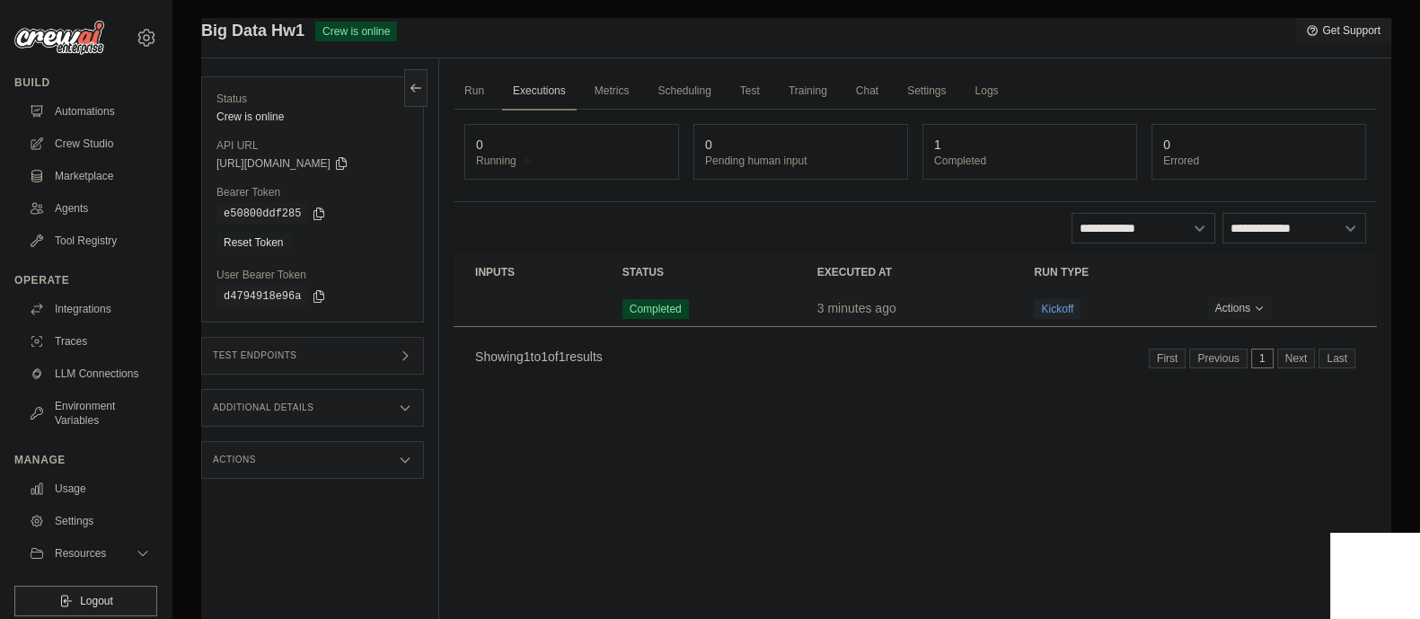
click at [651, 307] on span "Completed" at bounding box center [655, 309] width 66 height 20
click at [482, 87] on link "Run" at bounding box center [474, 92] width 41 height 38
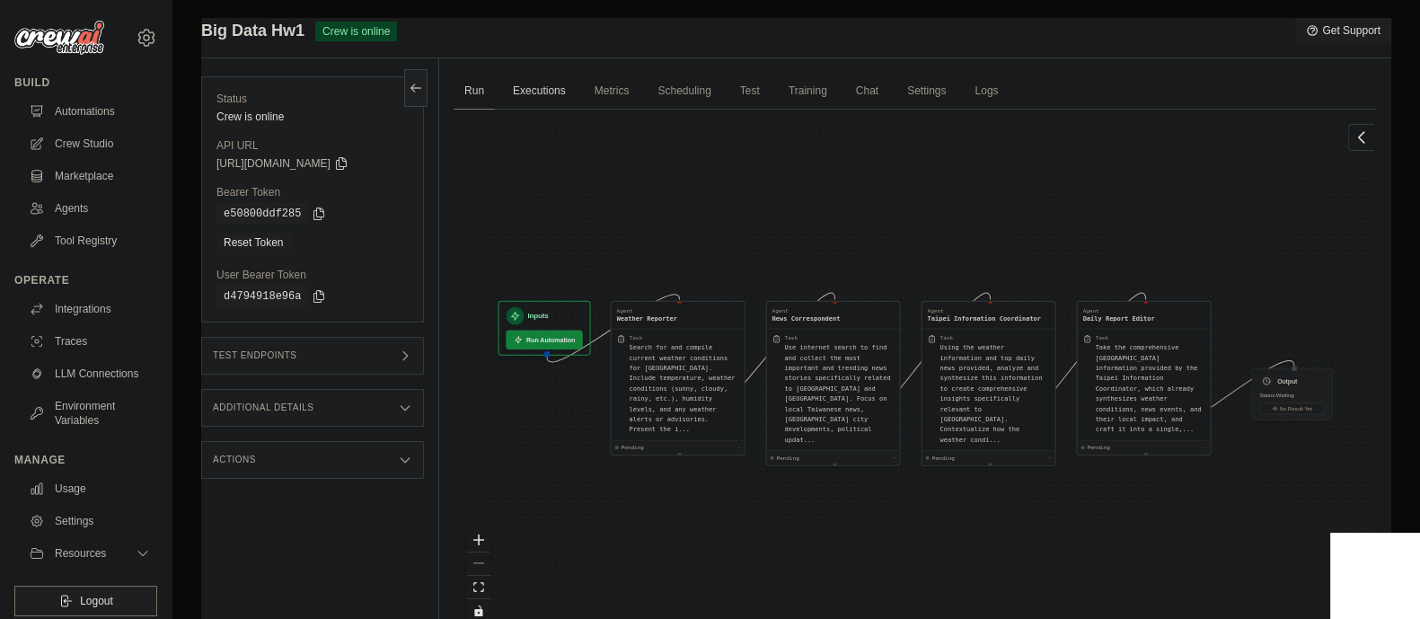
click at [554, 106] on link "Executions" at bounding box center [539, 92] width 75 height 38
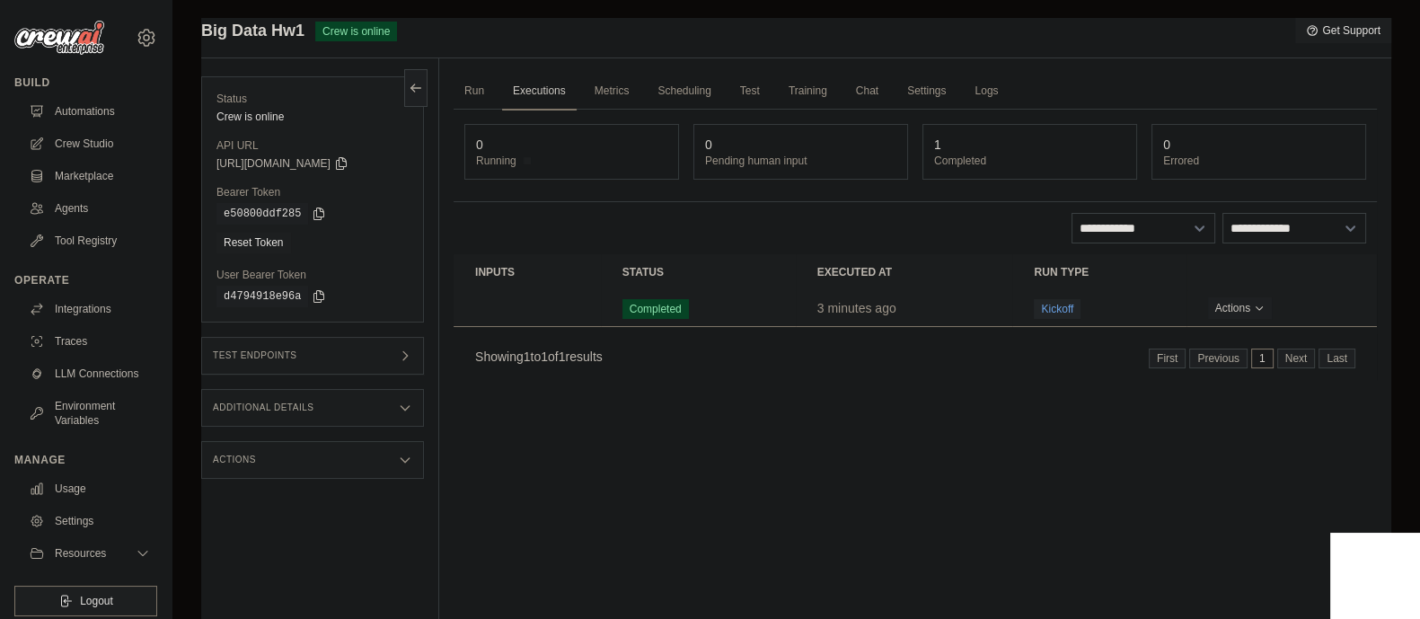
click at [649, 304] on span "Completed" at bounding box center [655, 309] width 66 height 20
click at [543, 305] on td "Crew executions table" at bounding box center [527, 308] width 147 height 37
click at [892, 294] on td "3 minutes ago" at bounding box center [904, 308] width 217 height 37
click at [679, 309] on span "Completed" at bounding box center [655, 309] width 66 height 20
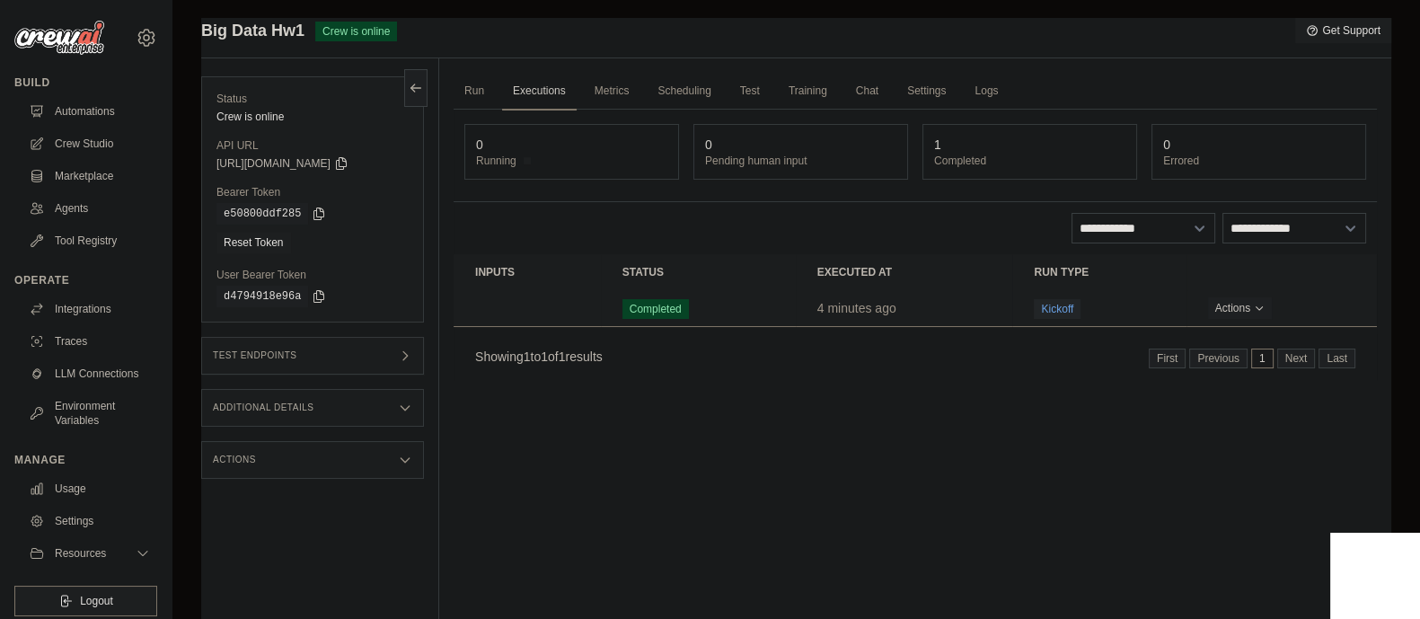
click at [679, 309] on span "Completed" at bounding box center [655, 309] width 66 height 20
click at [1246, 307] on button "Actions" at bounding box center [1240, 307] width 64 height 22
drag, startPoint x: 1246, startPoint y: 307, endPoint x: 1278, endPoint y: 340, distance: 46.4
click at [1278, 319] on div "Actions View Details Delete" at bounding box center [1281, 308] width 147 height 22
click at [1278, 340] on link "View Details" at bounding box center [1297, 340] width 115 height 29
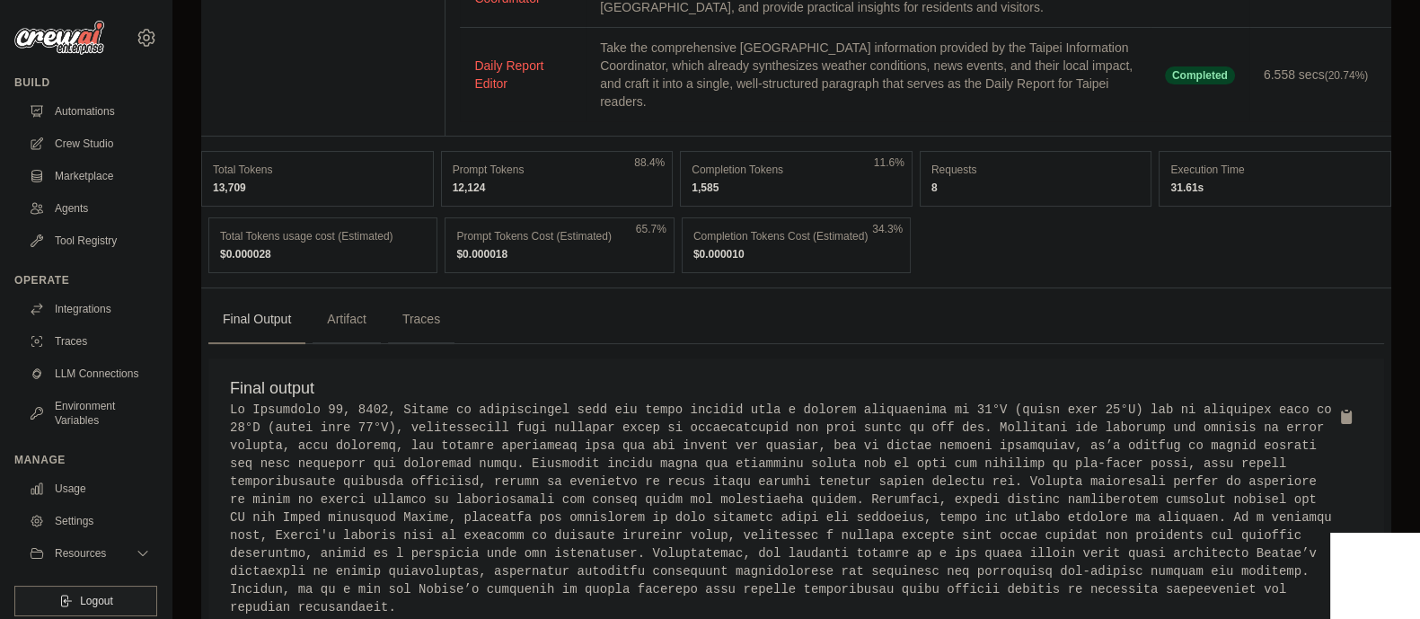
scroll to position [420, 0]
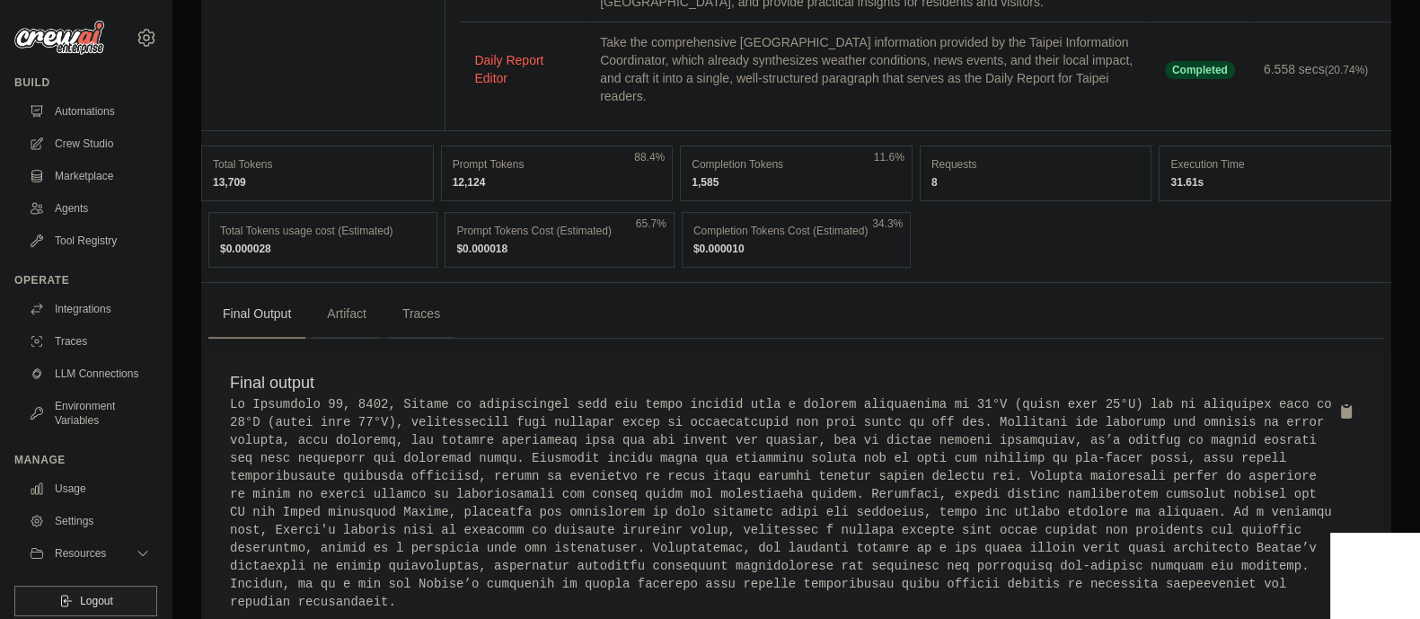
drag, startPoint x: 457, startPoint y: 470, endPoint x: 193, endPoint y: 361, distance: 285.5
click at [193, 361] on div "Big Data HW1 Execution cfe024b9-b86e-40ec-8a98-f8a07f13232a Status Completed Ex…" at bounding box center [795, 119] width 1247 height 1042
click at [1343, 395] on pre at bounding box center [796, 503] width 1132 height 216
click at [1343, 404] on icon at bounding box center [1346, 410] width 11 height 13
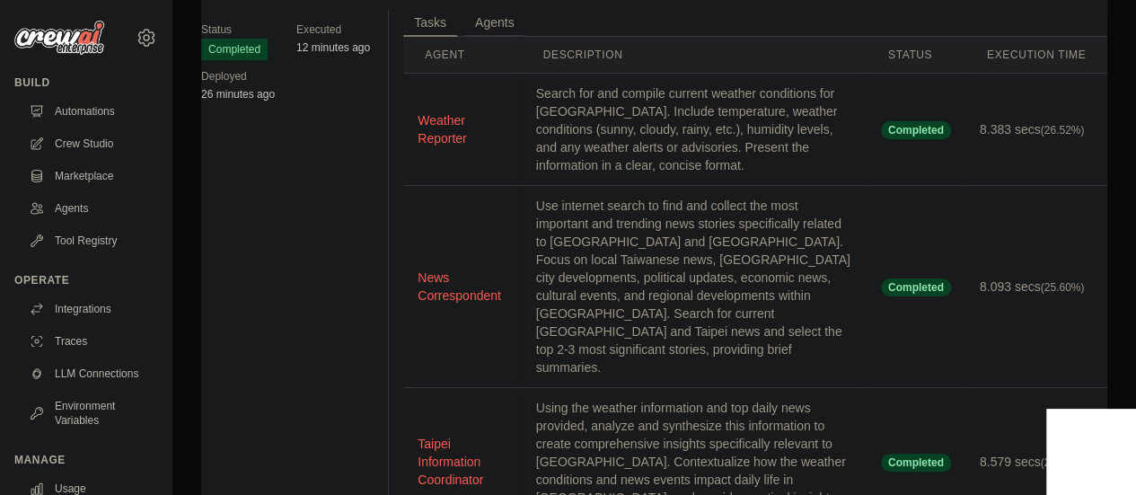
scroll to position [0, 0]
